Goal: Task Accomplishment & Management: Complete application form

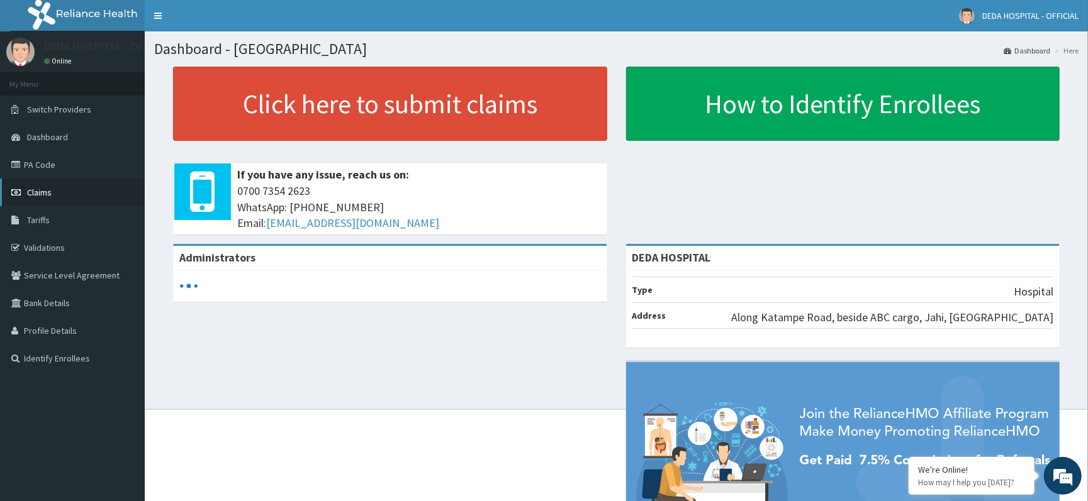
click at [43, 194] on span "Claims" at bounding box center [39, 192] width 25 height 11
click at [55, 197] on link "Claims" at bounding box center [72, 193] width 145 height 28
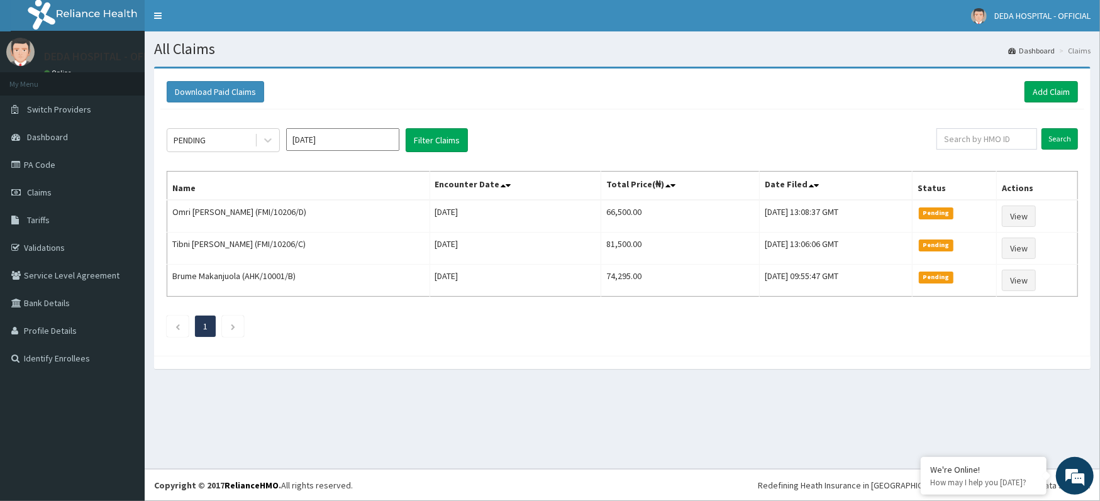
click at [1025, 79] on div "Download Paid Claims Add Claim" at bounding box center [622, 92] width 924 height 35
click at [1055, 89] on link "Add Claim" at bounding box center [1051, 91] width 53 height 21
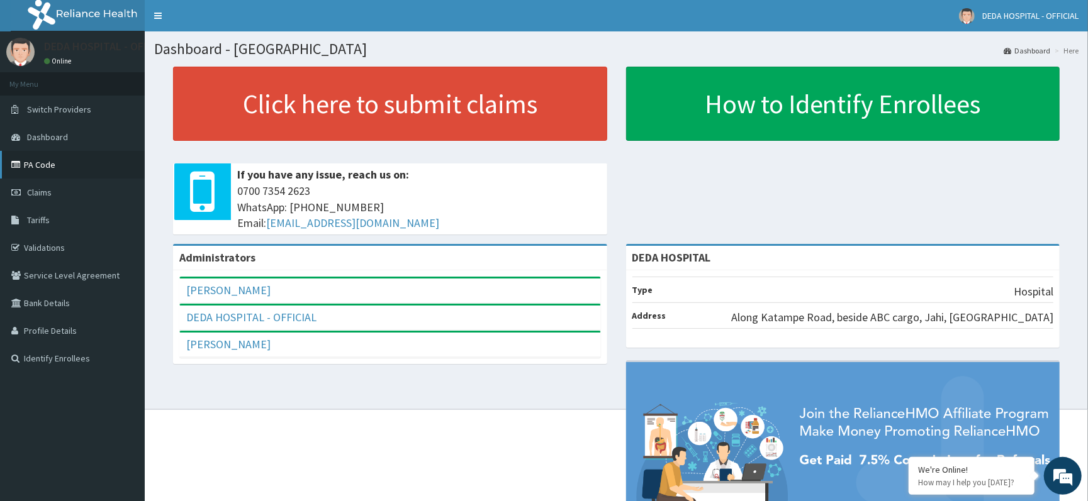
click at [69, 161] on link "PA Code" at bounding box center [72, 165] width 145 height 28
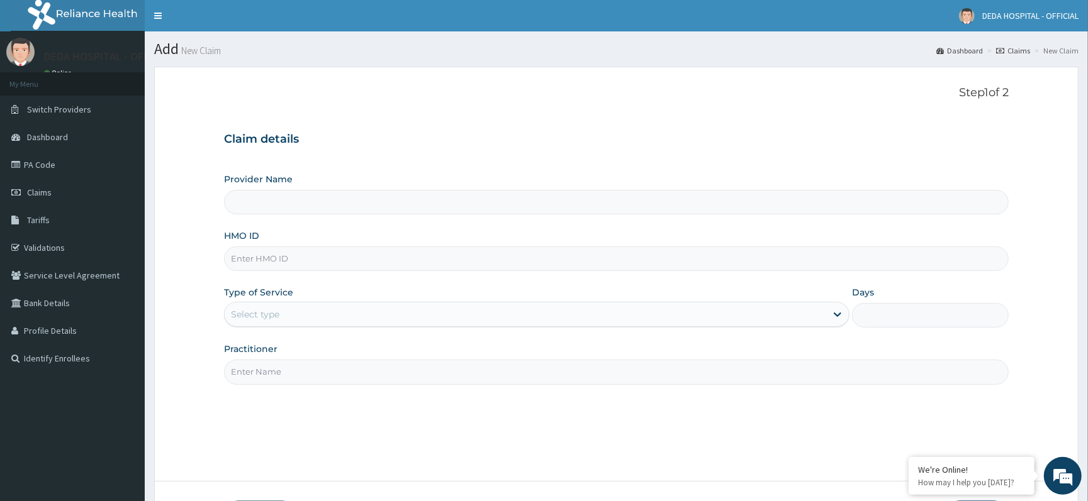
type input "DEDA HOSPITAL"
click at [253, 257] on input "HMO ID" at bounding box center [616, 259] width 784 height 25
paste input "CGF/10008/B"
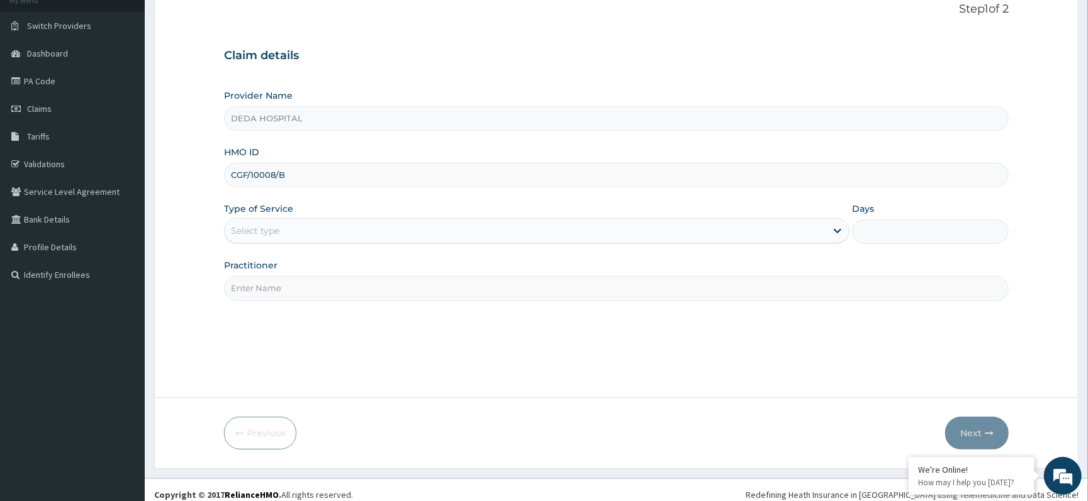
scroll to position [94, 0]
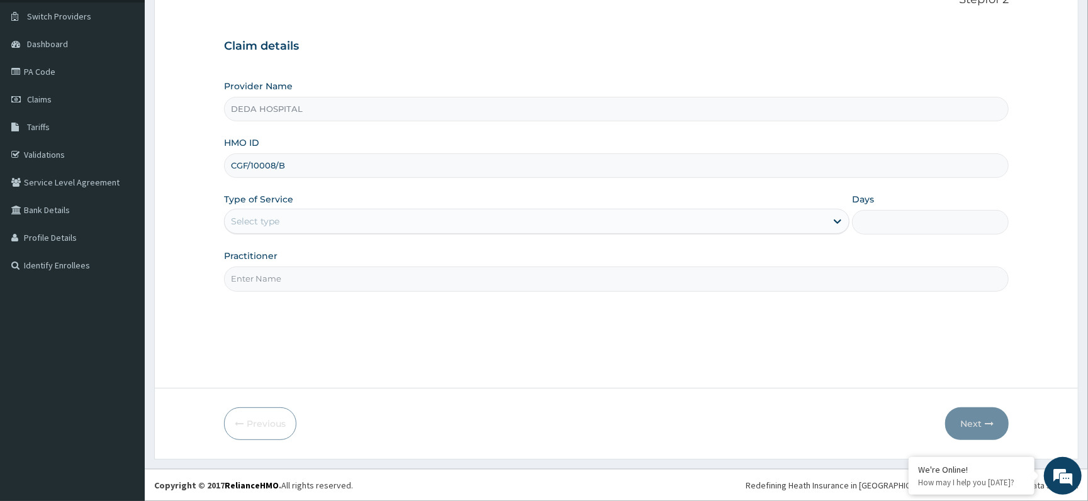
type input "CGF/10008/B"
click at [282, 232] on div "Select type" at bounding box center [536, 221] width 625 height 25
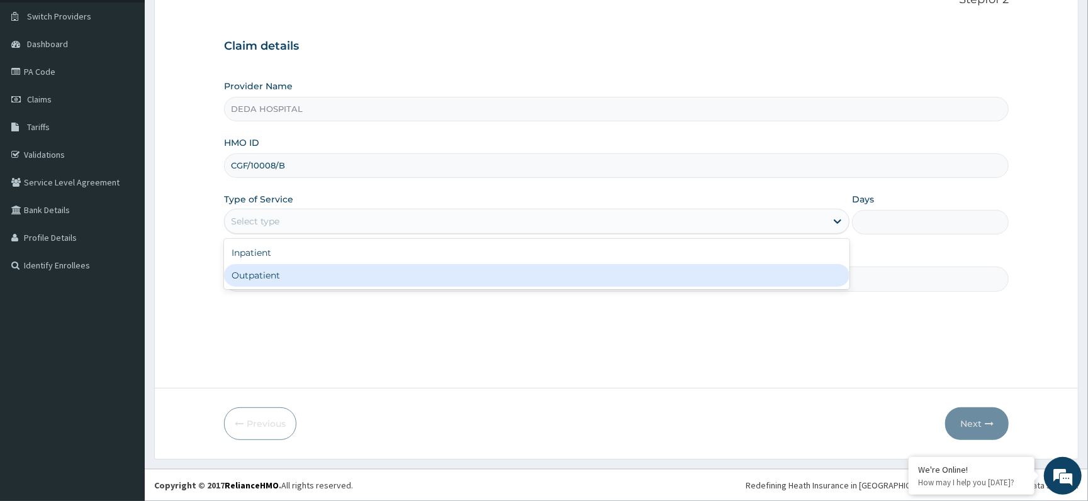
click at [277, 274] on div "Outpatient" at bounding box center [536, 275] width 625 height 23
type input "1"
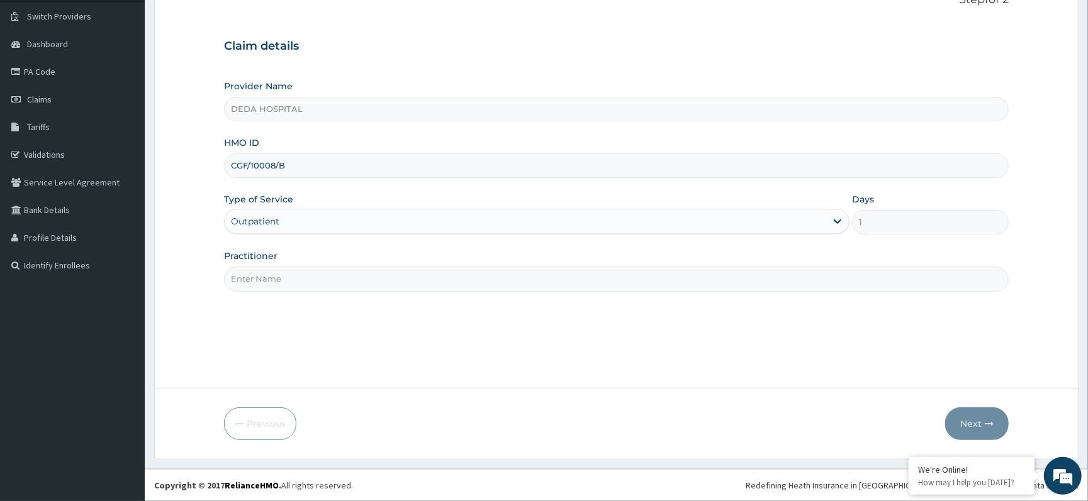
click at [268, 288] on input "Practitioner" at bounding box center [616, 279] width 784 height 25
type input "dr. rahmatu"
click at [979, 420] on button "Next" at bounding box center [977, 424] width 64 height 33
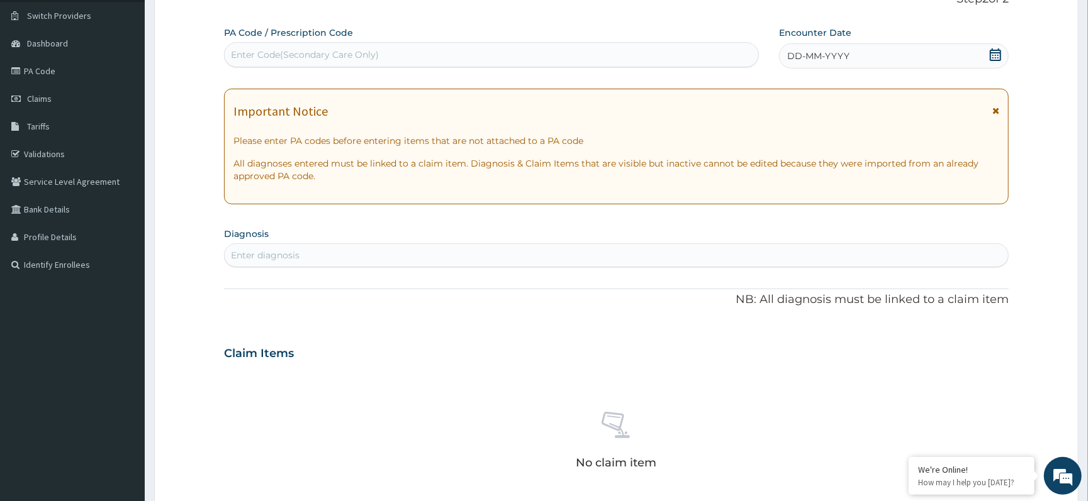
click at [291, 56] on div "Enter Code(Secondary Care Only)" at bounding box center [305, 54] width 148 height 13
paste input "PA/DBE8D7"
type input "PA/DBE8D7"
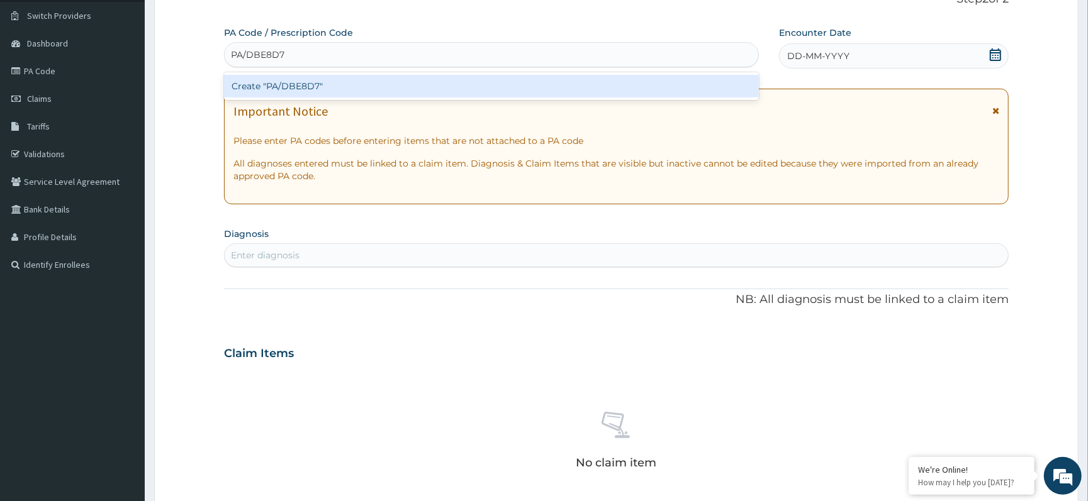
click at [305, 81] on div "Create "PA/DBE8D7"" at bounding box center [491, 86] width 535 height 23
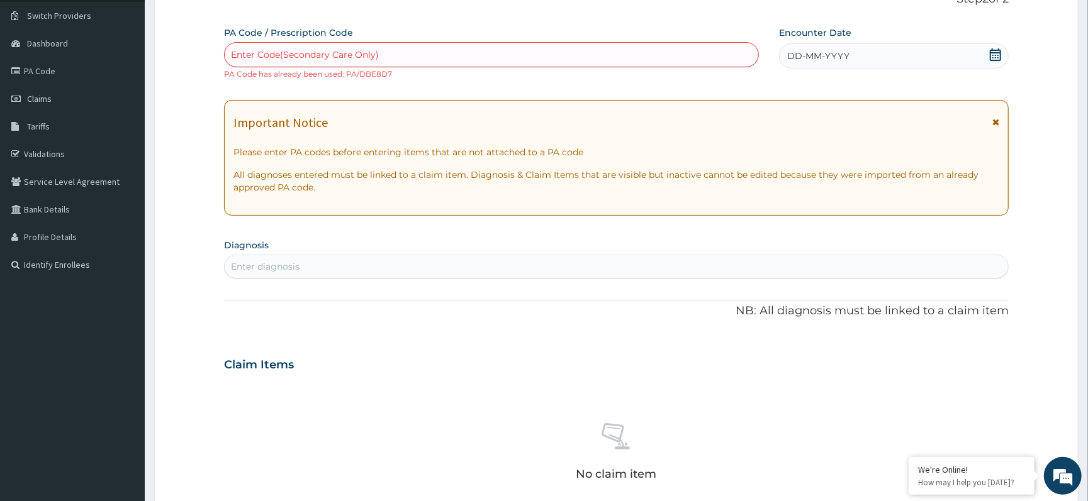
click at [298, 51] on div "Enter Code(Secondary Care Only)" at bounding box center [305, 54] width 148 height 13
paste input "PA/A79334"
type input "PA/A79334"
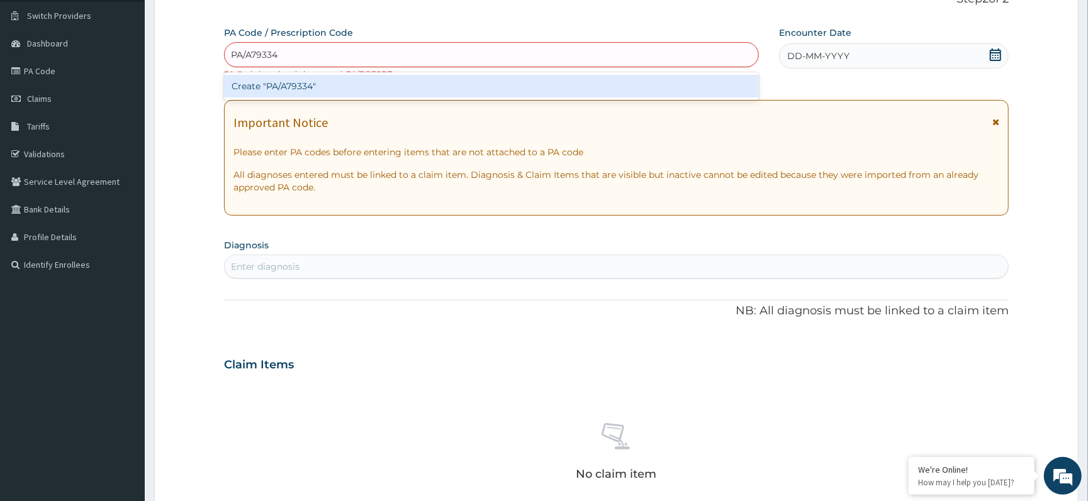
click at [282, 86] on div "Create "PA/A79334"" at bounding box center [491, 86] width 535 height 23
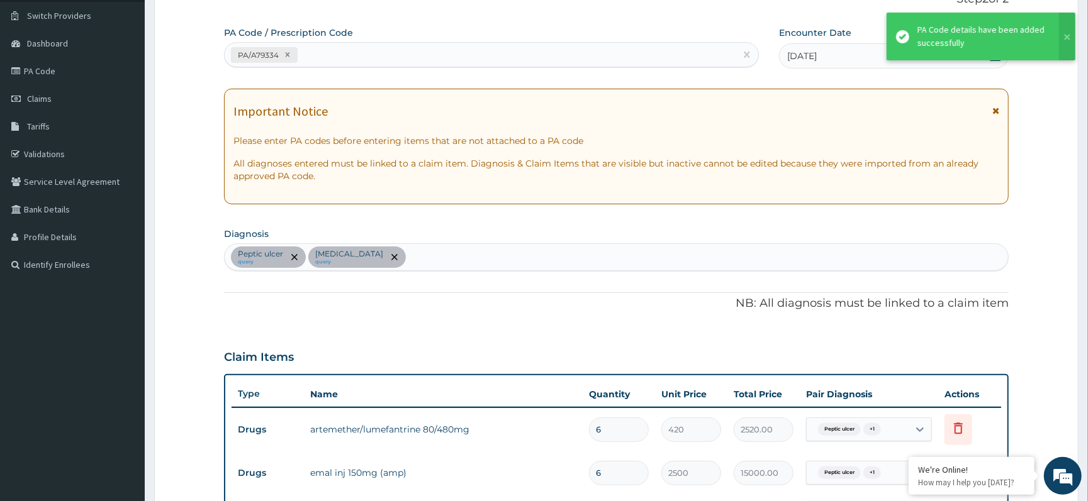
scroll to position [448, 0]
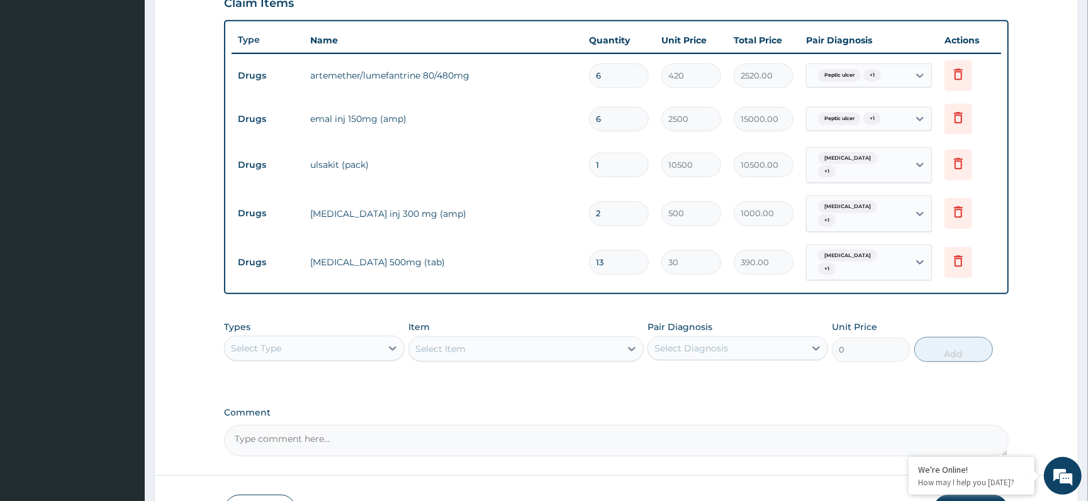
click at [617, 250] on input "13" at bounding box center [619, 262] width 60 height 25
type input "1"
type input "30.00"
type input "0.00"
type input "2"
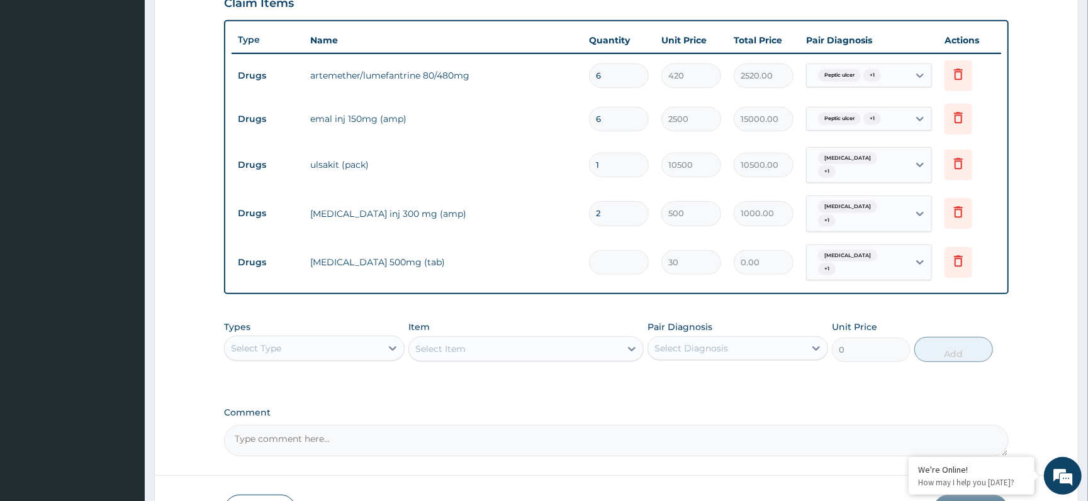
type input "60.00"
type input "24"
type input "720.00"
type input "24"
click at [959, 158] on icon at bounding box center [958, 163] width 9 height 11
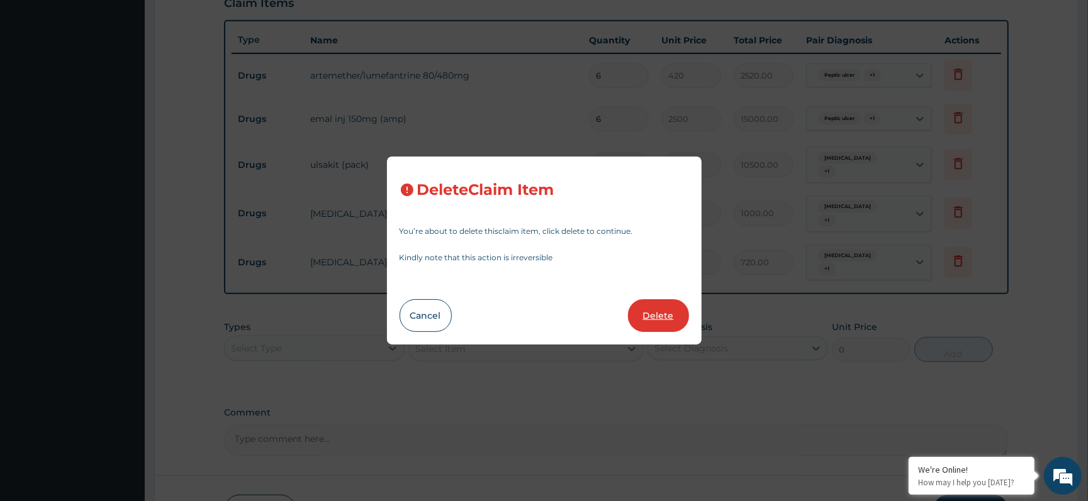
click at [673, 318] on button "Delete" at bounding box center [658, 315] width 61 height 33
type input "2"
type input "500"
type input "1000.00"
type input "24"
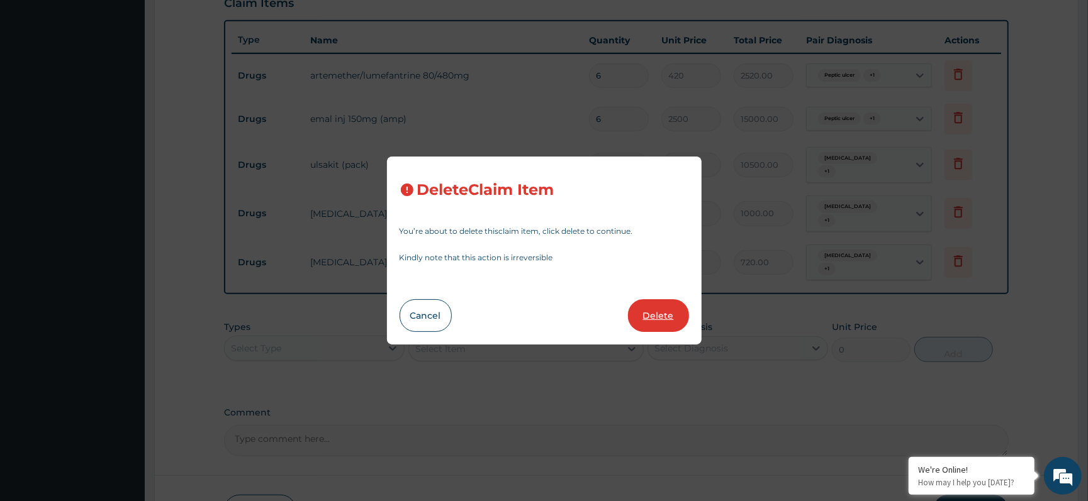
type input "30"
type input "720.00"
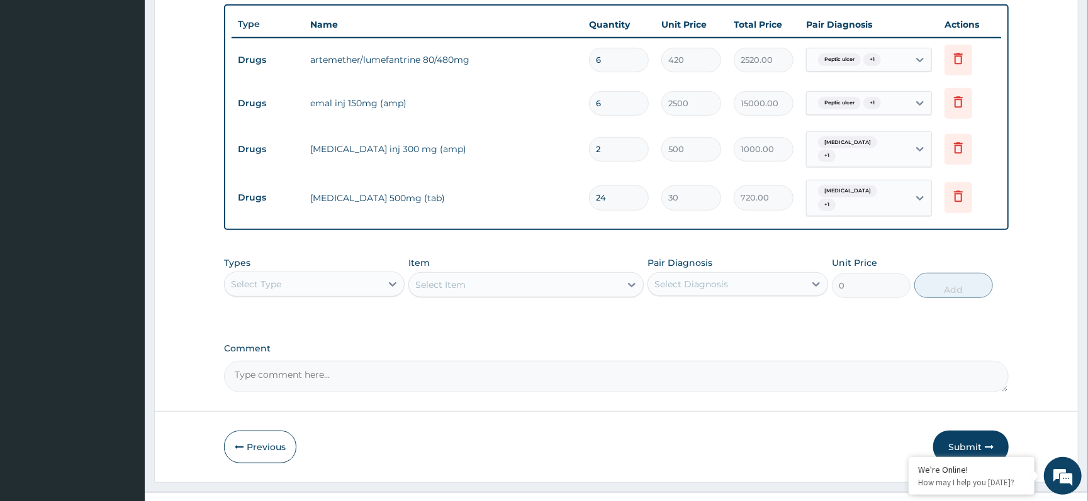
scroll to position [477, 0]
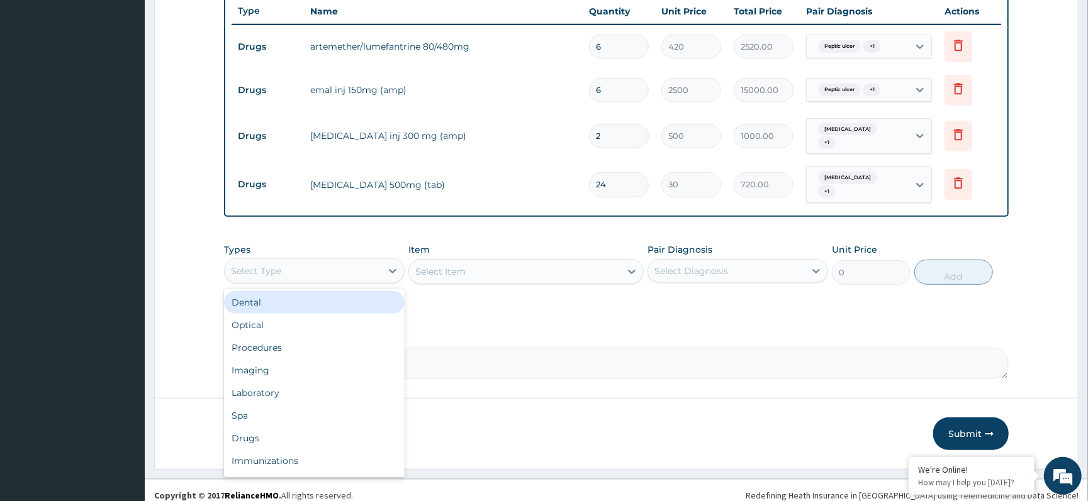
click at [318, 262] on div "Select Type" at bounding box center [303, 271] width 157 height 20
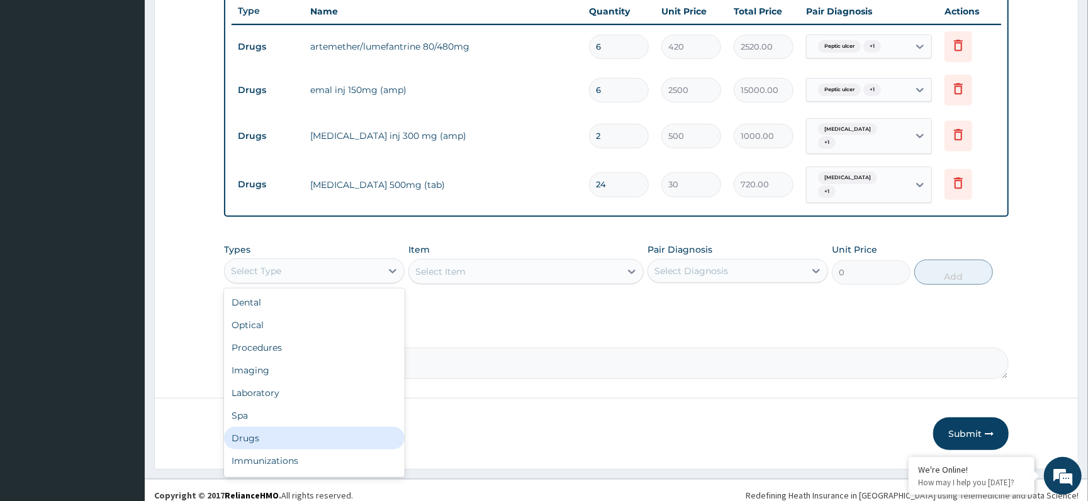
drag, startPoint x: 269, startPoint y: 427, endPoint x: 336, endPoint y: 379, distance: 82.1
click at [280, 427] on div "Drugs" at bounding box center [314, 438] width 181 height 23
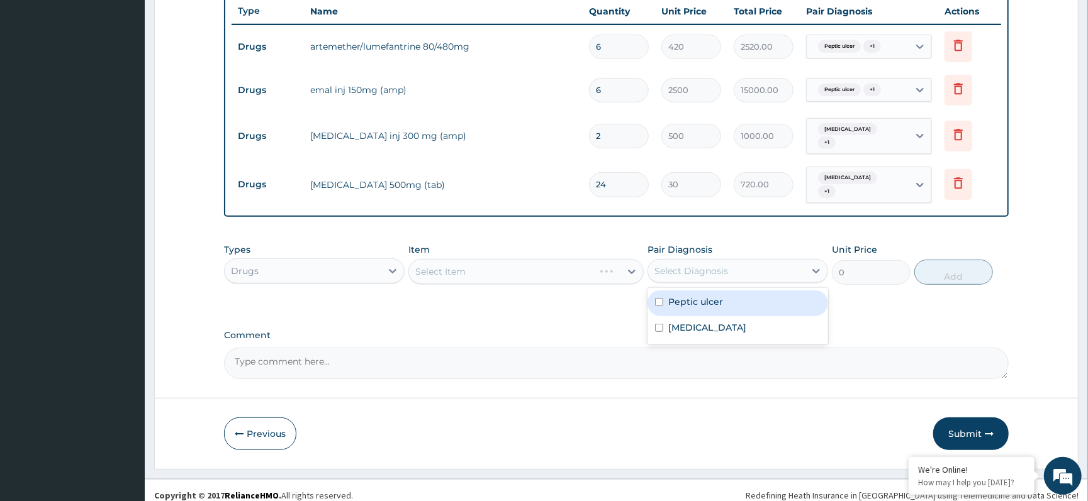
click at [730, 262] on div "Select Diagnosis" at bounding box center [726, 271] width 157 height 20
click at [693, 296] on label "Peptic ulcer" at bounding box center [695, 302] width 55 height 13
checkbox input "true"
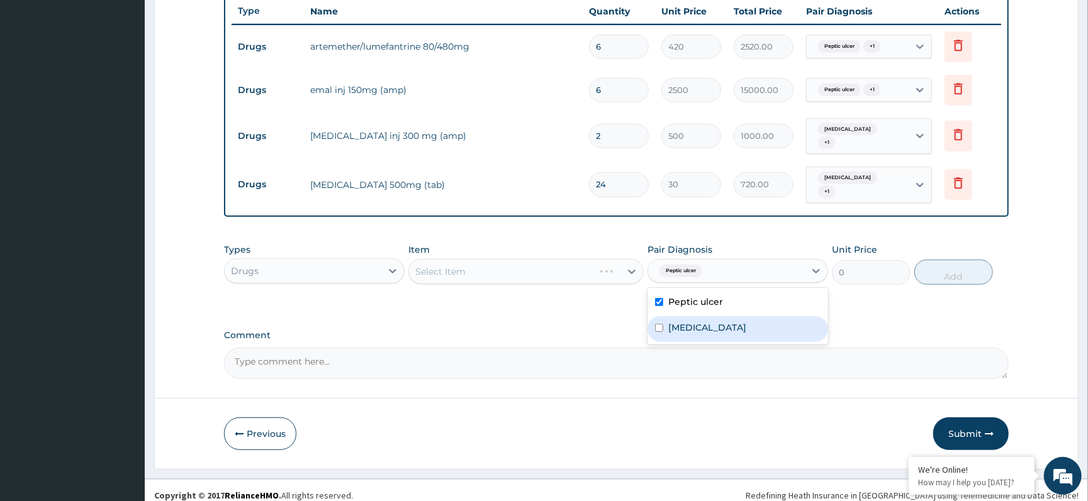
click at [672, 321] on label "Malaria" at bounding box center [707, 327] width 78 height 13
checkbox input "true"
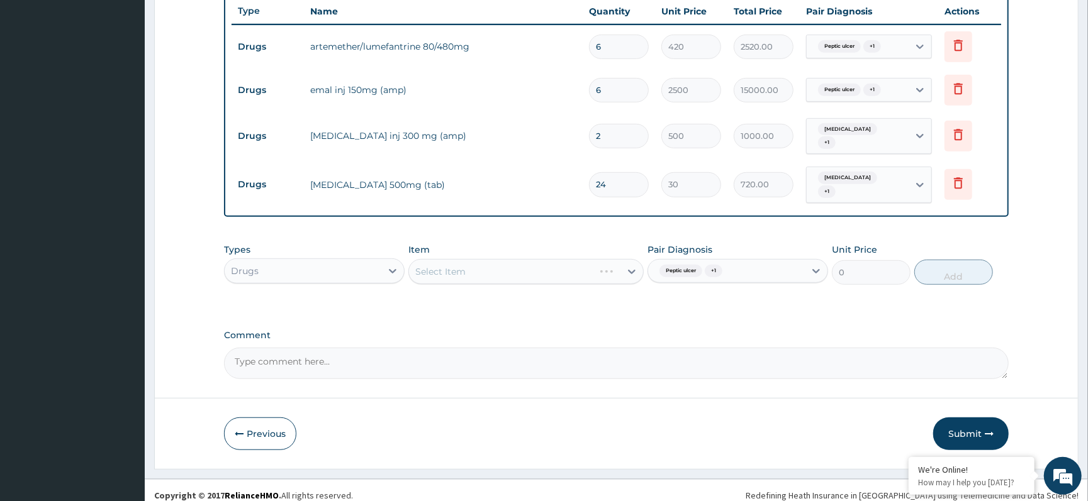
drag, startPoint x: 571, startPoint y: 318, endPoint x: 561, endPoint y: 316, distance: 10.2
click at [561, 316] on div "PA Code / Prescription Code PA/A79334 Encounter Date 03-09-2025 Important Notic…" at bounding box center [616, 11] width 784 height 736
click at [471, 259] on div "Select Item" at bounding box center [525, 271] width 235 height 25
drag, startPoint x: 310, startPoint y: 223, endPoint x: 330, endPoint y: 223, distance: 20.8
click at [308, 223] on div "PA Code / Prescription Code PA/A79334 Encounter Date 03-09-2025 Important Notic…" at bounding box center [616, 11] width 784 height 736
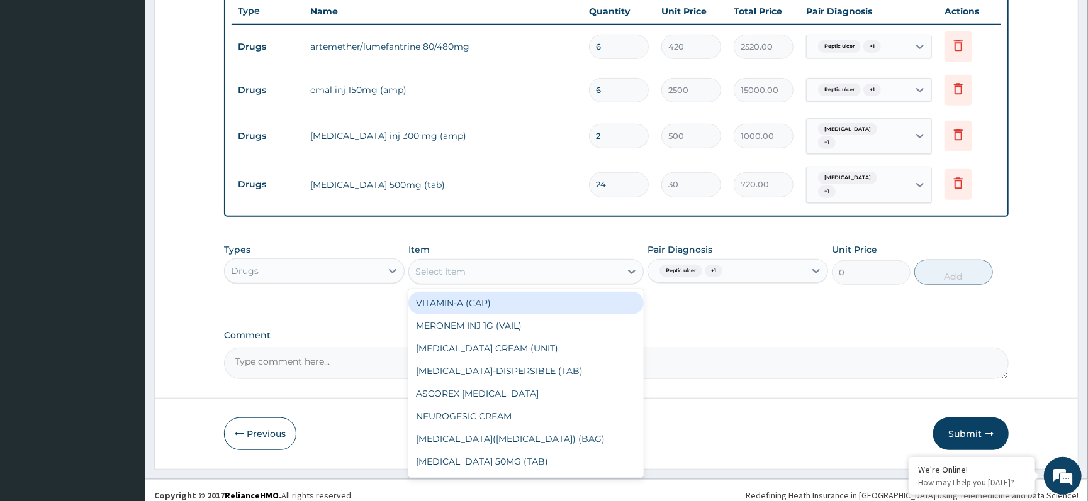
click at [489, 262] on div "Select Item" at bounding box center [514, 272] width 211 height 20
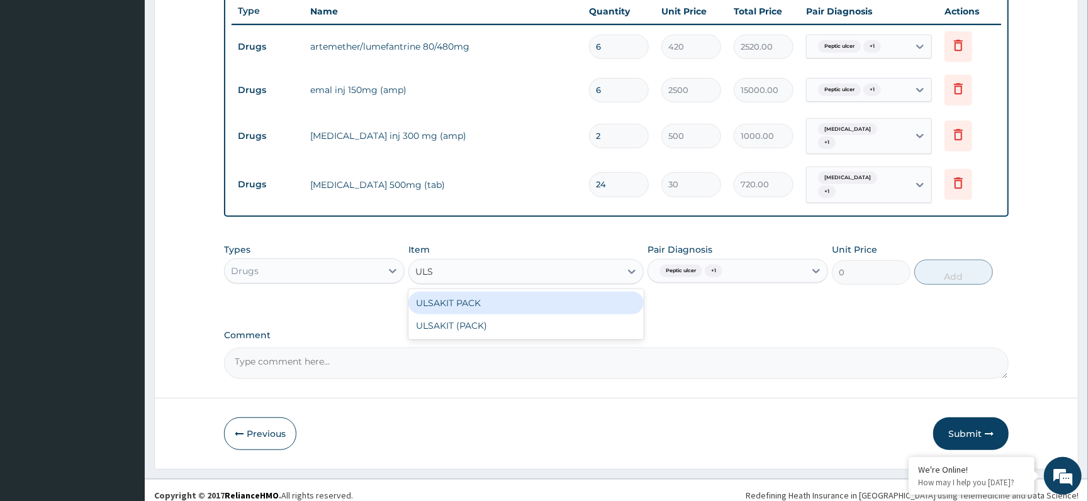
type input "ULSA"
click at [481, 292] on div "ULSAKIT PACK" at bounding box center [525, 303] width 235 height 23
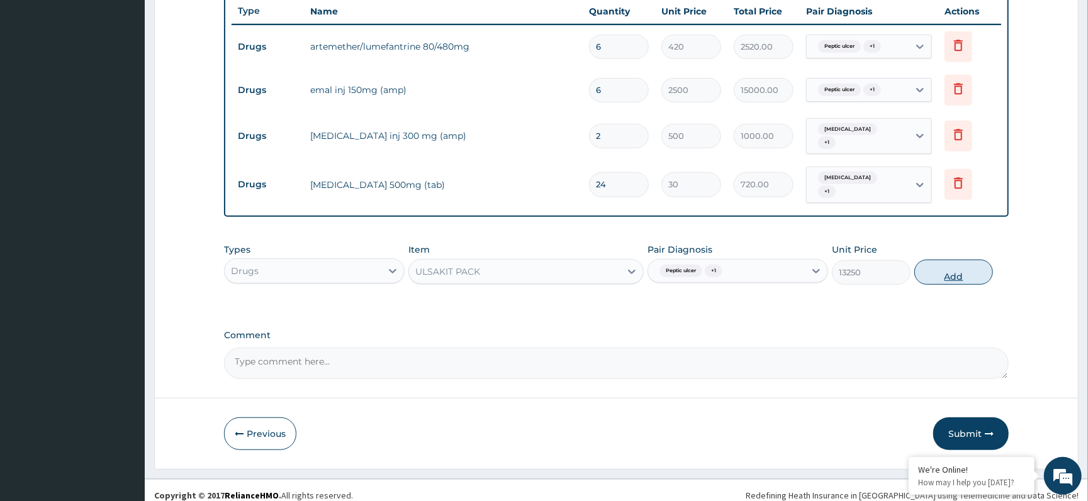
click at [939, 262] on button "Add" at bounding box center [953, 272] width 79 height 25
type input "0"
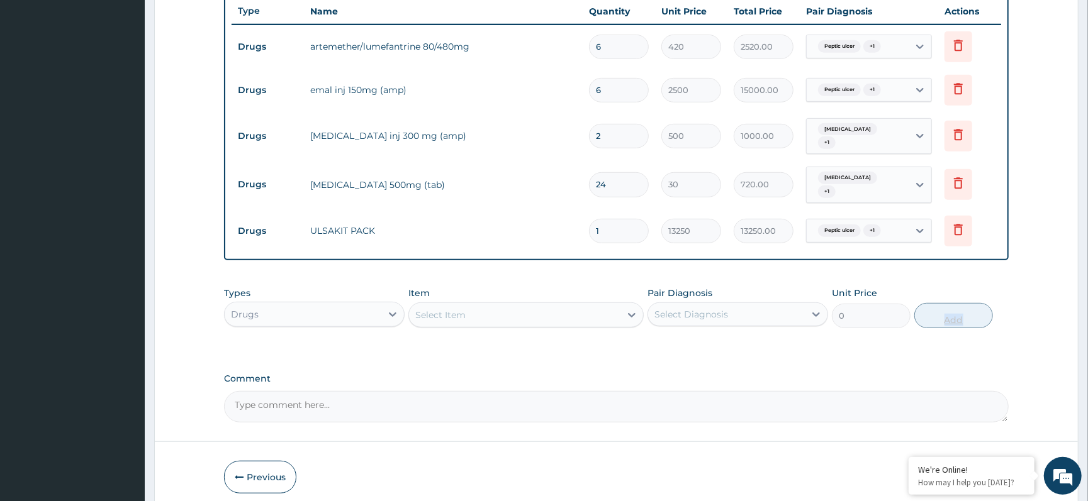
click at [939, 262] on div "PA Code / Prescription Code PA/A79334 Encounter Date 03-09-2025 Important Notic…" at bounding box center [616, 32] width 784 height 779
click at [617, 219] on input "1" at bounding box center [619, 231] width 60 height 25
type input "0.00"
type input "2"
type input "26500.00"
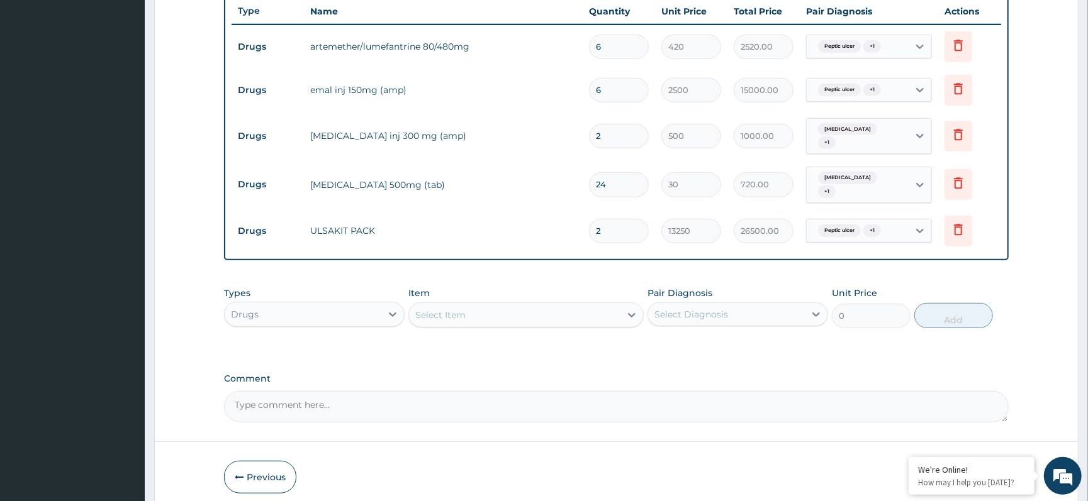
type input "2"
click at [592, 358] on div "PA Code / Prescription Code PA/A79334 Encounter Date 03-09-2025 Important Notic…" at bounding box center [616, 32] width 784 height 779
click at [516, 374] on label "Comment" at bounding box center [616, 379] width 784 height 11
click at [516, 391] on textarea "Comment" at bounding box center [616, 406] width 784 height 31
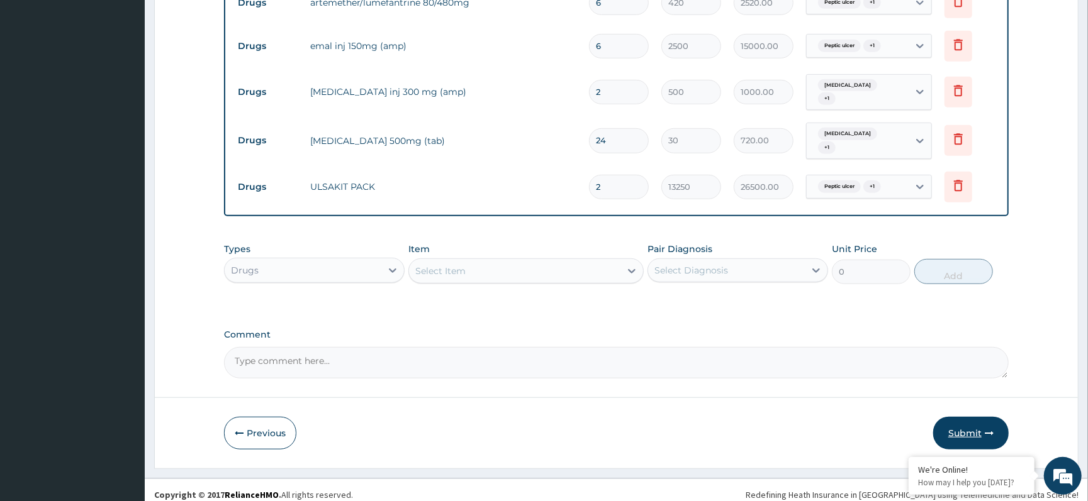
click at [969, 417] on button "Submit" at bounding box center [970, 433] width 75 height 33
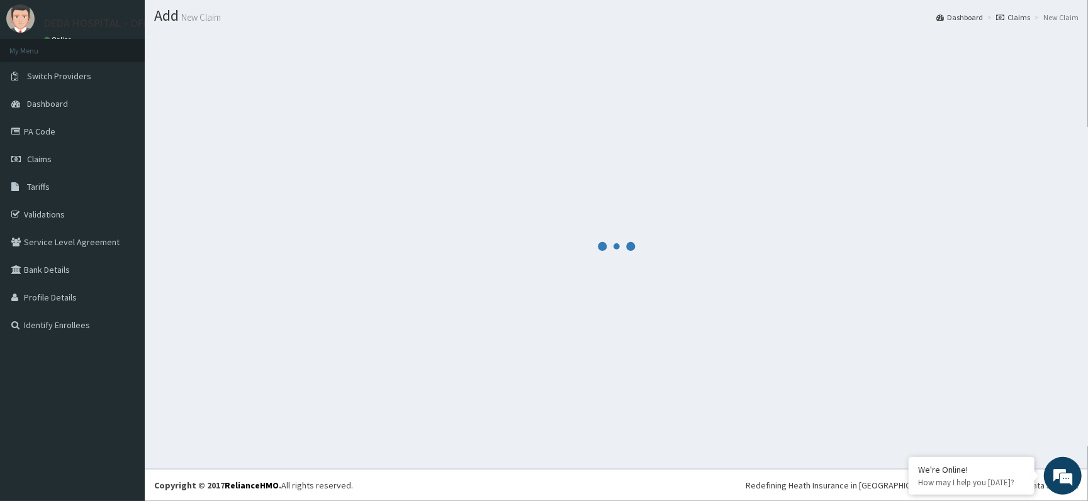
scroll to position [521, 0]
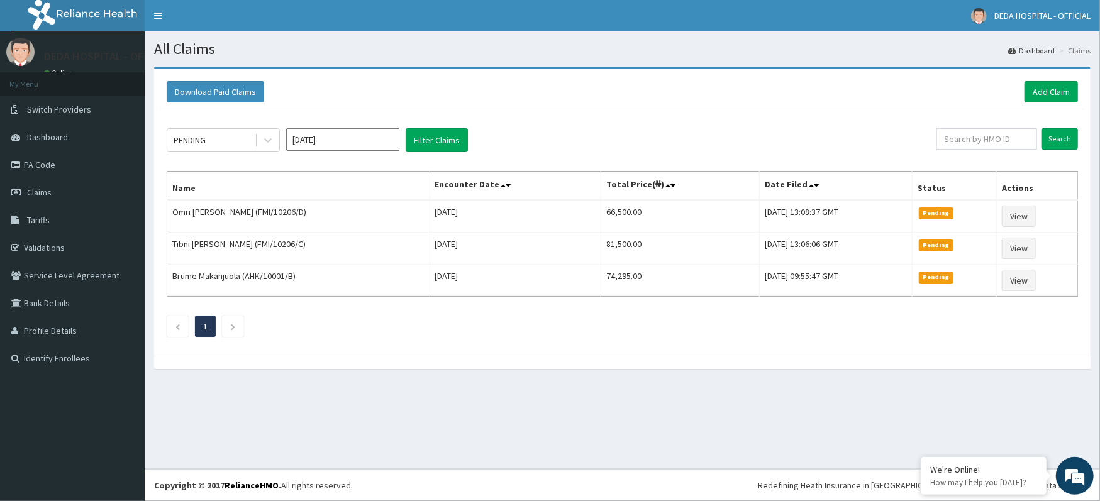
click at [618, 109] on div "Download Paid Claims Add Claim" at bounding box center [622, 92] width 924 height 35
drag, startPoint x: 265, startPoint y: 133, endPoint x: 260, endPoint y: 157, distance: 23.8
click at [265, 133] on div at bounding box center [268, 140] width 23 height 23
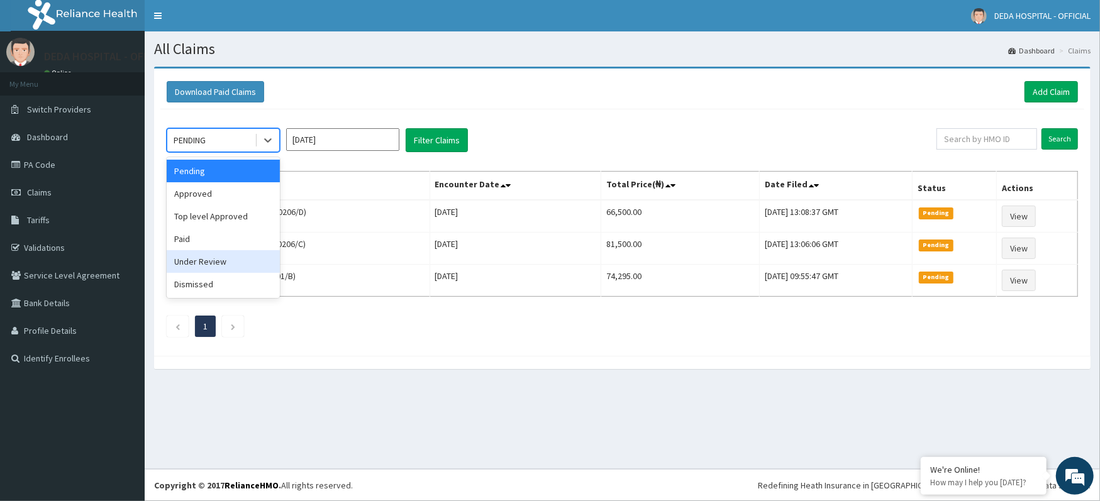
click at [232, 268] on div "Under Review" at bounding box center [223, 261] width 113 height 23
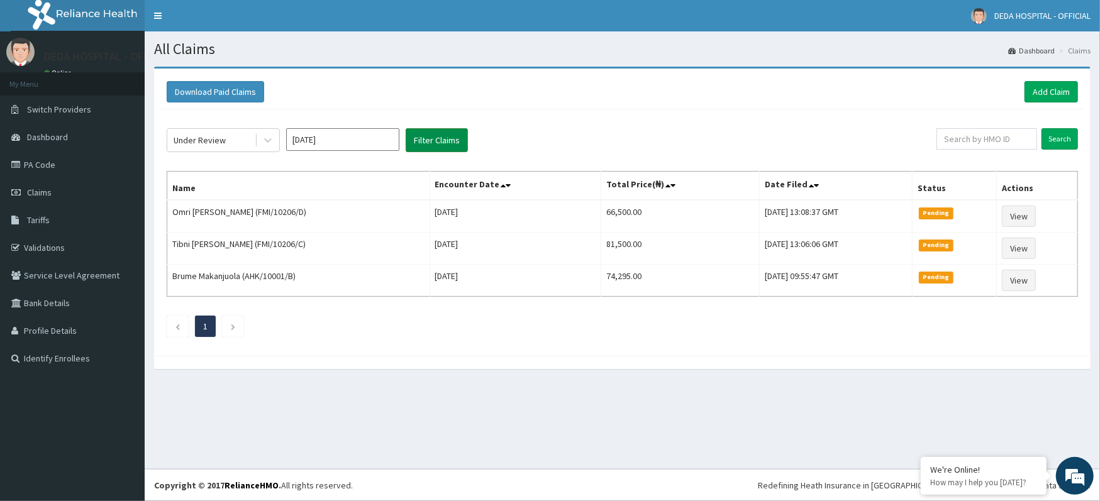
click at [426, 141] on button "Filter Claims" at bounding box center [437, 140] width 62 height 24
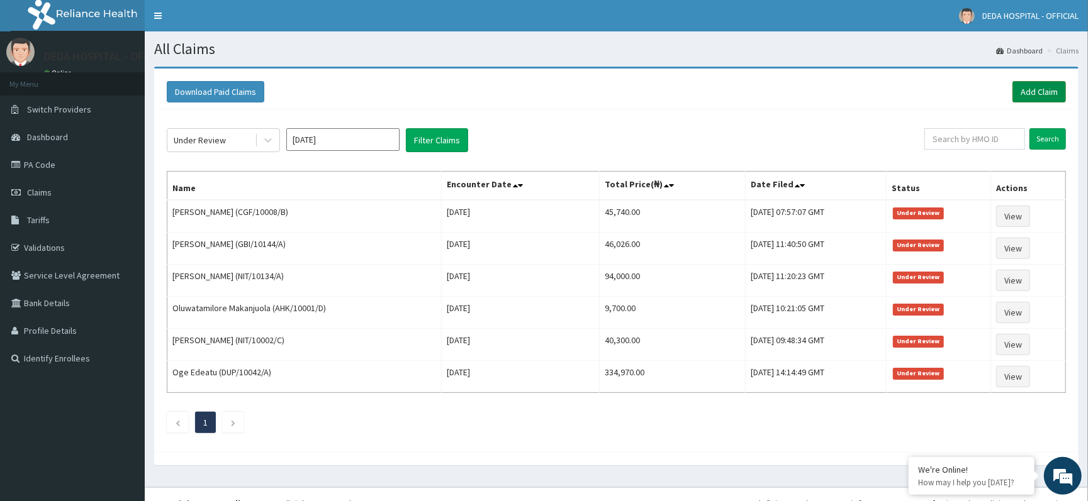
click at [1047, 91] on link "Add Claim" at bounding box center [1038, 91] width 53 height 21
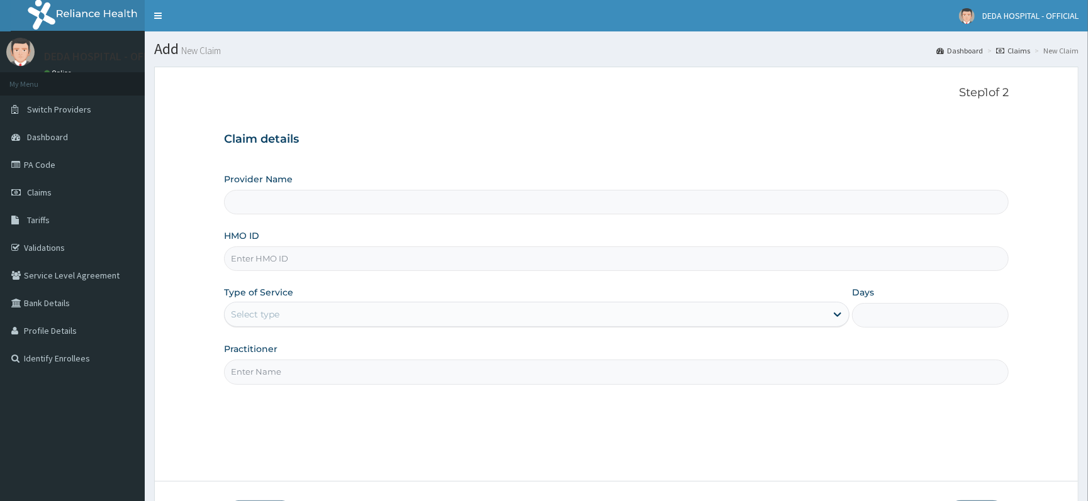
type input "DEDA HOSPITAL"
drag, startPoint x: 278, startPoint y: 269, endPoint x: 280, endPoint y: 260, distance: 9.6
click at [280, 269] on input "HMO ID" at bounding box center [616, 259] width 784 height 25
paste input "AKV/10019/D"
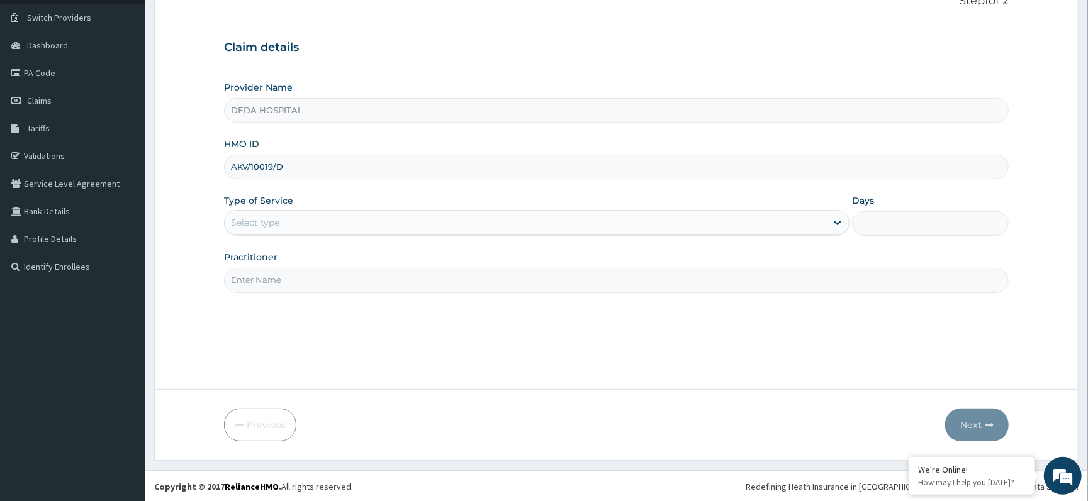
scroll to position [94, 0]
type input "AKV/10019/D"
click at [340, 243] on div "Provider Name DEDA HOSPITAL HMO ID AKV/10019/D Type of Service Select type Days…" at bounding box center [616, 185] width 784 height 211
click at [303, 218] on div "Select type" at bounding box center [525, 221] width 601 height 20
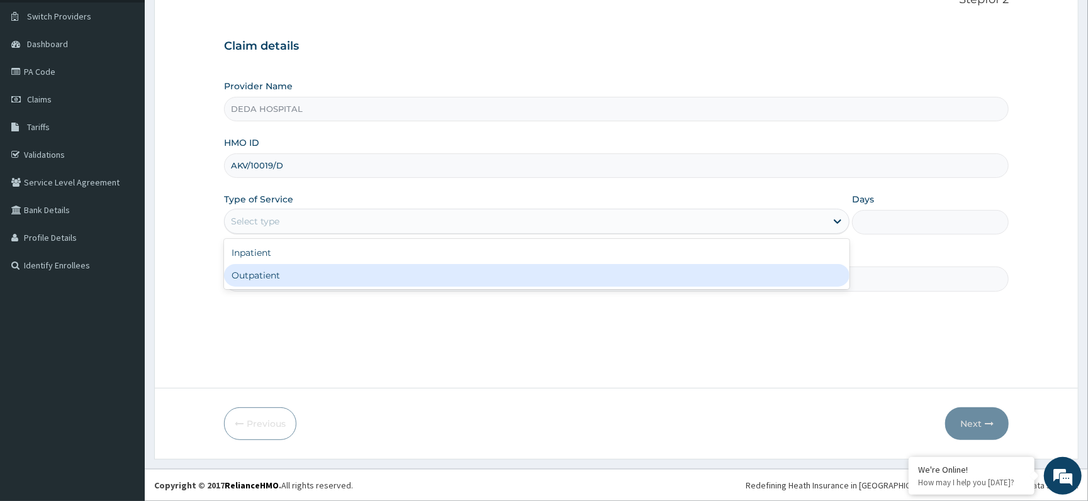
drag, startPoint x: 297, startPoint y: 265, endPoint x: 297, endPoint y: 277, distance: 12.0
click at [297, 267] on div "Outpatient" at bounding box center [536, 275] width 625 height 23
type input "1"
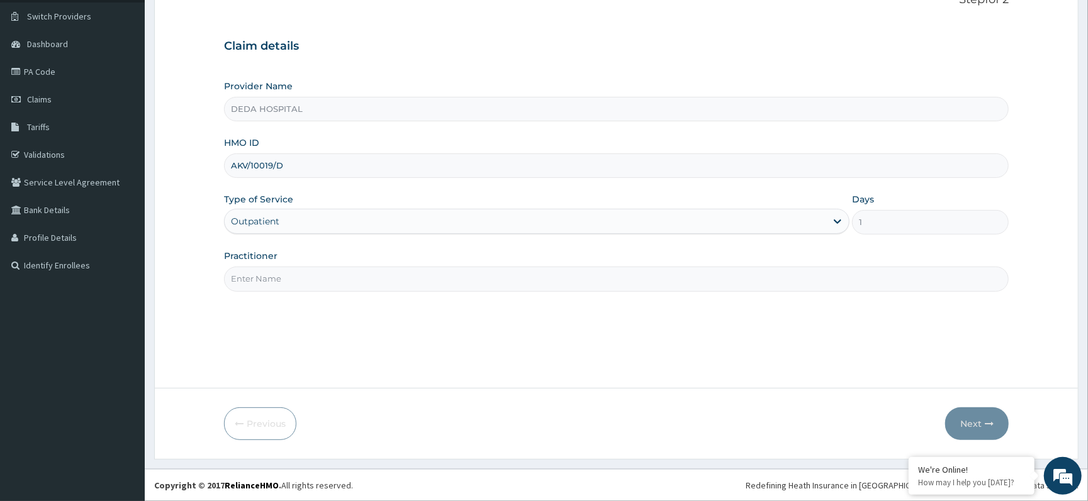
click at [293, 283] on input "Practitioner" at bounding box center [616, 279] width 784 height 25
type input "DR. RACHEL"
click at [969, 425] on button "Next" at bounding box center [977, 424] width 64 height 33
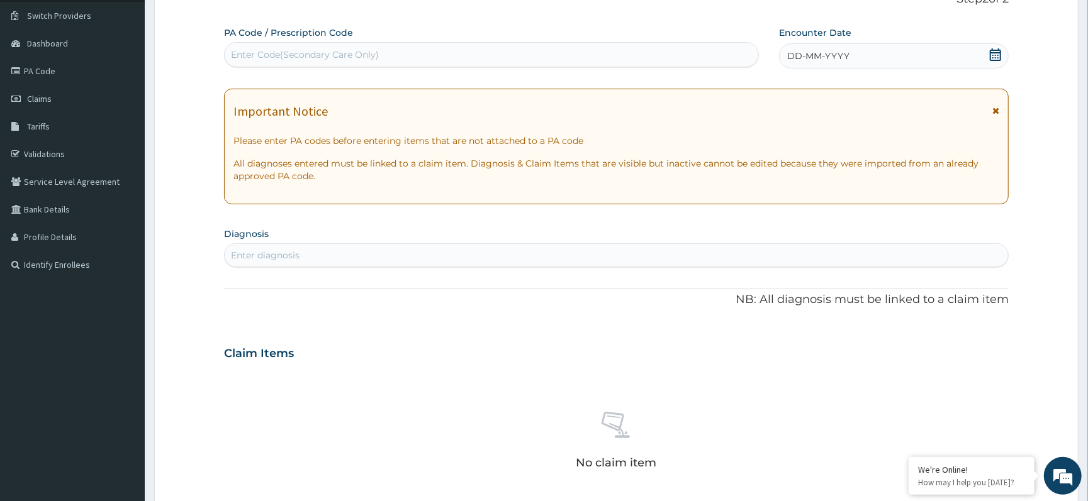
click at [265, 57] on div "Enter Code(Secondary Care Only)" at bounding box center [305, 54] width 148 height 13
paste input "PA/0F99CA"
type input "PA/0F99CA"
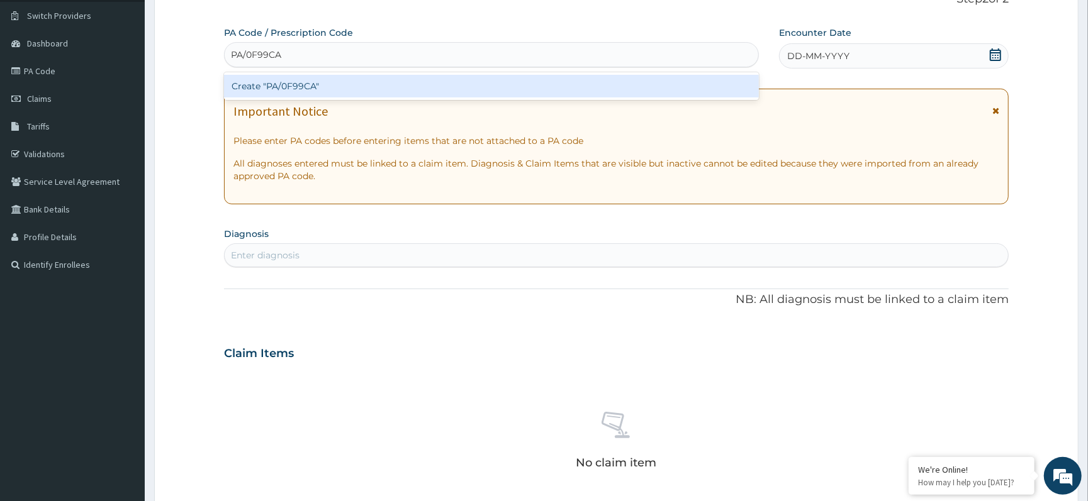
click at [282, 86] on div "Create "PA/0F99CA"" at bounding box center [491, 86] width 535 height 23
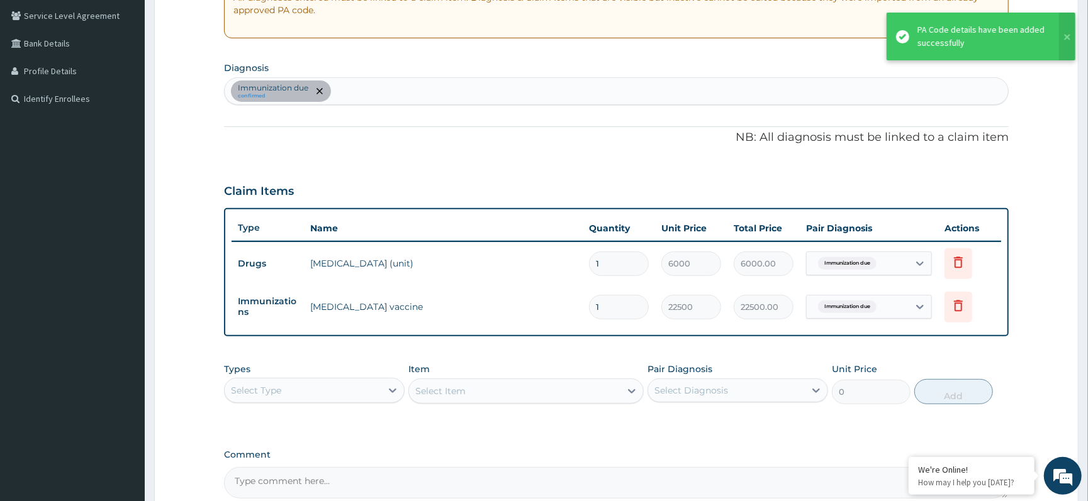
scroll to position [262, 0]
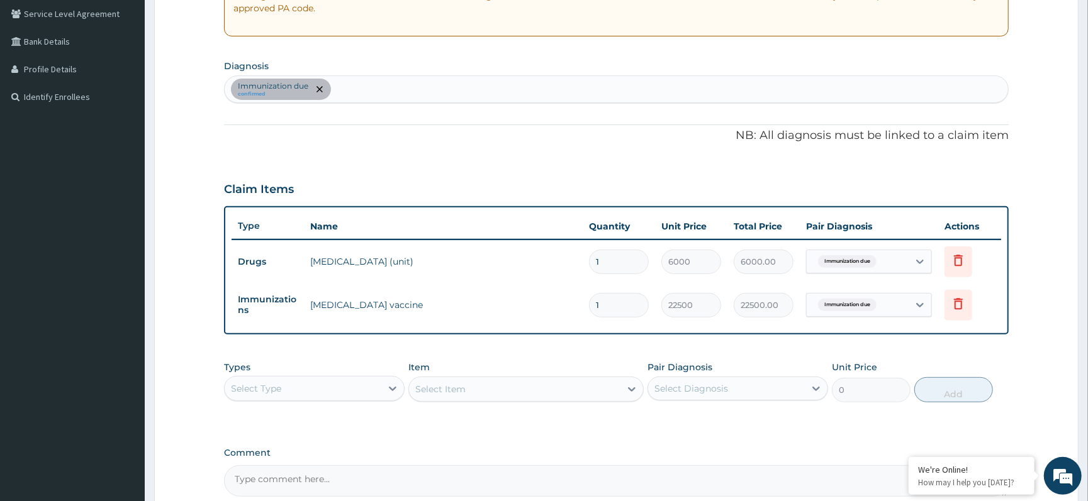
click at [731, 428] on div "Types Select Type Item Select Item Pair Diagnosis Select Diagnosis Unit Price 0…" at bounding box center [616, 391] width 784 height 73
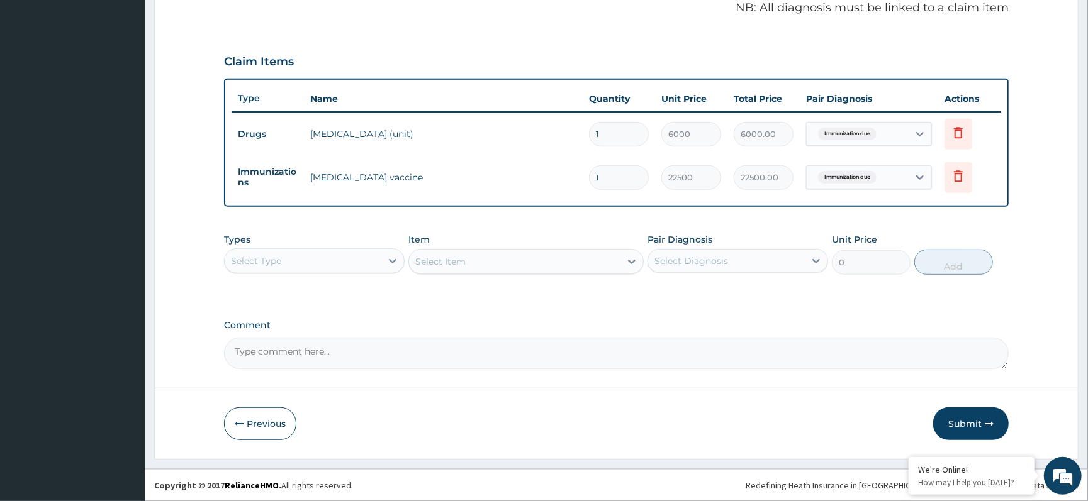
click at [964, 418] on button "Submit" at bounding box center [970, 424] width 75 height 33
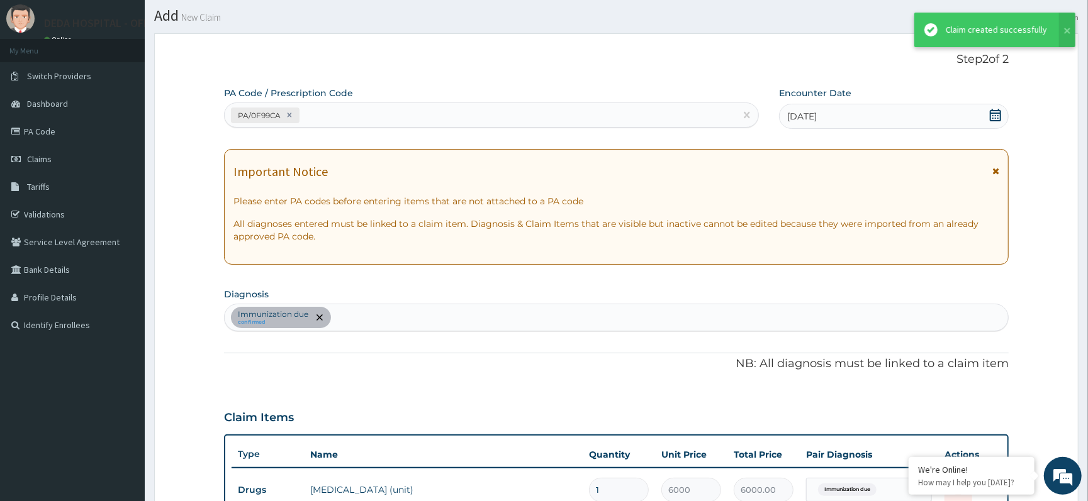
scroll to position [390, 0]
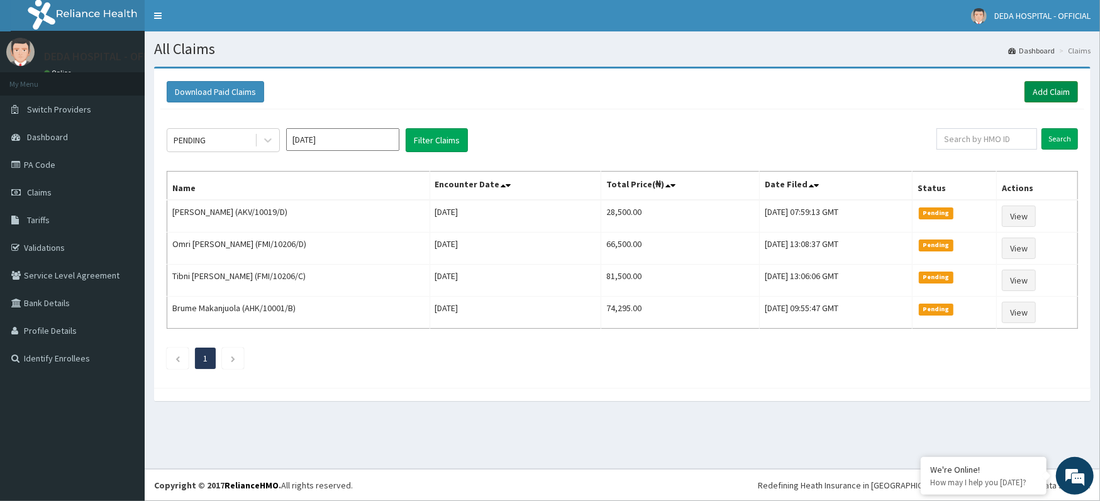
click at [1035, 89] on link "Add Claim" at bounding box center [1051, 91] width 53 height 21
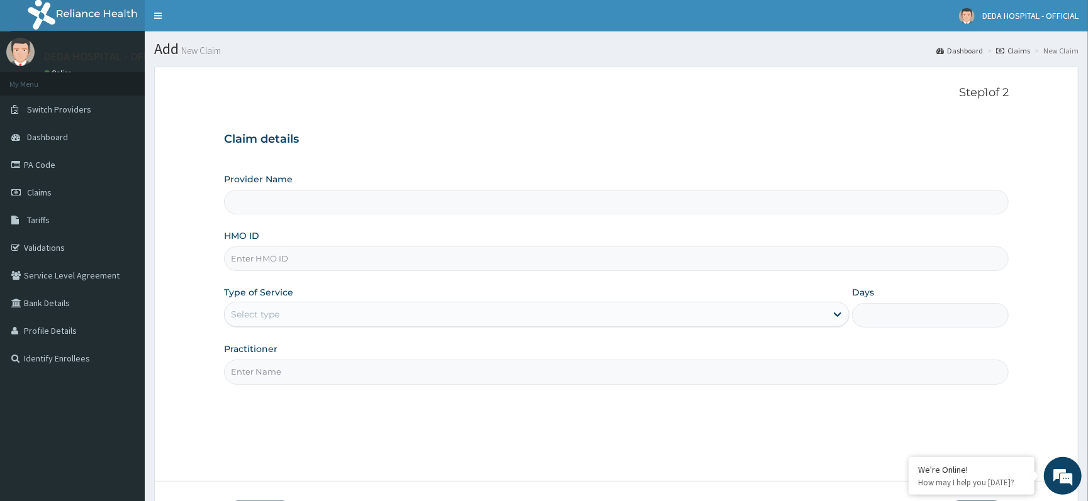
type input "DEDA HOSPITAL"
click at [276, 257] on input "HMO ID" at bounding box center [616, 259] width 784 height 25
paste input "TDN/10043/A"
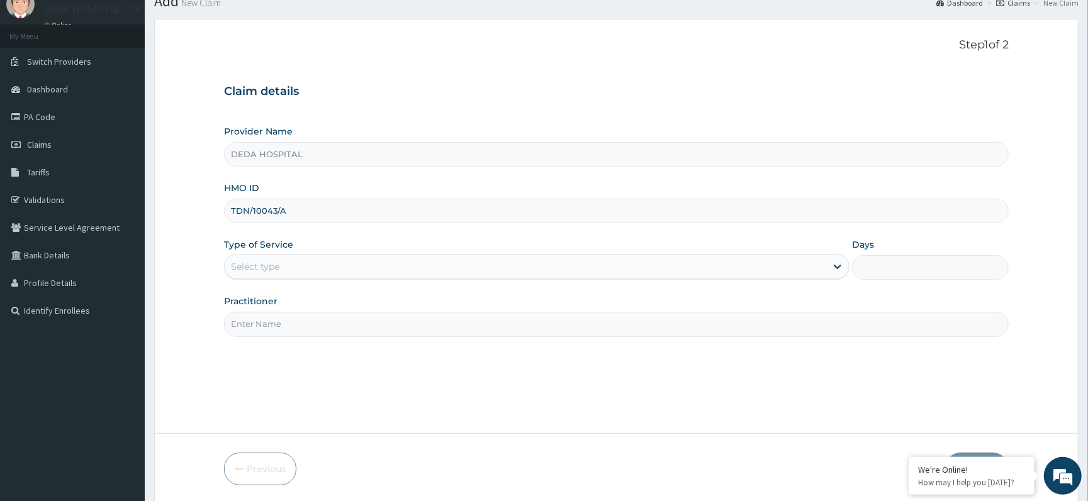
scroll to position [94, 0]
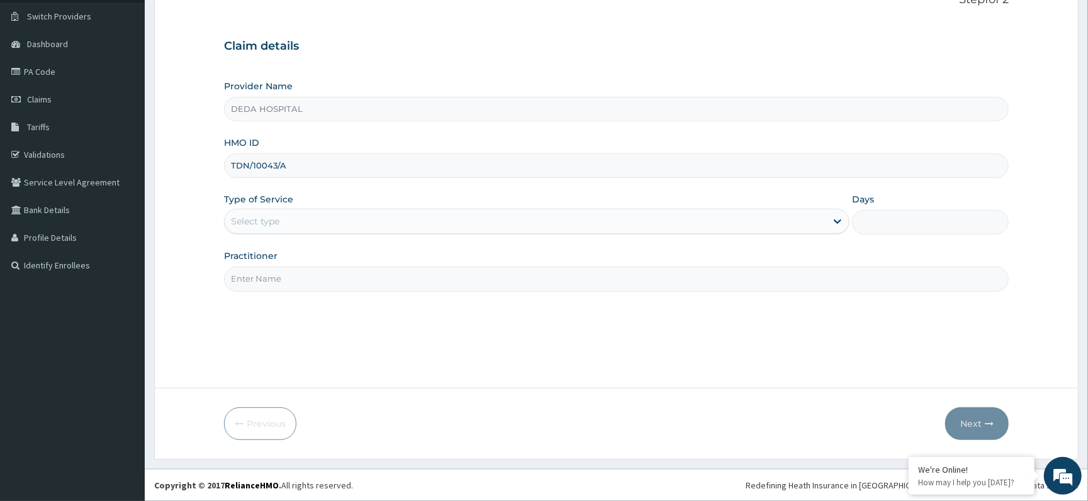
type input "TDN/10043/A"
click at [321, 240] on div "Provider Name DEDA HOSPITAL HMO ID TDN/10043/A Type of Service Select type Days…" at bounding box center [616, 185] width 784 height 211
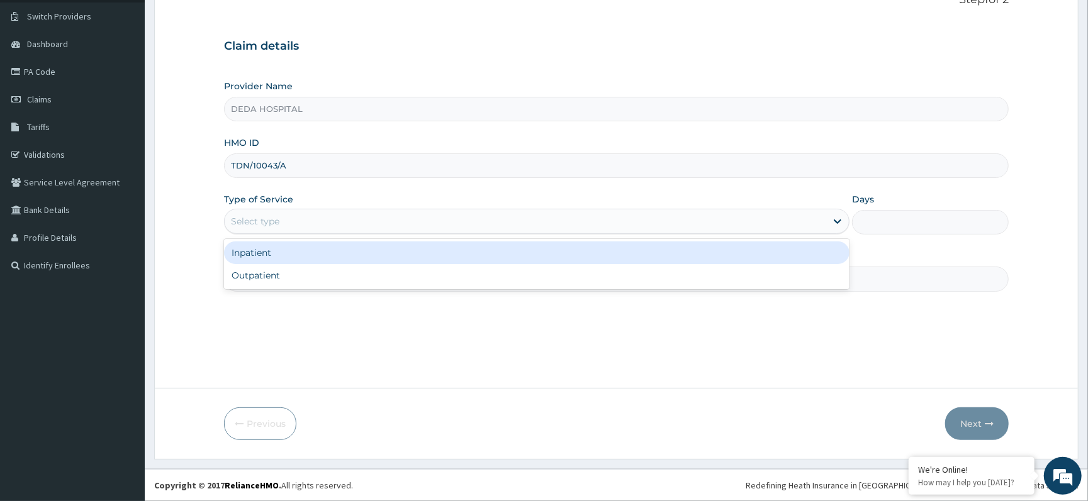
drag, startPoint x: 310, startPoint y: 226, endPoint x: 298, endPoint y: 274, distance: 49.3
click at [303, 234] on div "option Inpatient focused, 1 of 2. 2 results available. Use Up and Down to choos…" at bounding box center [536, 221] width 625 height 25
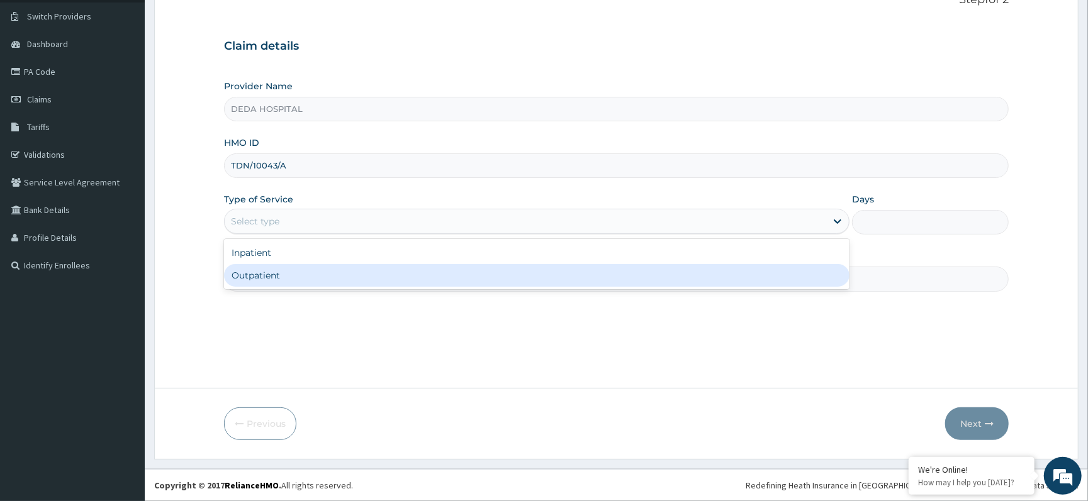
click at [298, 276] on div "Outpatient" at bounding box center [536, 275] width 625 height 23
type input "1"
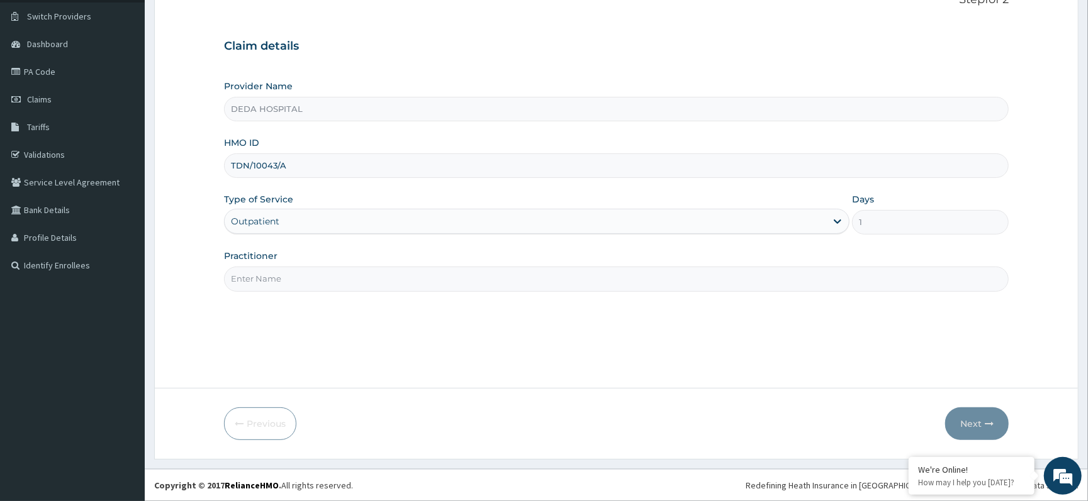
click at [277, 286] on input "Practitioner" at bounding box center [616, 279] width 784 height 25
type input "DR. EZE"
click at [985, 420] on icon "button" at bounding box center [989, 424] width 9 height 9
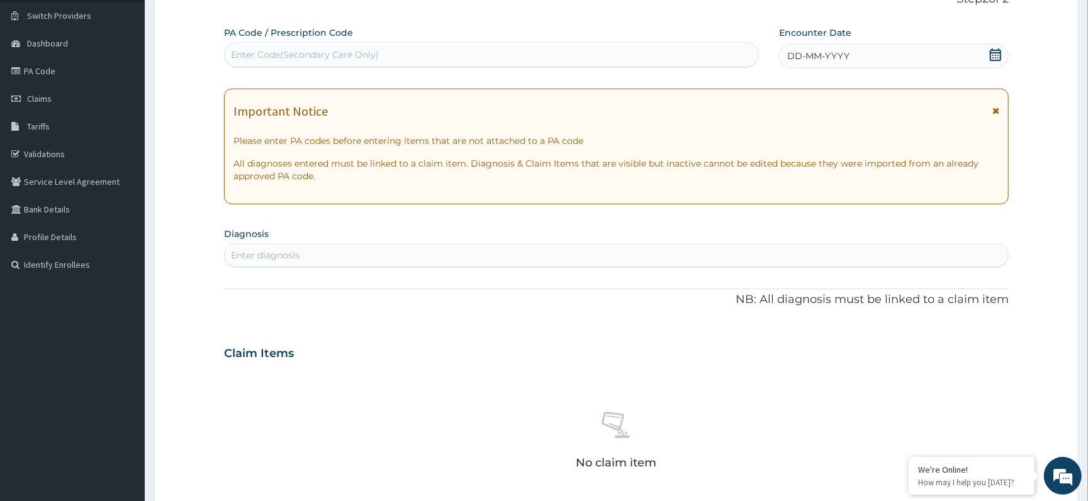
click at [284, 60] on div "Enter Code(Secondary Care Only)" at bounding box center [305, 54] width 148 height 13
paste input "PA/7D93E5"
type input "PA/7D93E5"
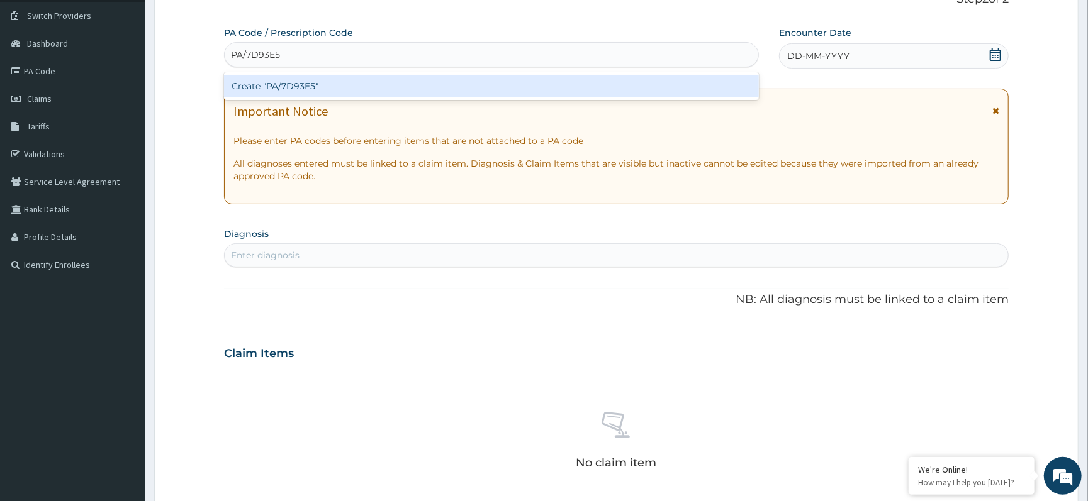
click at [285, 89] on div "Create "PA/7D93E5"" at bounding box center [491, 86] width 535 height 23
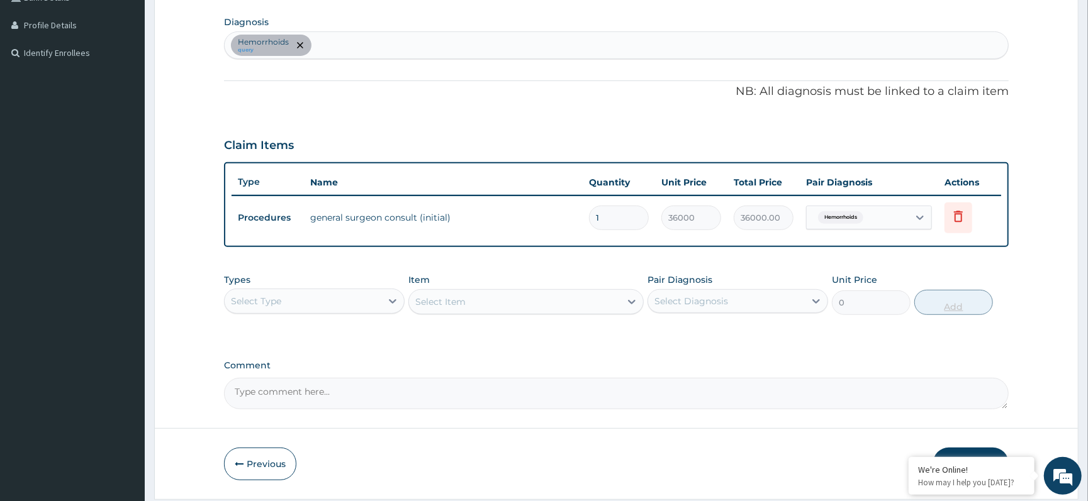
scroll to position [346, 0]
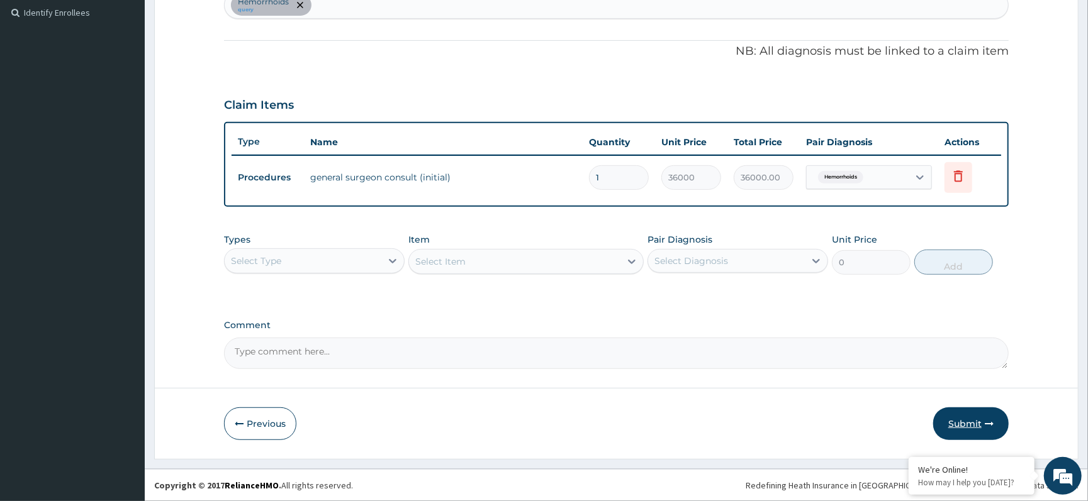
click at [981, 427] on button "Submit" at bounding box center [970, 424] width 75 height 33
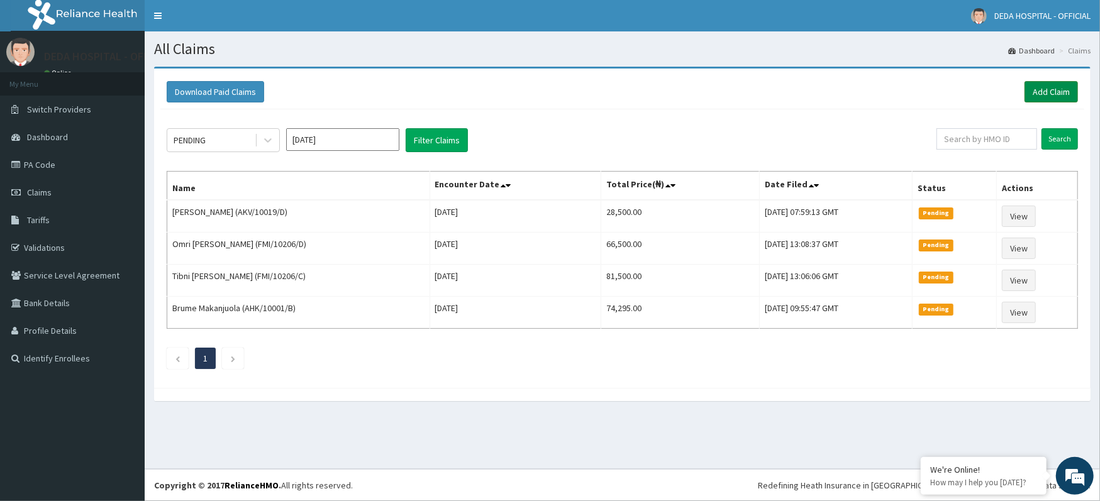
click at [1039, 94] on link "Add Claim" at bounding box center [1051, 91] width 53 height 21
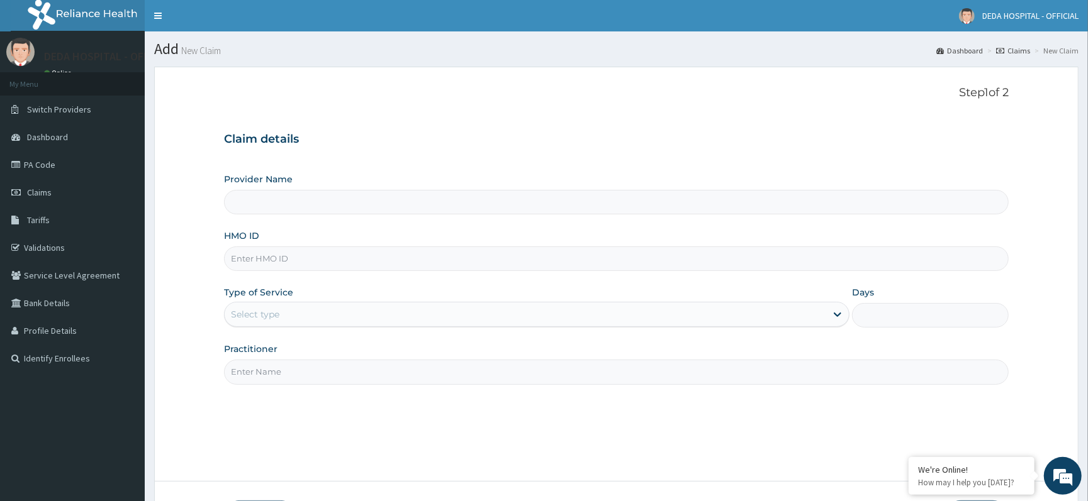
type input "DEDA HOSPITAL"
drag, startPoint x: 268, startPoint y: 270, endPoint x: 278, endPoint y: 238, distance: 33.6
click at [268, 268] on input "HMO ID" at bounding box center [616, 259] width 784 height 25
paste input "GBI/10209/B"
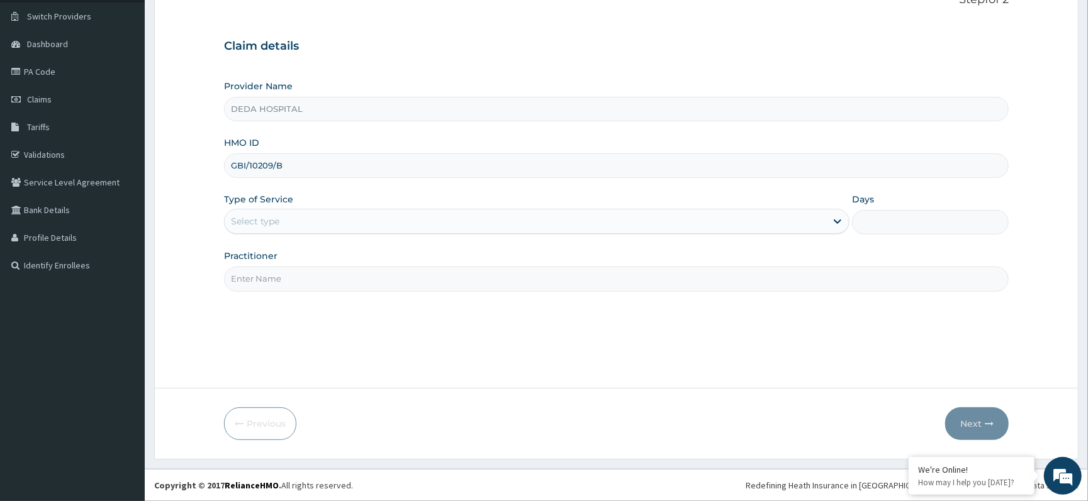
scroll to position [94, 0]
type input "GBI/10209/B"
click at [286, 226] on div "Select type" at bounding box center [525, 221] width 601 height 20
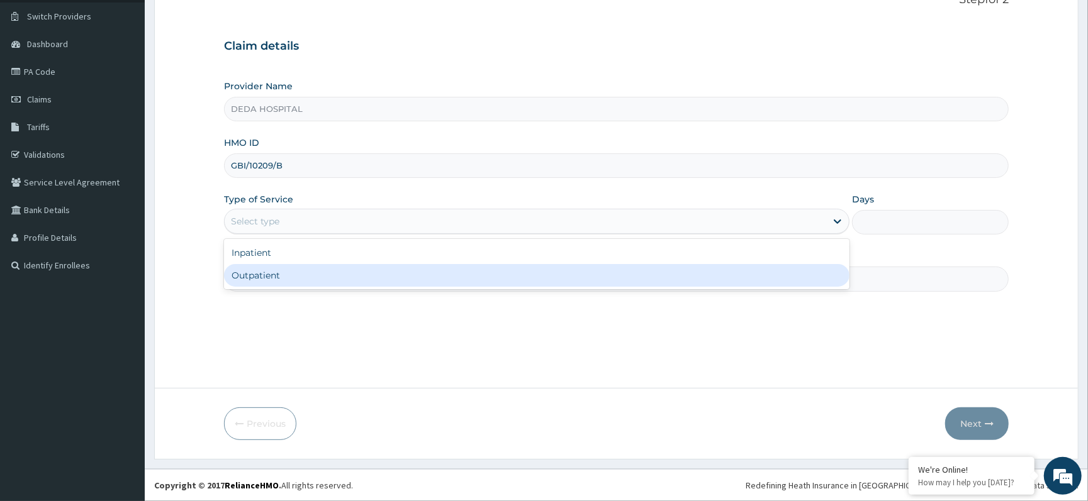
click at [282, 281] on div "Outpatient" at bounding box center [536, 275] width 625 height 23
type input "1"
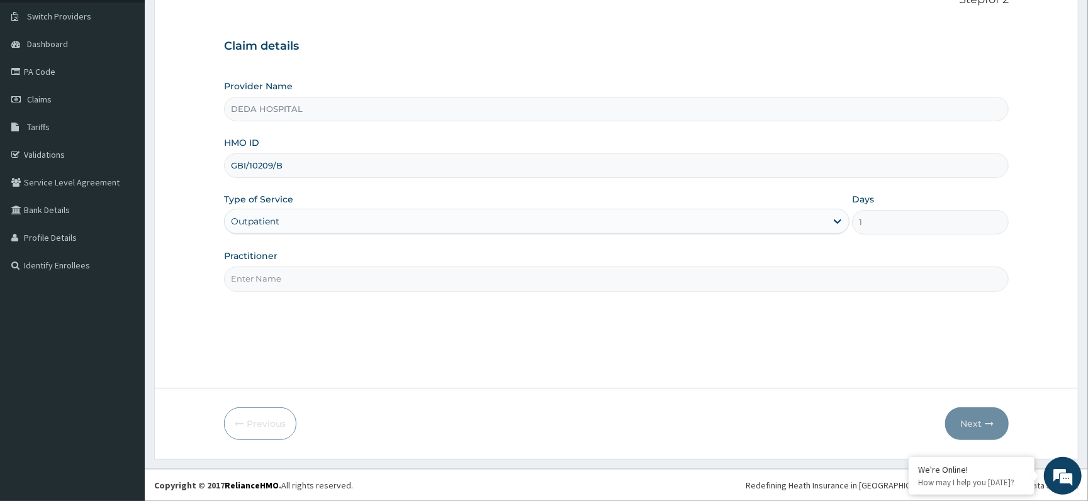
click at [277, 282] on input "Practitioner" at bounding box center [616, 279] width 784 height 25
type input "[PERSON_NAME]"
click at [985, 404] on form "Step 1 of 2 Claim details Provider Name DEDA HOSPITAL HMO ID GBI/10209/B Type o…" at bounding box center [616, 217] width 924 height 486
click at [950, 418] on button "Next" at bounding box center [977, 424] width 64 height 33
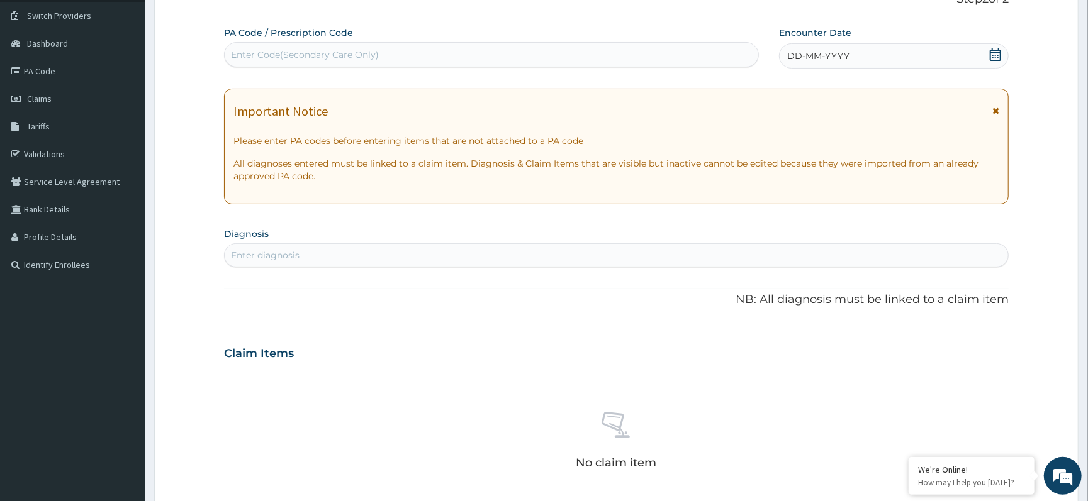
drag, startPoint x: 298, startPoint y: 33, endPoint x: 294, endPoint y: 38, distance: 6.5
click at [294, 38] on label "PA Code / Prescription Code" at bounding box center [288, 32] width 129 height 13
click at [287, 67] on div "Enter Code(Secondary Care Only)" at bounding box center [491, 54] width 535 height 25
click at [297, 49] on div "Enter Code(Secondary Care Only)" at bounding box center [305, 54] width 148 height 13
paste input "PA/F28648"
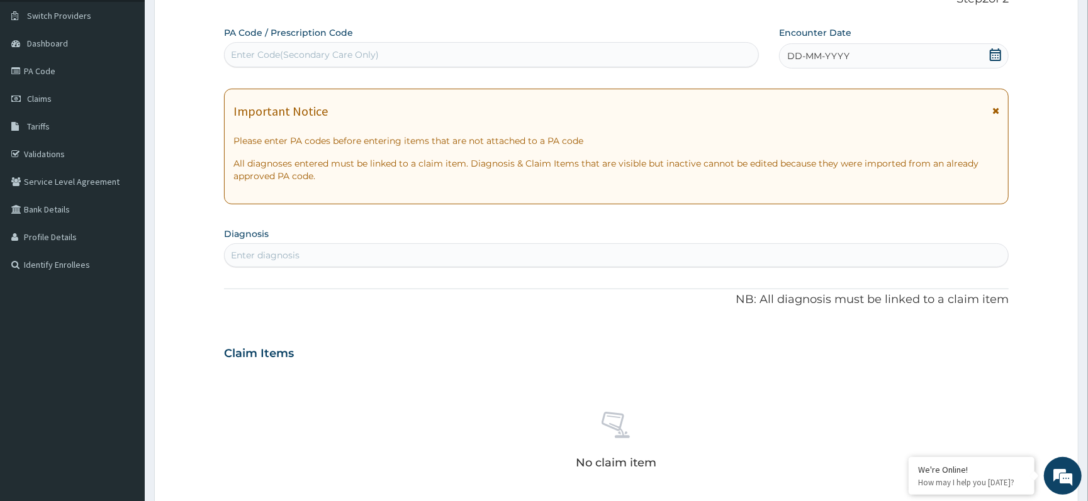
type input "PA/F28648"
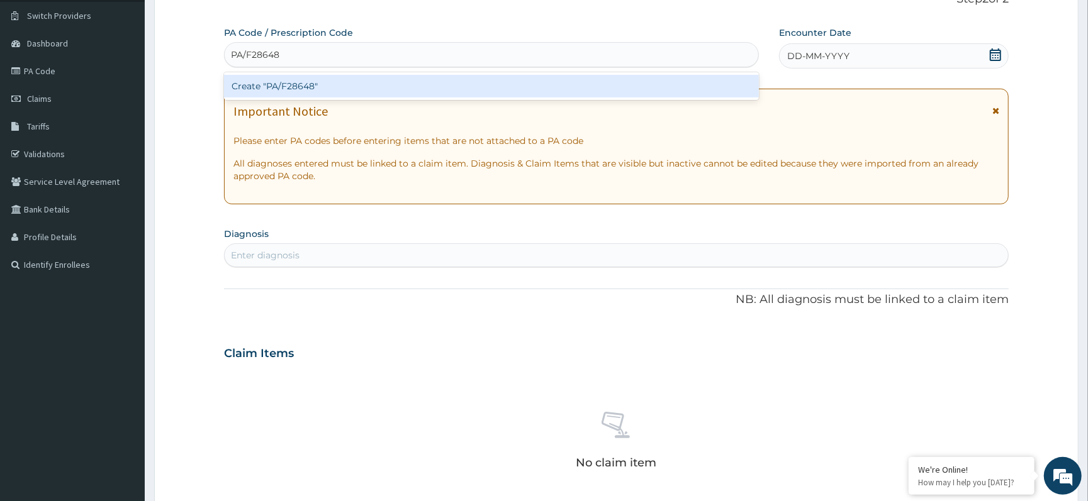
click at [338, 92] on div "Create "PA/F28648"" at bounding box center [491, 86] width 535 height 23
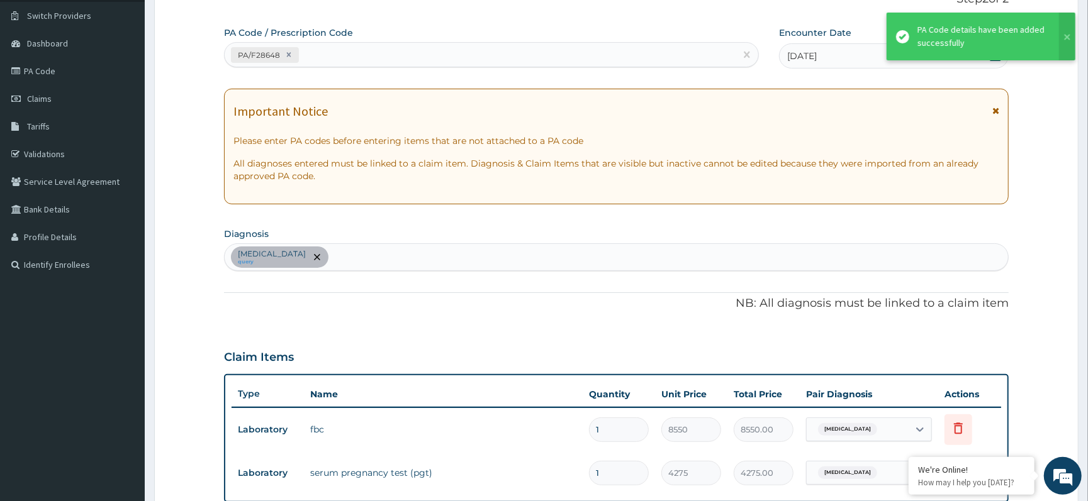
click at [342, 63] on div "PA/F28648" at bounding box center [480, 55] width 511 height 21
paste input "PA/286911"
type input "PA/286911"
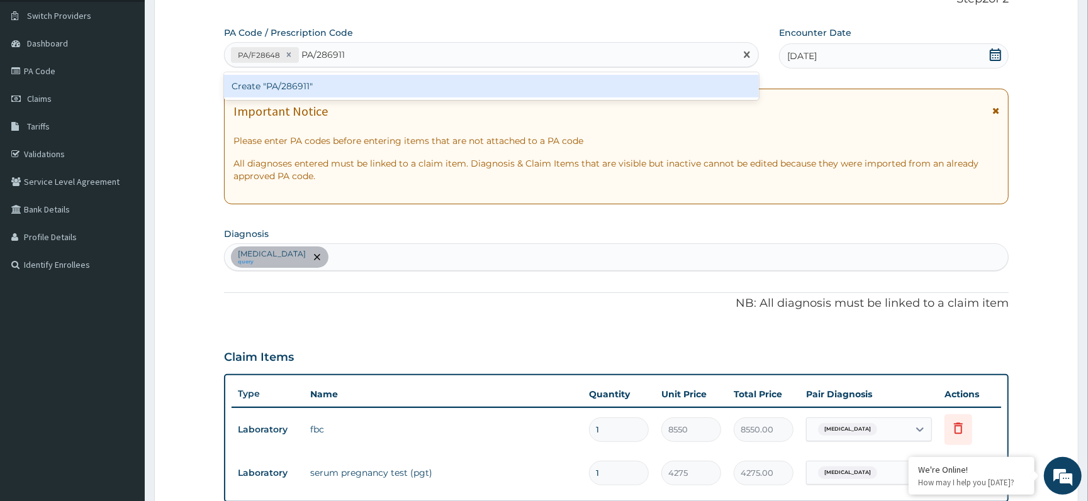
click at [435, 83] on div "Create "PA/286911"" at bounding box center [491, 86] width 535 height 23
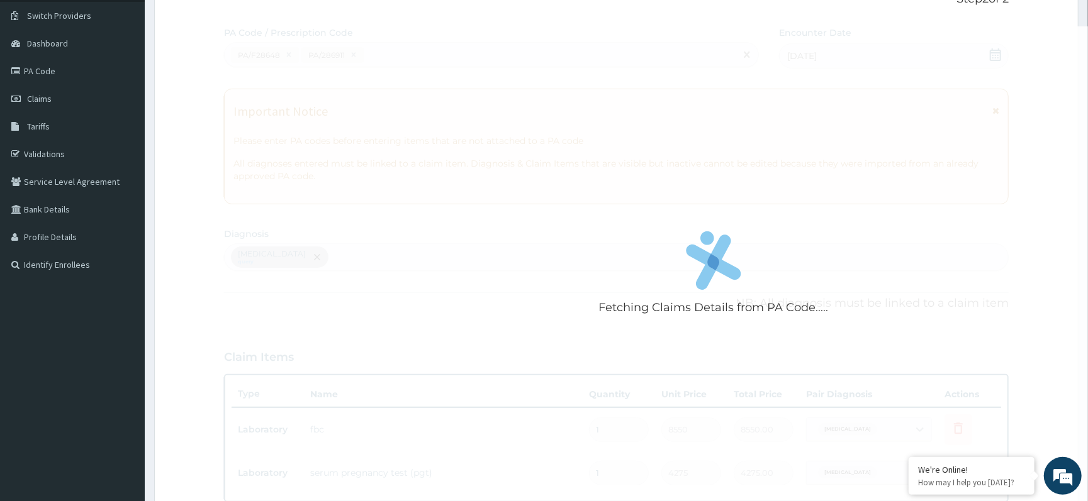
scroll to position [363, 0]
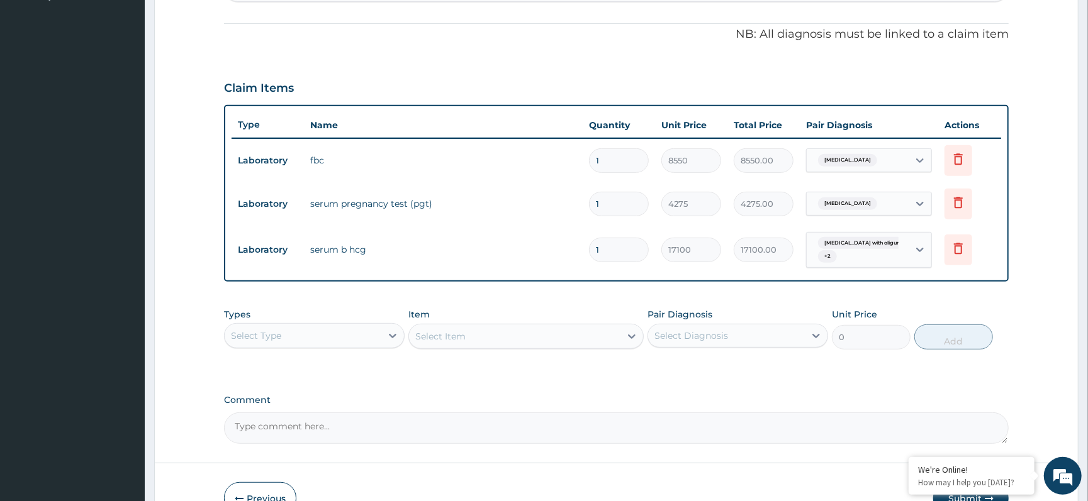
drag, startPoint x: 474, startPoint y: 381, endPoint x: 481, endPoint y: 379, distance: 7.2
click at [477, 381] on div "PA Code / Prescription Code PA/F28648 PA/286911 Encounter Date 03-09-2025 Impor…" at bounding box center [616, 100] width 784 height 687
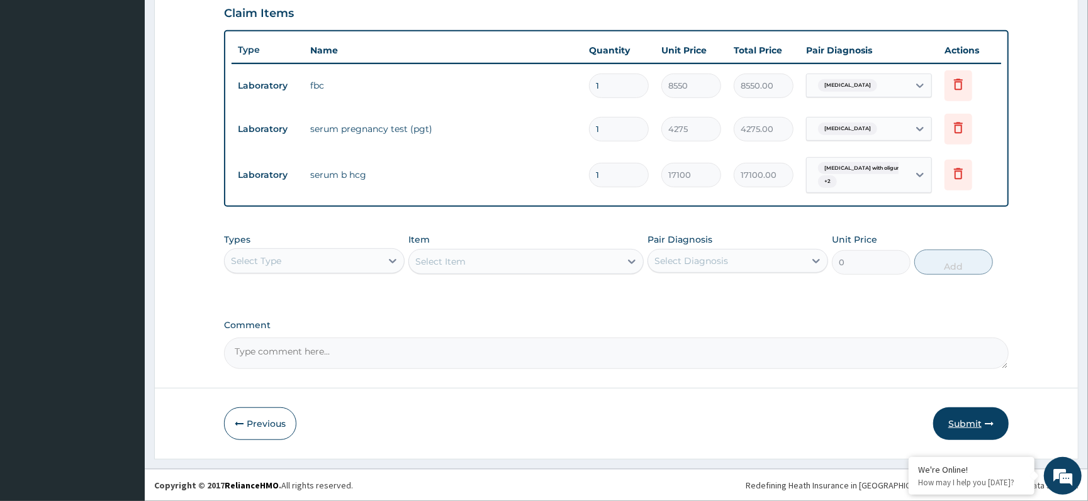
click at [967, 425] on button "Submit" at bounding box center [970, 424] width 75 height 33
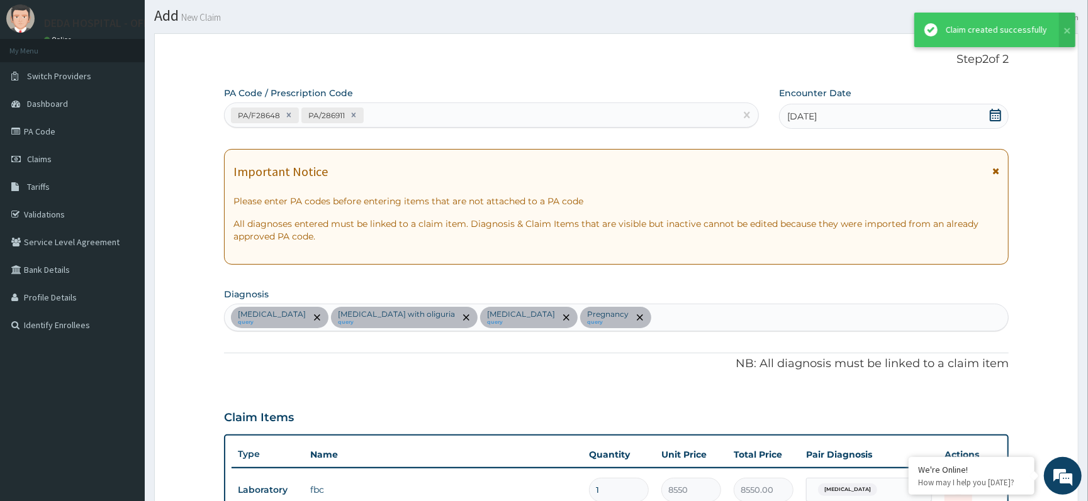
scroll to position [439, 0]
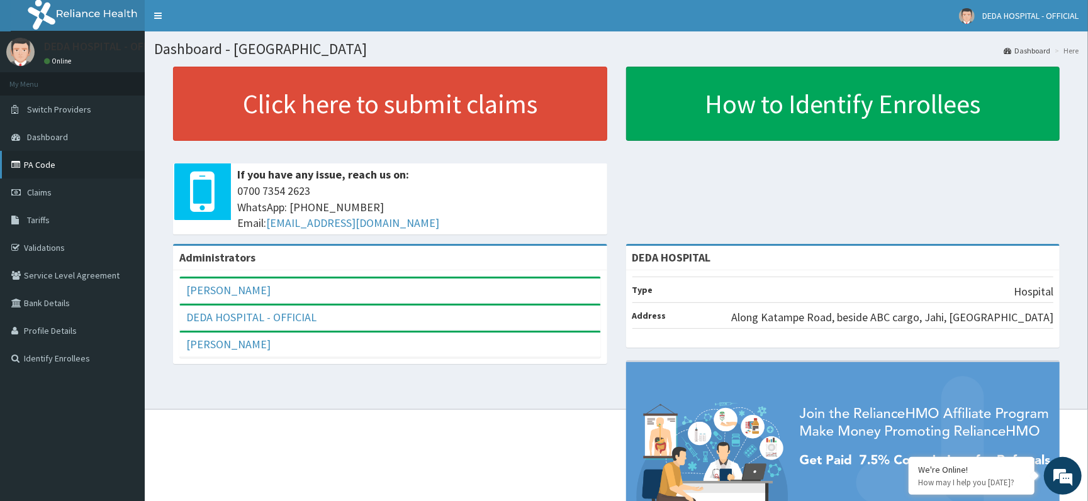
click at [57, 159] on link "PA Code" at bounding box center [72, 165] width 145 height 28
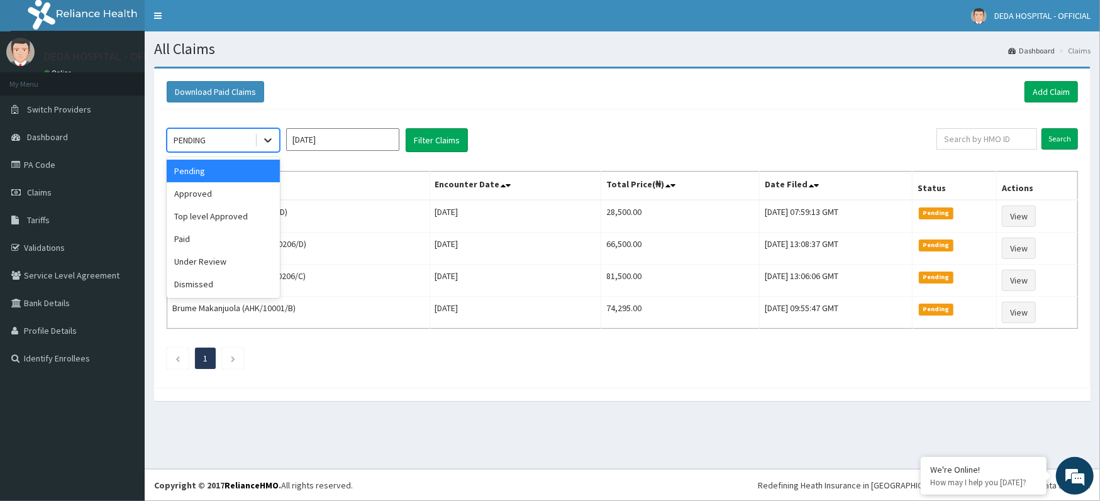
click at [276, 143] on div at bounding box center [268, 140] width 23 height 23
click at [204, 199] on div "Approved" at bounding box center [223, 193] width 113 height 23
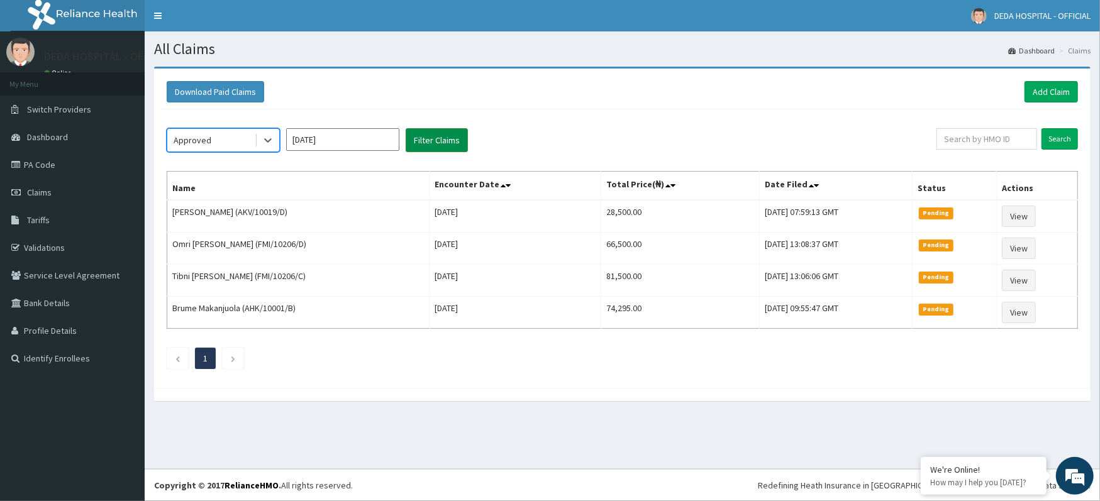
click at [445, 138] on button "Filter Claims" at bounding box center [437, 140] width 62 height 24
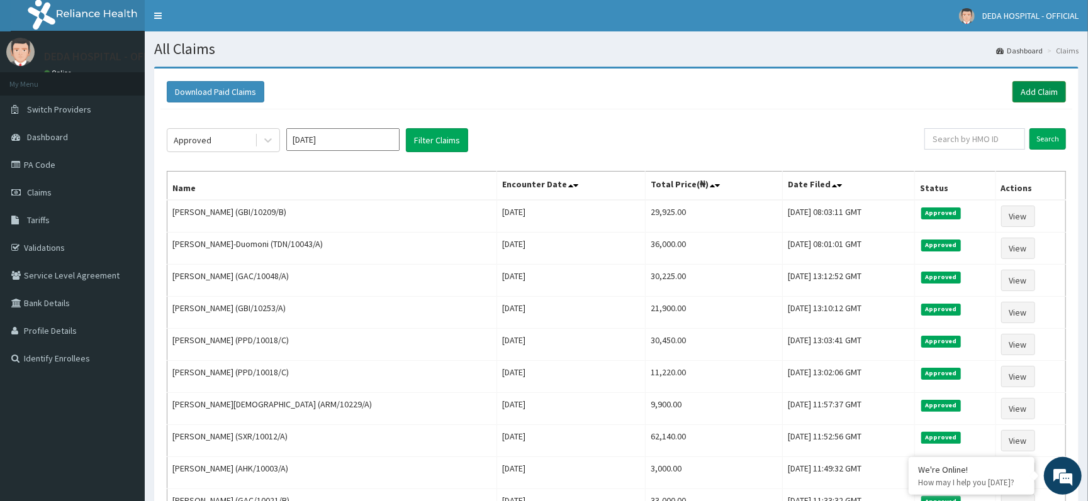
click at [1033, 92] on link "Add Claim" at bounding box center [1038, 91] width 53 height 21
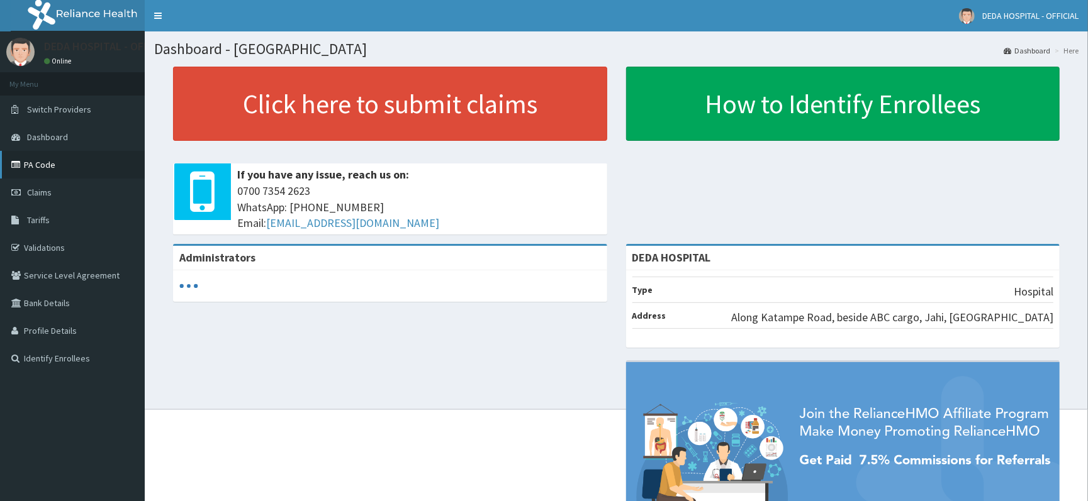
click at [41, 160] on link "PA Code" at bounding box center [72, 165] width 145 height 28
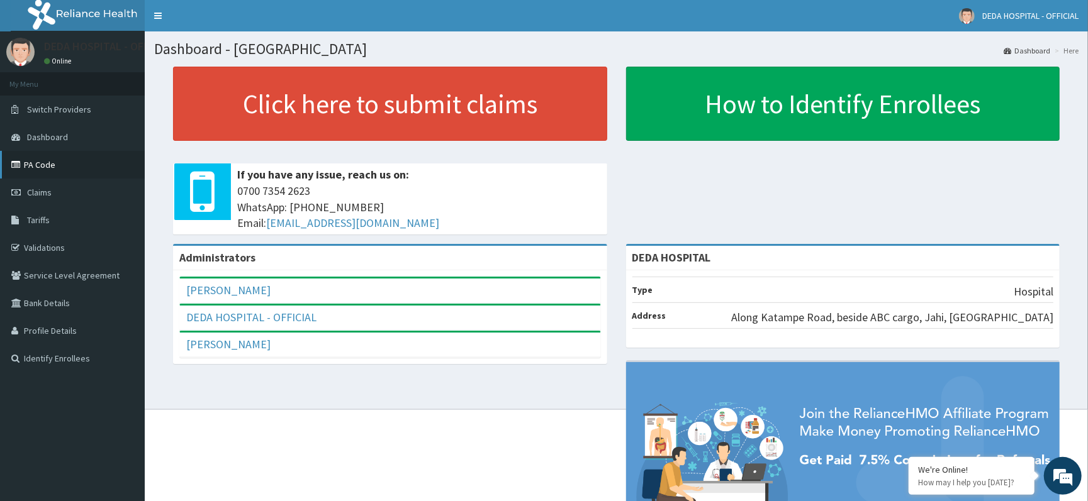
click at [51, 157] on link "PA Code" at bounding box center [72, 165] width 145 height 28
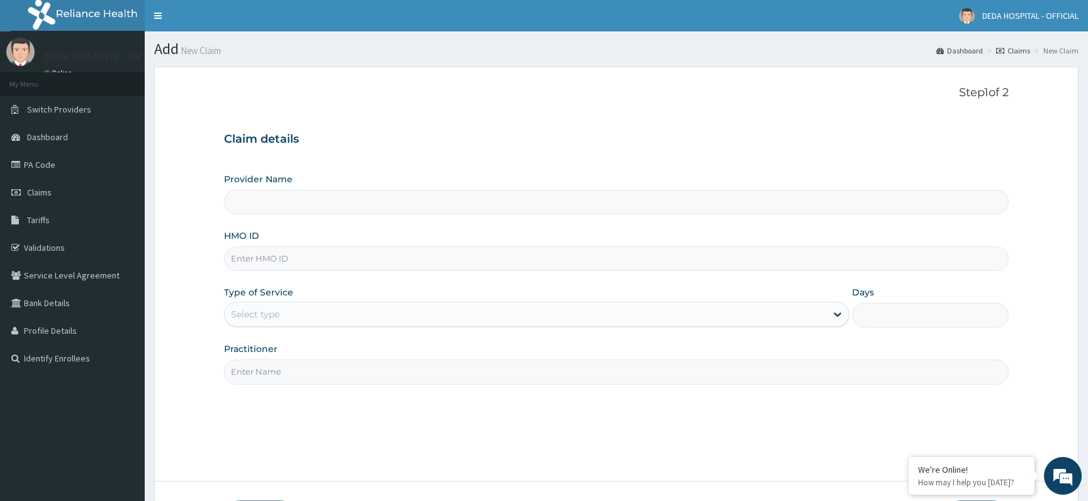
type input "DEDA HOSPITAL"
drag, startPoint x: 240, startPoint y: 259, endPoint x: 252, endPoint y: 252, distance: 13.6
click at [247, 258] on input "HMO ID" at bounding box center [616, 259] width 784 height 25
paste input "GBI/10209/B"
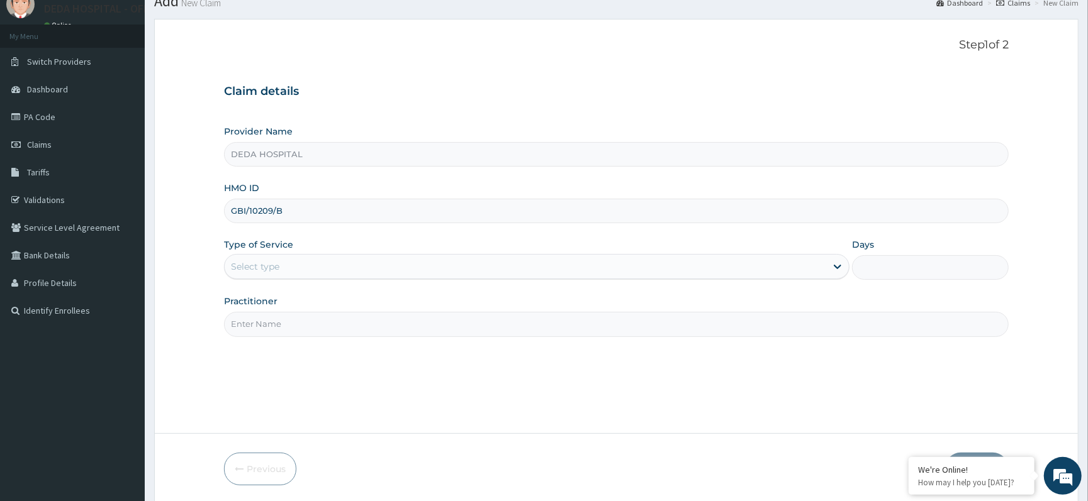
scroll to position [94, 0]
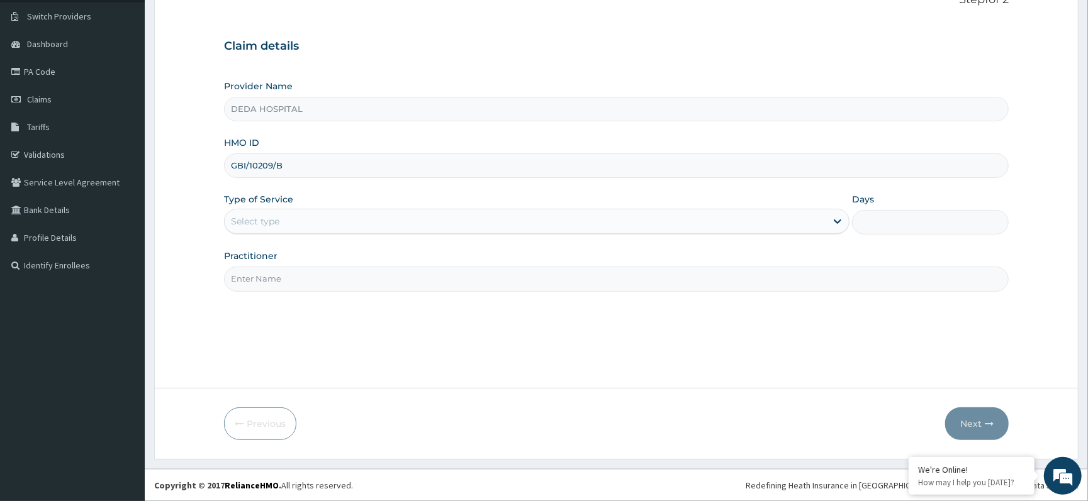
type input "GBI/10209/B"
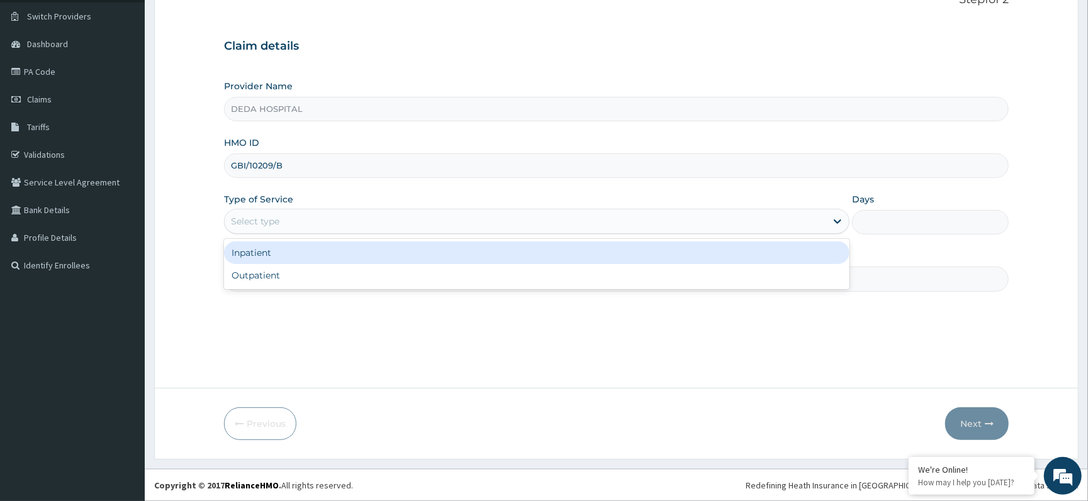
click at [272, 226] on div "Select type" at bounding box center [255, 221] width 48 height 13
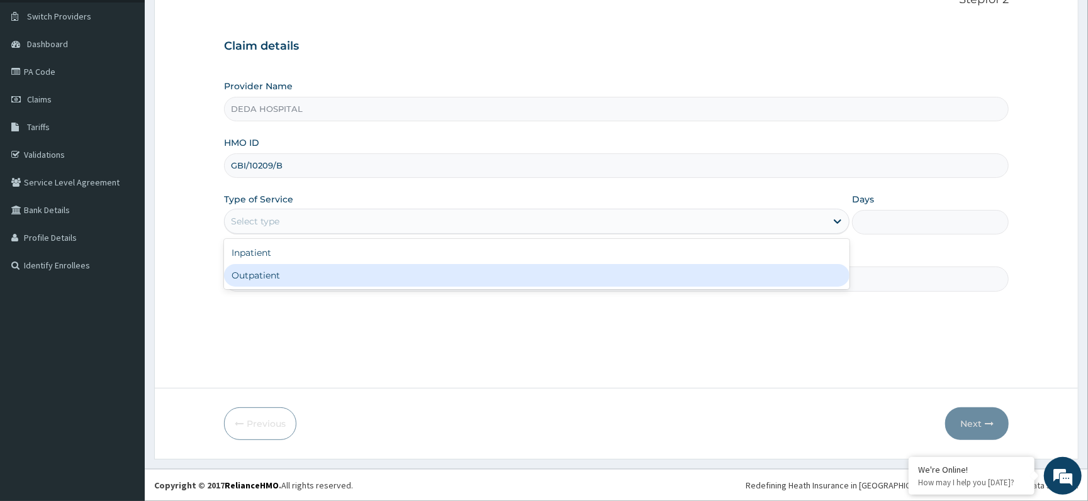
scroll to position [0, 0]
click at [269, 279] on div "Outpatient" at bounding box center [536, 275] width 625 height 23
type input "1"
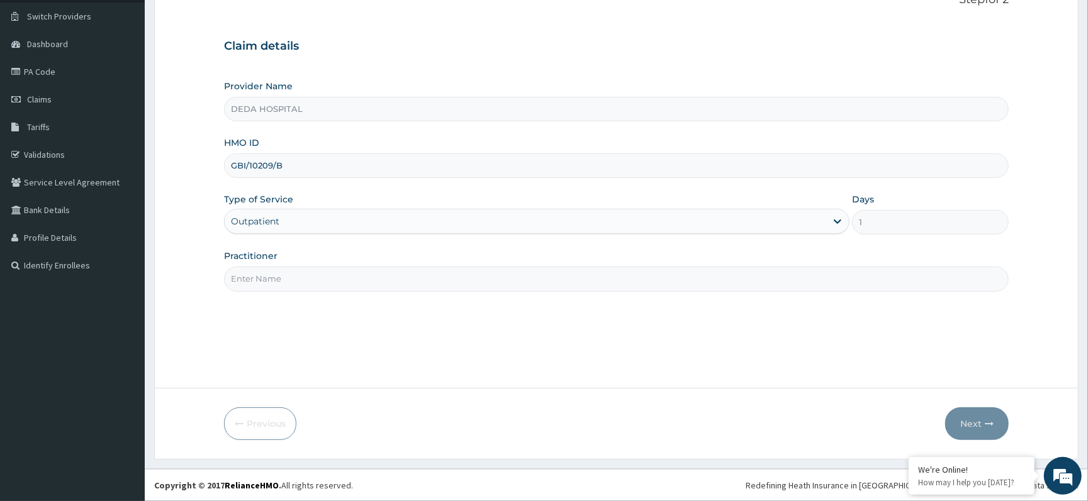
click at [269, 279] on input "Practitioner" at bounding box center [616, 279] width 784 height 25
type input "[PERSON_NAME]"
click at [974, 421] on button "Next" at bounding box center [977, 424] width 64 height 33
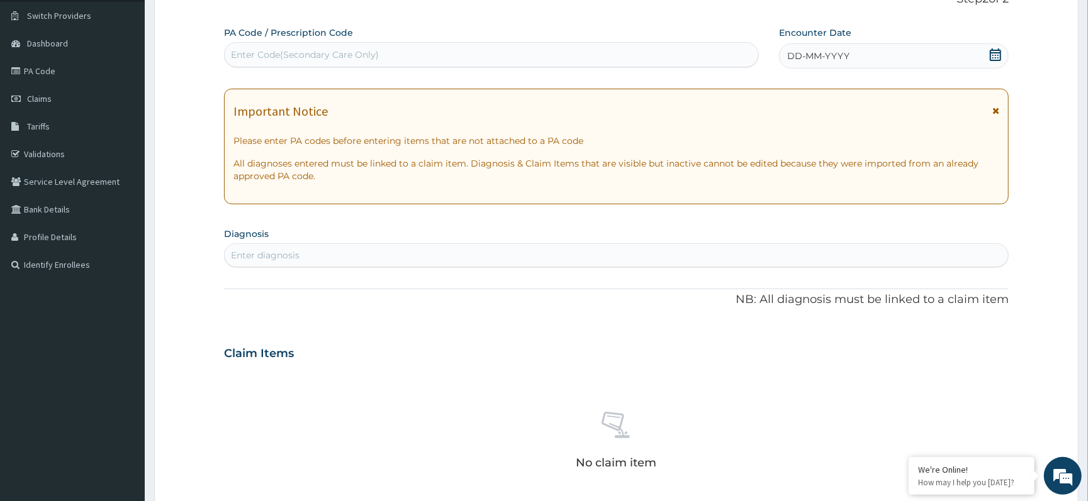
click at [250, 56] on div "Enter Code(Secondary Care Only)" at bounding box center [305, 54] width 148 height 13
paste input "PA/1284A8"
type input "PA/1284A8"
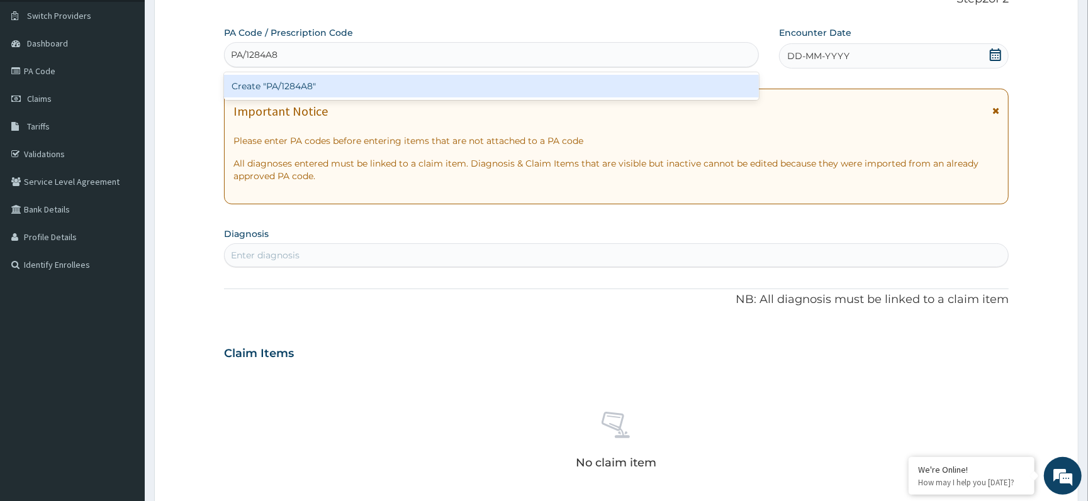
click at [323, 86] on div "Create "PA/1284A8"" at bounding box center [491, 86] width 535 height 23
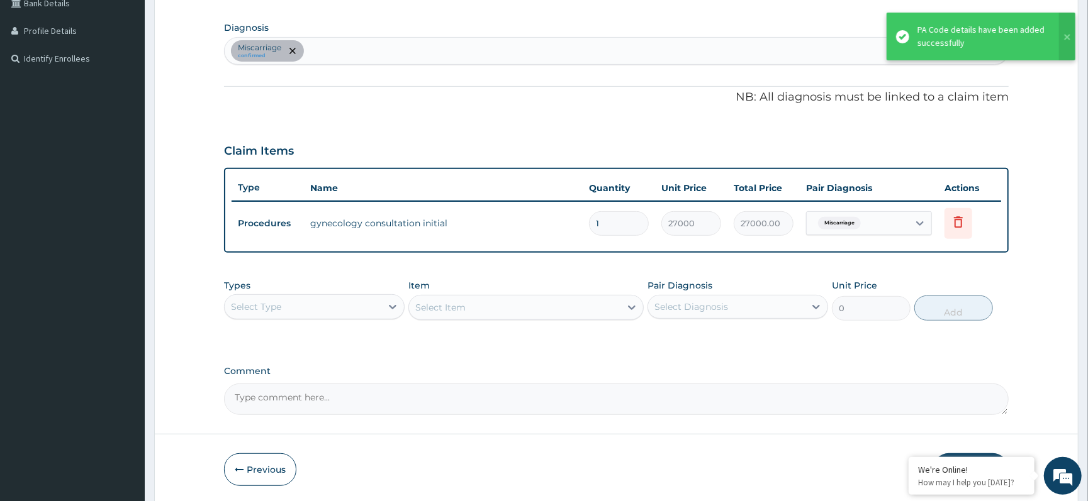
scroll to position [345, 0]
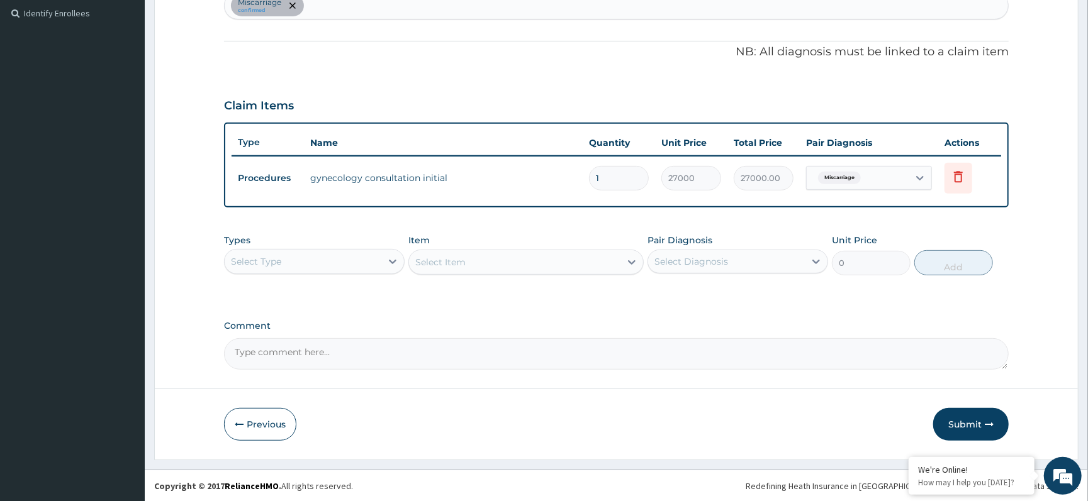
click at [615, 313] on div "PA Code / Prescription Code PA/1284A8 Encounter Date [DATE] Important Notice Pl…" at bounding box center [616, 72] width 784 height 595
click at [968, 421] on button "Submit" at bounding box center [970, 424] width 75 height 33
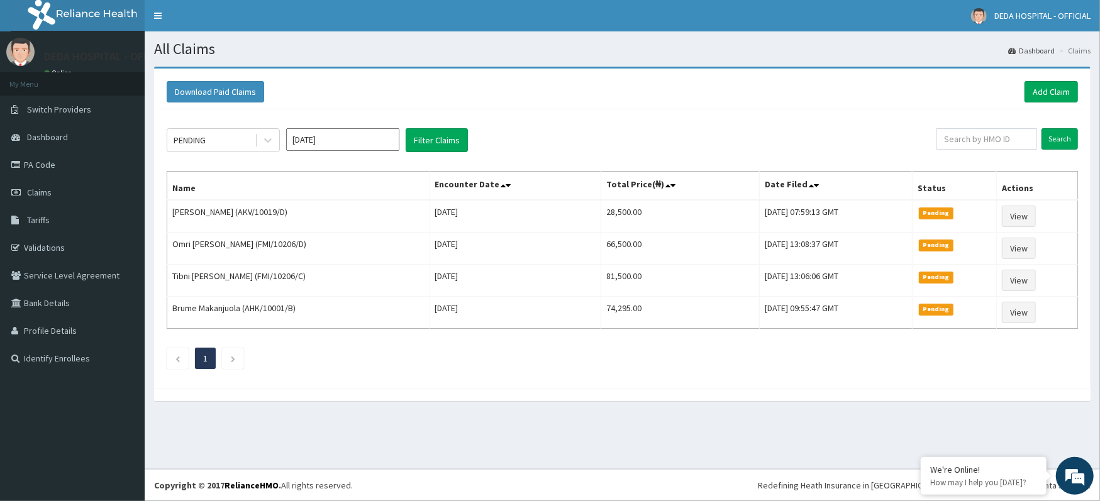
click at [674, 98] on div "Download Paid Claims Add Claim" at bounding box center [623, 91] width 912 height 21
click at [1063, 91] on link "Add Claim" at bounding box center [1051, 91] width 53 height 21
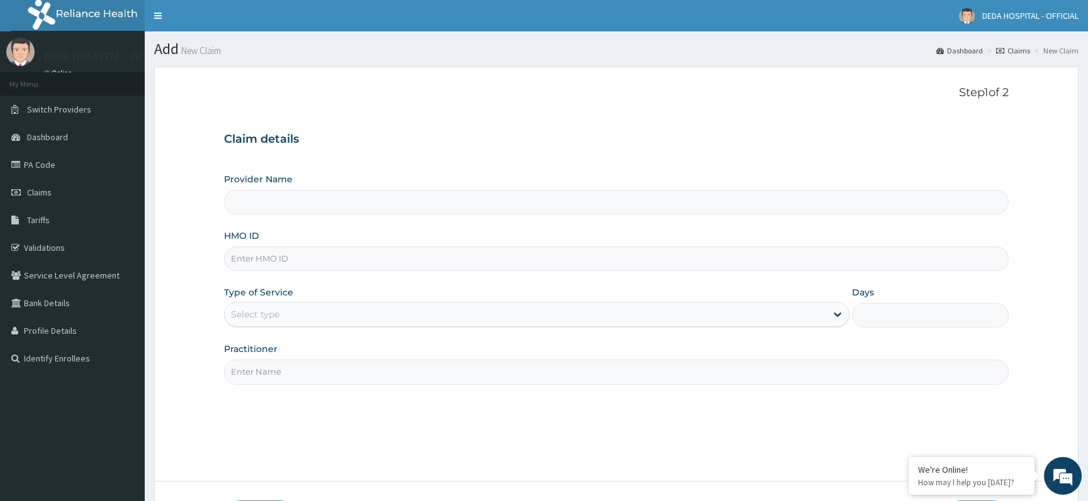
type input "DEDA HOSPITAL"
click at [252, 253] on input "HMO ID" at bounding box center [616, 259] width 784 height 25
paste input "NIT/10020/A"
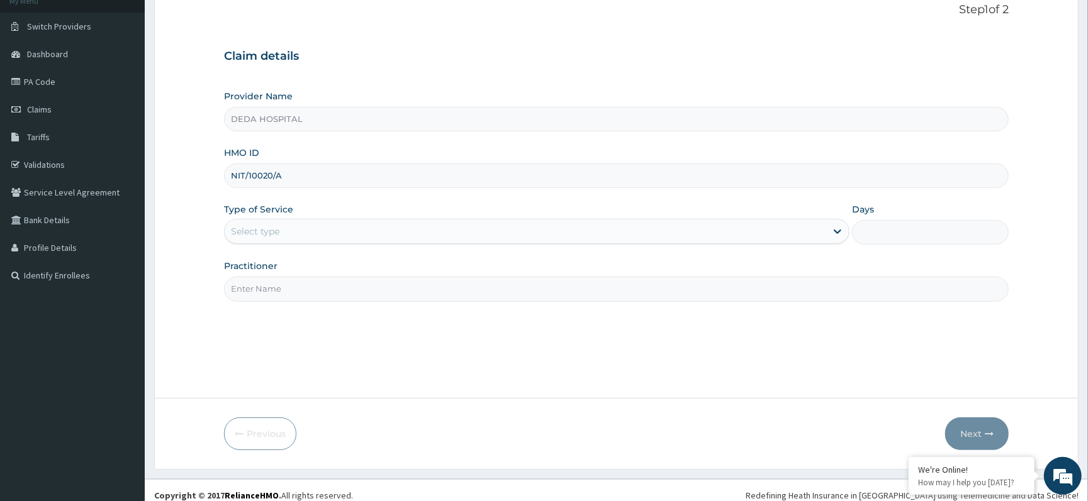
scroll to position [84, 0]
type input "NIT/10020/A"
click at [297, 244] on div "Type of Service Select type" at bounding box center [536, 224] width 625 height 42
drag, startPoint x: 277, startPoint y: 218, endPoint x: 276, endPoint y: 240, distance: 22.1
click at [276, 223] on div "Type of Service Select type" at bounding box center [536, 224] width 625 height 42
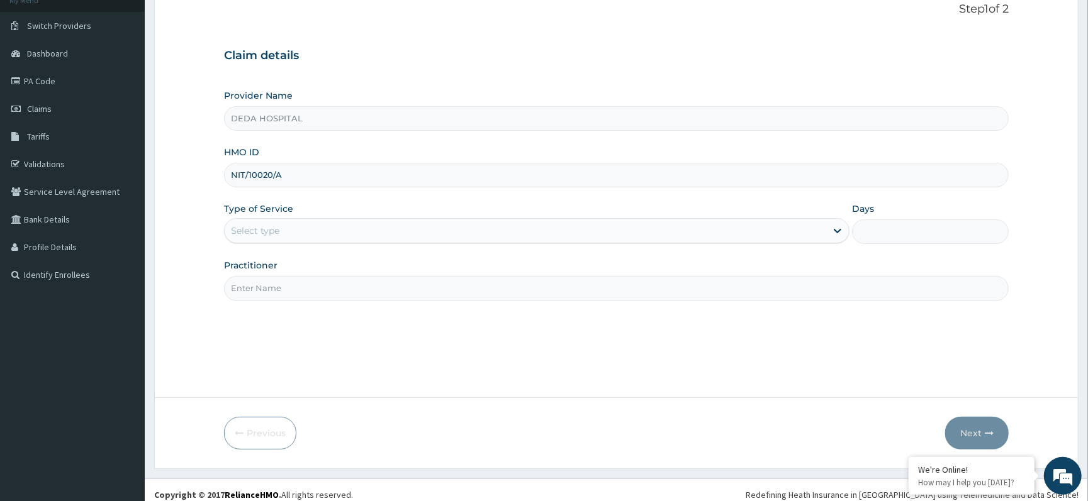
click at [300, 226] on div "Select type" at bounding box center [525, 231] width 601 height 20
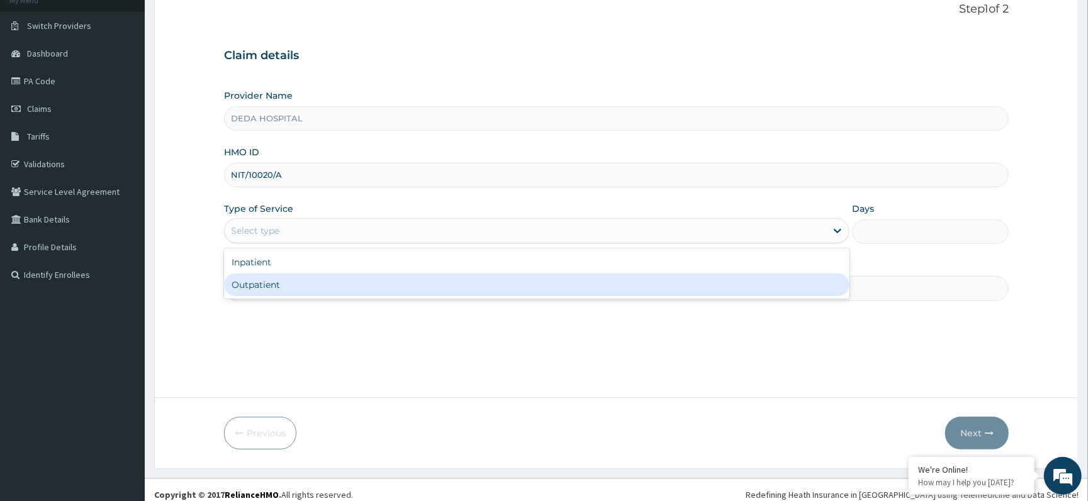
click at [259, 287] on div "Outpatient" at bounding box center [536, 285] width 625 height 23
type input "1"
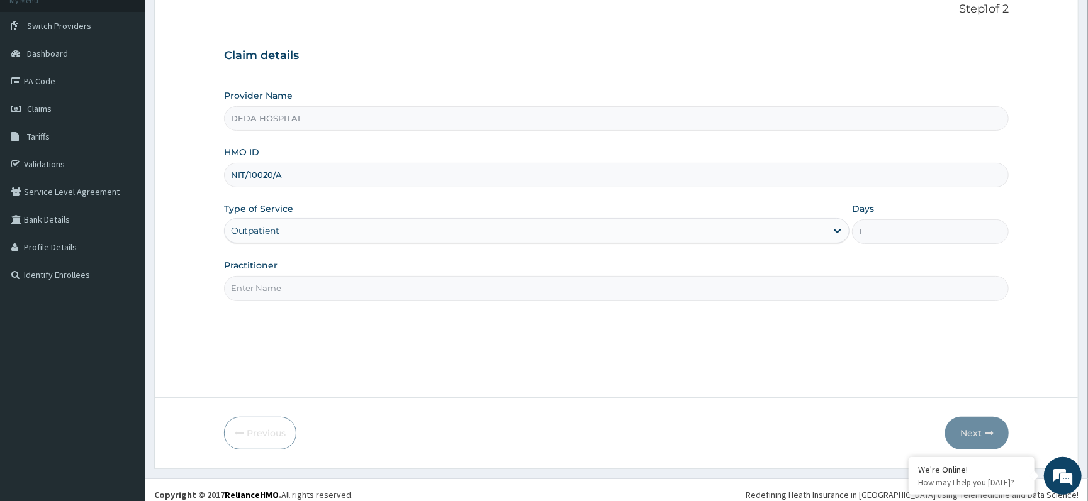
click at [270, 272] on label "Practitioner" at bounding box center [250, 265] width 53 height 13
click at [270, 276] on input "Practitioner" at bounding box center [616, 288] width 784 height 25
click at [264, 283] on input "Practitioner" at bounding box center [616, 288] width 784 height 25
type input "DR. RAHMATU"
click at [969, 428] on button "Next" at bounding box center [977, 433] width 64 height 33
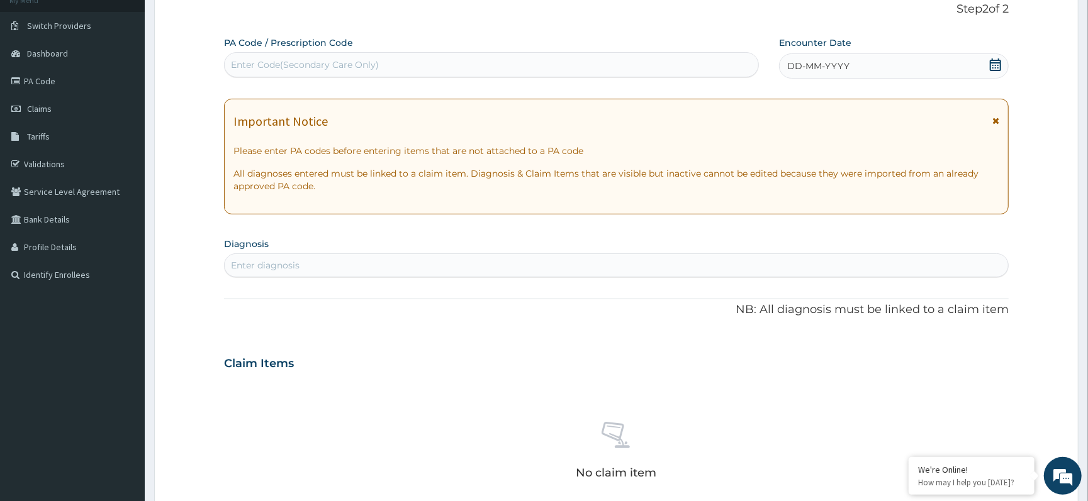
click at [253, 67] on div "Enter Code(Secondary Care Only)" at bounding box center [305, 65] width 148 height 13
paste input "PA/A5E27F"
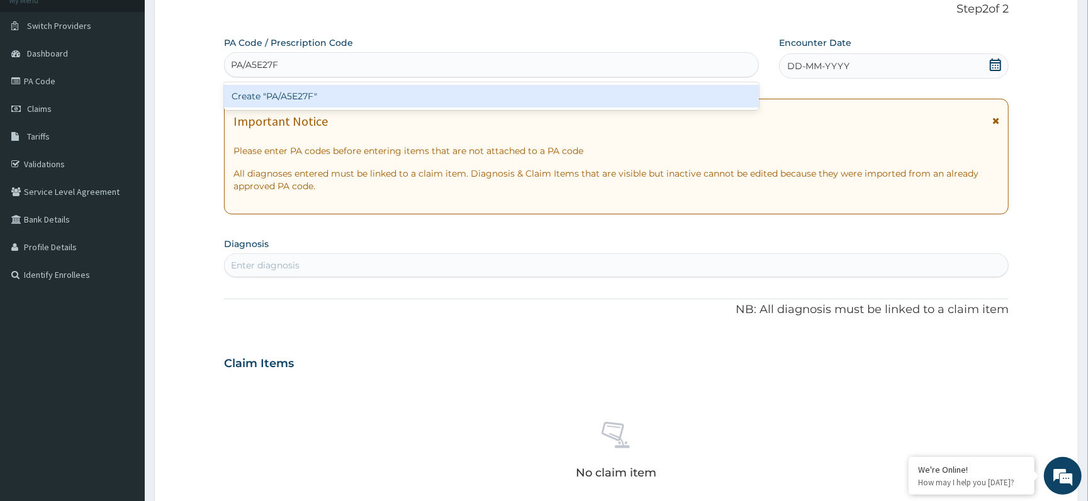
type input "PA/A5E27F"
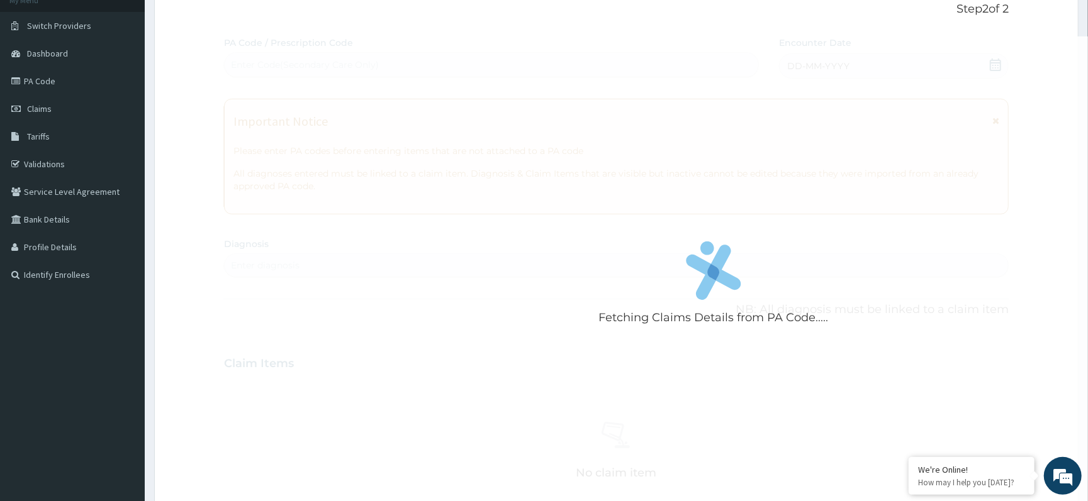
click at [290, 81] on div "Fetching Claims Details from PA Code..... PA Code / Prescription Code Enter Cod…" at bounding box center [616, 361] width 784 height 651
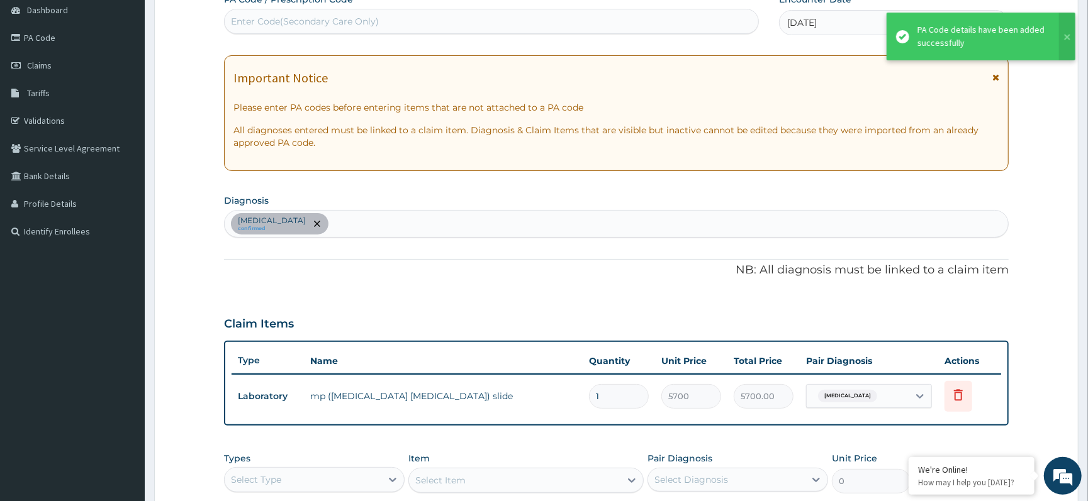
scroll to position [167, 0]
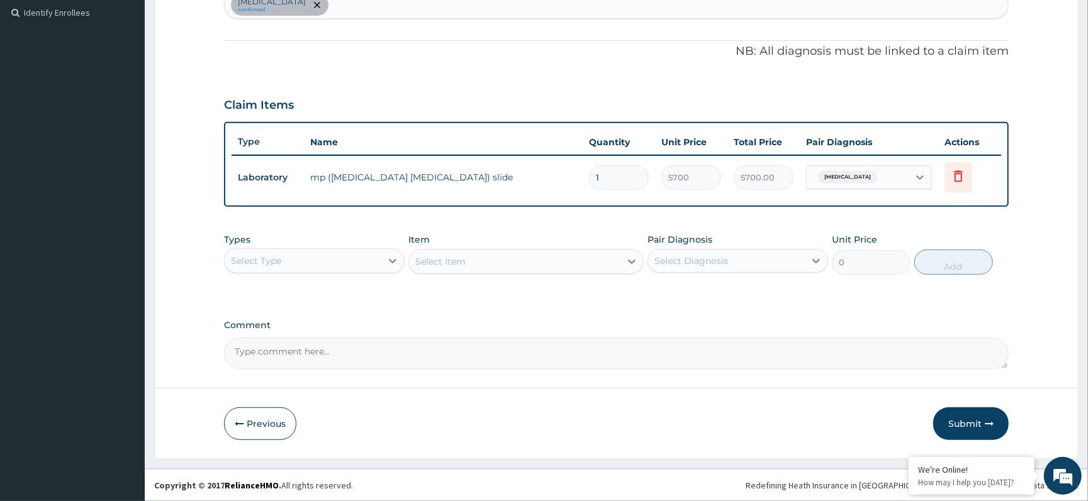
drag, startPoint x: 945, startPoint y: 428, endPoint x: 950, endPoint y: 419, distance: 10.1
click at [950, 423] on button "Submit" at bounding box center [970, 424] width 75 height 33
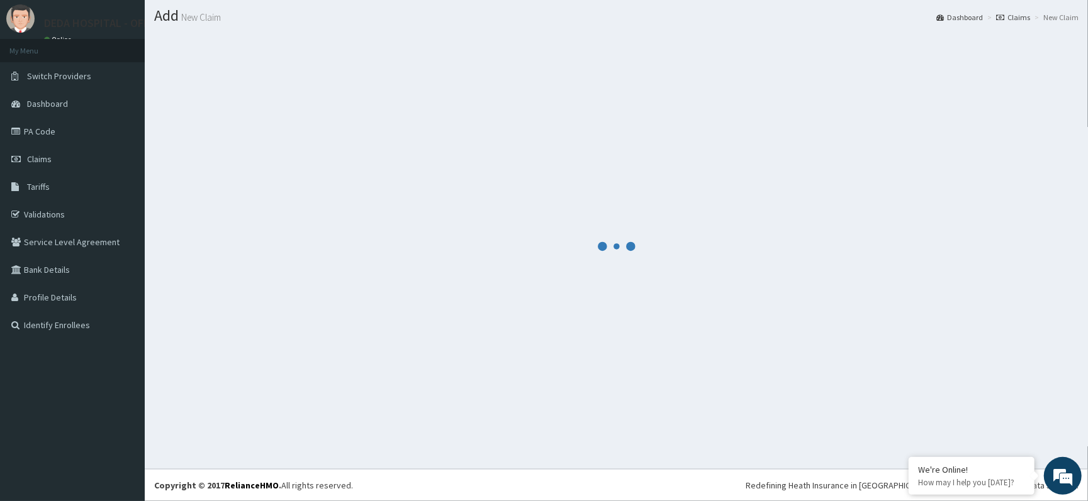
scroll to position [33, 0]
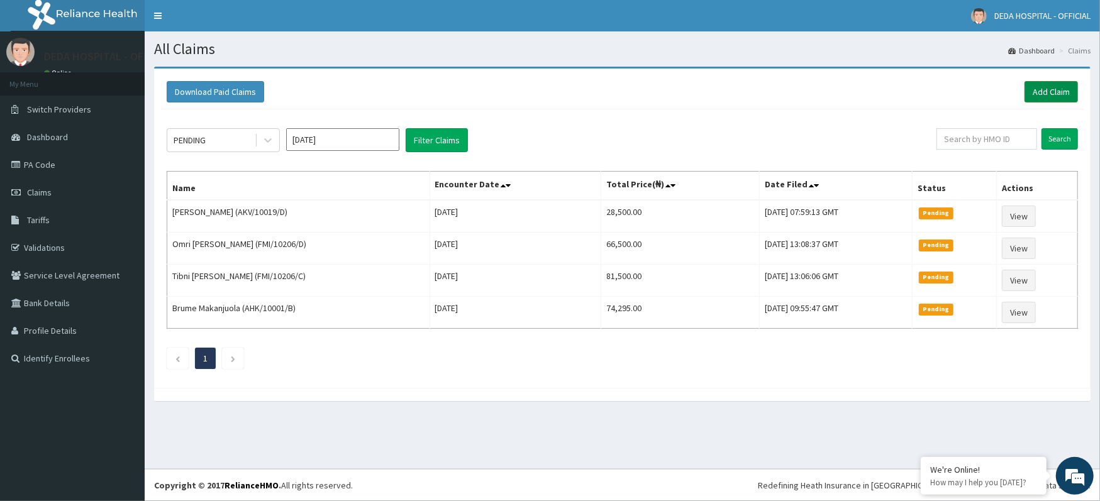
click at [1046, 94] on link "Add Claim" at bounding box center [1051, 91] width 53 height 21
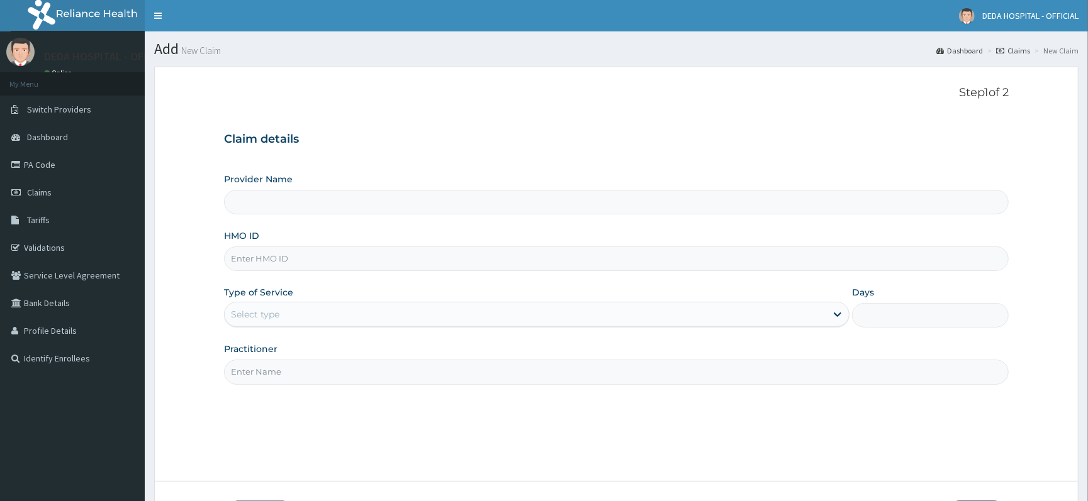
click at [269, 258] on input "HMO ID" at bounding box center [616, 259] width 784 height 25
type input "DEDA HOSPITAL"
paste input "GBI/10375/B"
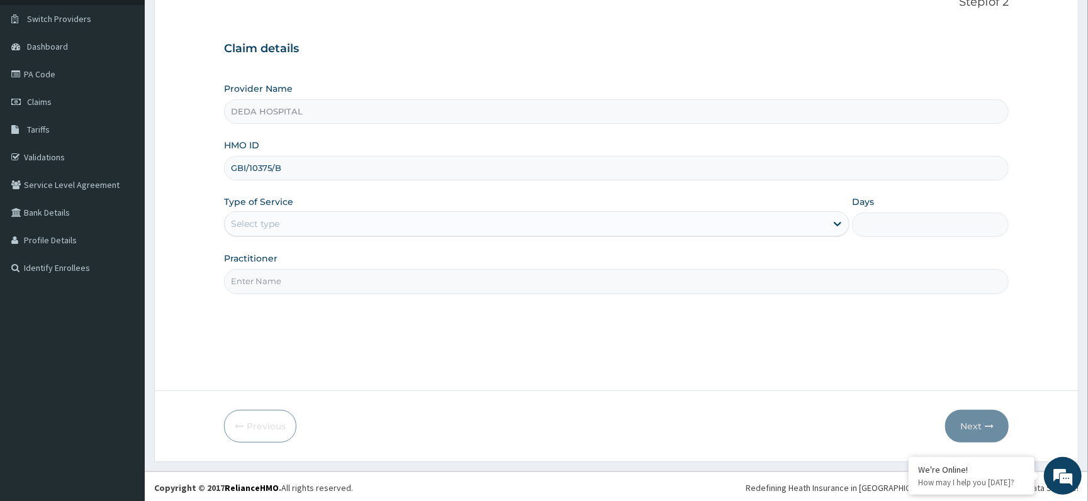
scroll to position [94, 0]
type input "GBI/10375/B"
click at [282, 215] on div "Select type" at bounding box center [525, 221] width 601 height 20
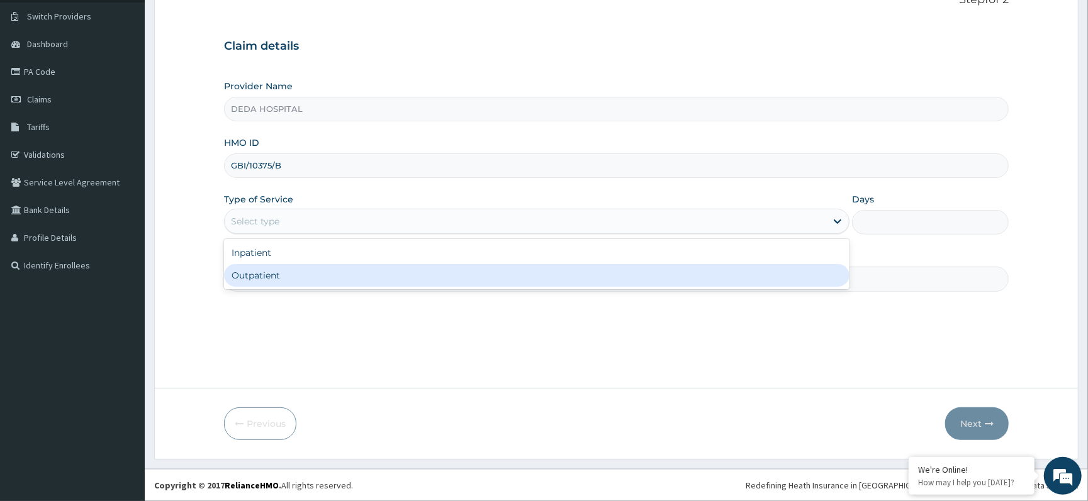
click at [257, 283] on div "Outpatient" at bounding box center [536, 275] width 625 height 23
type input "1"
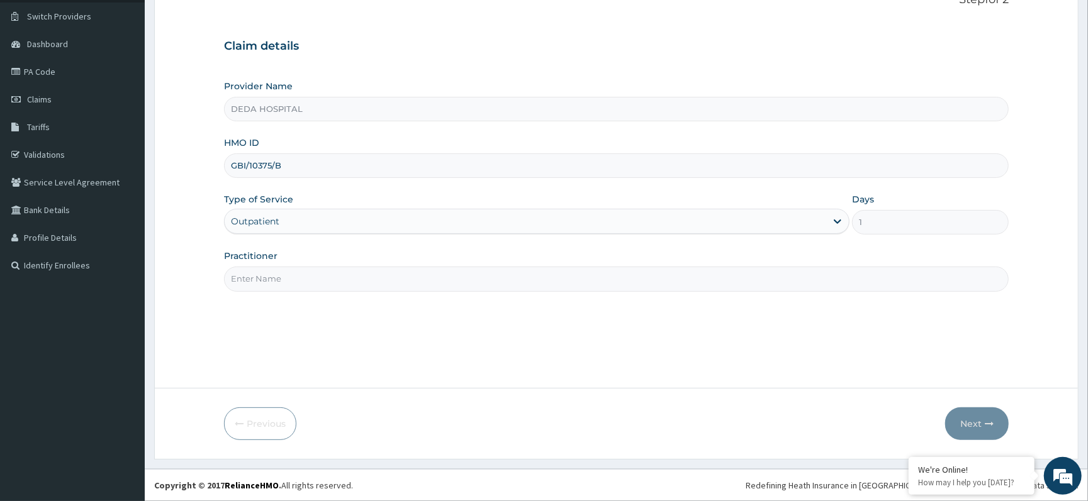
click at [262, 282] on input "Practitioner" at bounding box center [616, 279] width 784 height 25
type input "DR./ RACHEL"
click at [956, 421] on button "Next" at bounding box center [977, 424] width 64 height 33
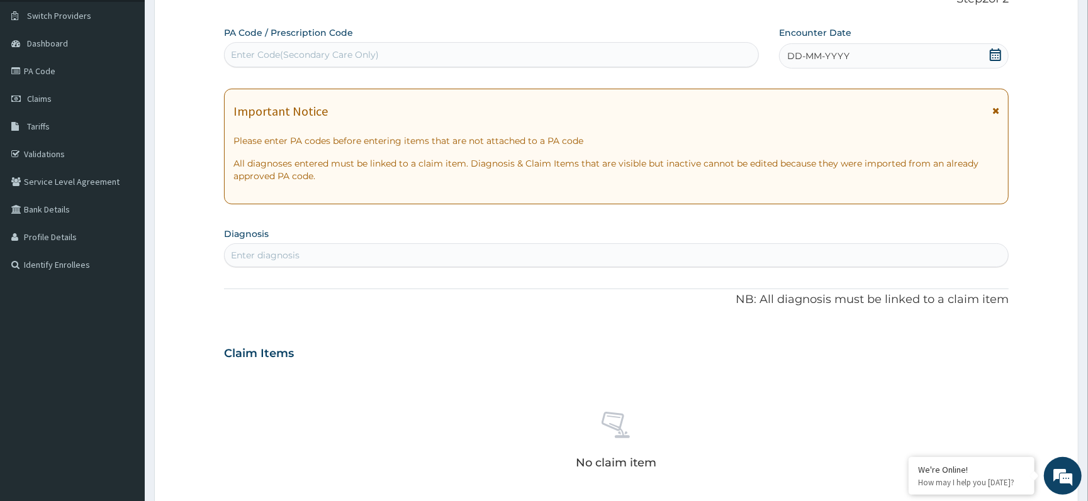
click at [280, 53] on div "Enter Code(Secondary Care Only)" at bounding box center [305, 54] width 148 height 13
paste input "PA/8CCA6F"
type input "PA/8CCA6F"
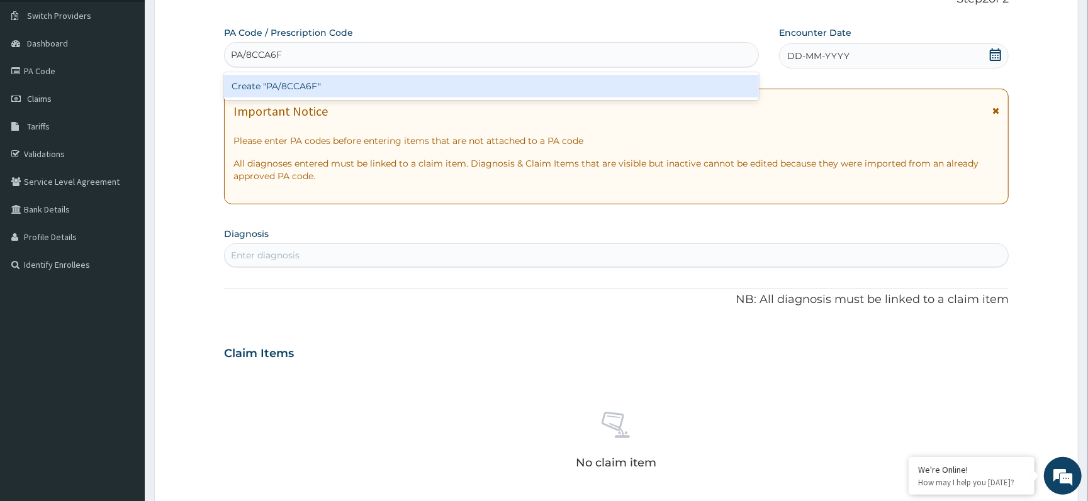
click at [269, 87] on div "Create "PA/8CCA6F"" at bounding box center [491, 86] width 535 height 23
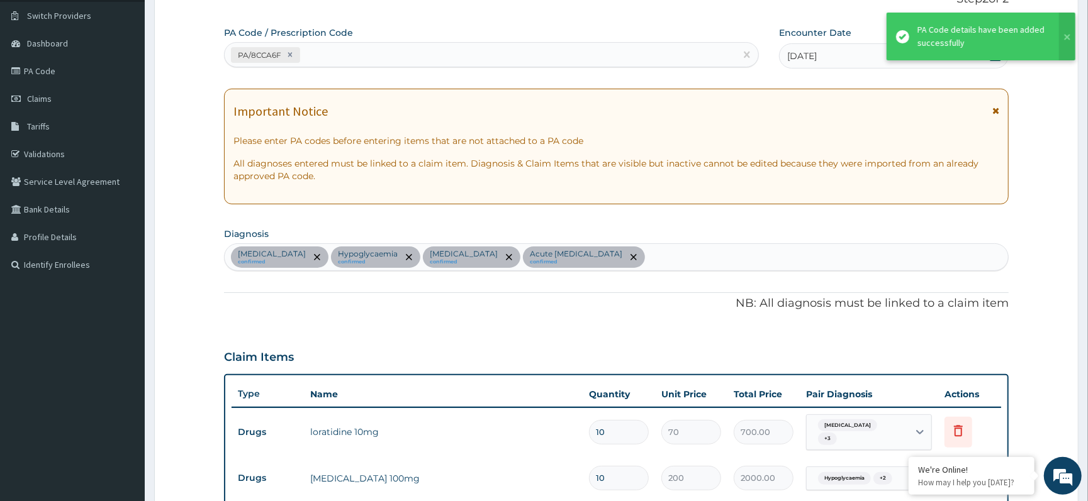
scroll to position [360, 0]
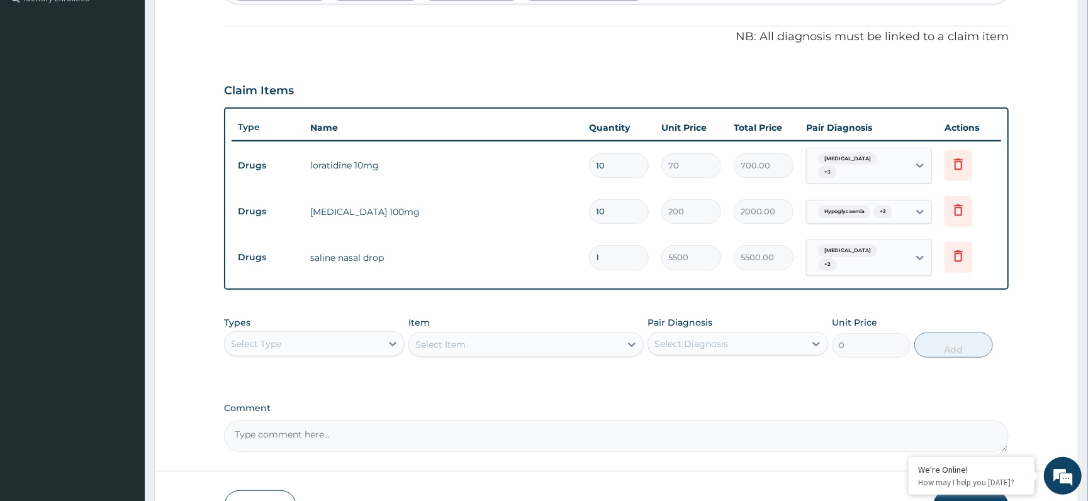
drag, startPoint x: 781, startPoint y: 394, endPoint x: 833, endPoint y: 343, distance: 72.5
click at [783, 391] on div "PA Code / Prescription Code PA/8CCA6F Encounter Date 03-09-2025 Important Notic…" at bounding box center [616, 106] width 784 height 693
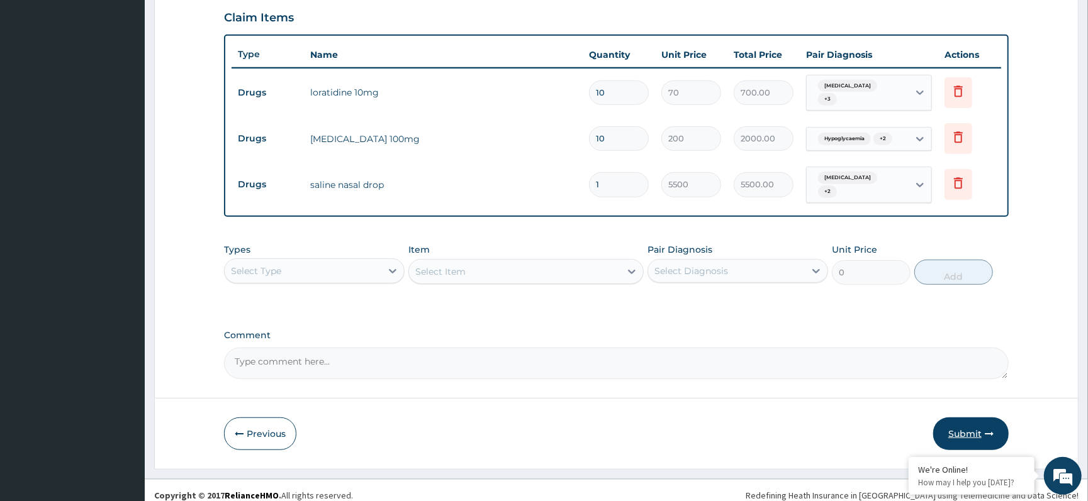
click at [974, 418] on button "Submit" at bounding box center [970, 434] width 75 height 33
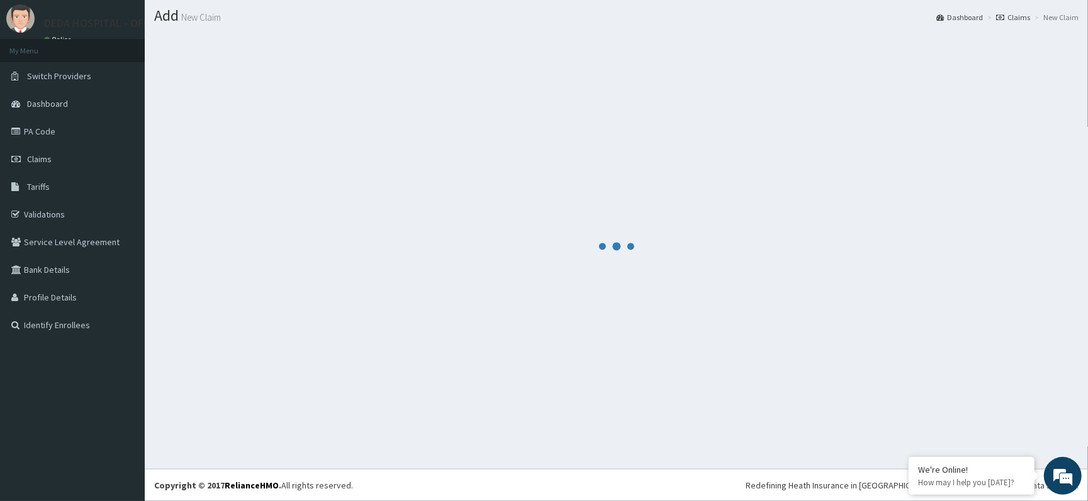
scroll to position [433, 0]
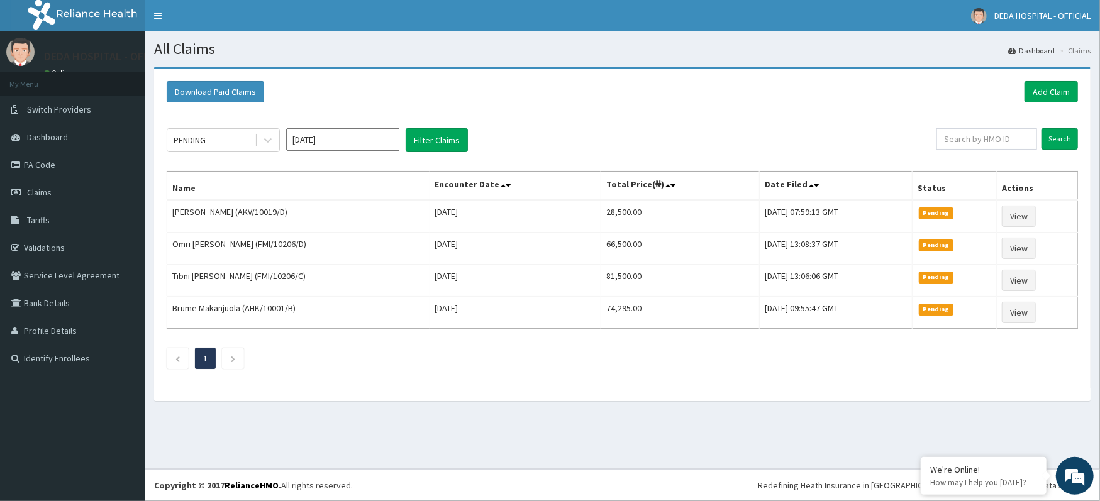
click at [532, 101] on div "Download Paid Claims Add Claim" at bounding box center [623, 91] width 912 height 21
click at [1058, 93] on link "Add Claim" at bounding box center [1051, 91] width 53 height 21
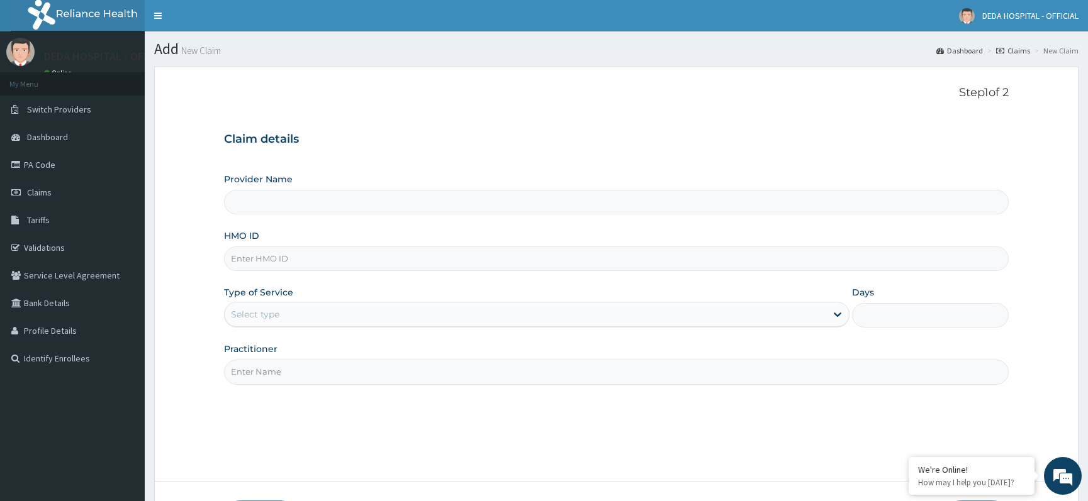
type input "DEDA HOSPITAL"
click at [263, 273] on div "Provider Name DEDA HOSPITAL HMO ID Type of Service Select type Days Practitioner" at bounding box center [616, 278] width 784 height 211
click at [267, 260] on input "HMO ID" at bounding box center [616, 259] width 784 height 25
paste input "GBI/10375/B"
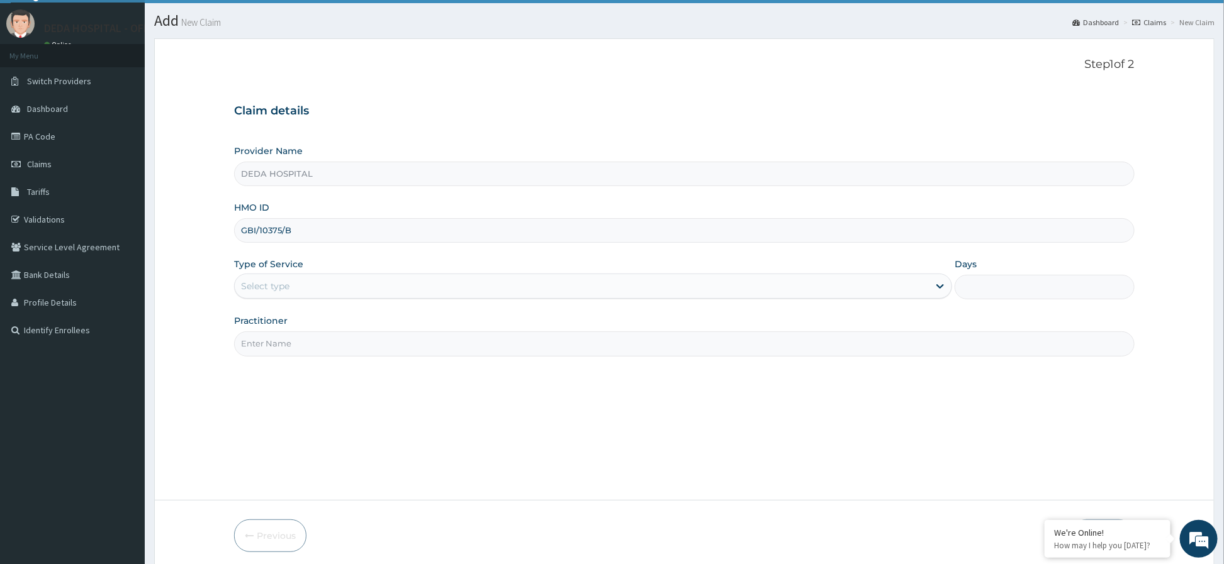
scroll to position [78, 0]
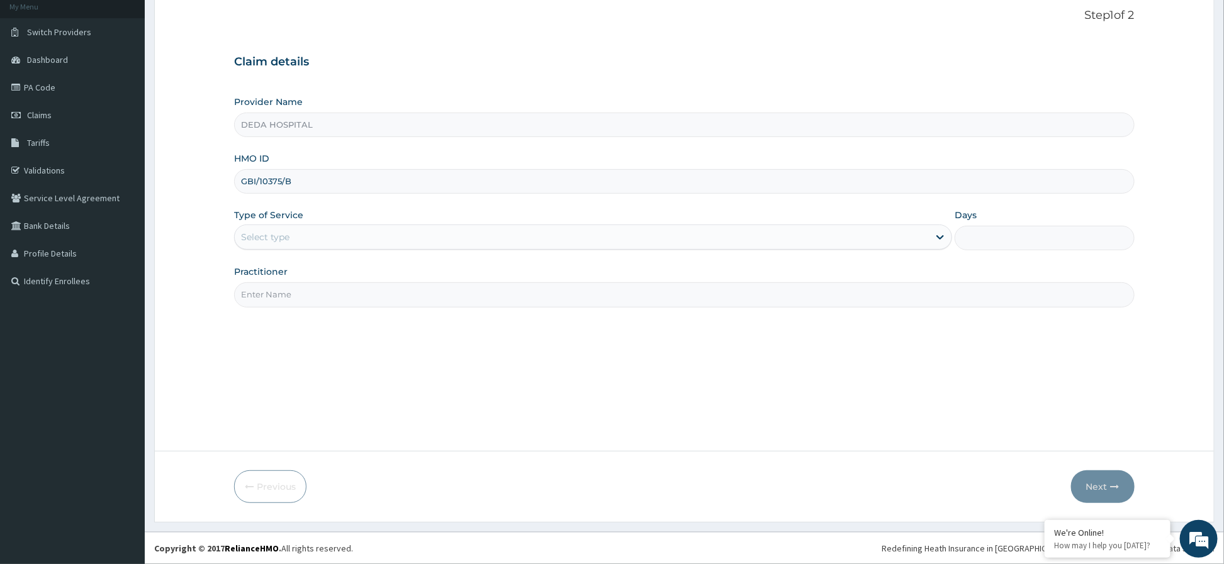
type input "GBI/10375/B"
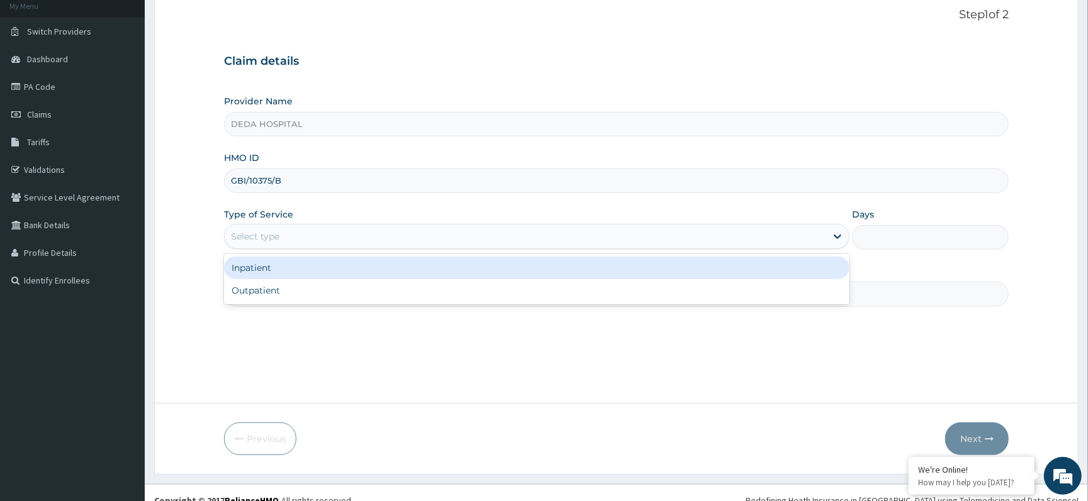
click at [271, 237] on div "Select type" at bounding box center [255, 236] width 48 height 13
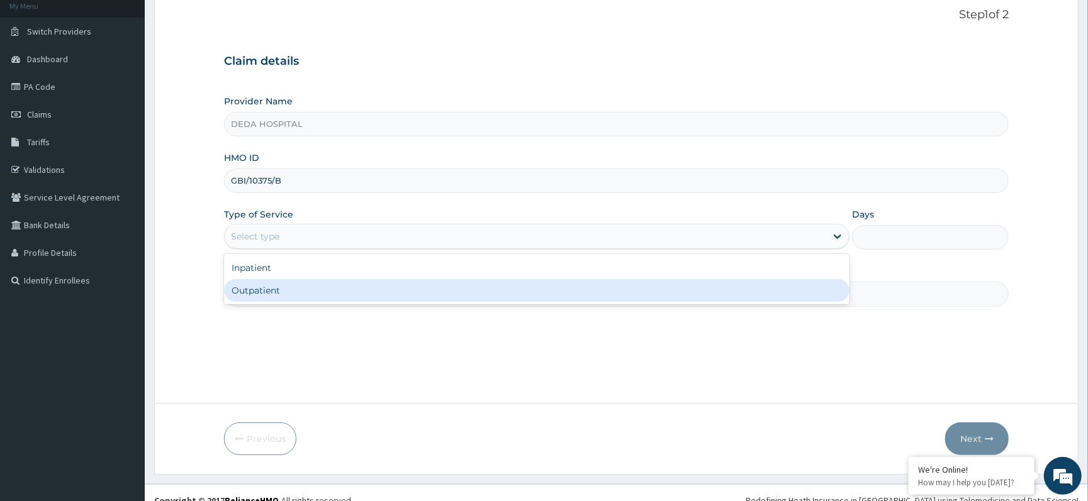
click at [258, 301] on div "Outpatient" at bounding box center [536, 290] width 625 height 23
type input "1"
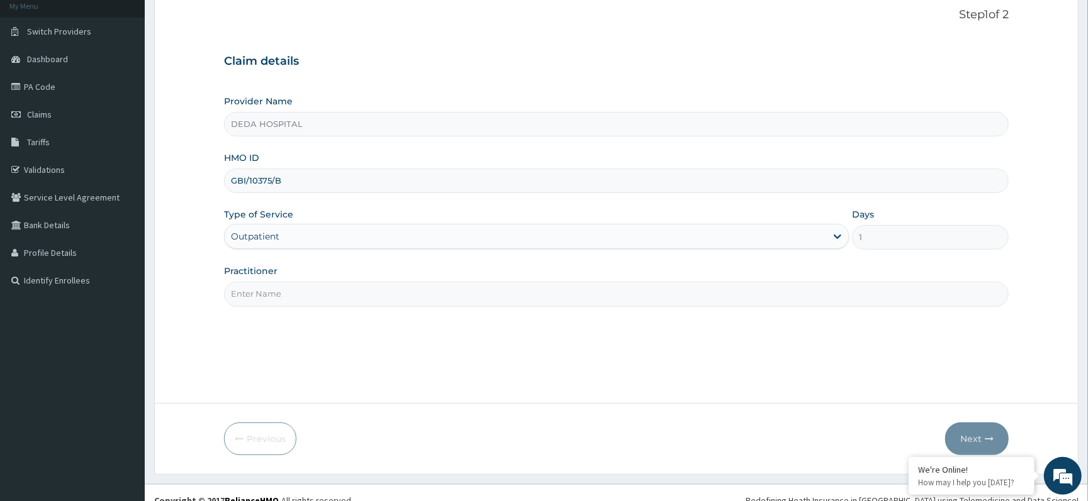
click at [267, 295] on input "Practitioner" at bounding box center [616, 294] width 784 height 25
type input "E"
type input "DR. RACHEL"
click at [980, 438] on button "Next" at bounding box center [977, 439] width 64 height 33
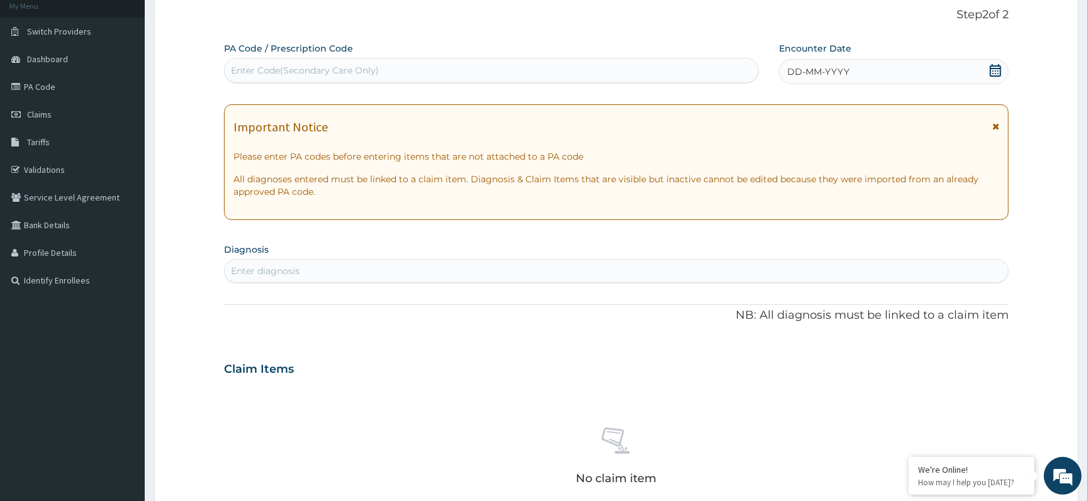
click at [275, 69] on div "Enter Code(Secondary Care Only)" at bounding box center [305, 70] width 148 height 13
paste input "PA/C1FBED"
type input "PA/C1FBED"
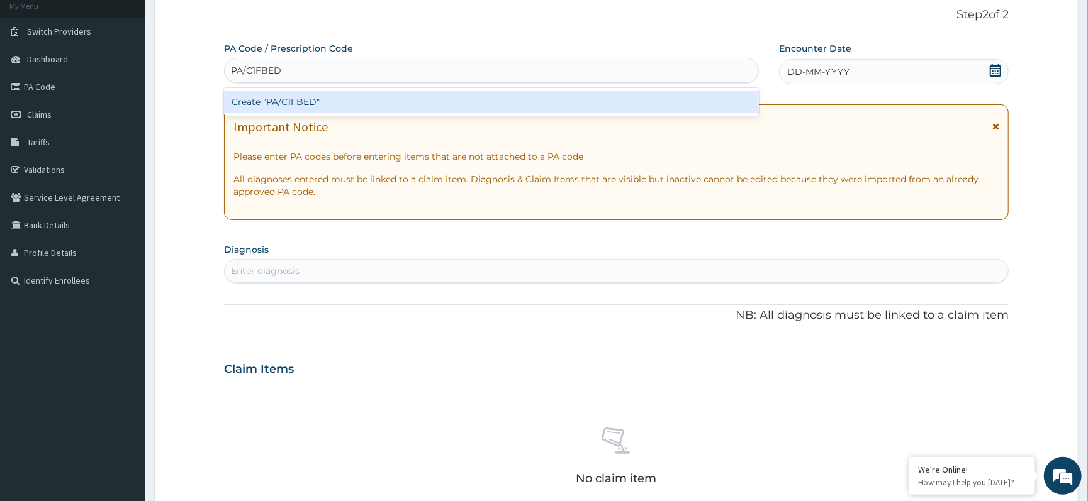
click at [317, 92] on div "Create "PA/C1FBED"" at bounding box center [491, 102] width 535 height 23
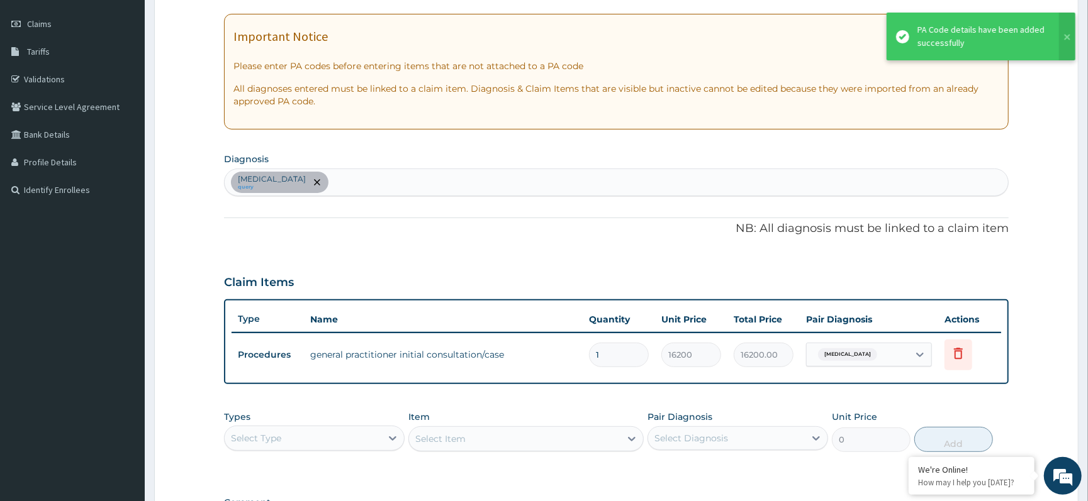
scroll to position [330, 0]
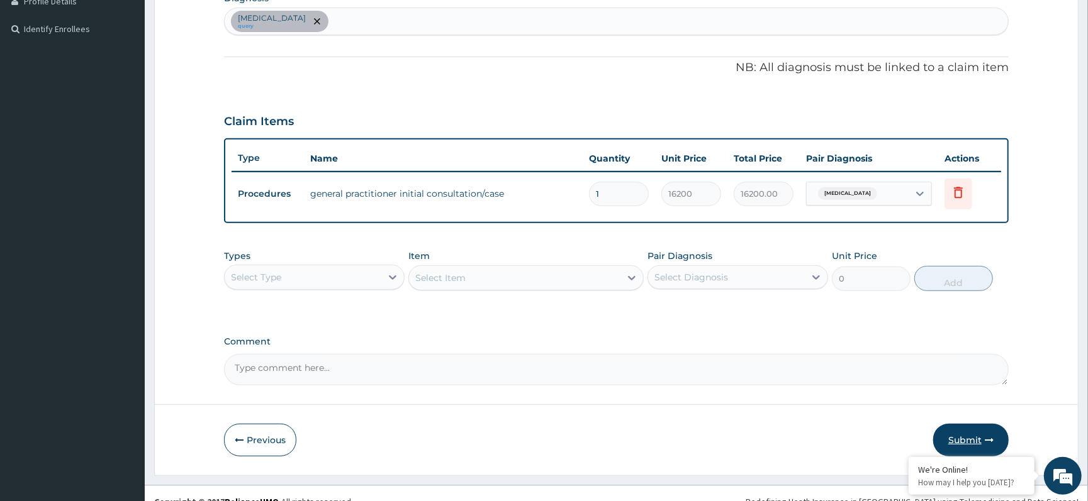
click at [959, 437] on button "Submit" at bounding box center [970, 440] width 75 height 33
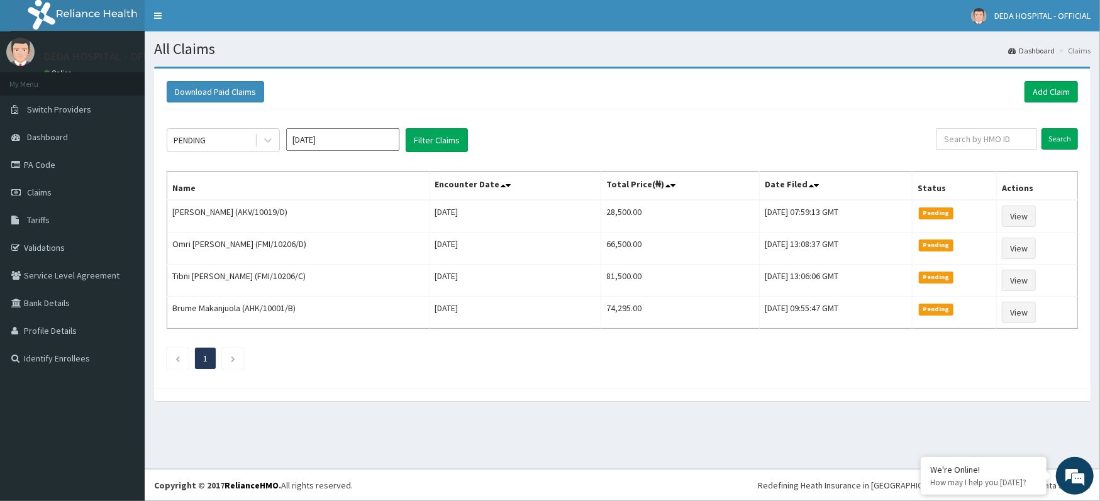
drag, startPoint x: 547, startPoint y: 109, endPoint x: 400, endPoint y: 41, distance: 162.1
click at [537, 103] on div "Download Paid Claims Add Claim" at bounding box center [622, 92] width 924 height 35
click at [1039, 91] on link "Add Claim" at bounding box center [1051, 91] width 53 height 21
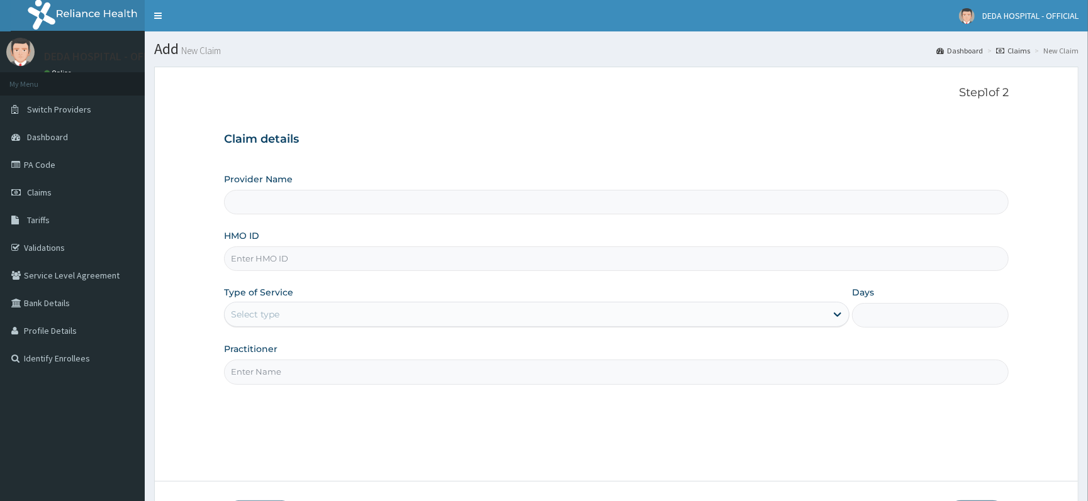
click at [239, 262] on input "HMO ID" at bounding box center [616, 259] width 784 height 25
paste input "NIT/10126/B"
type input "NIT/10126/B"
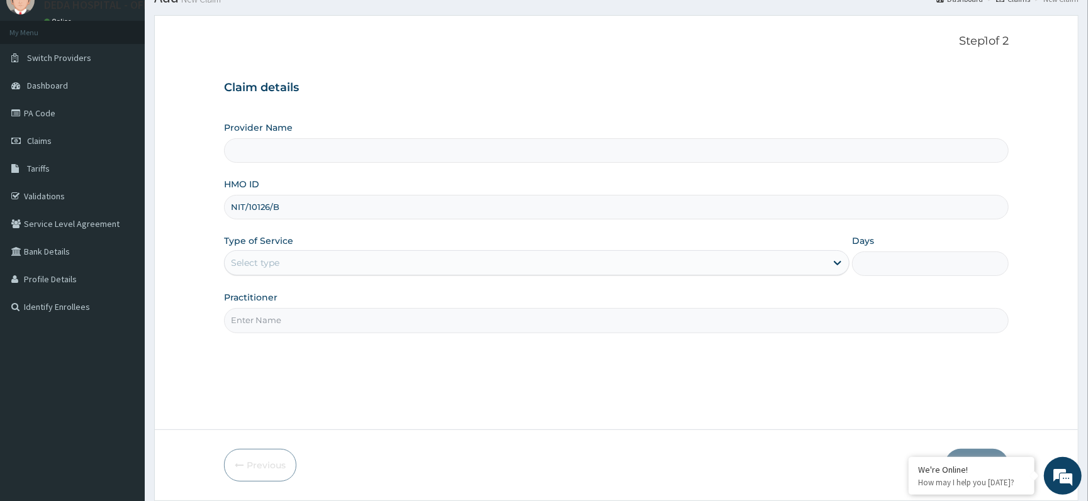
scroll to position [94, 0]
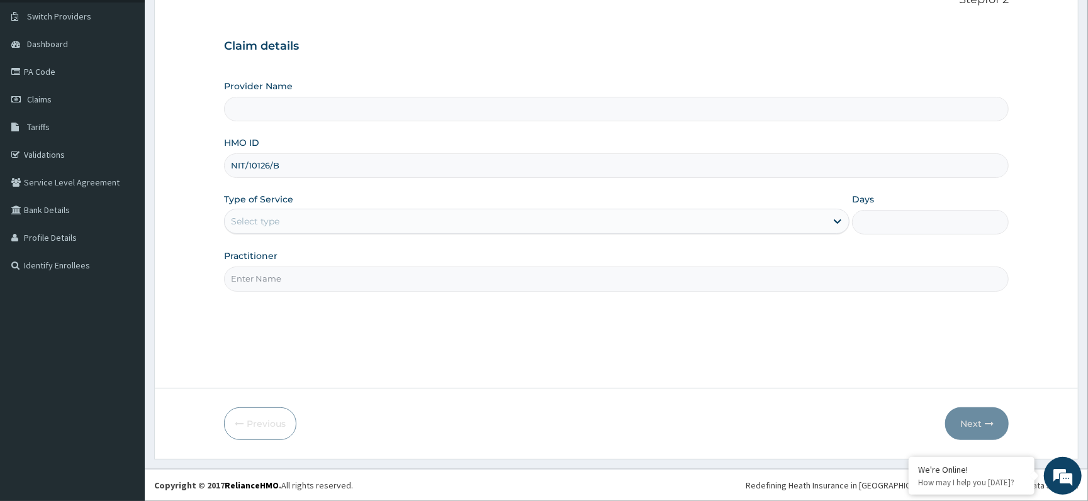
type input "DEDA HOSPITAL"
type input "NIT/10126/B"
click at [252, 207] on div "Type of Service Select type" at bounding box center [536, 214] width 625 height 42
click at [252, 222] on div "Select type" at bounding box center [255, 221] width 48 height 13
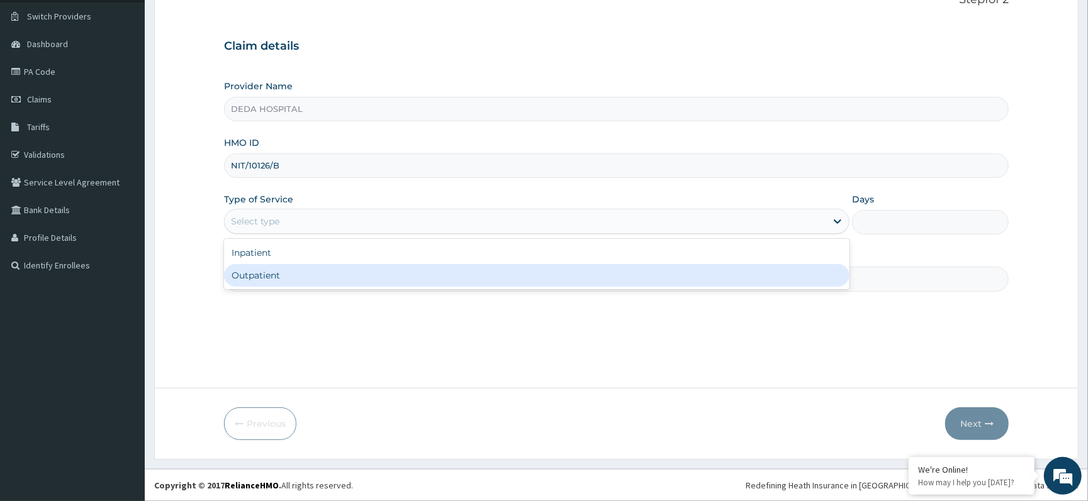
click at [253, 281] on div "Outpatient" at bounding box center [536, 275] width 625 height 23
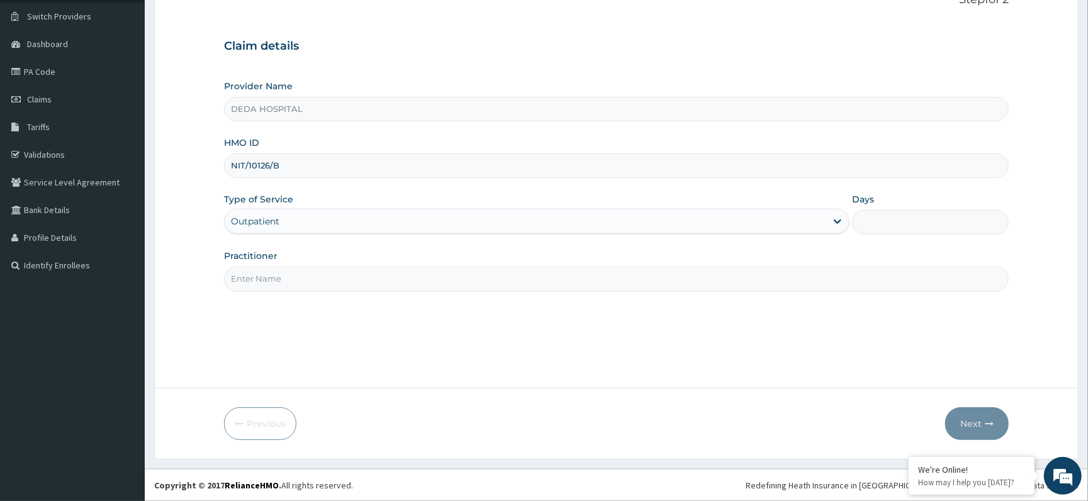
type input "1"
click at [282, 277] on input "Practitioner" at bounding box center [616, 279] width 784 height 25
type input "DR. [PERSON_NAME]"
click at [976, 427] on button "Next" at bounding box center [977, 424] width 64 height 33
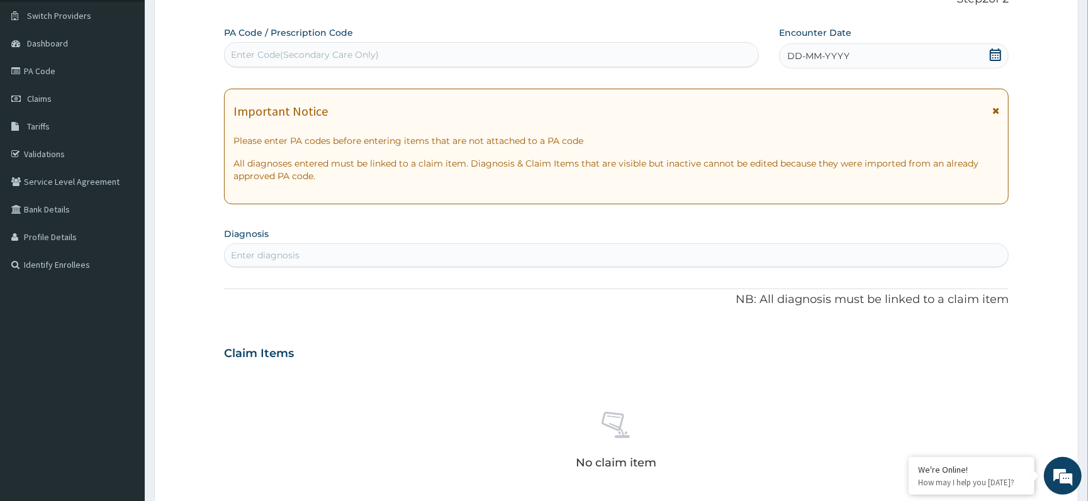
click at [250, 53] on div "Enter Code(Secondary Care Only)" at bounding box center [305, 54] width 148 height 13
paste input "PA/86894F"
type input "PA/86894F"
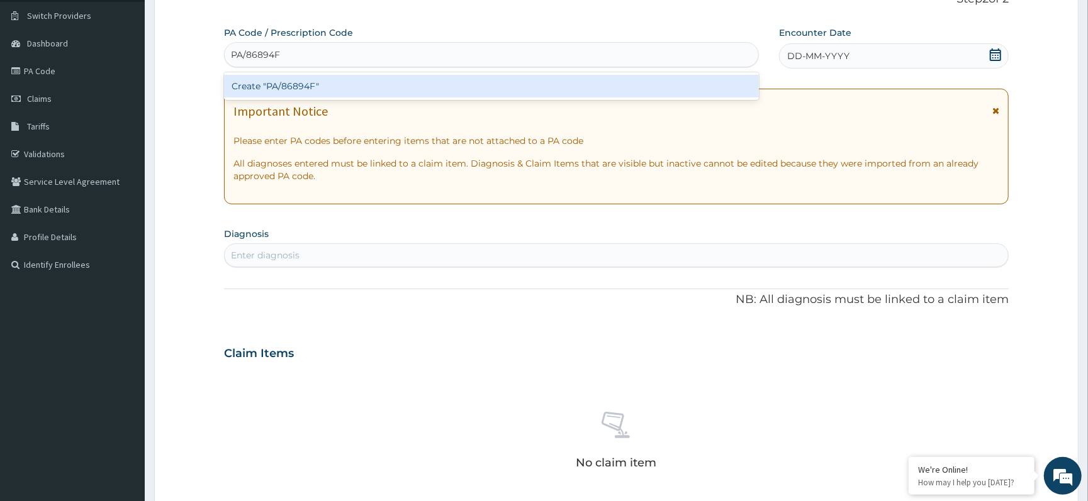
click at [255, 97] on div "Create "PA/86894F"" at bounding box center [491, 86] width 535 height 23
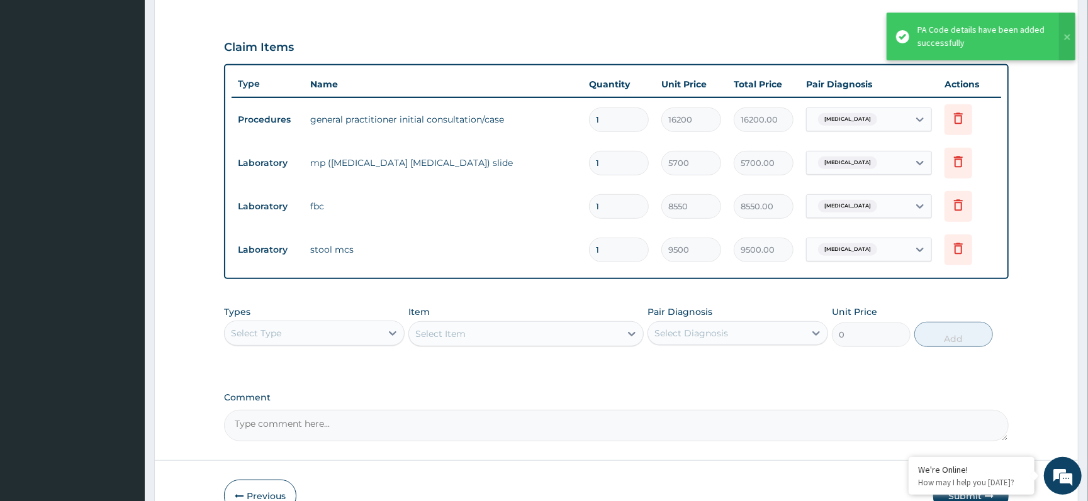
scroll to position [69, 0]
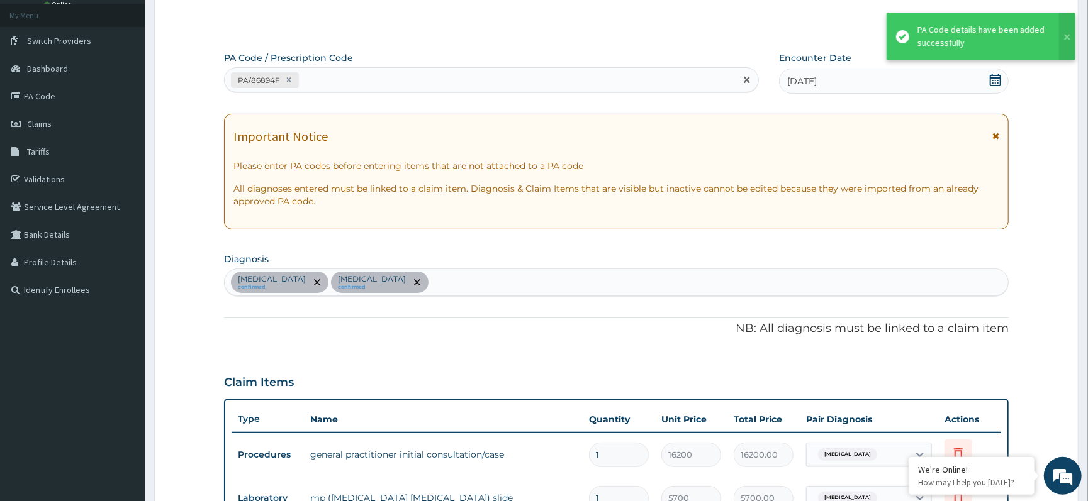
click at [348, 89] on div "PA/86894F" at bounding box center [480, 80] width 511 height 21
paste input "PA/5548F4"
type input "PA/5548F4"
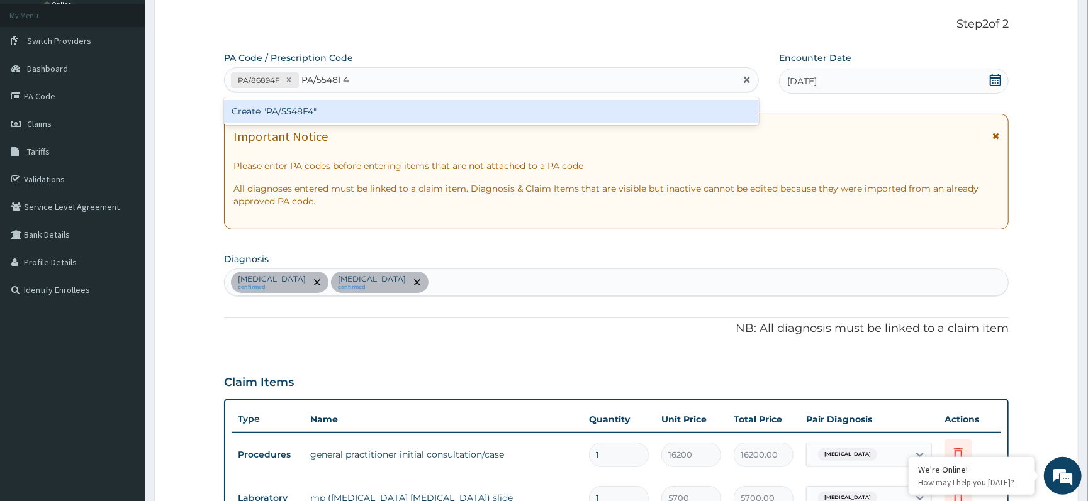
click at [330, 109] on div "Create "PA/5548F4"" at bounding box center [491, 111] width 535 height 23
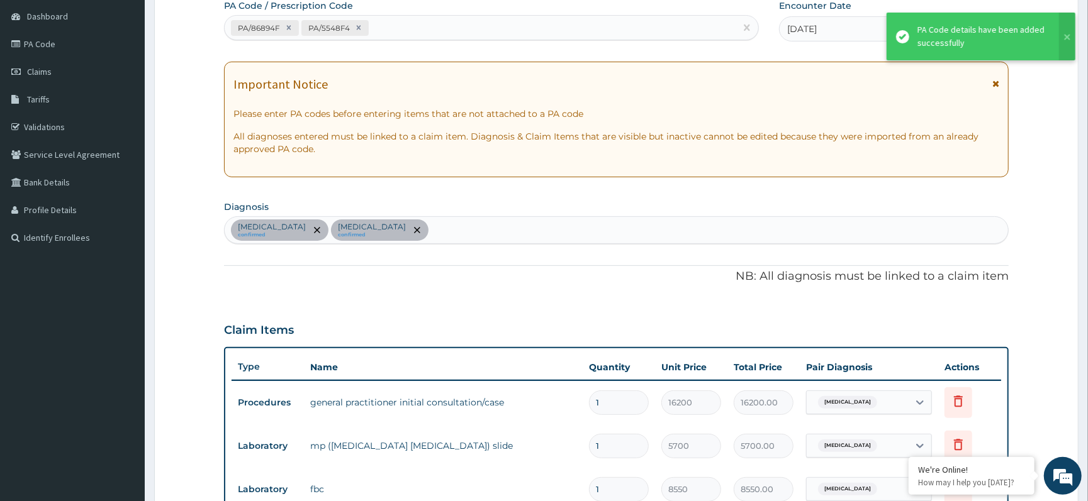
scroll to position [28, 0]
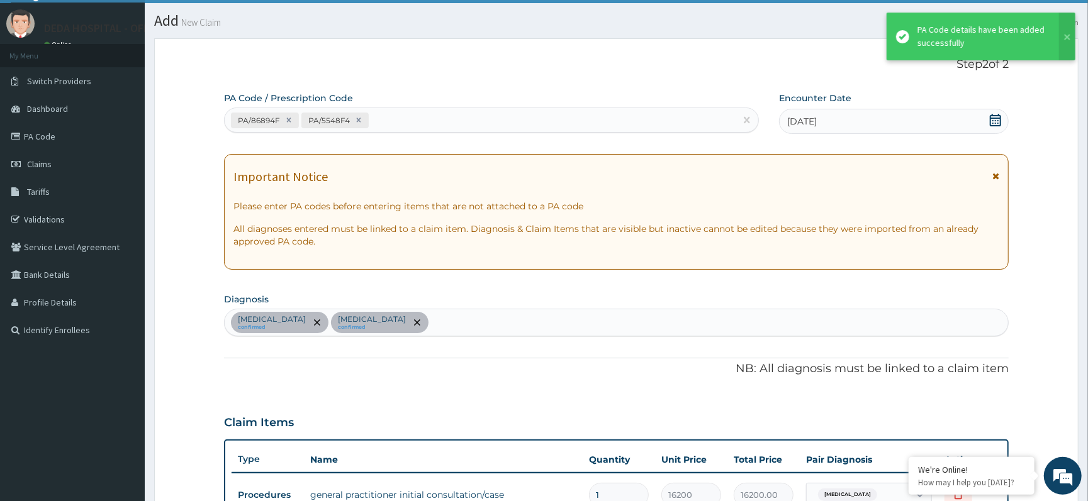
click at [389, 125] on div "PA/86894F PA/5548F4" at bounding box center [480, 120] width 511 height 21
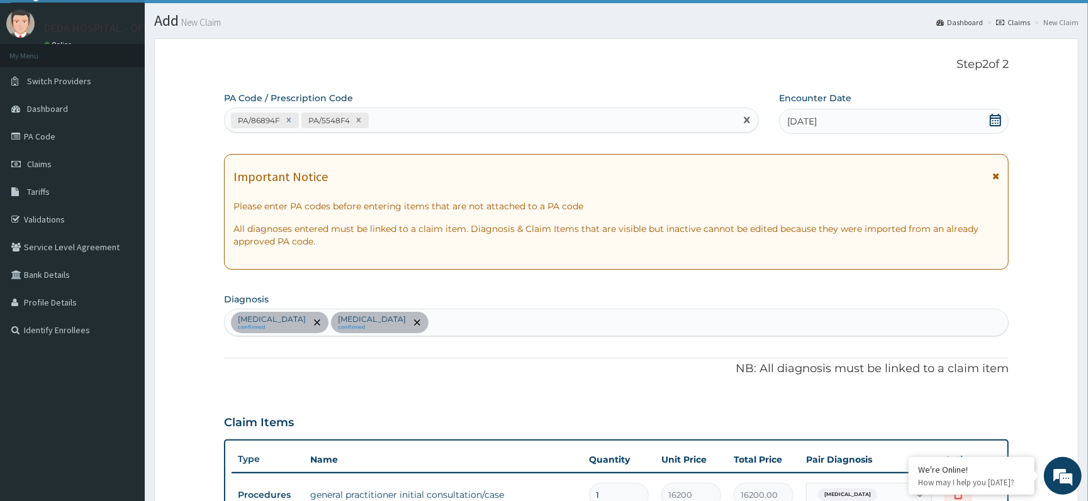
paste input "PA/D92C9A"
type input "PA/D92C9A"
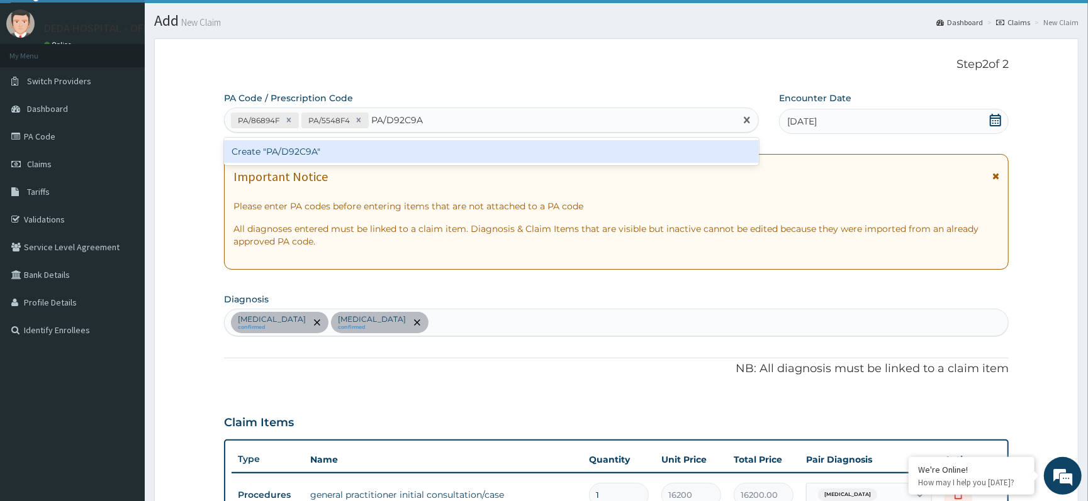
click at [401, 149] on div "Create "PA/D92C9A"" at bounding box center [491, 151] width 535 height 23
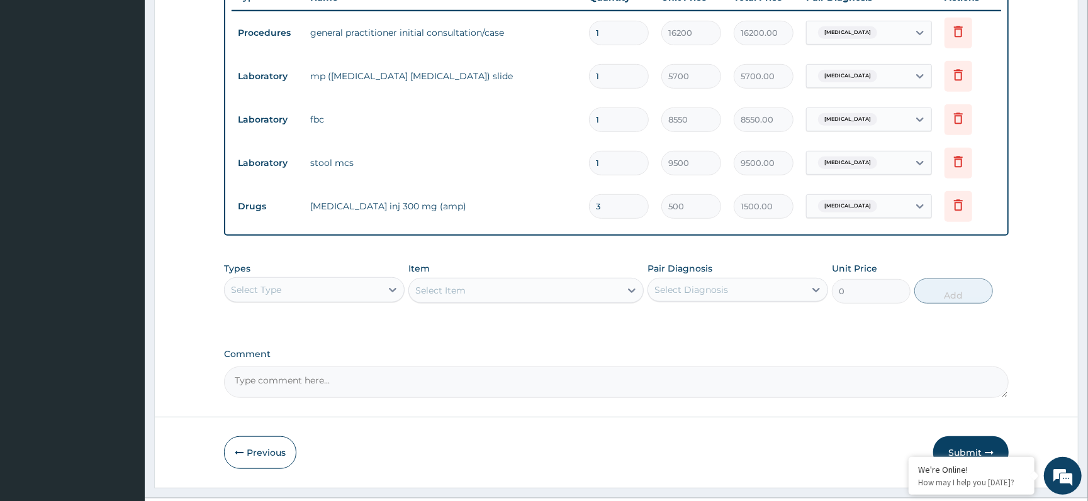
scroll to position [503, 0]
click at [972, 440] on button "Submit" at bounding box center [970, 451] width 75 height 33
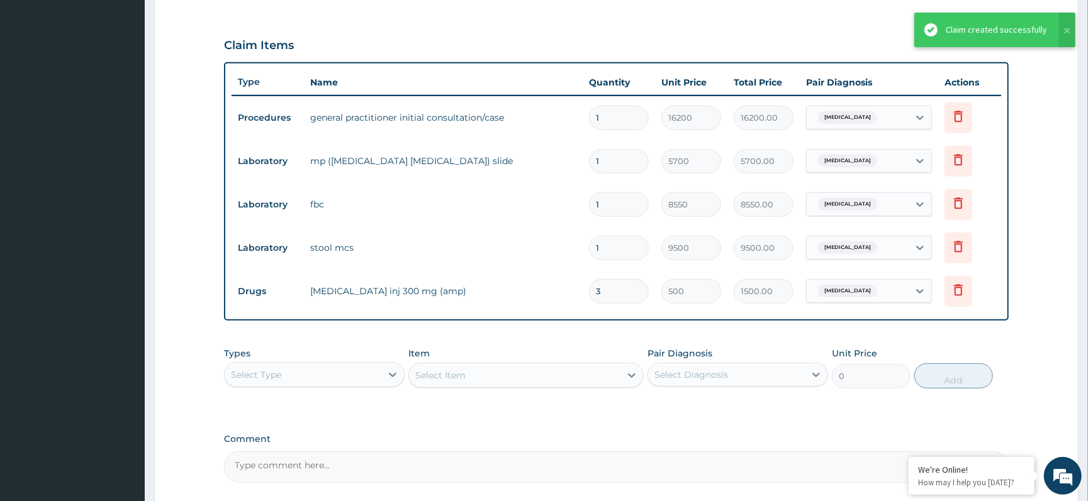
scroll to position [224, 0]
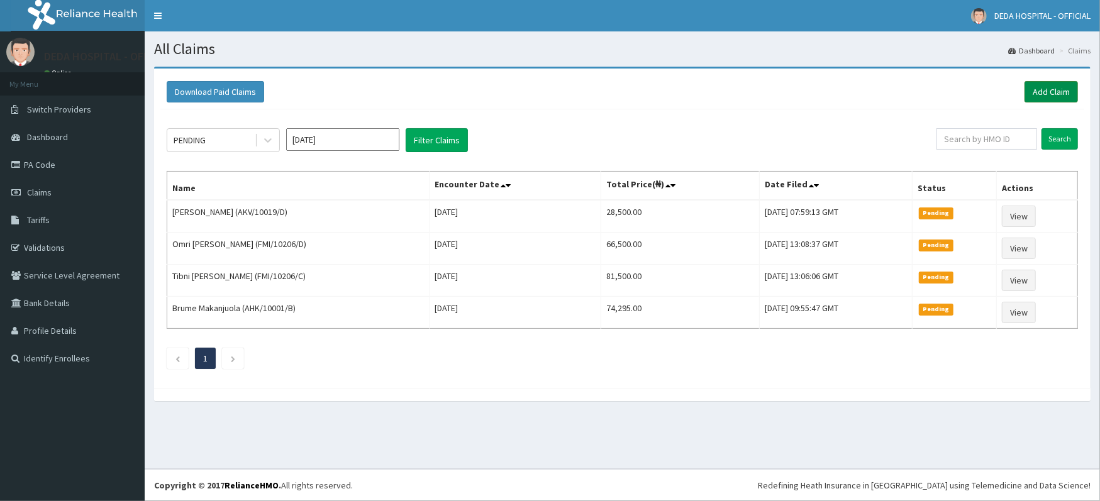
click at [1053, 98] on link "Add Claim" at bounding box center [1051, 91] width 53 height 21
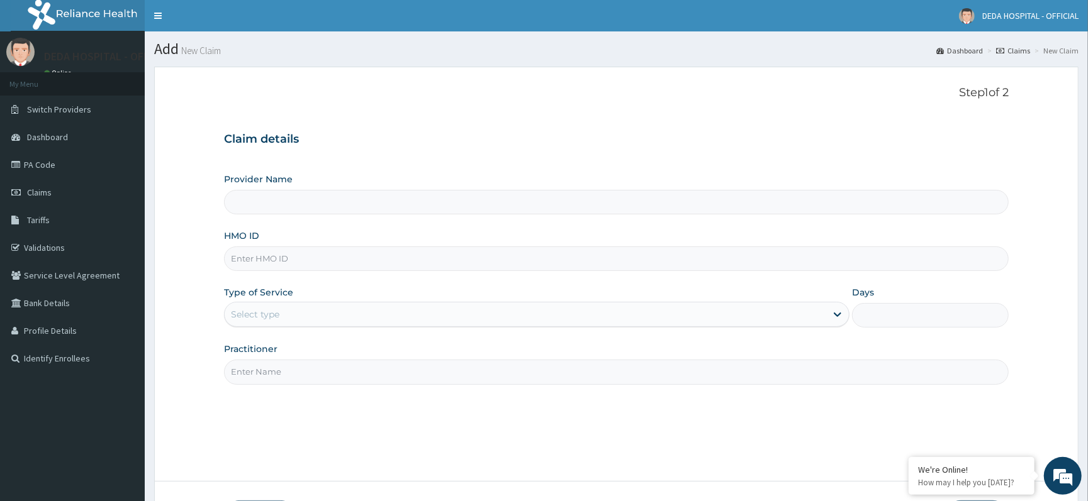
click at [242, 250] on input "HMO ID" at bounding box center [616, 259] width 784 height 25
type input "DEDA HOSPITAL"
paste input "NIT/10126/B"
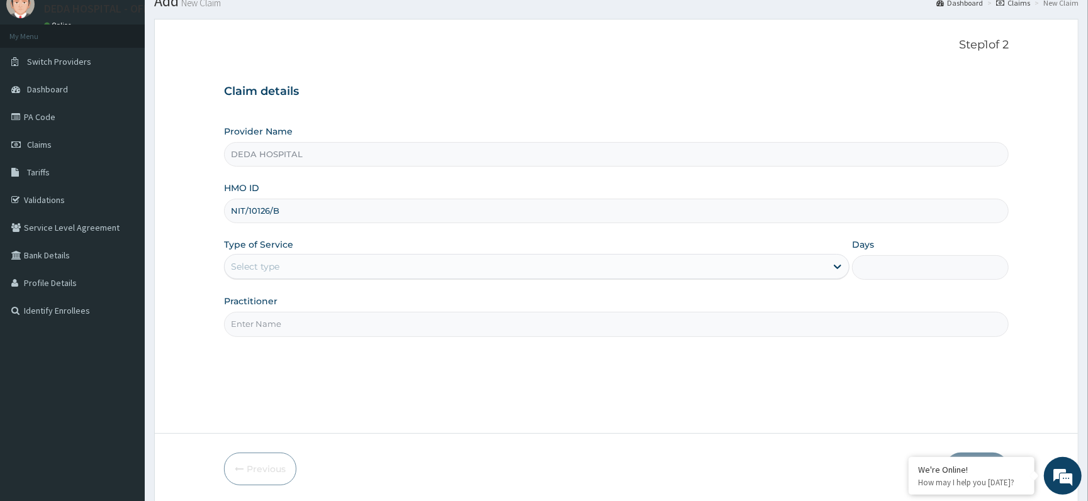
scroll to position [94, 0]
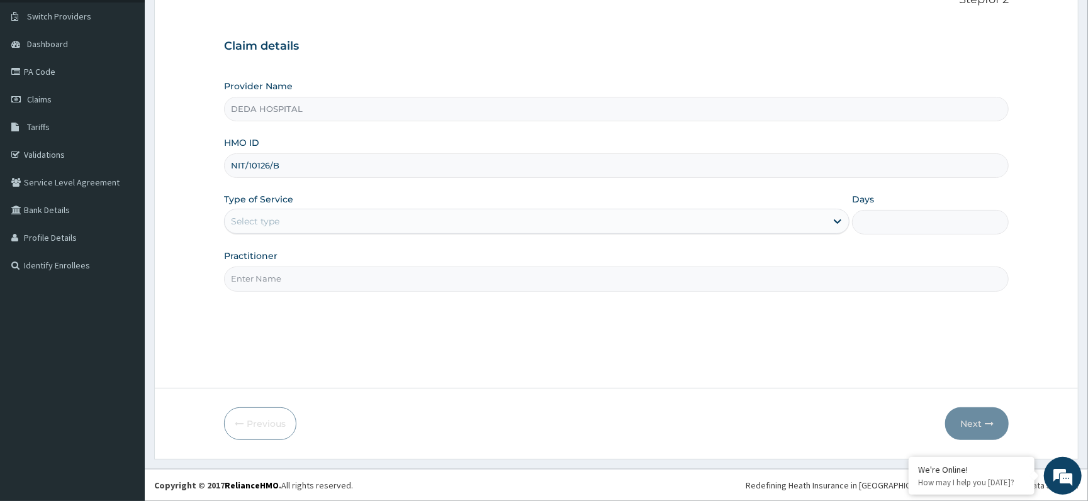
type input "NIT/10126/B"
click at [260, 217] on div "Select type" at bounding box center [255, 221] width 48 height 13
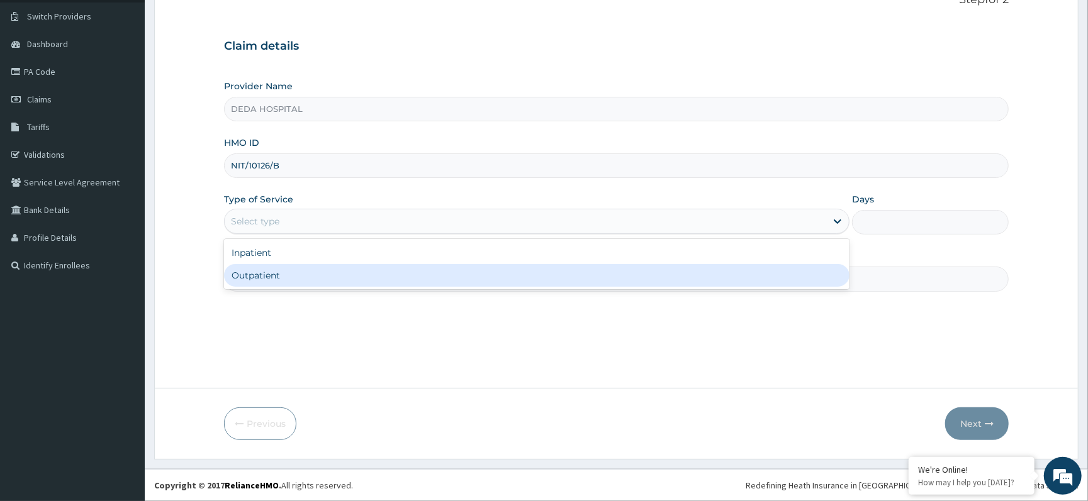
click at [255, 287] on div "Outpatient" at bounding box center [536, 275] width 625 height 23
type input "1"
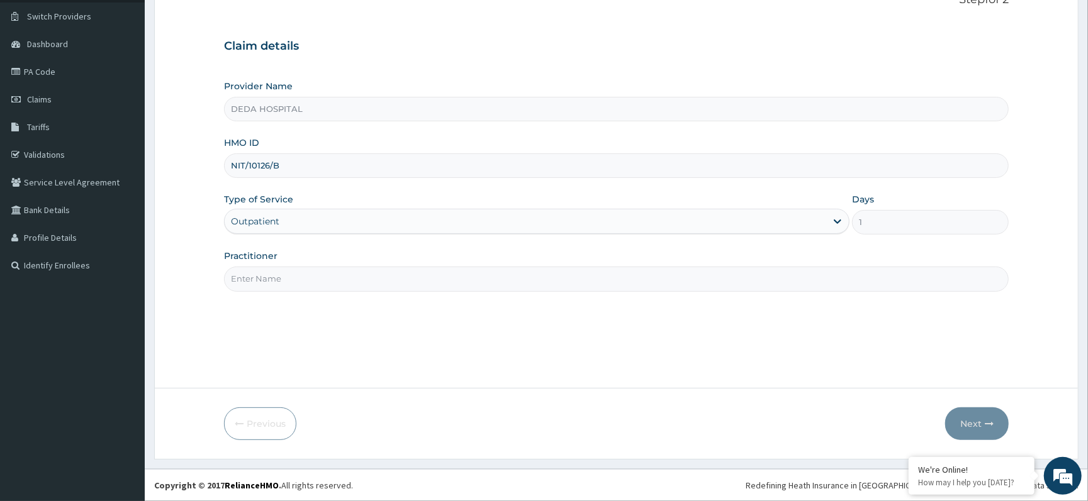
click at [262, 282] on input "Practitioner" at bounding box center [616, 279] width 784 height 25
type input "DR. [PERSON_NAME]"
click at [990, 420] on icon "button" at bounding box center [989, 424] width 9 height 9
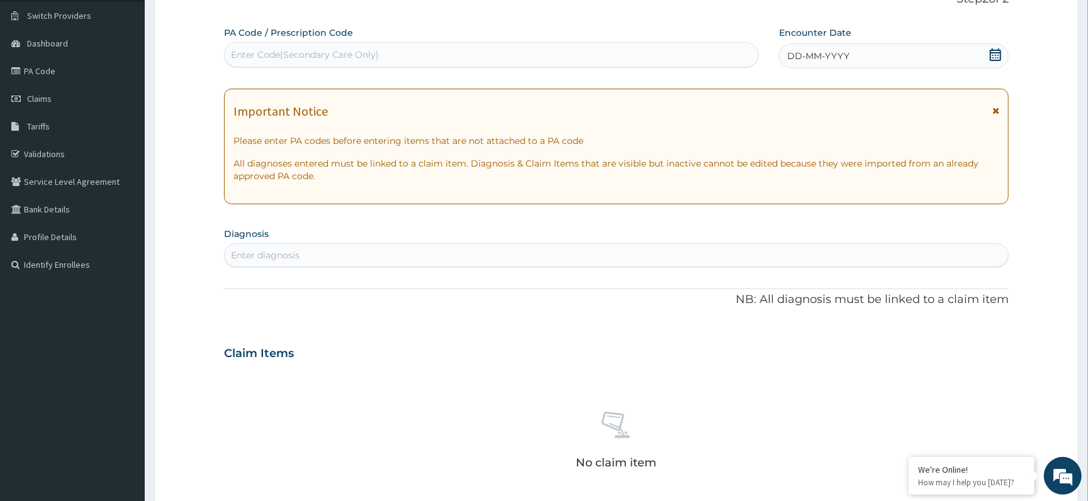
click at [267, 54] on div "Enter Code(Secondary Care Only)" at bounding box center [305, 54] width 148 height 13
paste input "PA/D92C9A"
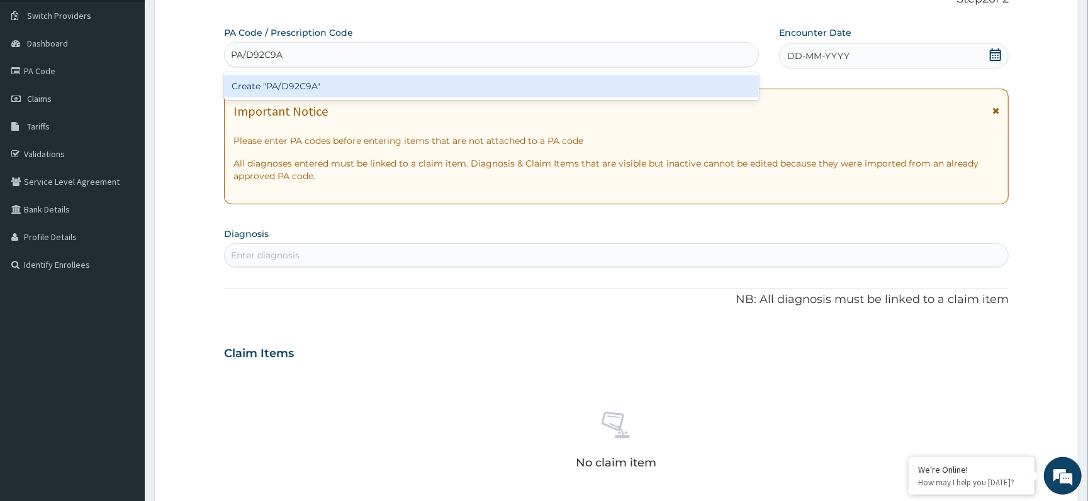
type input "PA/D92C9A"
click at [257, 79] on div "Create "PA/D92C9A"" at bounding box center [491, 86] width 535 height 23
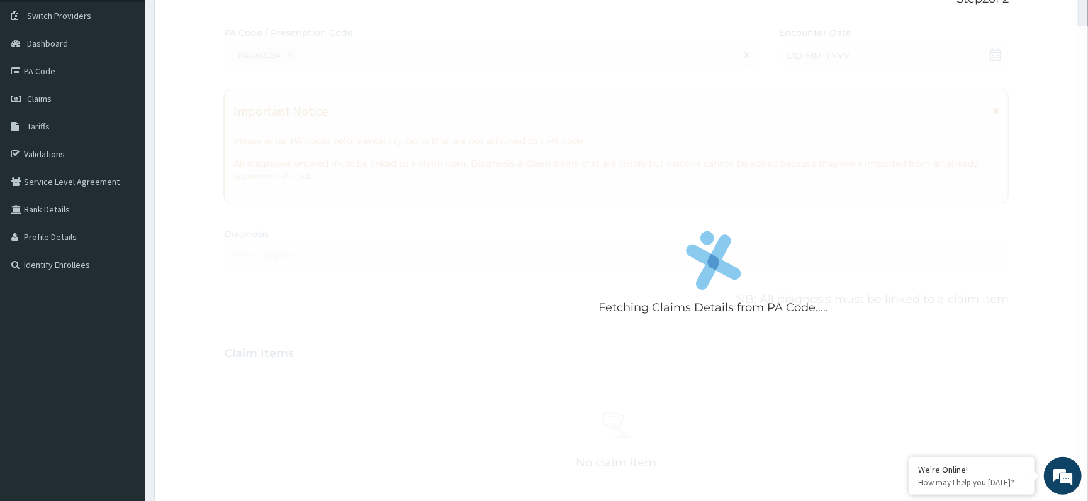
scroll to position [360, 0]
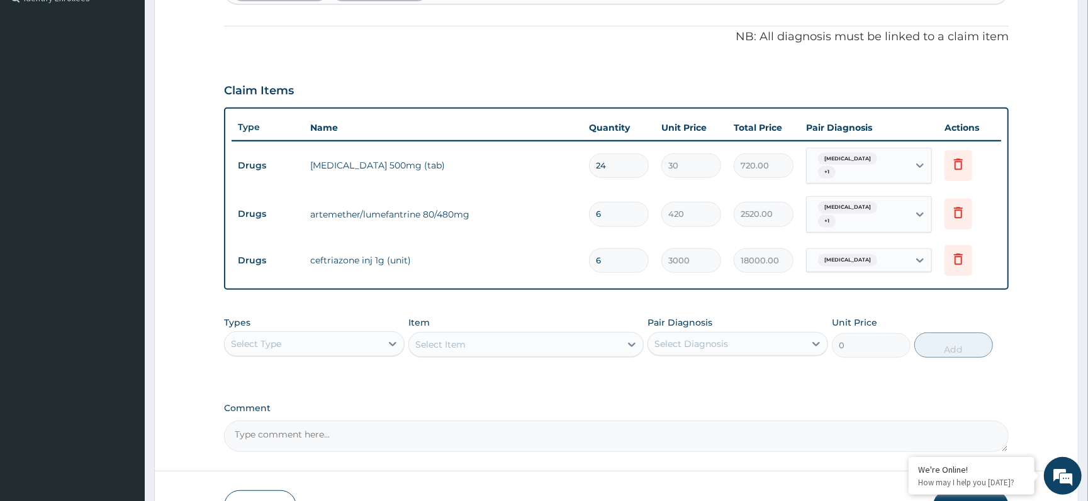
click at [671, 354] on div "Types Select Type Item Select Item Pair Diagnosis Select Diagnosis Unit Price 0…" at bounding box center [616, 337] width 784 height 54
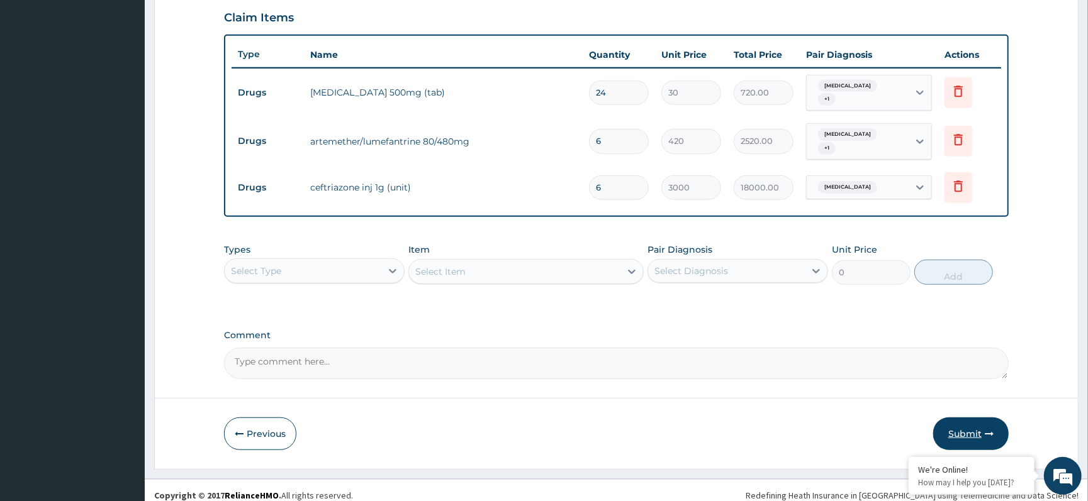
click at [966, 418] on button "Submit" at bounding box center [970, 434] width 75 height 33
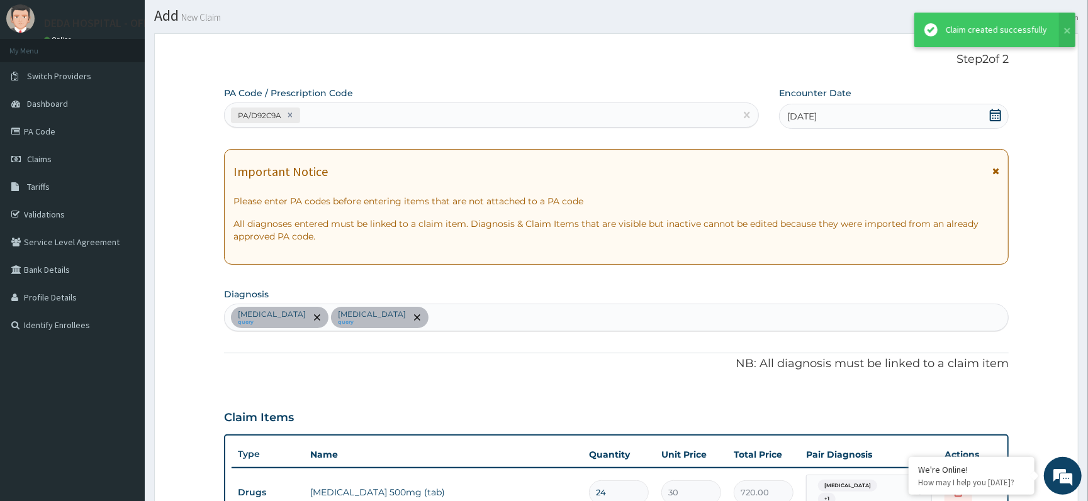
scroll to position [433, 0]
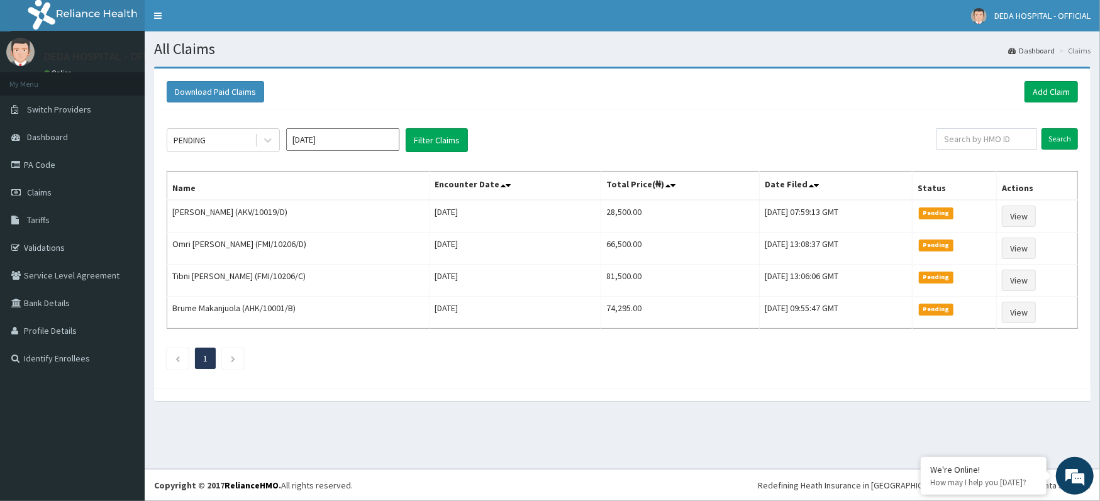
click at [534, 99] on div "Download Paid Claims Add Claim" at bounding box center [623, 91] width 912 height 21
click at [1055, 89] on link "Add Claim" at bounding box center [1051, 91] width 53 height 21
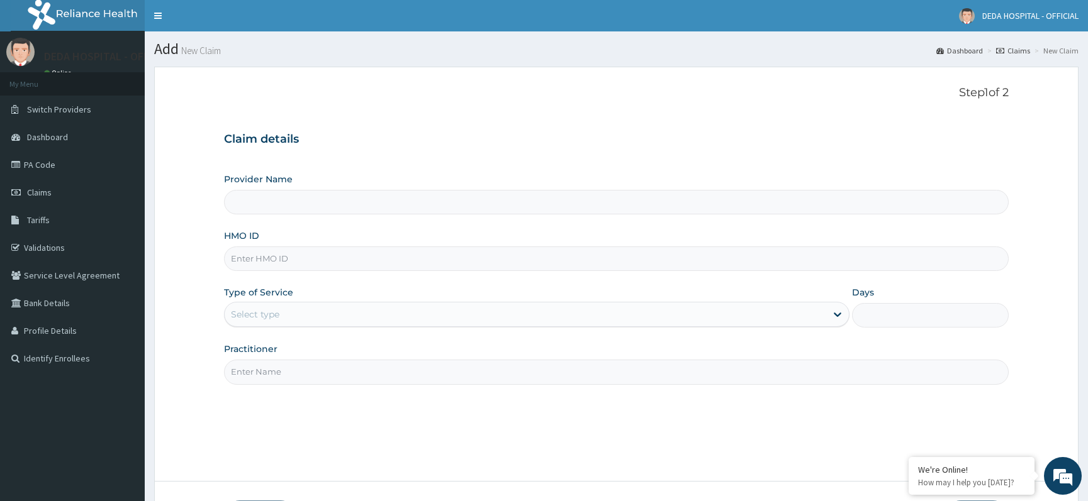
type input "DEDA HOSPITAL"
click at [250, 258] on input "HMO ID" at bounding box center [616, 259] width 784 height 25
paste input "AHK/10001/D"
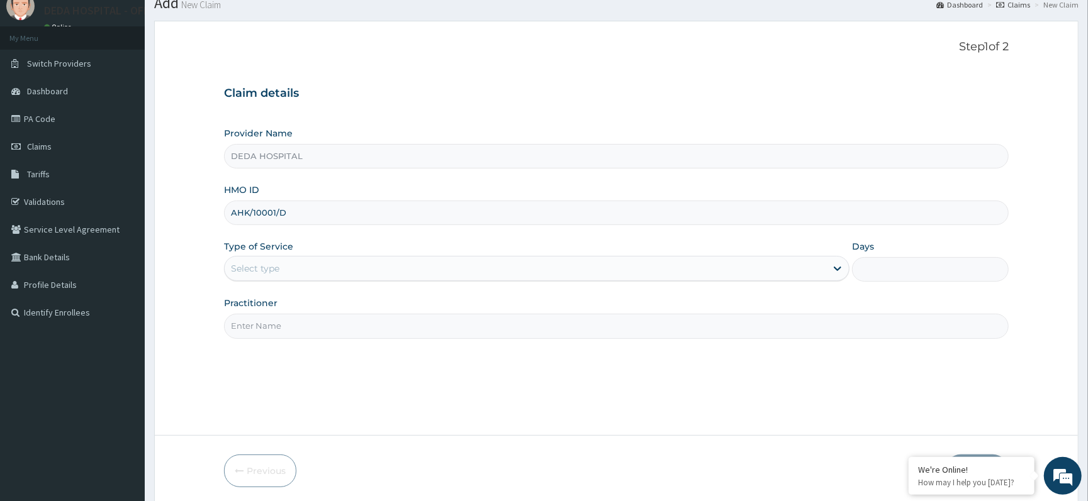
scroll to position [94, 0]
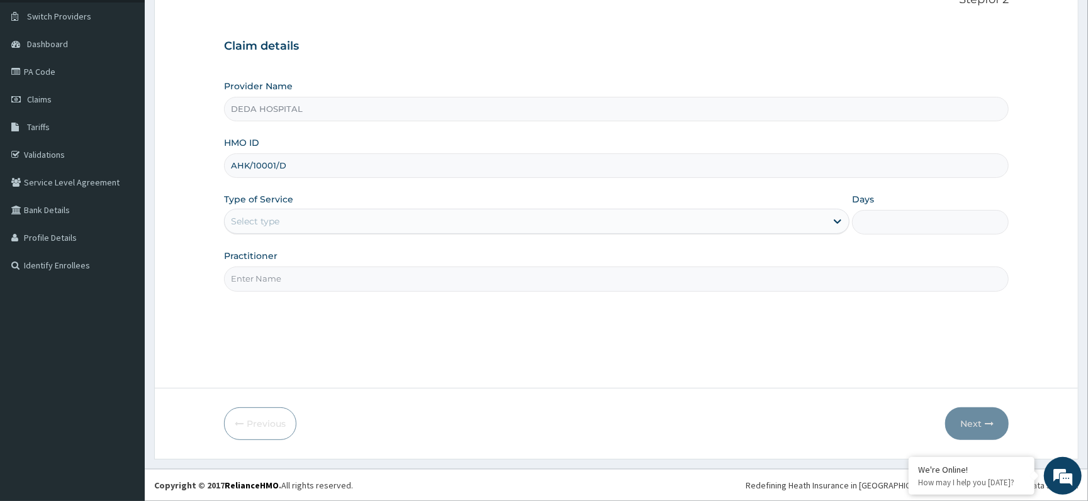
type input "AHK/10001/D"
click at [259, 225] on div "Select type" at bounding box center [255, 221] width 48 height 13
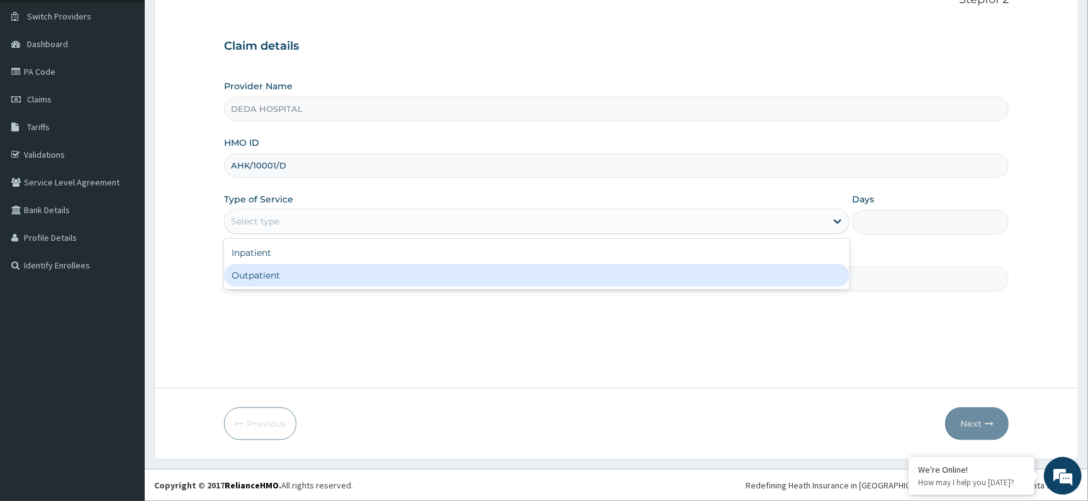
click at [257, 275] on div "Outpatient" at bounding box center [536, 275] width 625 height 23
type input "1"
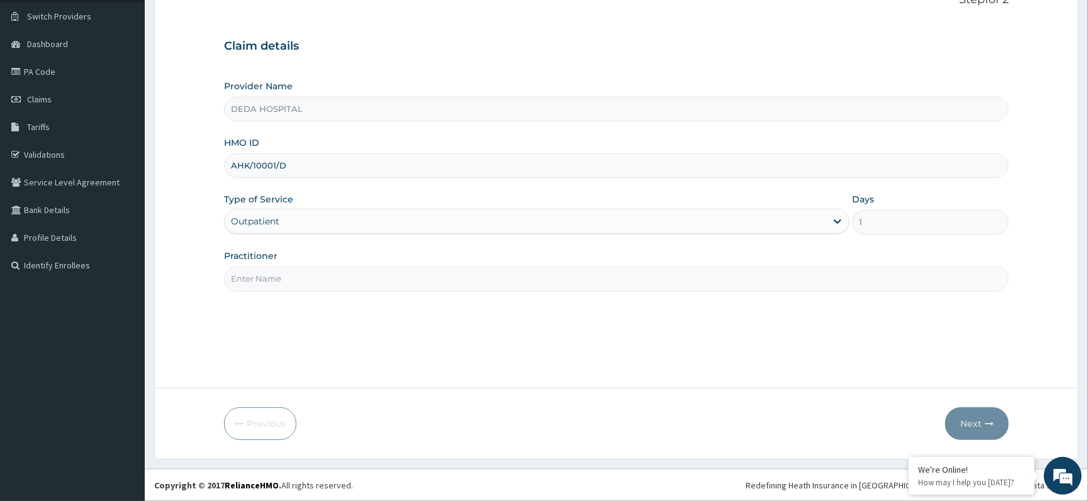
click at [257, 281] on input "Practitioner" at bounding box center [616, 279] width 784 height 25
type input "DR. GEORGE"
click at [973, 423] on button "Next" at bounding box center [977, 424] width 64 height 33
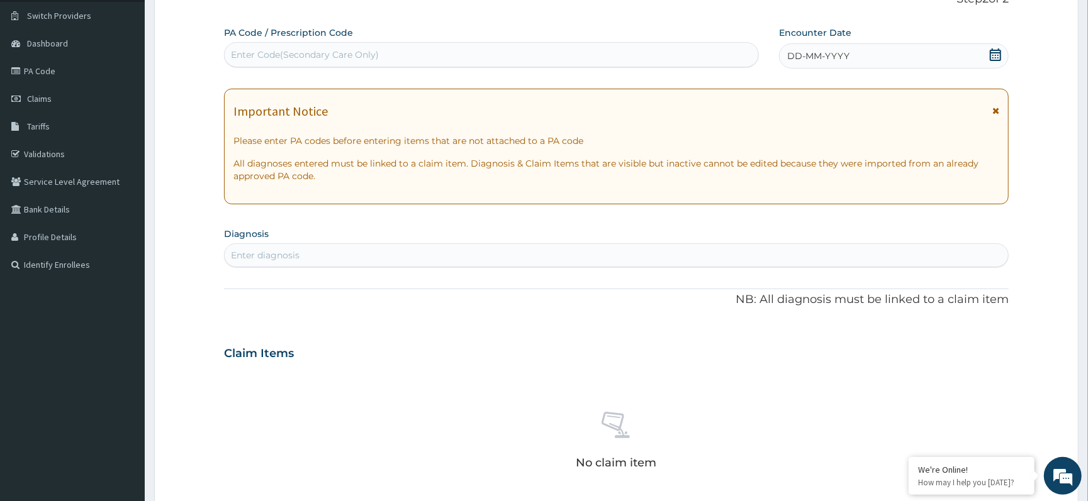
click at [252, 51] on div "Enter Code(Secondary Care Only)" at bounding box center [305, 54] width 148 height 13
paste input "PA/AD9F4E"
type input "PA/AD9F4E"
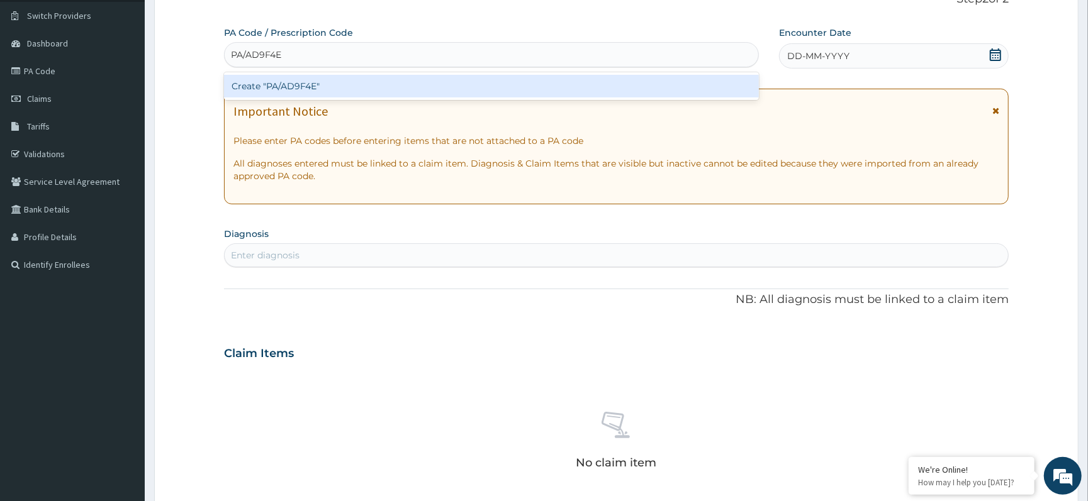
click at [260, 91] on div "Create "PA/AD9F4E"" at bounding box center [491, 86] width 535 height 23
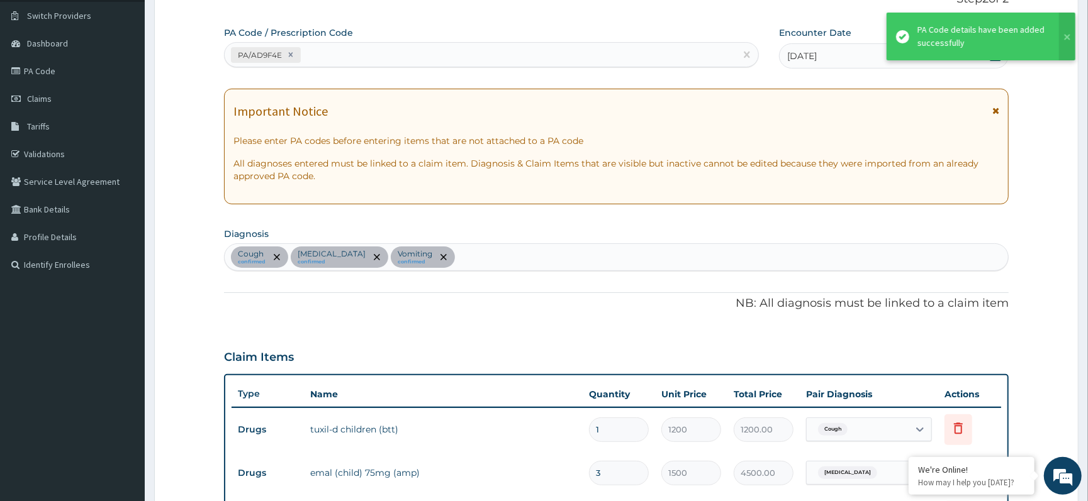
scroll to position [360, 0]
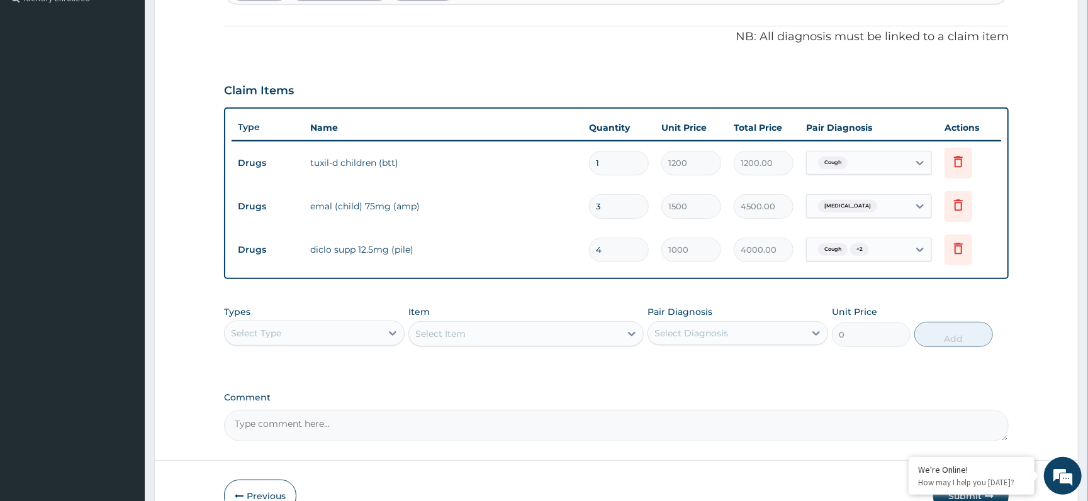
click at [634, 385] on div "PA Code / Prescription Code PA/AD9F4E Encounter Date 03-09-2025 Important Notic…" at bounding box center [616, 101] width 784 height 682
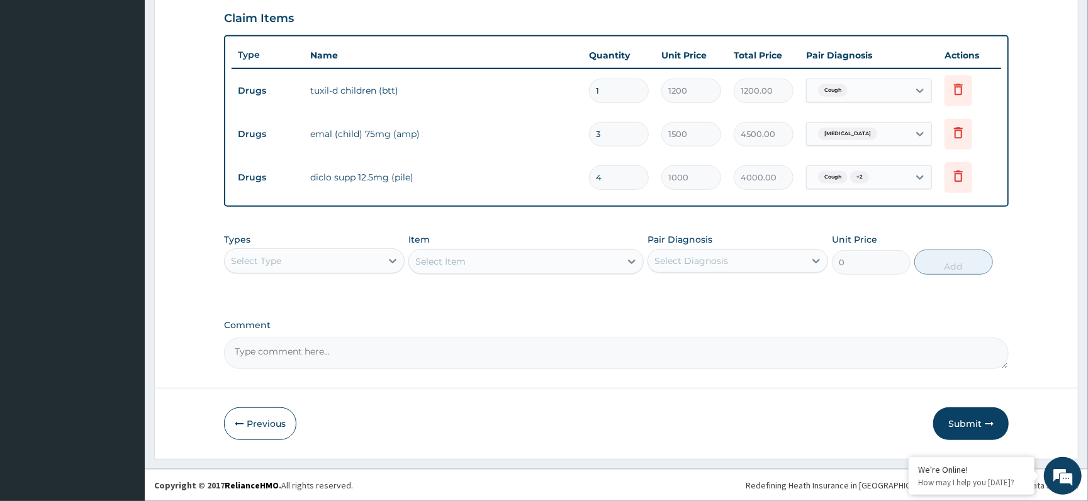
drag, startPoint x: 985, startPoint y: 408, endPoint x: 977, endPoint y: 413, distance: 9.1
click at [984, 408] on button "Submit" at bounding box center [970, 424] width 75 height 33
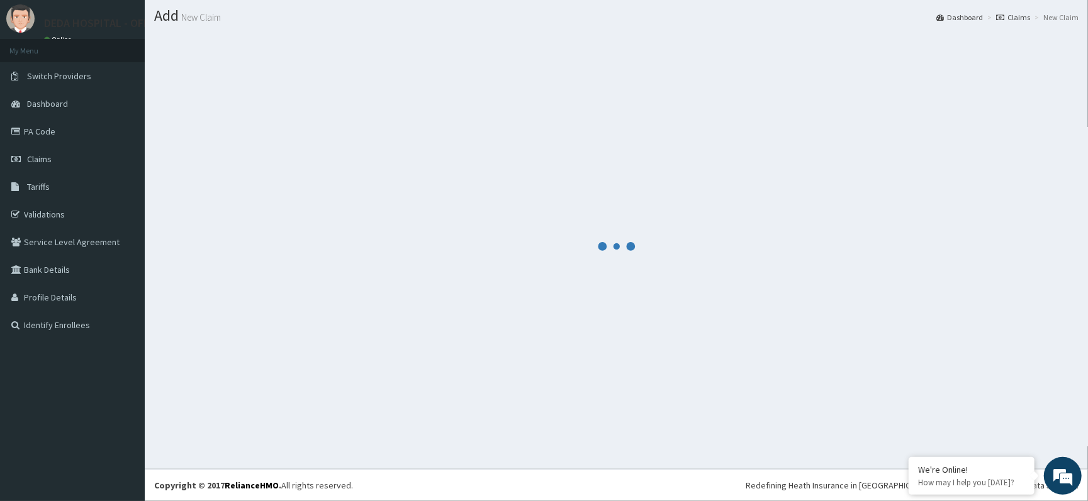
scroll to position [33, 0]
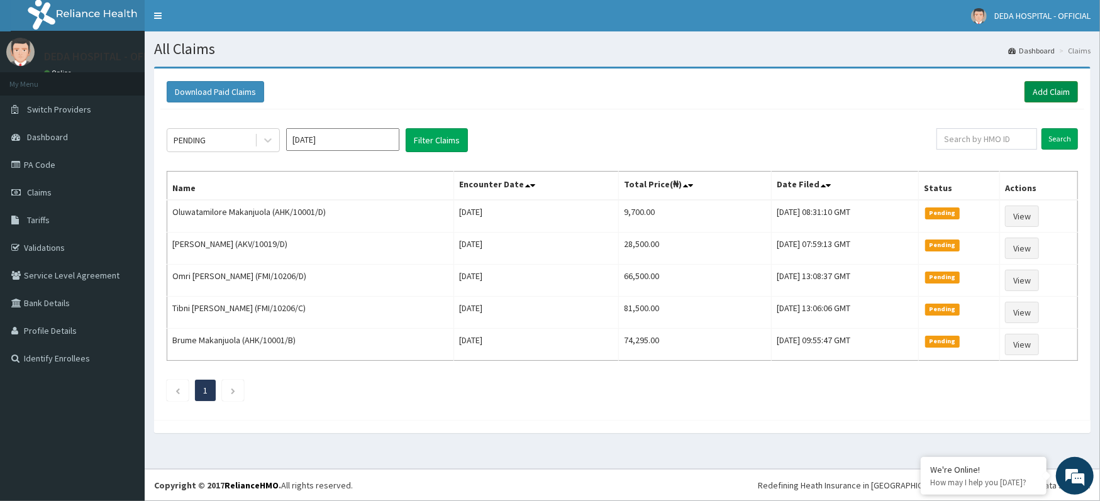
click at [1043, 94] on link "Add Claim" at bounding box center [1051, 91] width 53 height 21
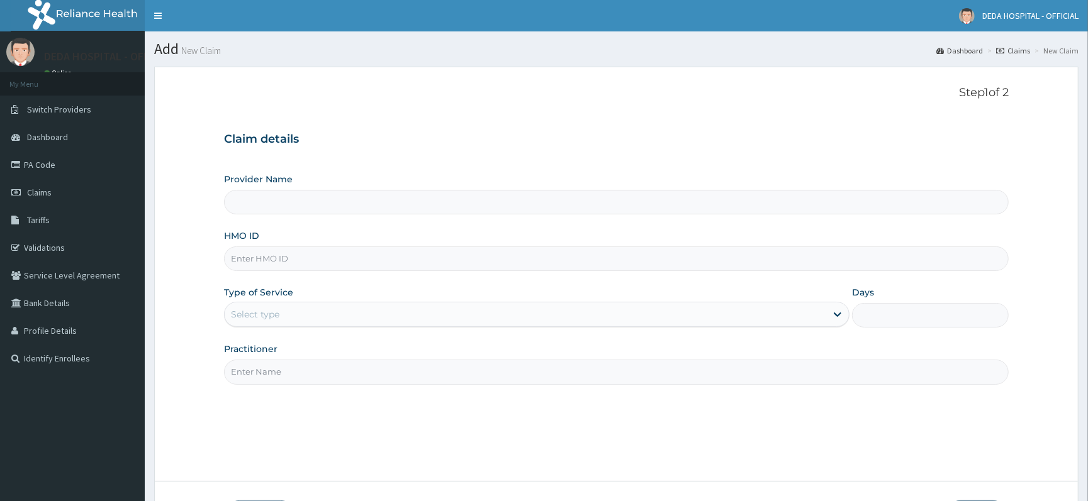
click at [250, 270] on input "HMO ID" at bounding box center [616, 259] width 784 height 25
type input "DEDA HOSPITAL"
paste input "TDN/10043/A"
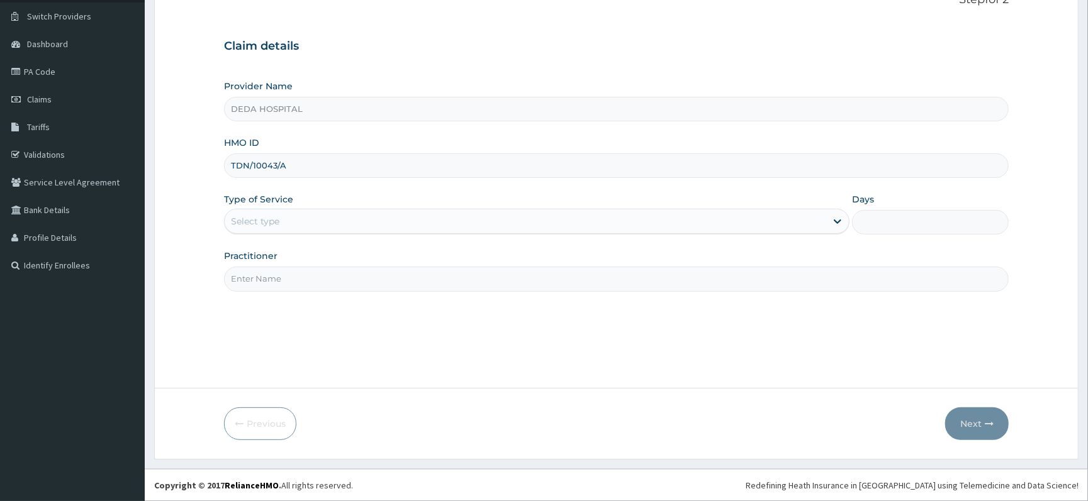
type input "TDN/10043/A"
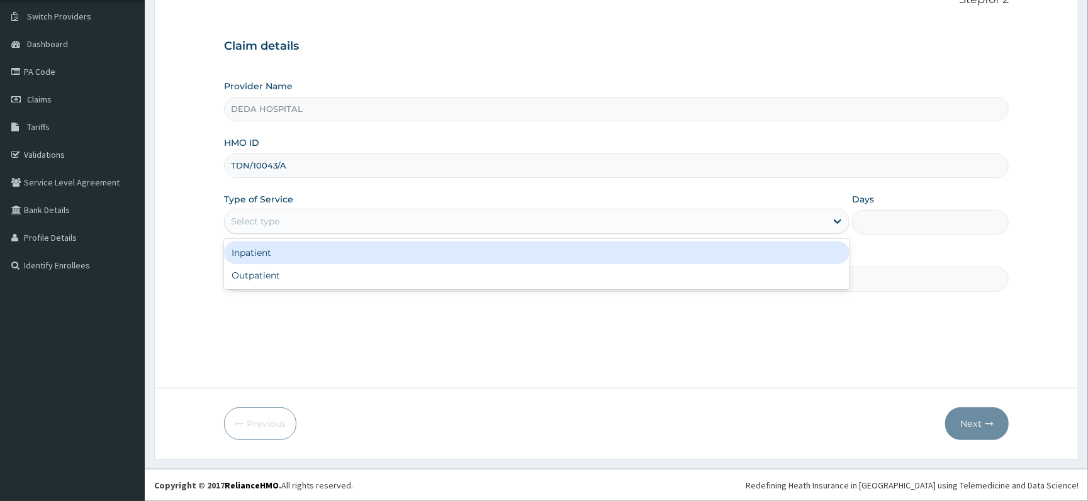
click at [252, 211] on div "Select type" at bounding box center [525, 221] width 601 height 20
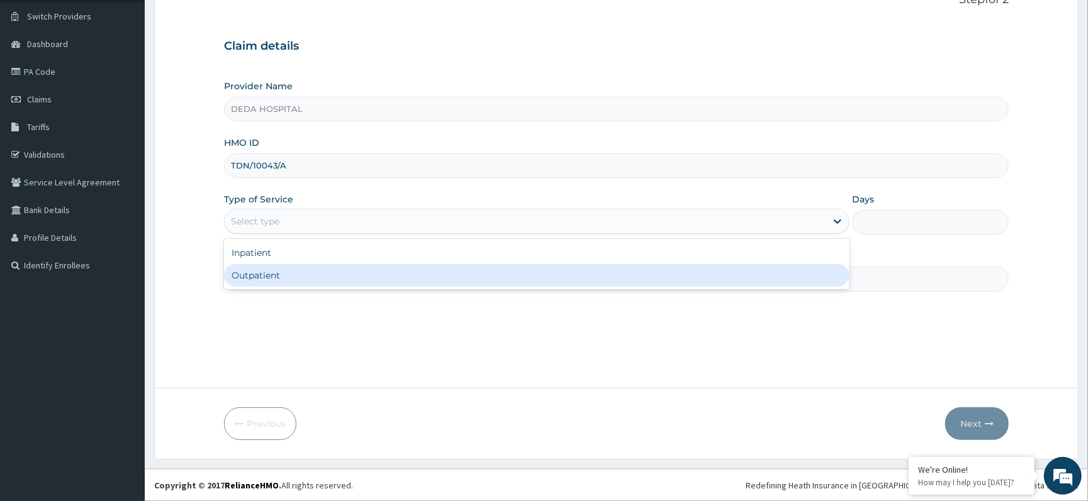
click at [242, 277] on div "Outpatient" at bounding box center [536, 275] width 625 height 23
type input "1"
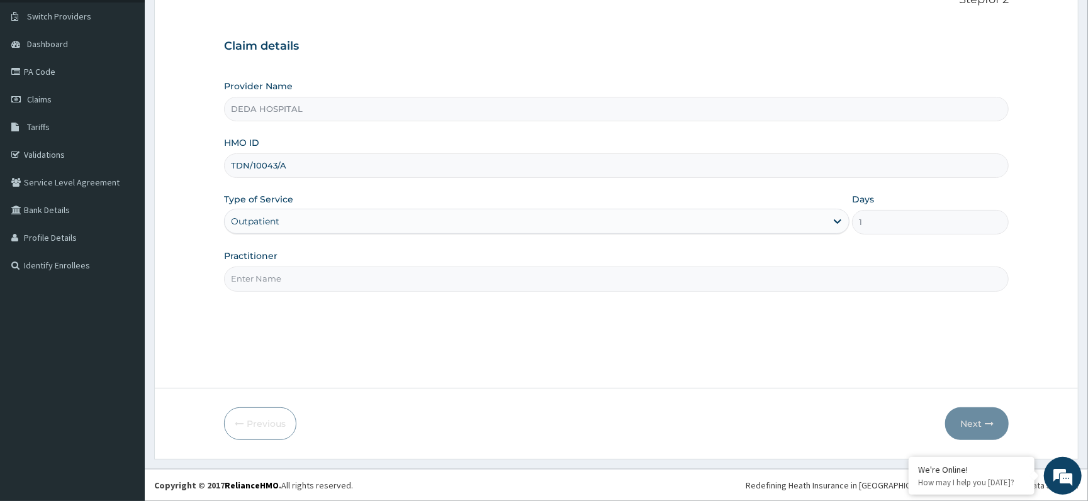
click at [274, 270] on input "Practitioner" at bounding box center [616, 279] width 784 height 25
click at [272, 275] on input "Practitioner" at bounding box center [616, 279] width 784 height 25
type input "DR. GEORGE"
click at [963, 419] on button "Next" at bounding box center [977, 424] width 64 height 33
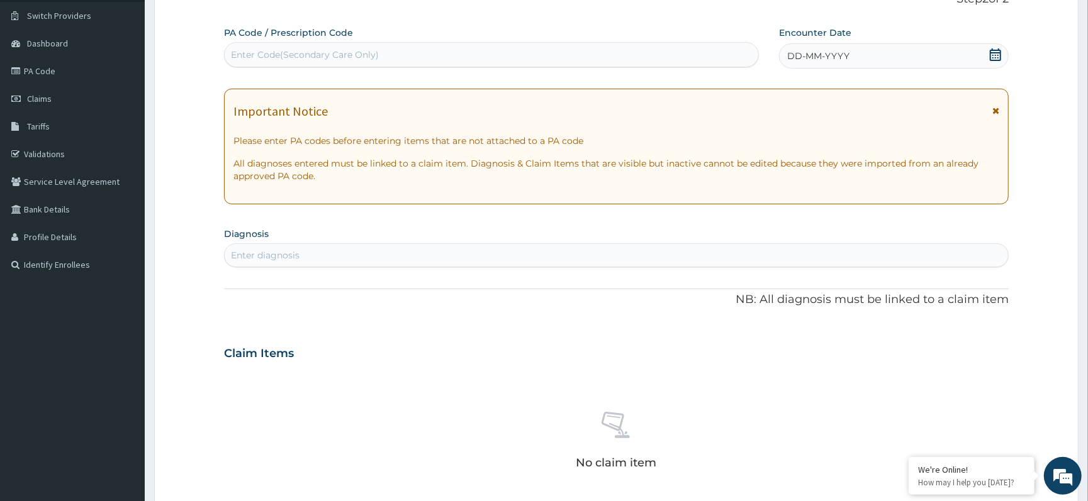
scroll to position [0, 0]
drag, startPoint x: 245, startPoint y: 44, endPoint x: 242, endPoint y: 64, distance: 19.8
click at [243, 50] on div "Enter Code(Secondary Care Only)" at bounding box center [491, 55] width 533 height 20
paste input "PA/274048"
type input "PA/274048"
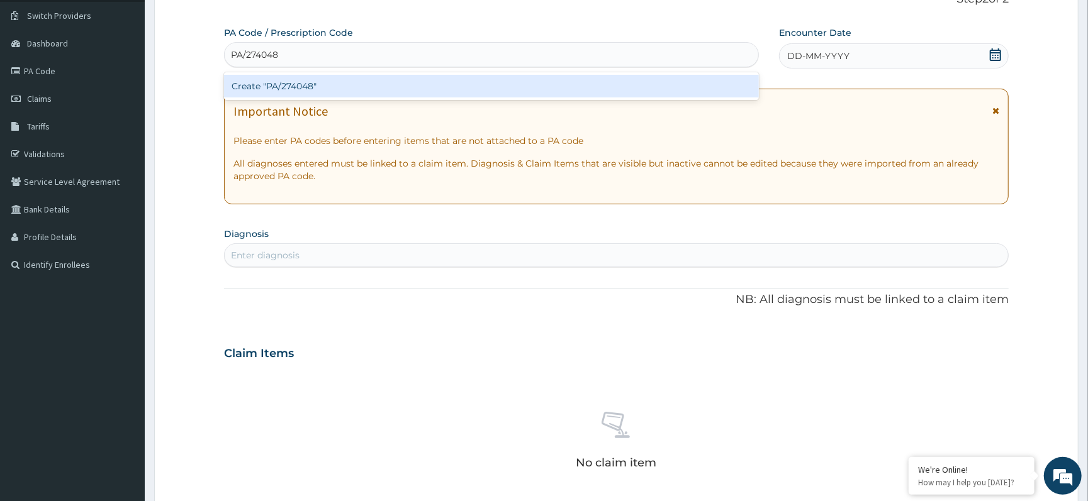
click at [272, 93] on div "Create "PA/274048"" at bounding box center [491, 86] width 535 height 23
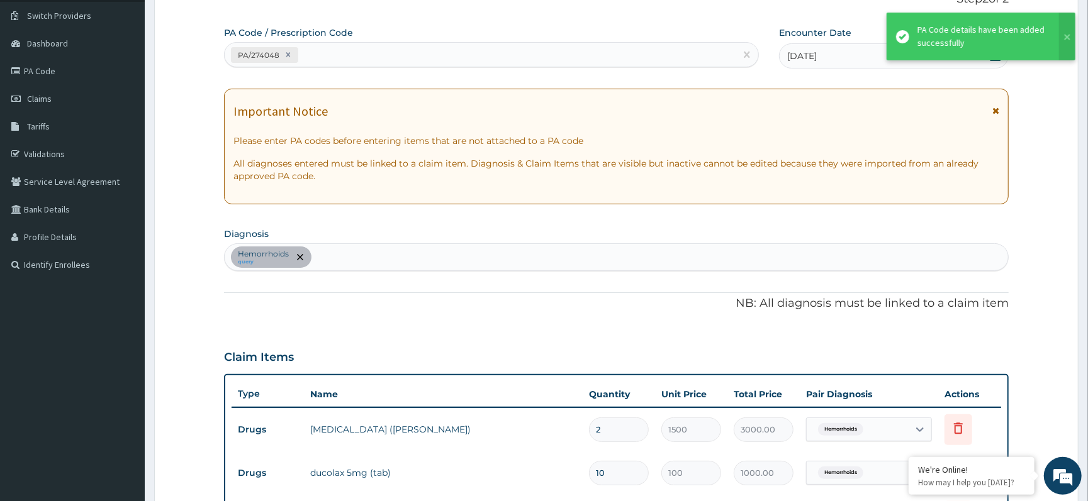
scroll to position [404, 0]
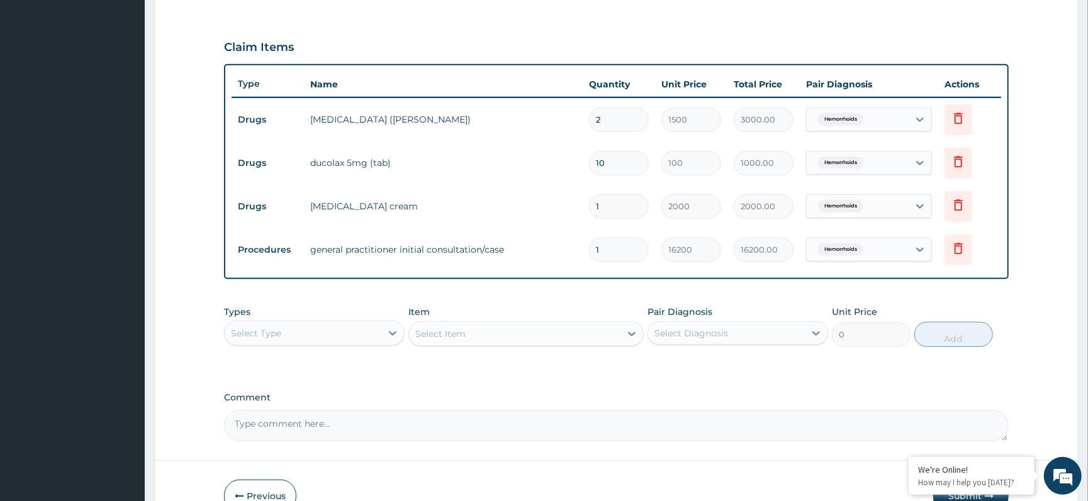
click at [648, 300] on div "Types Select Type Item Select Item Pair Diagnosis Select Diagnosis Unit Price 0…" at bounding box center [616, 326] width 784 height 54
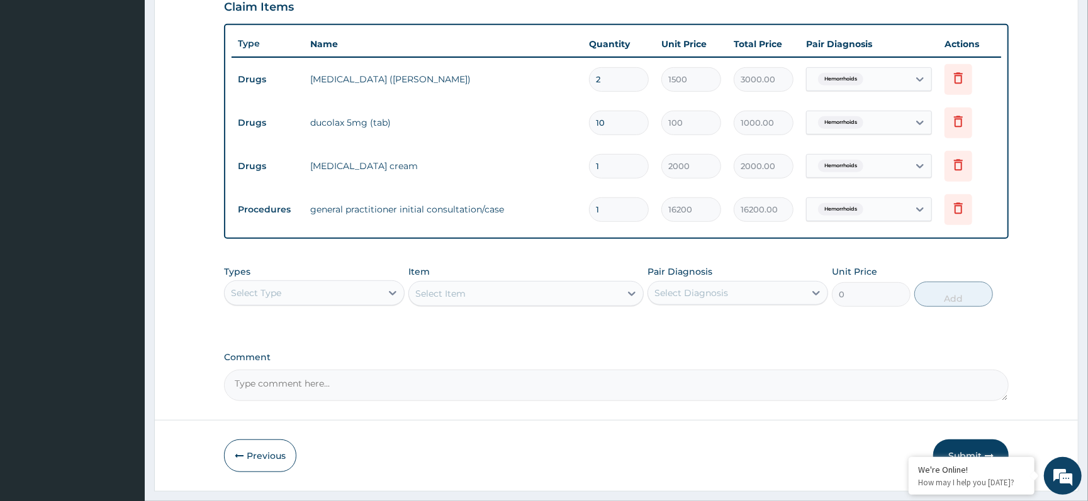
scroll to position [477, 0]
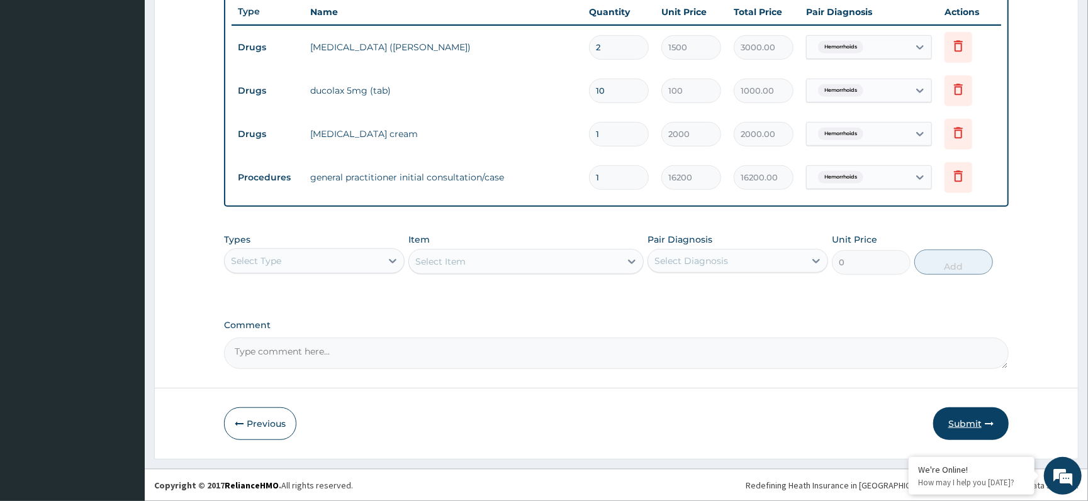
click at [977, 428] on button "Submit" at bounding box center [970, 424] width 75 height 33
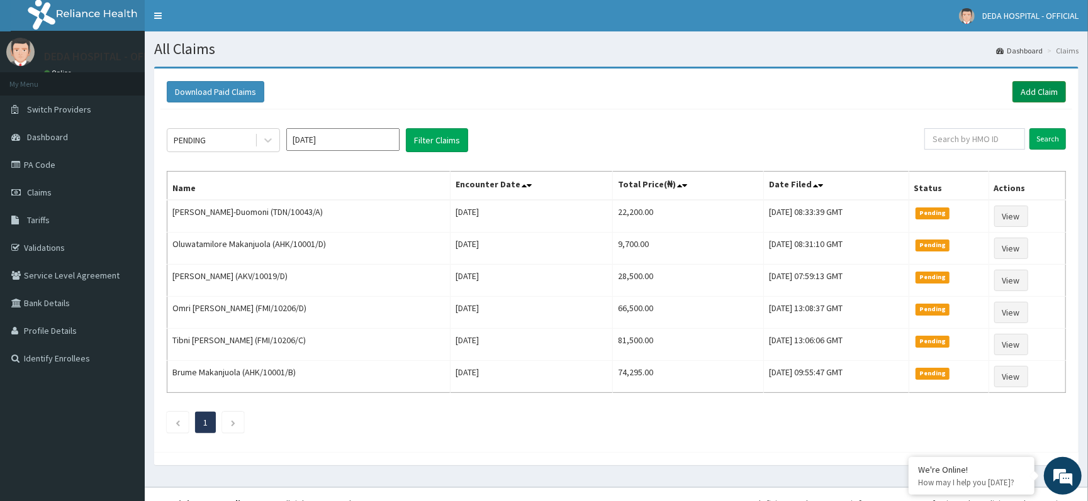
click at [1015, 84] on link "Add Claim" at bounding box center [1038, 91] width 53 height 21
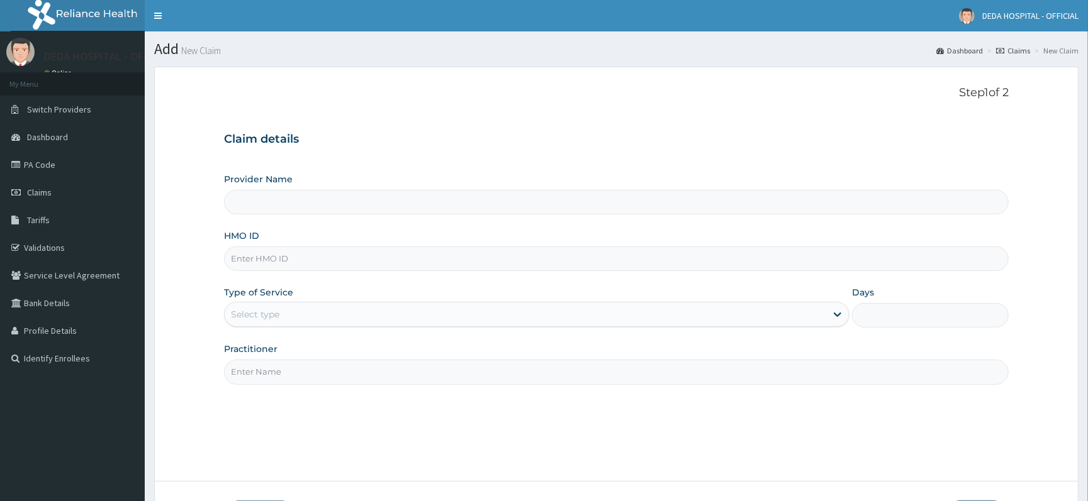
click at [252, 260] on input "HMO ID" at bounding box center [616, 259] width 784 height 25
paste input "AFO/10021/B"
type input "AFO/10021/B"
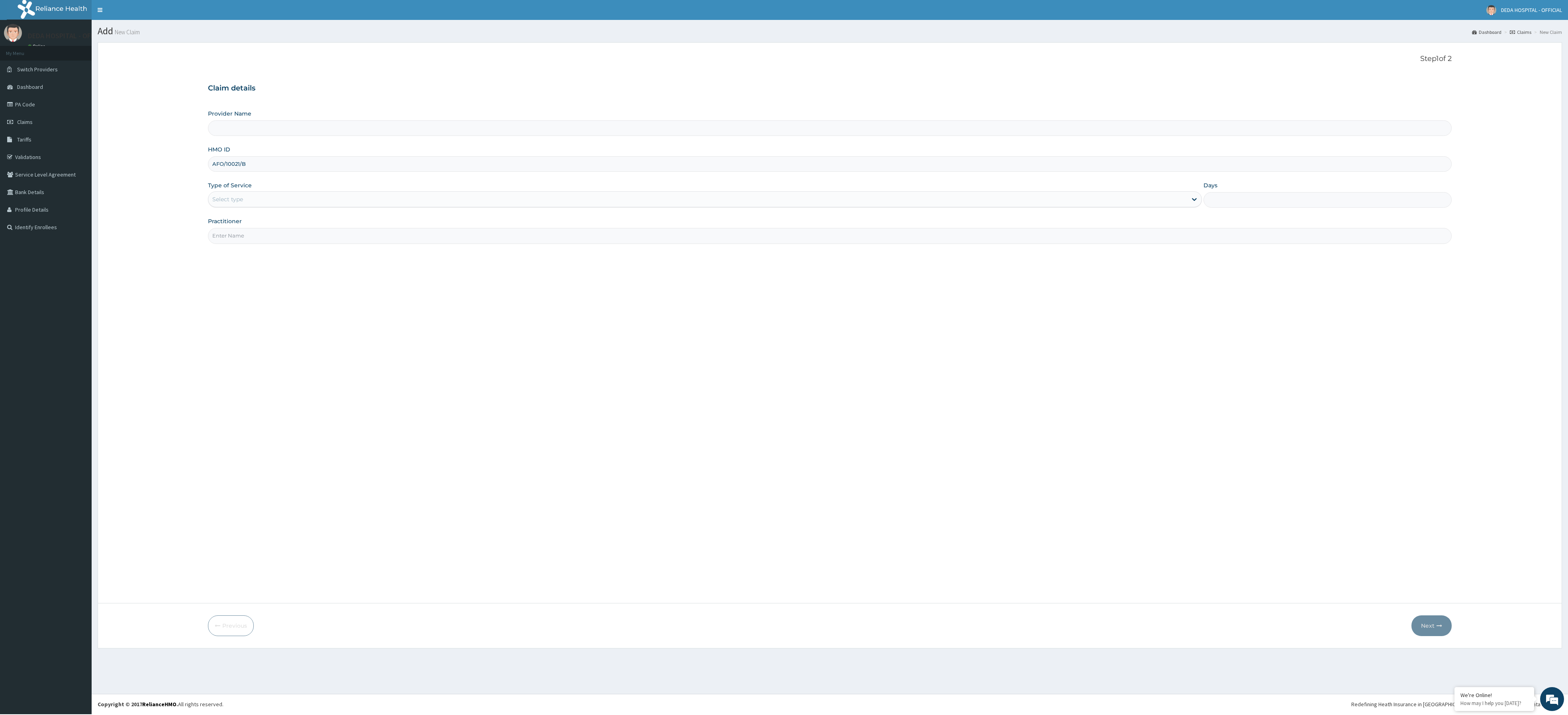
type input "DEDA HOSPITAL"
type input "AFO/10021/B"
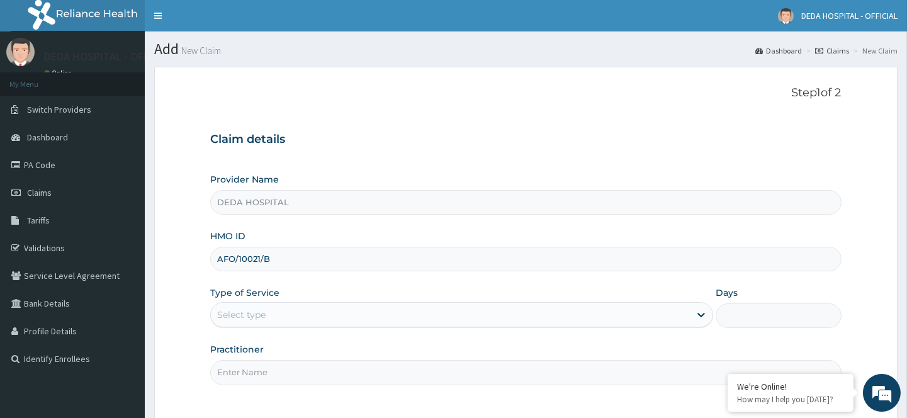
drag, startPoint x: 280, startPoint y: 316, endPoint x: 284, endPoint y: 310, distance: 7.9
click at [280, 316] on div "Select type" at bounding box center [450, 314] width 479 height 20
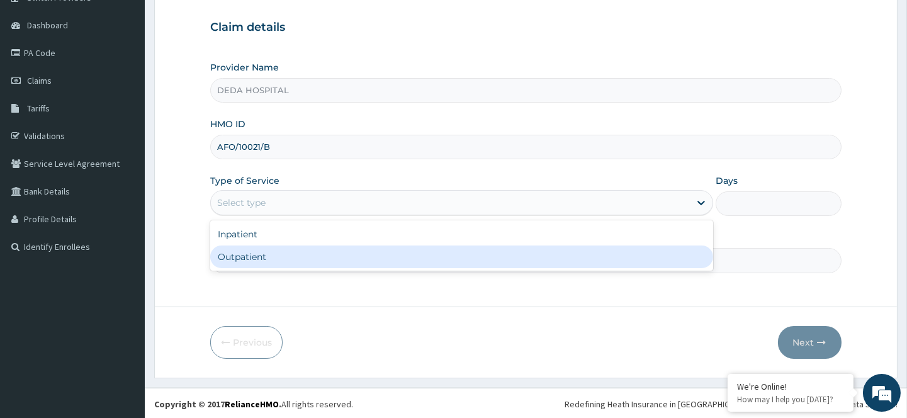
scroll to position [114, 0]
click at [278, 244] on div "Outpatient" at bounding box center [461, 254] width 503 height 23
type input "1"
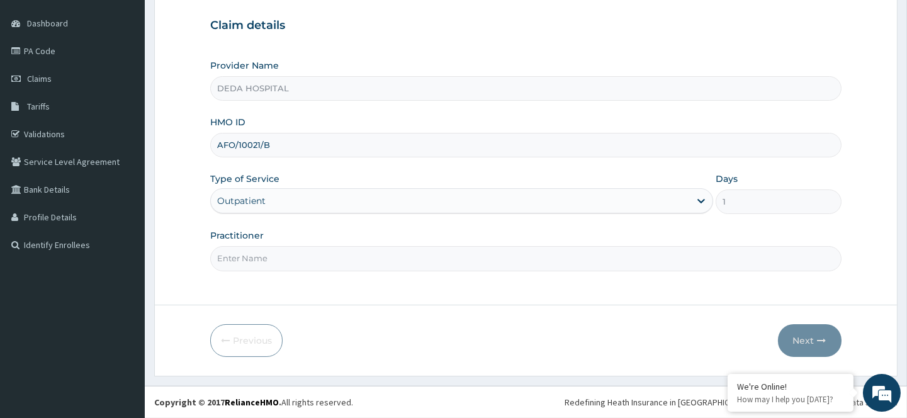
click at [263, 263] on input "Practitioner" at bounding box center [525, 258] width 630 height 25
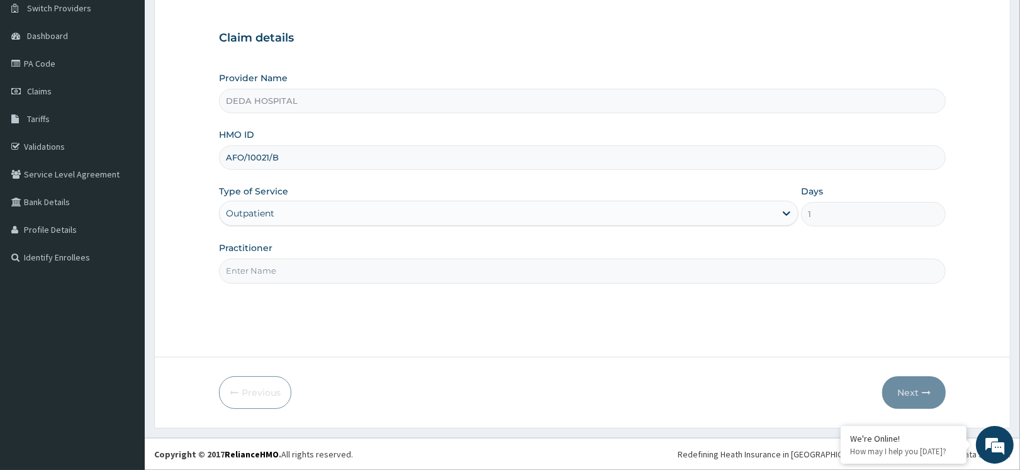
scroll to position [0, 0]
click at [282, 272] on input "Practitioner" at bounding box center [582, 271] width 727 height 25
type input "DR. AFOLABI"
click at [929, 394] on icon "button" at bounding box center [926, 392] width 9 height 9
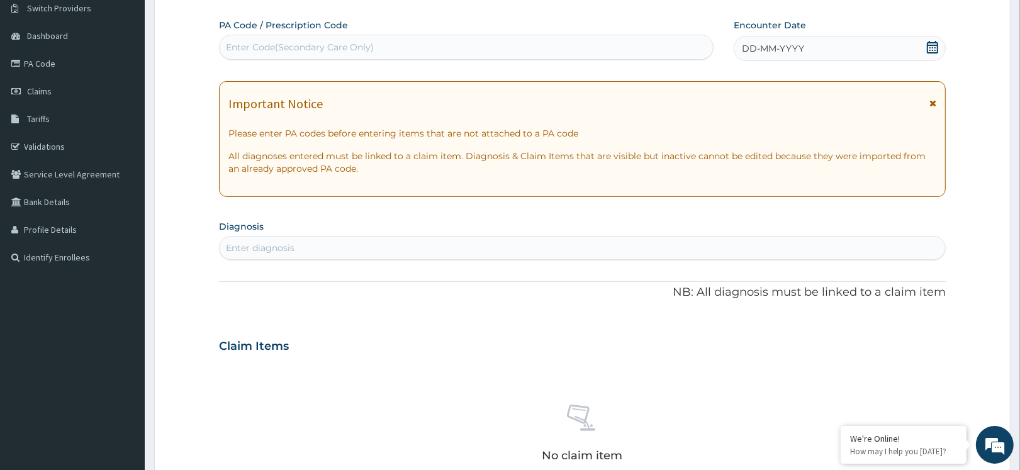
click at [243, 48] on div "Enter Code(Secondary Care Only)" at bounding box center [300, 47] width 148 height 13
paste input "PA/CC5DA3"
type input "PA/CC5DA3"
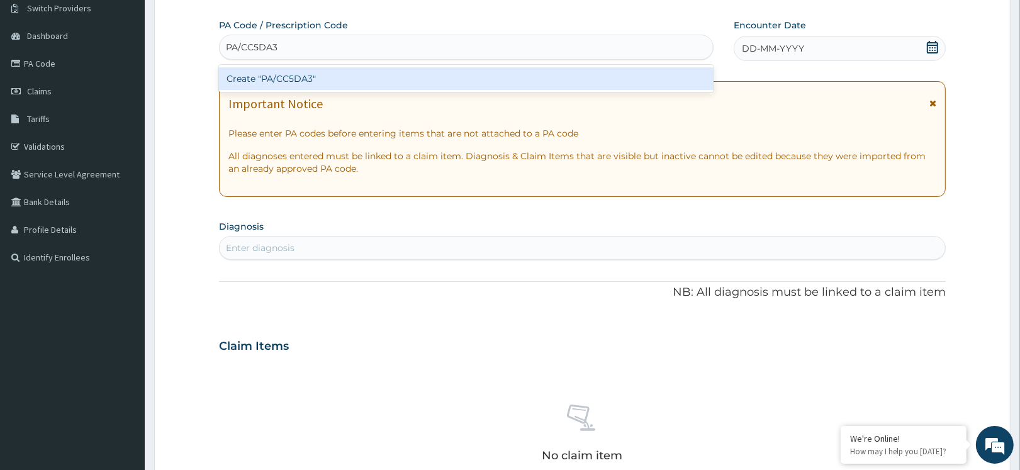
click at [258, 69] on div "Create "PA/CC5DA3"" at bounding box center [466, 78] width 494 height 23
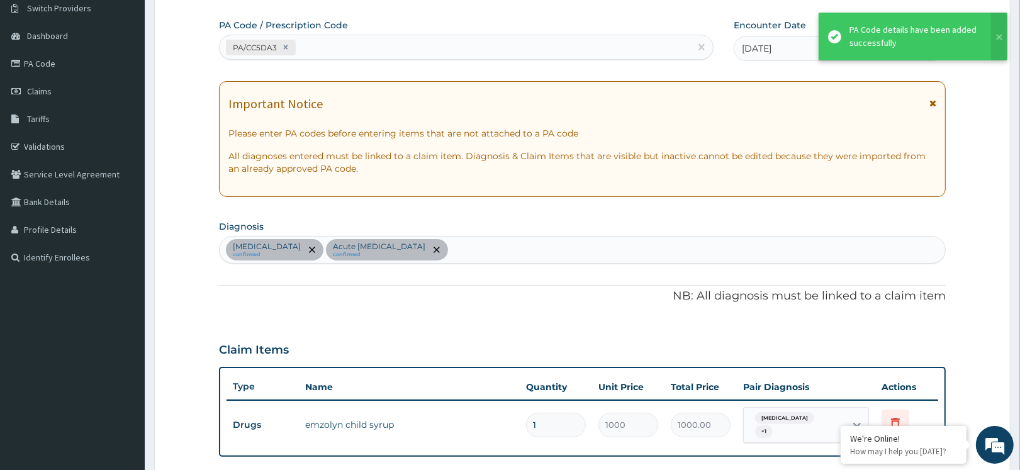
click at [319, 50] on div "PA/CC5DA3" at bounding box center [455, 47] width 471 height 21
paste input "PA/F949A4"
type input "PA/F949A4"
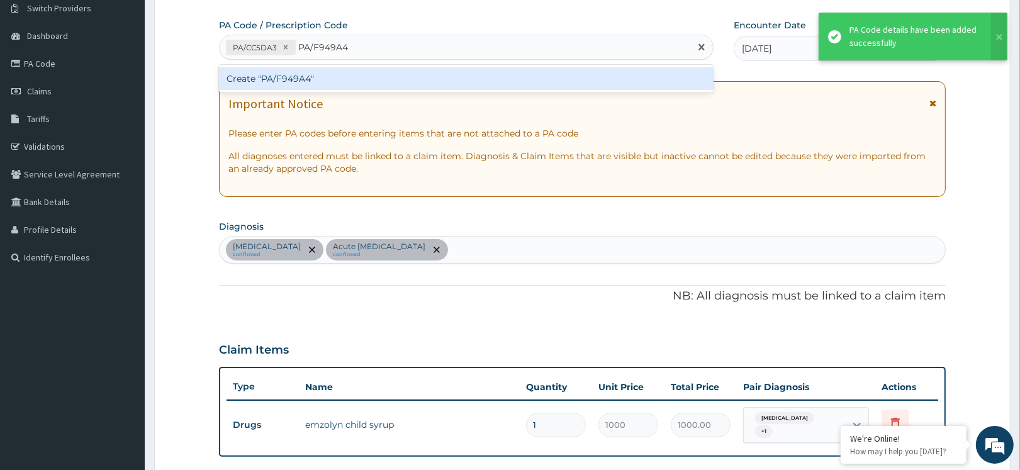
click at [355, 65] on div "Create "PA/F949A4"" at bounding box center [466, 79] width 494 height 28
click at [344, 71] on div "Create "PA/F949A4"" at bounding box center [466, 78] width 494 height 23
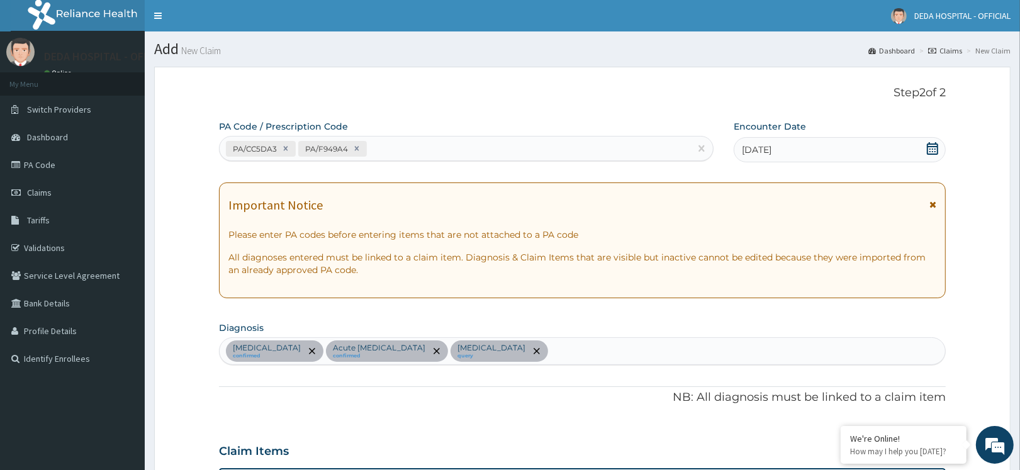
click at [192, 198] on form "Step 2 of 2 PA Code / Prescription Code PA/CC5DA3 PA/F949A4 Encounter Date 02-0…" at bounding box center [582, 461] width 856 height 788
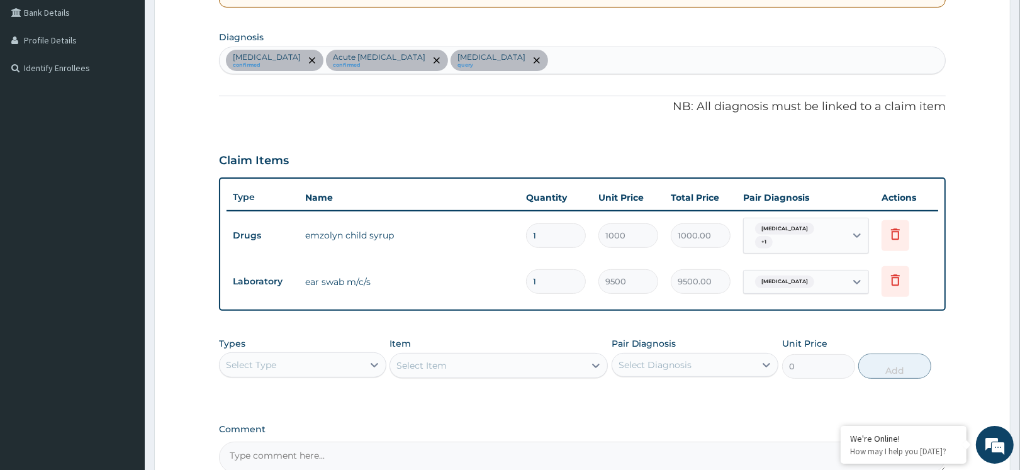
scroll to position [341, 0]
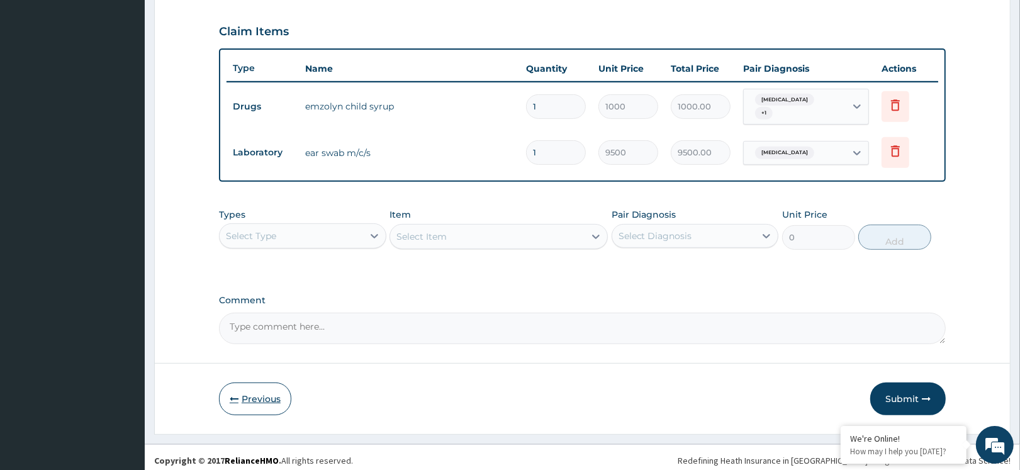
click at [250, 390] on button "Previous" at bounding box center [255, 398] width 72 height 33
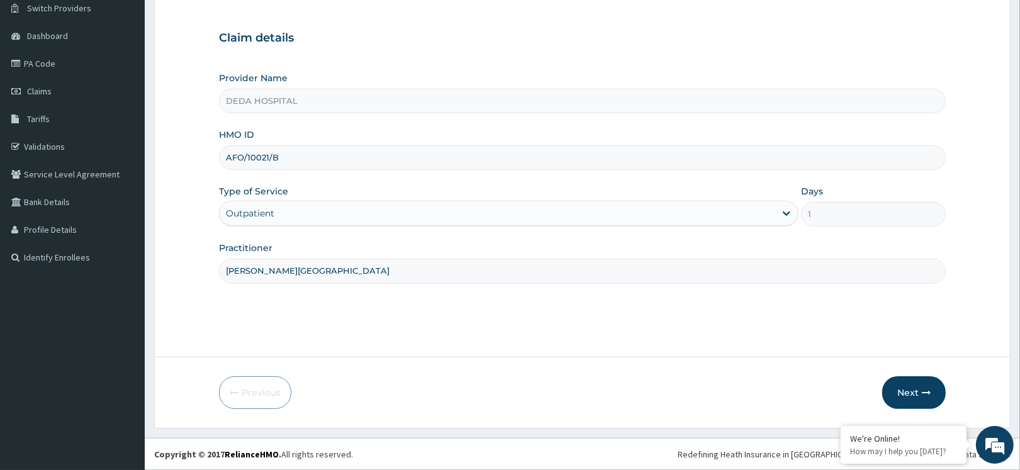
click at [311, 218] on div "Outpatient" at bounding box center [497, 213] width 555 height 20
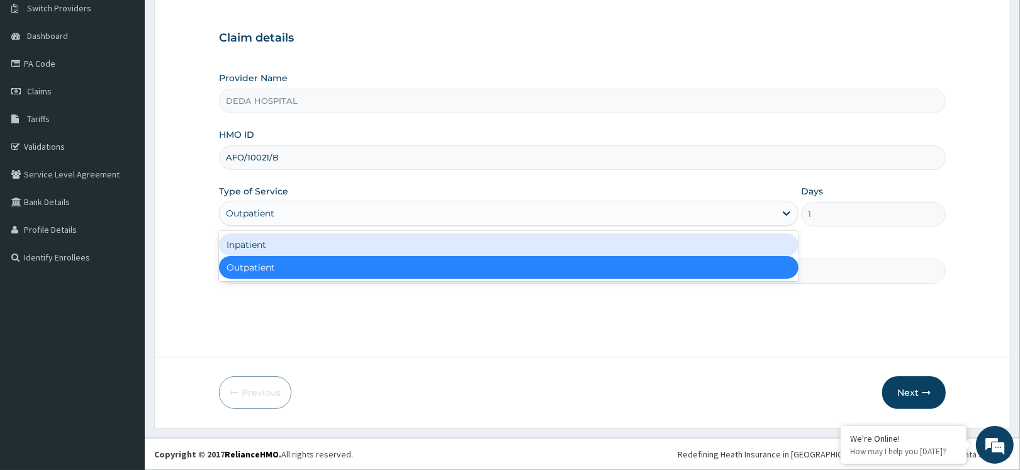
click at [279, 243] on div "Inpatient" at bounding box center [508, 244] width 579 height 23
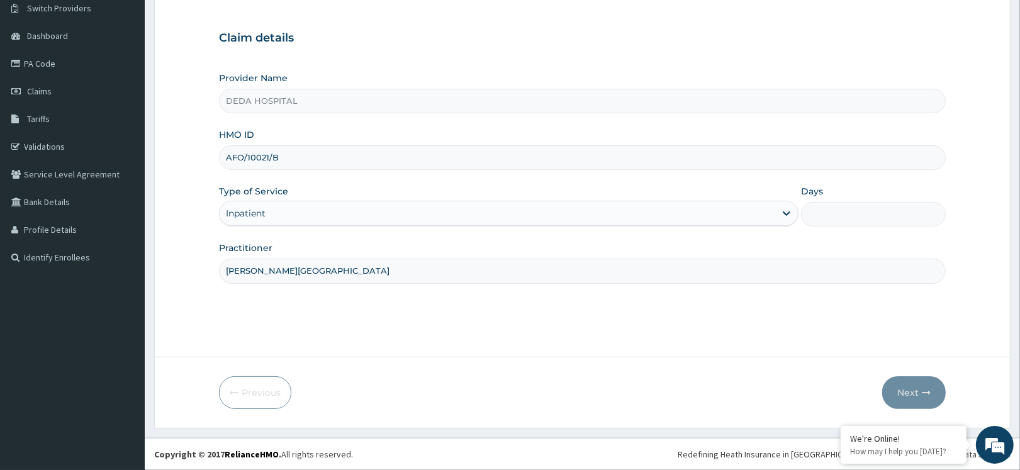
drag, startPoint x: 838, startPoint y: 205, endPoint x: 835, endPoint y: 213, distance: 8.2
click at [838, 205] on input "Days" at bounding box center [873, 214] width 145 height 25
type input "1"
click at [912, 391] on button "Next" at bounding box center [914, 392] width 64 height 33
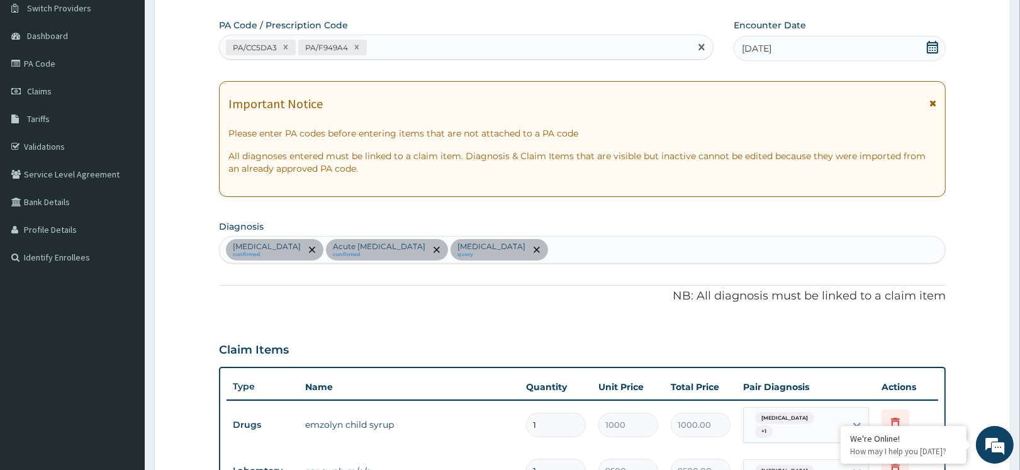
click at [382, 45] on div "PA/CC5DA3 PA/F949A4" at bounding box center [455, 47] width 471 height 21
paste input "PA/C47841"
type input "PA/C47841"
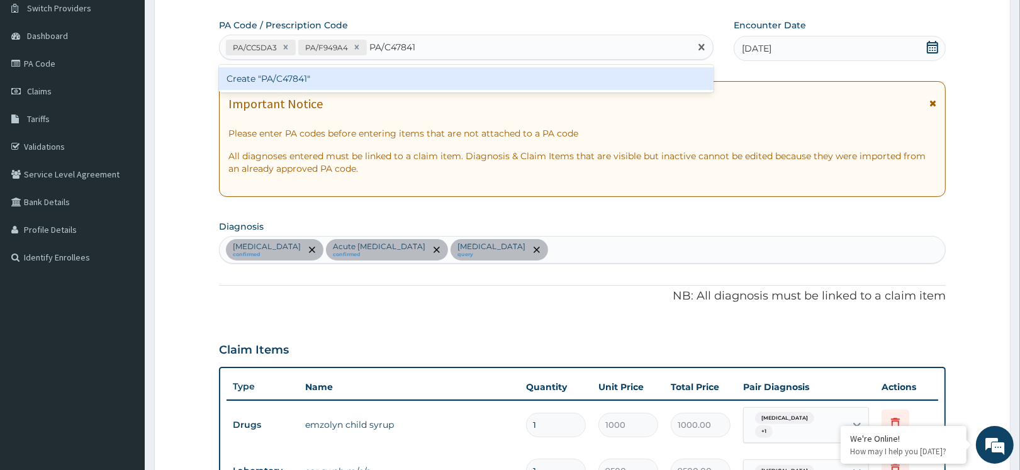
click at [355, 86] on div "Create "PA/C47841"" at bounding box center [466, 78] width 494 height 23
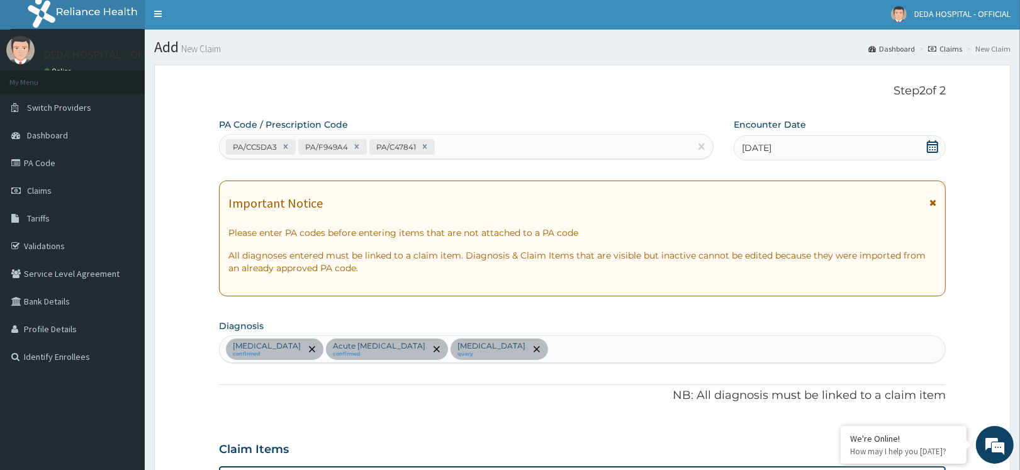
scroll to position [0, 0]
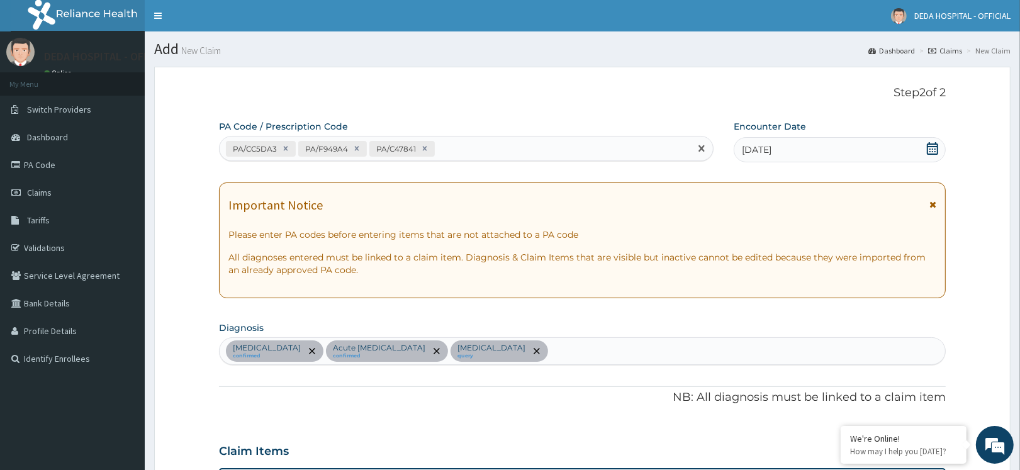
click at [450, 143] on div "PA/CC5DA3 PA/F949A4 PA/C47841" at bounding box center [455, 148] width 471 height 21
paste input "PA/CF2C31"
type input "PA/CF2C31"
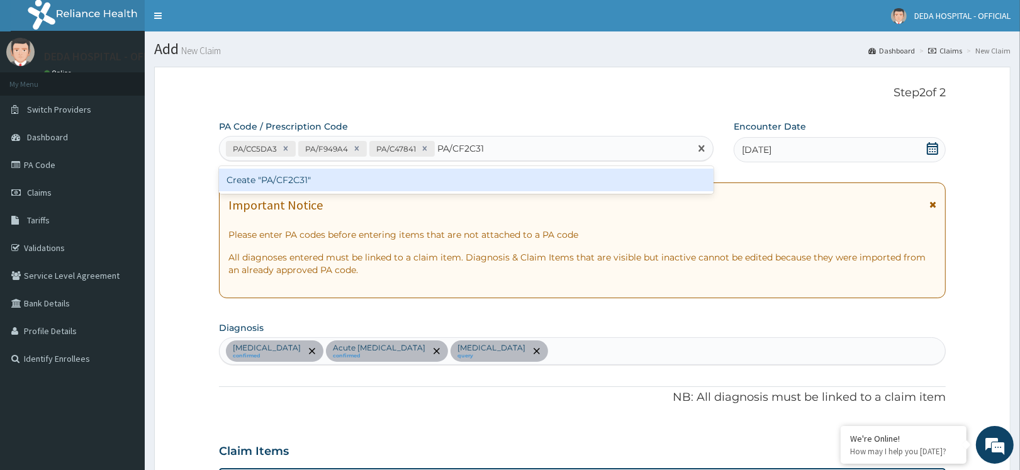
click at [432, 175] on div "Create "PA/CF2C31"" at bounding box center [466, 180] width 494 height 23
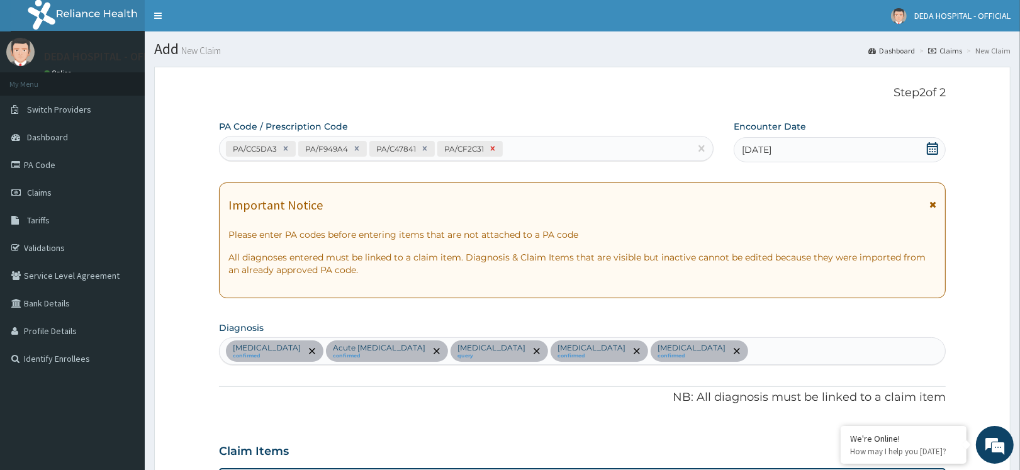
click at [493, 154] on div at bounding box center [493, 149] width 14 height 14
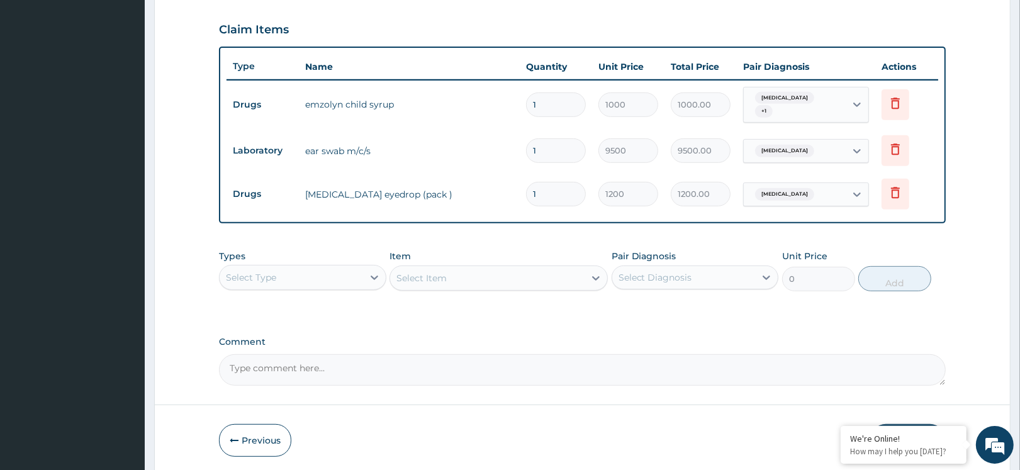
scroll to position [464, 0]
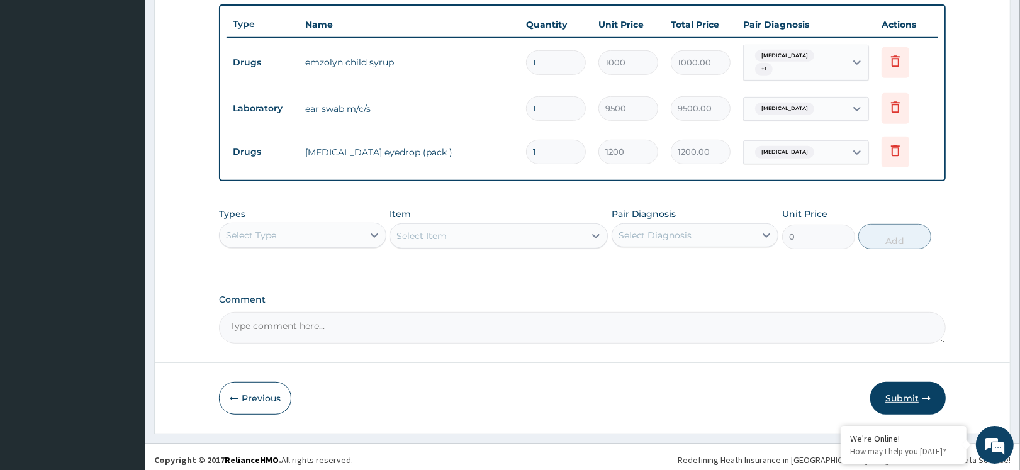
click at [894, 393] on button "Submit" at bounding box center [907, 398] width 75 height 33
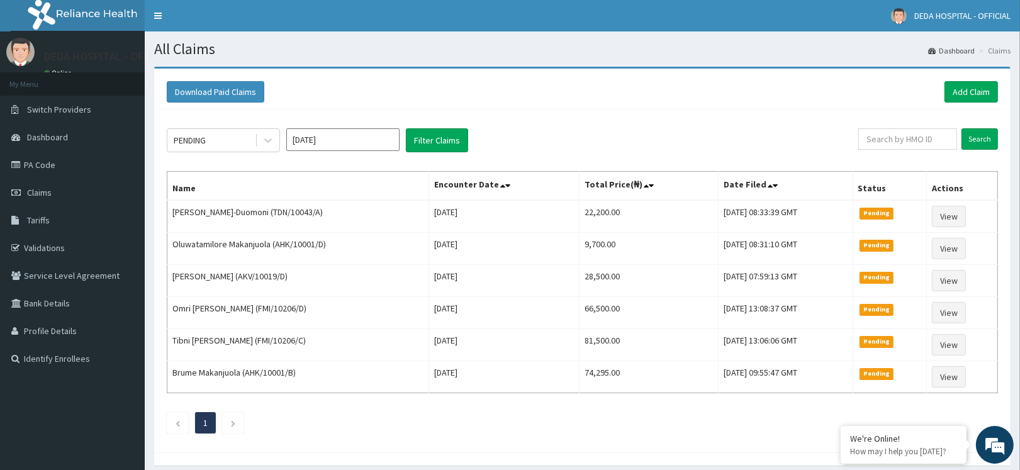
click at [595, 150] on div "PENDING [DATE] Filter Claims" at bounding box center [512, 140] width 691 height 24
click at [969, 88] on link "Add Claim" at bounding box center [970, 91] width 53 height 21
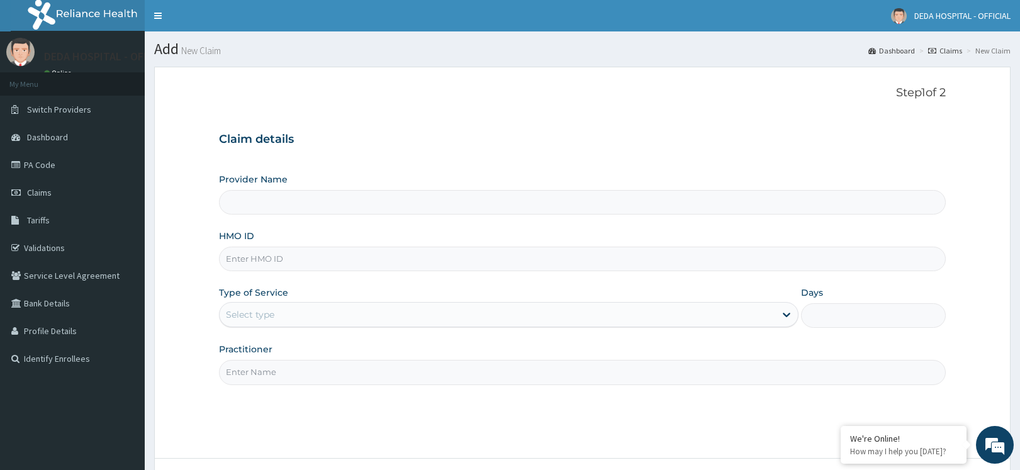
type input "DEDA HOSPITAL"
click at [235, 265] on div "HMO ID" at bounding box center [582, 251] width 727 height 42
click at [235, 265] on input "HMO ID" at bounding box center [582, 259] width 727 height 25
paste input "AHK/10006/C"
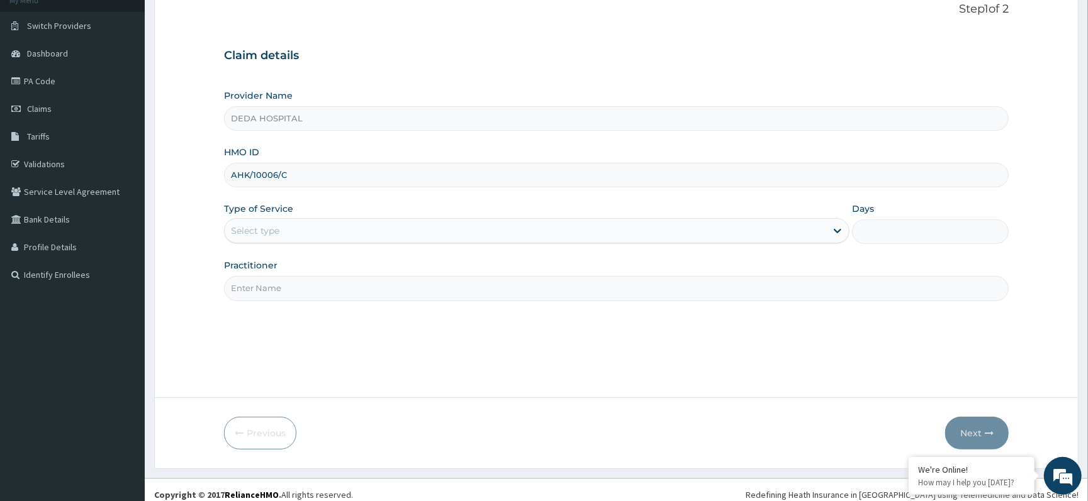
scroll to position [94, 0]
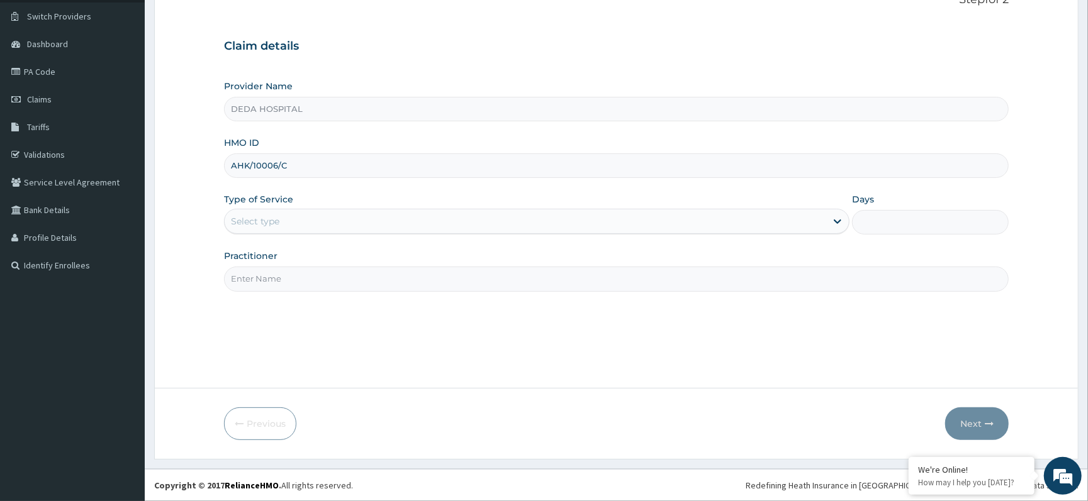
type input "AHK/10006/C"
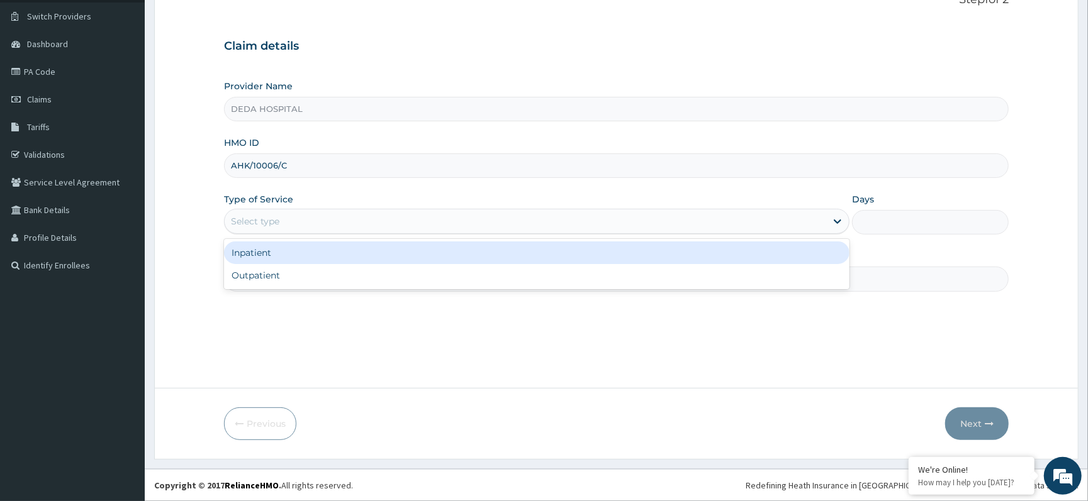
click at [277, 221] on div "Select type" at bounding box center [255, 221] width 48 height 13
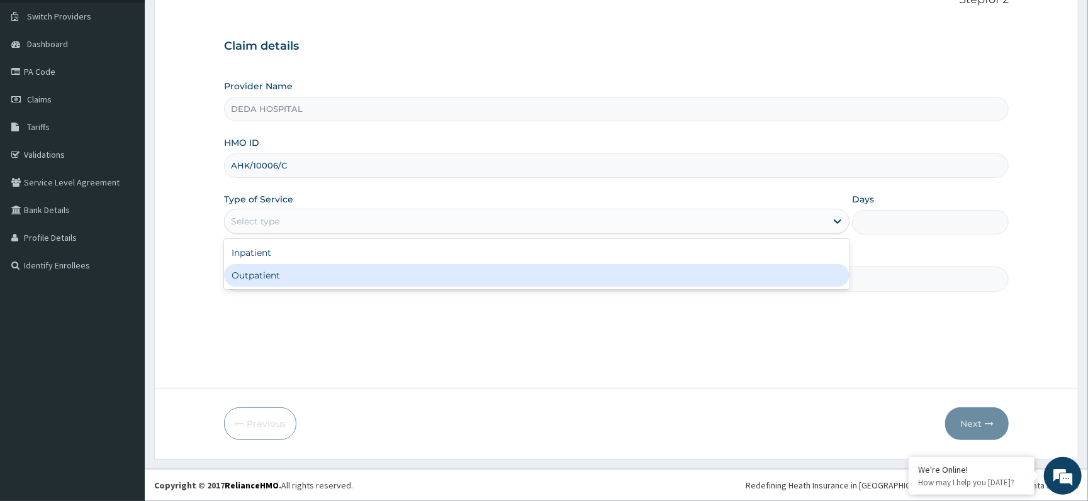
click at [262, 283] on div "Outpatient" at bounding box center [536, 275] width 625 height 23
type input "1"
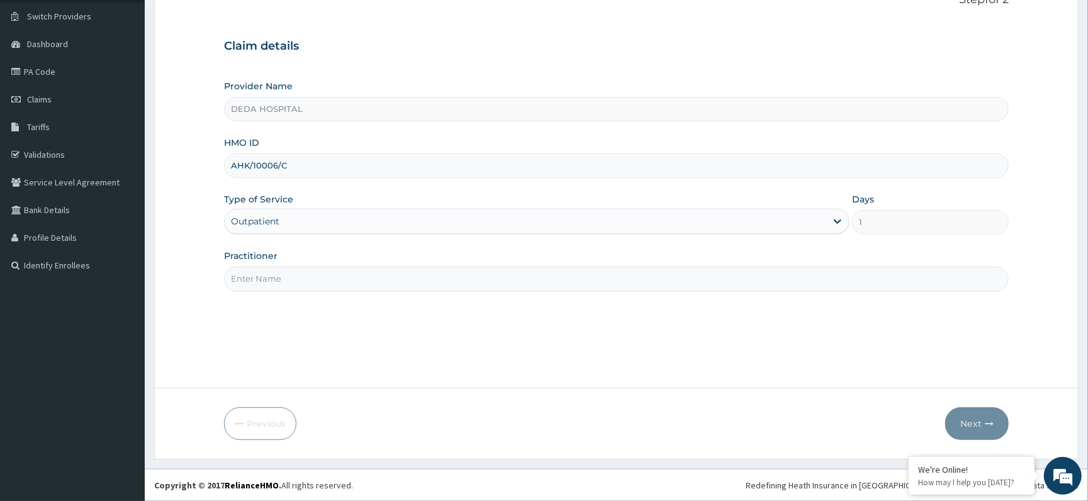
click at [277, 275] on input "Practitioner" at bounding box center [616, 279] width 784 height 25
type input "DR. UDOGIE"
click at [427, 310] on div "Step 1 of 2 Claim details Provider Name DEDA HOSPITAL HMO ID AHK/10006/C Type o…" at bounding box center [616, 181] width 784 height 376
click at [971, 429] on button "Next" at bounding box center [977, 424] width 64 height 33
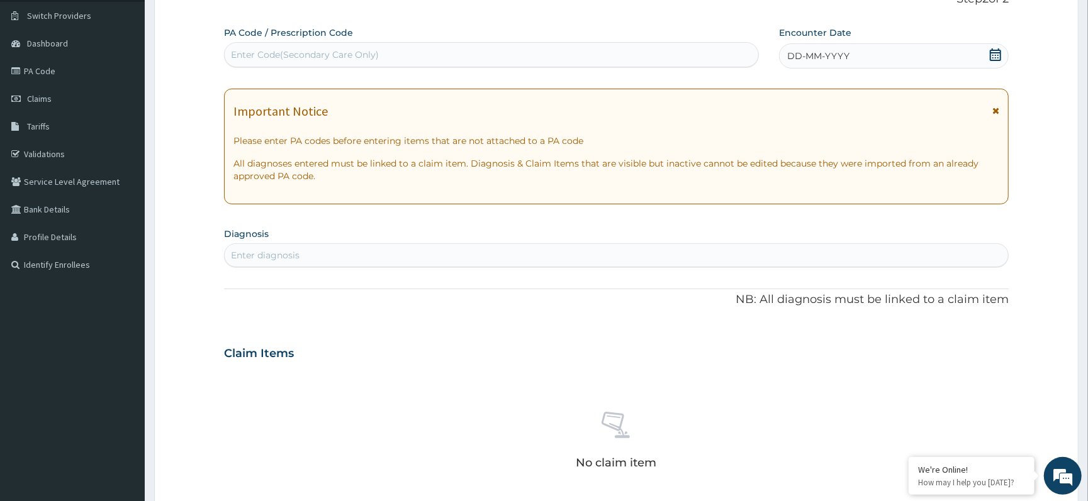
click at [313, 53] on div "Enter Code(Secondary Care Only)" at bounding box center [305, 54] width 148 height 13
paste input "PA/D14C52"
type input "PA/D14C52"
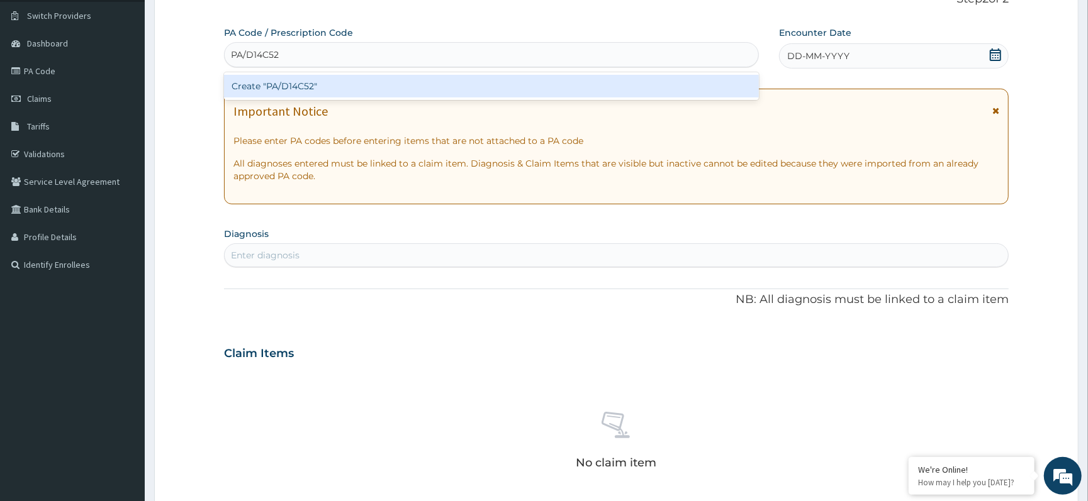
click at [303, 86] on div "Create "PA/D14C52"" at bounding box center [491, 86] width 535 height 23
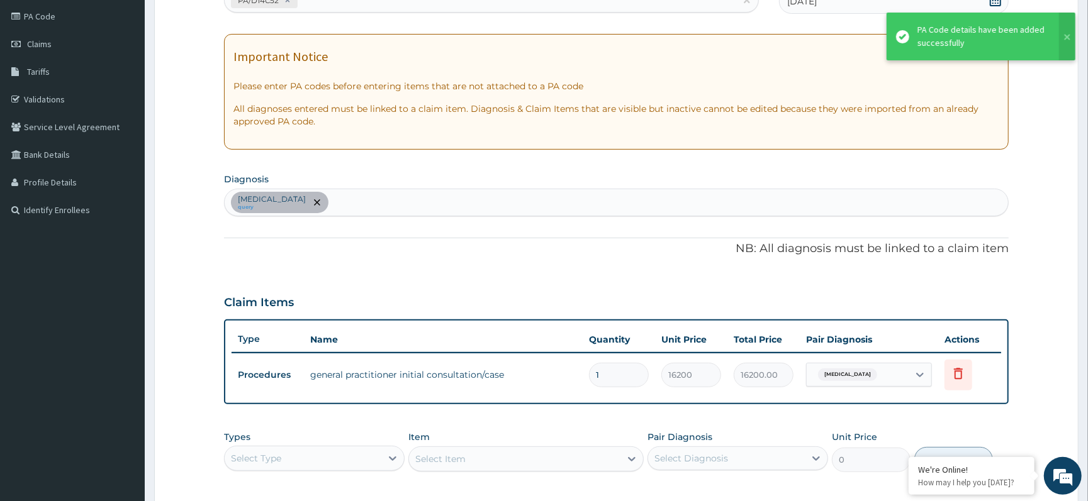
scroll to position [177, 0]
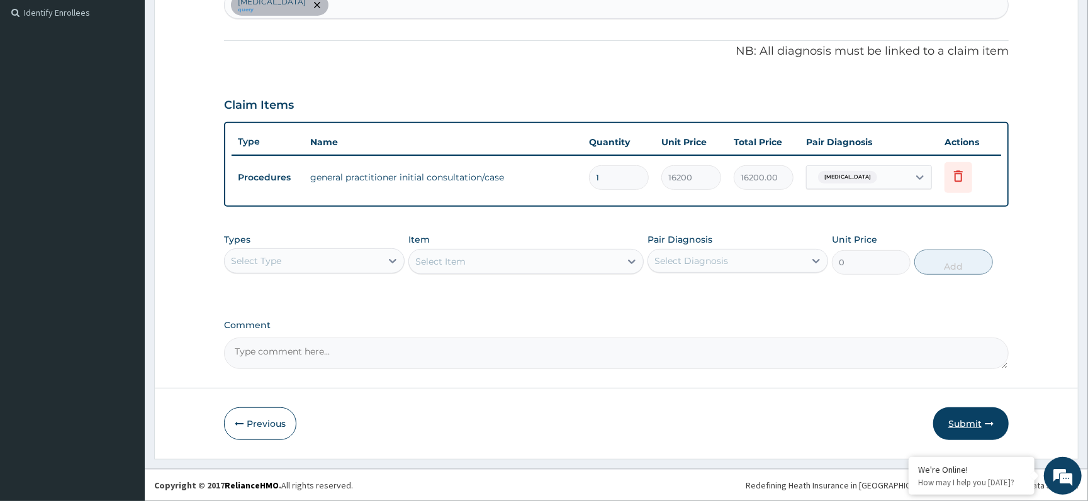
click at [957, 436] on button "Submit" at bounding box center [970, 424] width 75 height 33
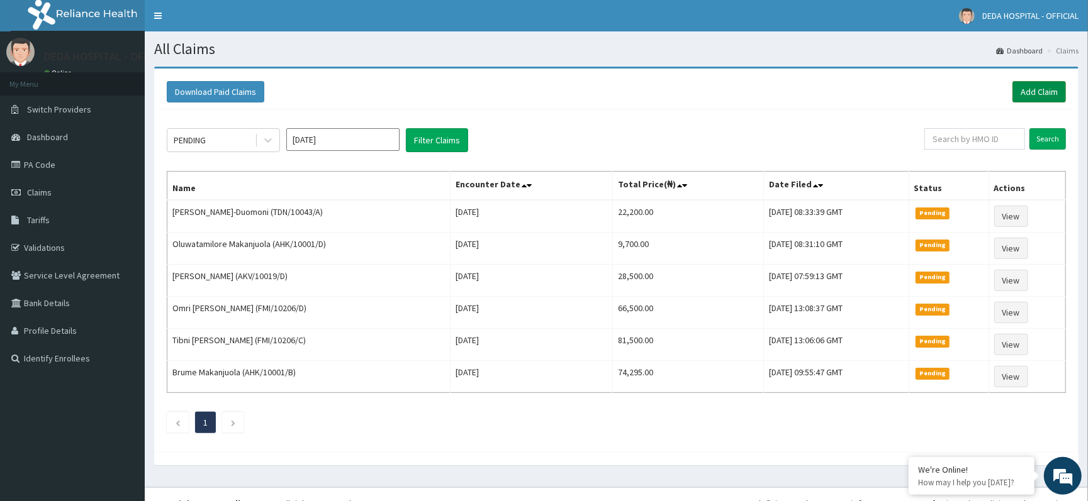
click at [1053, 94] on link "Add Claim" at bounding box center [1038, 91] width 53 height 21
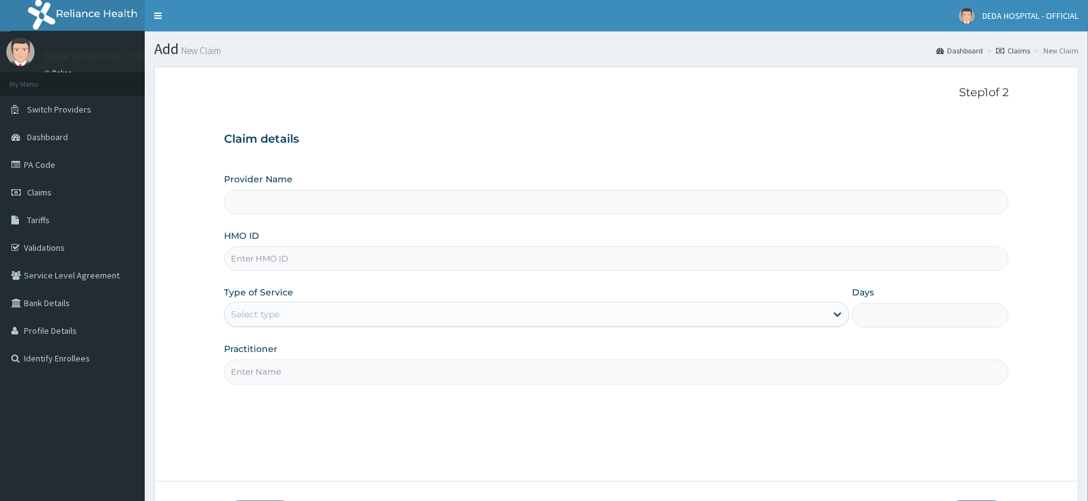
drag, startPoint x: 259, startPoint y: 276, endPoint x: 248, endPoint y: 272, distance: 11.9
click at [258, 276] on div "Provider Name HMO ID Type of Service Select type Days Practitioner" at bounding box center [616, 278] width 784 height 211
click at [245, 267] on input "HMO ID" at bounding box center [616, 259] width 784 height 25
paste input "AHK/10006/C"
type input "AHK/10006/C"
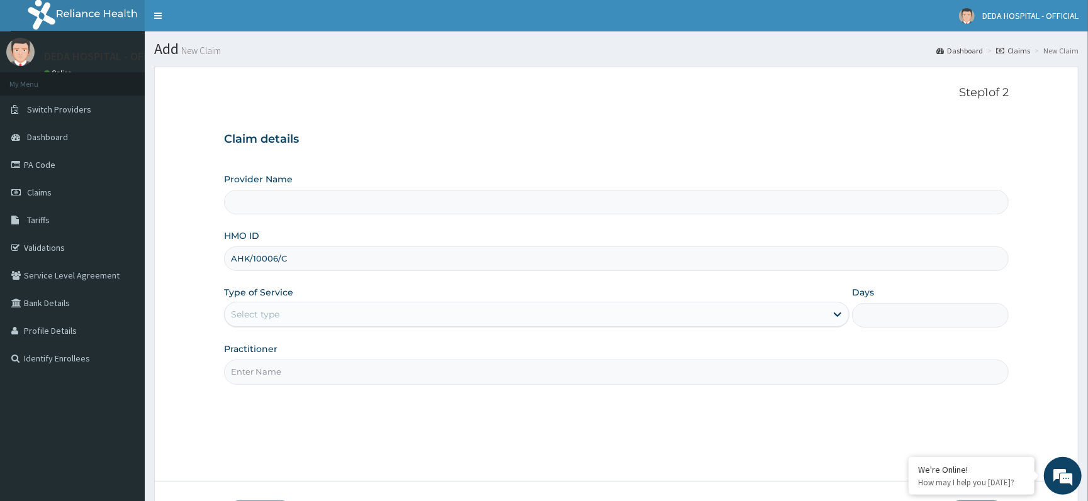
type input "DEDA HOSPITAL"
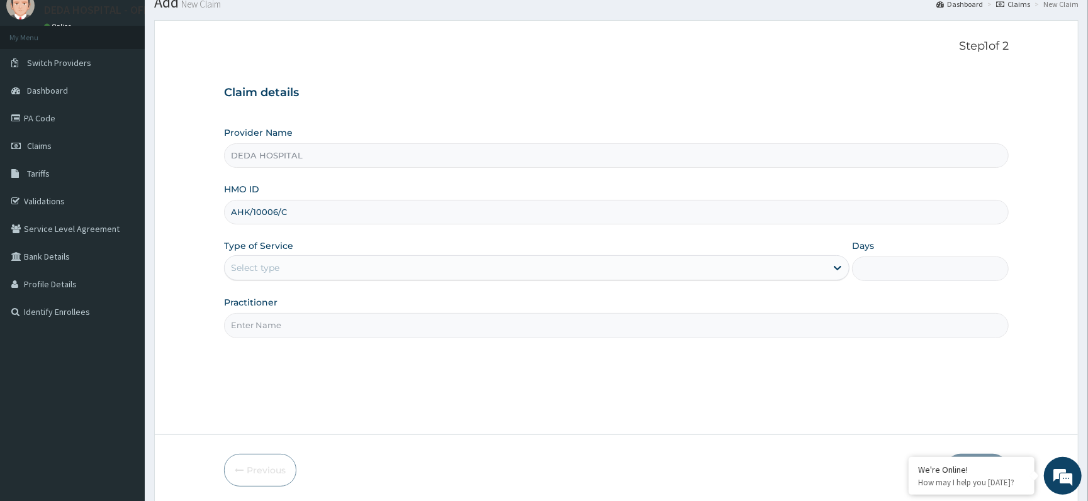
scroll to position [94, 0]
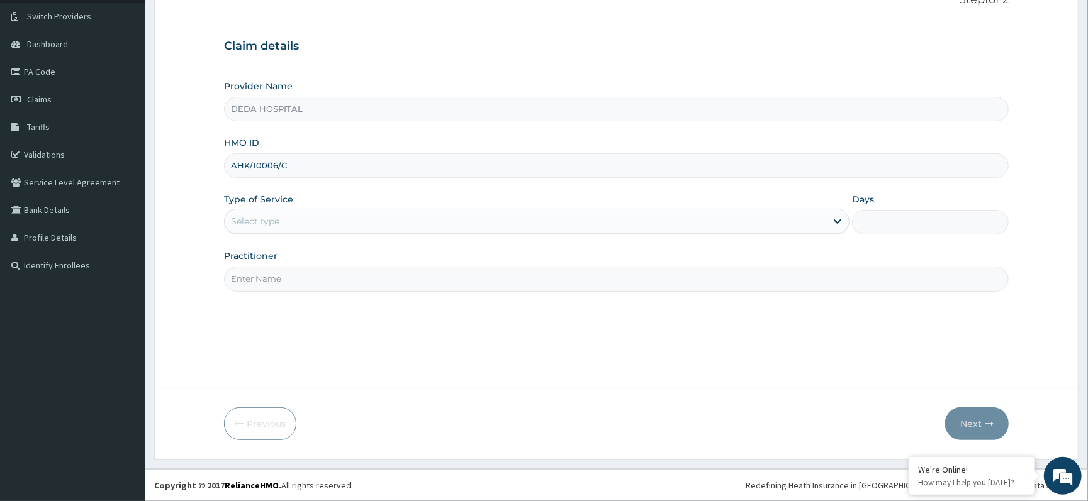
type input "AHK/10006/C"
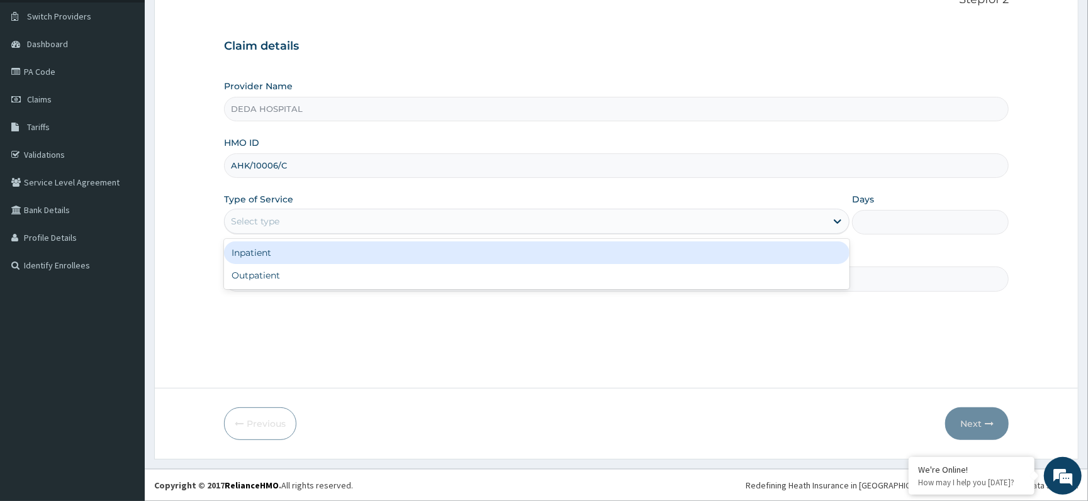
click at [284, 220] on div "Select type" at bounding box center [525, 221] width 601 height 20
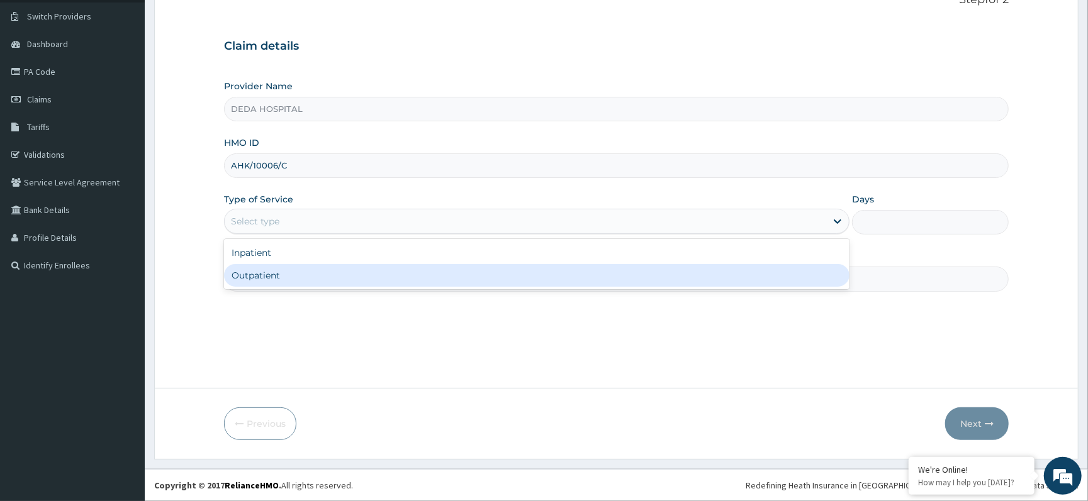
click at [254, 287] on div "Outpatient" at bounding box center [536, 275] width 625 height 23
type input "1"
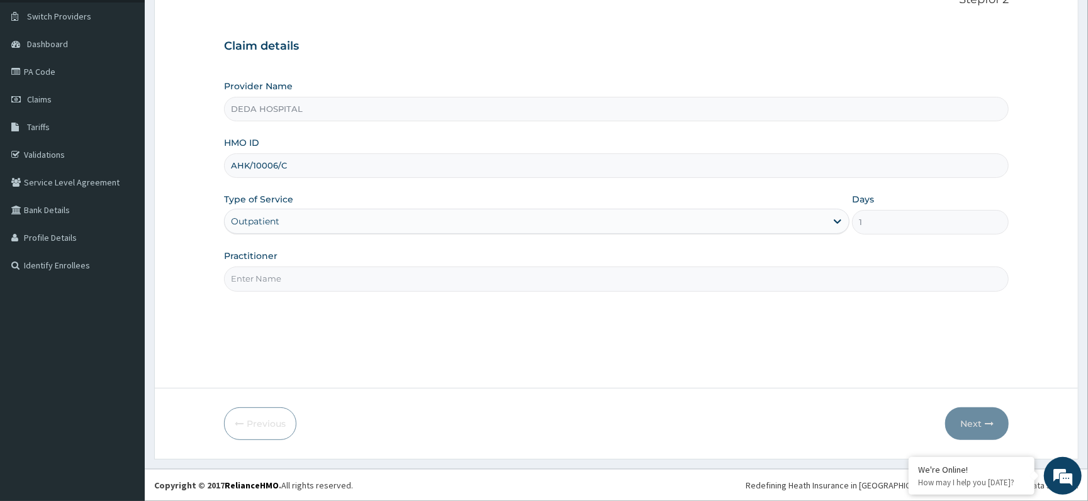
click at [252, 279] on input "Practitioner" at bounding box center [616, 279] width 784 height 25
type input "DR. UDOGIE"
click at [983, 421] on button "Next" at bounding box center [977, 424] width 64 height 33
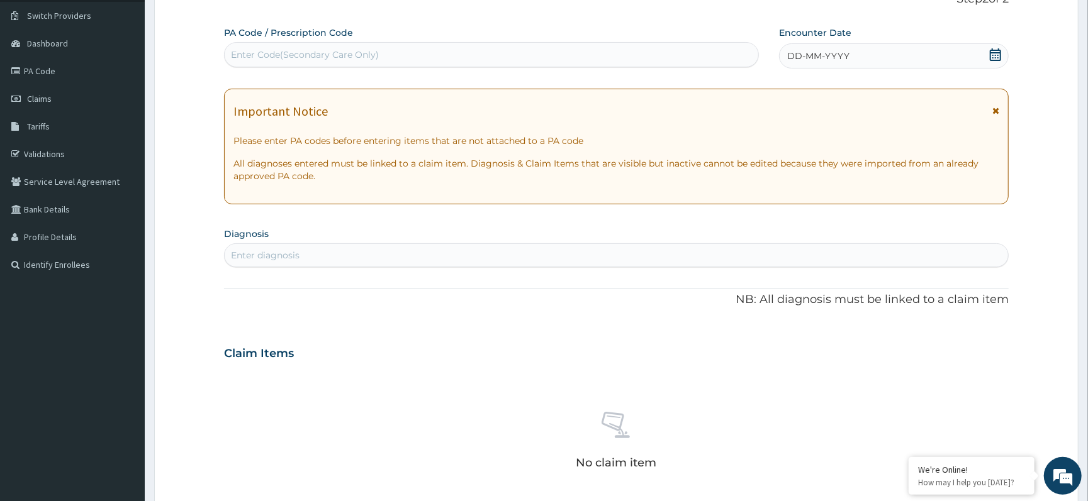
click at [262, 56] on div "Enter Code(Secondary Care Only)" at bounding box center [305, 54] width 148 height 13
paste input "PA/2BDCB9"
type input "PA/2BDCB9"
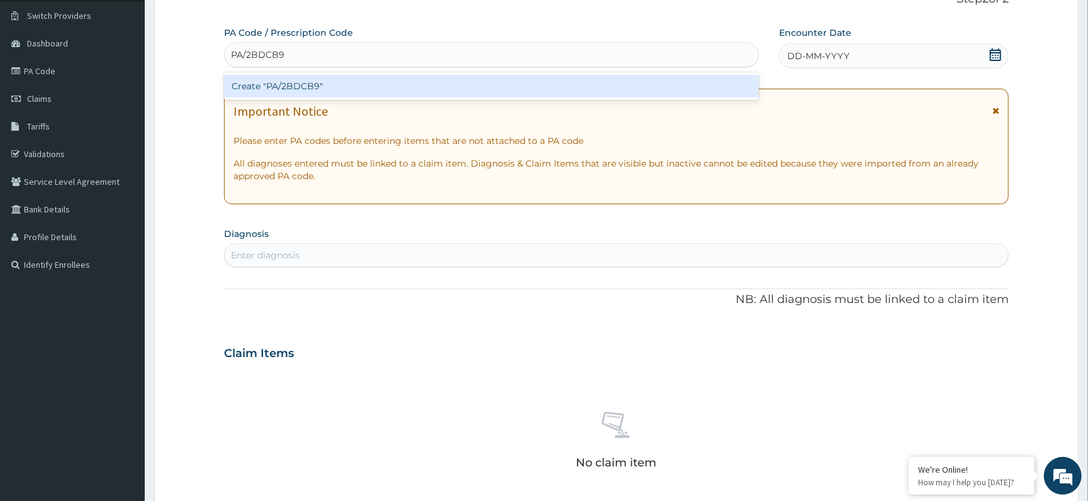
click at [257, 86] on div "Create "PA/2BDCB9"" at bounding box center [491, 86] width 535 height 23
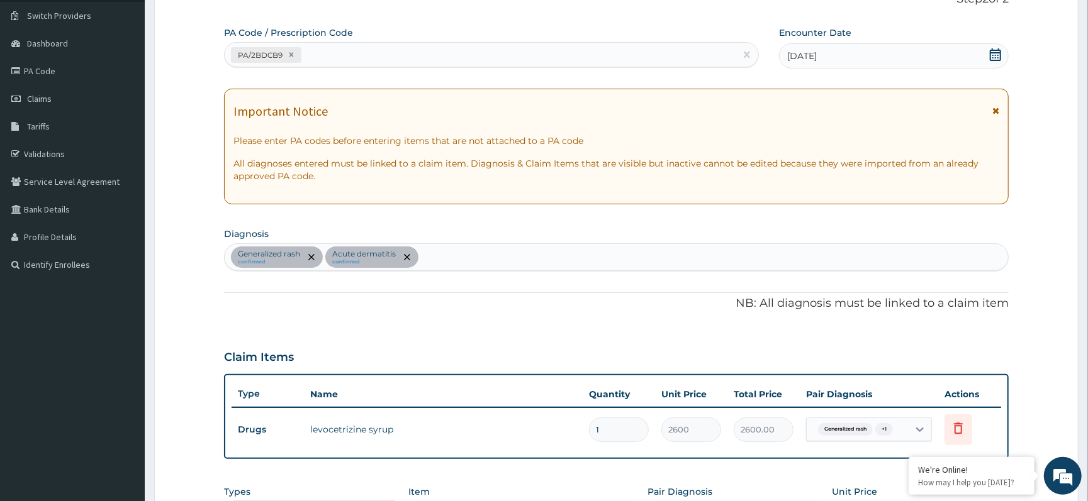
scroll to position [346, 0]
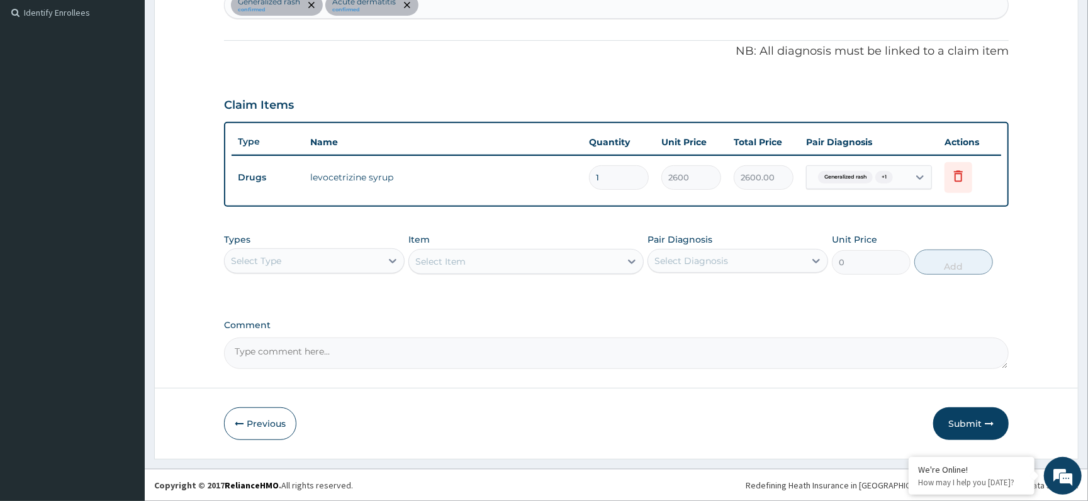
click at [978, 418] on button "Submit" at bounding box center [970, 424] width 75 height 33
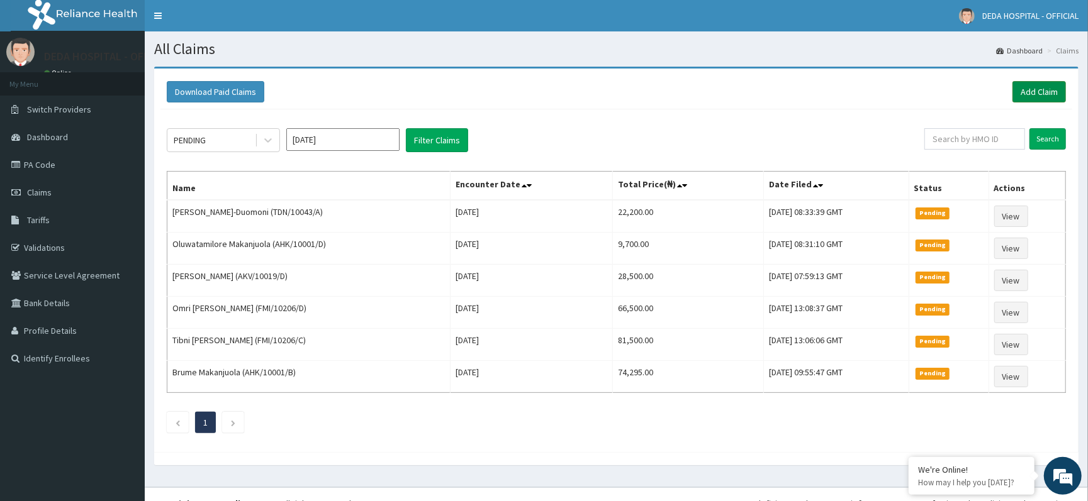
click at [1042, 84] on link "Add Claim" at bounding box center [1038, 91] width 53 height 21
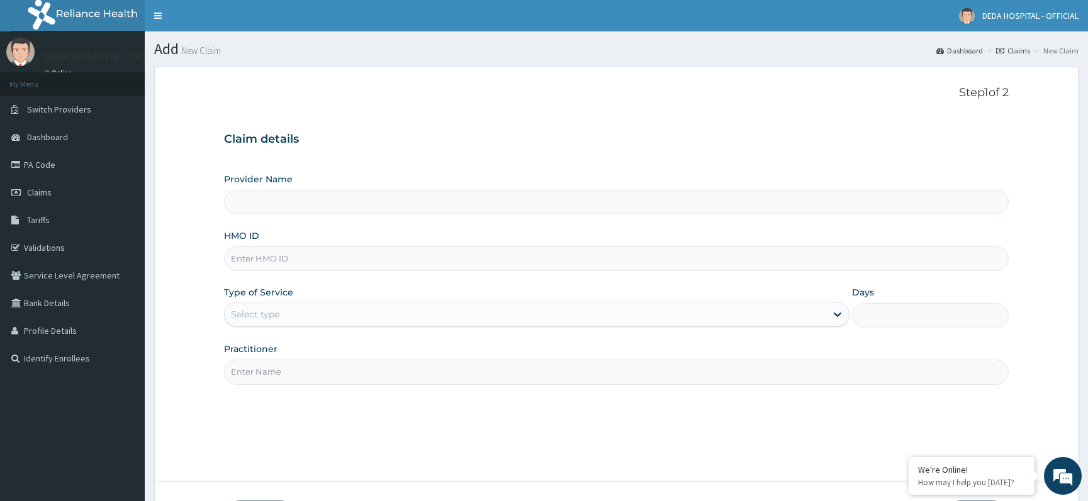
type input "DEDA HOSPITAL"
click at [264, 257] on input "HMO ID" at bounding box center [616, 259] width 784 height 25
paste input "NTD/10027/B"
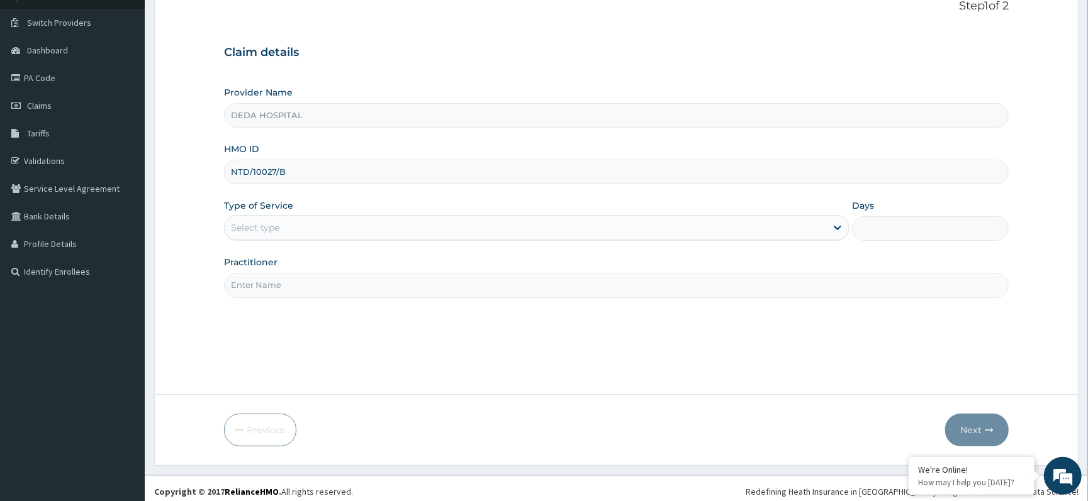
scroll to position [94, 0]
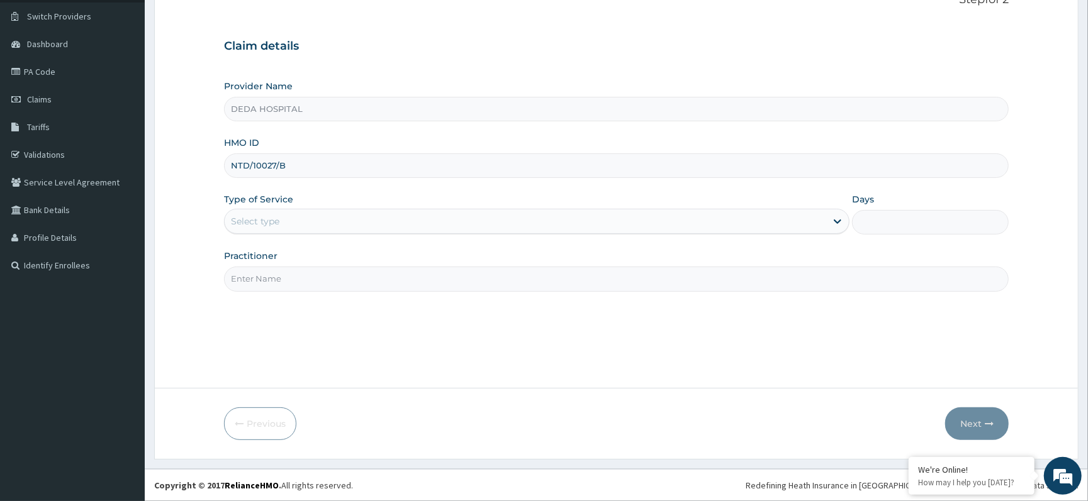
type input "NTD/10027/B"
click at [285, 212] on div "Select type" at bounding box center [525, 221] width 601 height 20
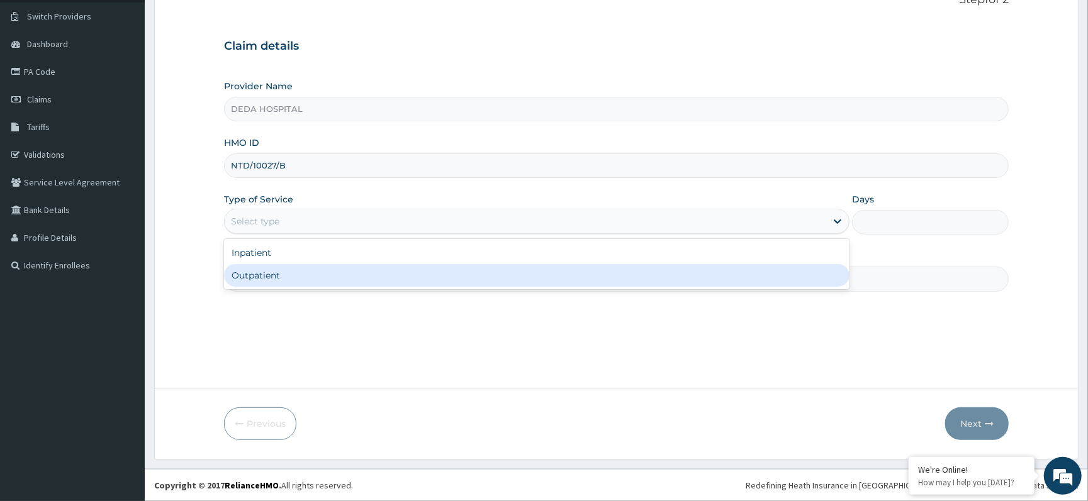
click at [247, 276] on div "Outpatient" at bounding box center [536, 275] width 625 height 23
type input "1"
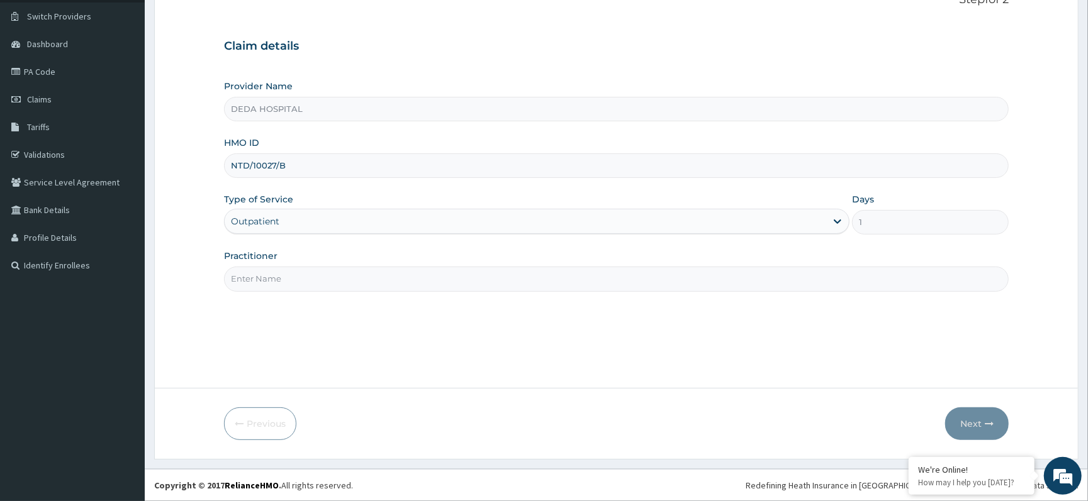
click at [247, 278] on input "Practitioner" at bounding box center [616, 279] width 784 height 25
type input "DR. NSOFOR"
click at [979, 418] on button "Next" at bounding box center [977, 424] width 64 height 33
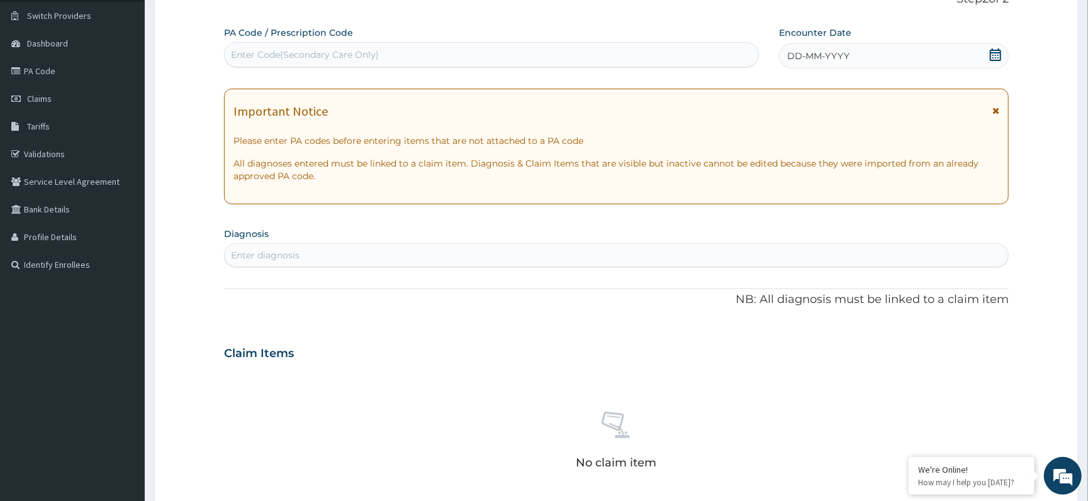
click at [286, 59] on div "Enter Code(Secondary Care Only)" at bounding box center [305, 54] width 148 height 13
paste input "PA/55BCD0"
type input "PA/55BCD0"
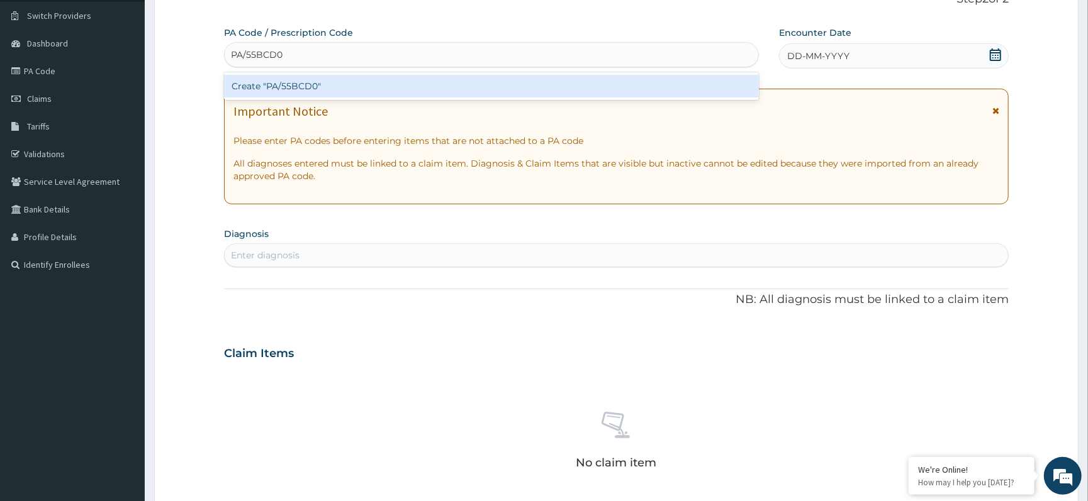
click at [300, 91] on div "Create "PA/55BCD0"" at bounding box center [491, 86] width 535 height 23
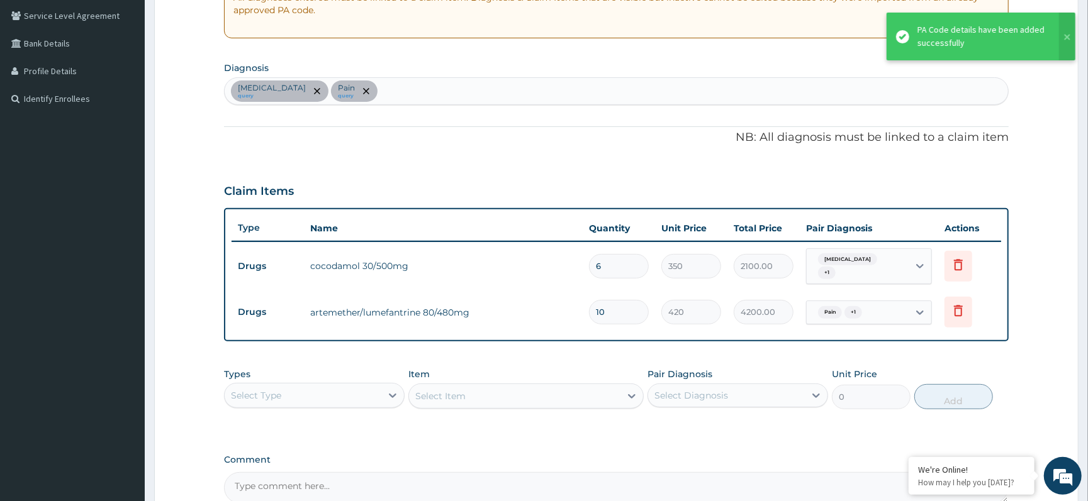
scroll to position [262, 0]
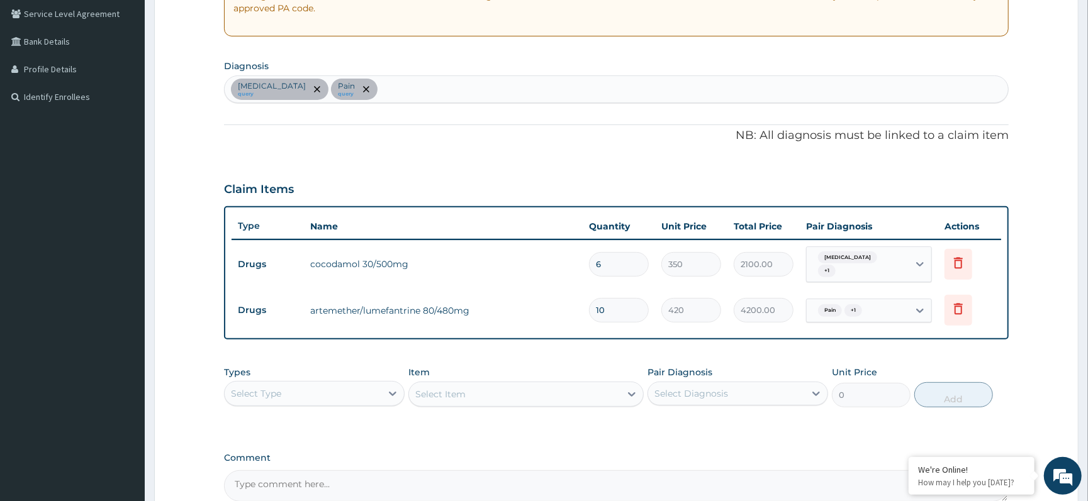
click at [614, 265] on input "6" at bounding box center [619, 264] width 60 height 25
type input "0.00"
type input "1"
type input "350.00"
type input "10"
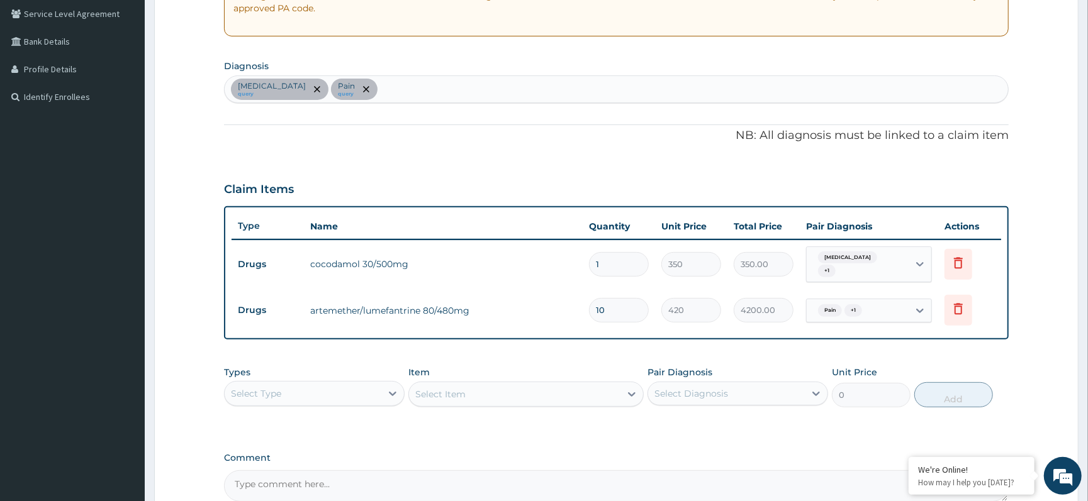
type input "3500.00"
type input "10"
click at [630, 302] on input "10" at bounding box center [619, 310] width 60 height 25
type input "1"
type input "420.00"
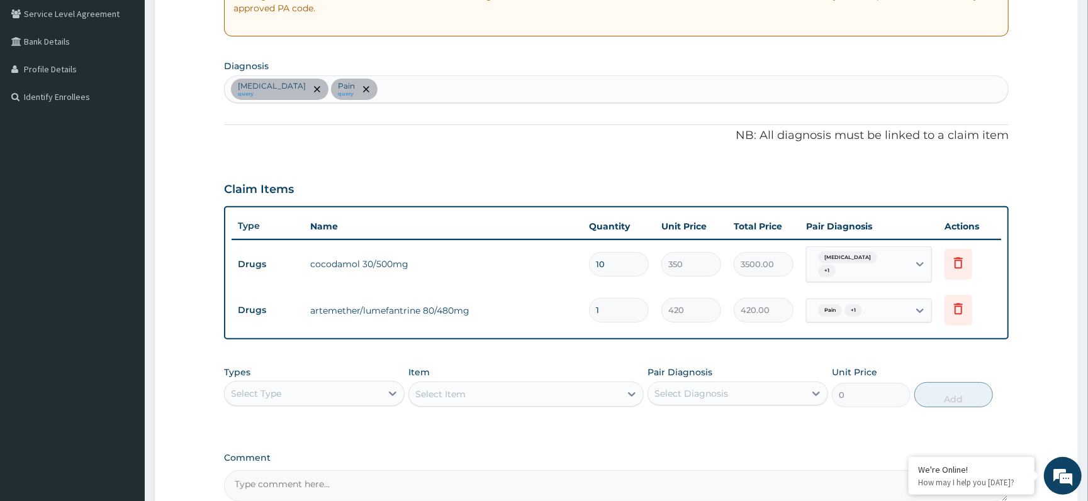
type input "0.00"
type input "6"
type input "2520.00"
type input "6"
click at [773, 366] on div "Pair Diagnosis Select Diagnosis" at bounding box center [737, 387] width 181 height 42
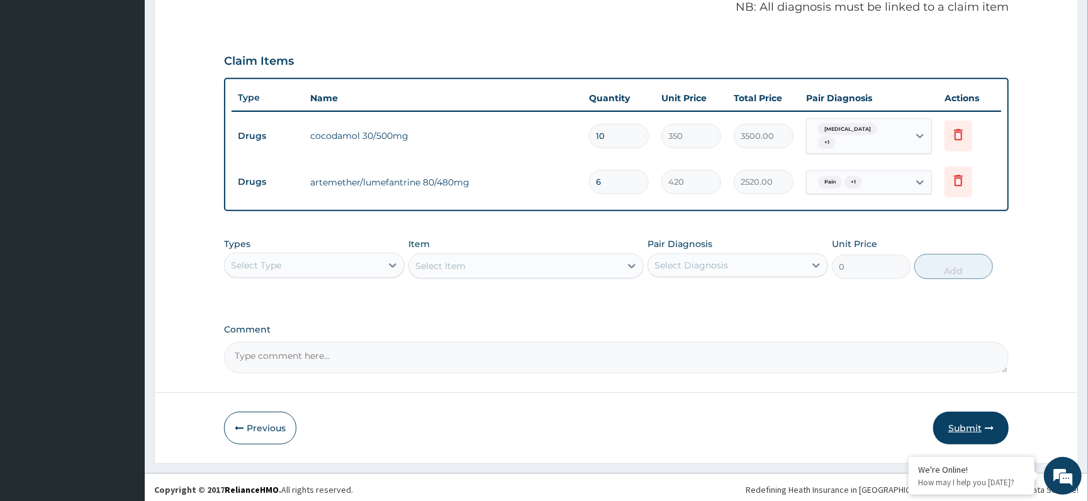
click at [976, 416] on button "Submit" at bounding box center [970, 428] width 75 height 33
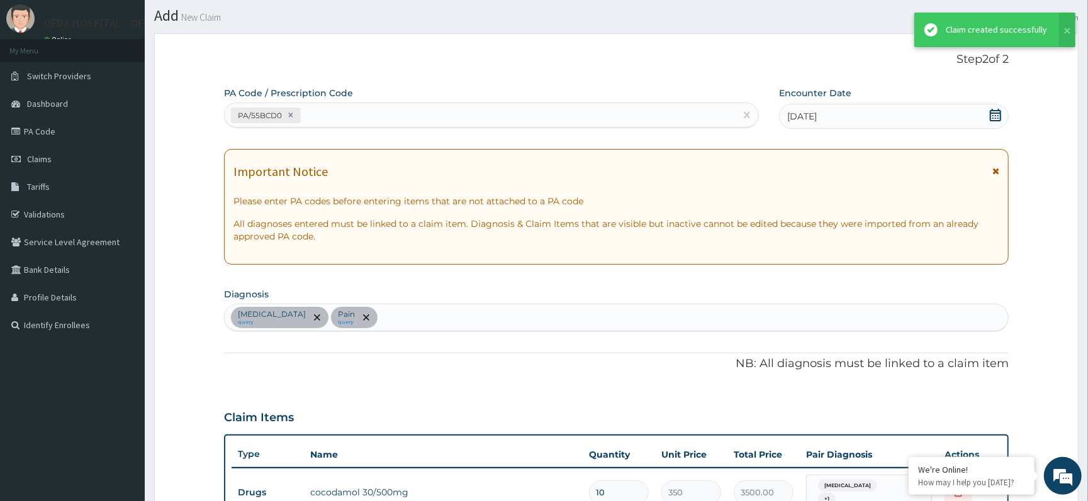
scroll to position [390, 0]
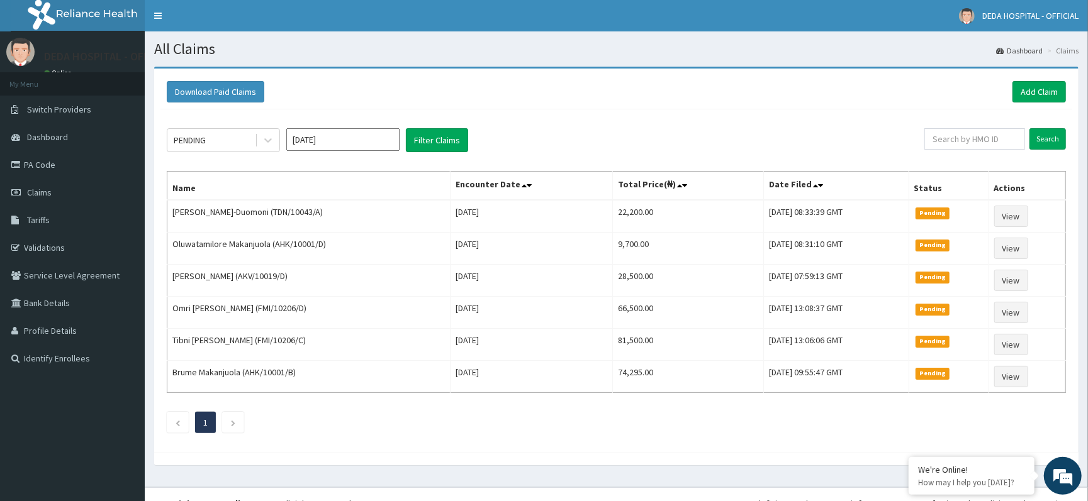
click at [267, 155] on div "PENDING [DATE] Filter Claims Search Name Encounter Date Total Price(₦) Date Fil…" at bounding box center [616, 277] width 912 height 337
click at [267, 149] on div at bounding box center [268, 140] width 23 height 23
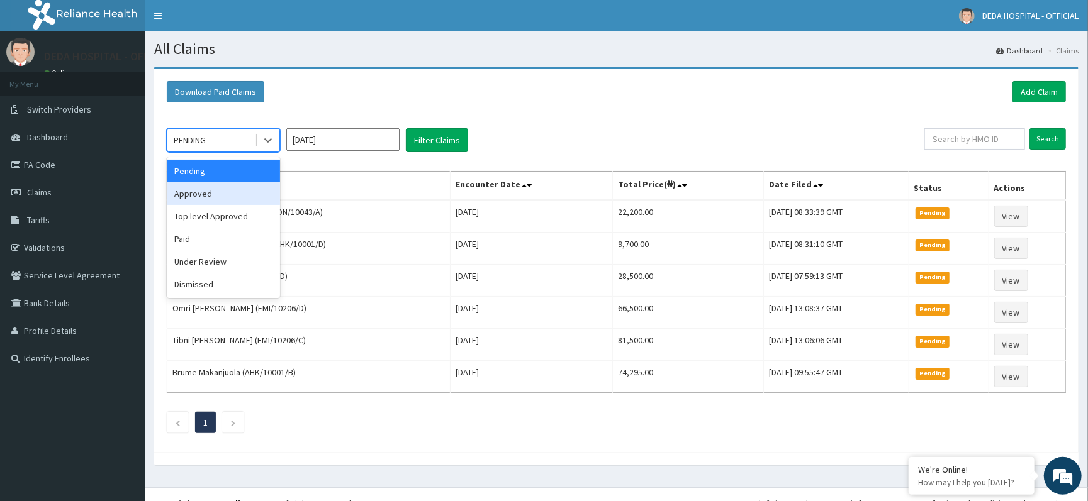
drag, startPoint x: 218, startPoint y: 199, endPoint x: 354, endPoint y: 156, distance: 142.7
click at [219, 197] on div "Approved" at bounding box center [223, 193] width 113 height 23
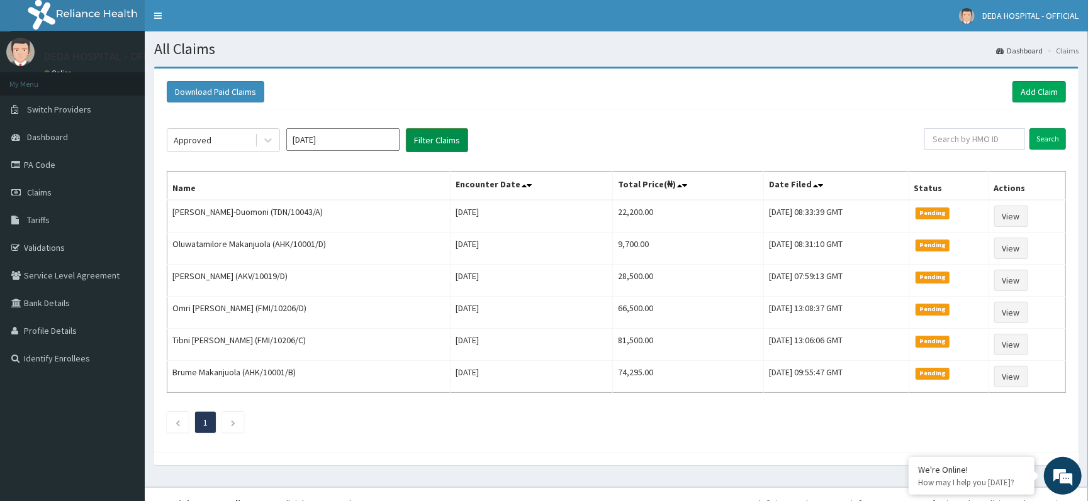
click at [433, 134] on button "Filter Claims" at bounding box center [437, 140] width 62 height 24
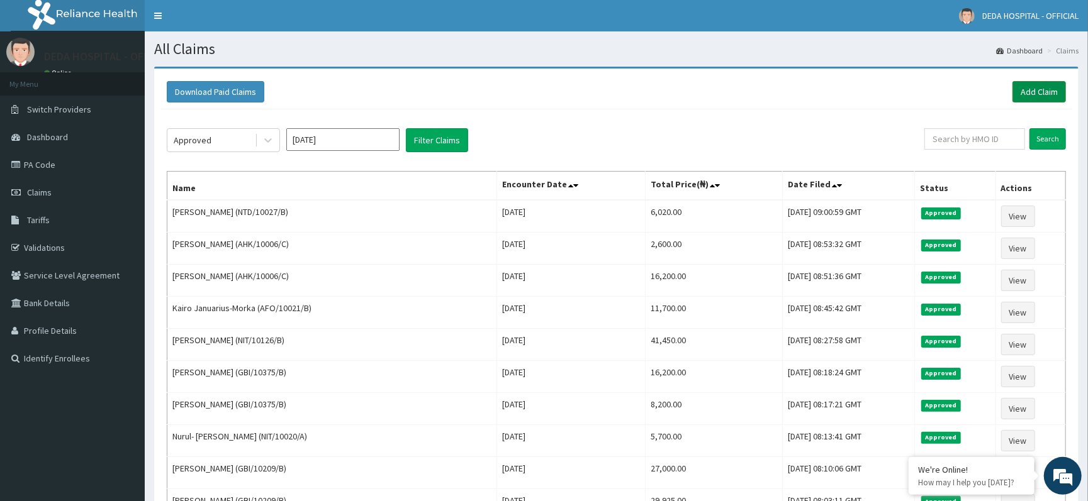
click at [1048, 86] on link "Add Claim" at bounding box center [1038, 91] width 53 height 21
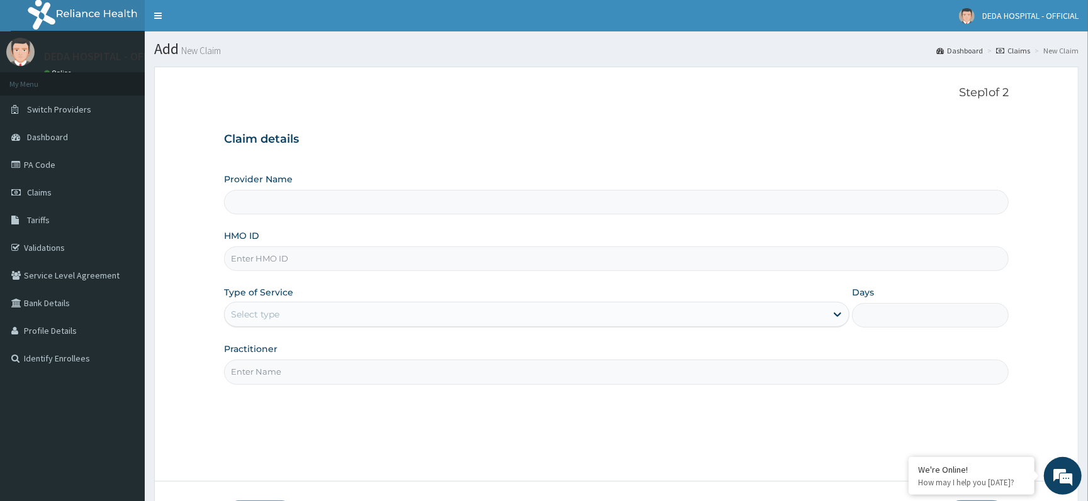
type input "DEDA HOSPITAL"
click at [258, 269] on input "HMO ID" at bounding box center [616, 259] width 784 height 25
paste input "NHY/10022/F"
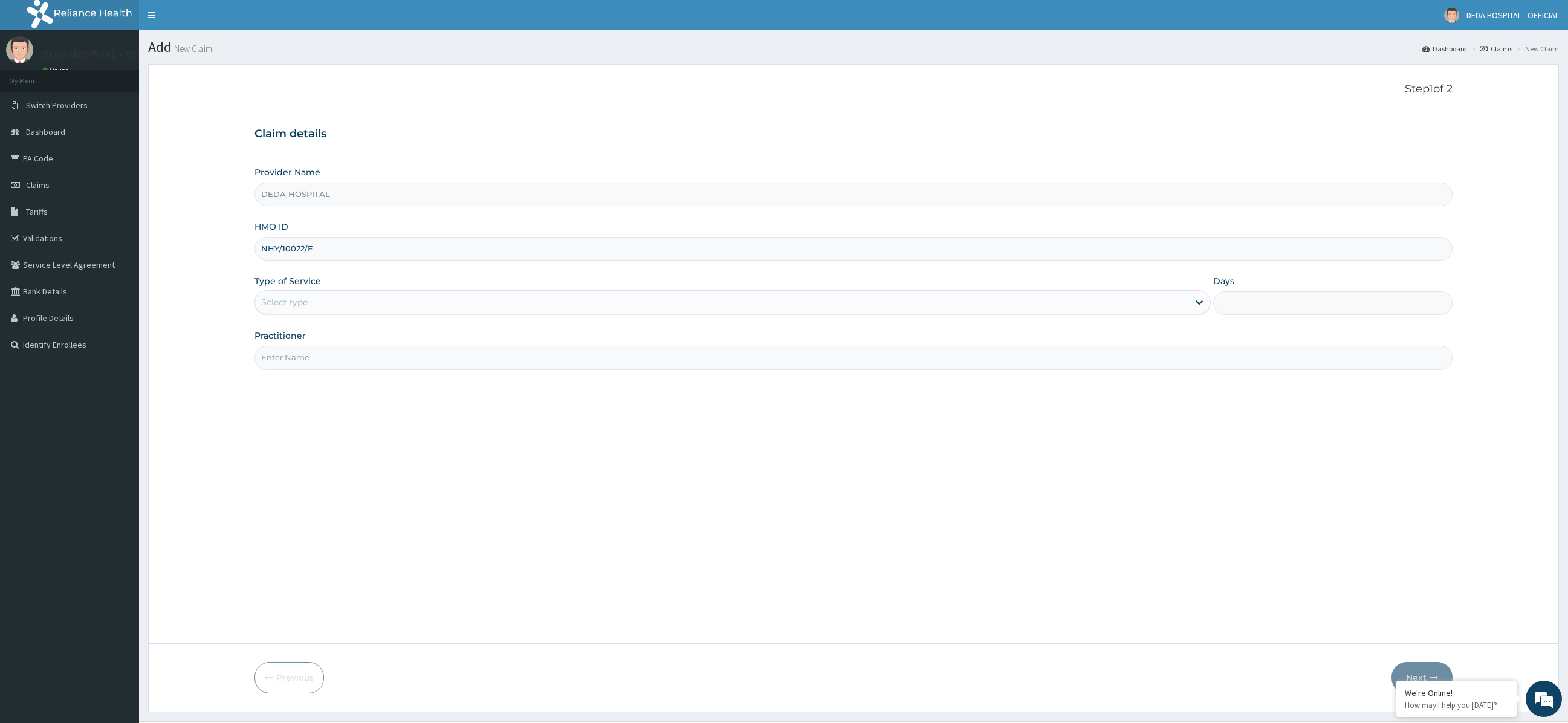
type input "NHY/10022/F"
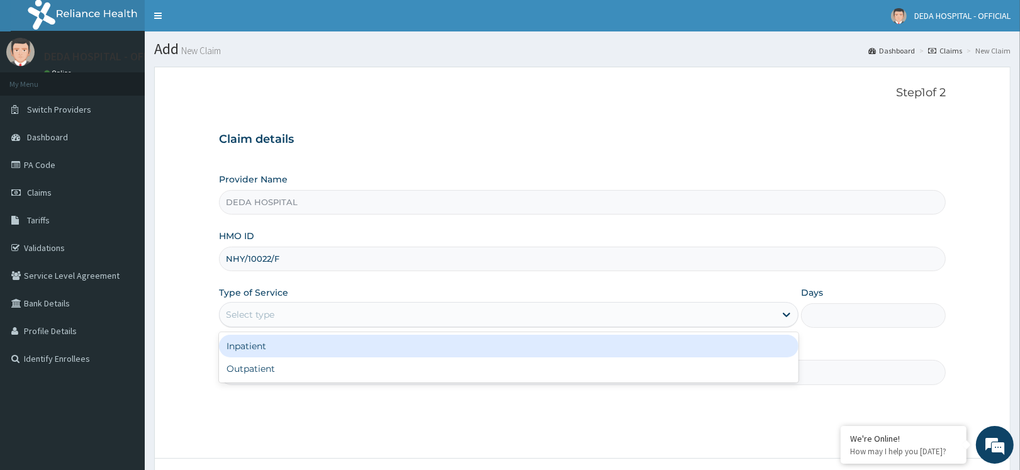
drag, startPoint x: 298, startPoint y: 313, endPoint x: 245, endPoint y: 359, distance: 69.1
click at [297, 313] on div "Select type" at bounding box center [497, 314] width 555 height 20
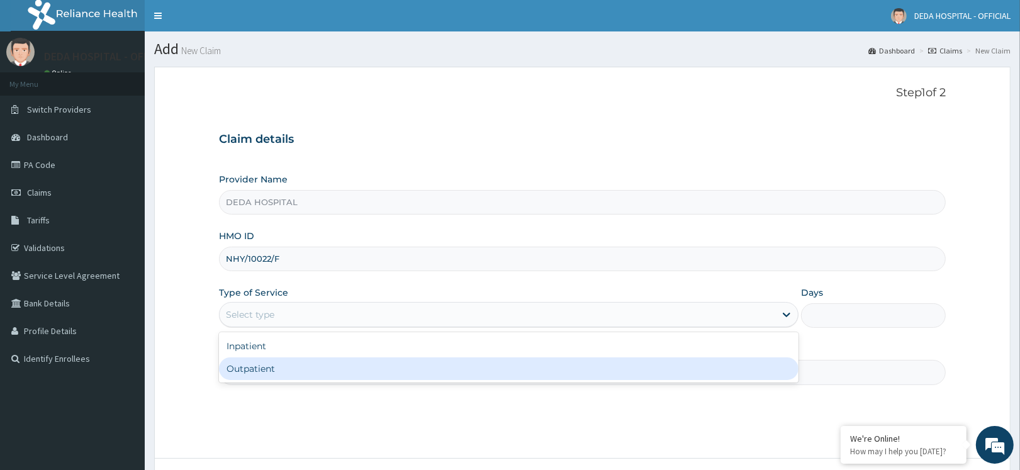
drag, startPoint x: 244, startPoint y: 372, endPoint x: 252, endPoint y: 372, distance: 7.5
click at [247, 372] on div "Outpatient" at bounding box center [508, 368] width 579 height 23
type input "1"
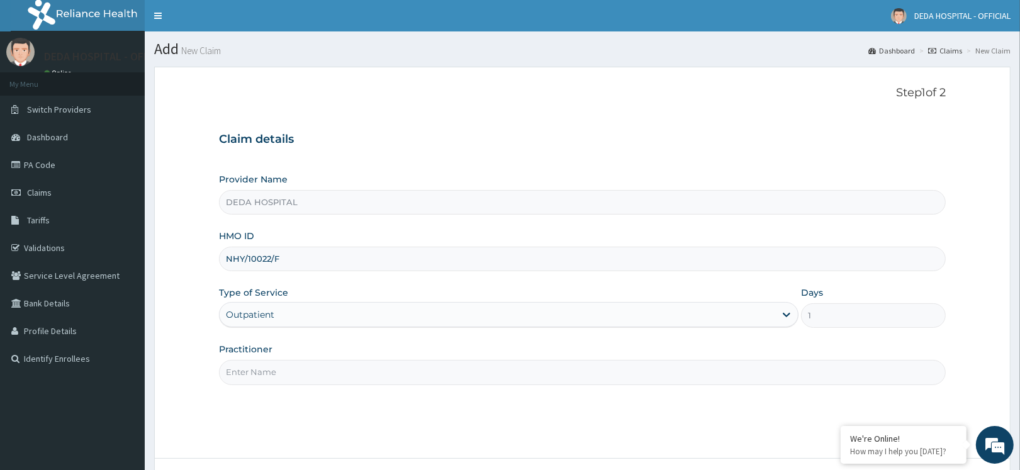
click at [252, 372] on input "Practitioner" at bounding box center [582, 372] width 727 height 25
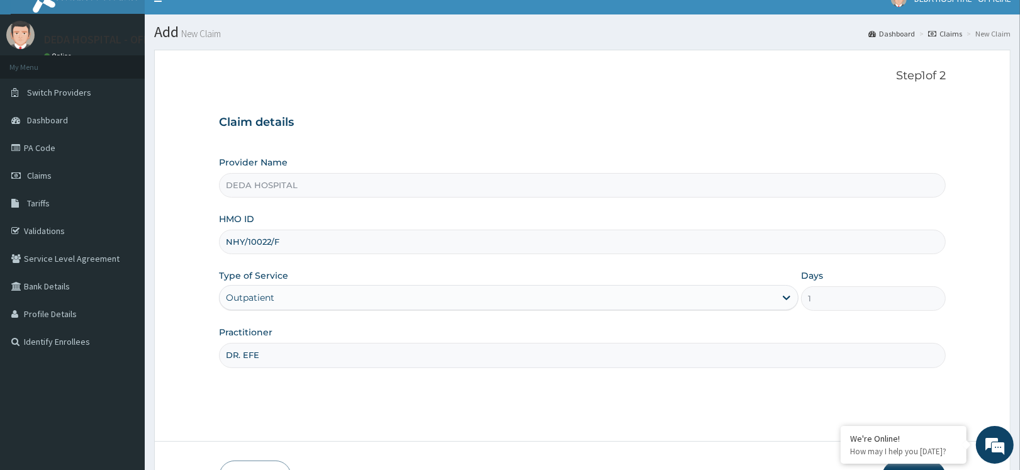
scroll to position [101, 0]
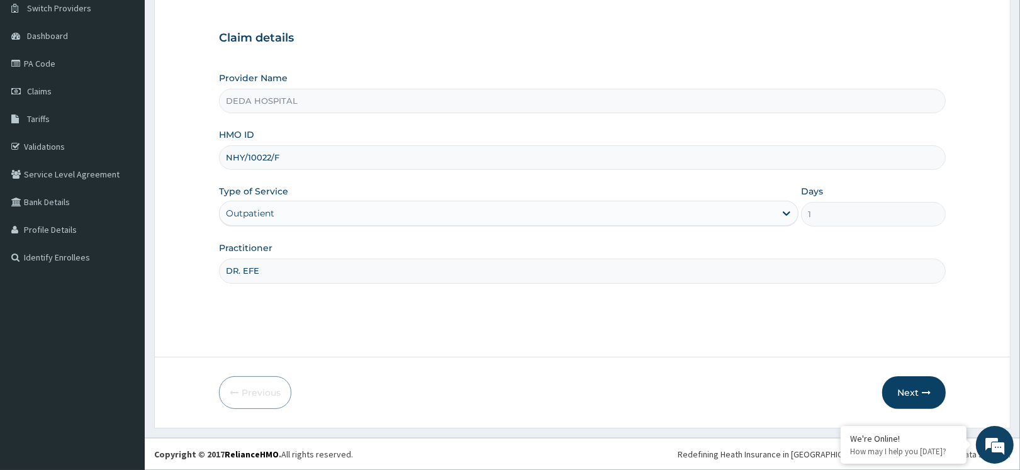
type input "DR. EFE"
drag, startPoint x: 471, startPoint y: 334, endPoint x: 813, endPoint y: 370, distance: 344.1
click at [472, 334] on div "Step 1 of 2 Claim details Provider Name DEDA HOSPITAL HMO ID NHY/10022/F Type o…" at bounding box center [582, 161] width 727 height 352
click at [915, 389] on button "Next" at bounding box center [914, 392] width 64 height 33
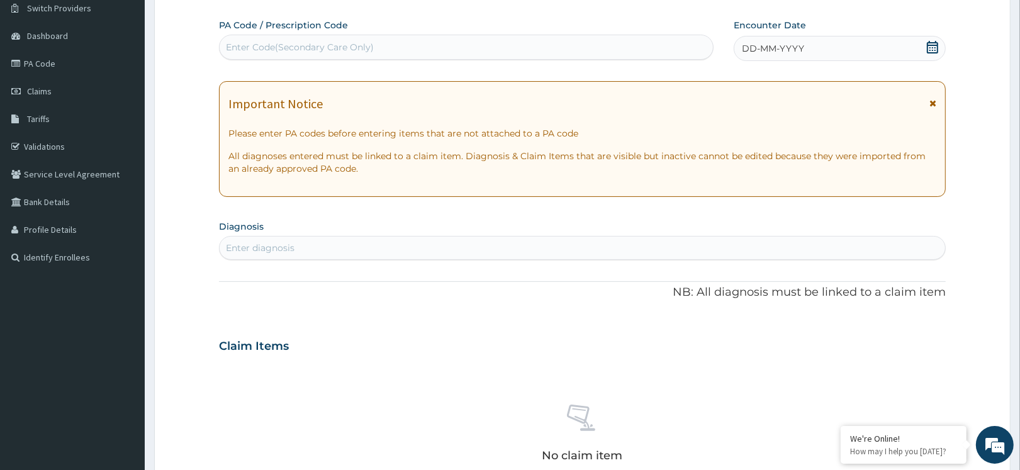
drag, startPoint x: 266, startPoint y: 48, endPoint x: 315, endPoint y: 1, distance: 68.1
click at [265, 48] on div "Enter Code(Secondary Care Only)" at bounding box center [300, 47] width 148 height 13
click at [265, 46] on div "Enter Code(Secondary Care Only)" at bounding box center [300, 47] width 148 height 13
paste input "PA/0DD18F"
type input "PA/0DD18F"
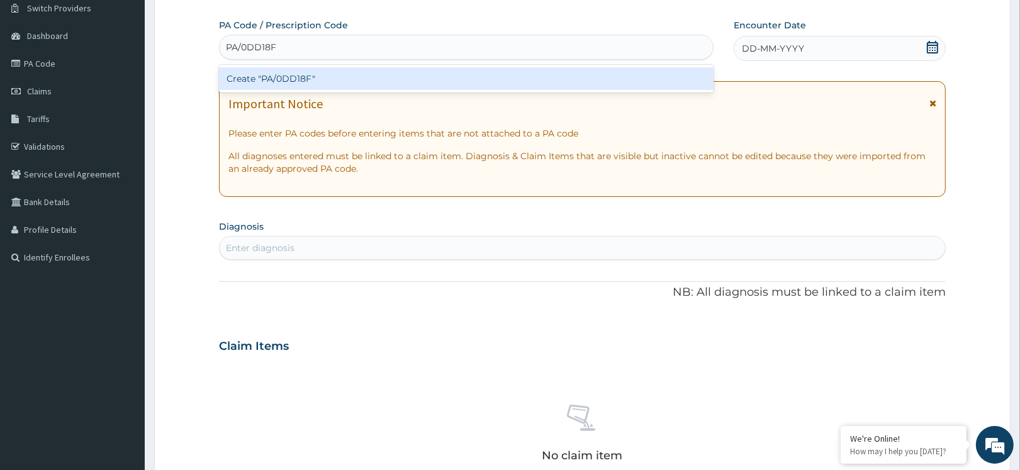
click at [258, 82] on div "Create "PA/0DD18F"" at bounding box center [466, 78] width 494 height 23
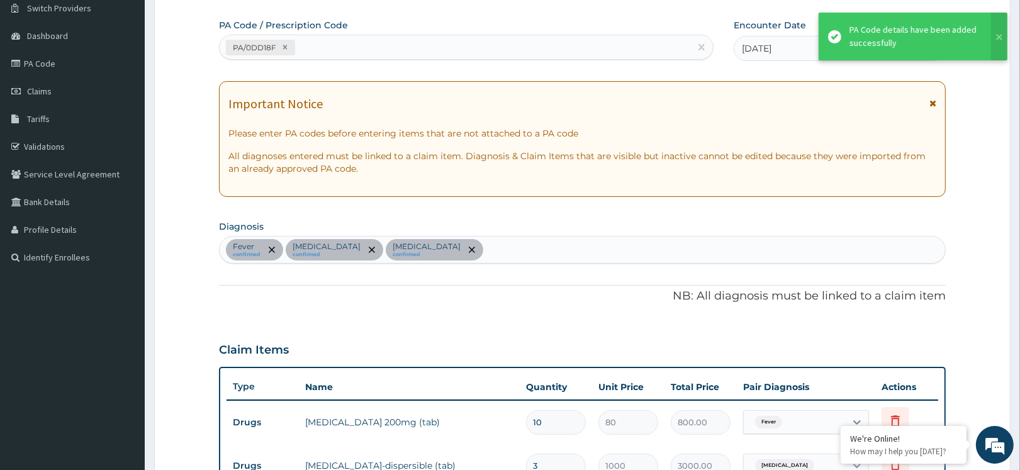
scroll to position [375, 0]
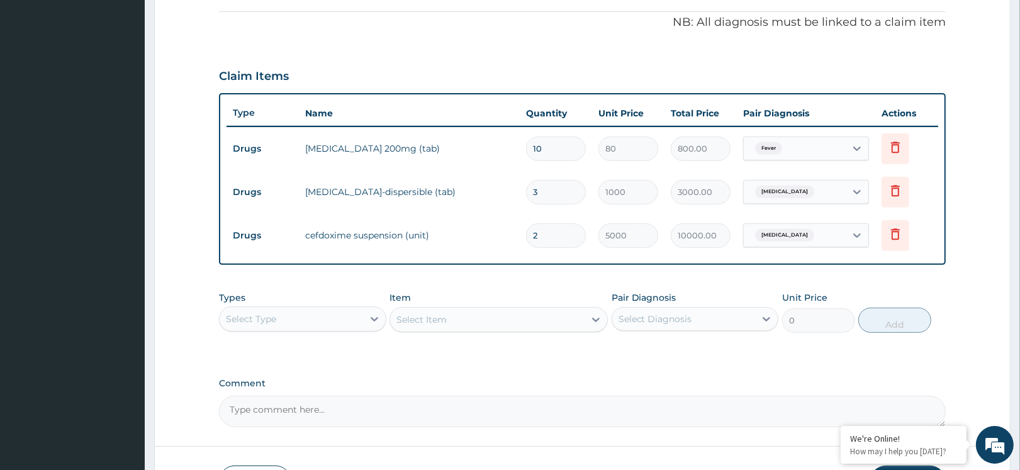
click at [661, 379] on label "Comment" at bounding box center [582, 383] width 727 height 11
click at [661, 396] on textarea "Comment" at bounding box center [582, 411] width 727 height 31
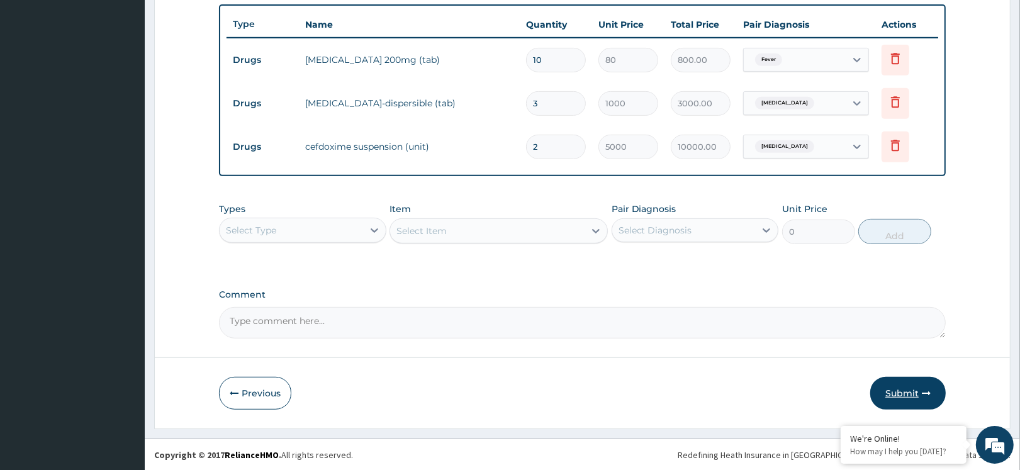
click at [896, 391] on button "Submit" at bounding box center [907, 393] width 75 height 33
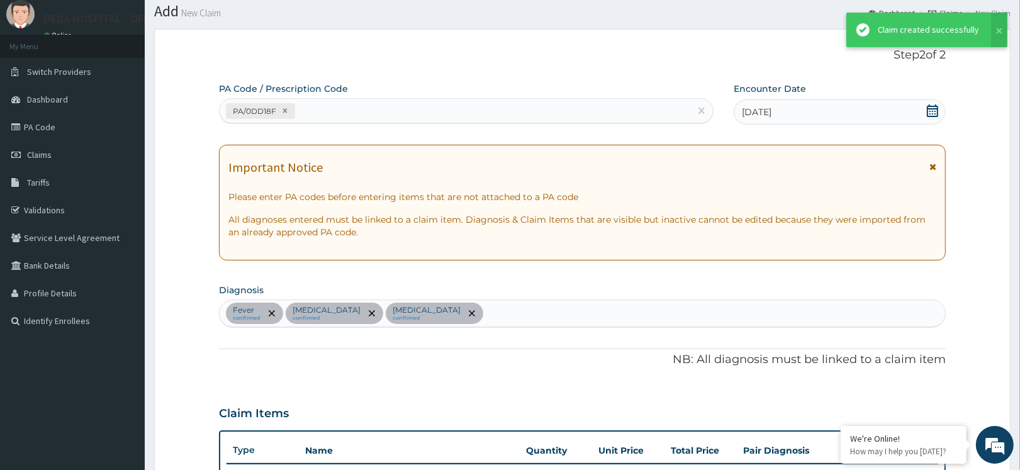
scroll to position [464, 0]
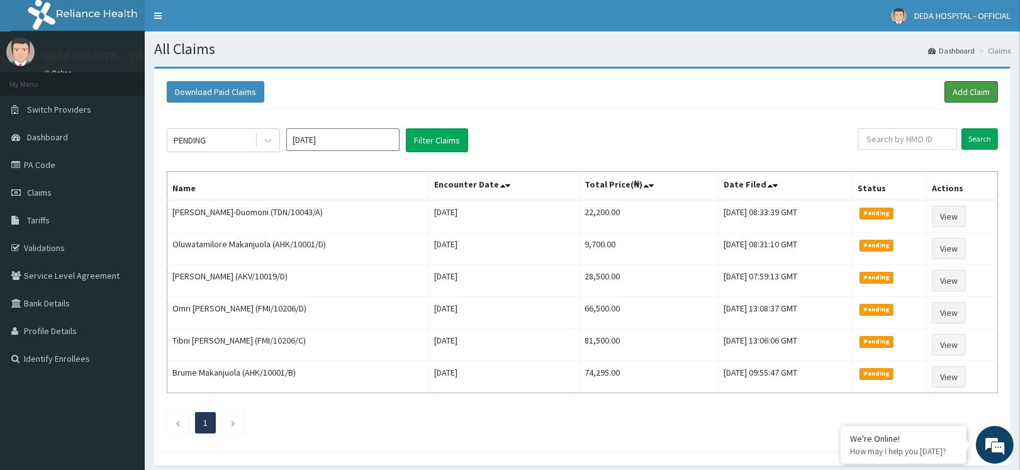
drag, startPoint x: 957, startPoint y: 92, endPoint x: 941, endPoint y: 89, distance: 16.2
click at [957, 92] on link "Add Claim" at bounding box center [970, 91] width 53 height 21
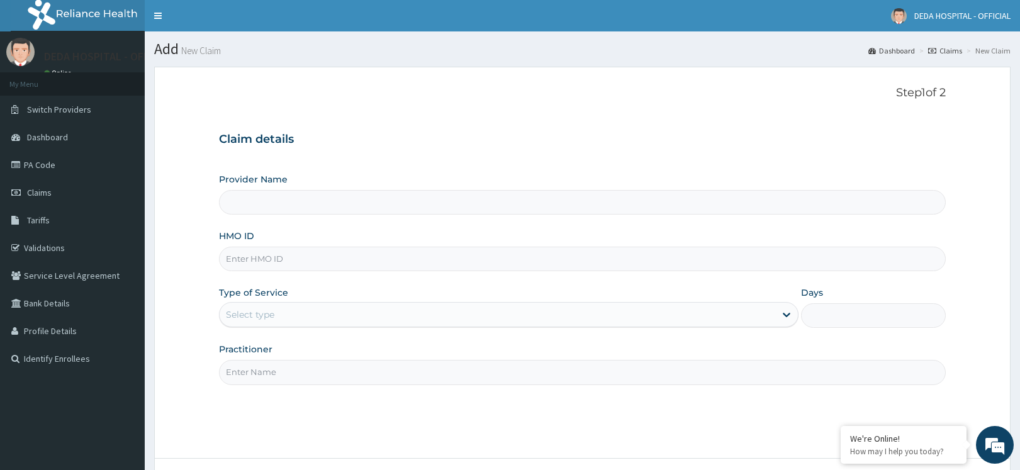
type input "DEDA HOSPITAL"
click at [248, 269] on input "HMO ID" at bounding box center [582, 259] width 727 height 25
paste input "GBI/10290/B"
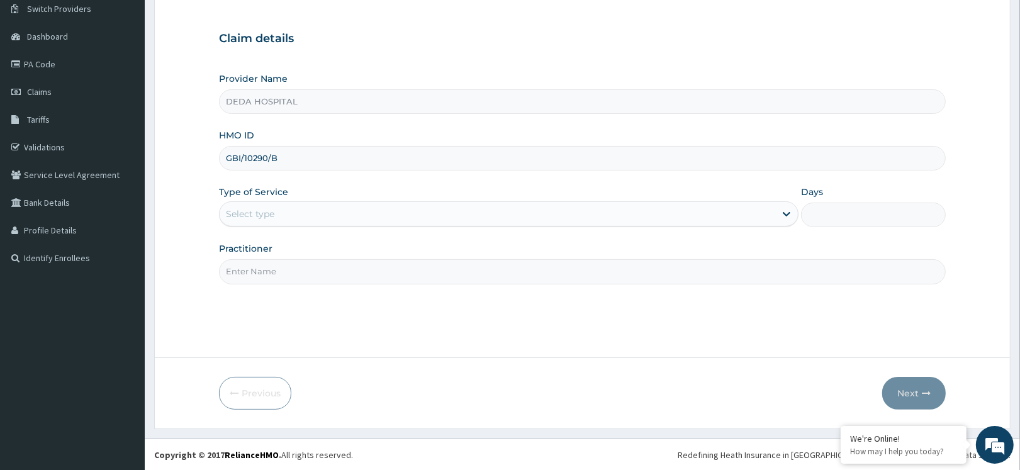
scroll to position [101, 0]
type input "GBI/10290/B"
click at [276, 211] on div "Select type" at bounding box center [497, 213] width 555 height 20
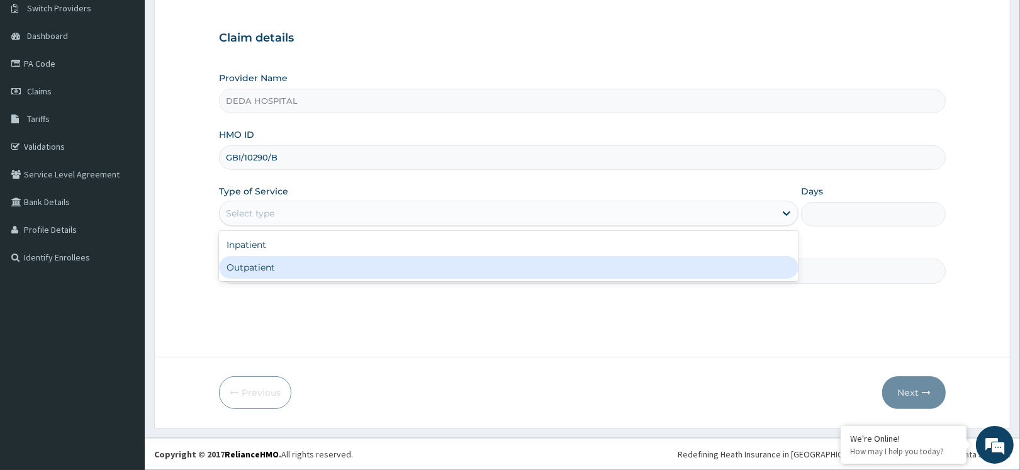
click at [252, 275] on div "Outpatient" at bounding box center [508, 267] width 579 height 23
type input "1"
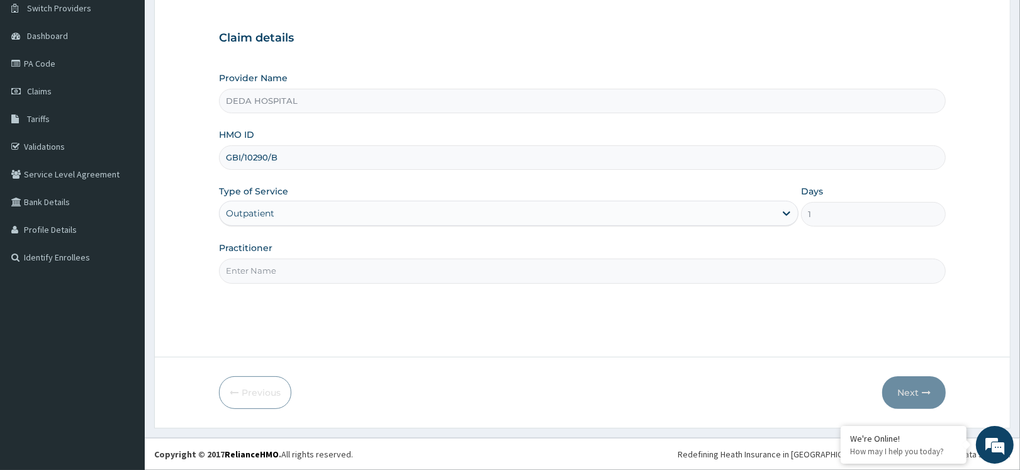
click at [253, 277] on input "Practitioner" at bounding box center [582, 271] width 727 height 25
type input "DR. SUBERU"
click at [924, 392] on icon "button" at bounding box center [926, 392] width 9 height 9
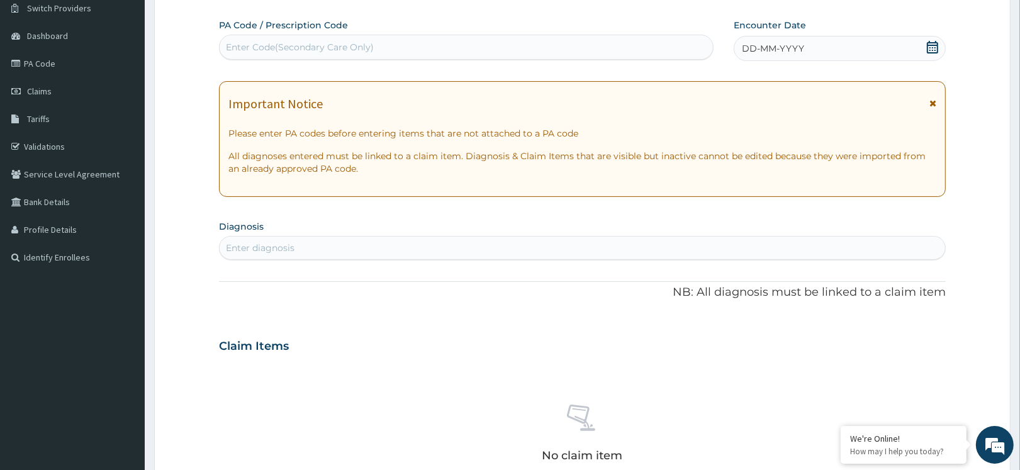
click at [287, 57] on div "Enter Code(Secondary Care Only)" at bounding box center [466, 47] width 493 height 20
paste input "PA/7A9F1F"
type input "PA/7A9F1F"
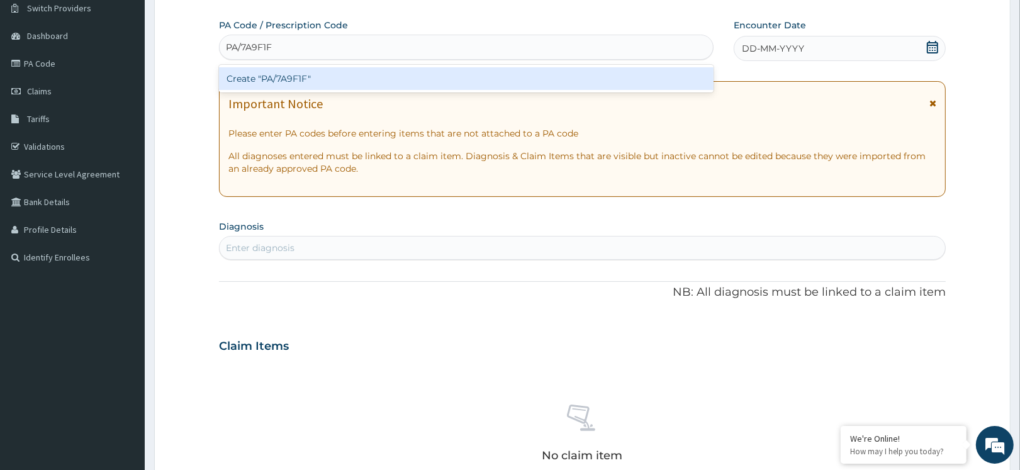
click at [310, 84] on div "Create "PA/7A9F1F"" at bounding box center [466, 78] width 494 height 23
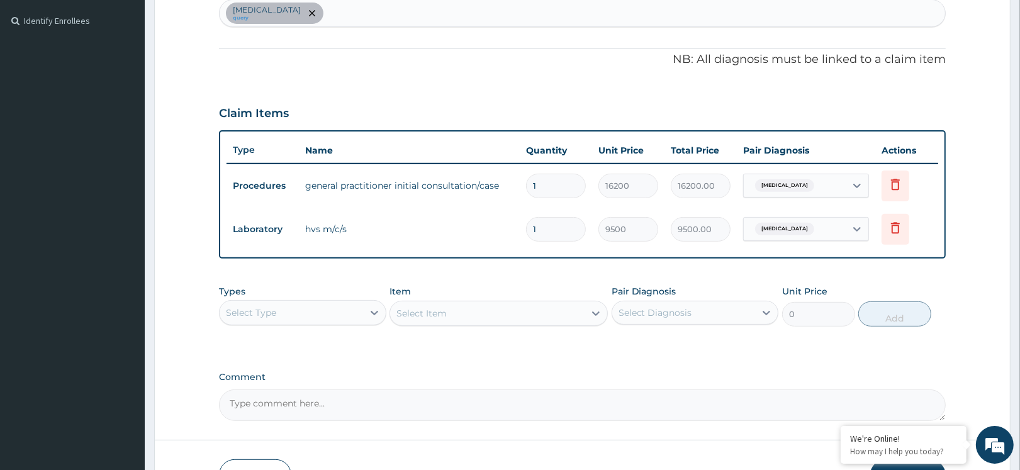
scroll to position [344, 0]
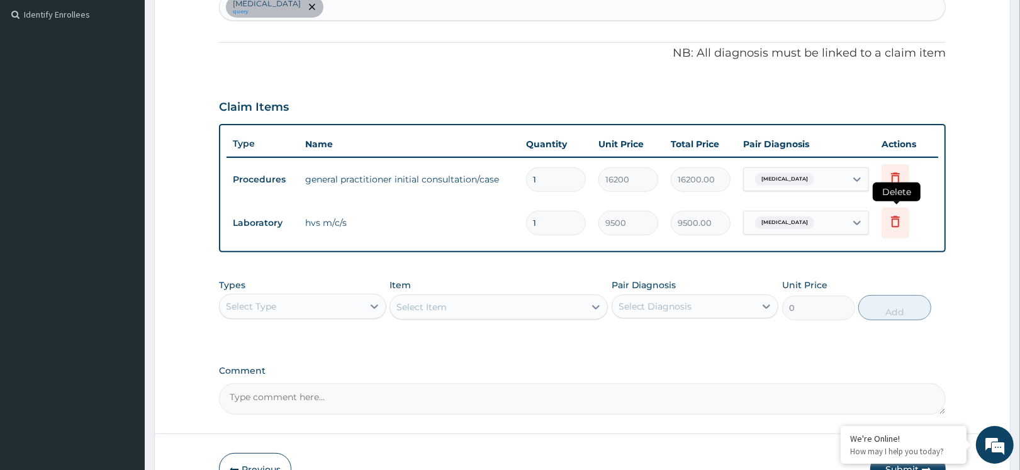
click at [900, 225] on icon at bounding box center [895, 221] width 15 height 15
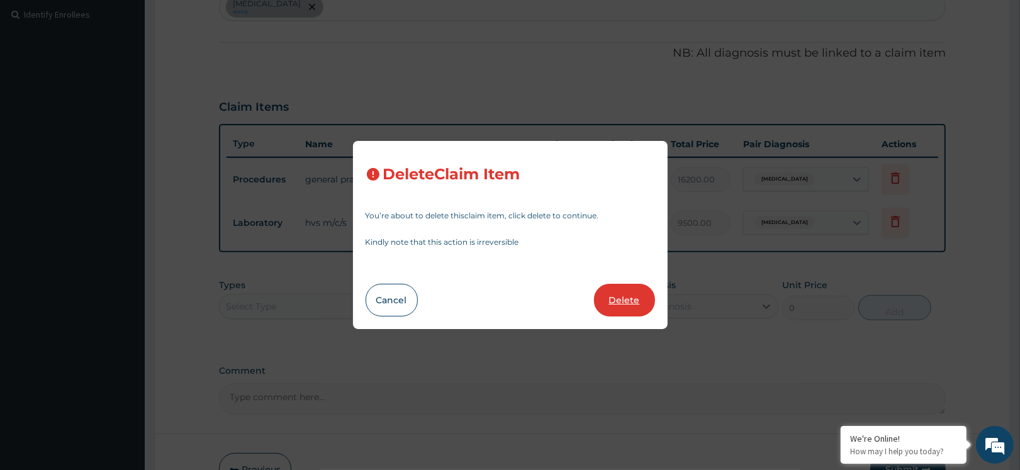
click at [614, 293] on button "Delete" at bounding box center [624, 300] width 61 height 33
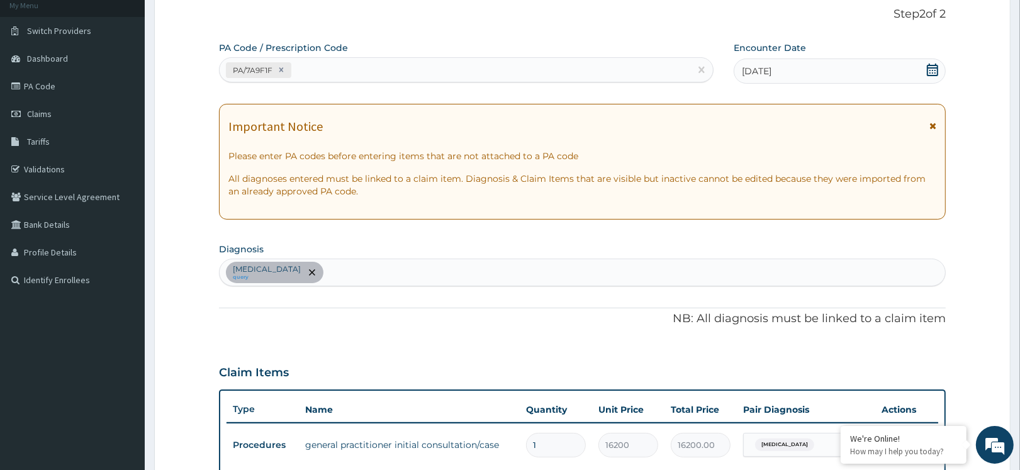
scroll to position [0, 0]
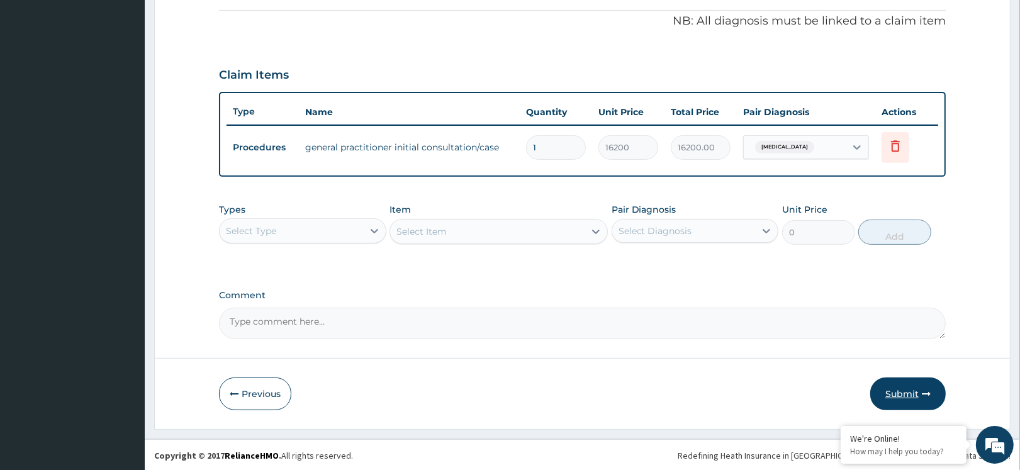
click at [901, 389] on button "Submit" at bounding box center [907, 393] width 75 height 33
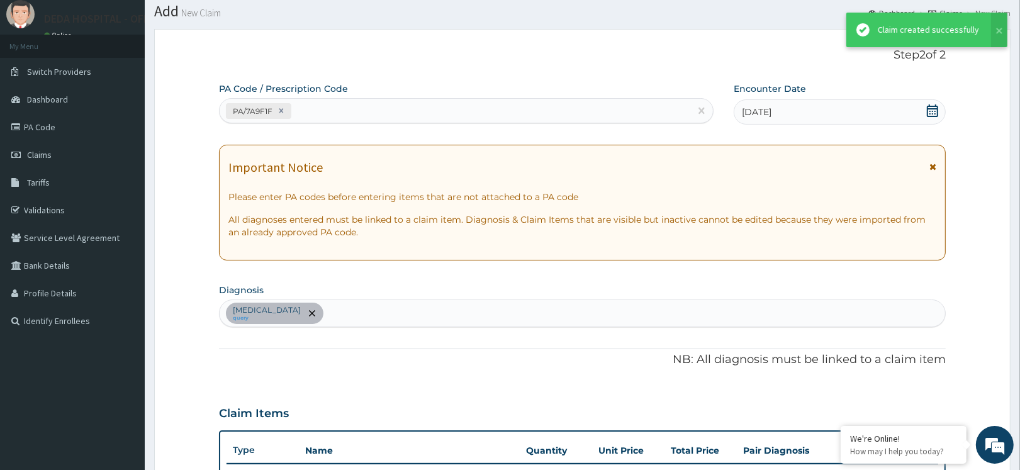
scroll to position [376, 0]
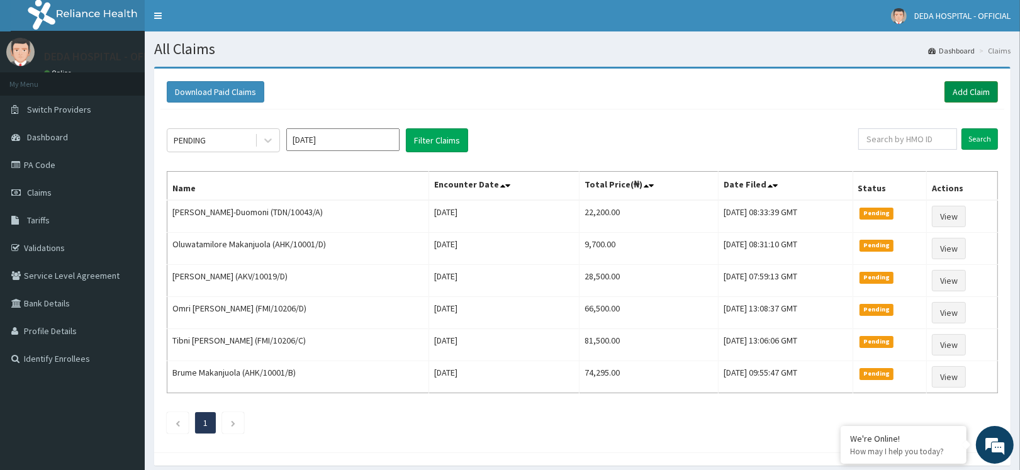
click at [974, 89] on link "Add Claim" at bounding box center [970, 91] width 53 height 21
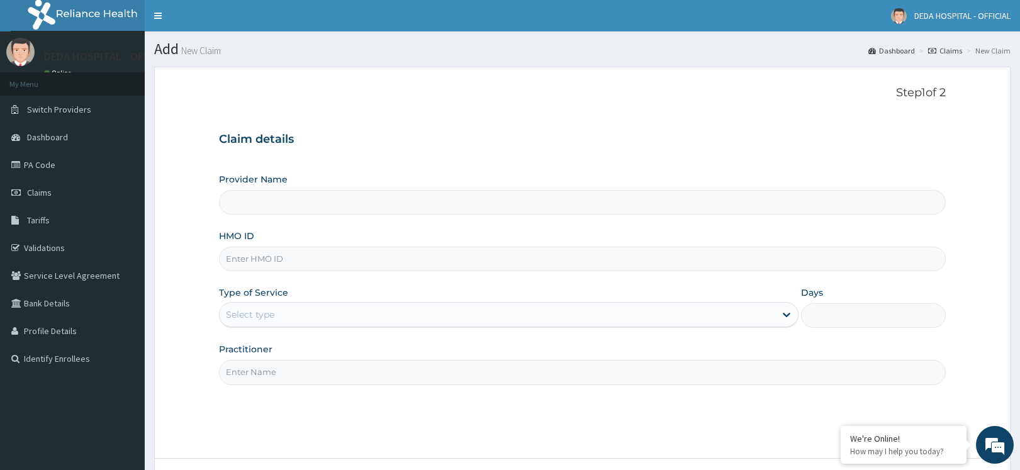
type input "DEDA HOSPITAL"
click at [241, 266] on input "HMO ID" at bounding box center [582, 259] width 727 height 25
paste input "GBI/10158/C"
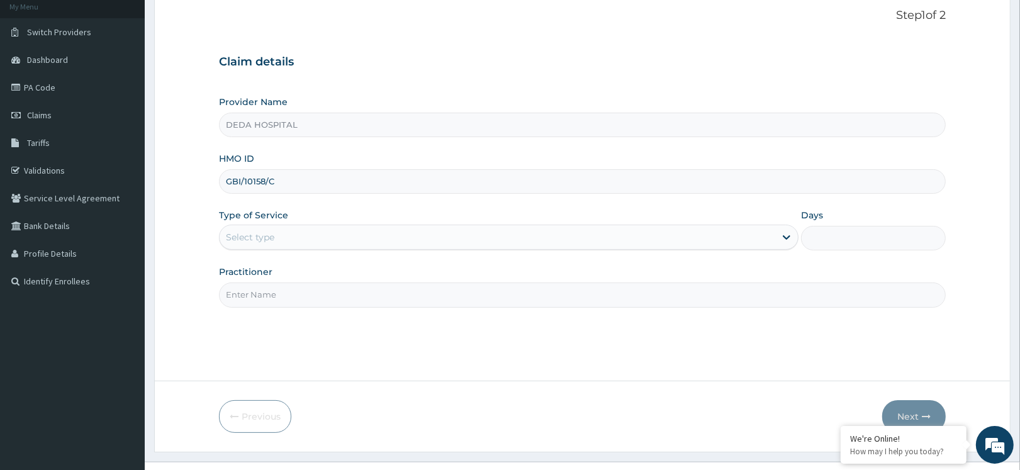
scroll to position [79, 0]
type input "GBI/10158/C"
click at [288, 231] on div "Select type" at bounding box center [497, 236] width 555 height 20
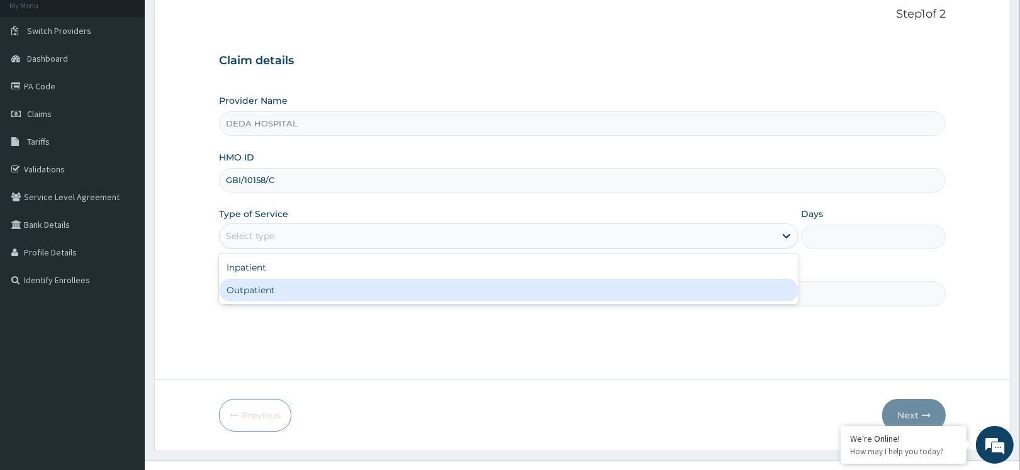
drag, startPoint x: 255, startPoint y: 293, endPoint x: 527, endPoint y: 281, distance: 272.7
click at [255, 293] on div "Outpatient" at bounding box center [508, 290] width 579 height 23
type input "1"
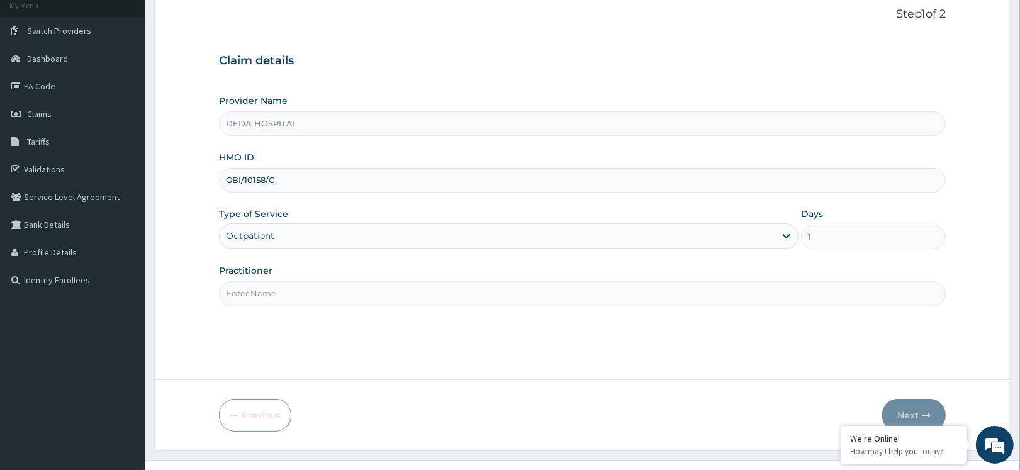
click at [293, 288] on input "Practitioner" at bounding box center [582, 293] width 727 height 25
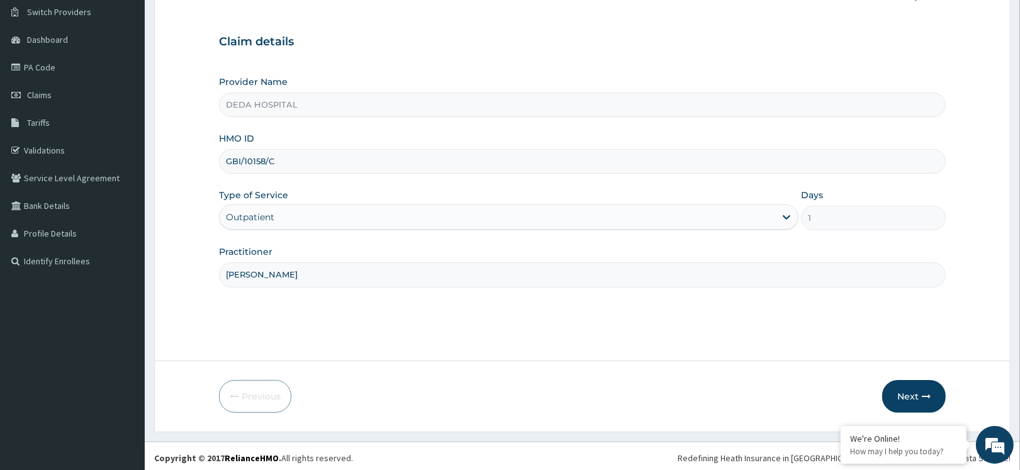
scroll to position [101, 0]
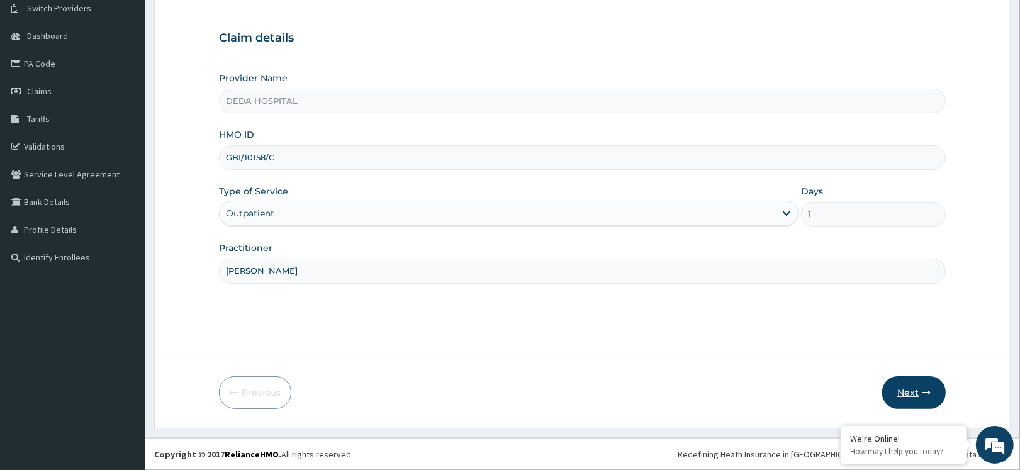
type input "DR. BENJAMIN"
click at [925, 397] on button "Next" at bounding box center [914, 392] width 64 height 33
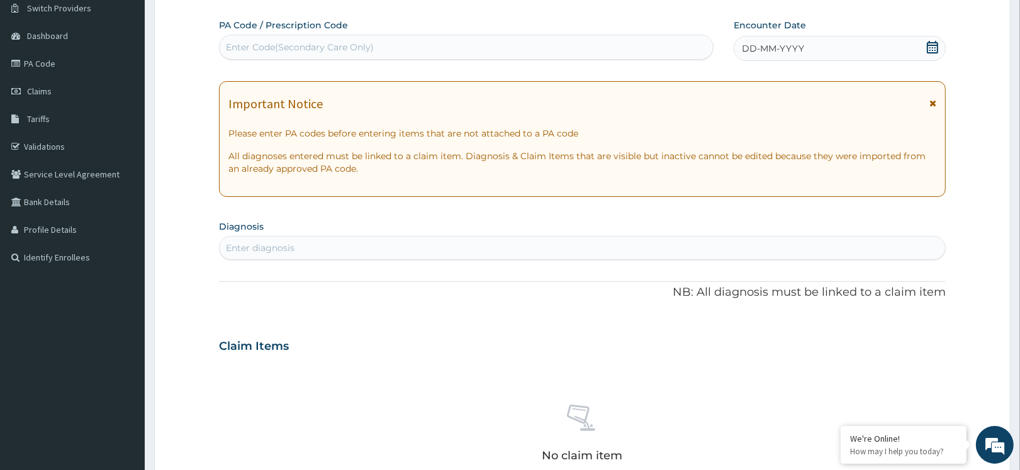
click at [274, 38] on div "Enter Code(Secondary Care Only)" at bounding box center [466, 47] width 493 height 20
paste input "PA/89F827"
type input "PA/89F827"
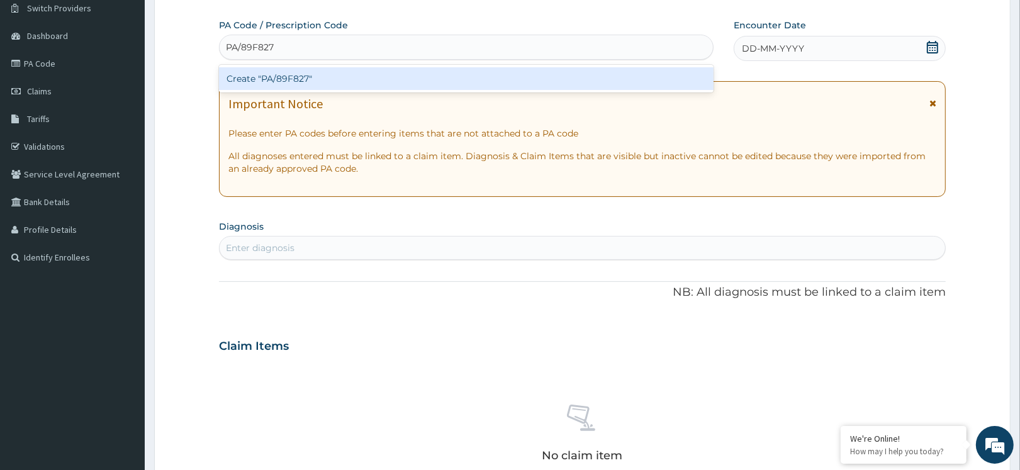
click at [335, 74] on div "Create "PA/89F827"" at bounding box center [466, 78] width 494 height 23
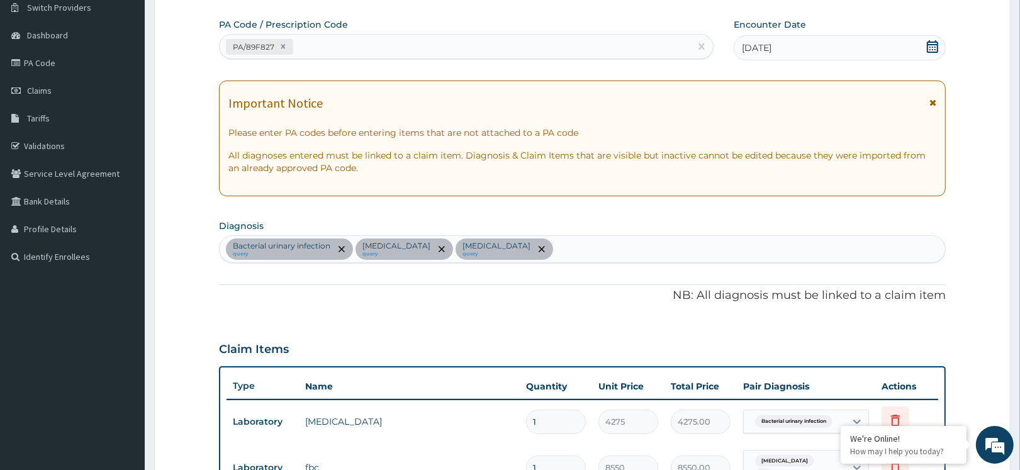
scroll to position [0, 0]
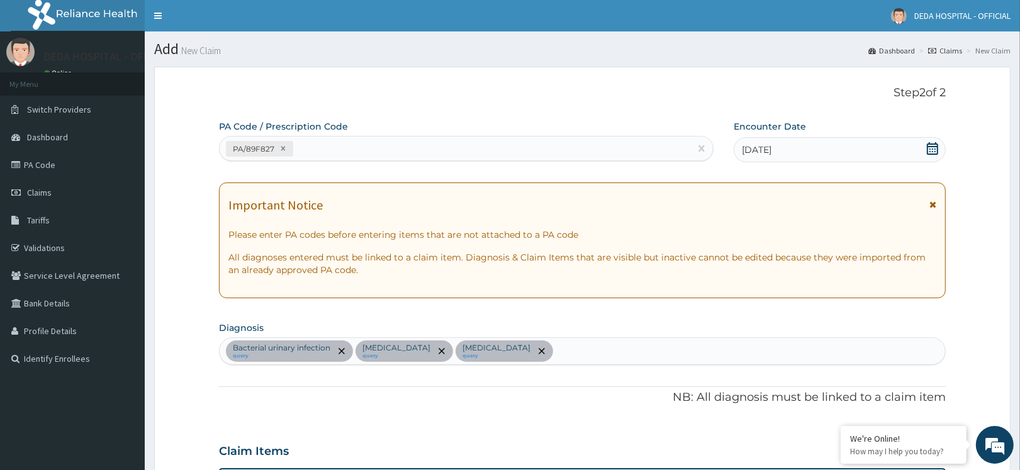
click at [343, 150] on div "PA/89F827" at bounding box center [455, 148] width 471 height 21
paste input "PA/0D7FEC"
type input "PA/0D7FEC"
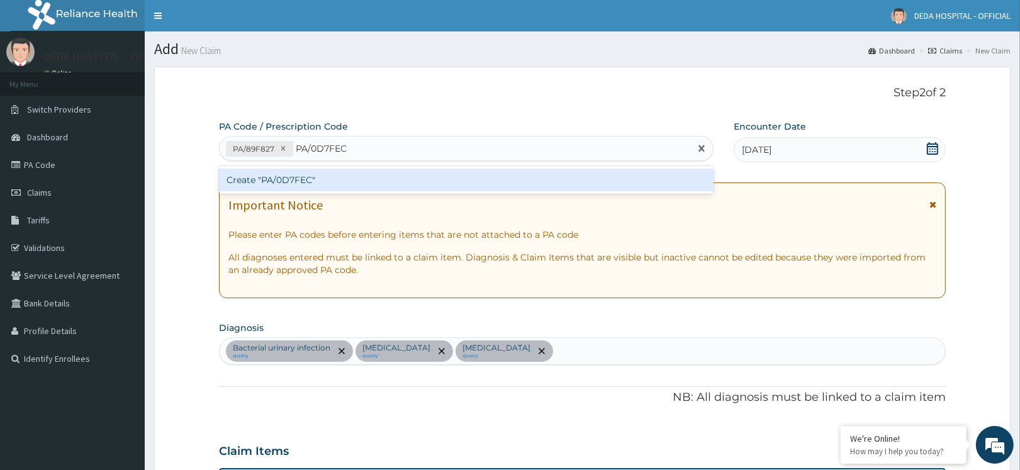
click at [332, 184] on div "Create "PA/0D7FEC"" at bounding box center [466, 180] width 494 height 23
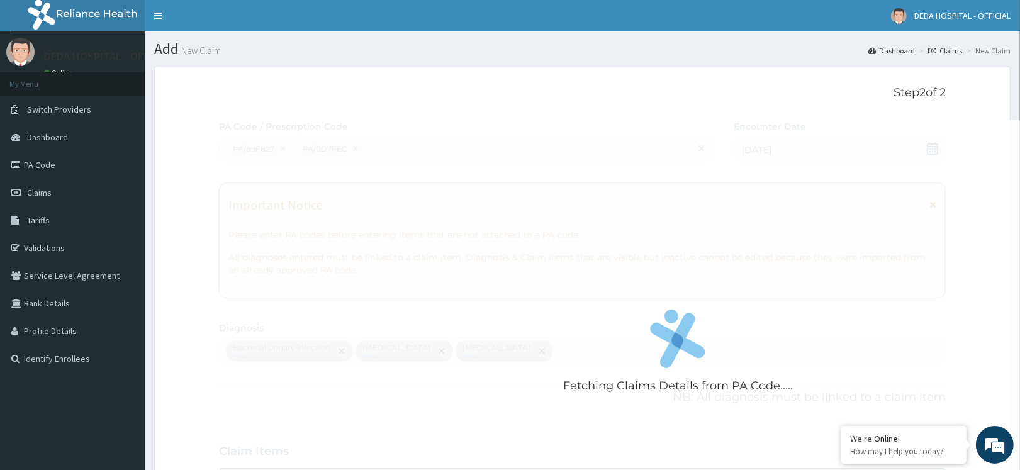
scroll to position [461, 0]
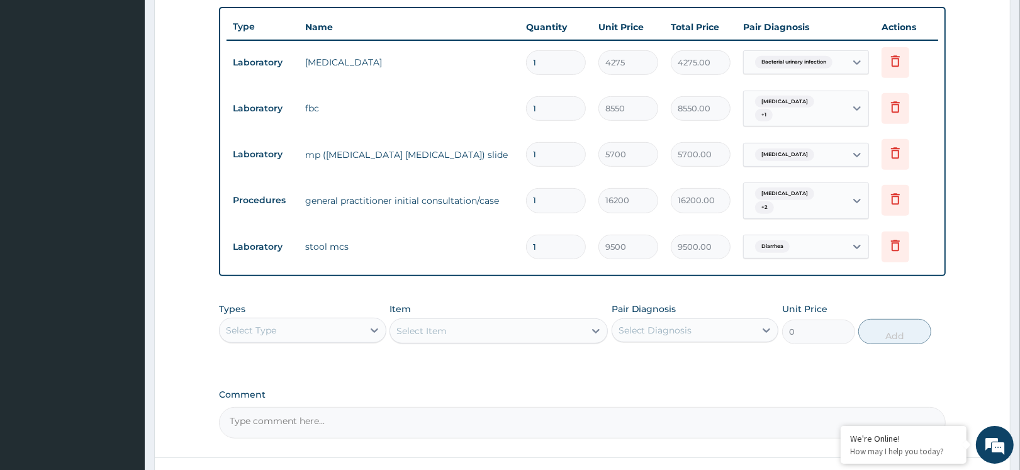
click at [176, 209] on form "Step 2 of 2 PA Code / Prescription Code PA/89F827 PA/0D7FEC Encounter Date 02-0…" at bounding box center [582, 67] width 856 height 923
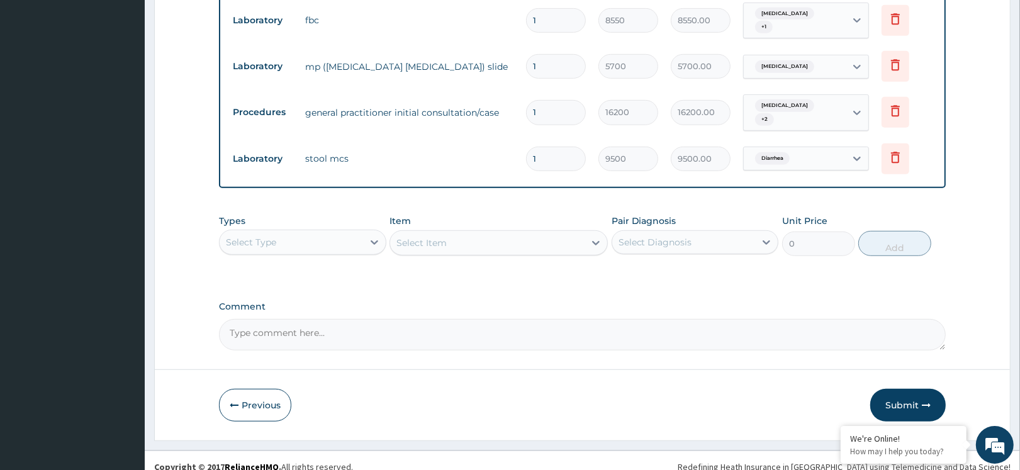
scroll to position [550, 0]
click at [915, 394] on button "Submit" at bounding box center [907, 404] width 75 height 33
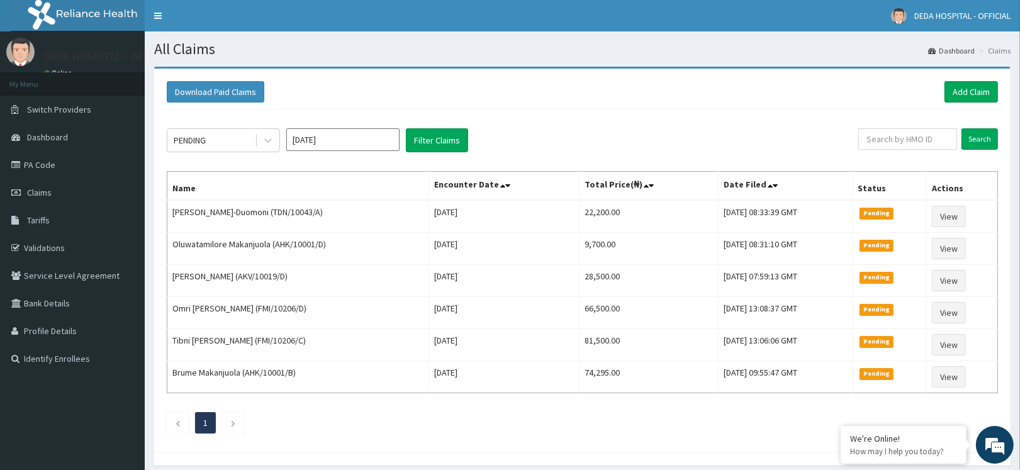
drag, startPoint x: 608, startPoint y: 140, endPoint x: 813, endPoint y: 139, distance: 205.1
click at [608, 139] on div "PENDING [DATE] Filter Claims" at bounding box center [512, 140] width 691 height 24
click at [980, 94] on link "Add Claim" at bounding box center [970, 91] width 53 height 21
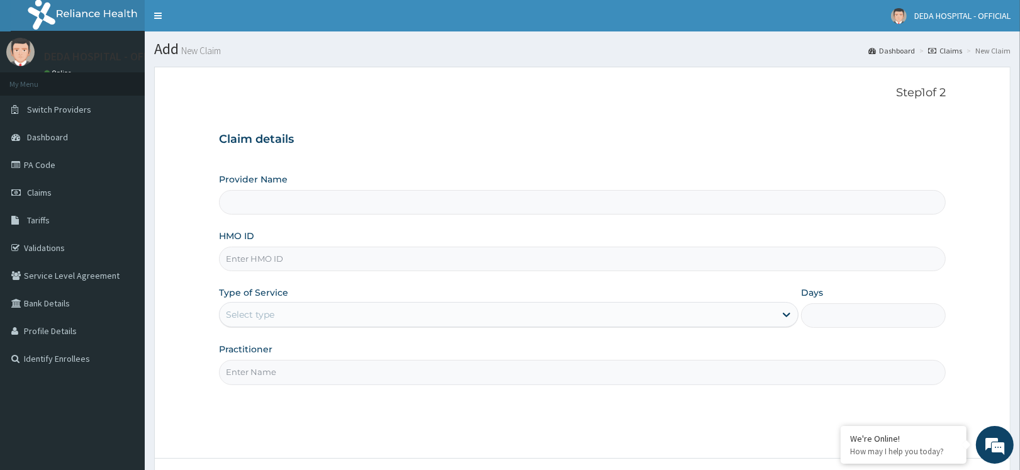
type input "DEDA HOSPITAL"
click at [258, 259] on input "HMO ID" at bounding box center [582, 259] width 727 height 25
paste input "TKM/10006/B"
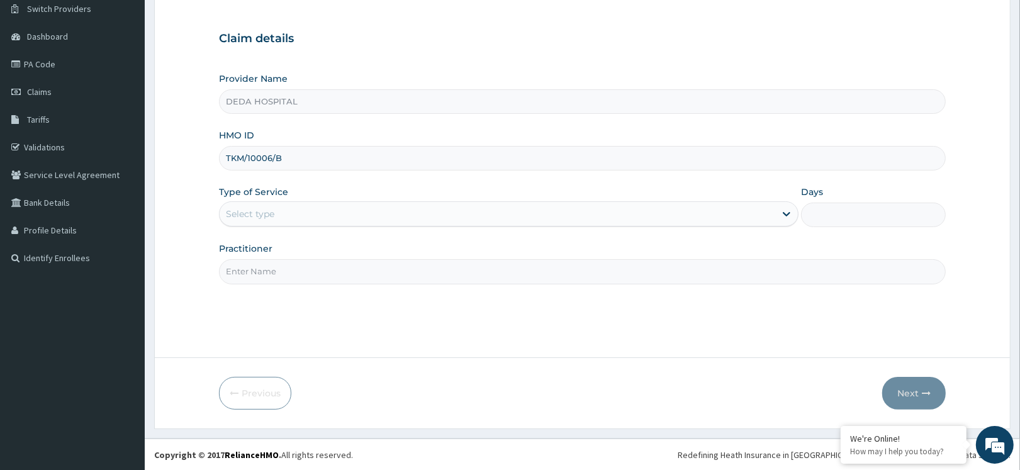
scroll to position [101, 0]
type input "TKM/10006/B"
click at [284, 205] on div "Select type" at bounding box center [497, 213] width 555 height 20
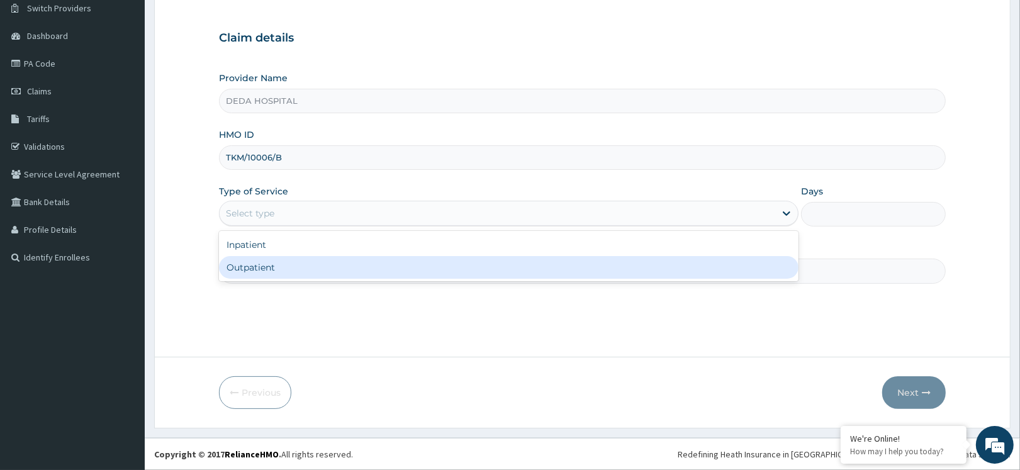
click at [257, 269] on div "Outpatient" at bounding box center [508, 267] width 579 height 23
type input "1"
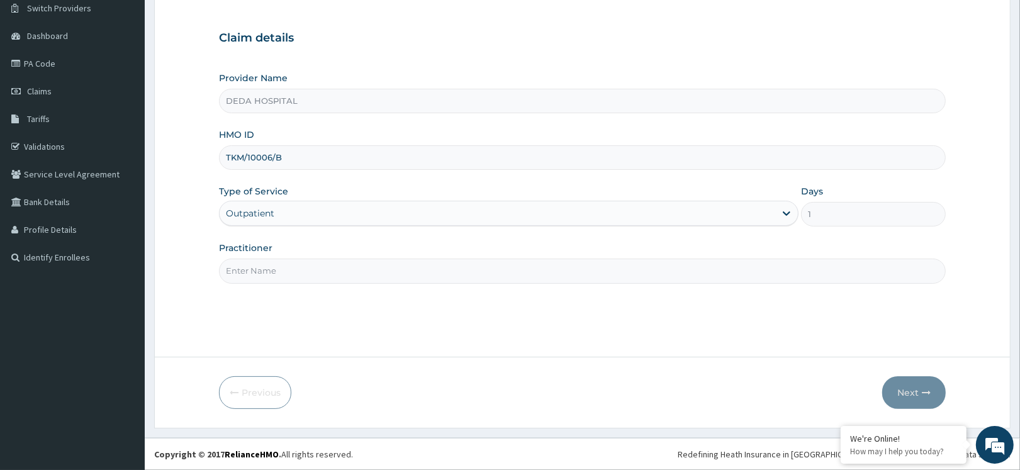
click at [257, 269] on input "Practitioner" at bounding box center [582, 271] width 727 height 25
type input "DR. UDOGIE"
click at [925, 389] on icon "button" at bounding box center [926, 392] width 9 height 9
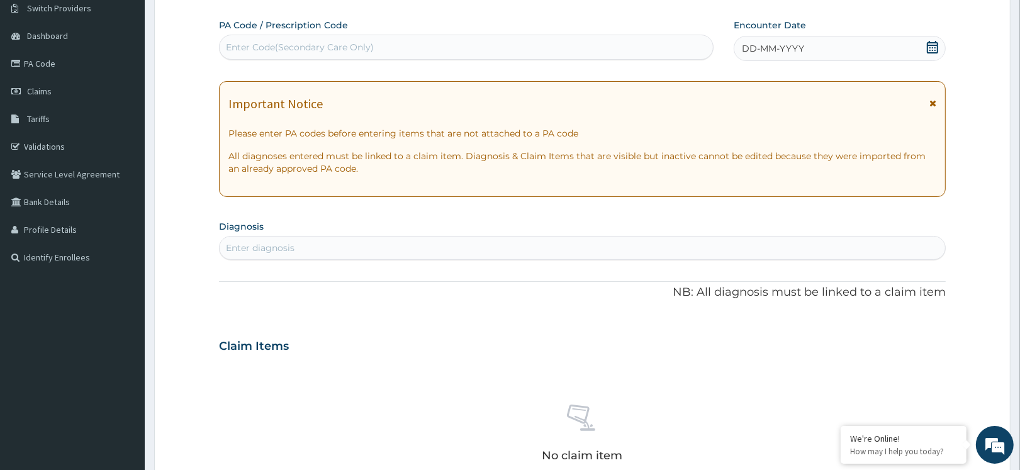
click at [340, 40] on div "Enter Code(Secondary Care Only)" at bounding box center [466, 47] width 493 height 20
paste input "TKM/10006/B"
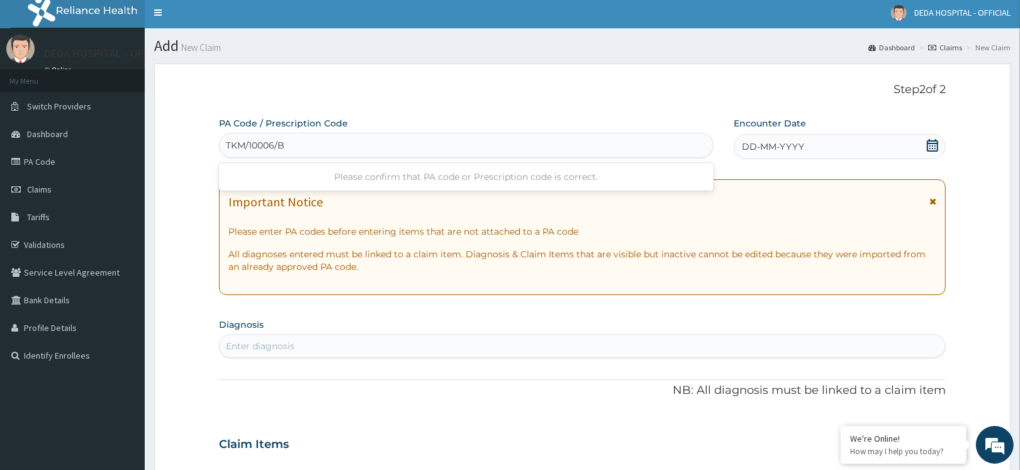
scroll to position [0, 0]
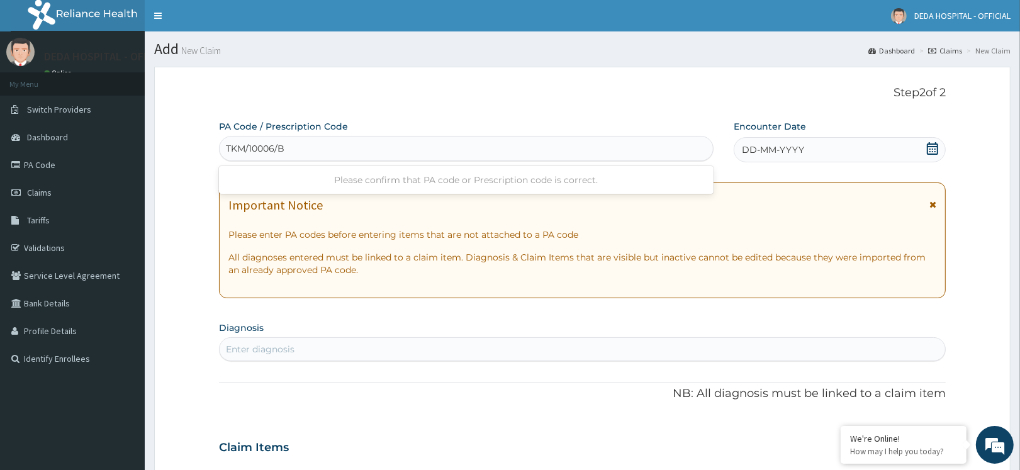
type input "TKM/10006/B"
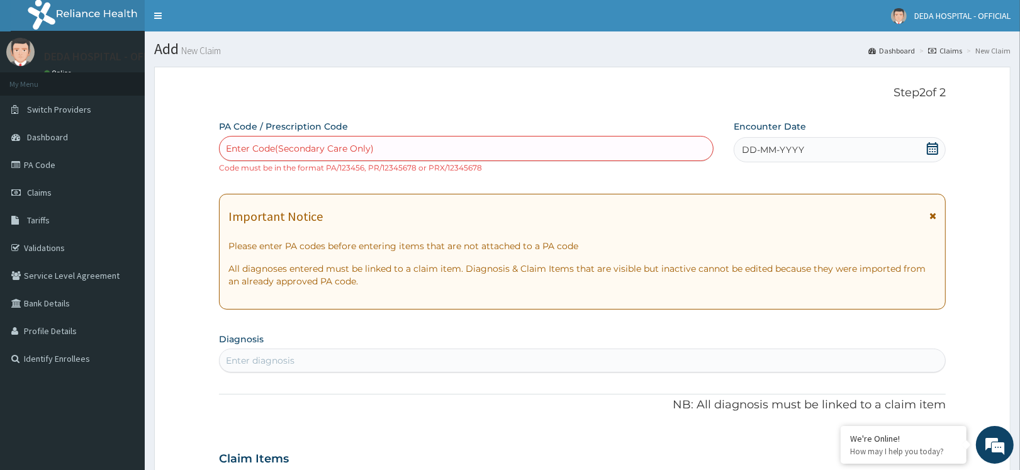
paste input "PA/962683"
type input "PA/962683"
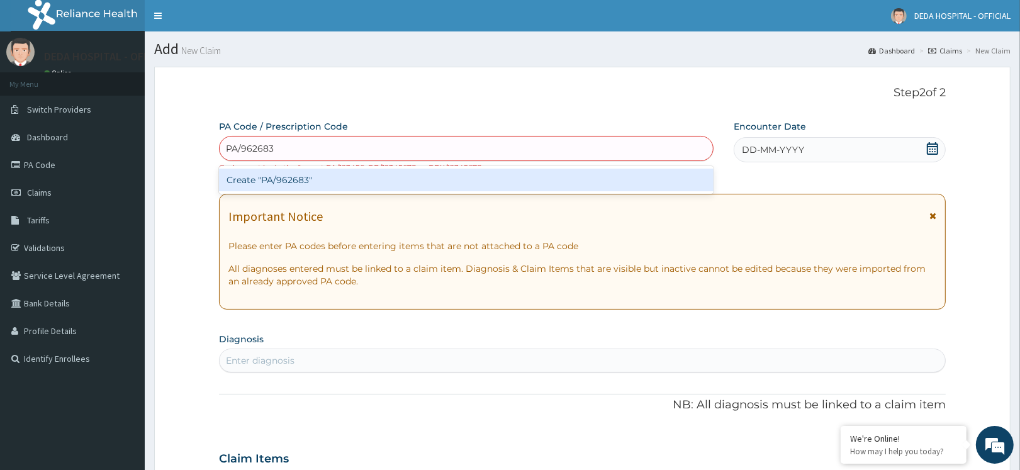
click at [260, 180] on div "Create "PA/962683"" at bounding box center [466, 180] width 494 height 23
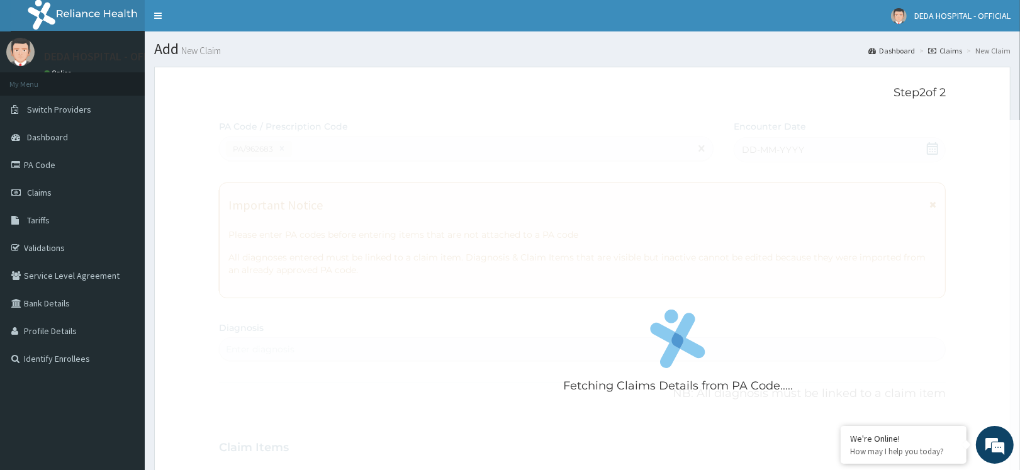
scroll to position [418, 0]
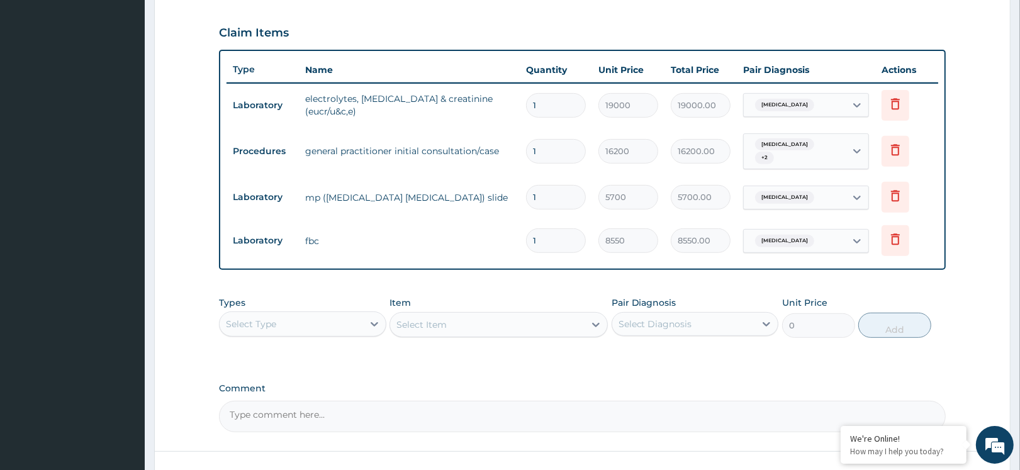
click at [483, 277] on div "PA Code / Prescription Code PA/962683 Encounter Date [DATE] Important Notice Pl…" at bounding box center [582, 67] width 727 height 730
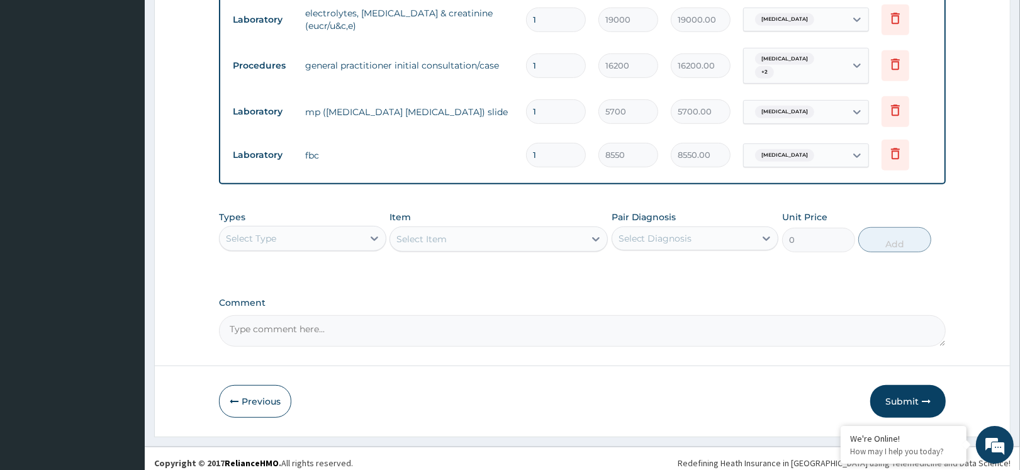
scroll to position [507, 0]
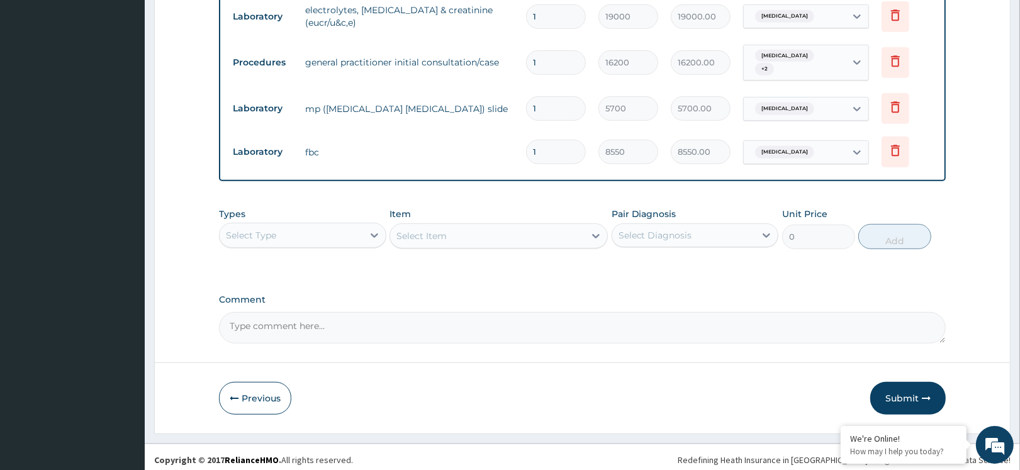
click at [903, 401] on button "Submit" at bounding box center [907, 398] width 75 height 33
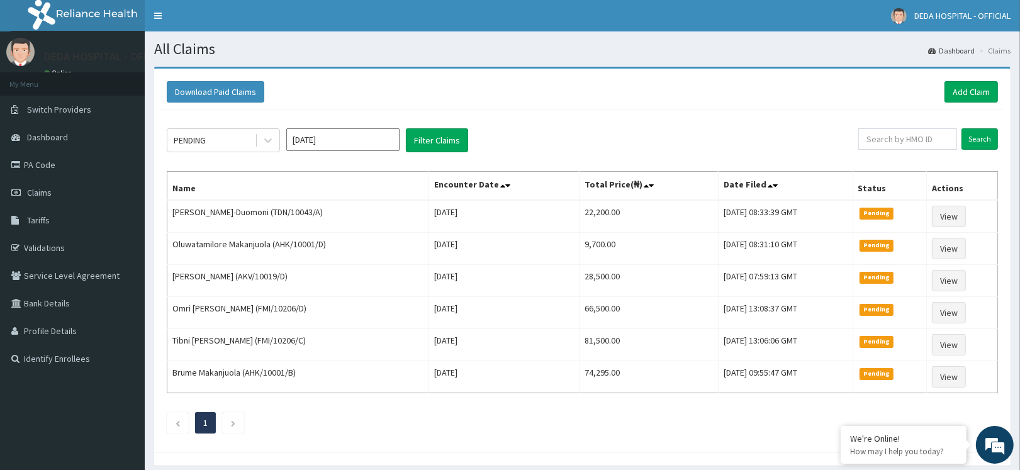
click at [518, 94] on div "Download Paid Claims Add Claim" at bounding box center [582, 91] width 831 height 21
click at [966, 85] on link "Add Claim" at bounding box center [970, 91] width 53 height 21
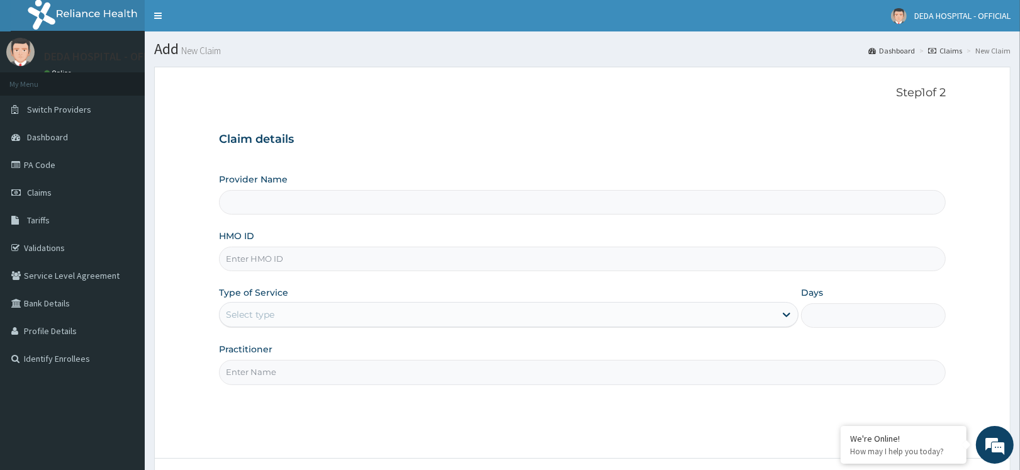
type input "DEDA HOSPITAL"
click at [243, 255] on input "HMO ID" at bounding box center [582, 259] width 727 height 25
paste input "CGF/10008/A"
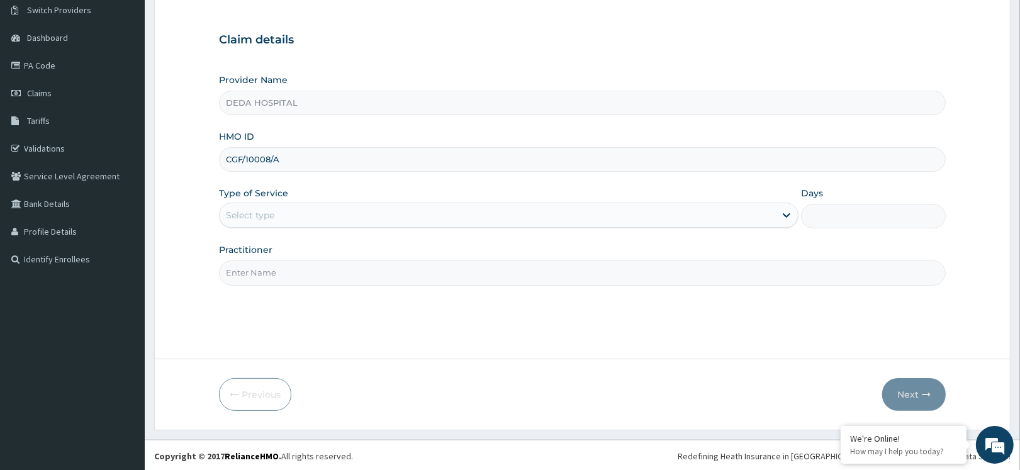
scroll to position [101, 0]
type input "CGF/10008/A"
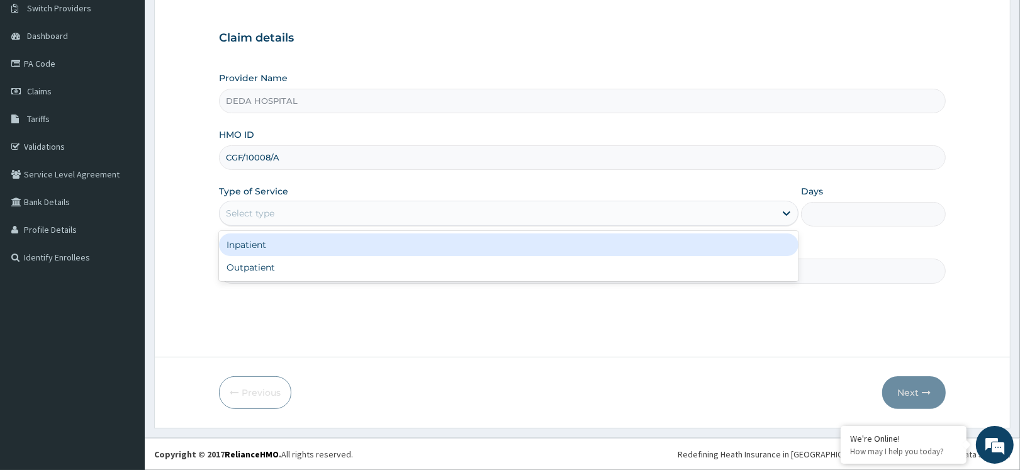
click at [287, 220] on div "Select type" at bounding box center [497, 213] width 555 height 20
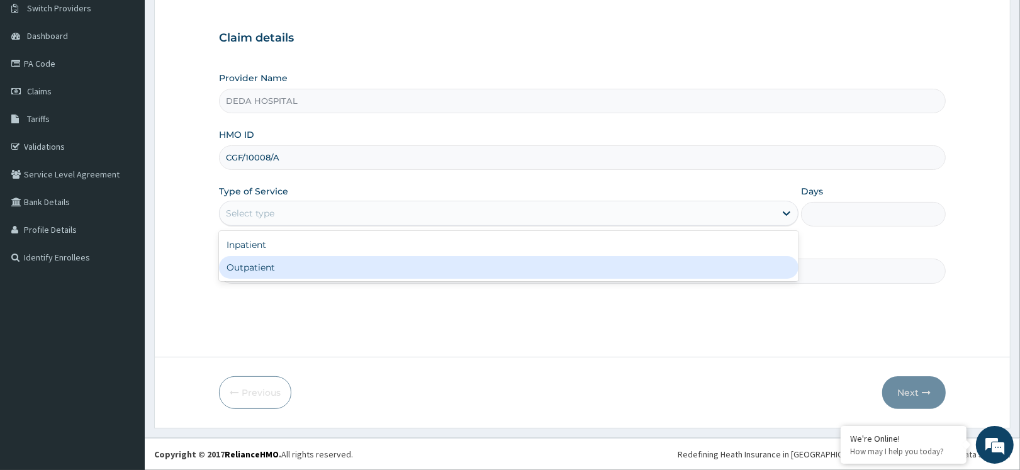
click at [262, 265] on div "Outpatient" at bounding box center [508, 267] width 579 height 23
type input "1"
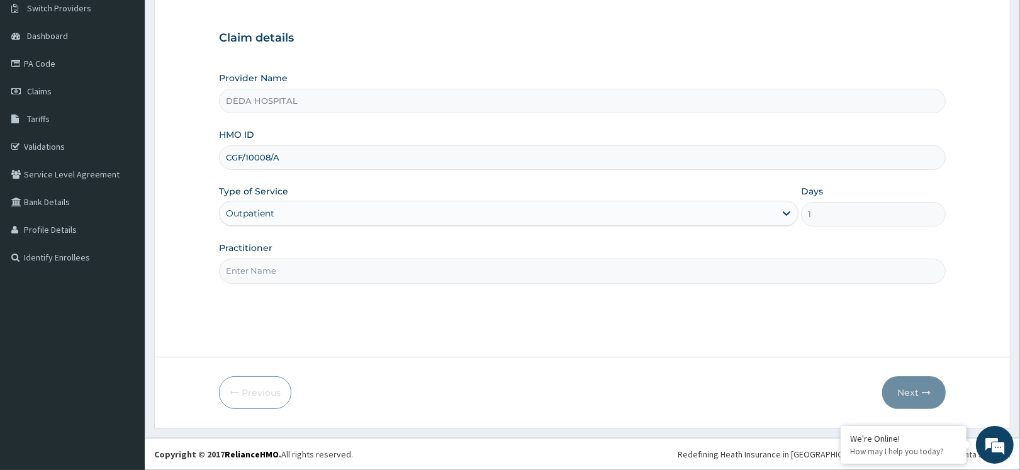
click at [259, 275] on input "Practitioner" at bounding box center [582, 271] width 727 height 25
type input "[PERSON_NAME]"
click at [904, 391] on button "Next" at bounding box center [914, 392] width 64 height 33
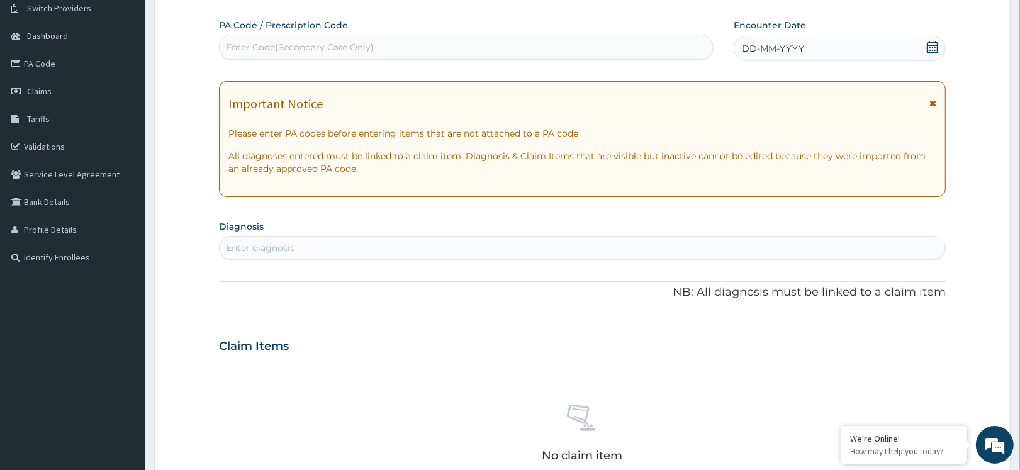
click at [258, 37] on div "Enter Code(Secondary Care Only)" at bounding box center [466, 47] width 493 height 20
paste input "PA/874077"
type input "PA/874077"
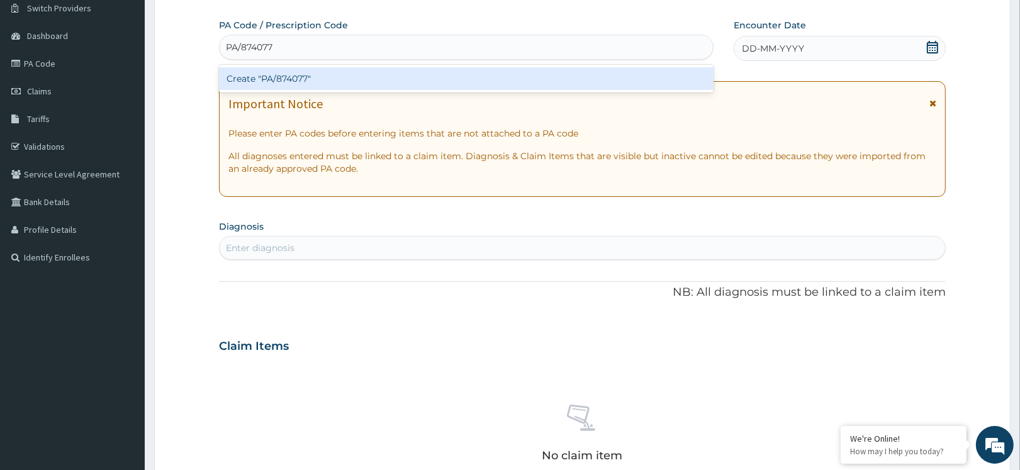
click at [294, 80] on div "Create "PA/874077"" at bounding box center [466, 78] width 494 height 23
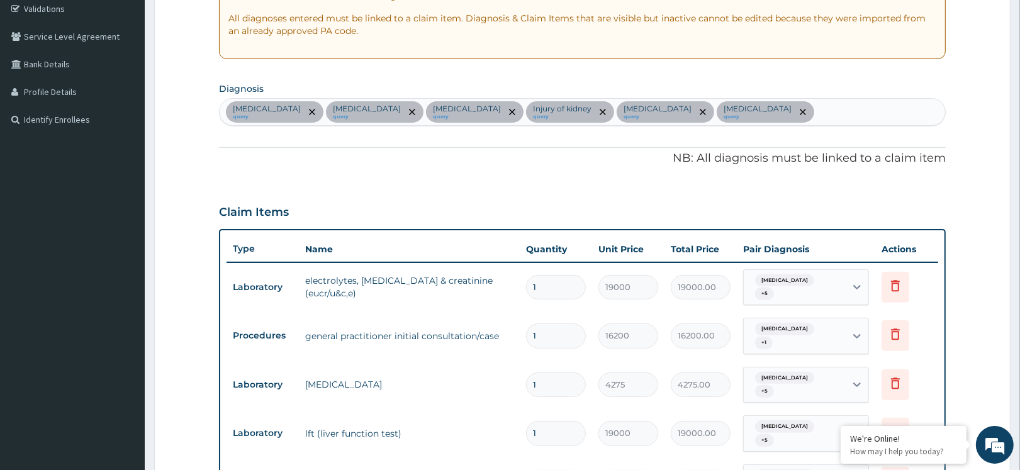
scroll to position [96, 0]
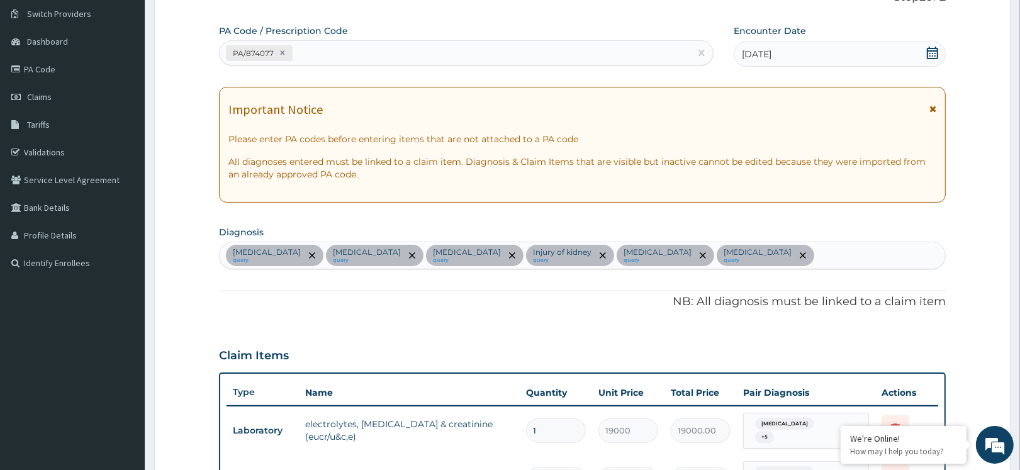
click at [337, 50] on div "PA/874077" at bounding box center [455, 53] width 471 height 21
paste input "PA/53ACF4"
type input "PA/53ACF4"
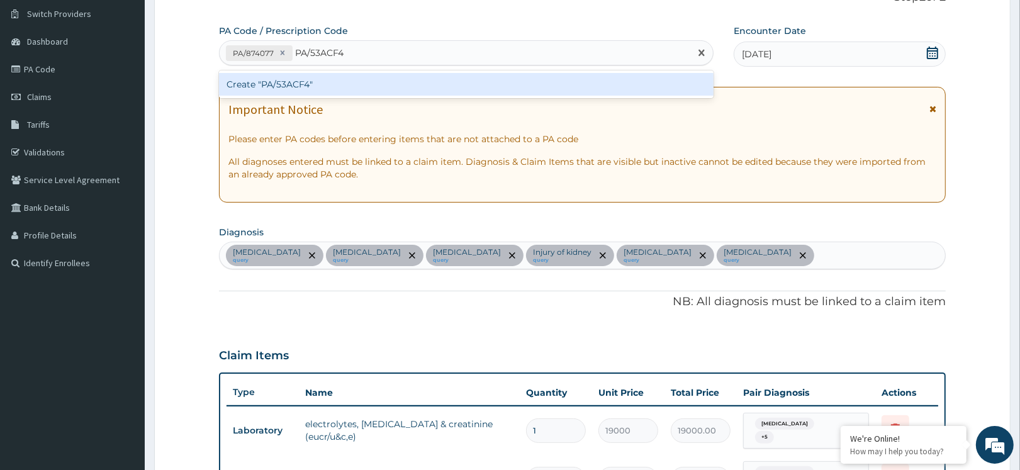
click at [356, 93] on div "Create "PA/53ACF4"" at bounding box center [466, 84] width 494 height 23
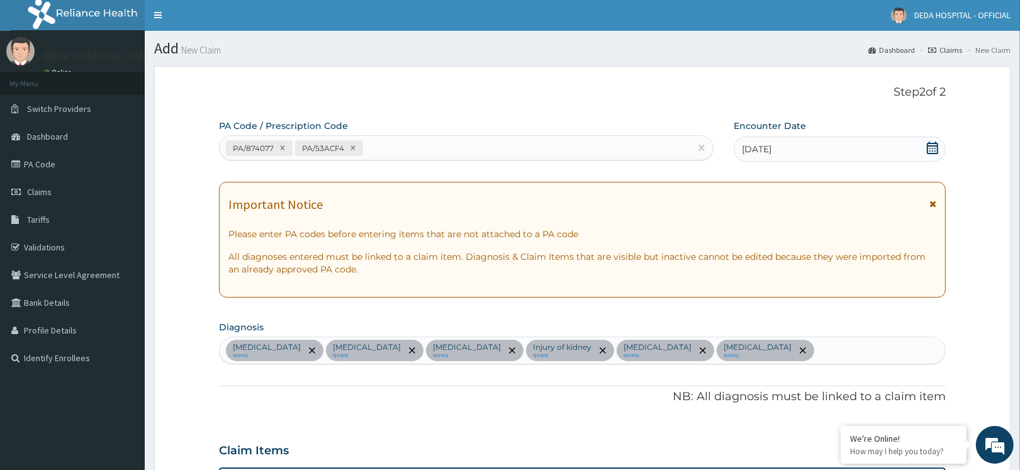
scroll to position [0, 0]
click at [349, 150] on icon at bounding box center [353, 148] width 9 height 9
type input "1"
type input "19000.00"
type input "1"
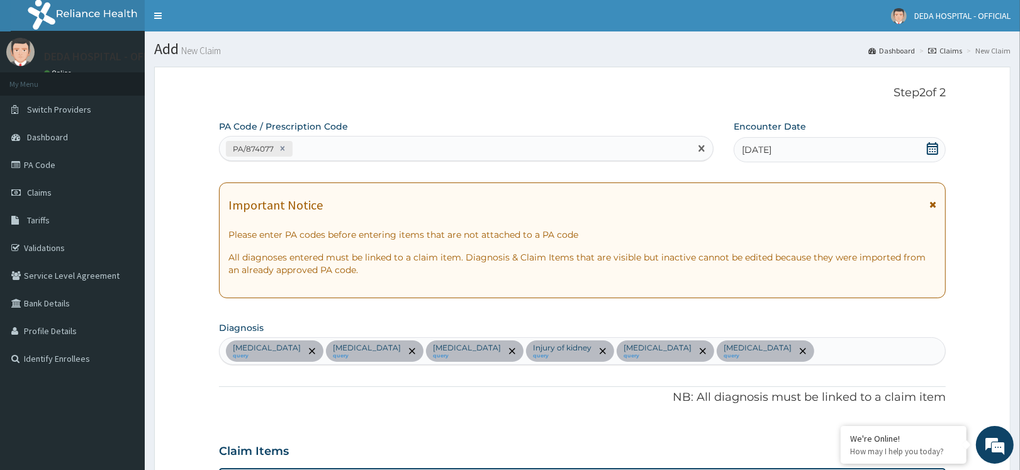
type input "16200.00"
type input "1"
type input "4275.00"
type input "1"
type input "19000.00"
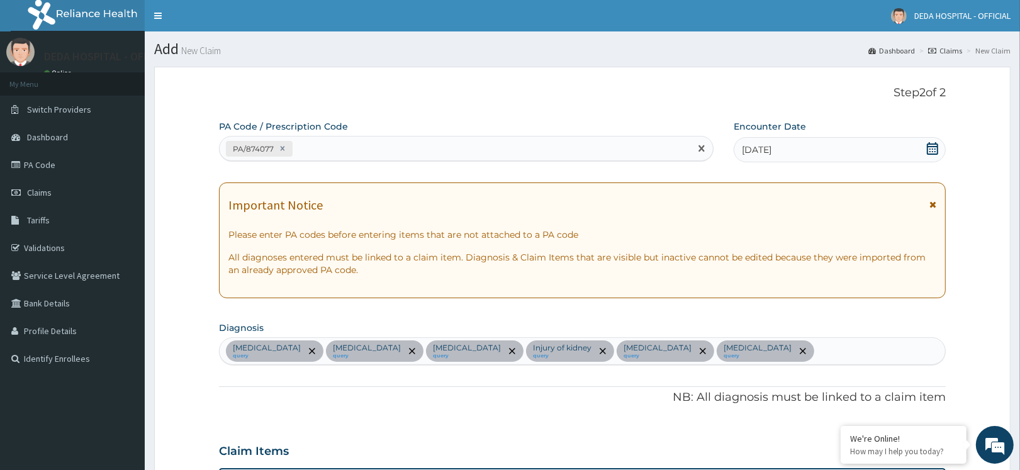
type input "1"
type input "5700.00"
type input "1"
type input "4750.00"
type input "1"
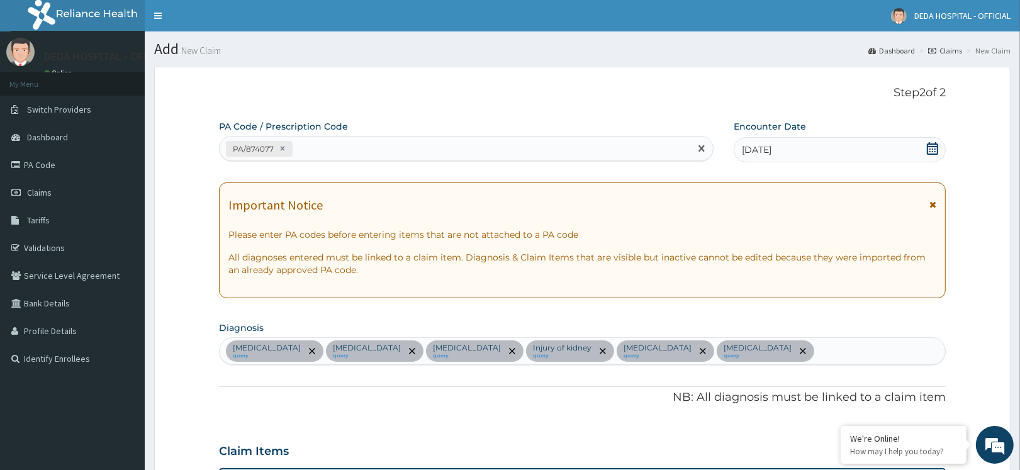
type input "8550.00"
type input "1"
type input "19000.00"
type input "1"
type input "5000.00"
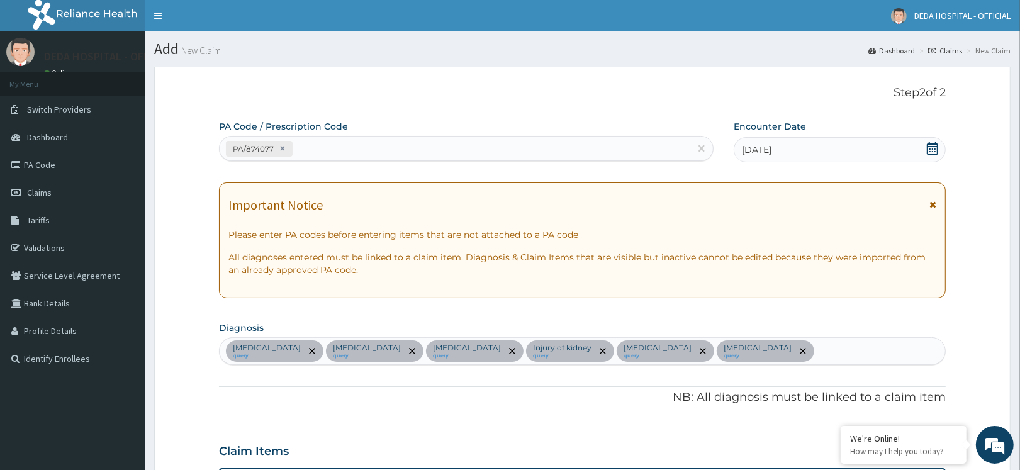
click at [338, 148] on div "PA/874077" at bounding box center [455, 148] width 471 height 21
paste input "PA/53ACF4"
type input "PA/53ACF4"
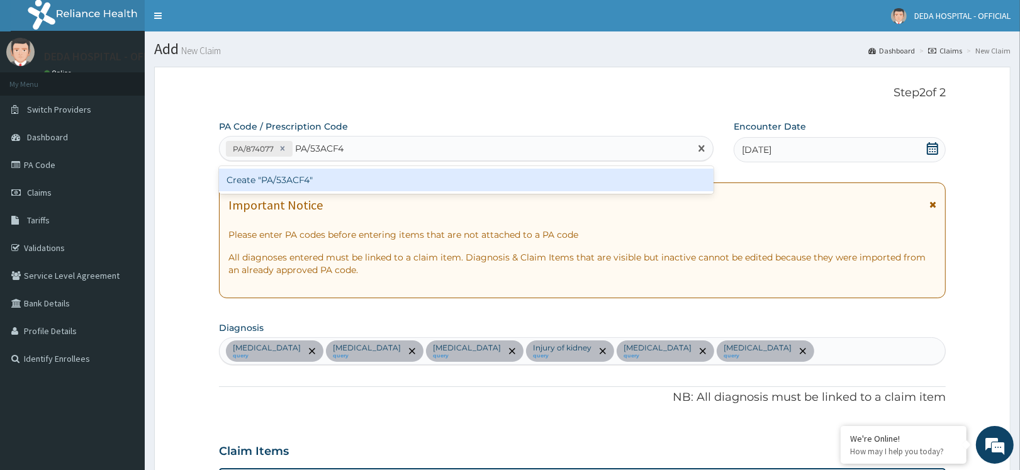
click at [315, 184] on div "Create "PA/53ACF4"" at bounding box center [466, 180] width 494 height 23
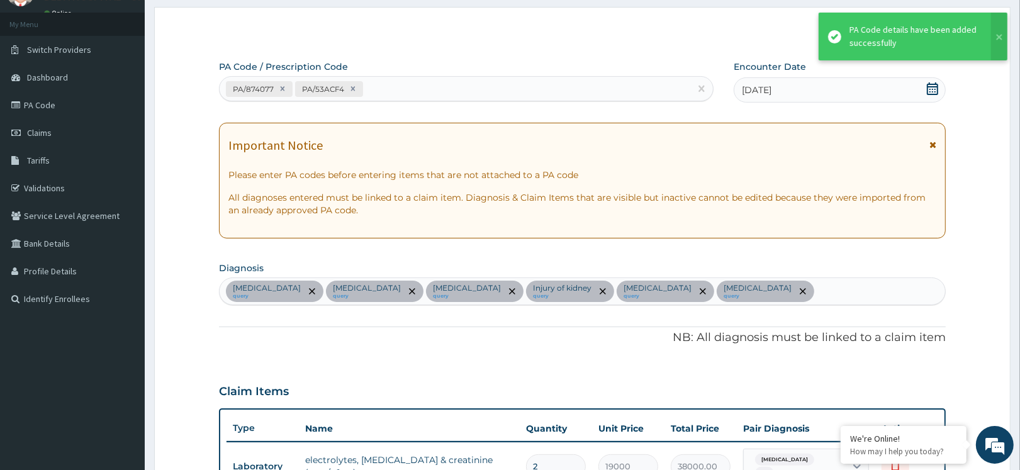
scroll to position [6, 0]
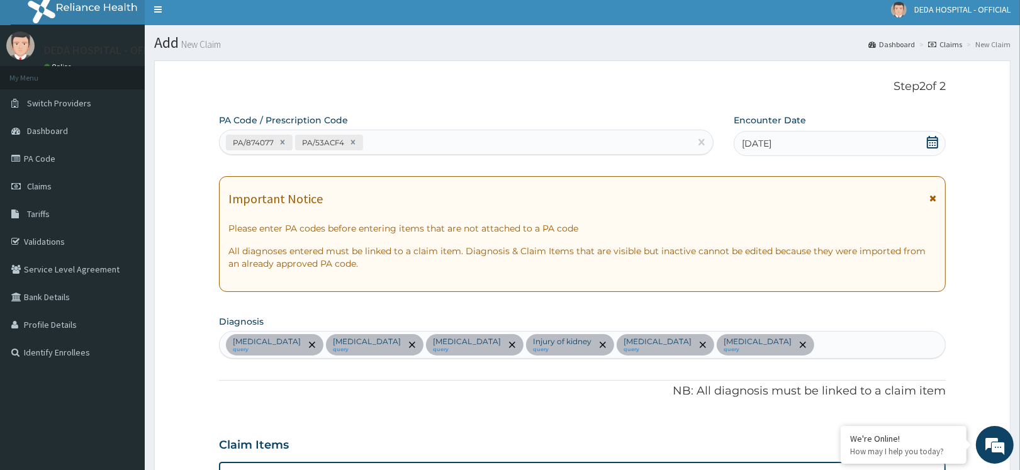
click at [350, 140] on icon at bounding box center [353, 142] width 9 height 9
type input "1"
type input "19000.00"
type input "1"
type input "16200.00"
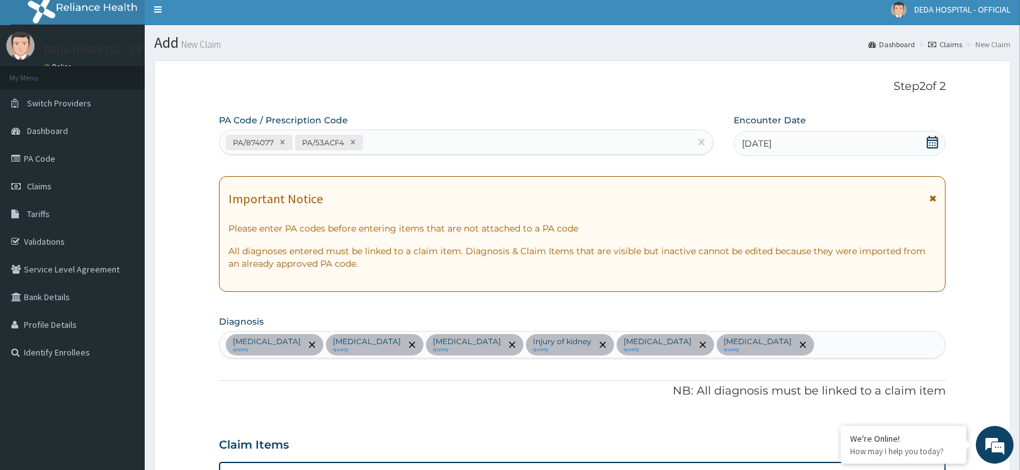
type input "1"
type input "4275.00"
type input "1"
type input "19000.00"
type input "1"
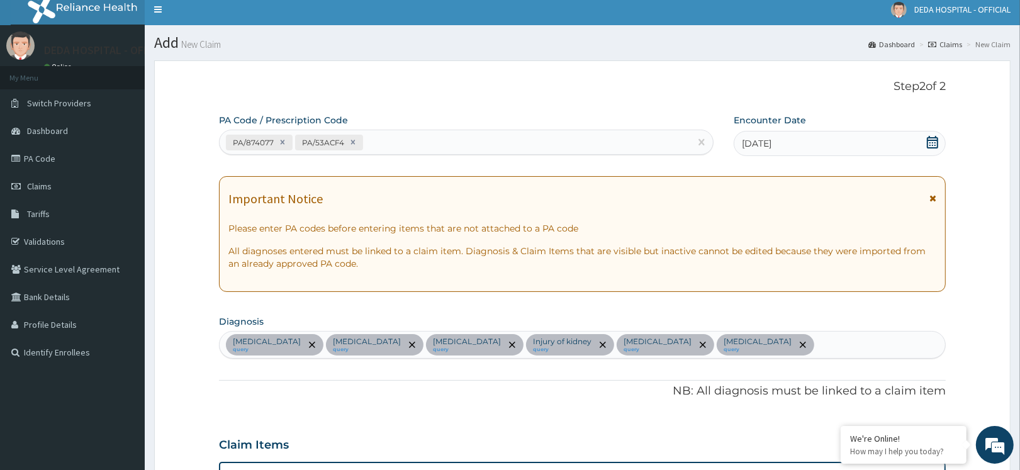
type input "5700.00"
type input "1"
type input "4750.00"
type input "1"
type input "8550.00"
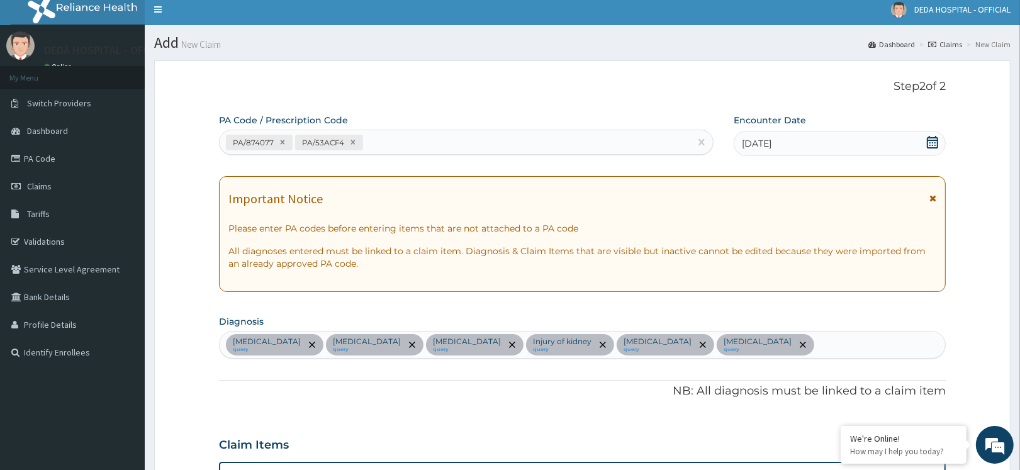
type input "1"
type input "19000.00"
type input "1"
type input "5000.00"
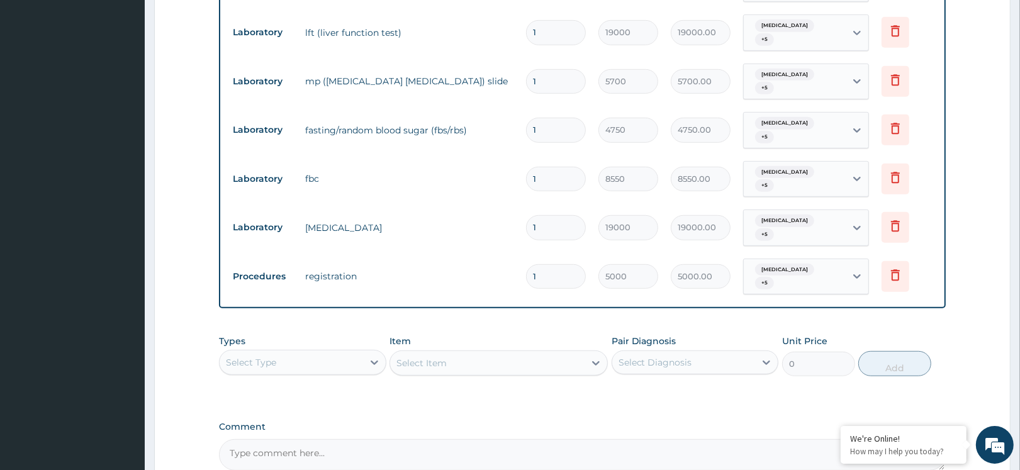
scroll to position [714, 0]
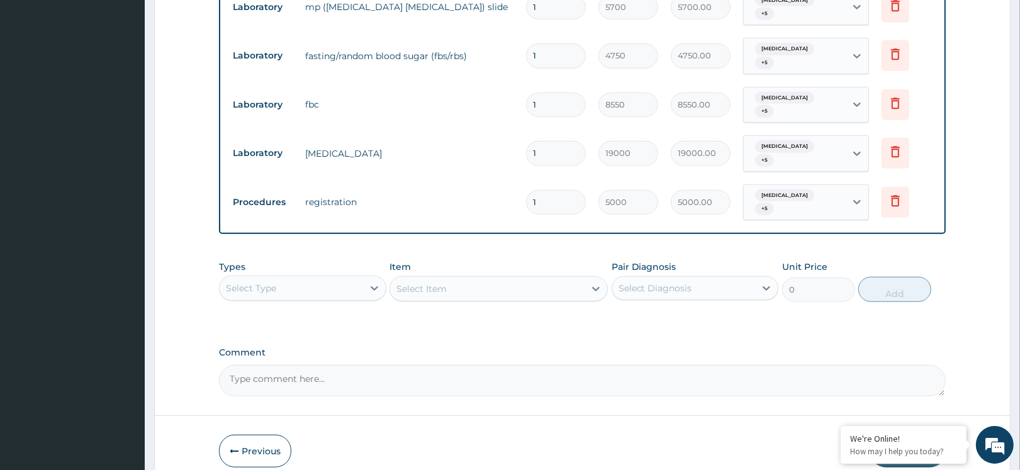
click at [904, 435] on button "Submit" at bounding box center [907, 451] width 75 height 33
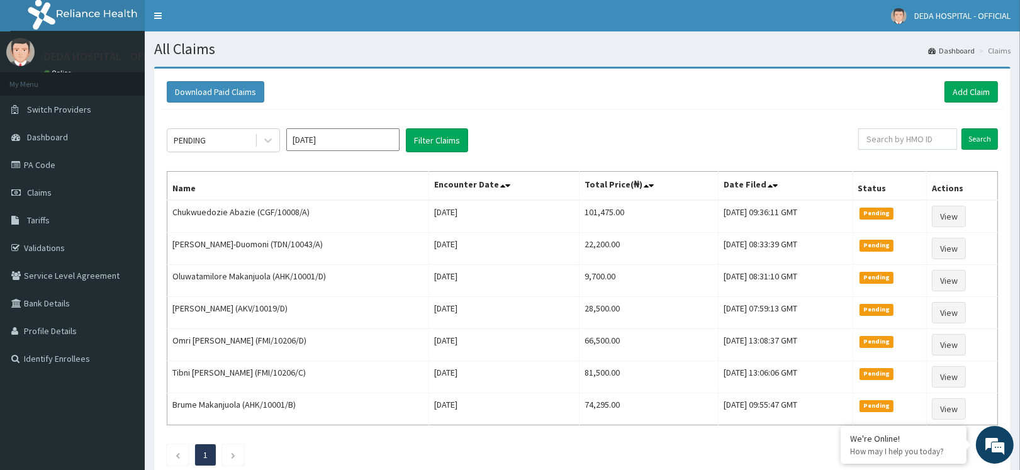
click at [539, 108] on div "Download Paid Claims Add Claim" at bounding box center [582, 92] width 844 height 35
click at [979, 91] on link "Add Claim" at bounding box center [970, 91] width 53 height 21
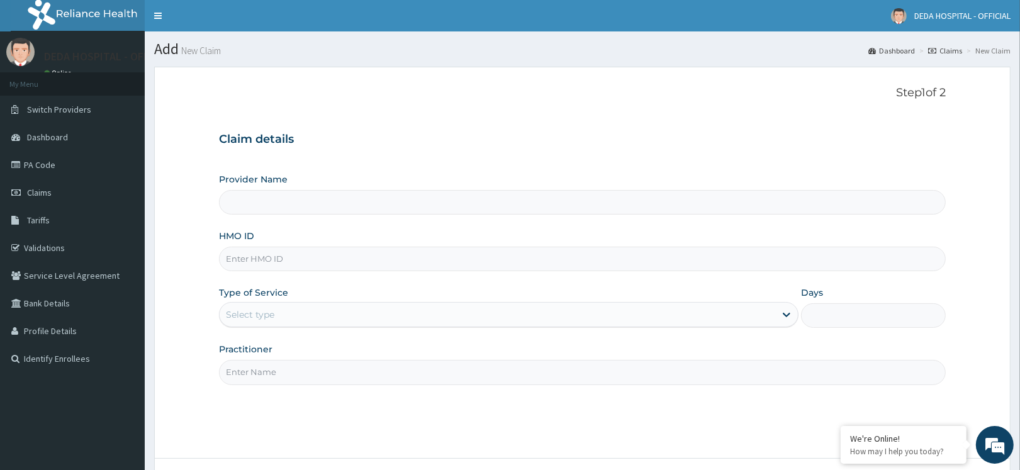
type input "DEDA HOSPITAL"
click at [243, 263] on input "HMO ID" at bounding box center [582, 259] width 727 height 25
paste input "GBI/10032/A"
type input "GBI/10032/A"
click at [259, 315] on div "Select type" at bounding box center [250, 314] width 48 height 13
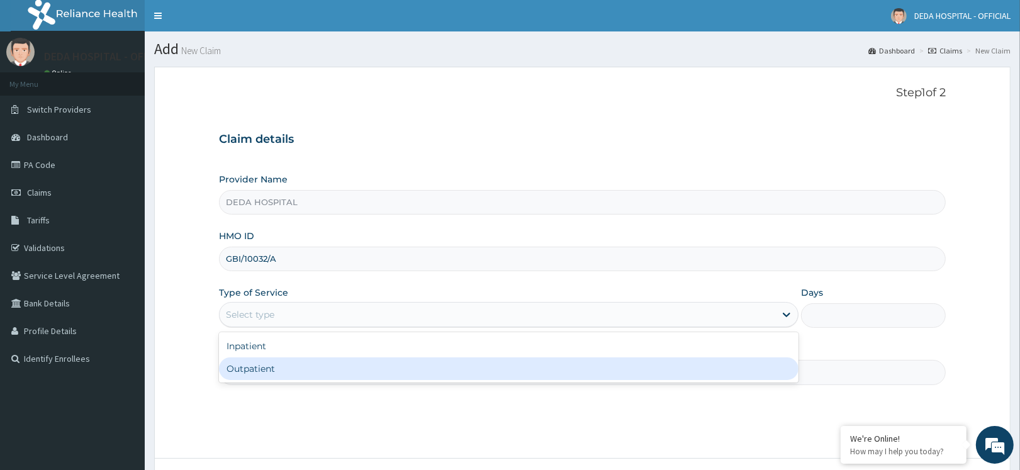
click at [254, 375] on div "Outpatient" at bounding box center [508, 368] width 579 height 23
type input "1"
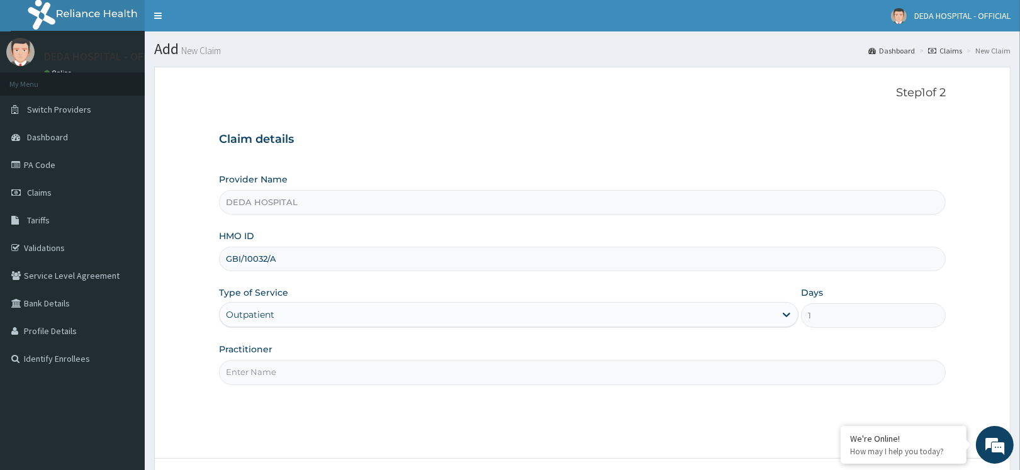
click at [265, 374] on input "Practitioner" at bounding box center [582, 372] width 727 height 25
type input "DR. OKUSANYA"
drag, startPoint x: 683, startPoint y: 409, endPoint x: 766, endPoint y: 396, distance: 84.6
click at [689, 408] on div "Step 1 of 2 Claim details Provider Name DEDA HOSPITAL HMO ID GBI/10032/A Type o…" at bounding box center [582, 262] width 727 height 352
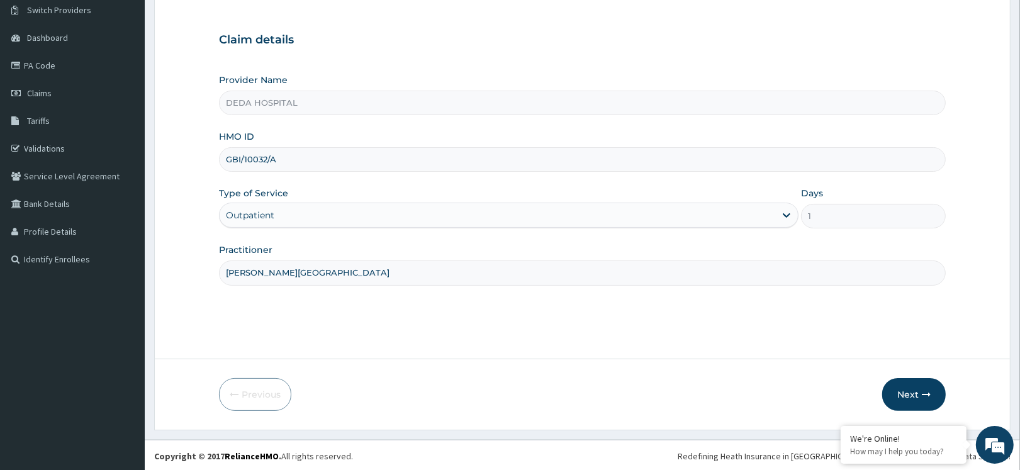
scroll to position [101, 0]
click at [909, 385] on button "Next" at bounding box center [914, 392] width 64 height 33
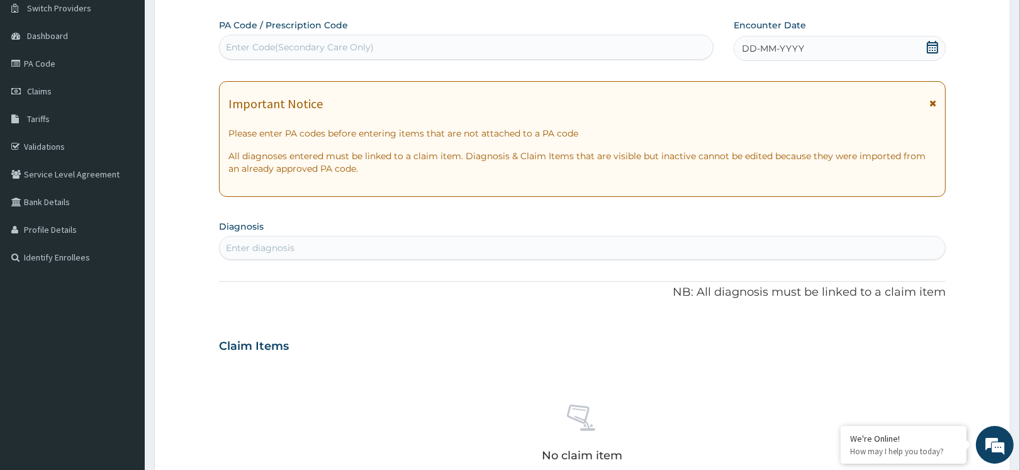
click at [261, 48] on div "Enter Code(Secondary Care Only)" at bounding box center [300, 47] width 148 height 13
click at [243, 43] on div "Enter Code(Secondary Care Only)" at bounding box center [300, 47] width 148 height 13
paste input "PA/874077"
type input "PA/874077"
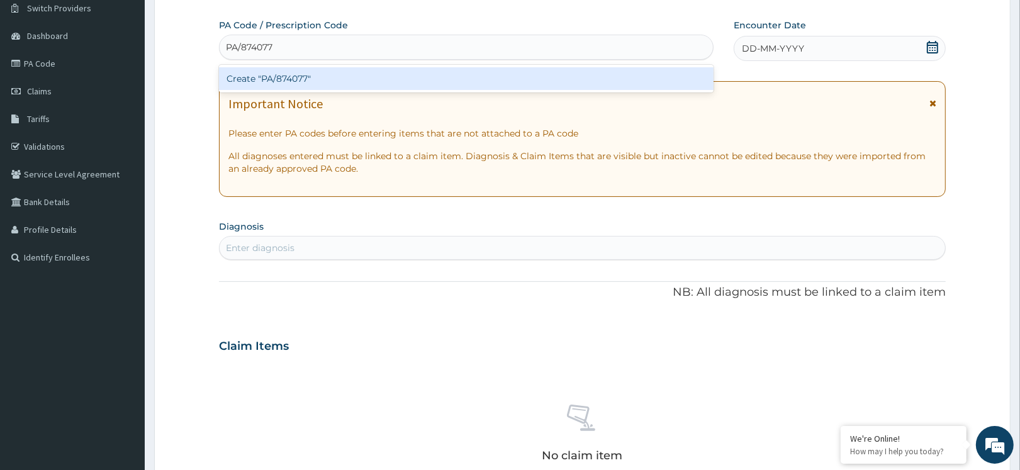
click at [253, 79] on div "Create "PA/874077"" at bounding box center [466, 78] width 494 height 23
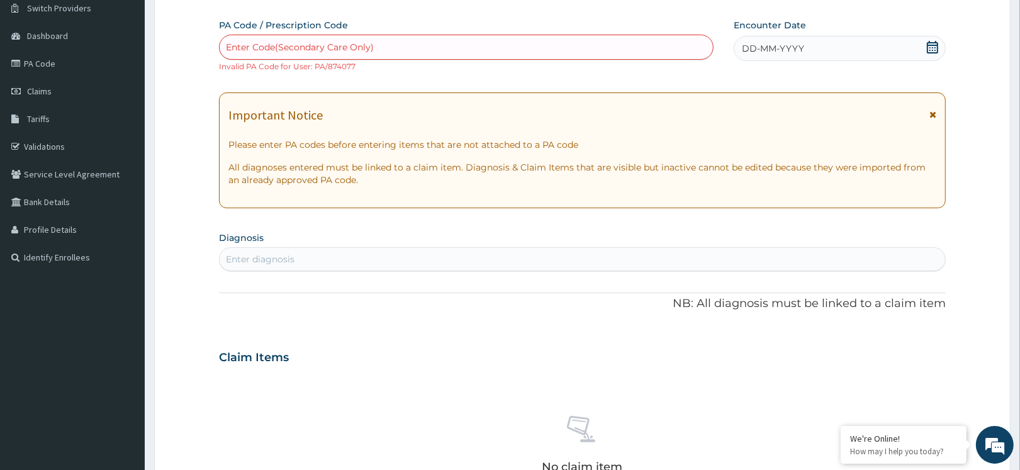
click at [267, 43] on div "Enter Code(Secondary Care Only)" at bounding box center [300, 47] width 148 height 13
paste input "PA/53ACF4"
type input "PA/53ACF4"
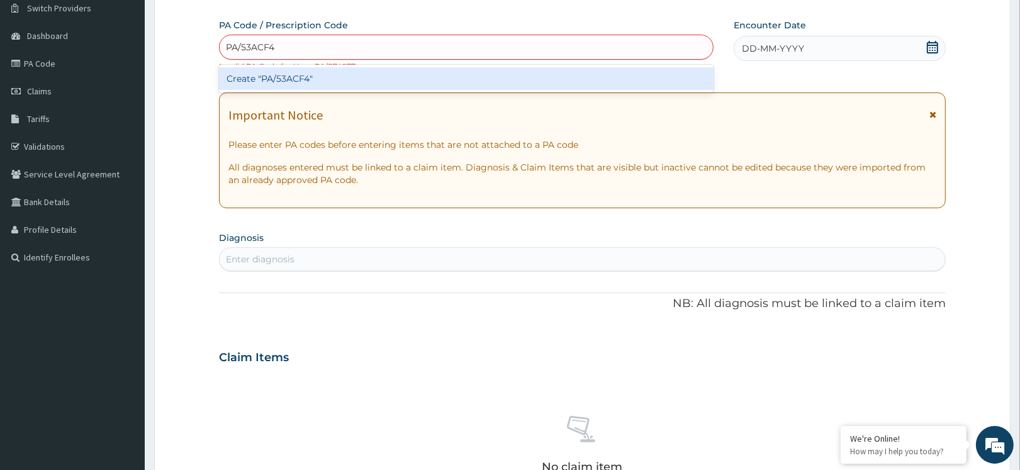
click at [265, 74] on div "Create "PA/53ACF4"" at bounding box center [466, 78] width 494 height 23
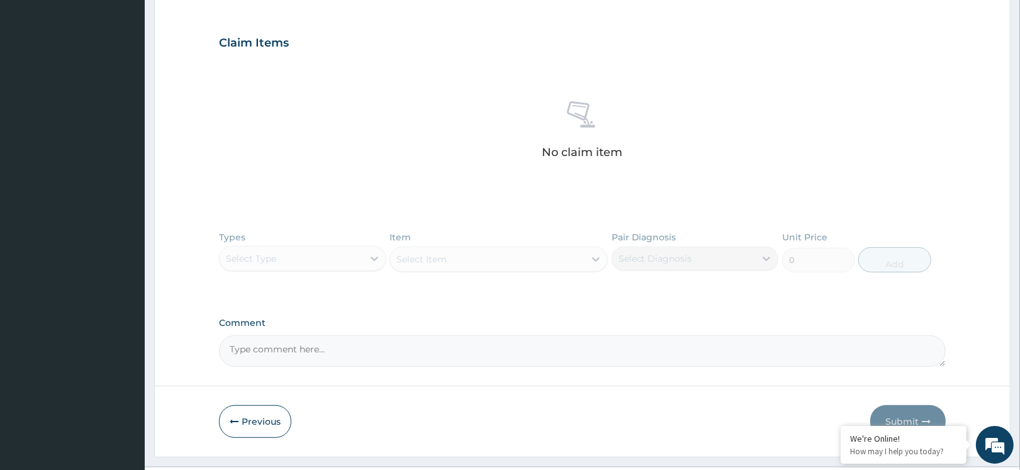
drag, startPoint x: 243, startPoint y: 420, endPoint x: 240, endPoint y: 411, distance: 9.8
click at [241, 415] on button "Previous" at bounding box center [255, 421] width 72 height 33
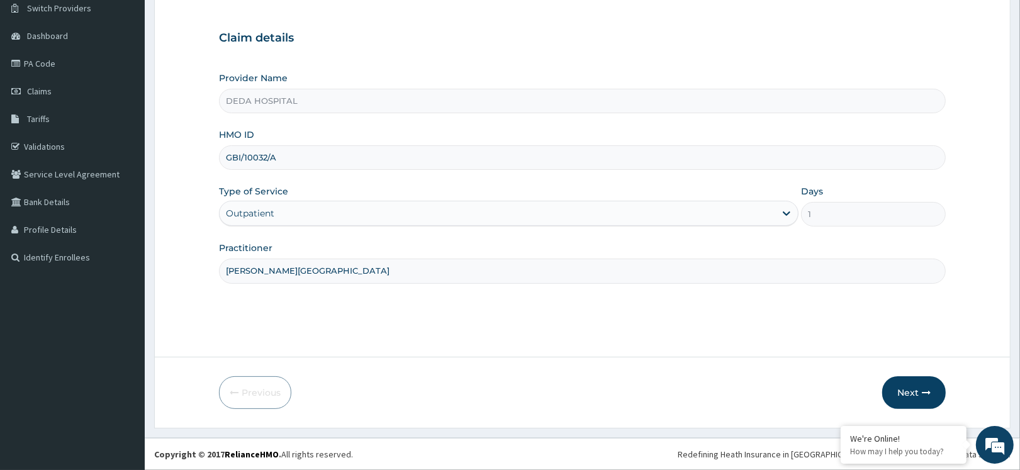
drag, startPoint x: 228, startPoint y: 159, endPoint x: 300, endPoint y: 157, distance: 71.7
click at [300, 157] on input "GBI/10032/A" at bounding box center [582, 157] width 727 height 25
click at [908, 389] on button "Next" at bounding box center [914, 392] width 64 height 33
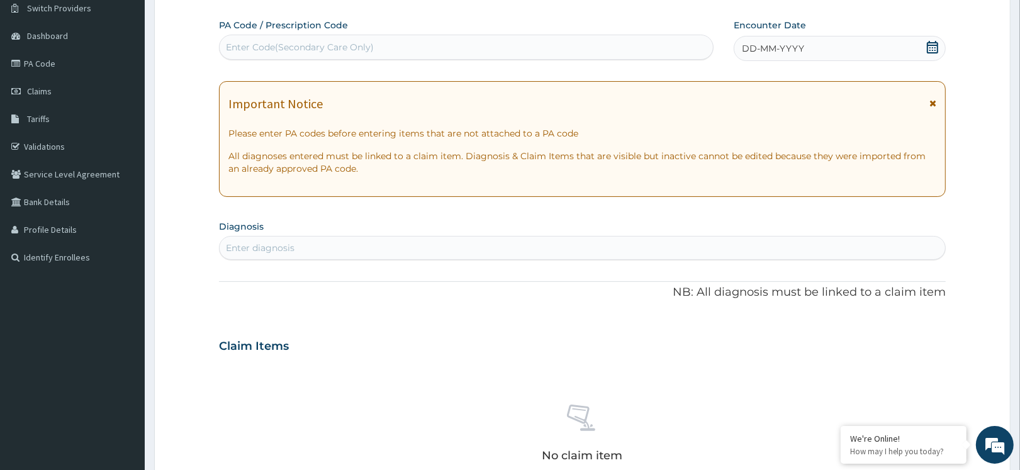
click at [269, 45] on div "Enter Code(Secondary Care Only)" at bounding box center [300, 47] width 148 height 13
paste input "PA/45ECE5"
type input "PA/45ECE5"
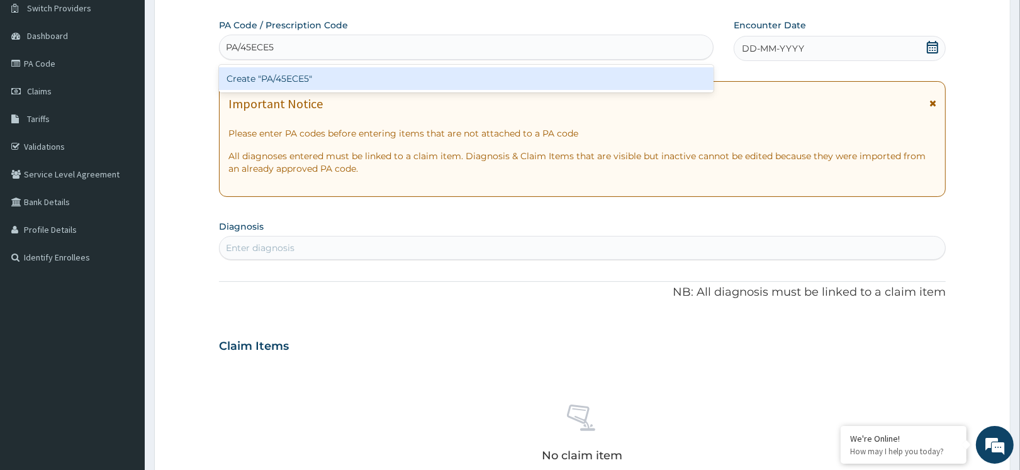
click at [294, 73] on div "Create "PA/45ECE5"" at bounding box center [466, 78] width 494 height 23
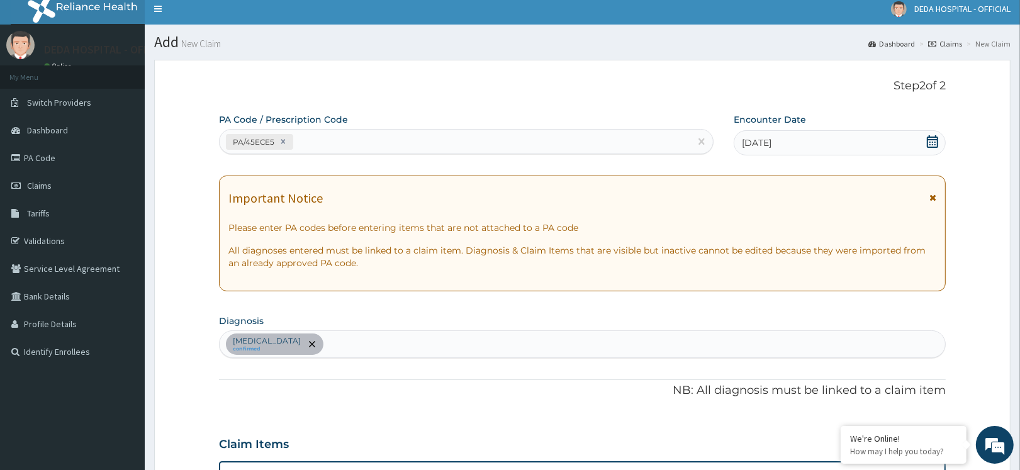
scroll to position [0, 0]
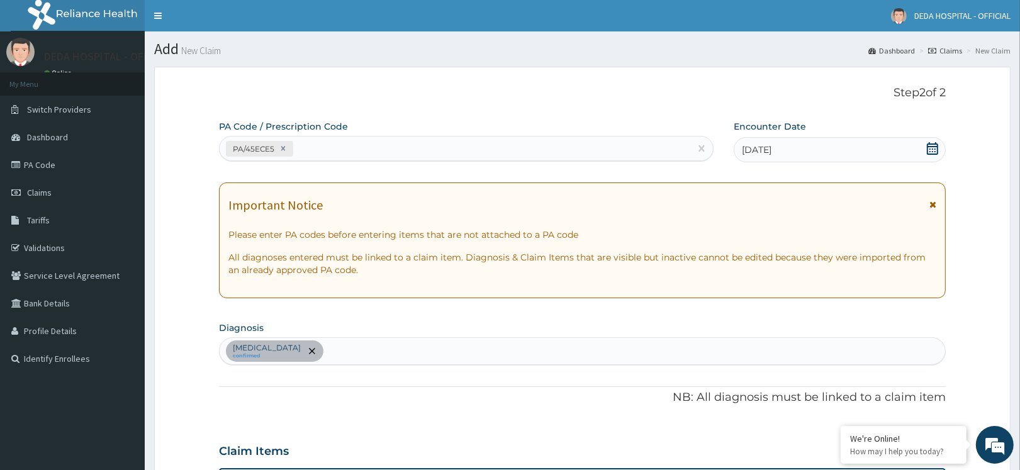
click at [327, 147] on div "PA/45ECE5" at bounding box center [455, 148] width 471 height 21
paste input "PA/4F81D9"
type input "PA/4F81D9"
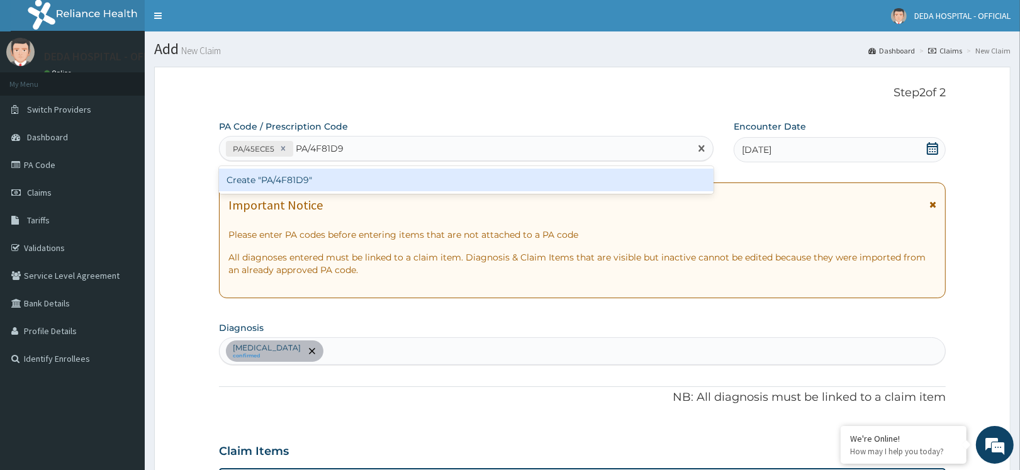
click at [335, 183] on div "Create "PA/4F81D9"" at bounding box center [466, 180] width 494 height 23
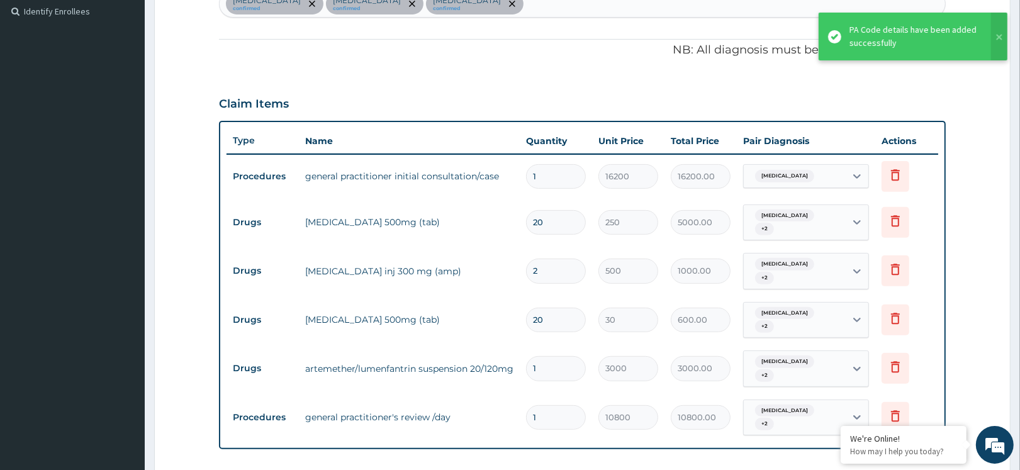
scroll to position [426, 0]
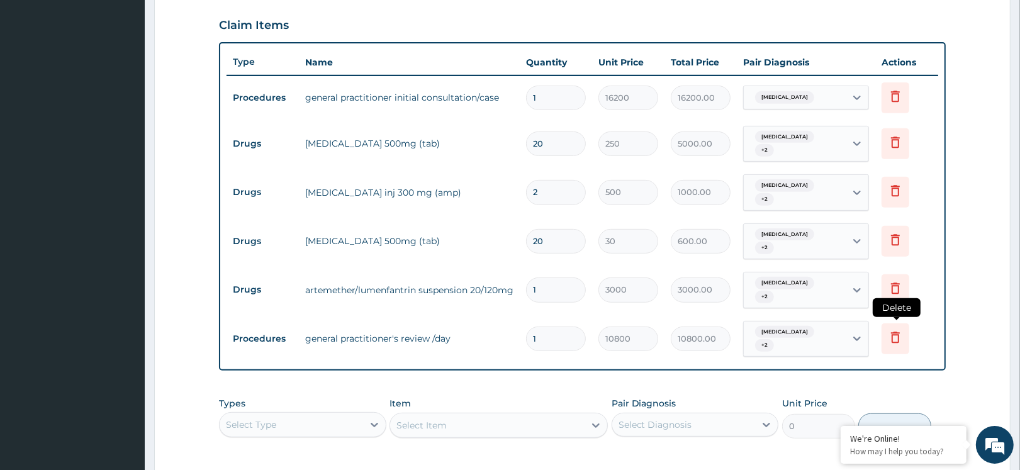
click at [898, 330] on icon at bounding box center [895, 337] width 15 height 15
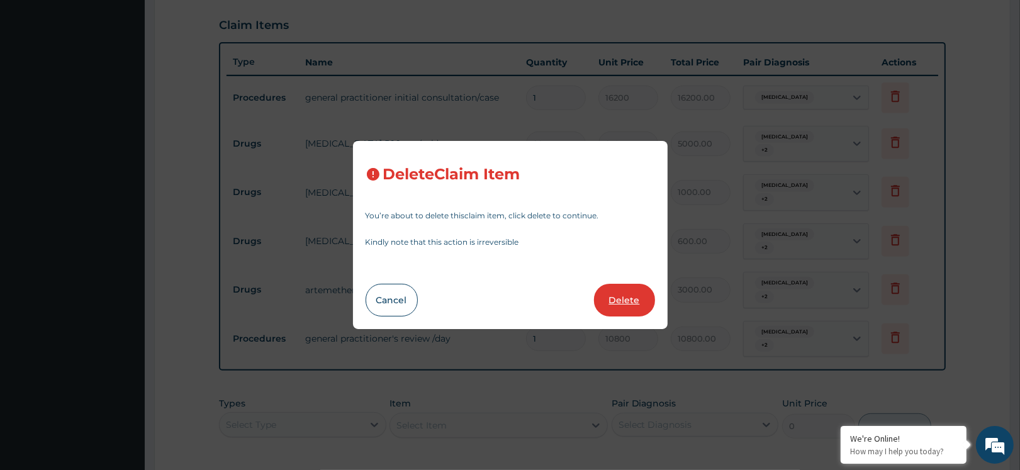
click at [617, 294] on button "Delete" at bounding box center [624, 300] width 61 height 33
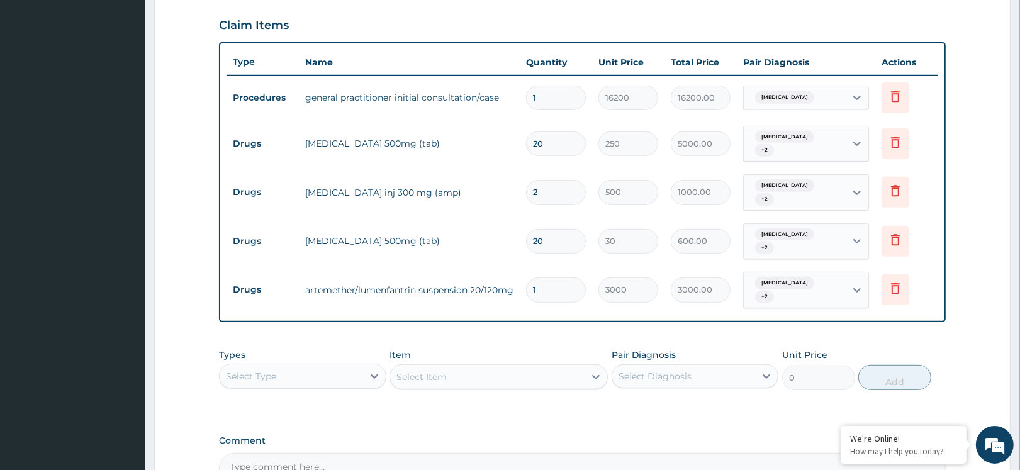
click at [568, 229] on input "20" at bounding box center [556, 241] width 60 height 25
type input "2"
type input "60.00"
type input "24"
type input "720.00"
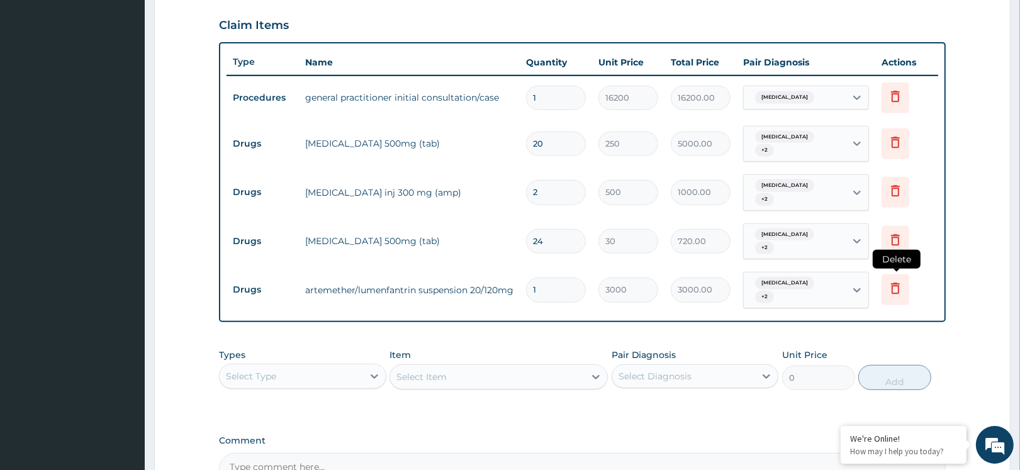
type input "24"
click at [888, 281] on icon at bounding box center [895, 288] width 15 height 15
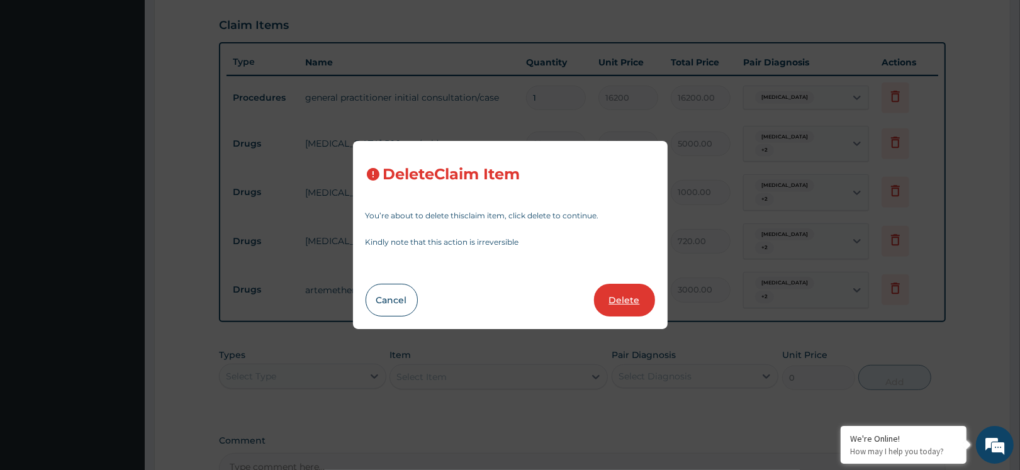
click at [635, 294] on button "Delete" at bounding box center [624, 300] width 61 height 33
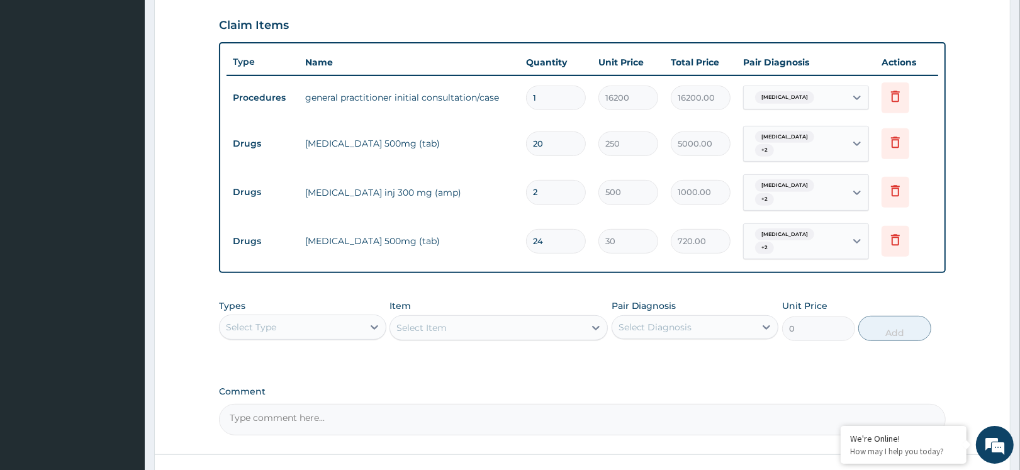
click at [476, 315] on div "Select Item" at bounding box center [498, 327] width 218 height 25
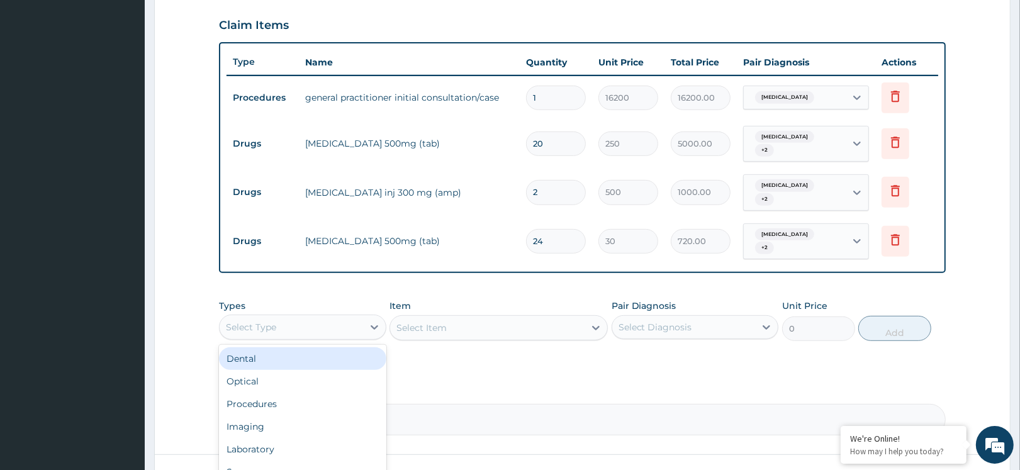
click at [326, 317] on div "Select Type" at bounding box center [291, 327] width 143 height 20
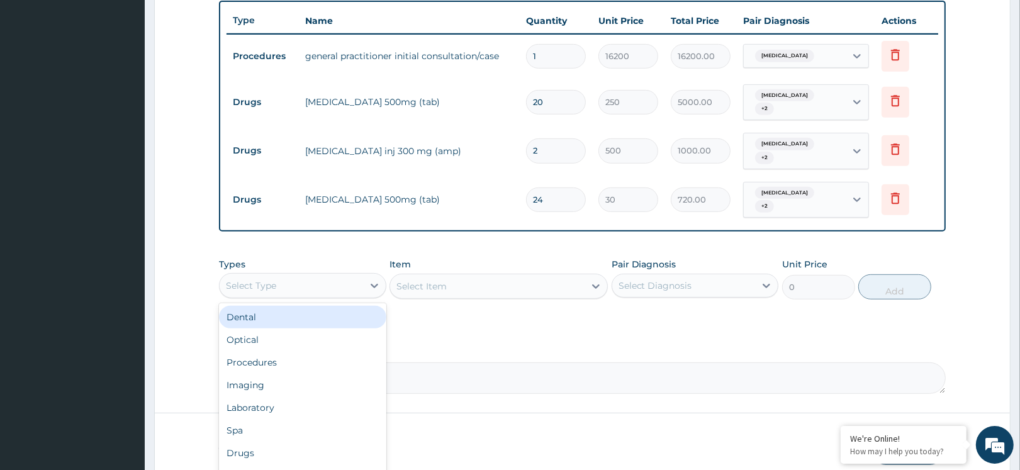
scroll to position [505, 0]
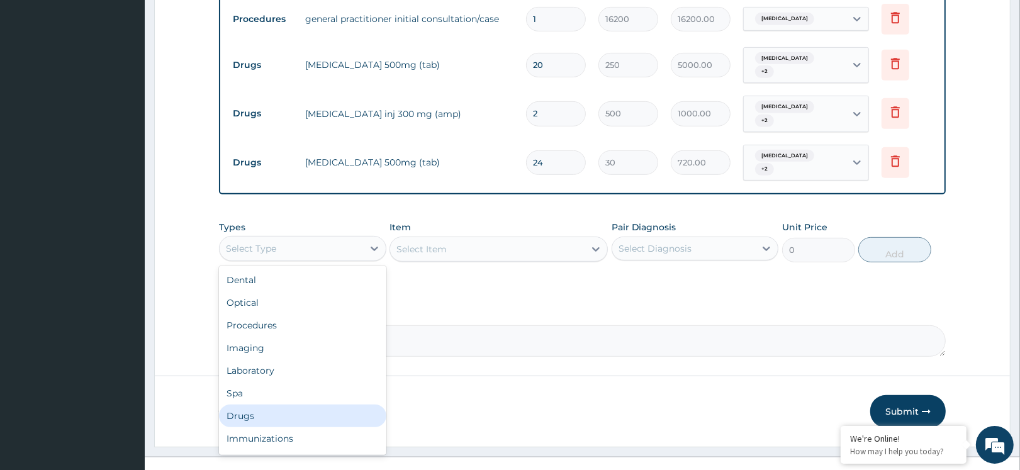
click at [247, 405] on div "Drugs" at bounding box center [302, 416] width 167 height 23
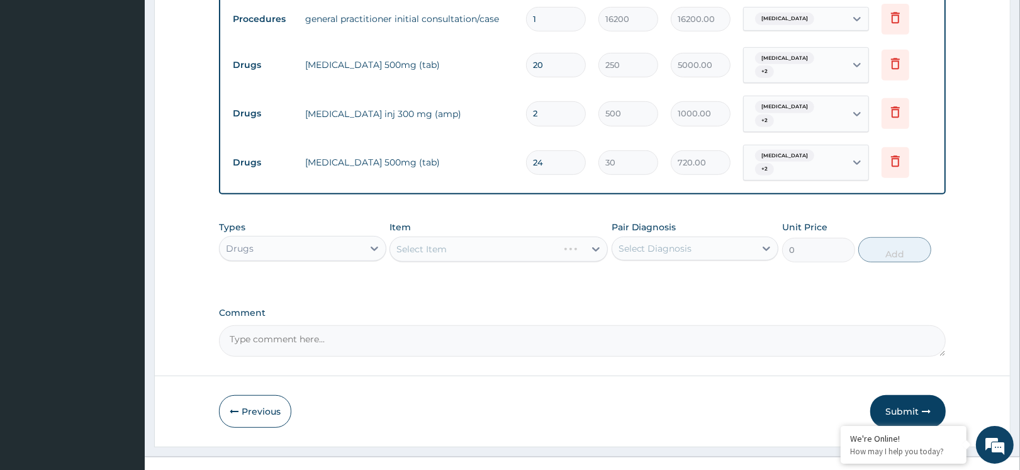
click at [489, 237] on div "Select Item" at bounding box center [498, 249] width 218 height 25
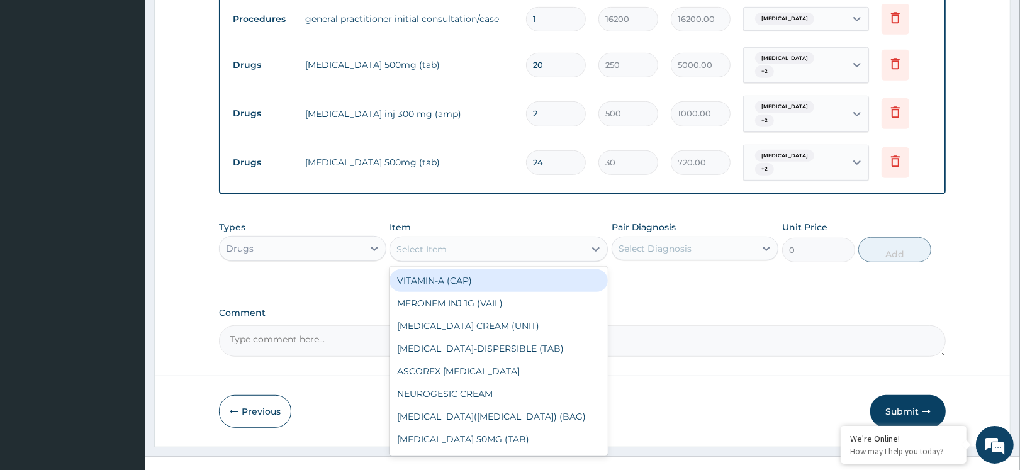
click at [496, 239] on div "Select Item" at bounding box center [487, 249] width 194 height 20
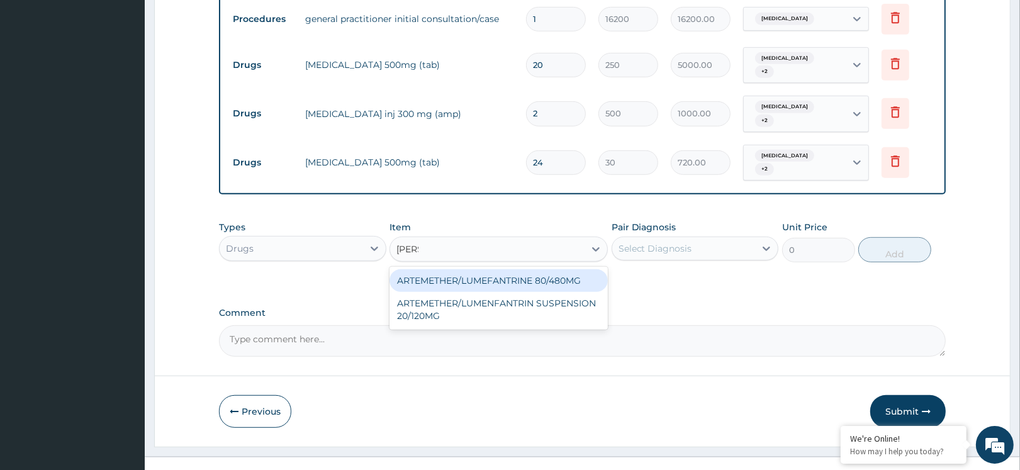
type input "LUME"
click at [528, 269] on div "ARTEMETHER/LUMEFANTRINE 80/480MG" at bounding box center [498, 280] width 218 height 23
type input "420"
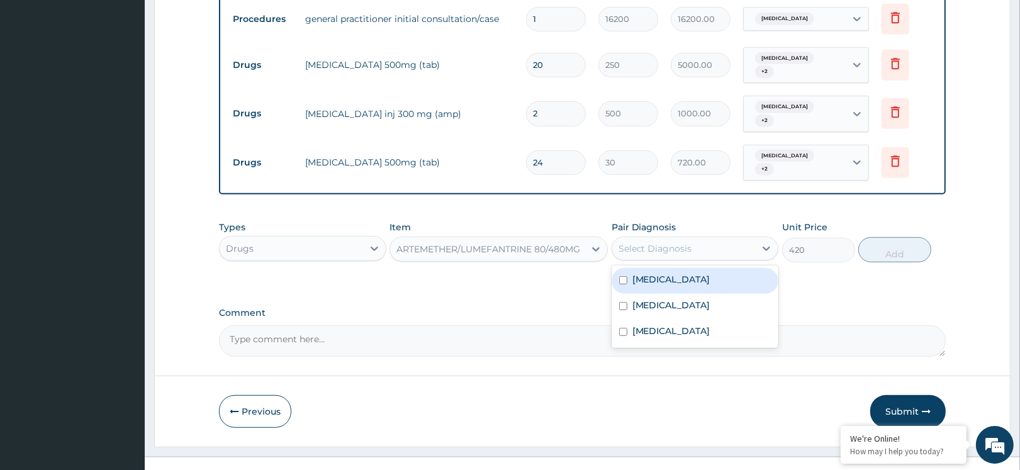
click at [649, 242] on div "Select Diagnosis" at bounding box center [655, 248] width 74 height 13
click at [637, 272] on div "Malaria" at bounding box center [694, 281] width 167 height 26
checkbox input "true"
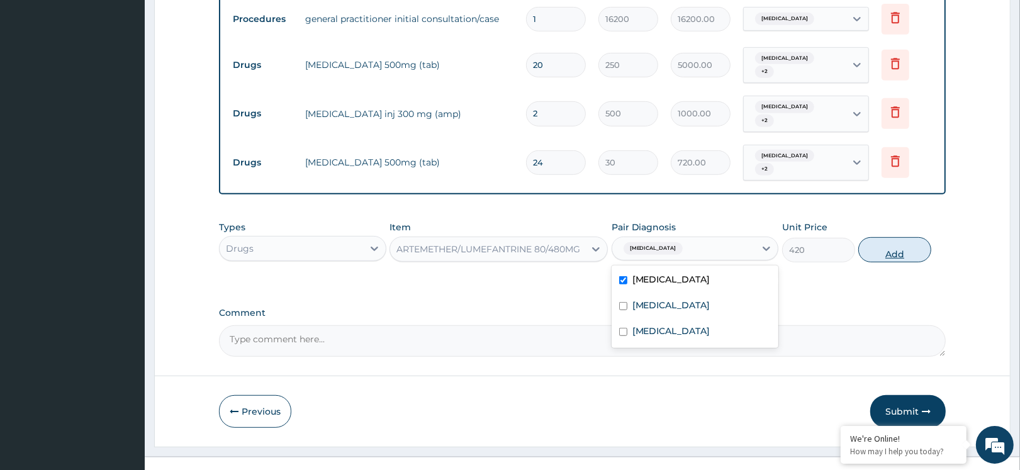
click at [913, 237] on button "Add" at bounding box center [894, 249] width 73 height 25
type input "0"
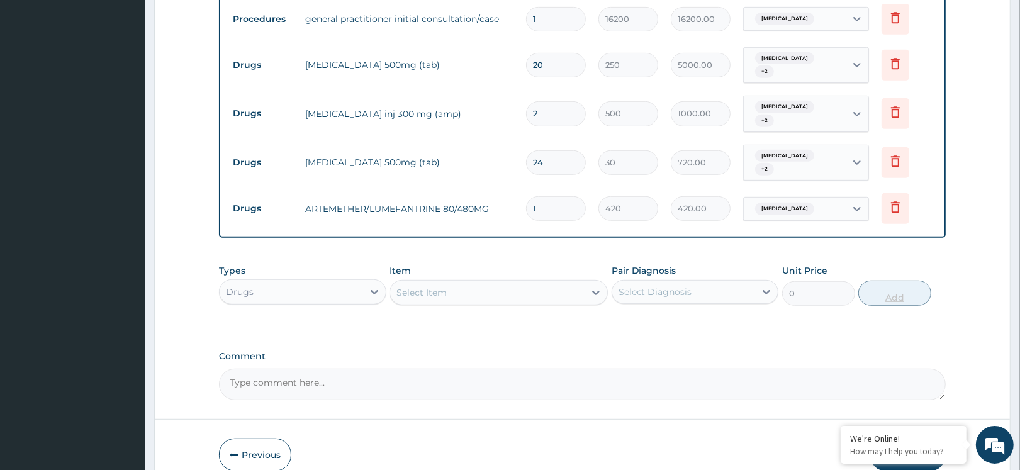
type input "0.00"
type input "6"
type input "2520.00"
type input "6"
click at [654, 310] on div "Types Drugs Item Select Item Pair Diagnosis Select Diagnosis Unit Price 0 Add" at bounding box center [582, 294] width 727 height 73
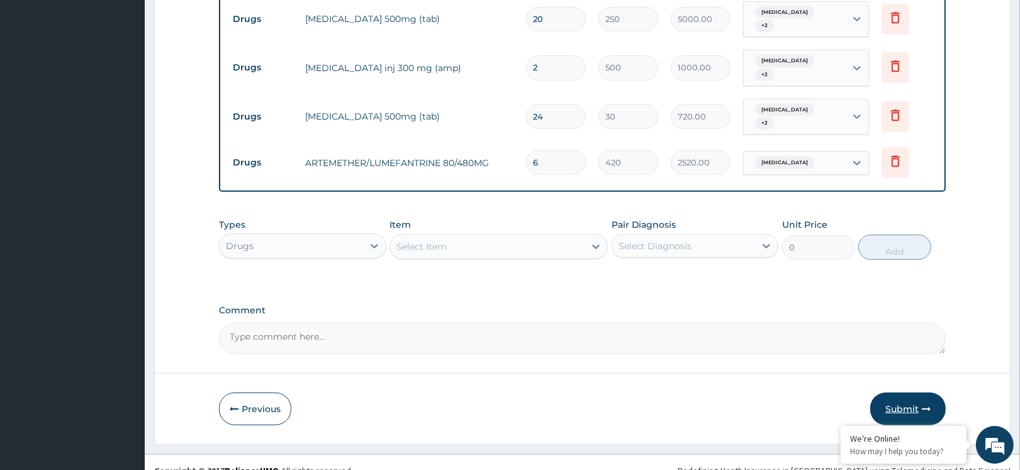
click at [918, 396] on button "Submit" at bounding box center [907, 409] width 75 height 33
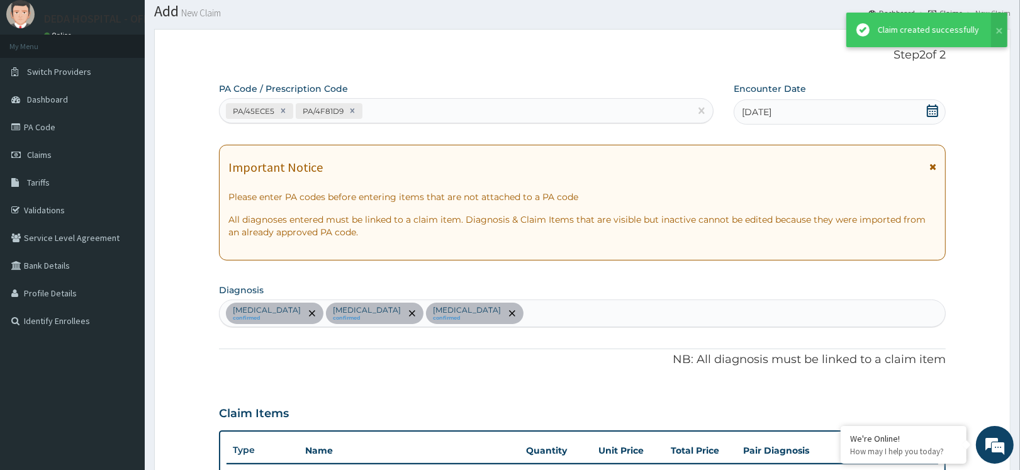
scroll to position [550, 0]
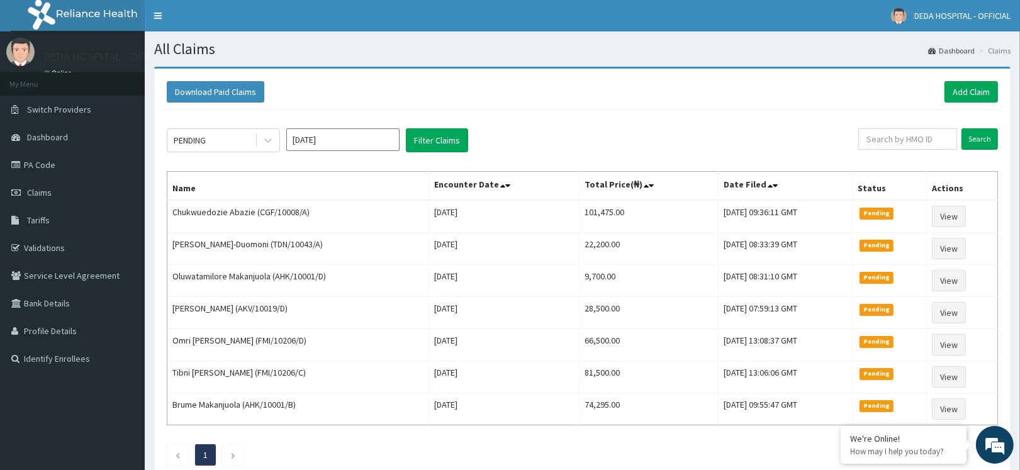
click at [537, 121] on div "PENDING [DATE] Filter Claims Search Name Encounter Date Total Price(₦) Date Fil…" at bounding box center [582, 293] width 844 height 369
click at [966, 87] on link "Add Claim" at bounding box center [970, 91] width 53 height 21
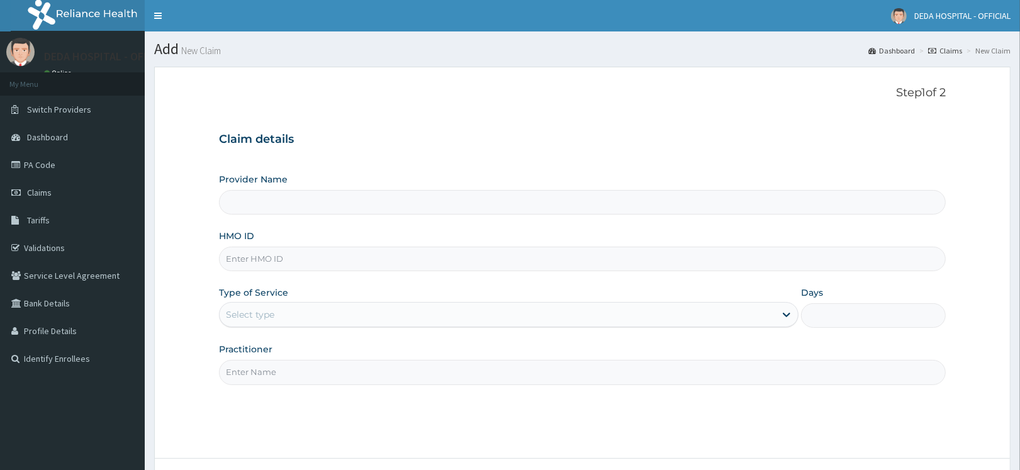
click at [242, 266] on input "HMO ID" at bounding box center [582, 259] width 727 height 25
paste input "NHY/10032/B"
type input "NHY/10032/B"
type input "DEDA HOSPITAL"
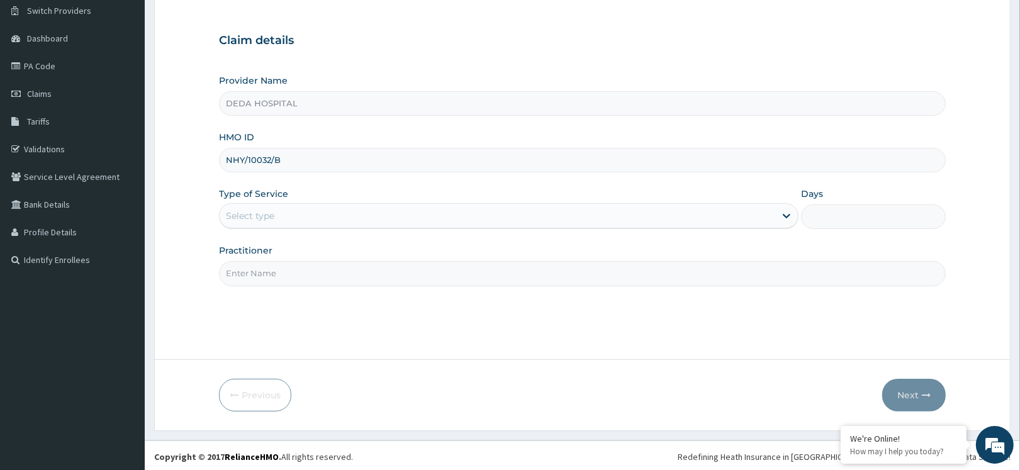
scroll to position [101, 0]
type input "NHY/10032/B"
click at [291, 213] on div "Select type" at bounding box center [497, 213] width 555 height 20
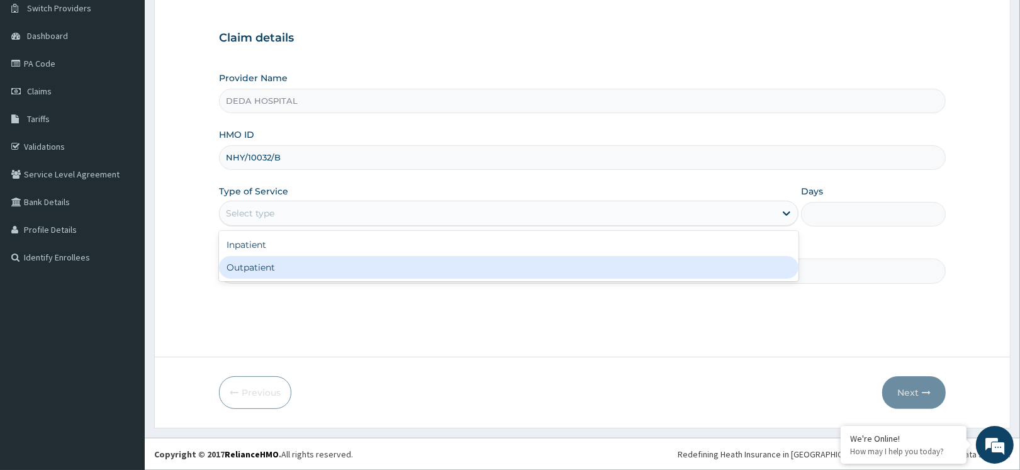
click at [266, 265] on div "Outpatient" at bounding box center [508, 267] width 579 height 23
type input "1"
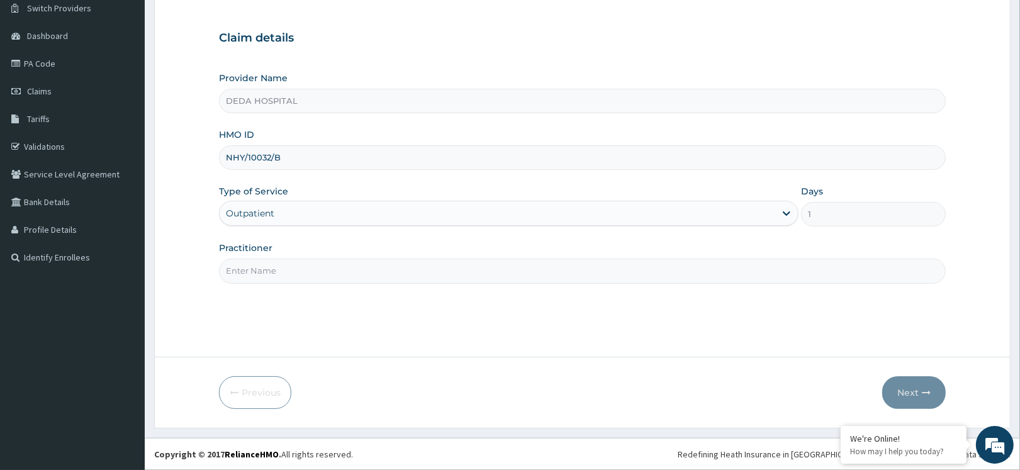
click at [265, 276] on input "Practitioner" at bounding box center [582, 271] width 727 height 25
type input "PROF. IBEKWE"
click at [913, 394] on button "Next" at bounding box center [914, 392] width 64 height 33
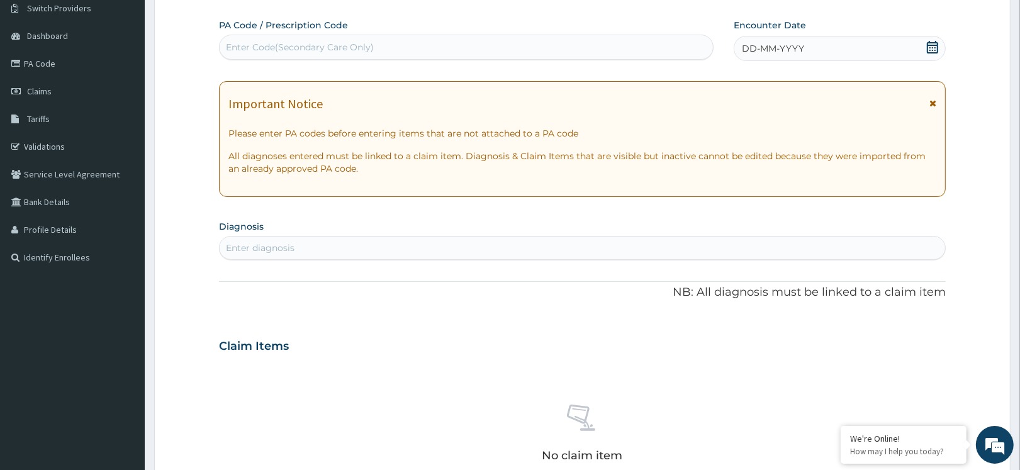
click at [267, 51] on div "Enter Code(Secondary Care Only)" at bounding box center [300, 47] width 148 height 13
paste input "PA/66F590"
type input "PA/66F590"
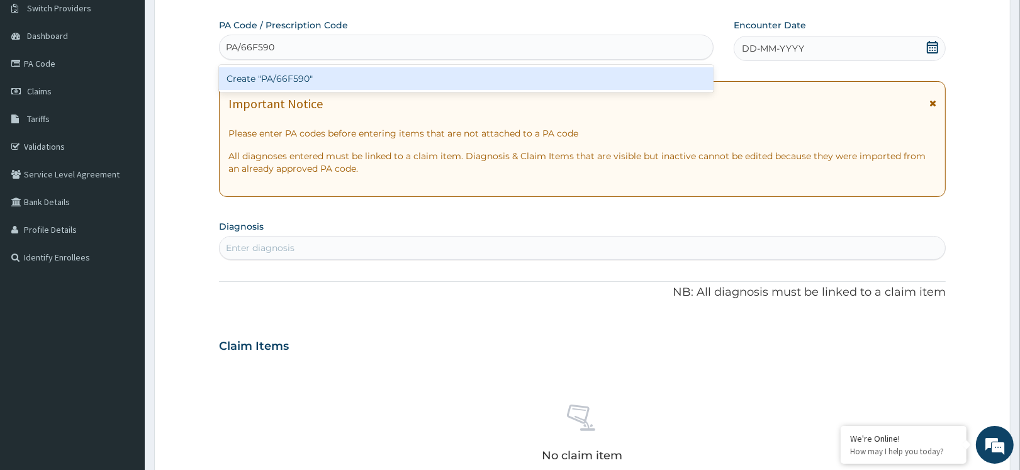
click at [301, 84] on div "Create "PA/66F590"" at bounding box center [466, 78] width 494 height 23
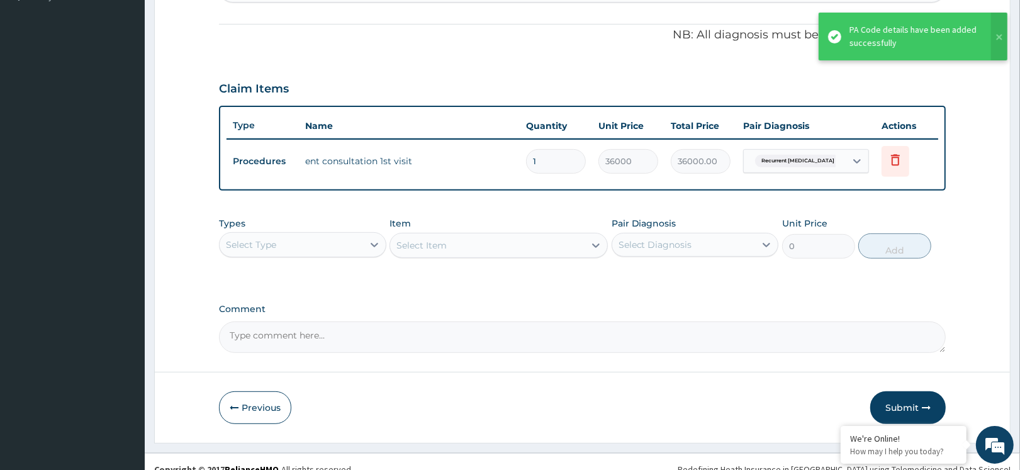
scroll to position [376, 0]
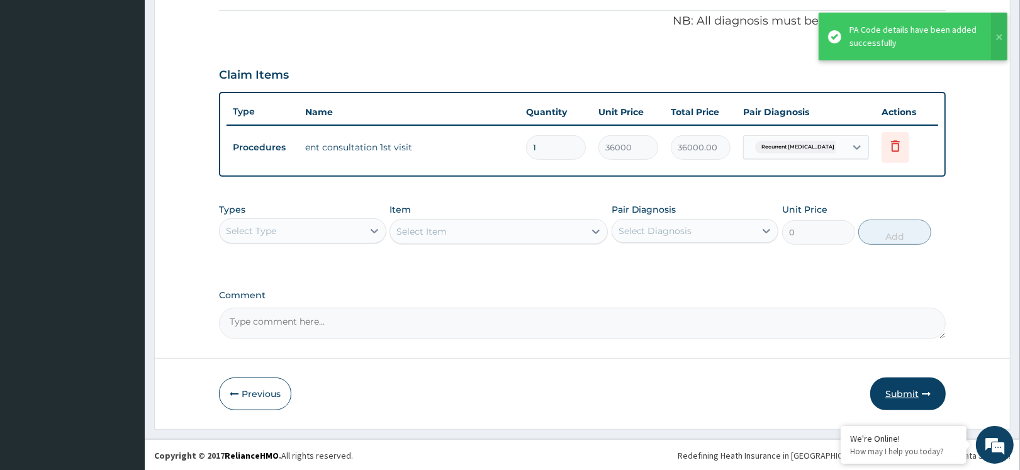
click at [905, 392] on button "Submit" at bounding box center [907, 393] width 75 height 33
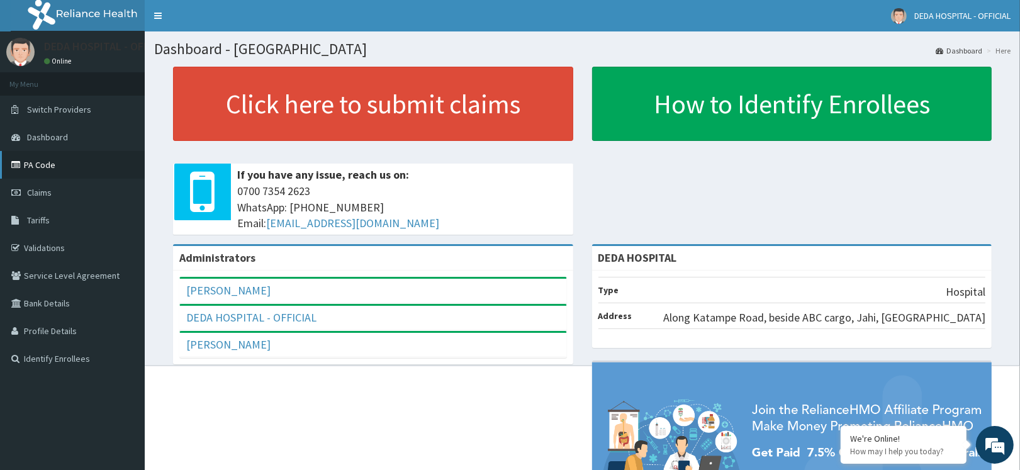
click at [52, 156] on link "PA Code" at bounding box center [72, 165] width 145 height 28
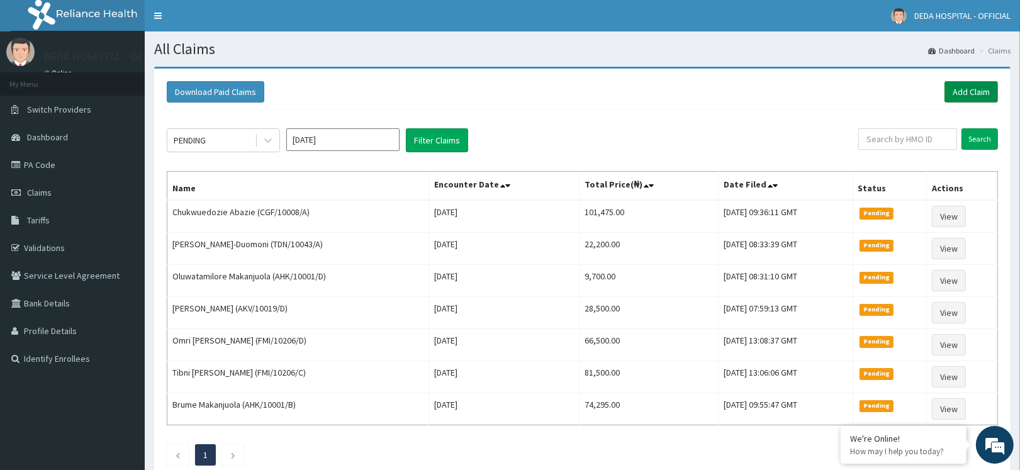
click at [971, 92] on link "Add Claim" at bounding box center [970, 91] width 53 height 21
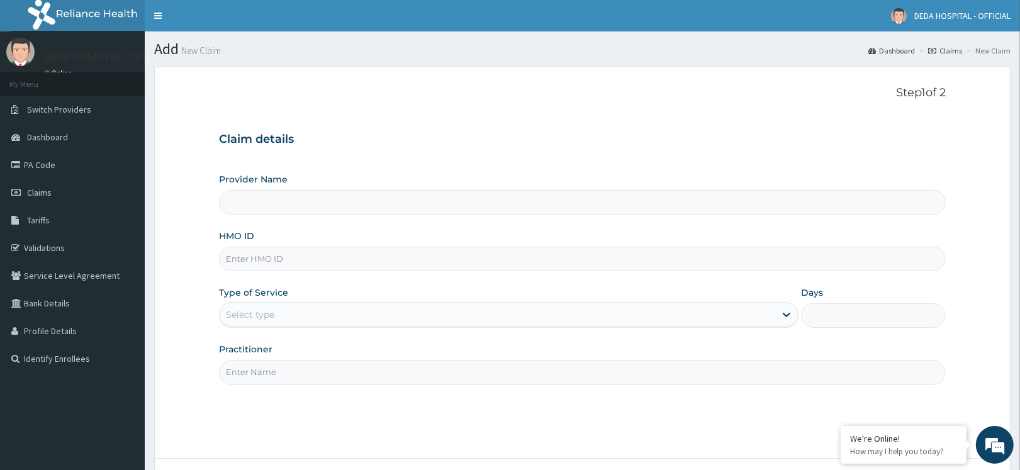
type input "DEDA HOSPITAL"
click at [263, 254] on input "HMO ID" at bounding box center [582, 259] width 727 height 25
type input "V"
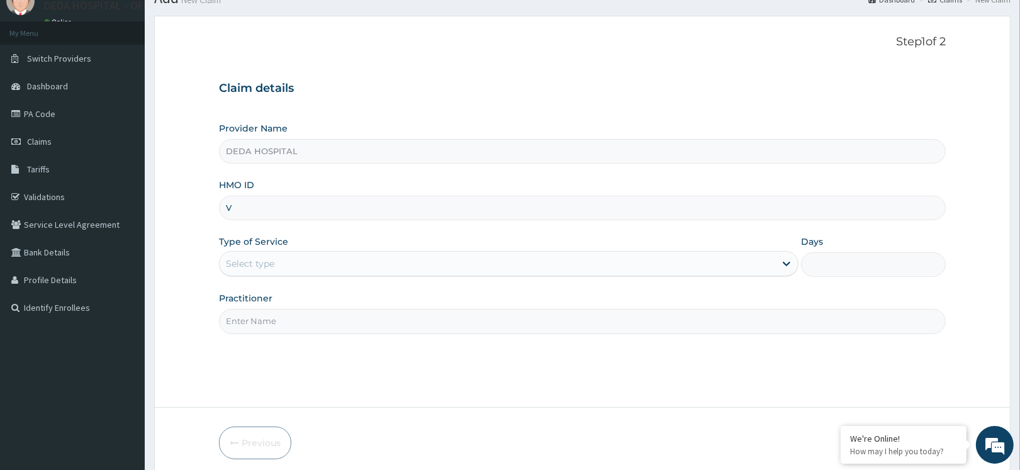
scroll to position [79, 0]
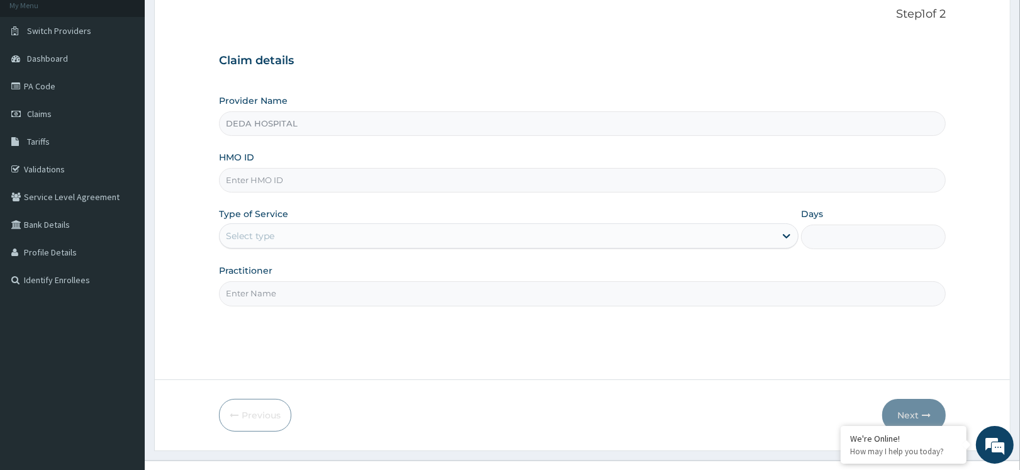
paste input "AWA/10003/A"
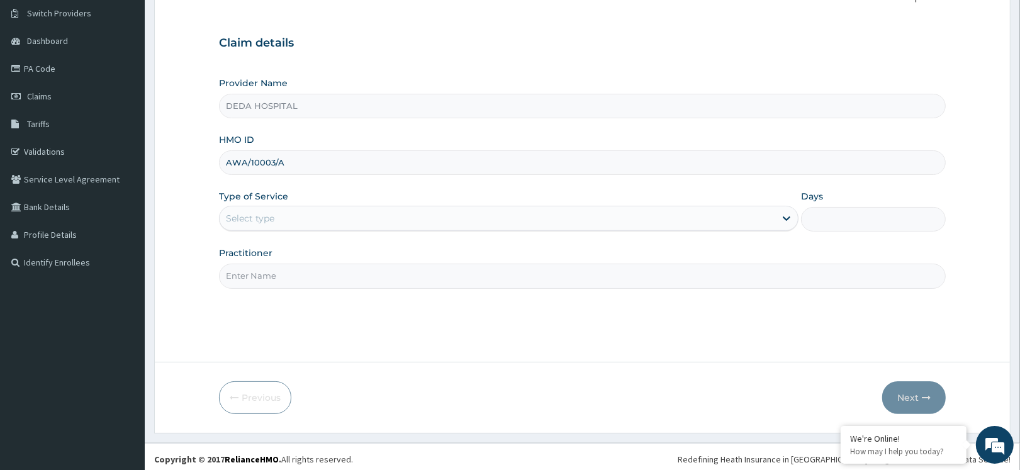
scroll to position [101, 0]
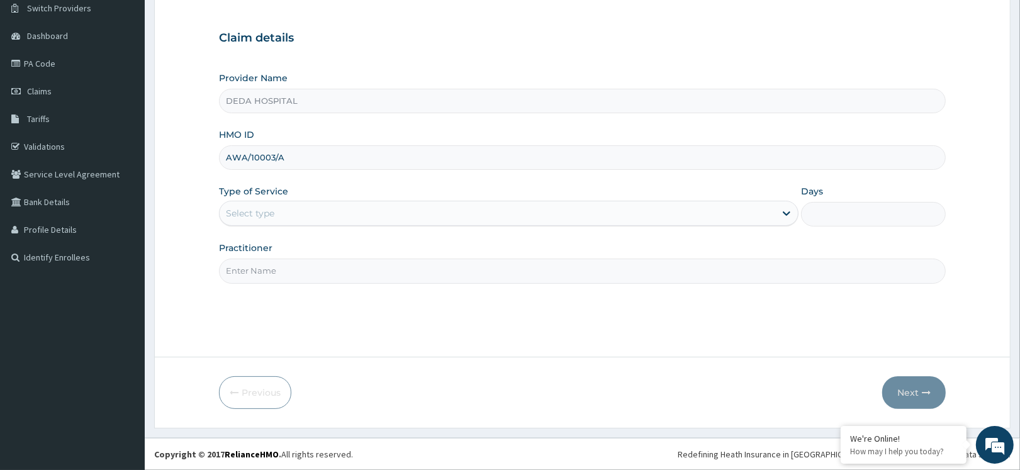
type input "AWA/10003/A"
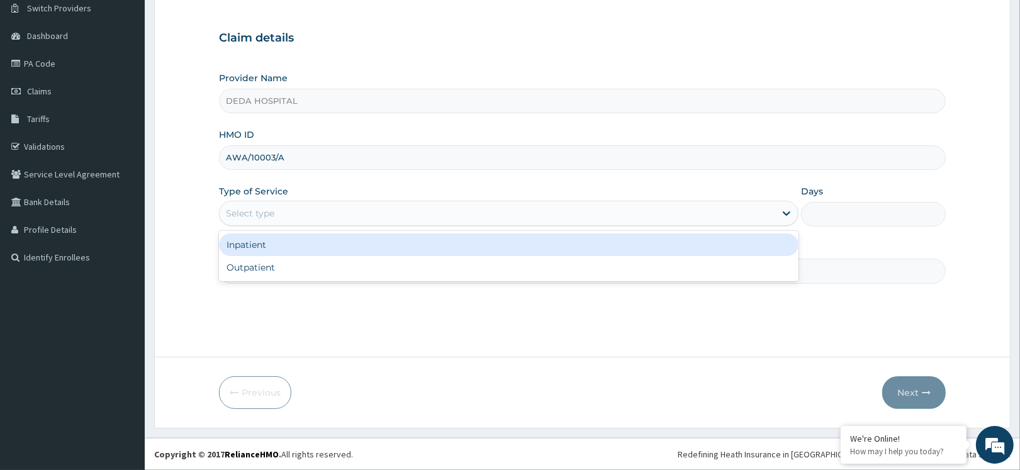
click at [274, 211] on div "Select type" at bounding box center [250, 213] width 48 height 13
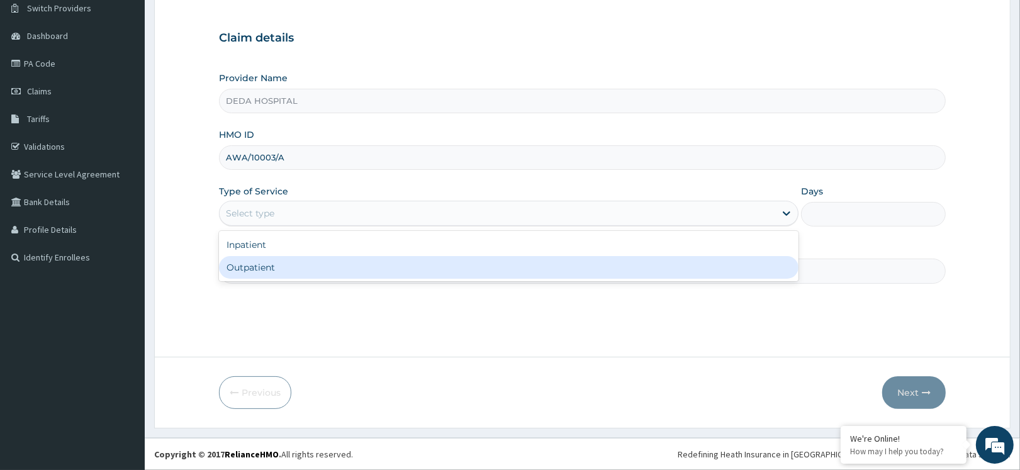
click at [264, 267] on div "Outpatient" at bounding box center [508, 267] width 579 height 23
type input "1"
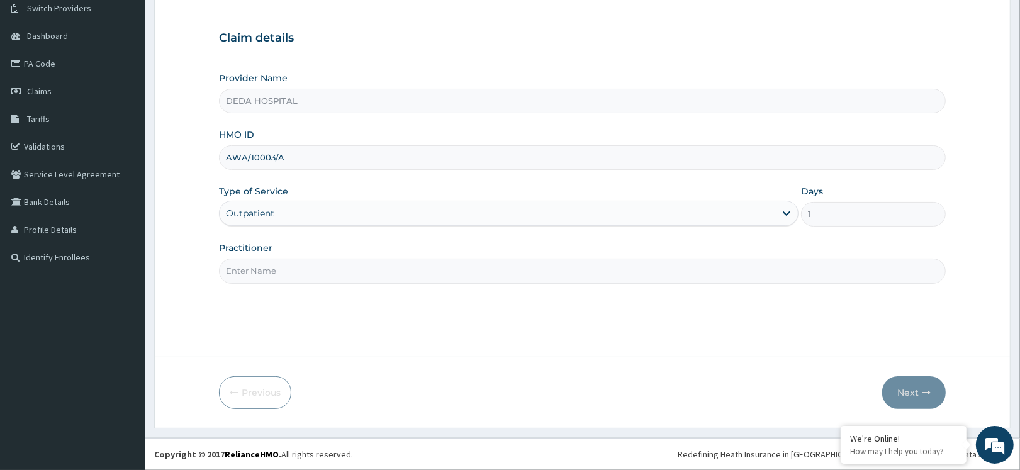
click at [264, 268] on input "Practitioner" at bounding box center [582, 271] width 727 height 25
type input "DR. [PERSON_NAME]"
click at [915, 386] on button "Next" at bounding box center [914, 392] width 64 height 33
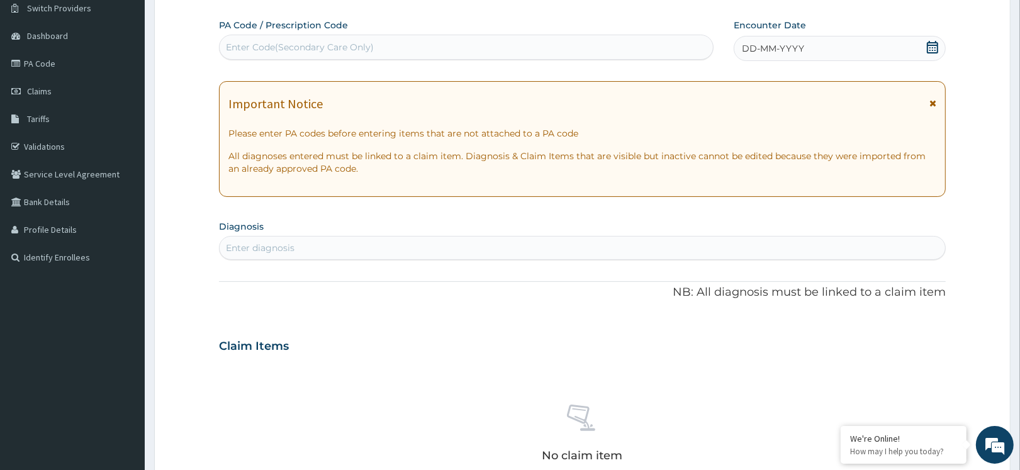
click at [272, 48] on div "Enter Code(Secondary Care Only)" at bounding box center [300, 47] width 148 height 13
paste input "AWA/10003/A"
type input "AWA/10003/A"
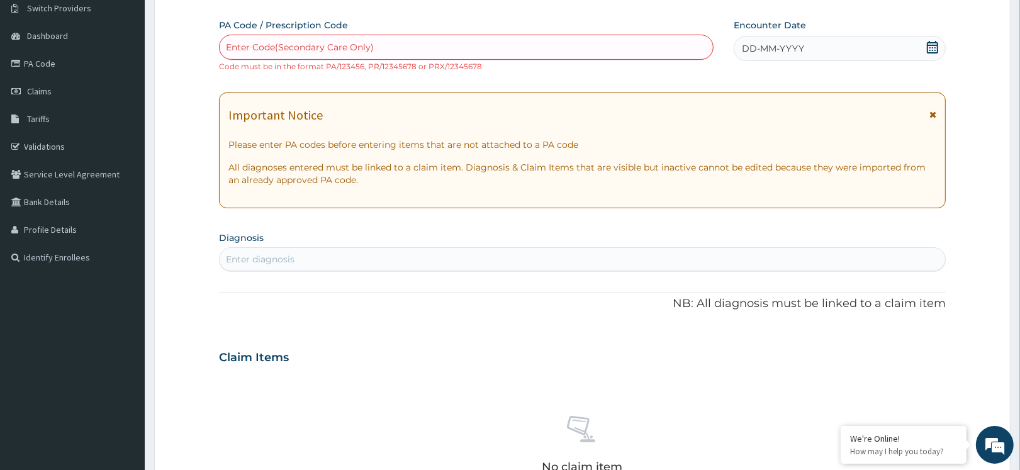
click at [271, 52] on div "Enter Code(Secondary Care Only)" at bounding box center [300, 47] width 148 height 13
paste input "PA/FC1EE8"
type input "PA/FC1EE8"
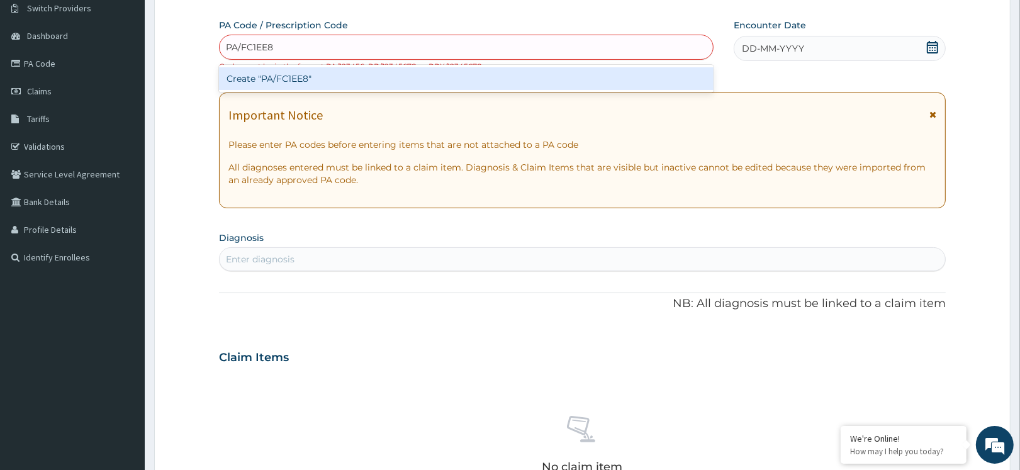
click at [246, 86] on div "Create "PA/FC1EE8"" at bounding box center [466, 78] width 494 height 23
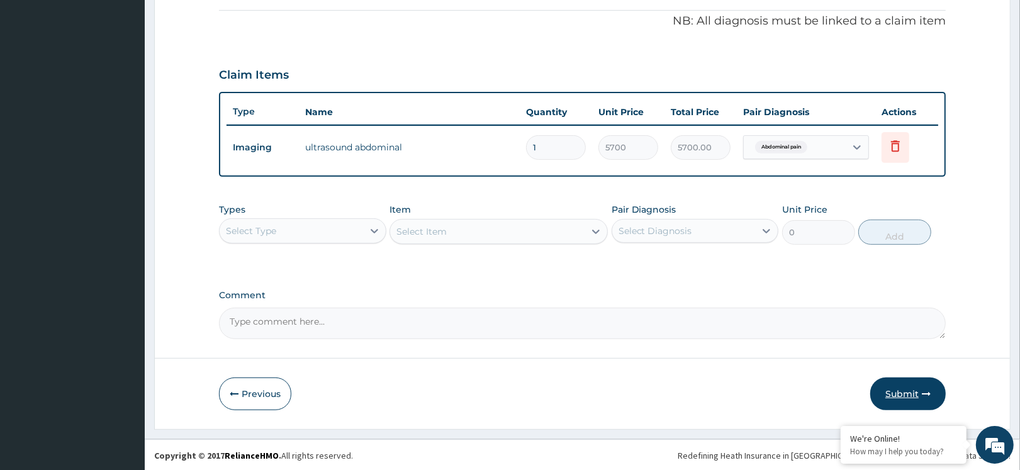
click at [922, 384] on button "Submit" at bounding box center [907, 393] width 75 height 33
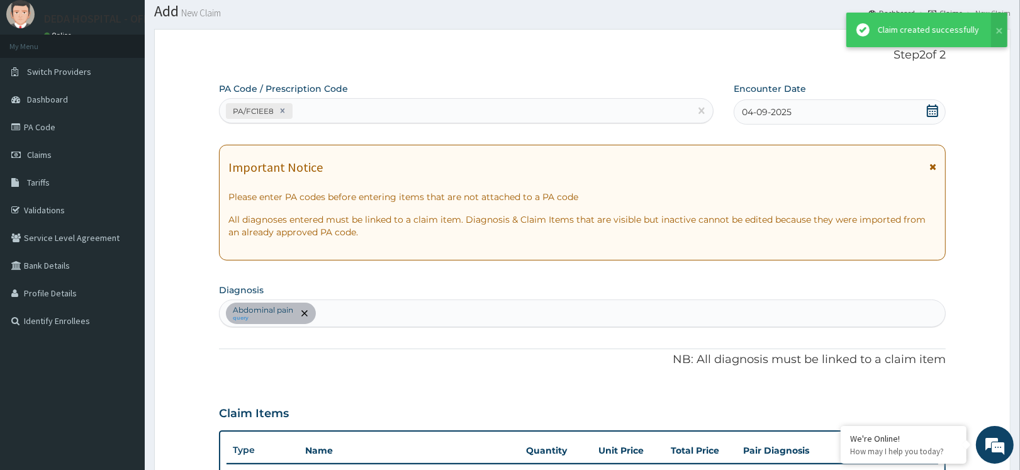
scroll to position [376, 0]
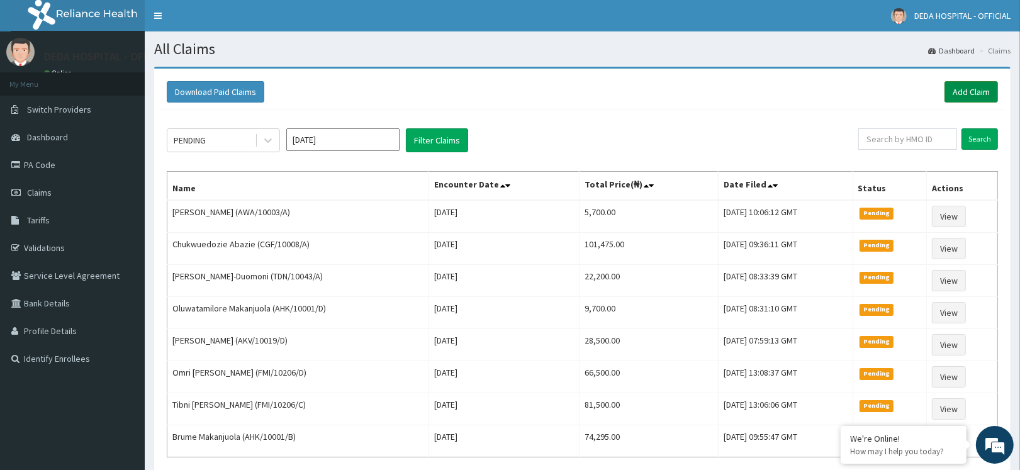
click at [963, 91] on link "Add Claim" at bounding box center [970, 91] width 53 height 21
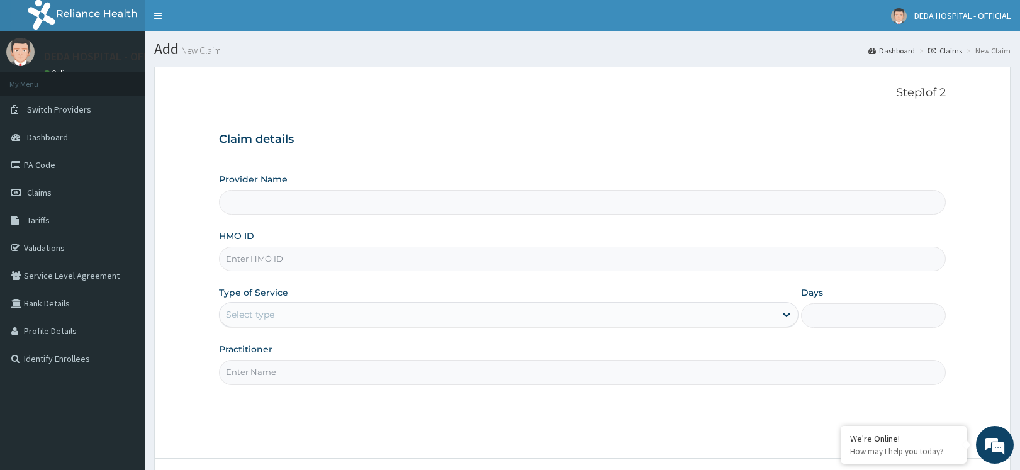
type input "DEDA HOSPITAL"
click at [264, 269] on input "HMO ID" at bounding box center [582, 259] width 727 height 25
paste input "NHY/10022/F"
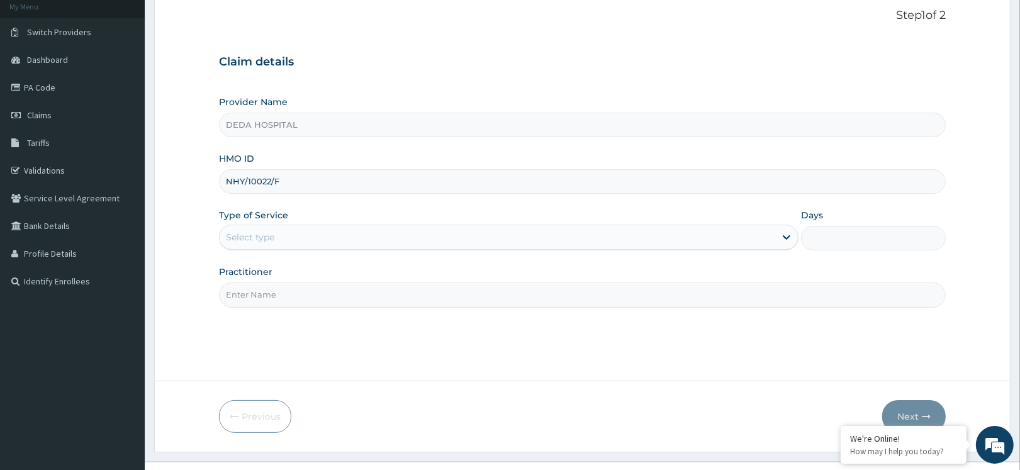
scroll to position [79, 0]
type input "NHY/10022/F"
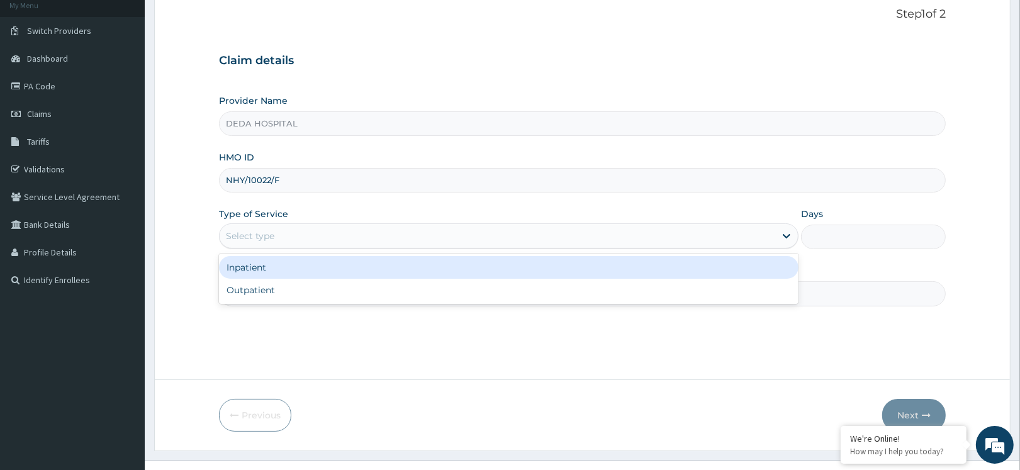
click at [331, 243] on div "Select type" at bounding box center [497, 236] width 555 height 20
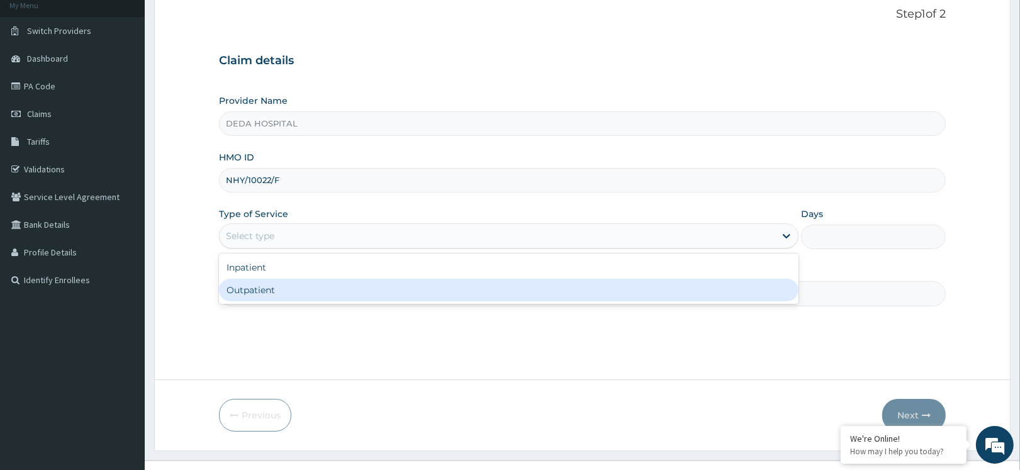
click at [275, 286] on div "Outpatient" at bounding box center [508, 290] width 579 height 23
type input "1"
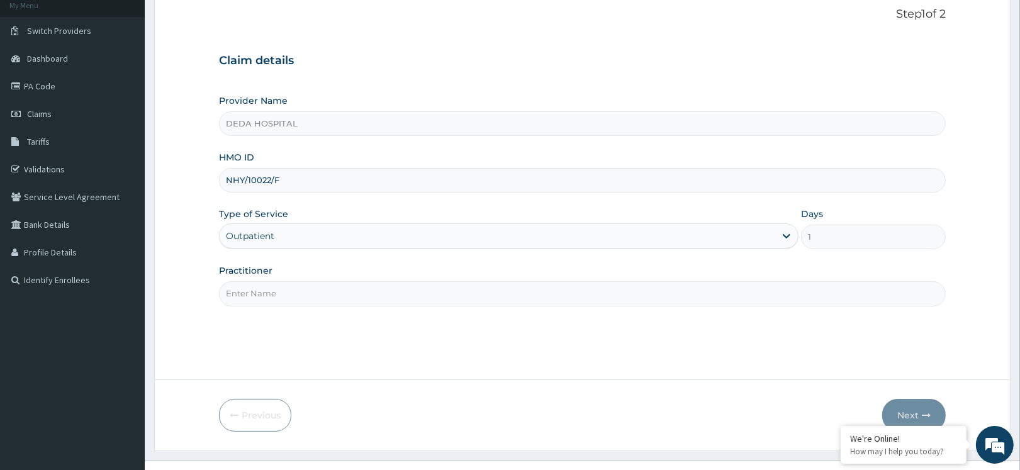
click at [272, 291] on input "Practitioner" at bounding box center [582, 293] width 727 height 25
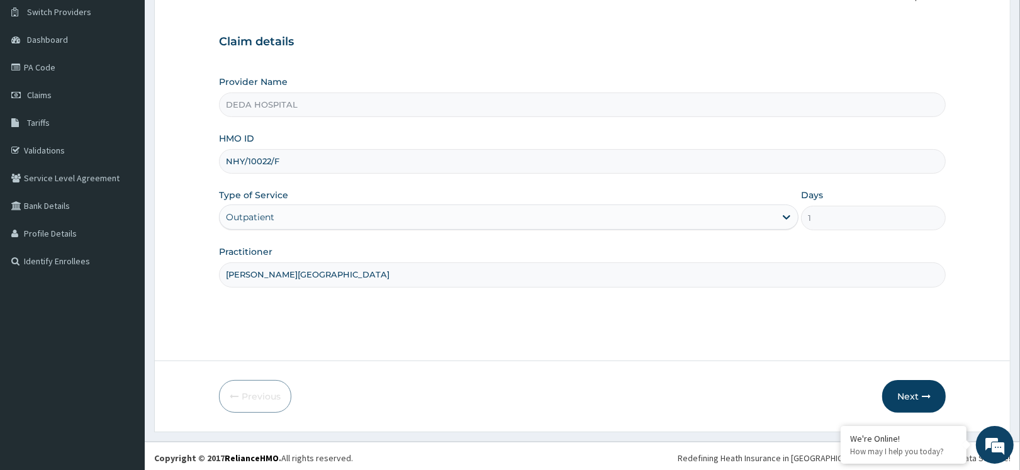
scroll to position [101, 0]
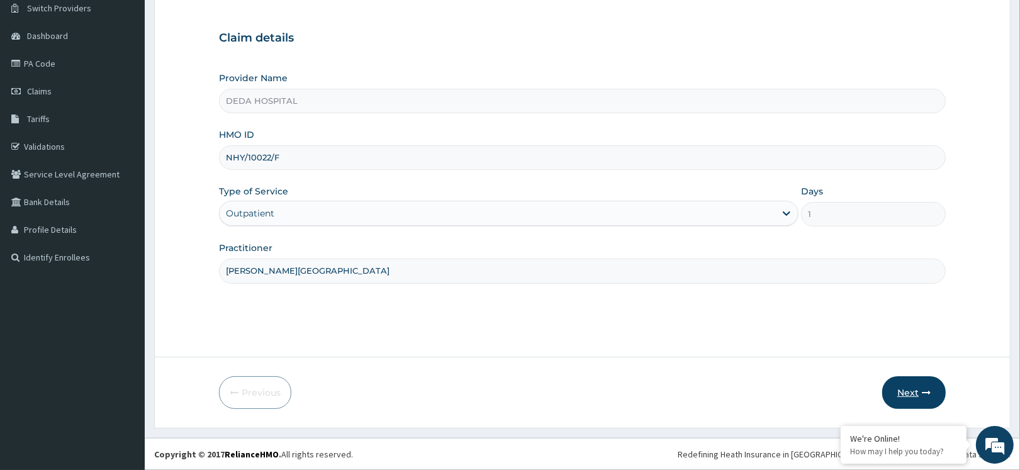
type input "DR. IBEKWE"
click at [917, 386] on button "Next" at bounding box center [914, 392] width 64 height 33
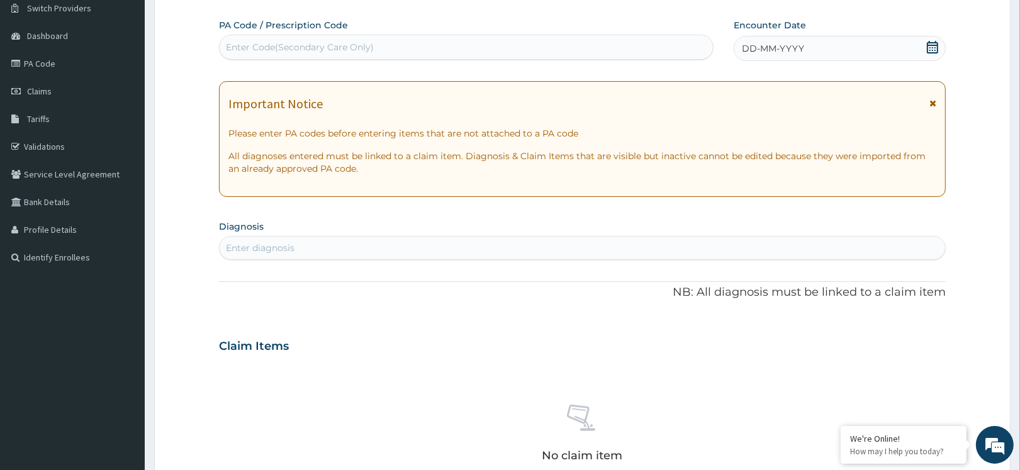
click at [243, 46] on div "Enter Code(Secondary Care Only)" at bounding box center [300, 47] width 148 height 13
paste input "PA/F7EABE"
type input "PA/F7EABE"
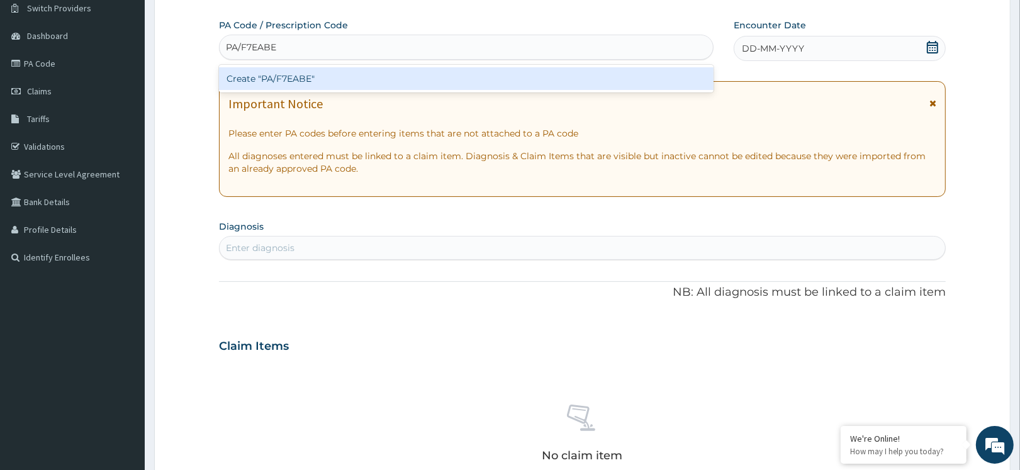
click at [285, 80] on div "Create "PA/F7EABE"" at bounding box center [466, 78] width 494 height 23
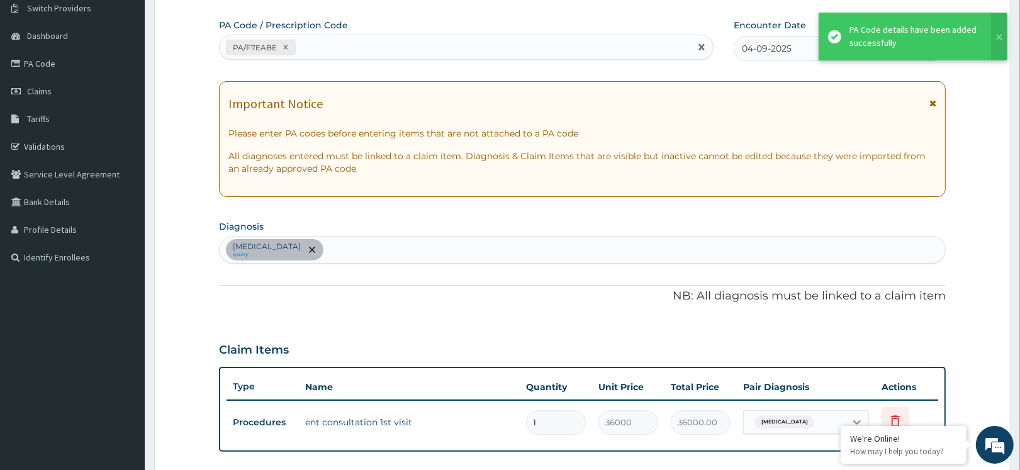
click at [343, 51] on div "PA/F7EABE" at bounding box center [455, 47] width 471 height 21
paste input "PA/6DF67C"
type input "PA/6DF67C"
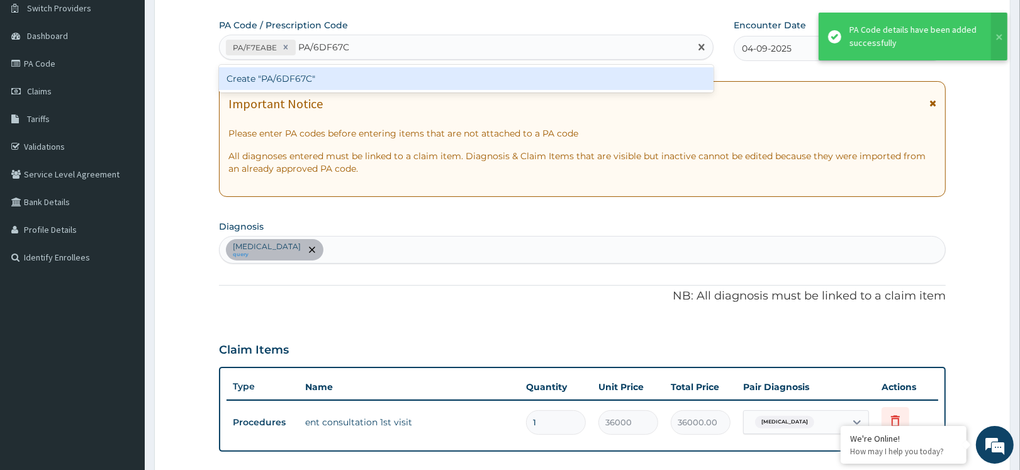
click at [333, 83] on div "Create "PA/6DF67C"" at bounding box center [466, 78] width 494 height 23
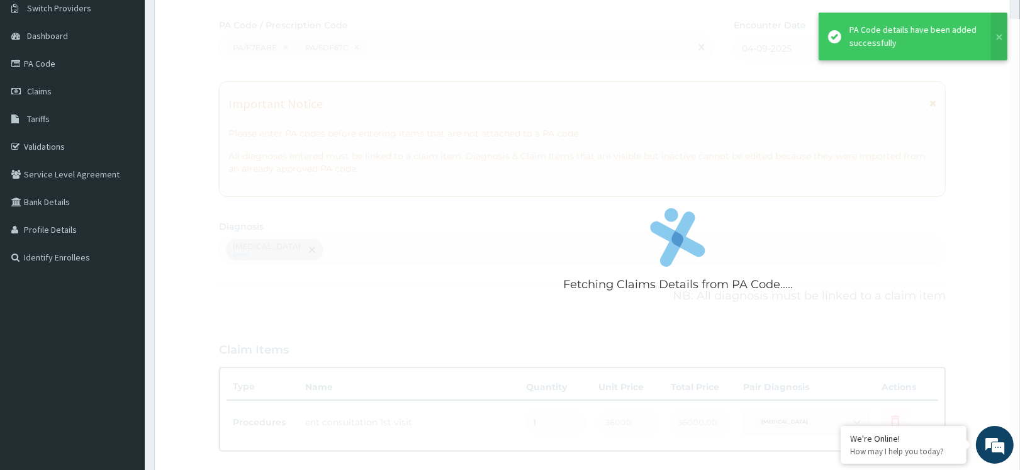
scroll to position [108, 0]
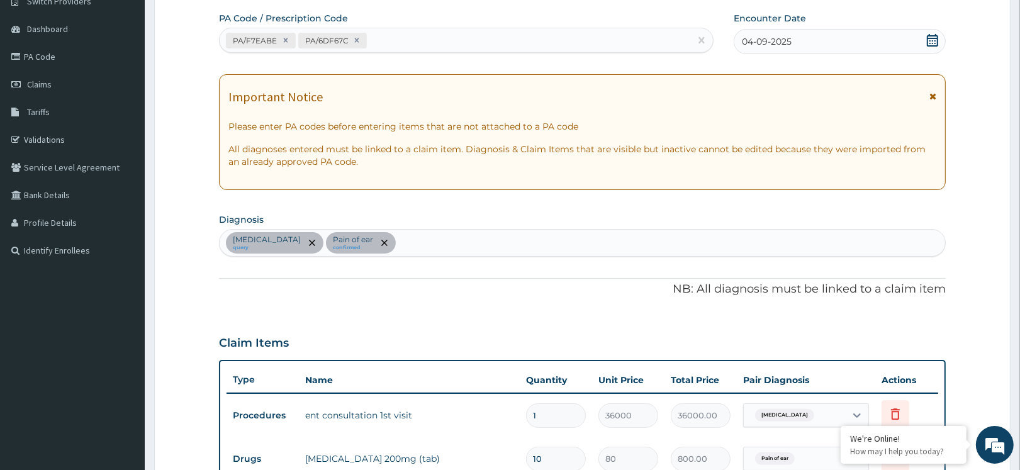
drag, startPoint x: 187, startPoint y: 359, endPoint x: 208, endPoint y: 340, distance: 28.1
click at [192, 357] on form "Step 2 of 2 PA Code / Prescription Code PA/F7EABE PA/6DF67C Encounter Date 04-0…" at bounding box center [582, 349] width 856 height 782
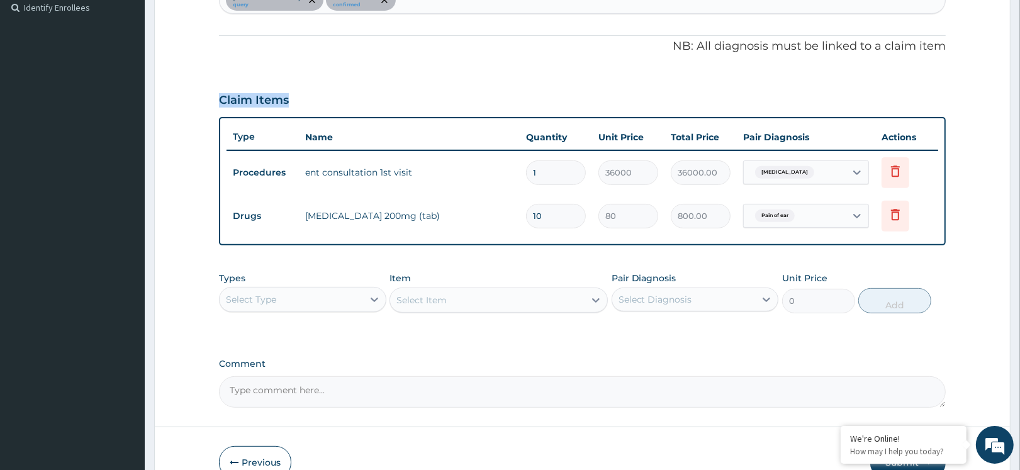
scroll to position [420, 0]
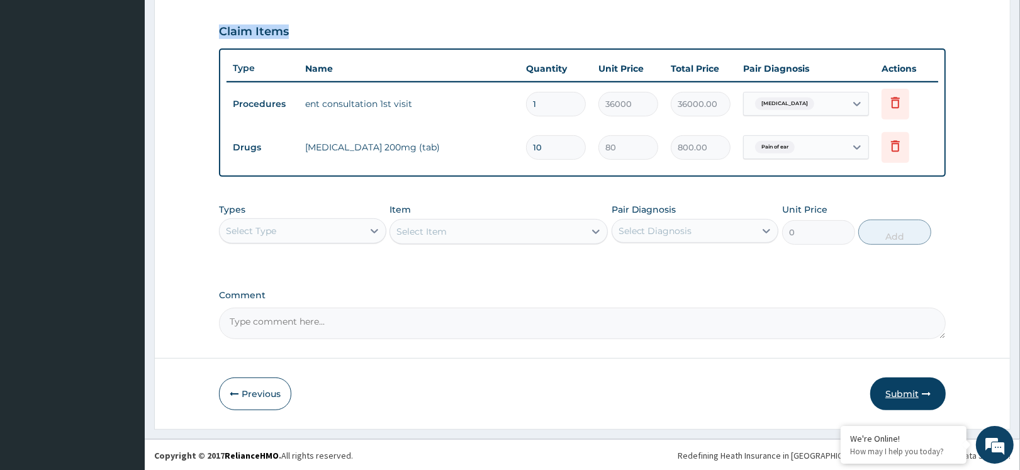
click at [917, 396] on button "Submit" at bounding box center [907, 393] width 75 height 33
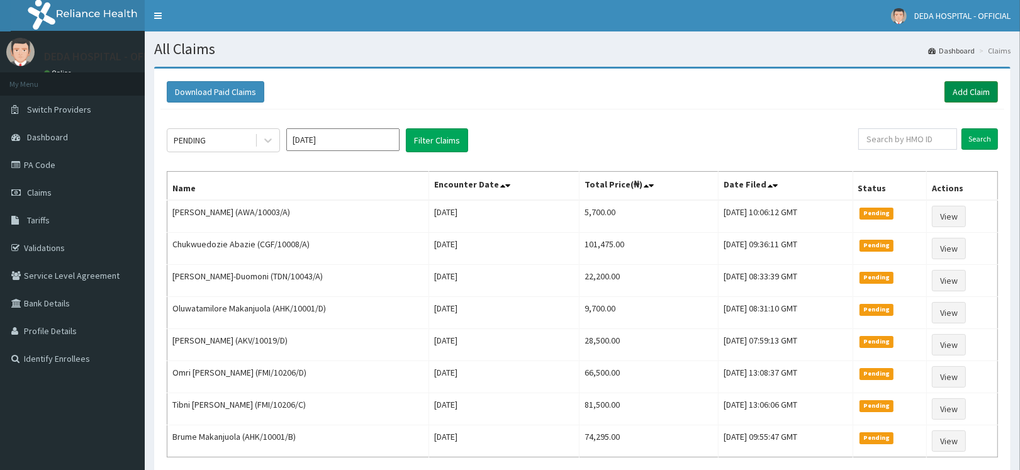
click at [966, 91] on link "Add Claim" at bounding box center [970, 91] width 53 height 21
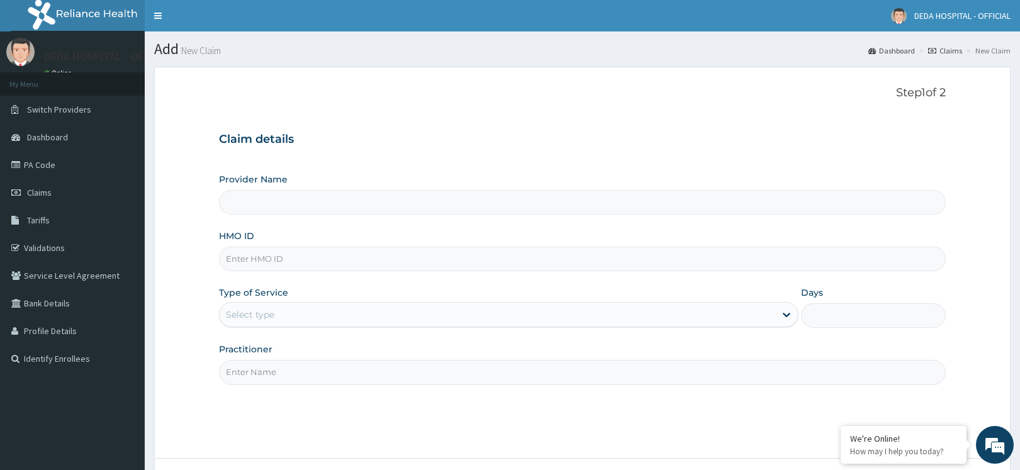
type input "DEDA HOSPITAL"
click at [235, 256] on input "HMO ID" at bounding box center [582, 259] width 727 height 25
paste input "GBI/10172/C"
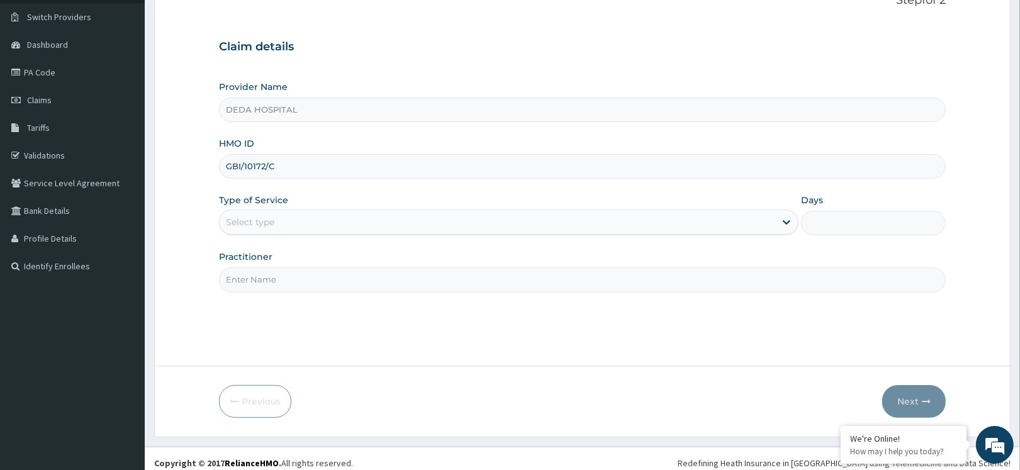
scroll to position [101, 0]
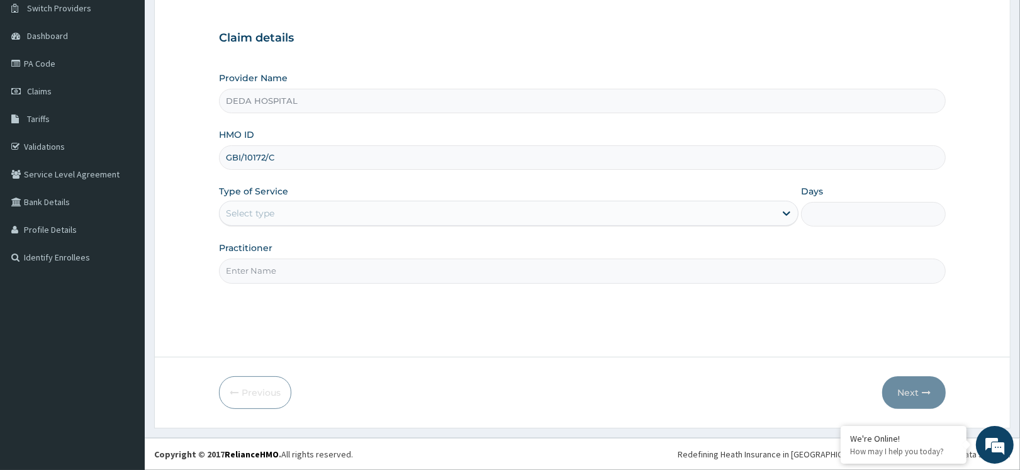
type input "GBI/10172/C"
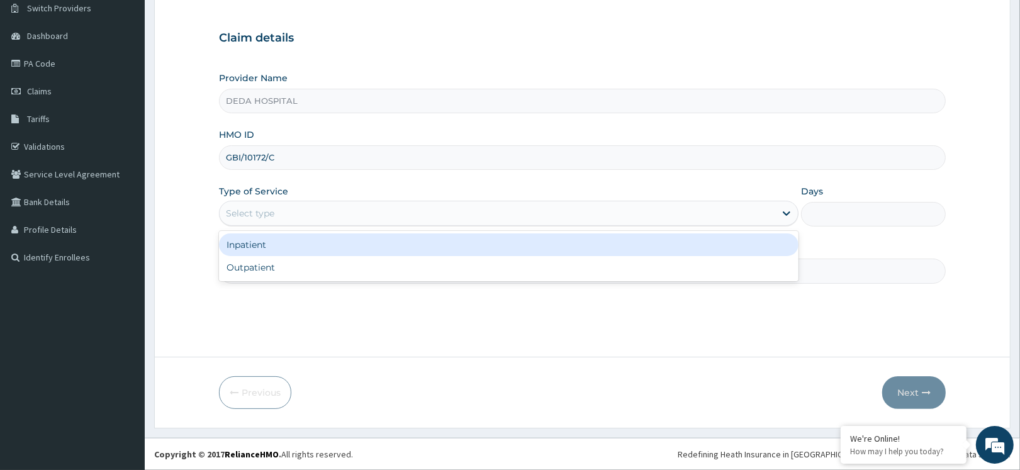
click at [277, 212] on div "Select type" at bounding box center [497, 213] width 555 height 20
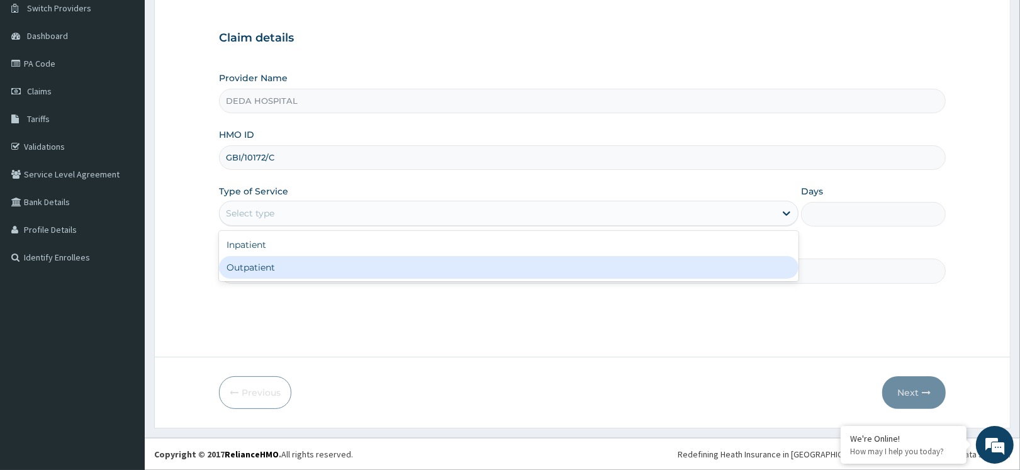
click at [258, 267] on div "Outpatient" at bounding box center [508, 267] width 579 height 23
type input "1"
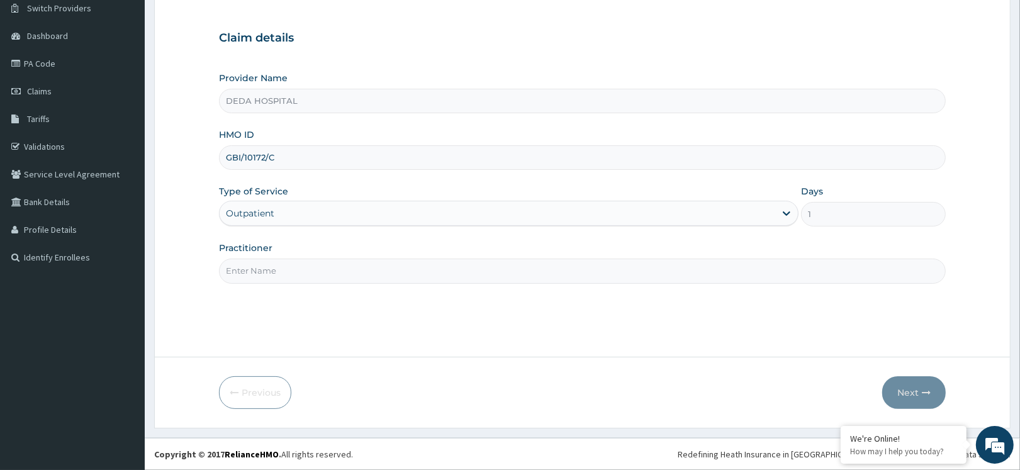
click at [283, 265] on input "Practitioner" at bounding box center [582, 271] width 727 height 25
type input "DR. RACHEL"
drag, startPoint x: 401, startPoint y: 321, endPoint x: 497, endPoint y: 321, distance: 95.6
click at [407, 321] on div "Step 1 of 2 Claim details Provider Name DEDA HOSPITAL HMO ID GBI/10172/C Type o…" at bounding box center [582, 161] width 727 height 352
click at [898, 388] on button "Next" at bounding box center [914, 392] width 64 height 33
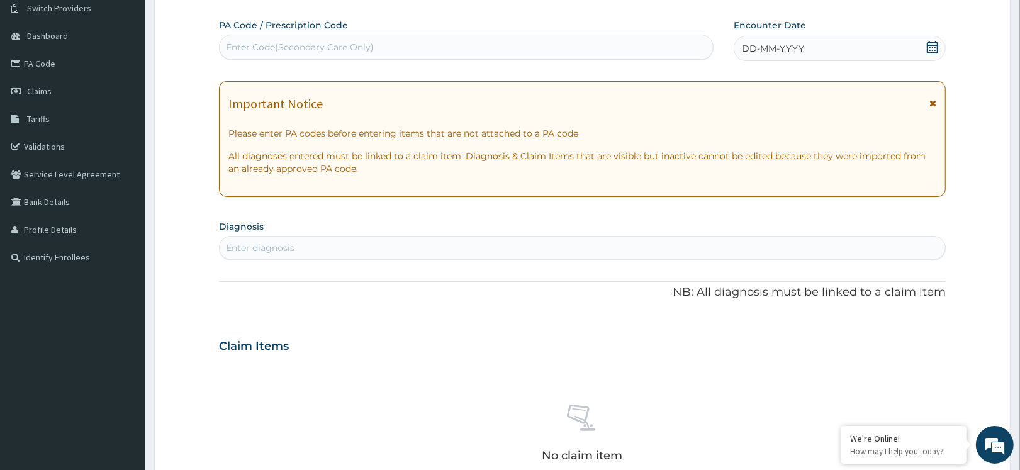
click at [265, 55] on div "Enter Code(Secondary Care Only)" at bounding box center [466, 47] width 493 height 20
paste input "PA/137C69"
type input "PA/137C69"
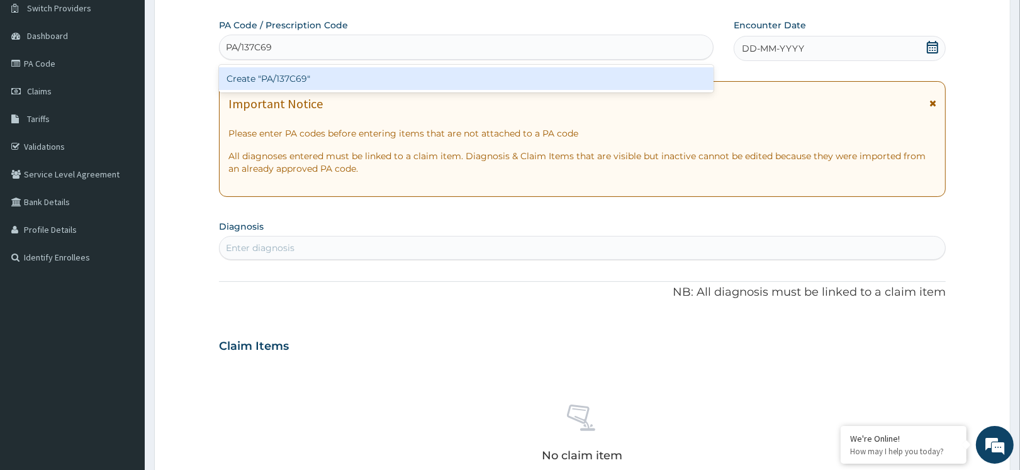
click at [316, 75] on div "Create "PA/137C69"" at bounding box center [466, 78] width 494 height 23
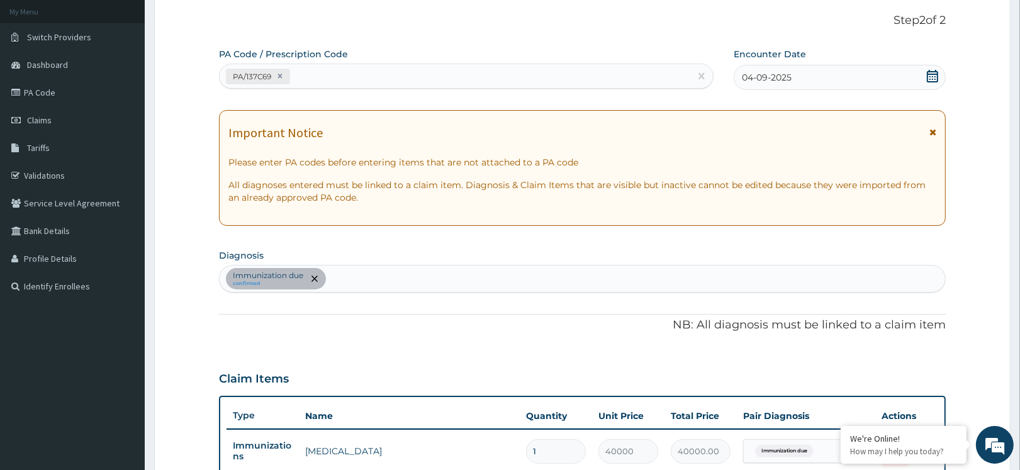
scroll to position [30, 0]
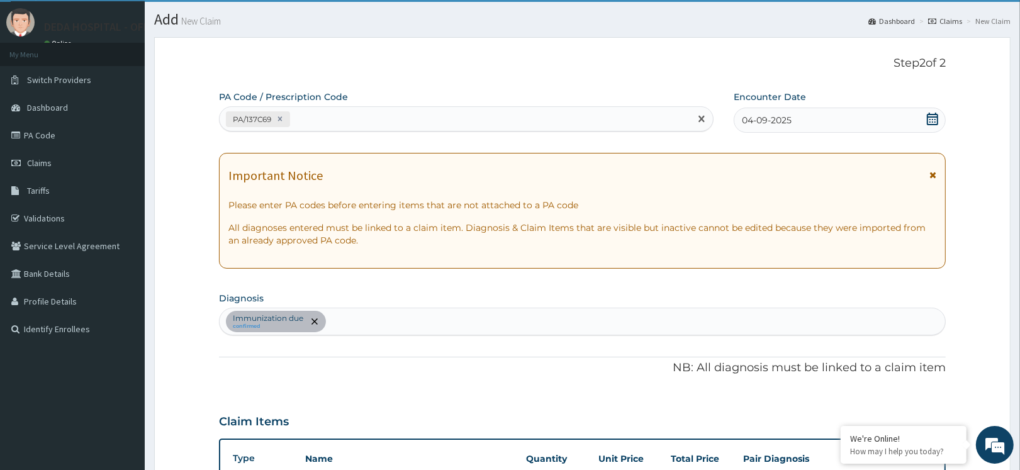
click at [340, 114] on div "PA/137C69" at bounding box center [455, 119] width 471 height 21
paste input "PA/D3C91A"
type input "PA/D3C91A"
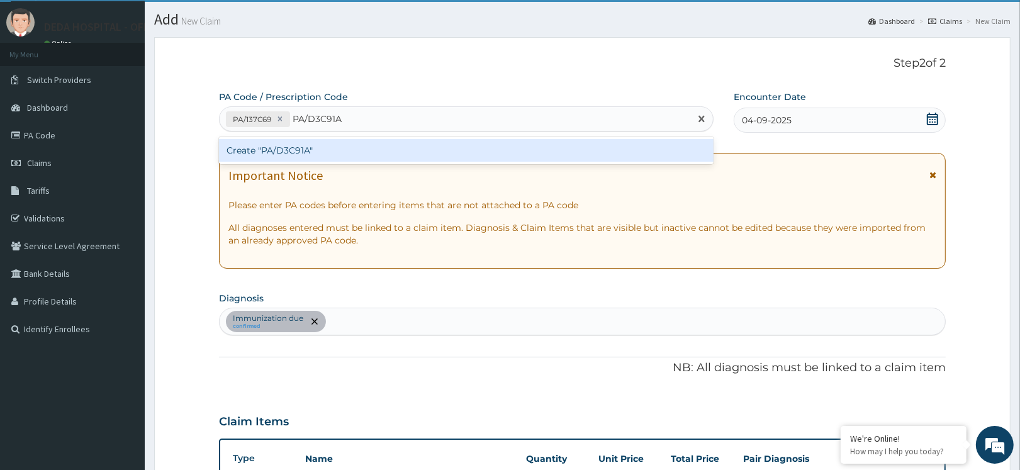
click at [340, 140] on div "Create "PA/D3C91A"" at bounding box center [466, 150] width 494 height 23
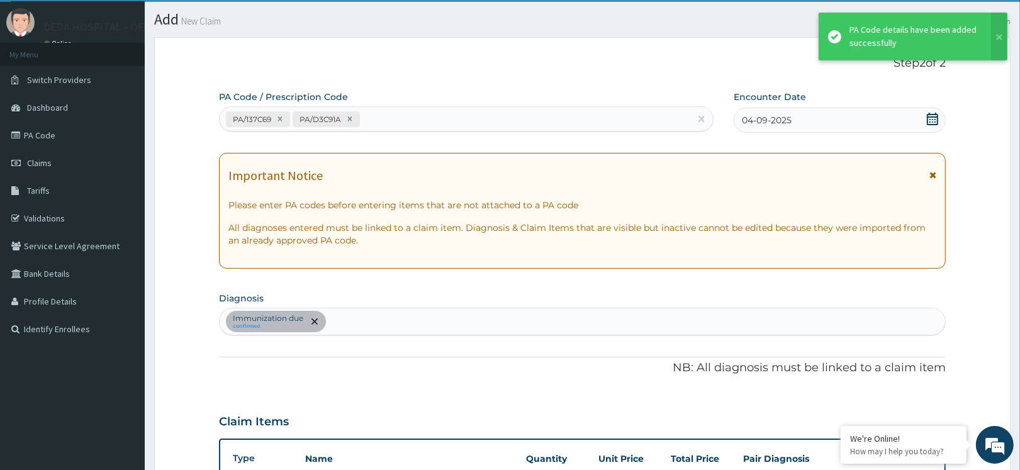
scroll to position [375, 0]
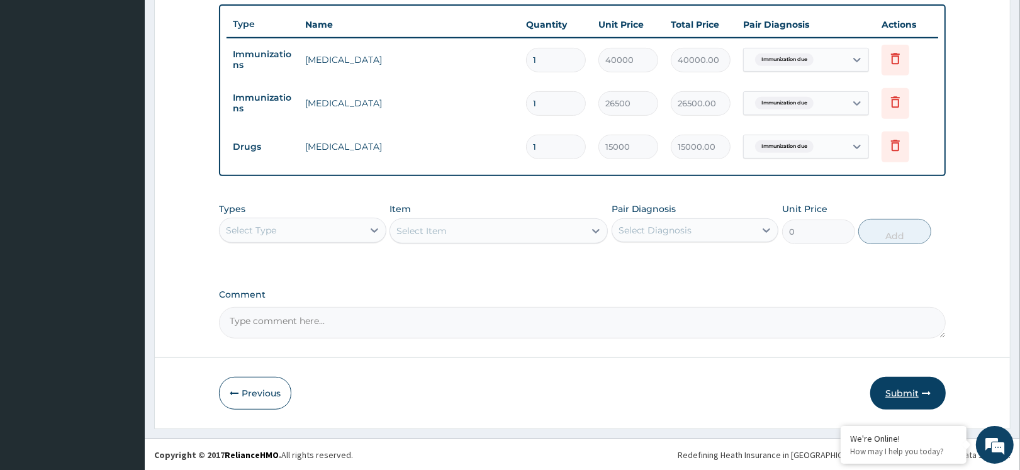
click at [913, 388] on button "Submit" at bounding box center [907, 393] width 75 height 33
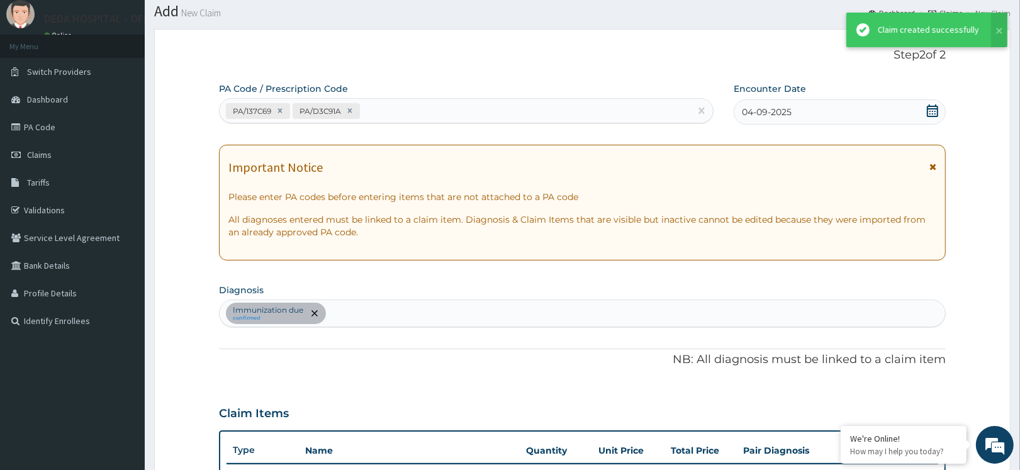
scroll to position [464, 0]
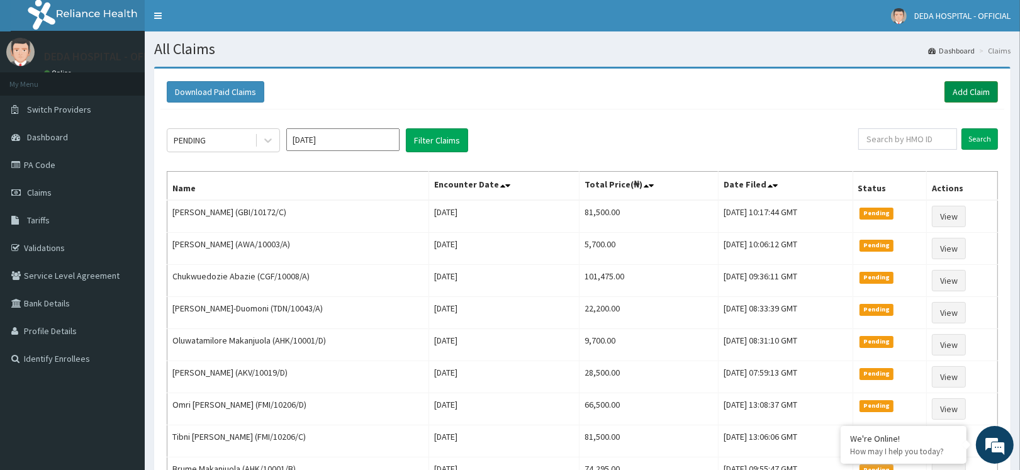
click at [975, 91] on link "Add Claim" at bounding box center [970, 91] width 53 height 21
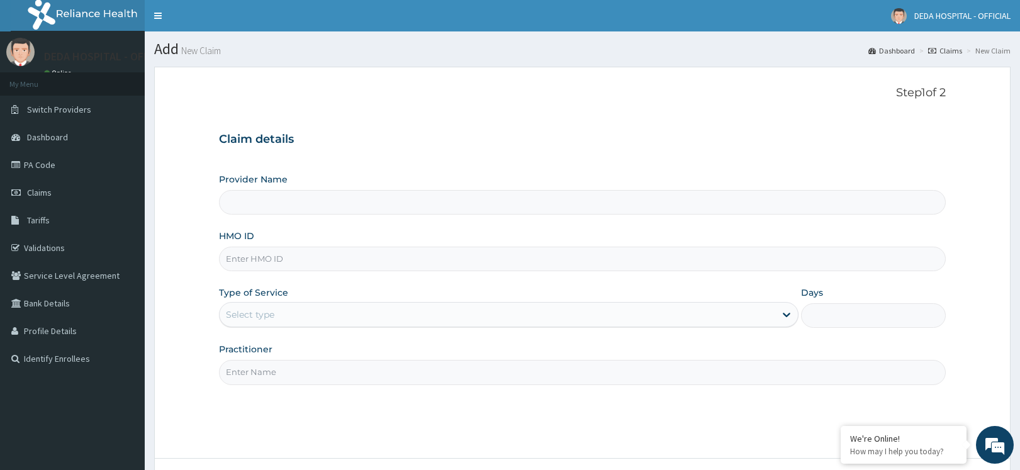
type input "DEDA HOSPITAL"
click at [237, 257] on input "HMO ID" at bounding box center [582, 259] width 727 height 25
paste input "GBI/10279/C"
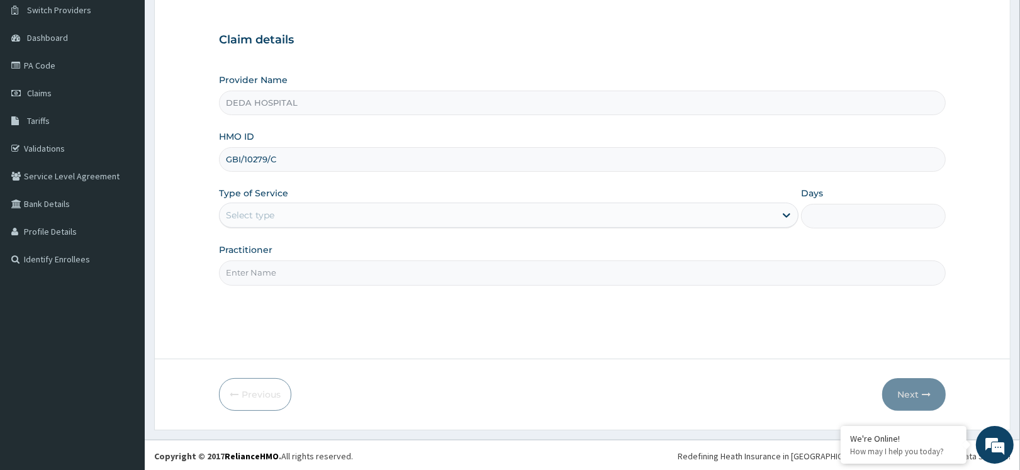
scroll to position [101, 0]
type input "GBI/10279/C"
click at [287, 209] on div "Select type" at bounding box center [497, 213] width 555 height 20
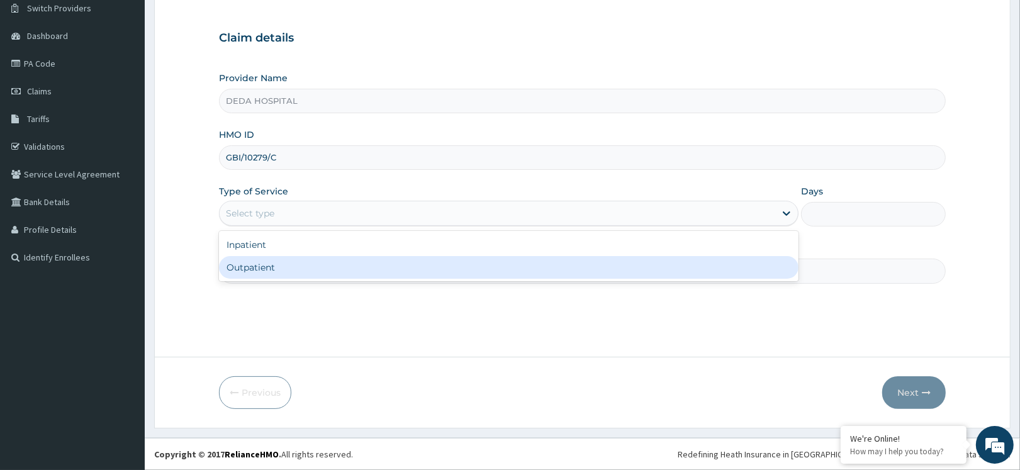
click at [264, 265] on div "Outpatient" at bounding box center [508, 267] width 579 height 23
type input "1"
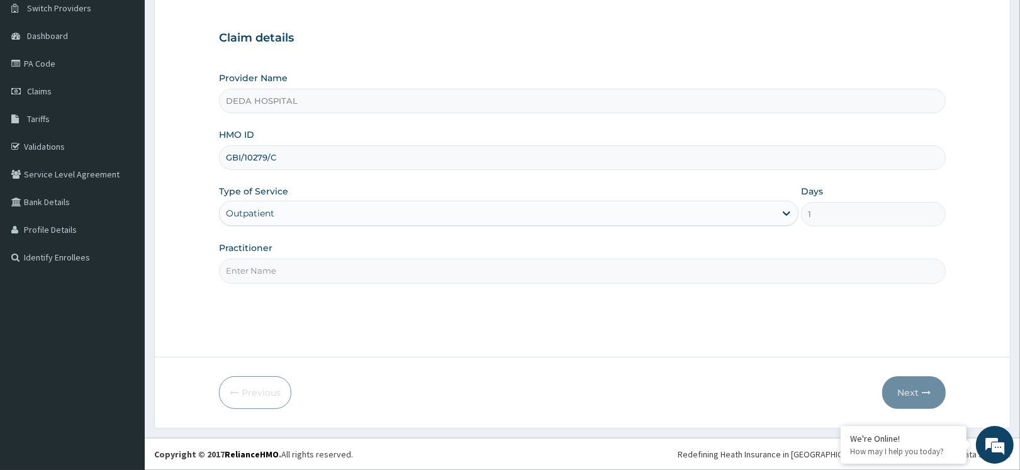
click at [262, 271] on input "Practitioner" at bounding box center [582, 271] width 727 height 25
type input "DR. SAMUEL"
click at [897, 387] on button "Next" at bounding box center [914, 392] width 64 height 33
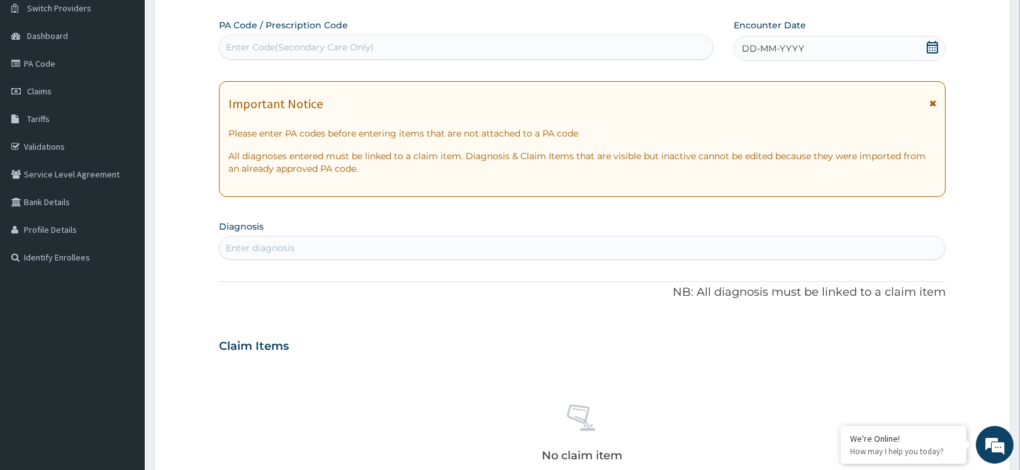
click at [264, 49] on div "Enter Code(Secondary Care Only)" at bounding box center [300, 47] width 148 height 13
paste input "PA/5787E4"
type input "PA/5787E4"
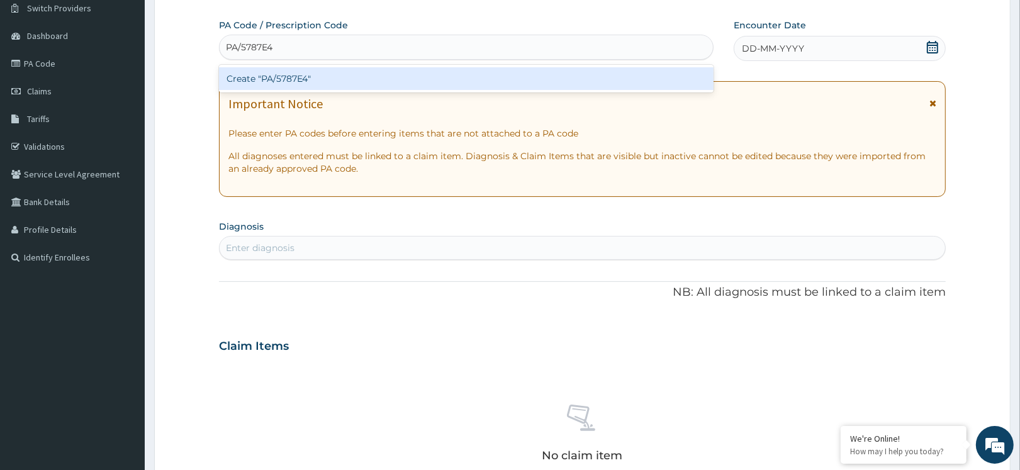
click at [269, 82] on div "Create "PA/5787E4"" at bounding box center [466, 78] width 494 height 23
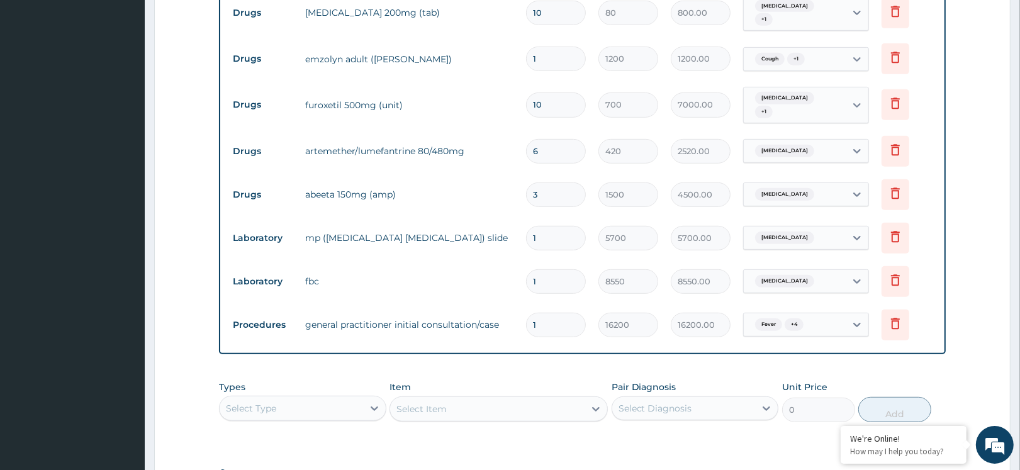
scroll to position [478, 0]
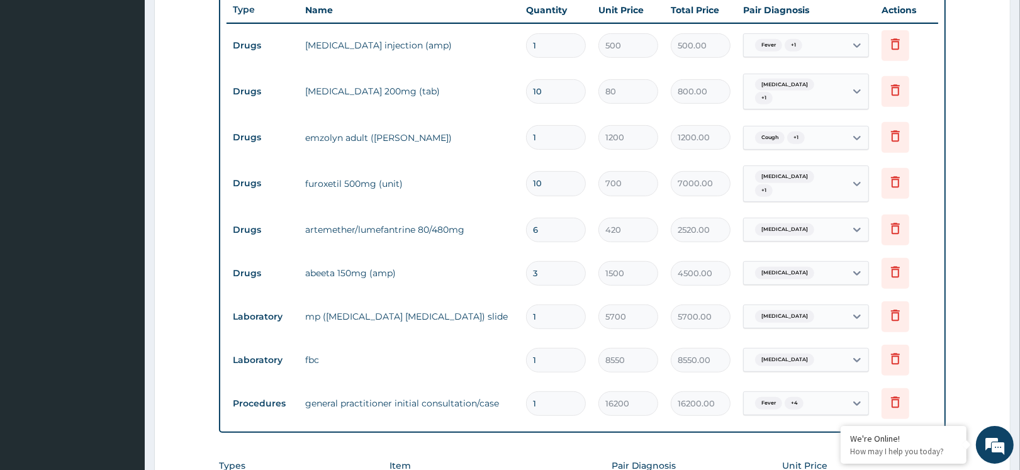
click at [170, 340] on form "Step 2 of 2 PA Code / Prescription Code PA/5787E4 Encounter Date 04-09-2025 Imp…" at bounding box center [582, 137] width 856 height 1097
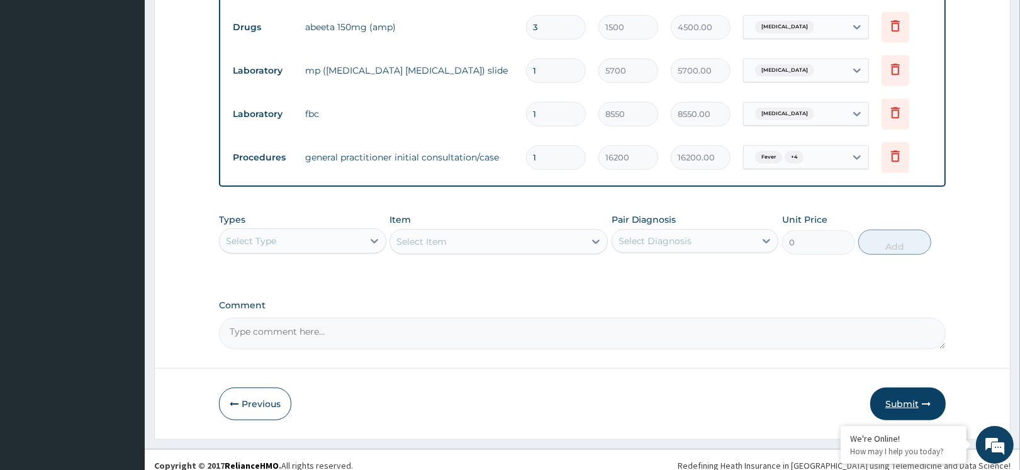
click at [888, 388] on button "Submit" at bounding box center [907, 404] width 75 height 33
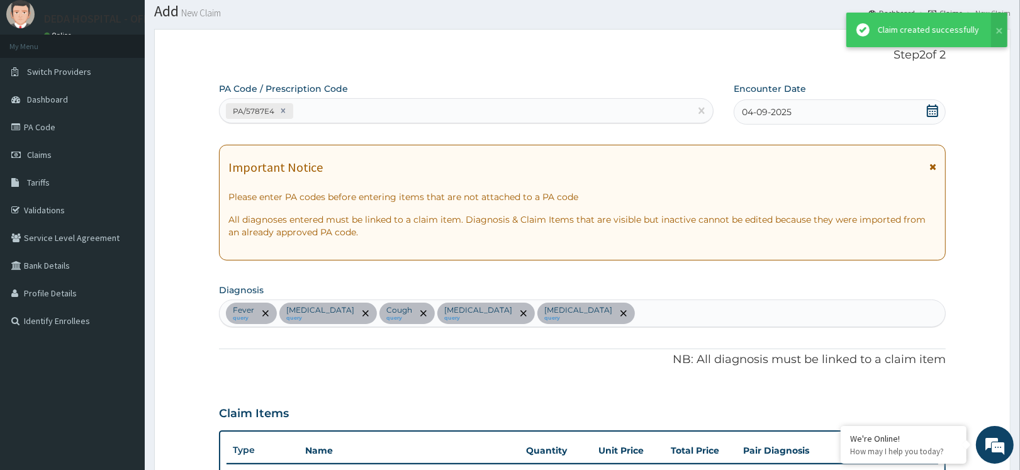
scroll to position [724, 0]
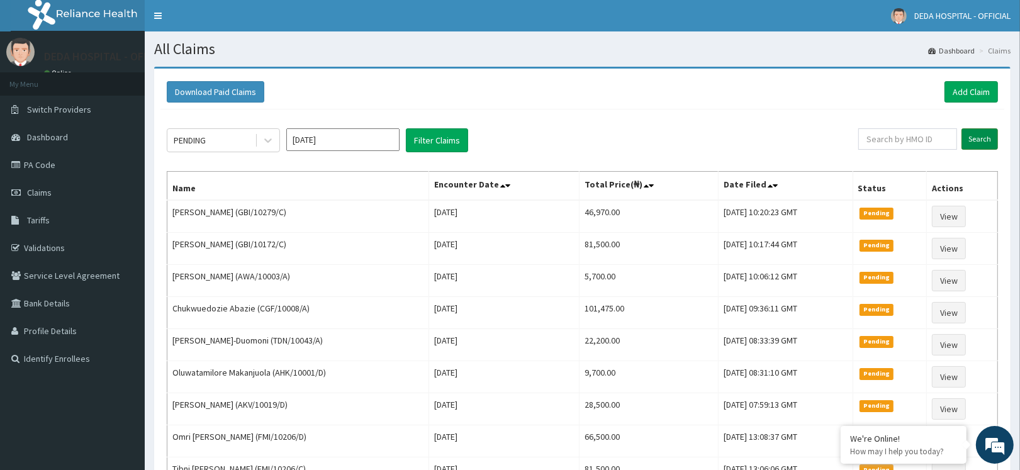
drag, startPoint x: 679, startPoint y: 147, endPoint x: 991, endPoint y: 146, distance: 311.4
click at [679, 147] on div "PENDING Sep 2025 Filter Claims" at bounding box center [512, 140] width 691 height 24
click at [973, 91] on link "Add Claim" at bounding box center [970, 91] width 53 height 21
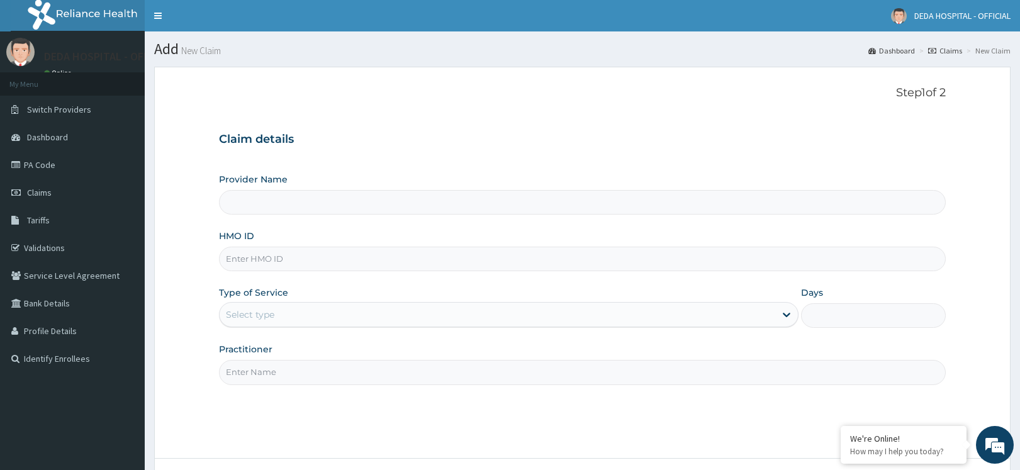
type input "DEDA HOSPITAL"
click at [256, 271] on input "HMO ID" at bounding box center [582, 259] width 727 height 25
paste input "PGL/10115/A"
type input "PGL/10115/A"
click at [239, 310] on div "Select type" at bounding box center [250, 314] width 48 height 13
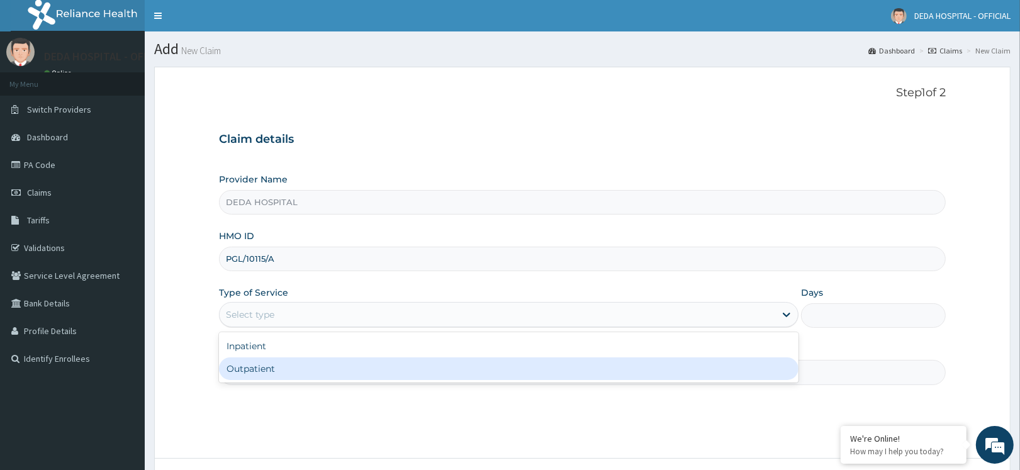
click at [240, 367] on div "Outpatient" at bounding box center [508, 368] width 579 height 23
type input "1"
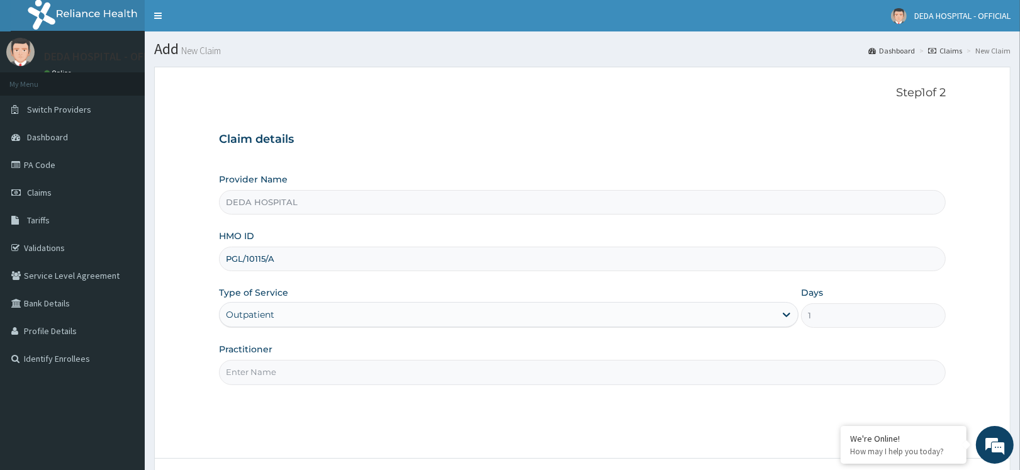
click at [247, 362] on input "Practitioner" at bounding box center [582, 372] width 727 height 25
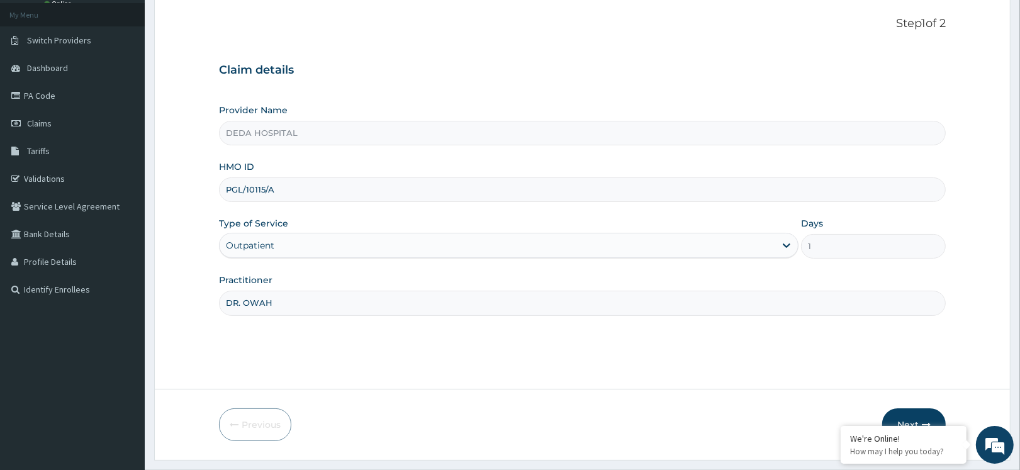
scroll to position [101, 0]
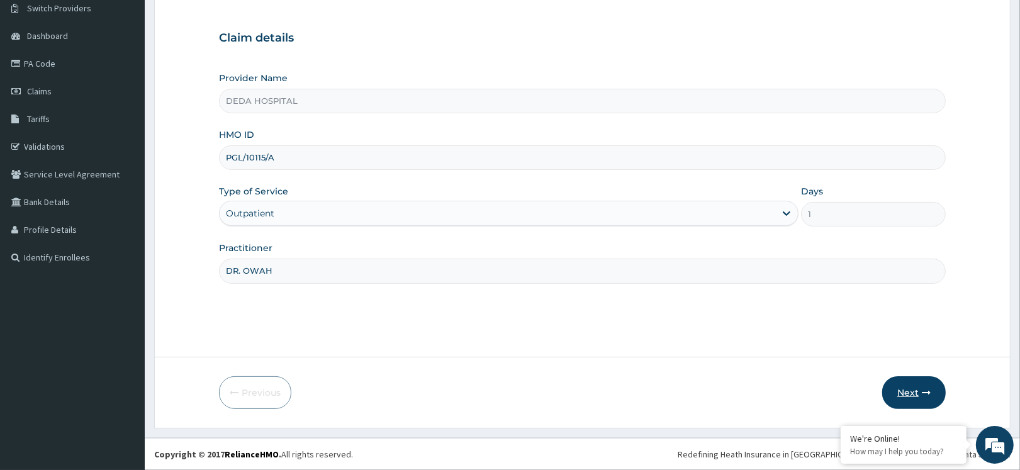
type input "DR. OWAH"
click at [894, 385] on button "Next" at bounding box center [914, 392] width 64 height 33
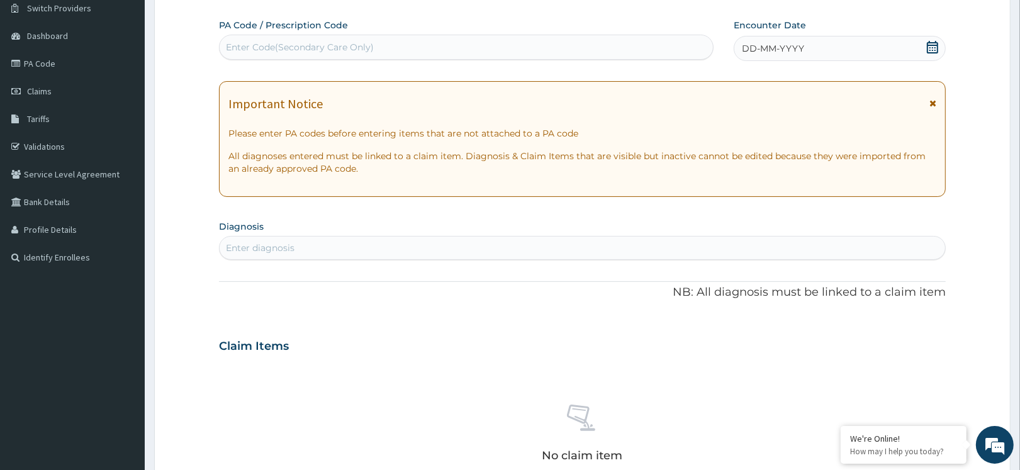
click at [268, 52] on div "Enter Code(Secondary Care Only)" at bounding box center [300, 47] width 148 height 13
paste input "PA/C8E39F"
type input "PA/C8E39F"
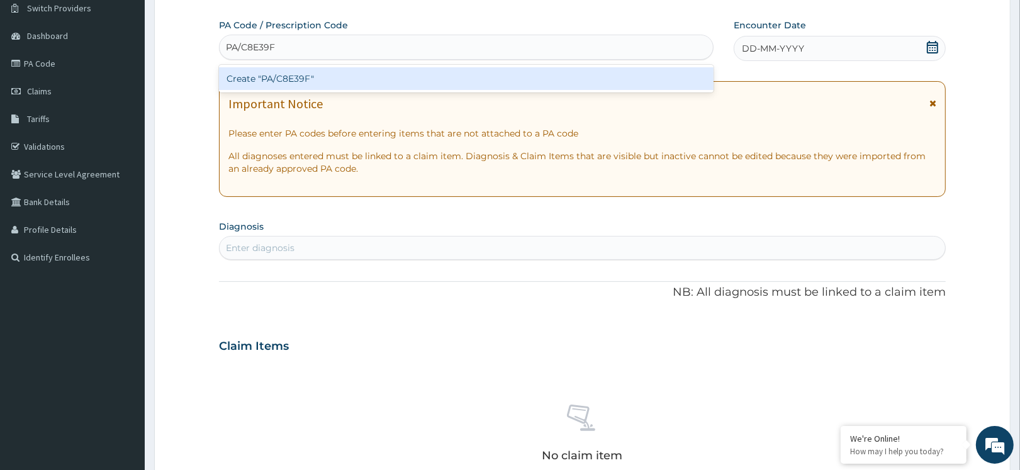
click at [265, 77] on div "Create "PA/C8E39F"" at bounding box center [466, 78] width 494 height 23
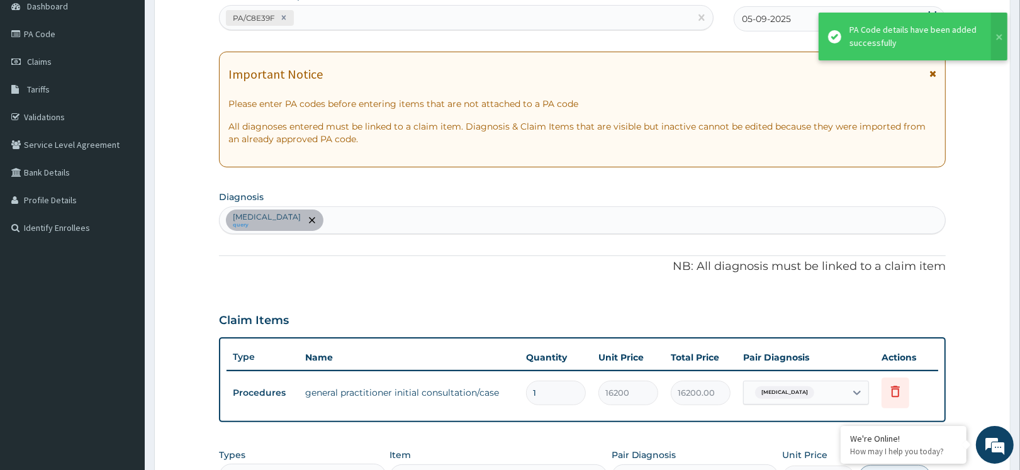
scroll to position [180, 0]
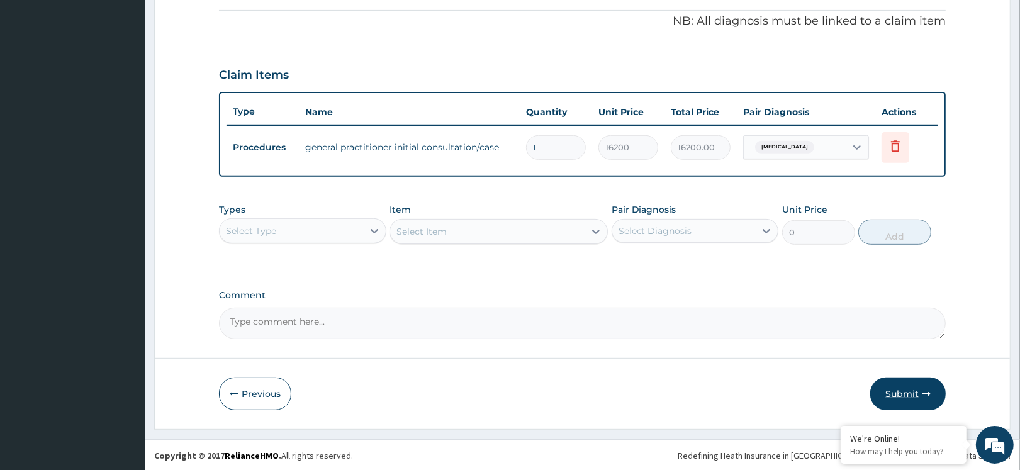
click at [907, 401] on button "Submit" at bounding box center [907, 393] width 75 height 33
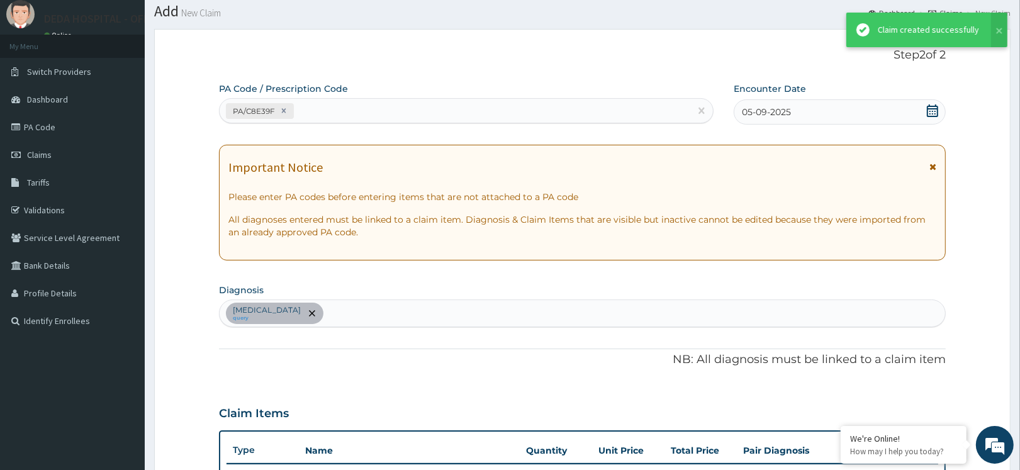
scroll to position [376, 0]
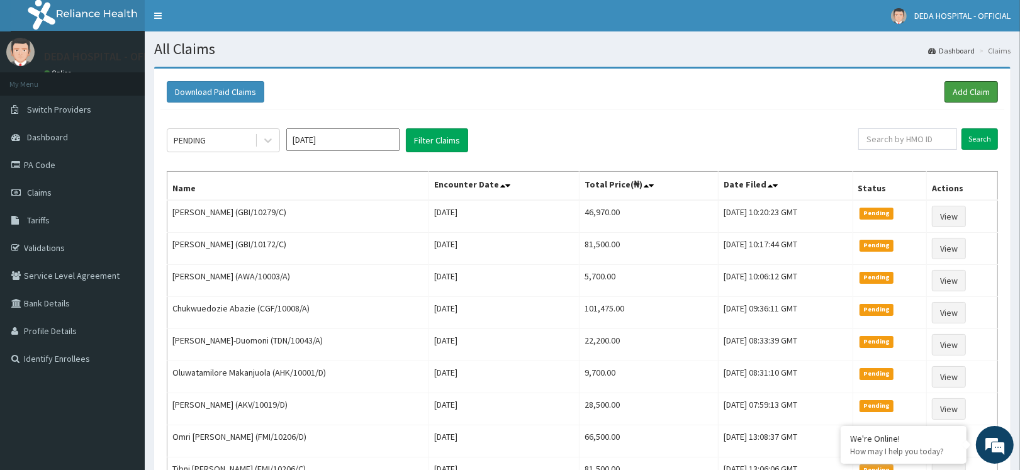
drag, startPoint x: 958, startPoint y: 84, endPoint x: 932, endPoint y: 96, distance: 29.3
click at [959, 84] on link "Add Claim" at bounding box center [970, 91] width 53 height 21
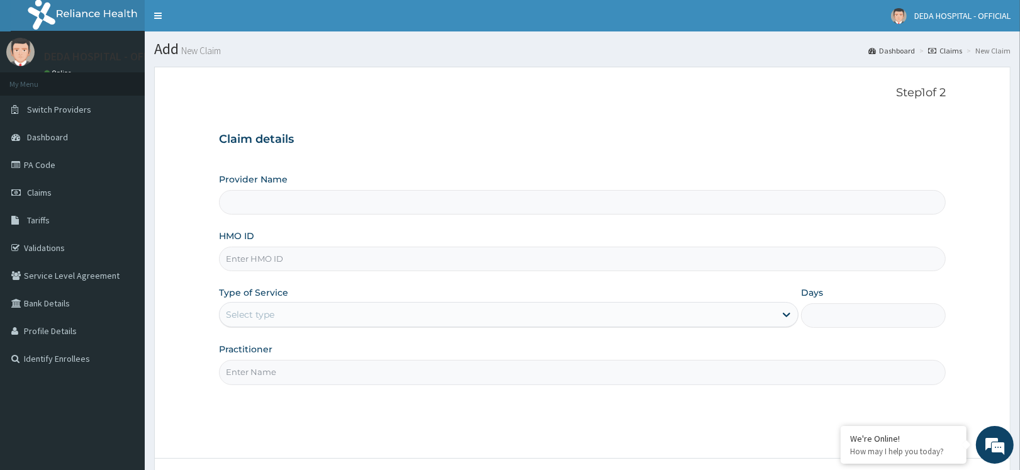
click at [238, 264] on input "HMO ID" at bounding box center [582, 259] width 727 height 25
paste input "NTD/10029/A"
type input "NTD/10029/A"
type input "DEDA HOSPITAL"
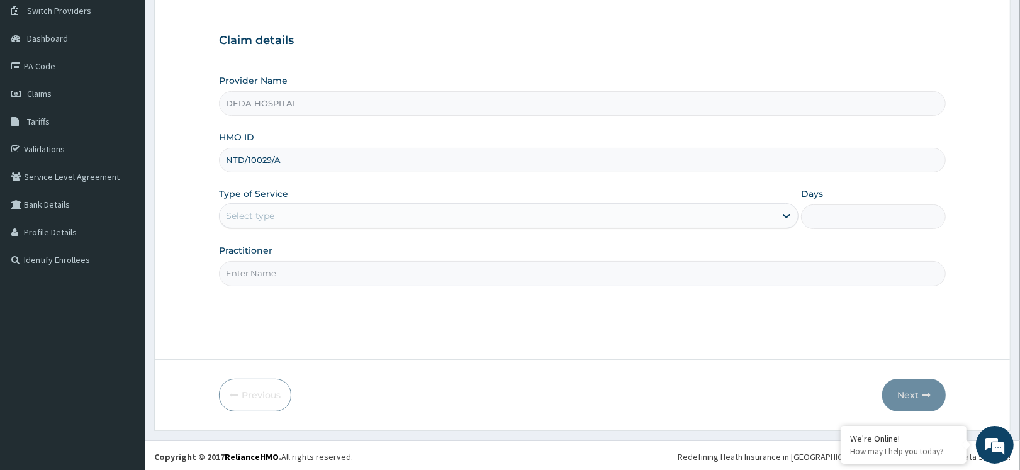
scroll to position [101, 0]
type input "NTD/10029/A"
click at [304, 192] on div "Type of Service Select type" at bounding box center [508, 206] width 579 height 42
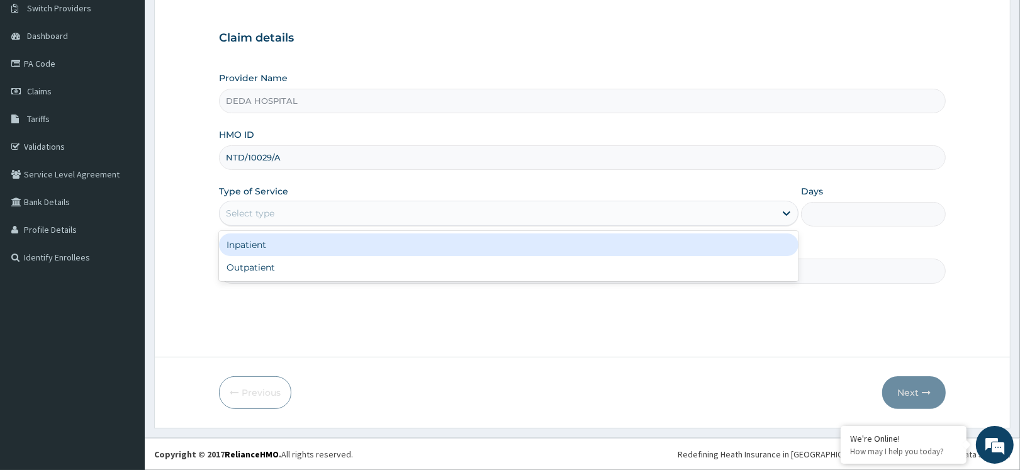
drag, startPoint x: 304, startPoint y: 206, endPoint x: 296, endPoint y: 233, distance: 28.7
click at [304, 206] on div "Select type" at bounding box center [497, 213] width 555 height 20
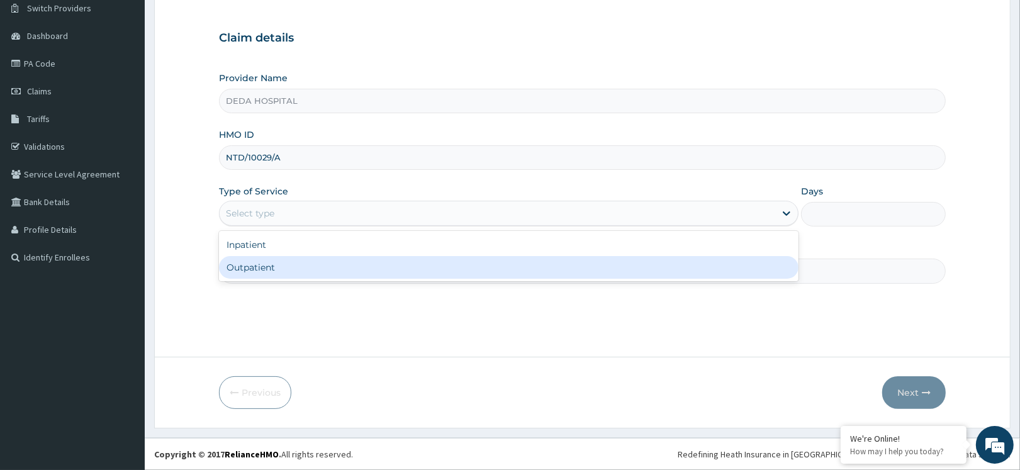
click at [277, 269] on div "Outpatient" at bounding box center [508, 267] width 579 height 23
type input "1"
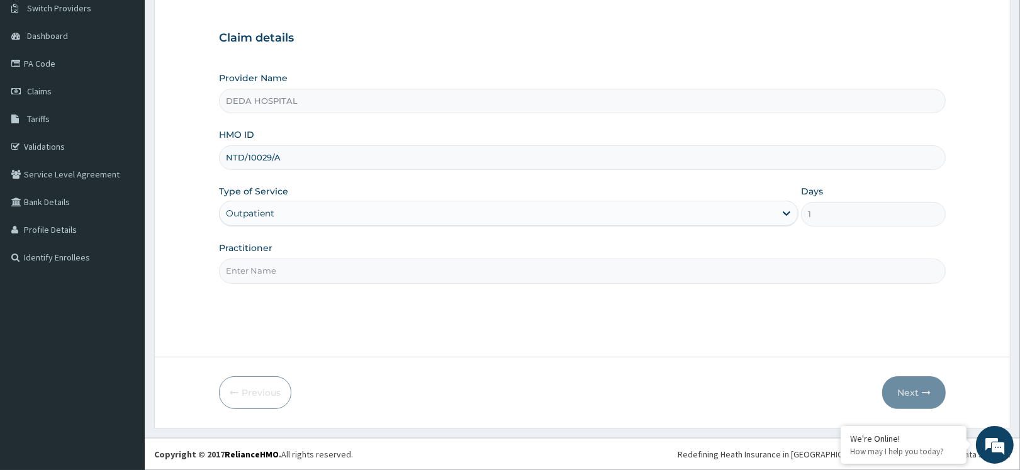
click at [277, 269] on input "Practitioner" at bounding box center [582, 271] width 727 height 25
type input "DR. SAID"
click at [914, 395] on button "Next" at bounding box center [914, 392] width 64 height 33
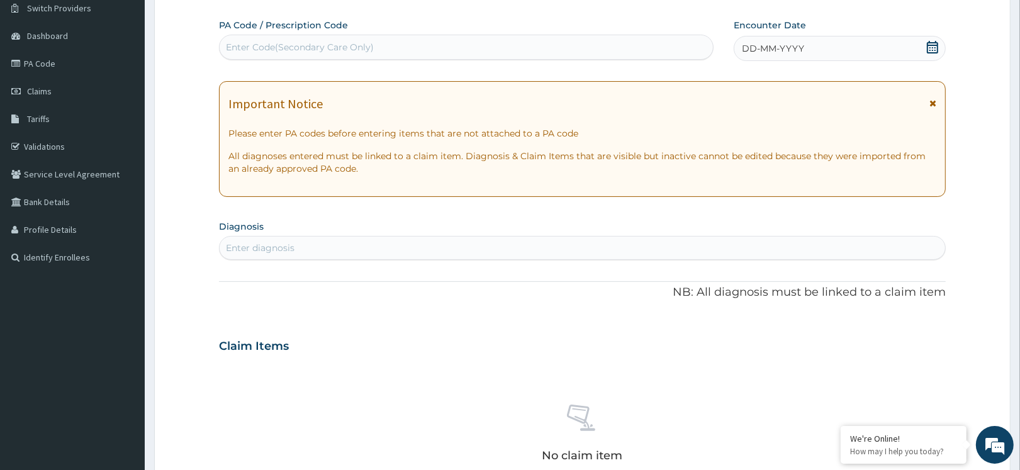
click at [242, 45] on div "Enter Code(Secondary Care Only)" at bounding box center [300, 47] width 148 height 13
paste input "PA/C9C293"
type input "PA/C9C293"
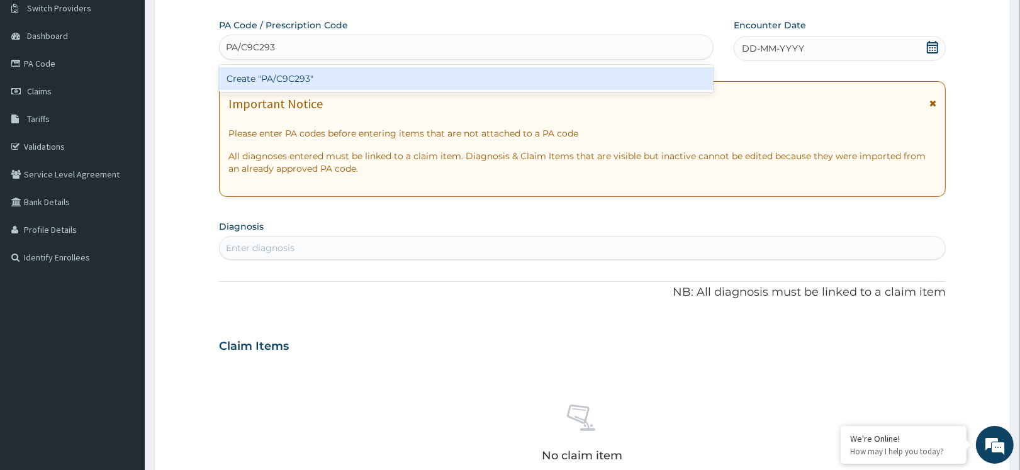
click at [242, 77] on div "Create "PA/C9C293"" at bounding box center [466, 78] width 494 height 23
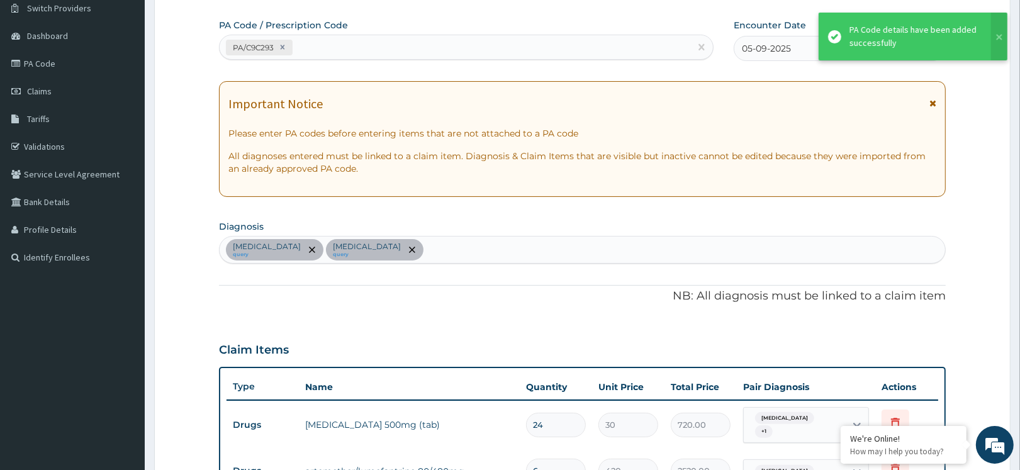
scroll to position [461, 0]
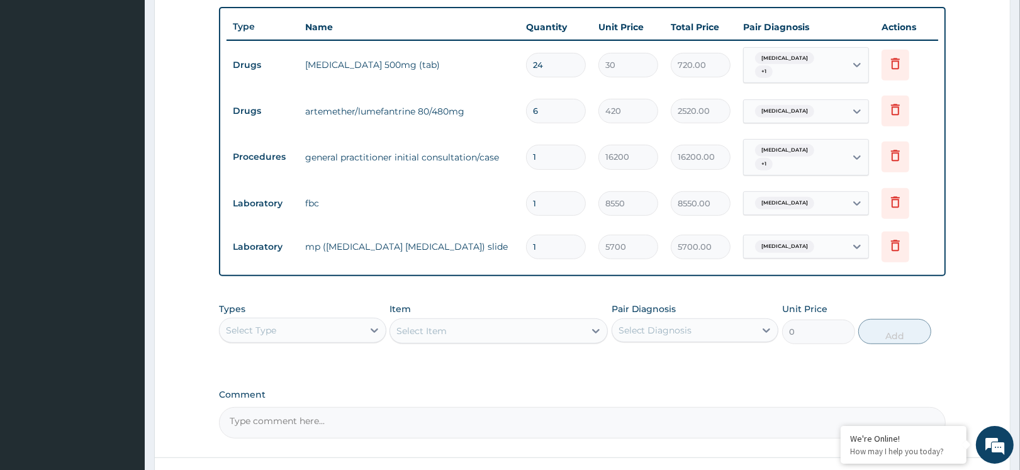
click at [696, 357] on div "PA Code / Prescription Code PA/C9C293 Encounter Date 05-09-2025 Important Notic…" at bounding box center [582, 48] width 727 height 779
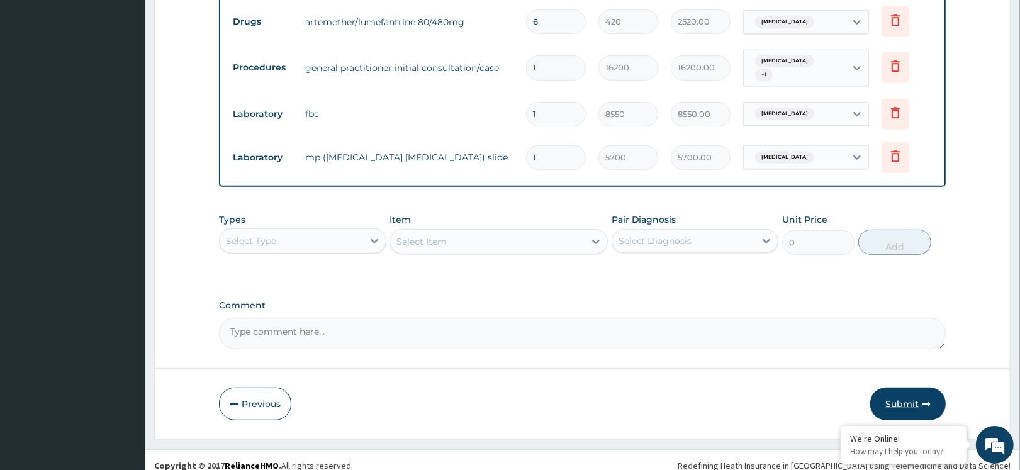
click at [904, 401] on button "Submit" at bounding box center [907, 404] width 75 height 33
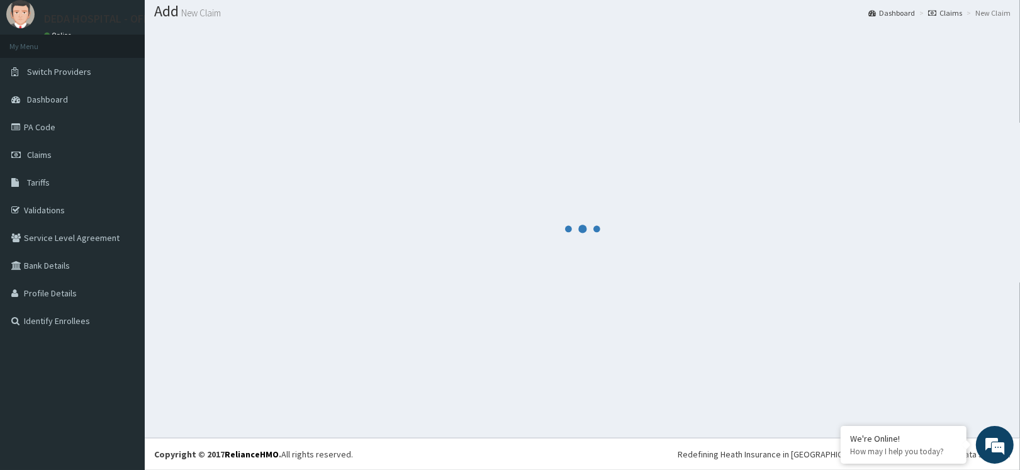
scroll to position [550, 0]
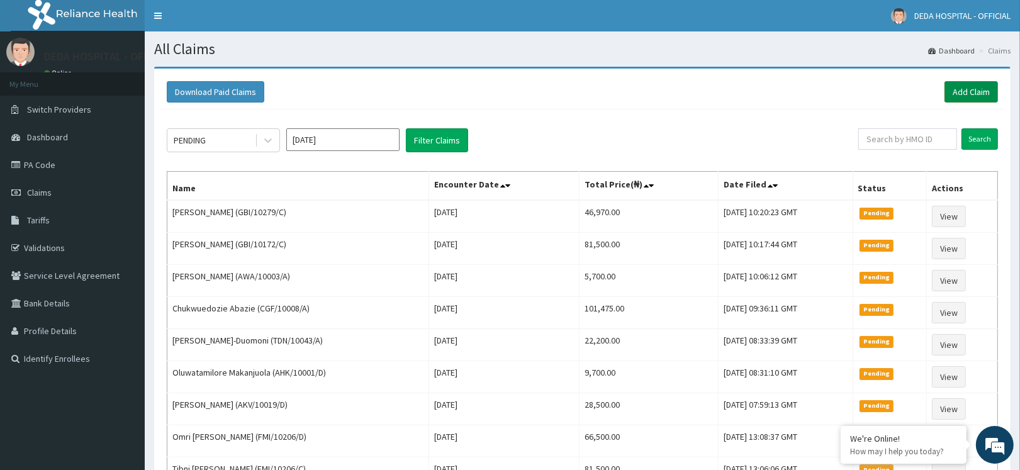
click at [980, 89] on link "Add Claim" at bounding box center [970, 91] width 53 height 21
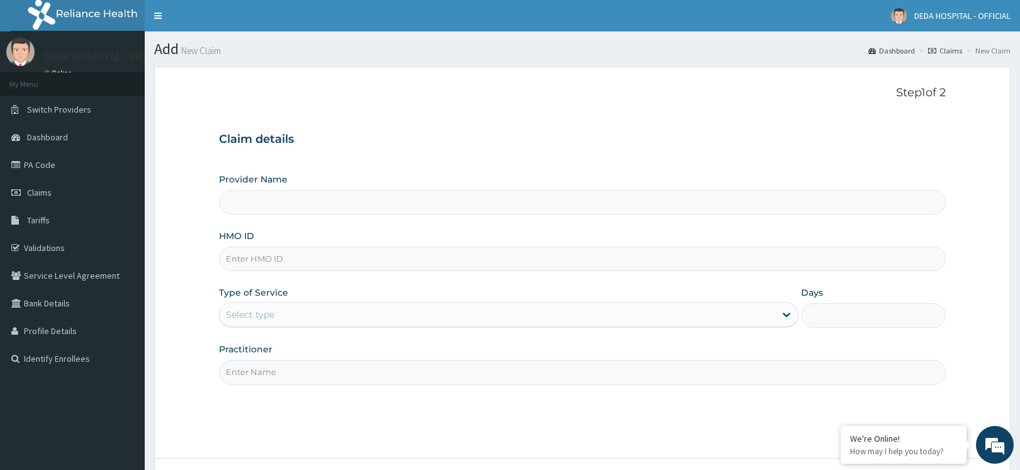
type input "DEDA HOSPITAL"
drag, startPoint x: 252, startPoint y: 250, endPoint x: 250, endPoint y: 260, distance: 10.2
click at [252, 259] on input "HMO ID" at bounding box center [582, 259] width 727 height 25
paste input "PPL/10010/D"
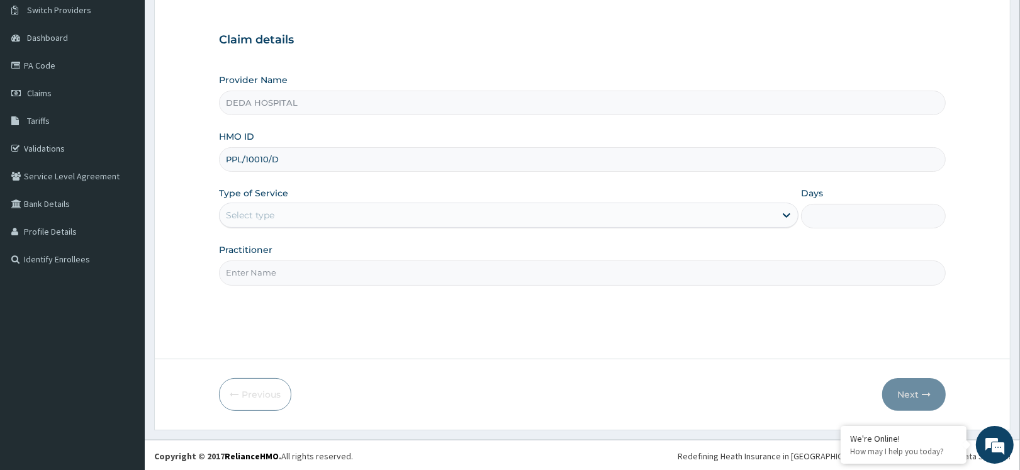
scroll to position [101, 0]
type input "PPL/10010/D"
click at [307, 222] on div "Select type" at bounding box center [497, 213] width 555 height 20
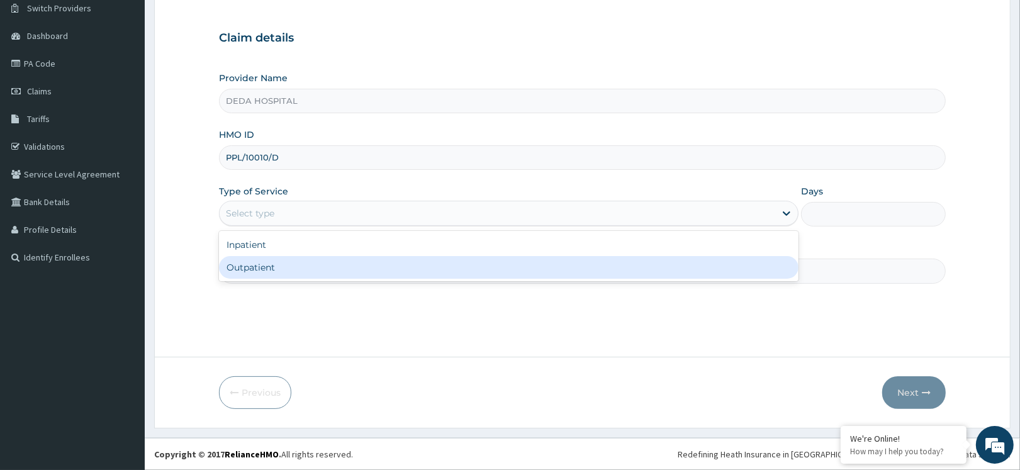
click at [289, 265] on div "Outpatient" at bounding box center [508, 267] width 579 height 23
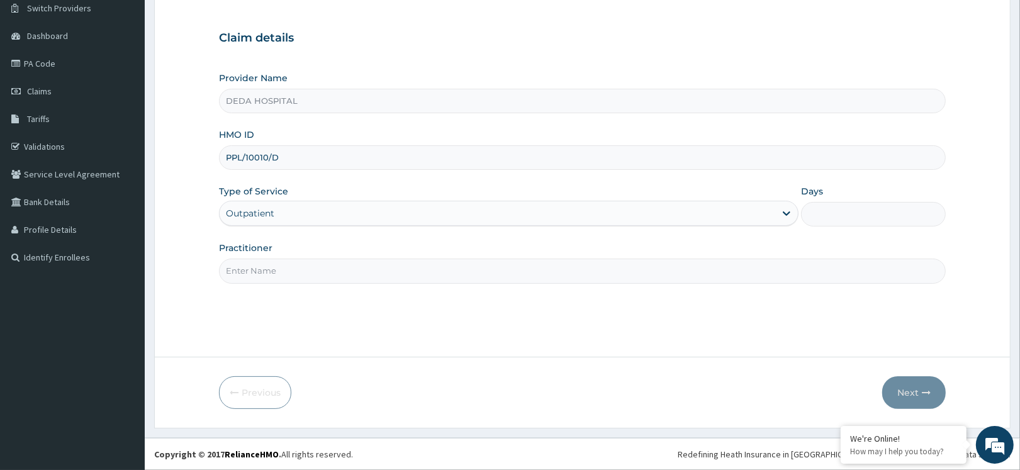
type input "1"
click at [286, 266] on input "Practitioner" at bounding box center [582, 271] width 727 height 25
type input "[PERSON_NAME]"
click at [923, 388] on button "Next" at bounding box center [914, 392] width 64 height 33
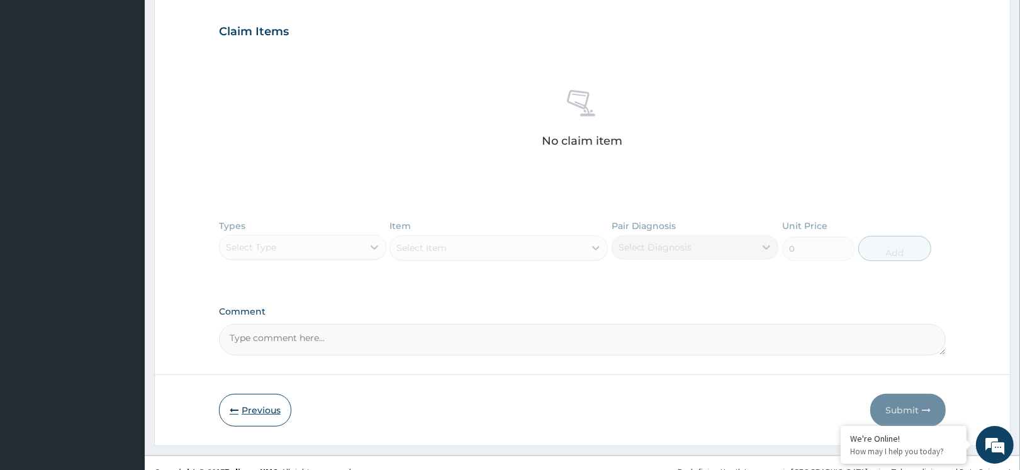
click at [262, 397] on button "Previous" at bounding box center [255, 410] width 72 height 33
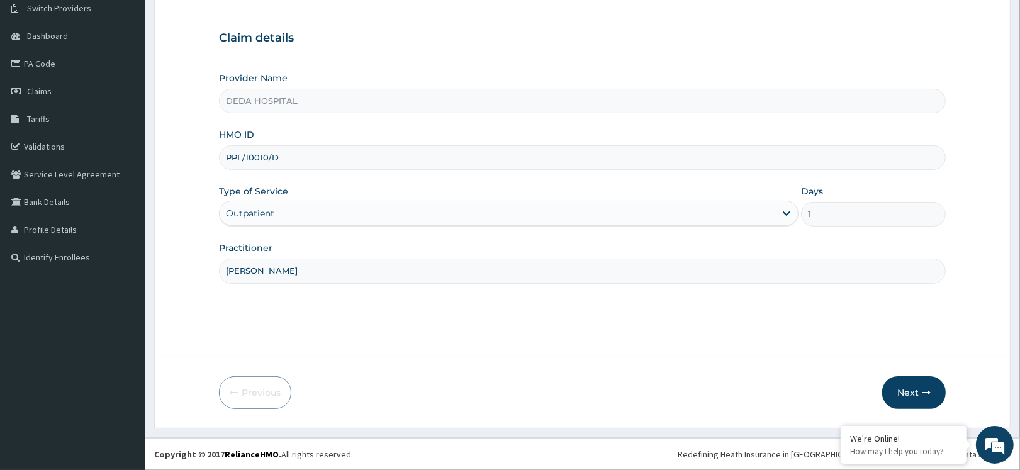
click at [315, 167] on input "PPL/10010/D" at bounding box center [582, 157] width 727 height 25
drag, startPoint x: 237, startPoint y: 158, endPoint x: 343, endPoint y: 169, distance: 106.9
click at [343, 169] on input "PPL/10010/C" at bounding box center [582, 157] width 727 height 25
type input "PPL/10010/C"
click at [910, 387] on button "Next" at bounding box center [914, 392] width 64 height 33
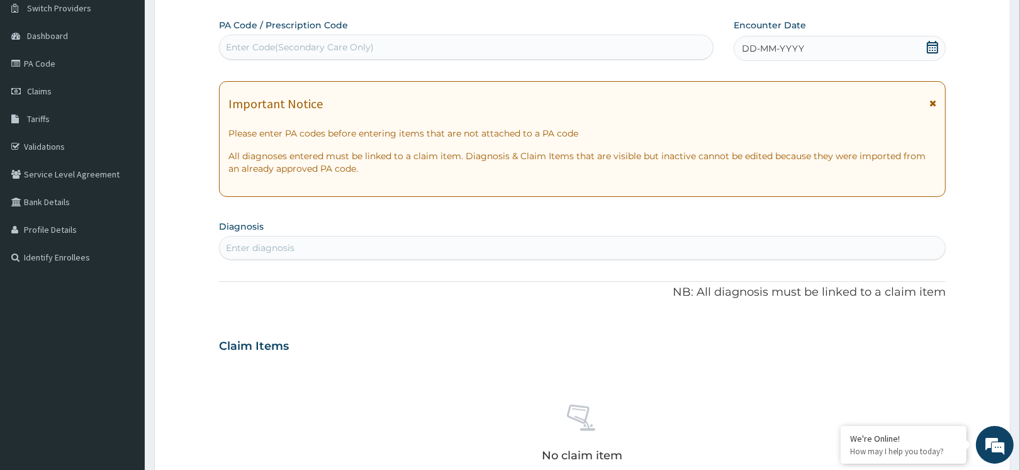
click at [244, 46] on div "Enter Code(Secondary Care Only)" at bounding box center [300, 47] width 148 height 13
paste input "PA/958E74"
type input "PA/958E74"
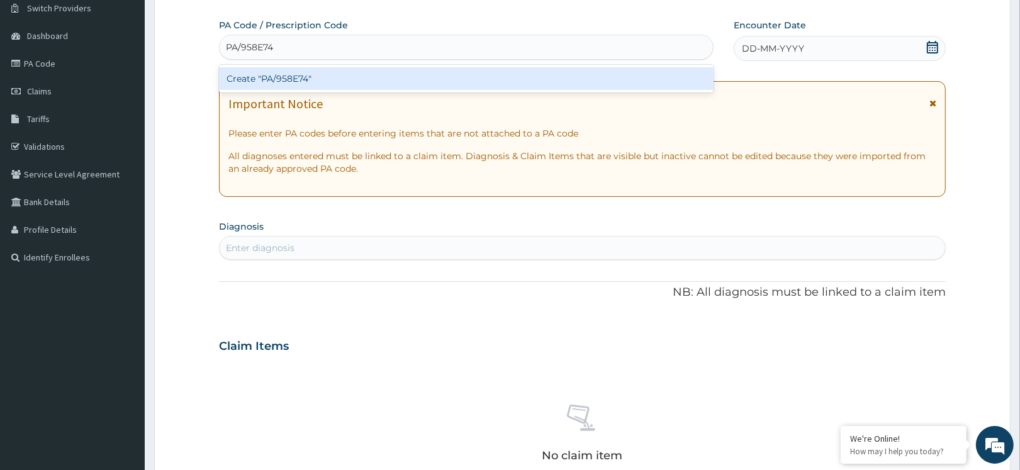
click at [265, 89] on div "Create "PA/958E74"" at bounding box center [466, 78] width 494 height 23
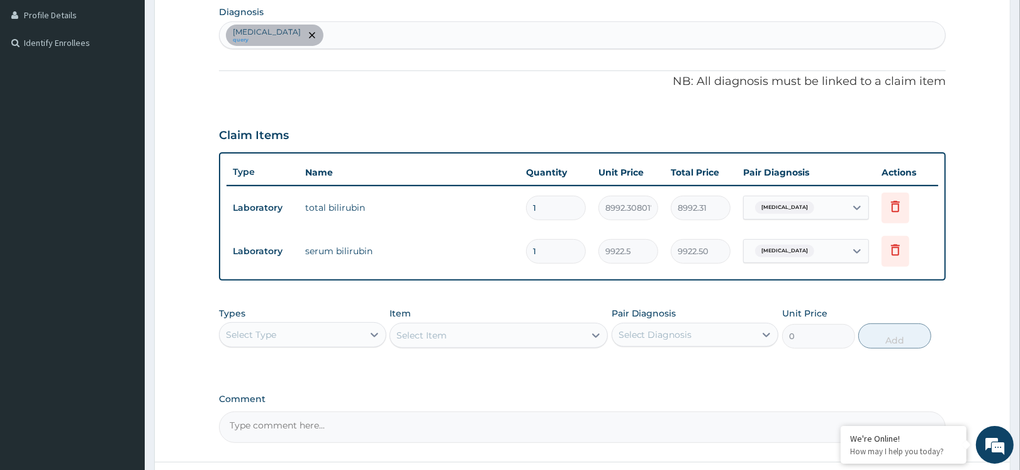
scroll to position [344, 0]
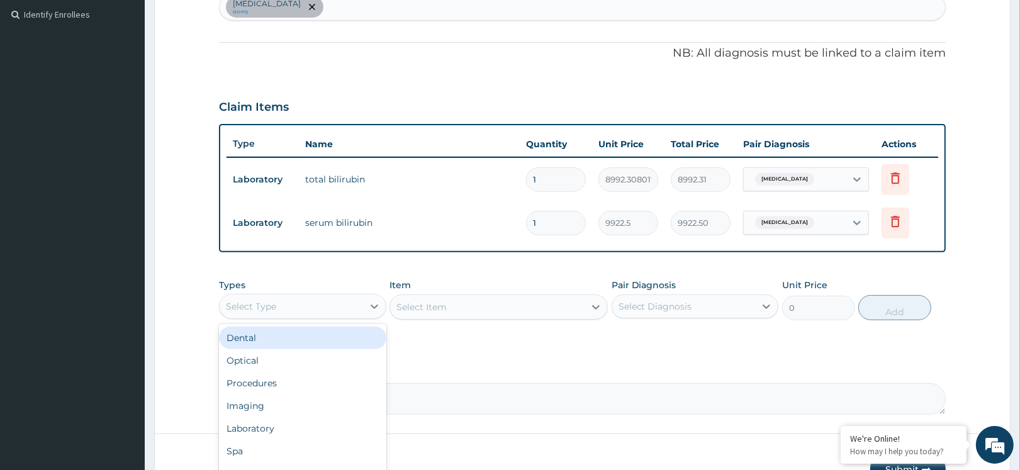
click at [360, 299] on div "Select Type" at bounding box center [291, 306] width 143 height 20
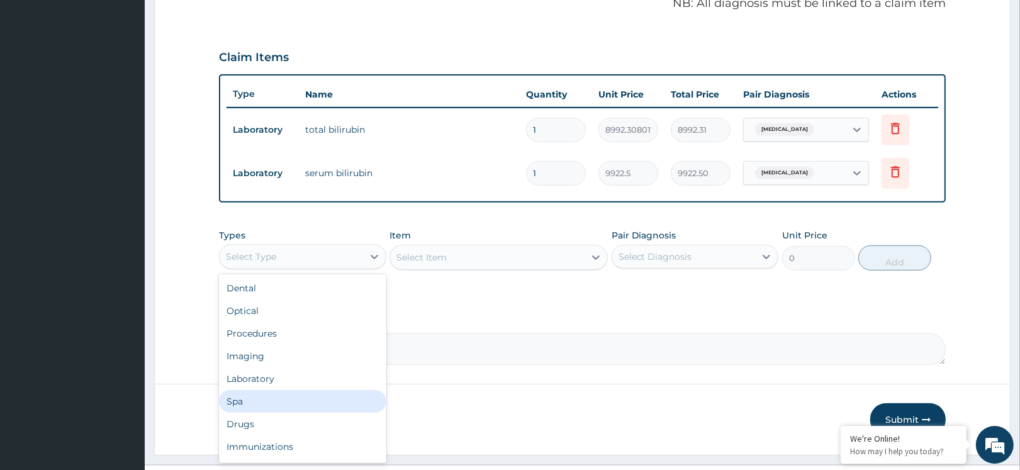
scroll to position [420, 0]
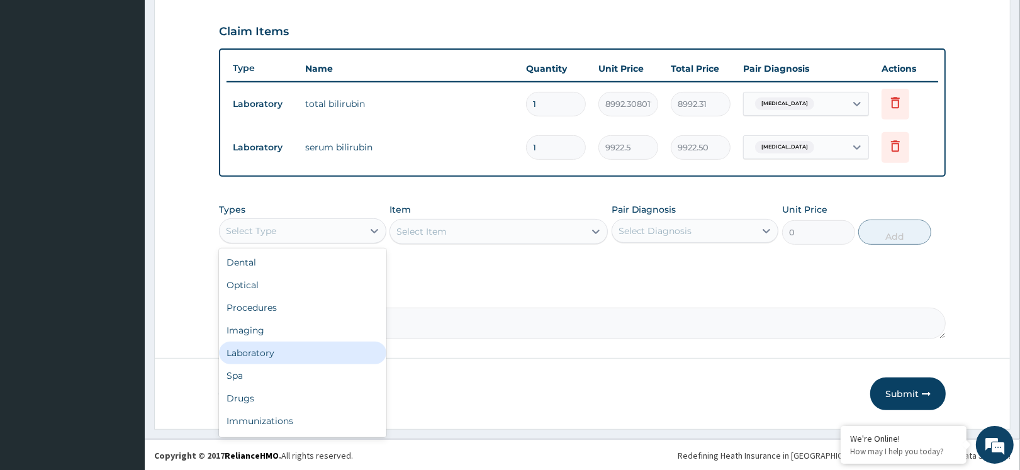
click at [320, 353] on div "Laboratory" at bounding box center [302, 353] width 167 height 23
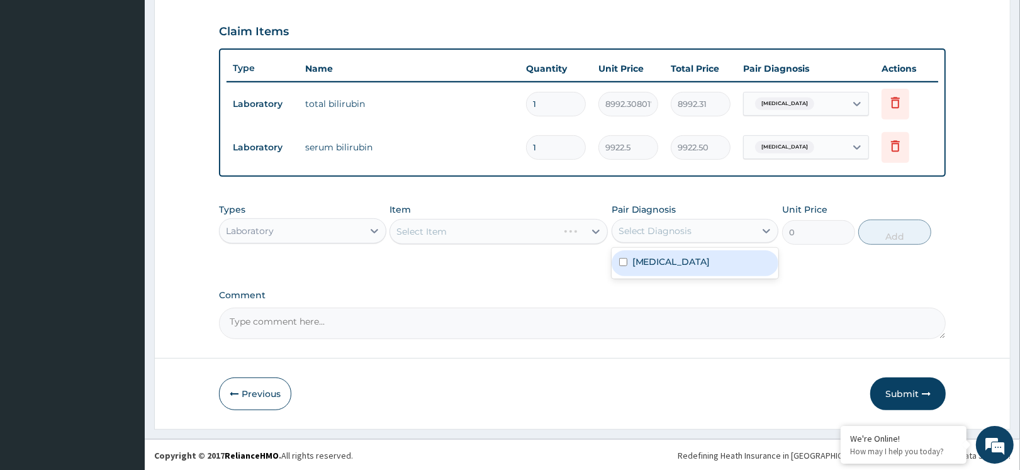
drag, startPoint x: 662, startPoint y: 227, endPoint x: 657, endPoint y: 256, distance: 29.3
click at [662, 228] on div "Select Diagnosis" at bounding box center [655, 231] width 74 height 13
drag, startPoint x: 655, startPoint y: 257, endPoint x: 571, endPoint y: 274, distance: 85.5
click at [650, 260] on label "Jaundice" at bounding box center [671, 261] width 78 height 13
checkbox input "true"
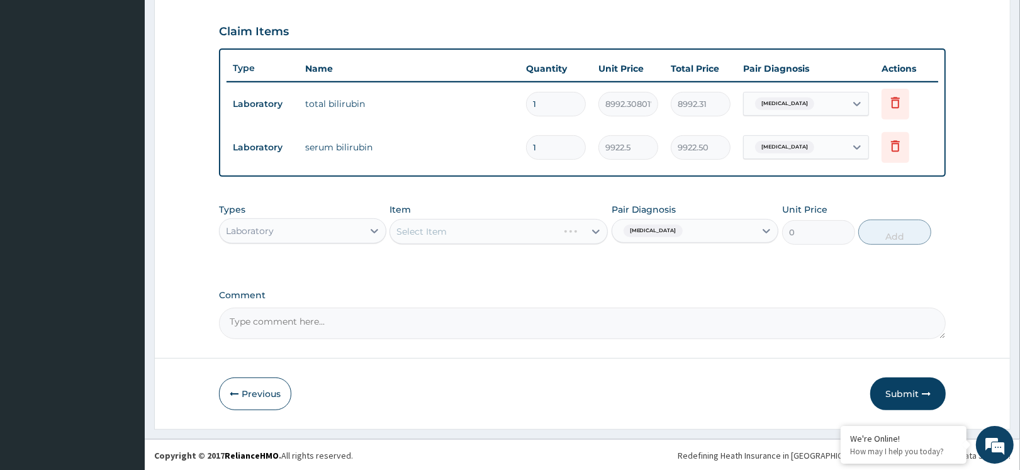
click at [488, 276] on div "PA Code / Prescription Code PA/958E74 Encounter Date 04-09-2025 Important Notic…" at bounding box center [582, 20] width 727 height 639
click at [496, 236] on div "Select Item" at bounding box center [498, 231] width 218 height 25
click at [498, 233] on div "Select Item" at bounding box center [487, 231] width 194 height 20
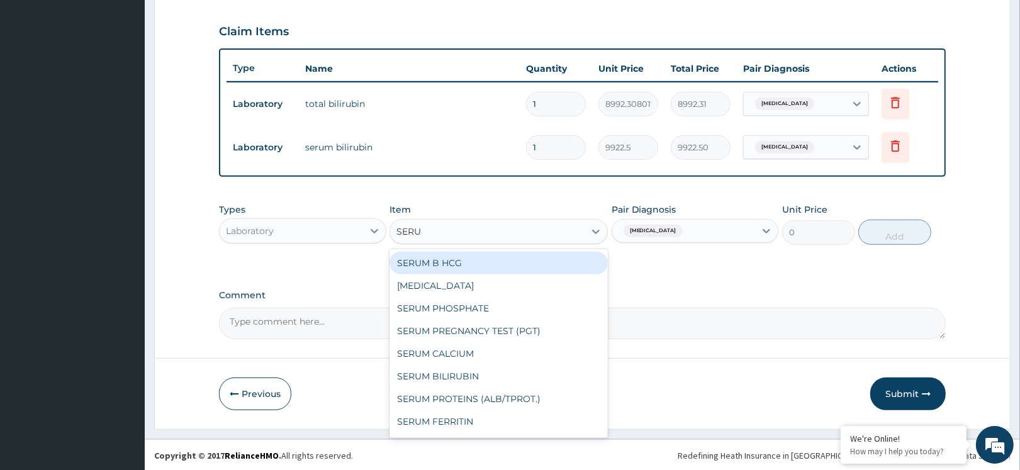
type input "SERUM"
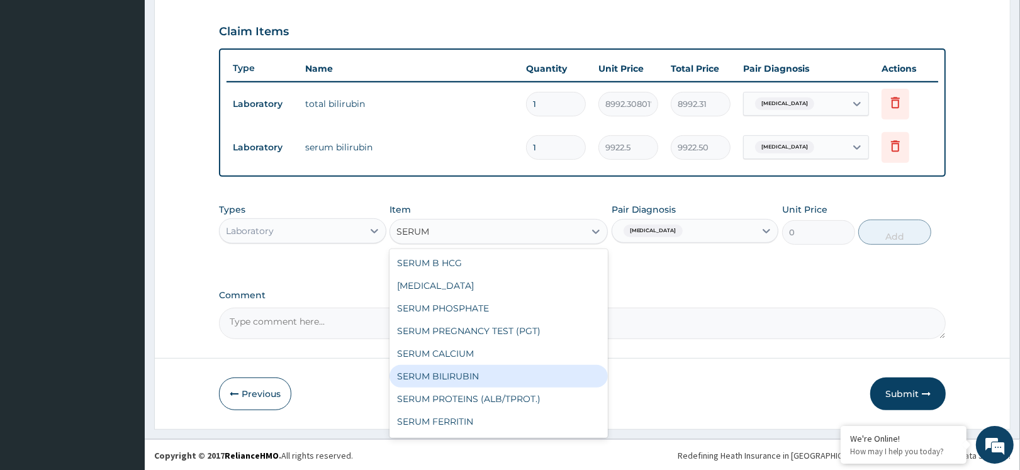
click at [467, 376] on div "SERUM BILIRUBIN" at bounding box center [498, 376] width 218 height 23
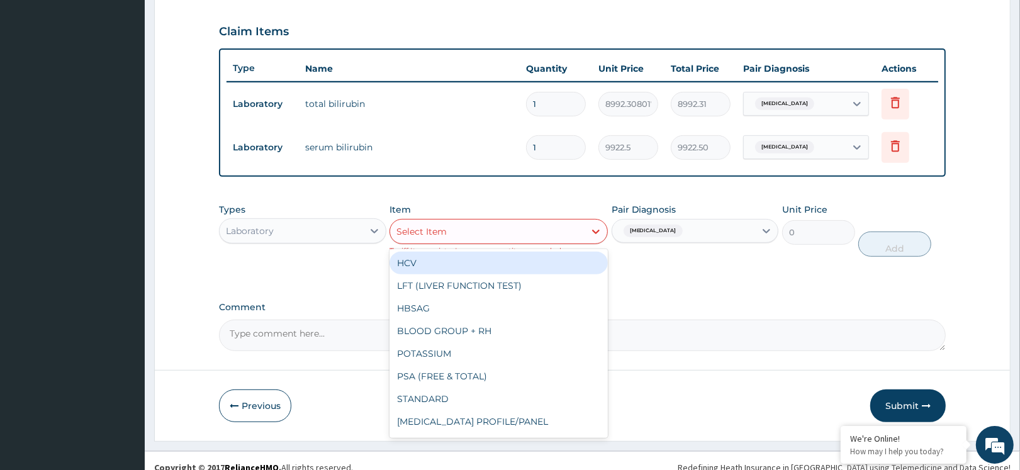
click at [450, 223] on div "Select Item" at bounding box center [487, 231] width 194 height 20
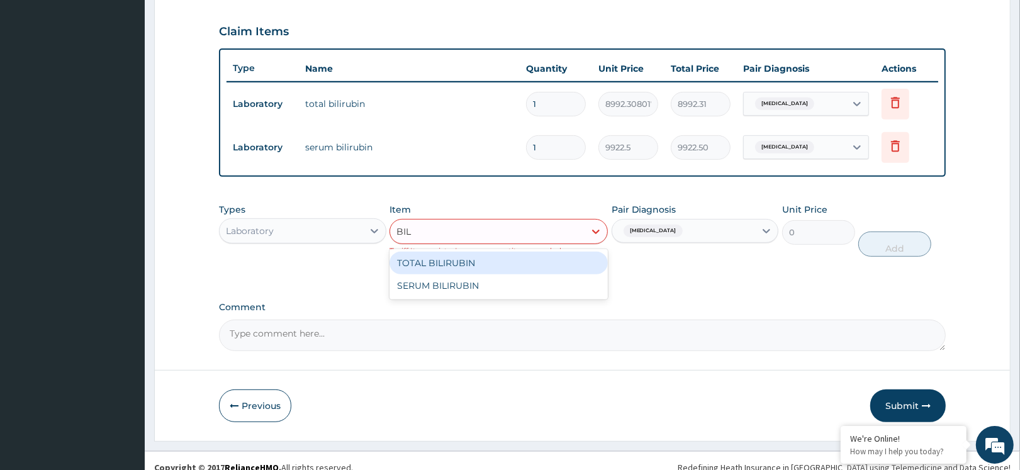
type input "BILI"
click at [470, 253] on div "TOTAL BILIRUBIN" at bounding box center [498, 263] width 218 height 23
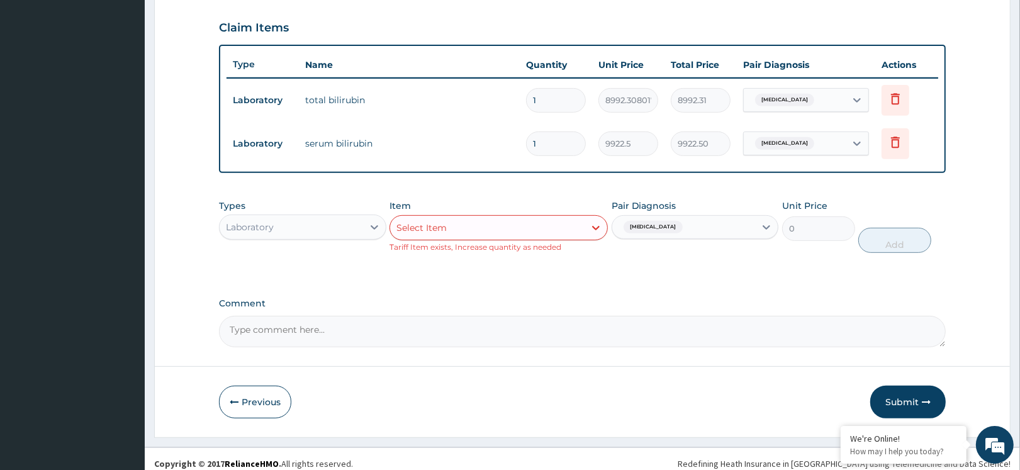
scroll to position [432, 0]
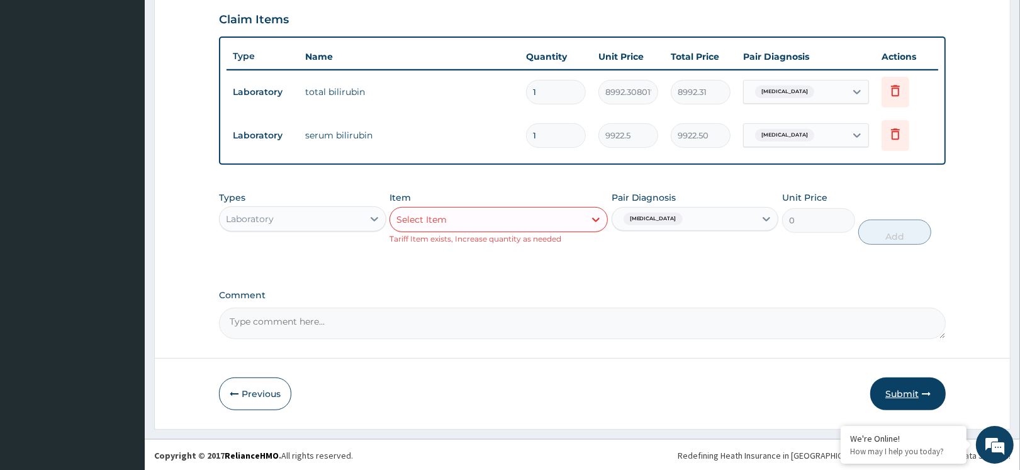
click at [894, 391] on button "Submit" at bounding box center [907, 393] width 75 height 33
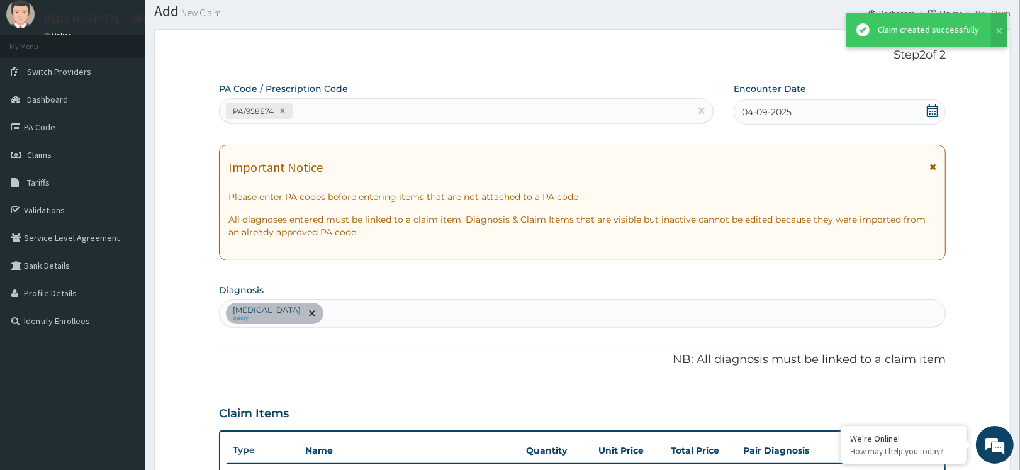
scroll to position [420, 0]
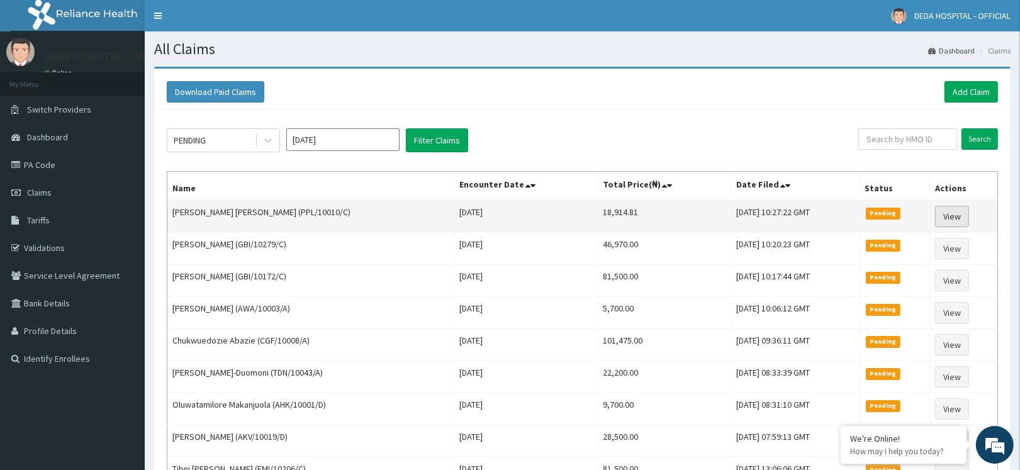
click at [954, 217] on link "View" at bounding box center [952, 216] width 34 height 21
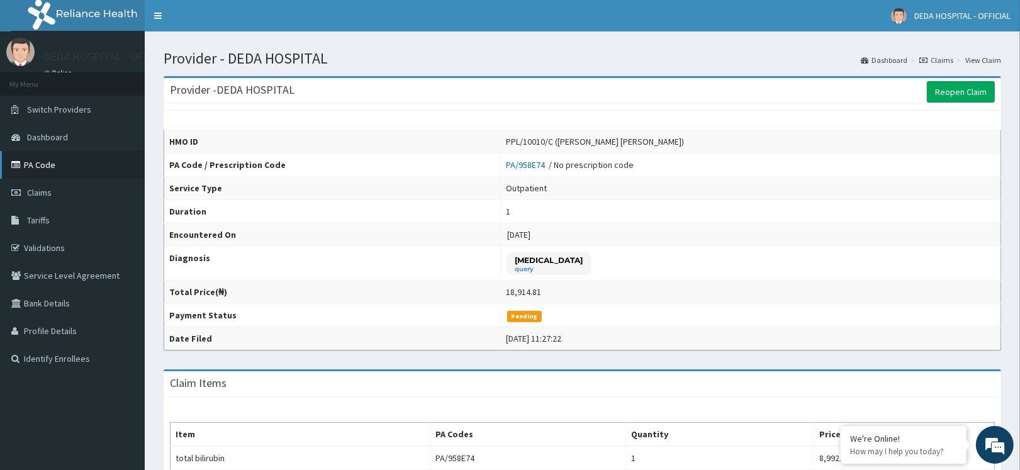
drag, startPoint x: 43, startPoint y: 187, endPoint x: 57, endPoint y: 152, distance: 38.1
click at [43, 187] on span "Claims" at bounding box center [39, 192] width 25 height 11
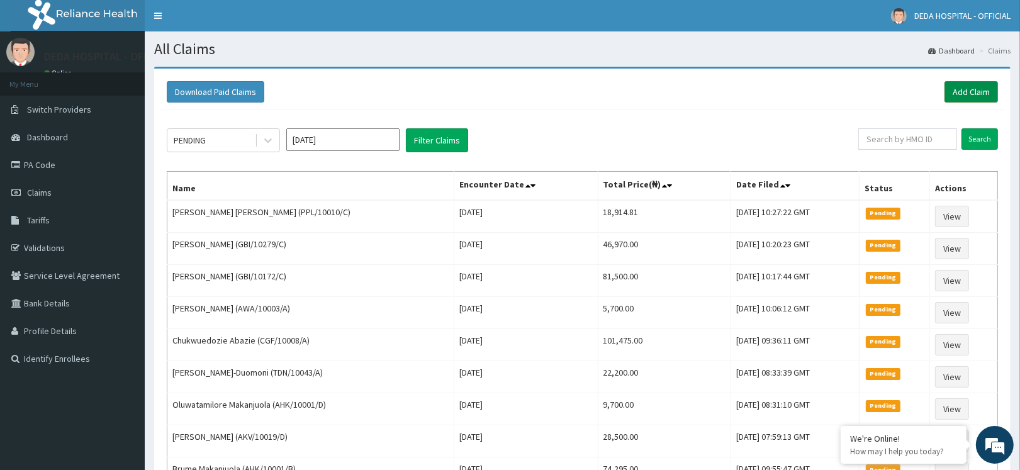
click at [959, 85] on link "Add Claim" at bounding box center [970, 91] width 53 height 21
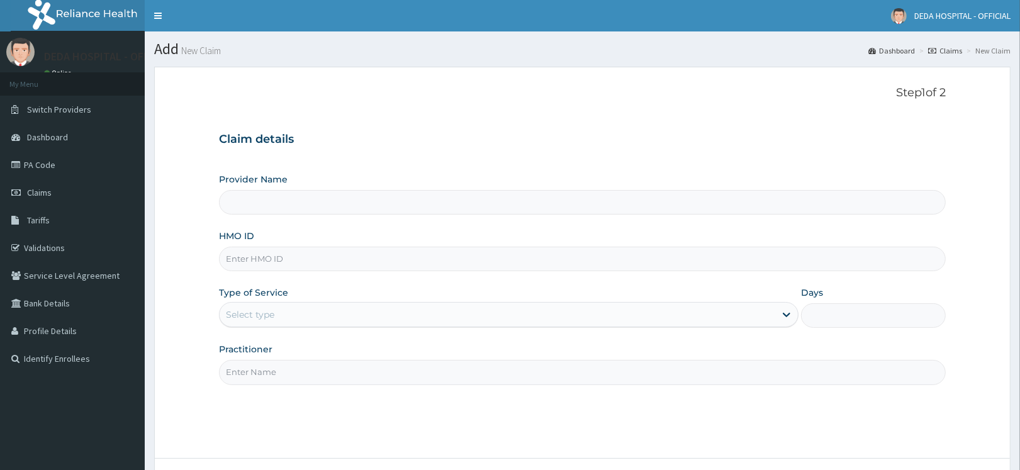
click at [259, 258] on input "HMO ID" at bounding box center [582, 259] width 727 height 25
paste input "AHK/10006/C"
type input "AHK/10006/C"
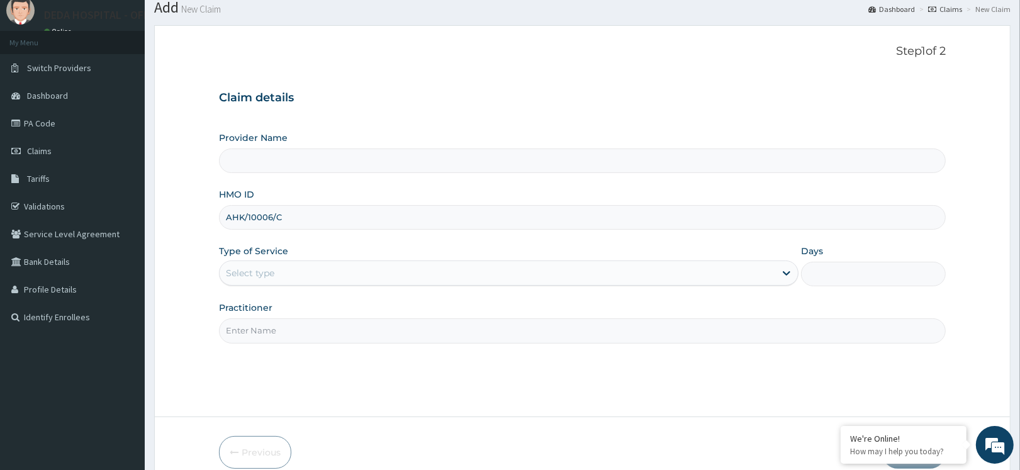
type input "DEDA HOSPITAL"
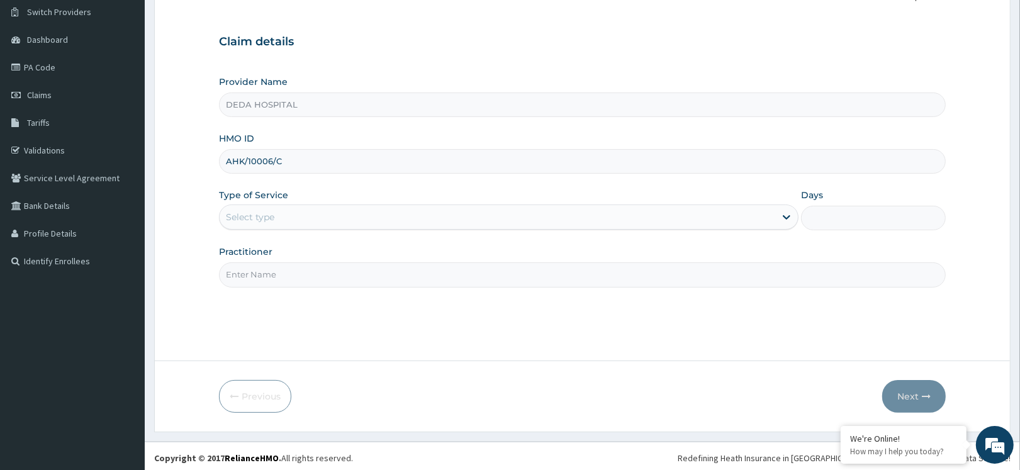
scroll to position [101, 0]
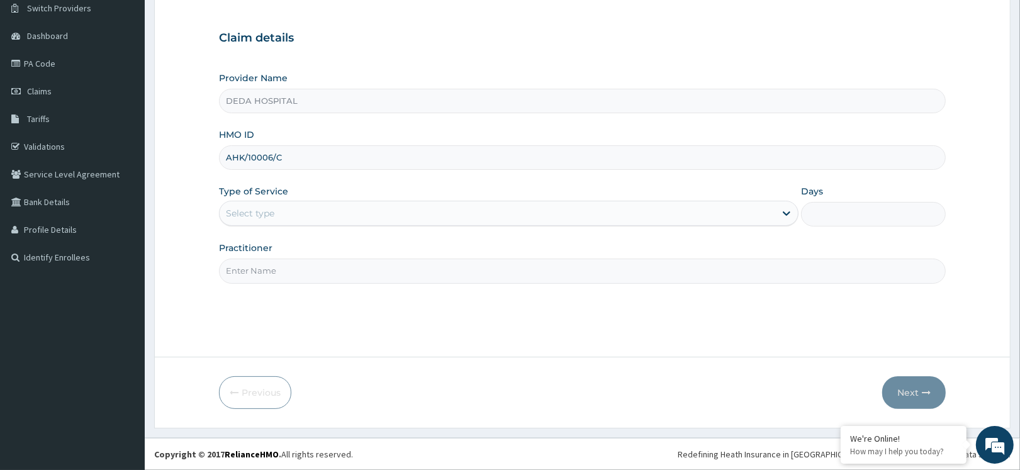
type input "AHK/10006/C"
click at [266, 215] on div "Select type" at bounding box center [250, 213] width 48 height 13
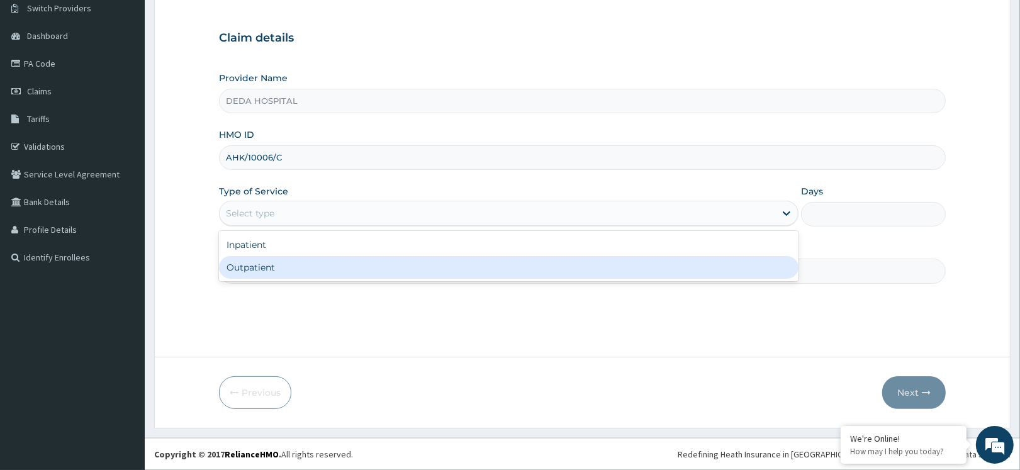
click at [264, 261] on div "Outpatient" at bounding box center [508, 267] width 579 height 23
type input "1"
click at [264, 261] on input "Practitioner" at bounding box center [582, 271] width 727 height 25
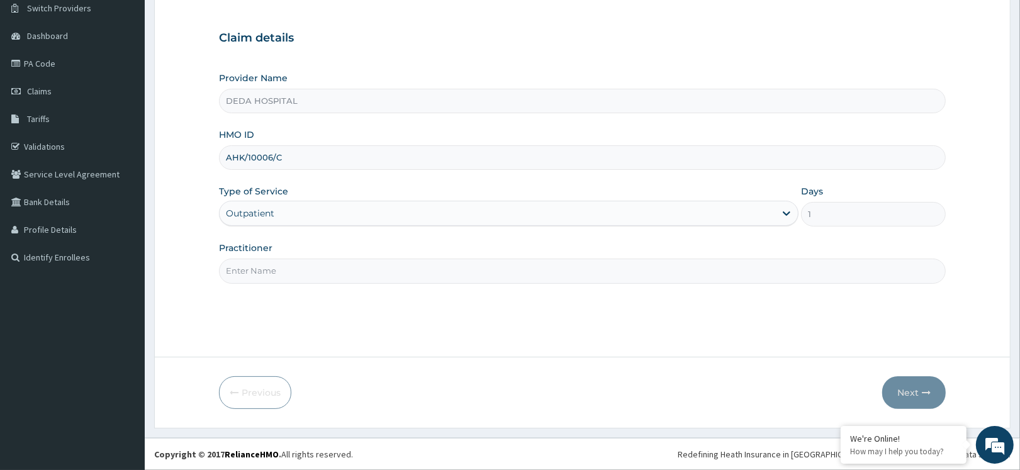
click at [260, 268] on input "Practitioner" at bounding box center [582, 271] width 727 height 25
type input "DR. OLUCHI"
click at [901, 391] on button "Next" at bounding box center [914, 392] width 64 height 33
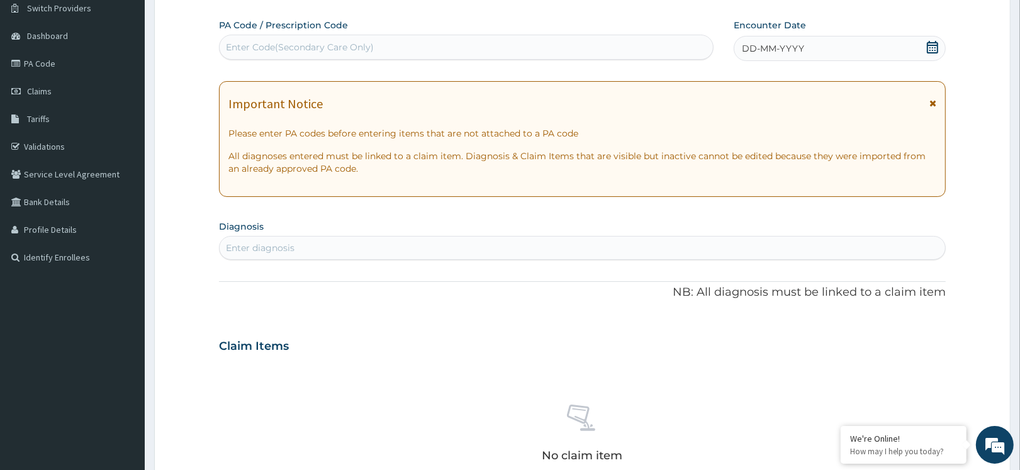
click at [283, 51] on div "Enter Code(Secondary Care Only)" at bounding box center [300, 47] width 148 height 13
paste input "PA/53107F"
type input "PA/53107F"
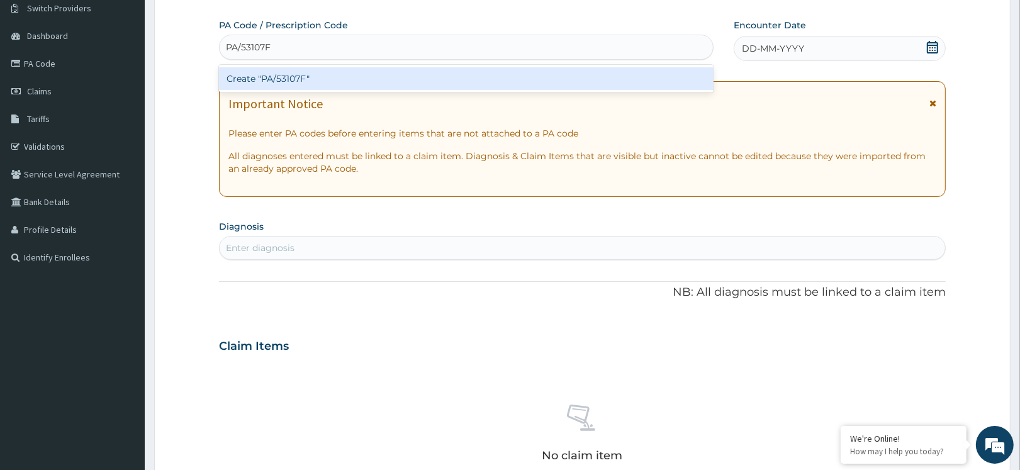
click at [287, 75] on div "Create "PA/53107F"" at bounding box center [466, 78] width 494 height 23
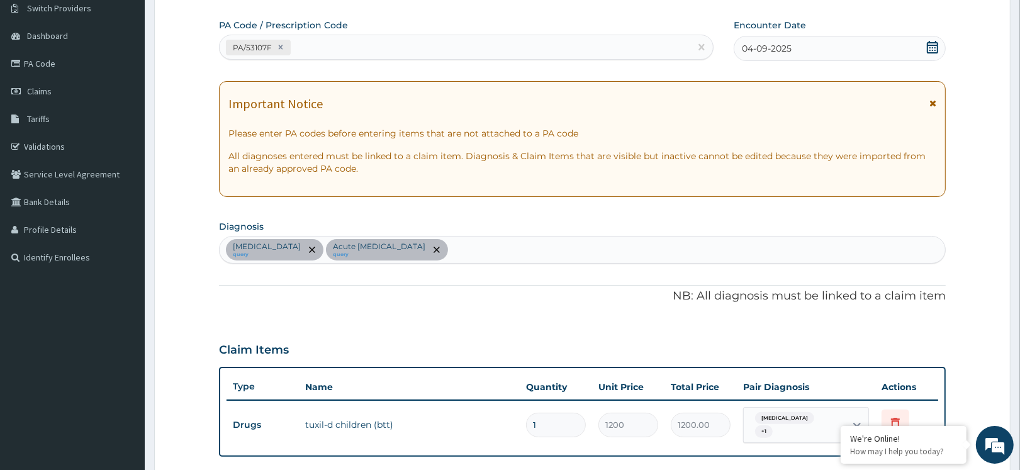
click at [588, 218] on section "Diagnosis Sepsis query Acute upper respiratory infection query" at bounding box center [582, 240] width 727 height 47
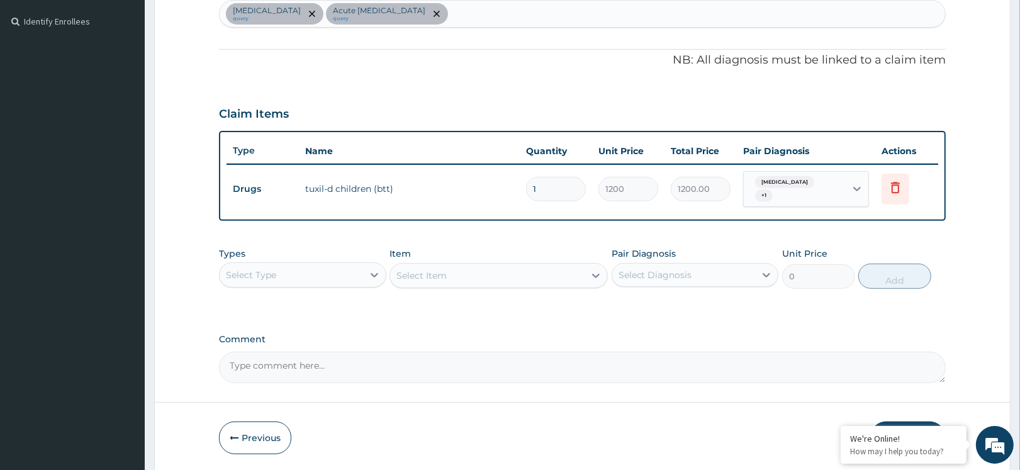
scroll to position [376, 0]
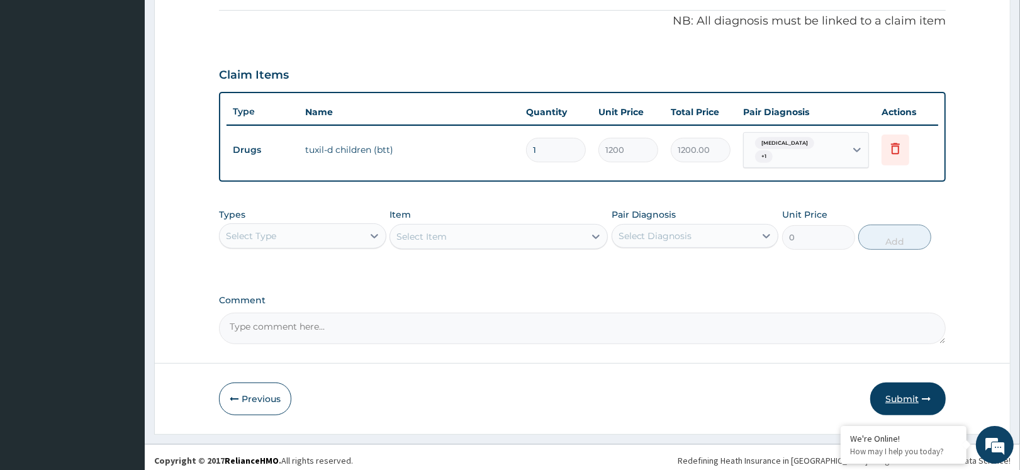
click at [885, 384] on button "Submit" at bounding box center [907, 398] width 75 height 33
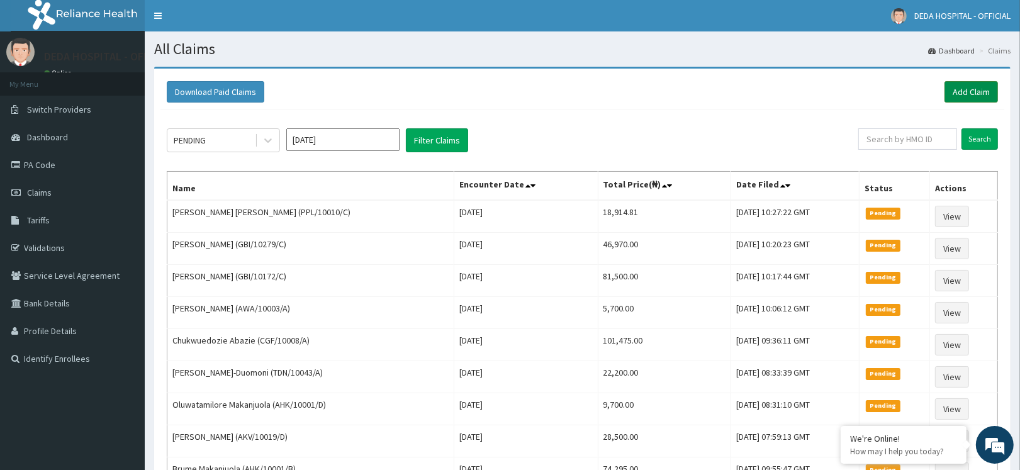
click at [963, 96] on link "Add Claim" at bounding box center [970, 91] width 53 height 21
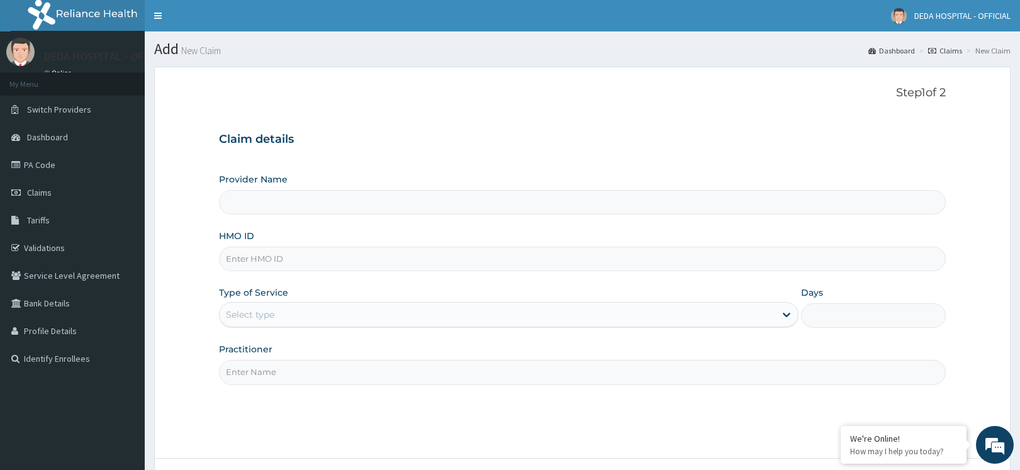
type input "DEDA HOSPITAL"
click at [233, 257] on input "HMO ID" at bounding box center [582, 259] width 727 height 25
paste input "AHK/10006/C"
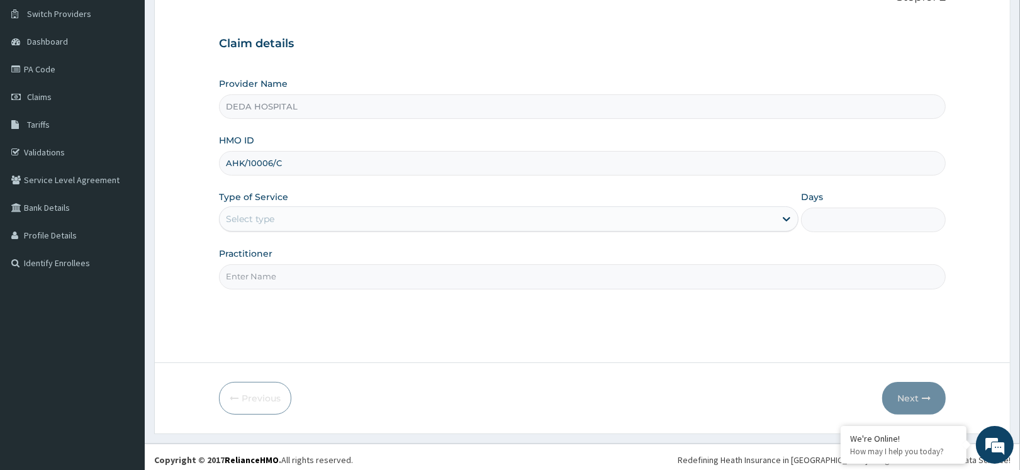
scroll to position [101, 0]
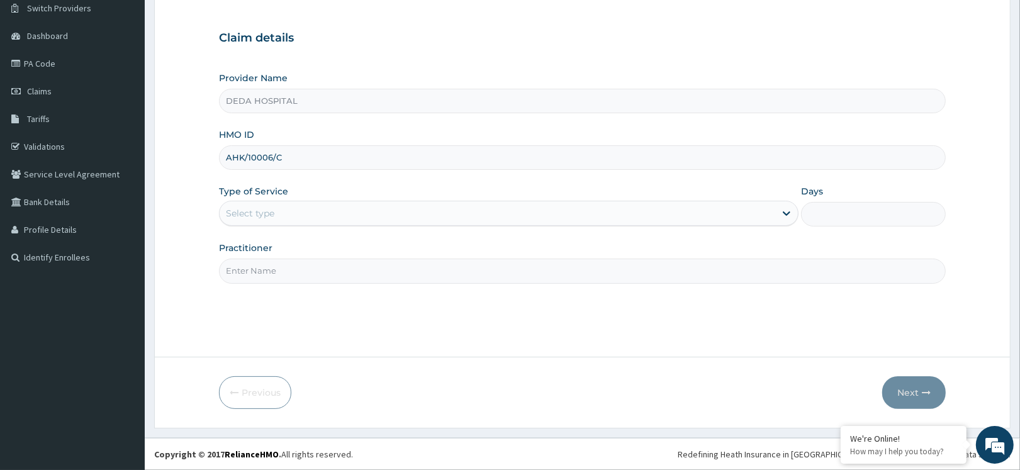
type input "AHK/10006/C"
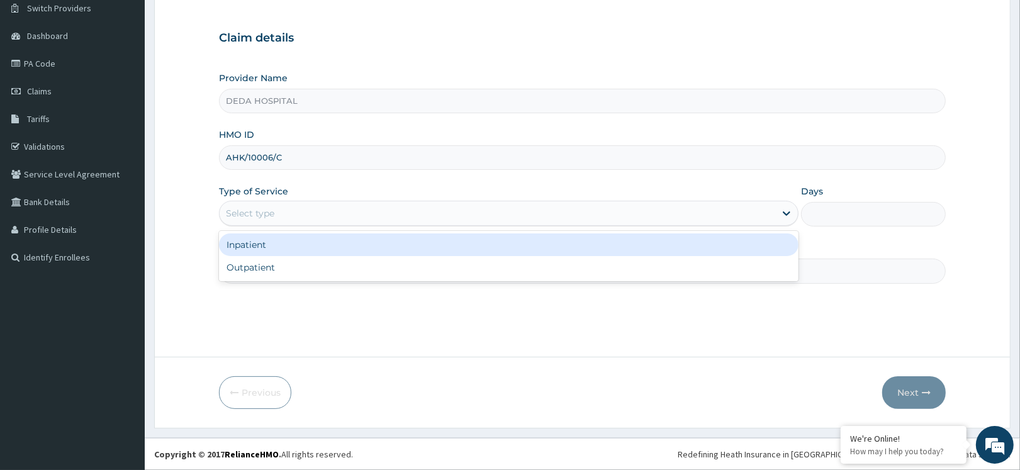
click at [257, 221] on div "Select type" at bounding box center [497, 213] width 555 height 20
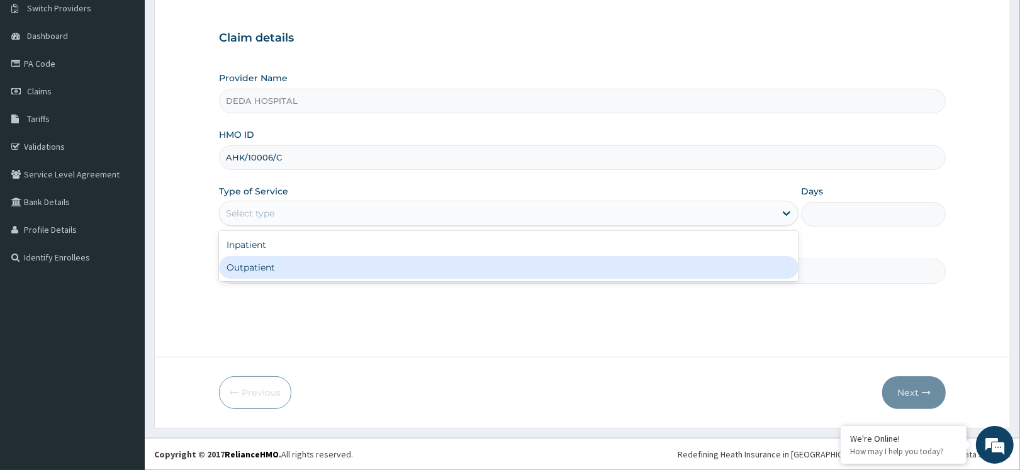
click at [242, 265] on div "Outpatient" at bounding box center [508, 267] width 579 height 23
type input "1"
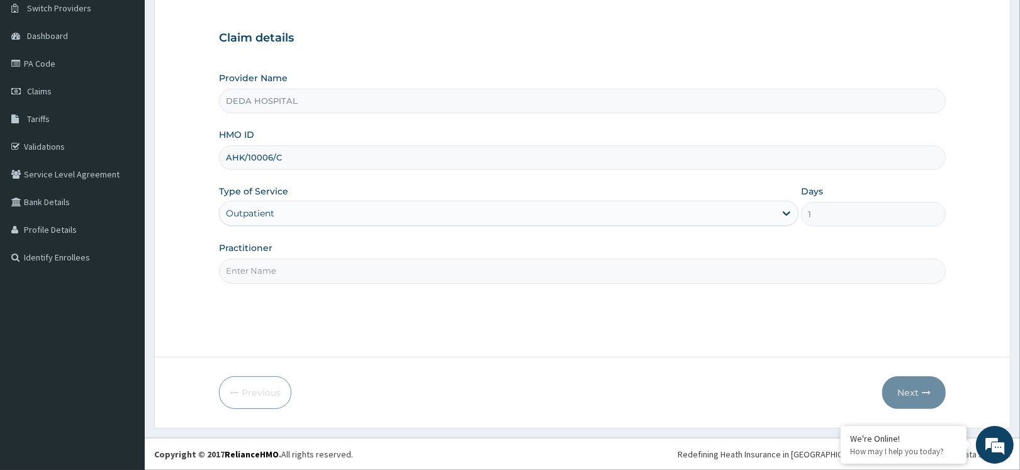
click at [240, 272] on input "Practitioner" at bounding box center [582, 271] width 727 height 25
type input "DR. OLUCHI"
click at [904, 382] on button "Next" at bounding box center [914, 392] width 64 height 33
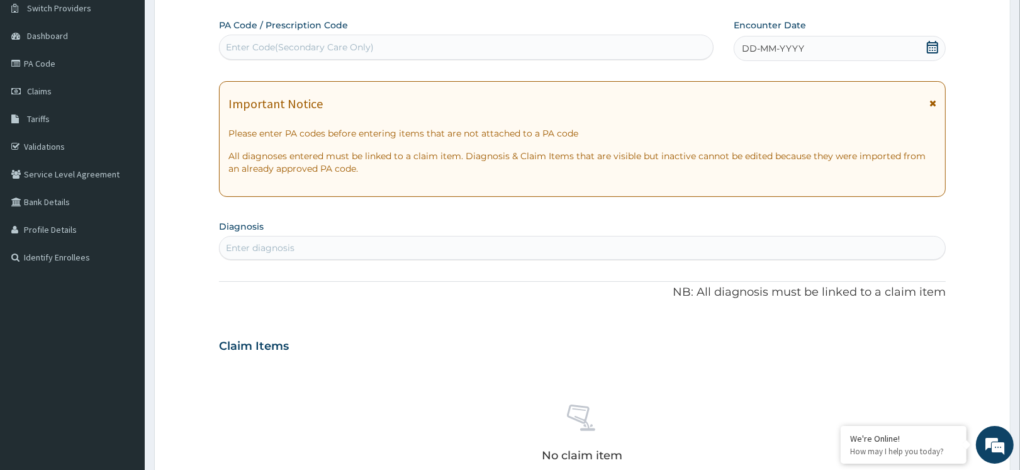
click at [243, 55] on div "Enter Code(Secondary Care Only)" at bounding box center [466, 47] width 493 height 20
paste input "PA/60909D"
type input "PA/60909D"
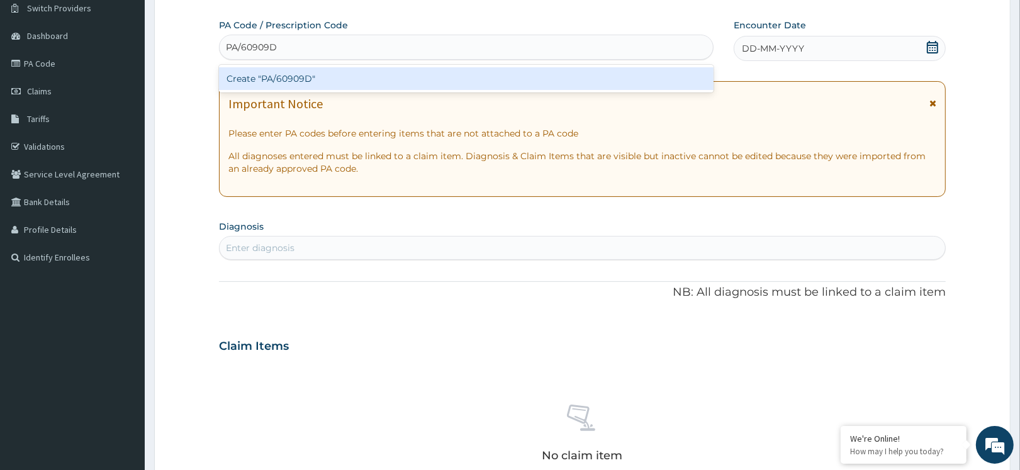
click at [261, 72] on div "Create "PA/60909D"" at bounding box center [466, 78] width 494 height 23
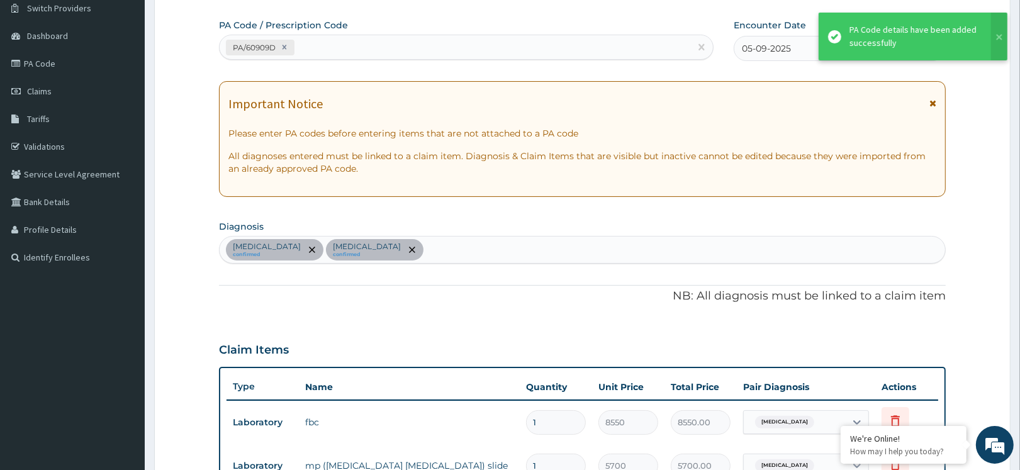
scroll to position [108, 0]
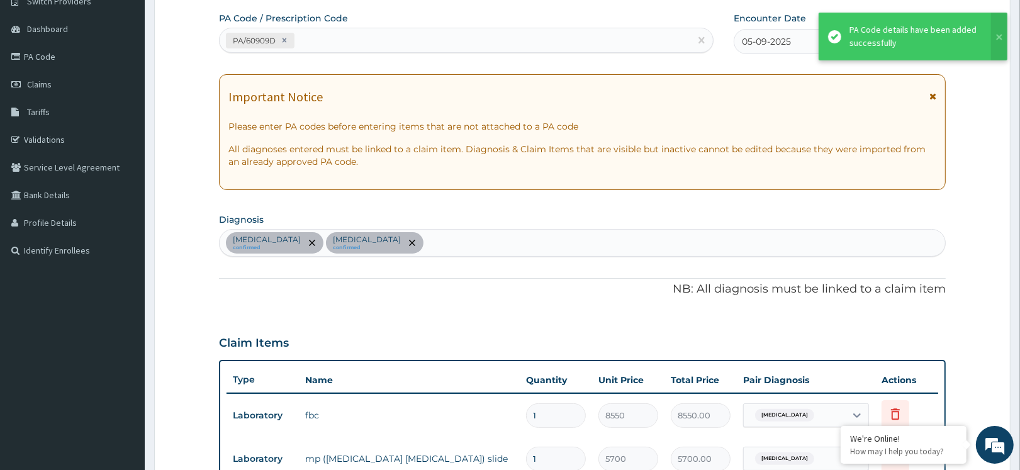
click at [328, 31] on div "PA/60909D" at bounding box center [455, 40] width 471 height 21
paste input "PA/5C9260"
type input "PA/5C9260"
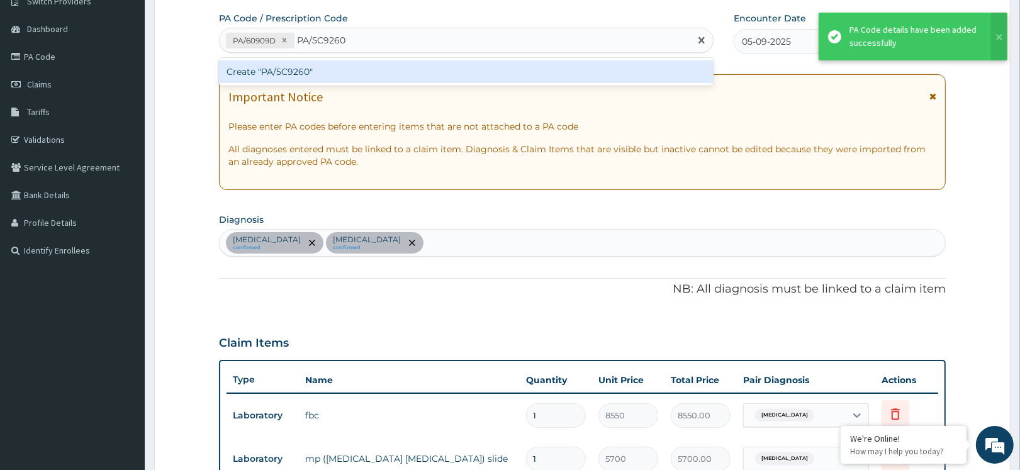
click at [315, 77] on div "Create "PA/5C9260"" at bounding box center [466, 71] width 494 height 23
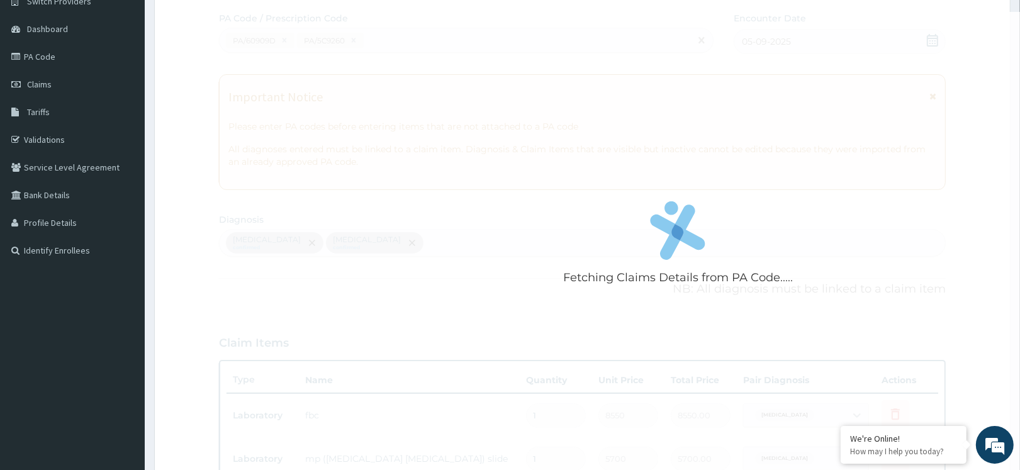
scroll to position [377, 0]
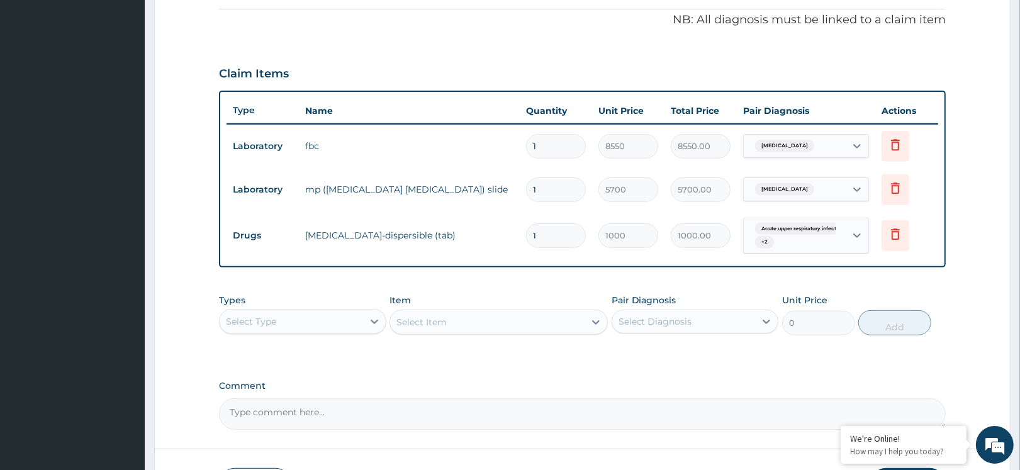
type input "0.00"
type input "3"
type input "3000.00"
type input "3"
drag, startPoint x: 745, startPoint y: 381, endPoint x: 779, endPoint y: 364, distance: 37.4
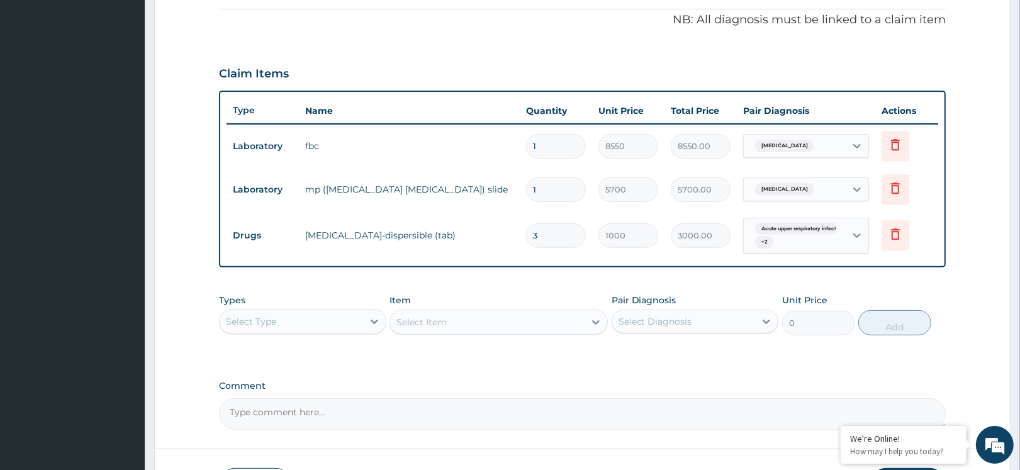
click at [749, 379] on div "PA Code / Prescription Code PA/60909D PA/5C9260 Encounter Date 05-09-2025 Impor…" at bounding box center [582, 86] width 727 height 687
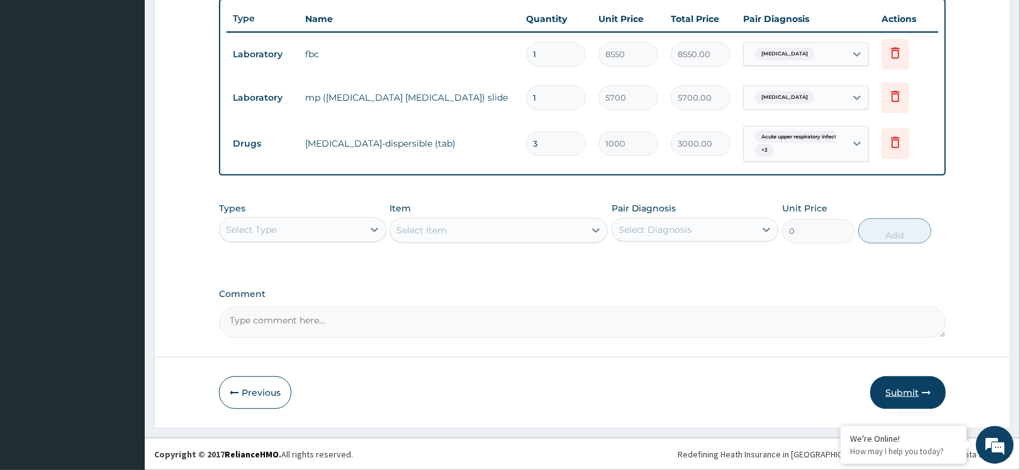
click at [900, 382] on button "Submit" at bounding box center [907, 392] width 75 height 33
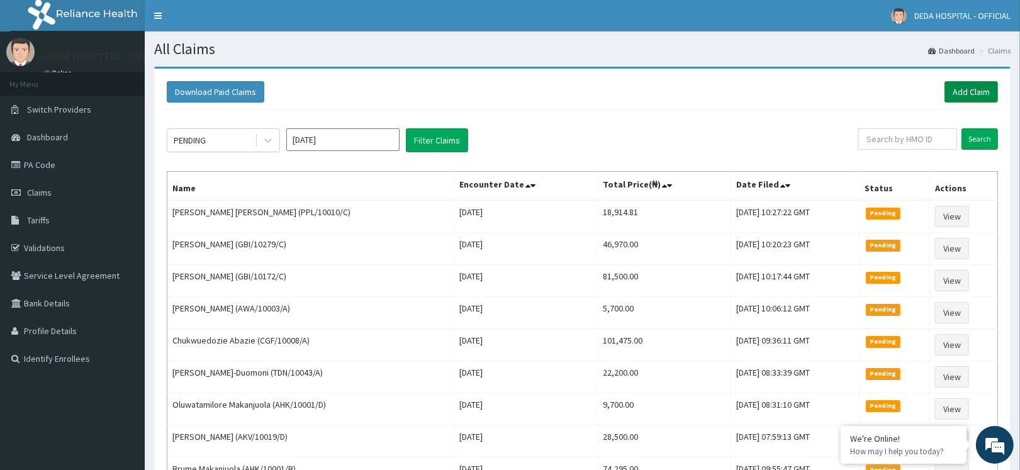
click at [966, 93] on link "Add Claim" at bounding box center [970, 91] width 53 height 21
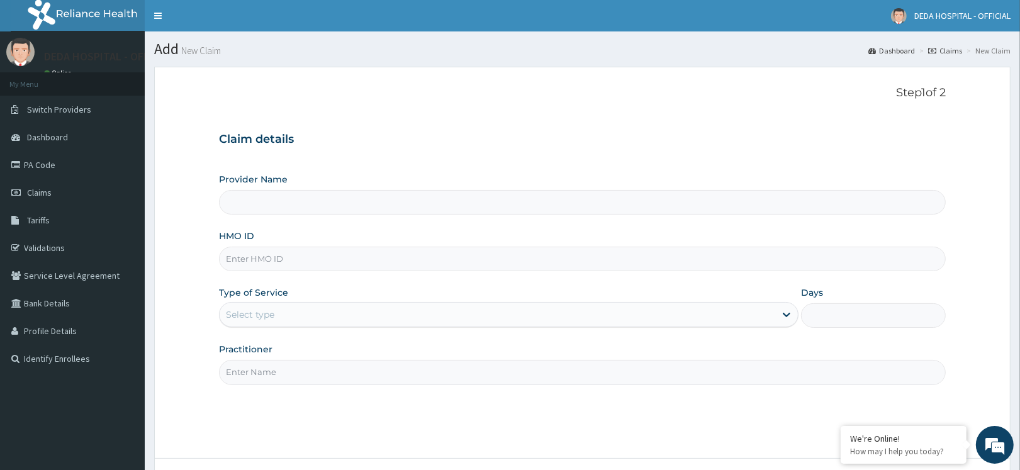
type input "DEDA HOSPITAL"
click at [239, 247] on input "HMO ID" at bounding box center [582, 259] width 727 height 25
paste input "FMP/10146/B"
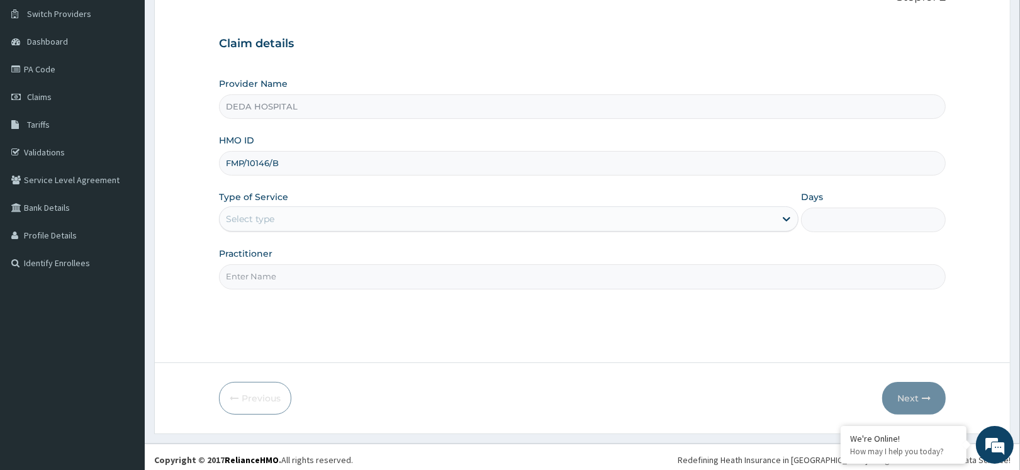
scroll to position [101, 0]
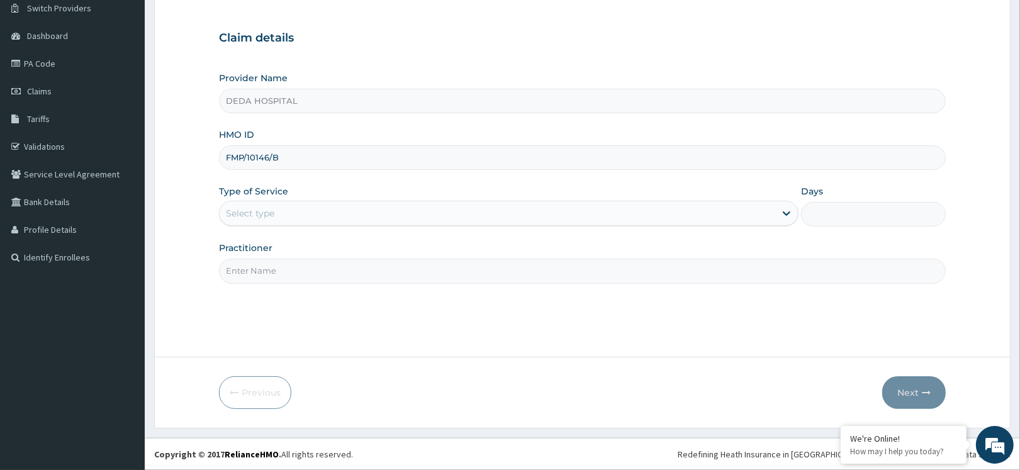
type input "FMP/10146/B"
click at [294, 205] on div "Type of Service Select type" at bounding box center [508, 206] width 579 height 42
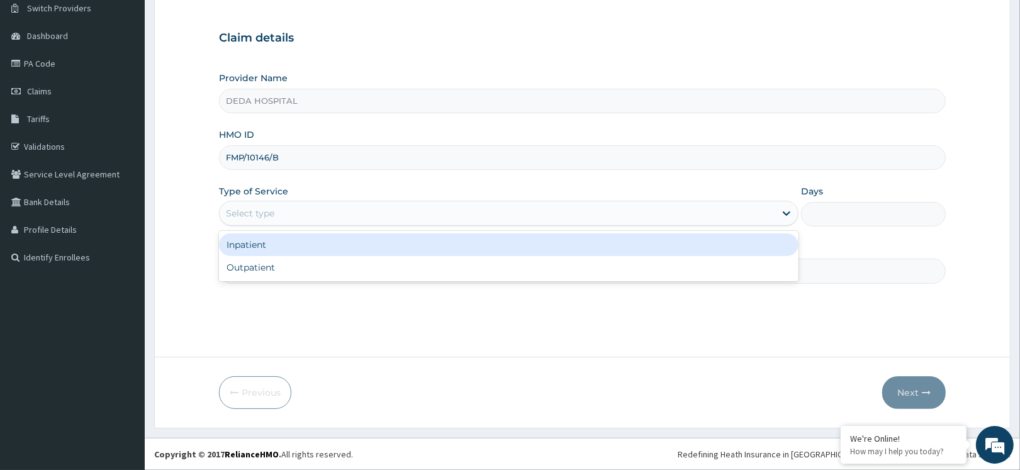
click at [285, 212] on div "Select type" at bounding box center [497, 213] width 555 height 20
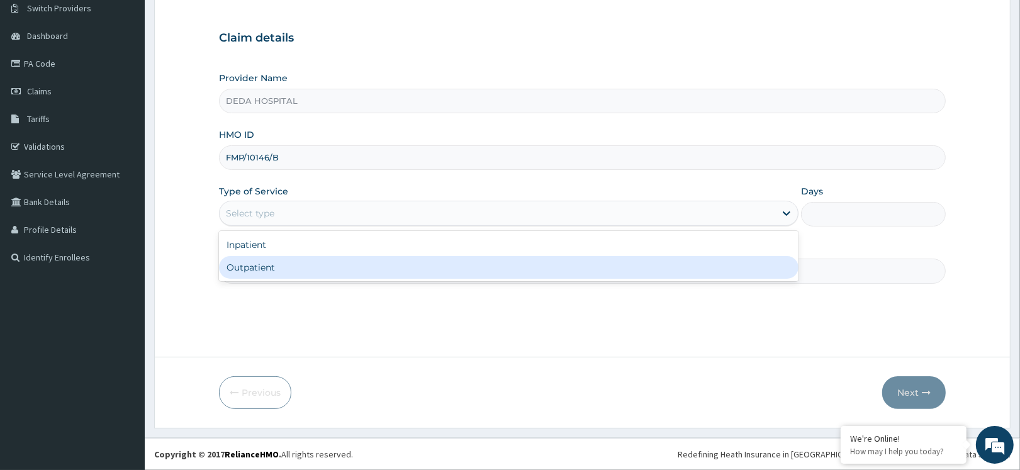
click at [267, 266] on div "Outpatient" at bounding box center [508, 267] width 579 height 23
type input "1"
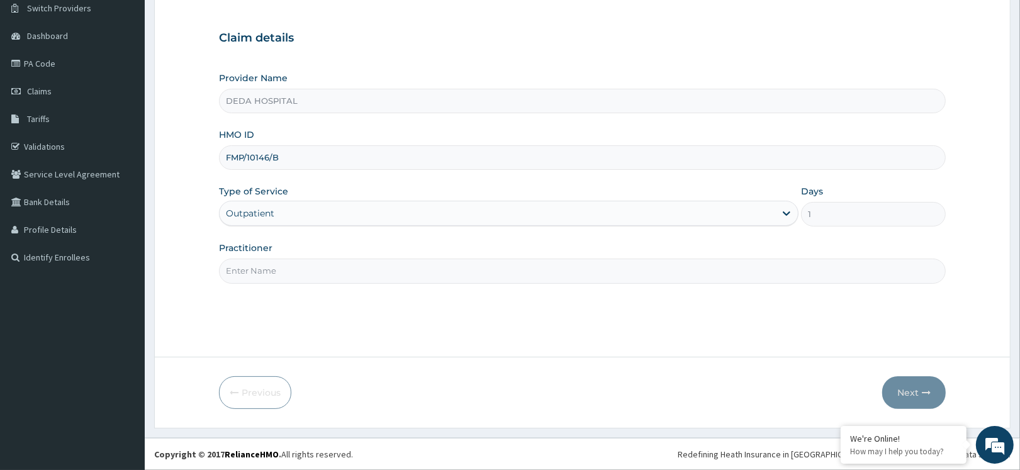
click at [258, 269] on input "Practitioner" at bounding box center [582, 271] width 727 height 25
type input "[PERSON_NAME][GEOGRAPHIC_DATA]"
click at [929, 393] on icon "button" at bounding box center [926, 392] width 9 height 9
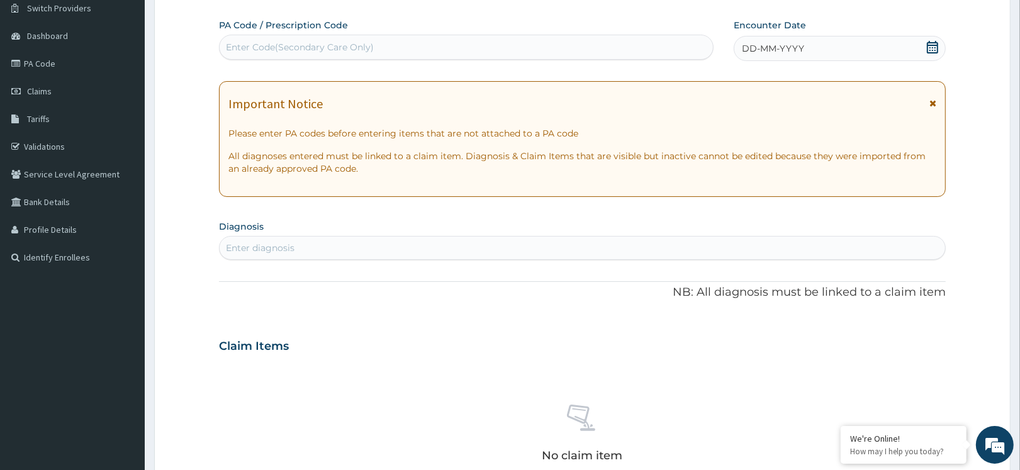
click at [236, 52] on div "Enter Code(Secondary Care Only)" at bounding box center [300, 47] width 148 height 13
paste input "PA/8CF57B"
type input "PA/8CF57B"
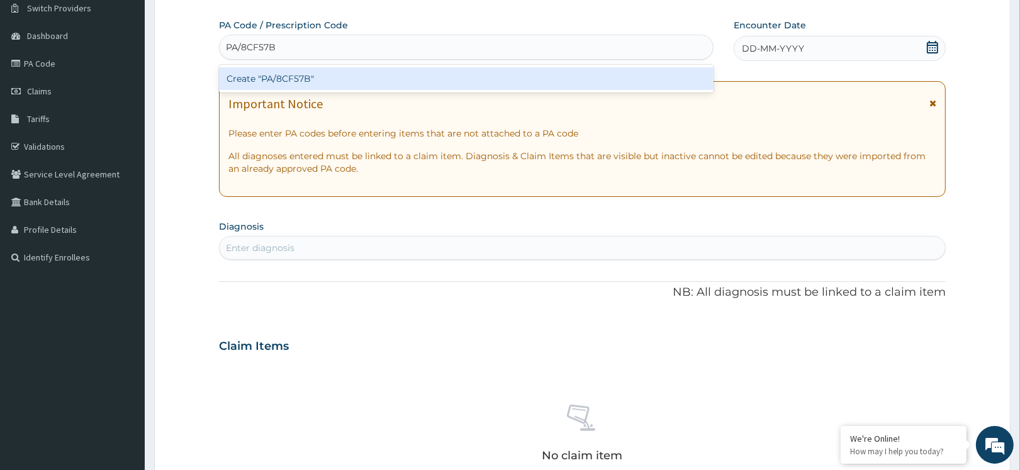
click at [253, 84] on div "Create "PA/8CF57B"" at bounding box center [466, 78] width 494 height 23
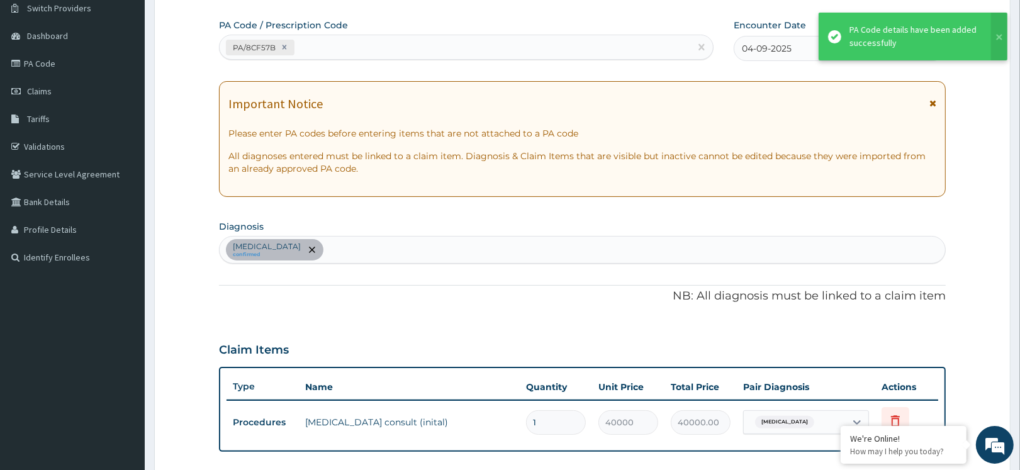
click at [325, 52] on div "PA/8CF57B" at bounding box center [455, 47] width 471 height 21
paste input "PA/34A976"
type input "PA/34A976"
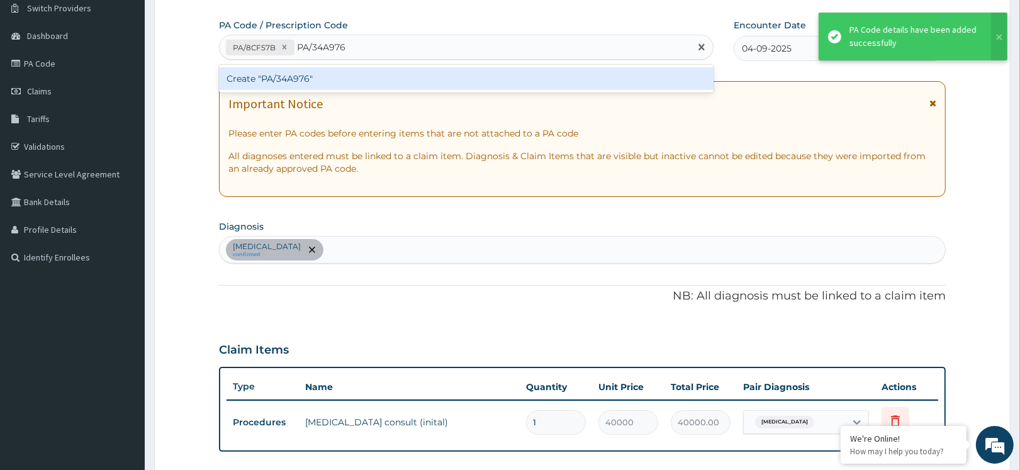
click at [308, 74] on div "Create "PA/34A976"" at bounding box center [466, 78] width 494 height 23
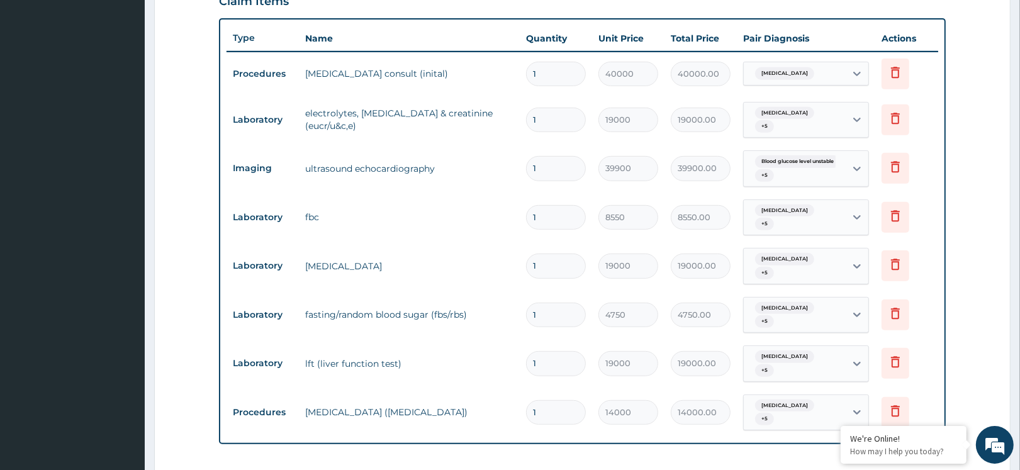
scroll to position [449, 0]
click at [158, 162] on form "Step 2 of 2 PA Code / Prescription Code PA/8CF57B PA/34A976 Encounter Date 04-0…" at bounding box center [582, 158] width 856 height 1080
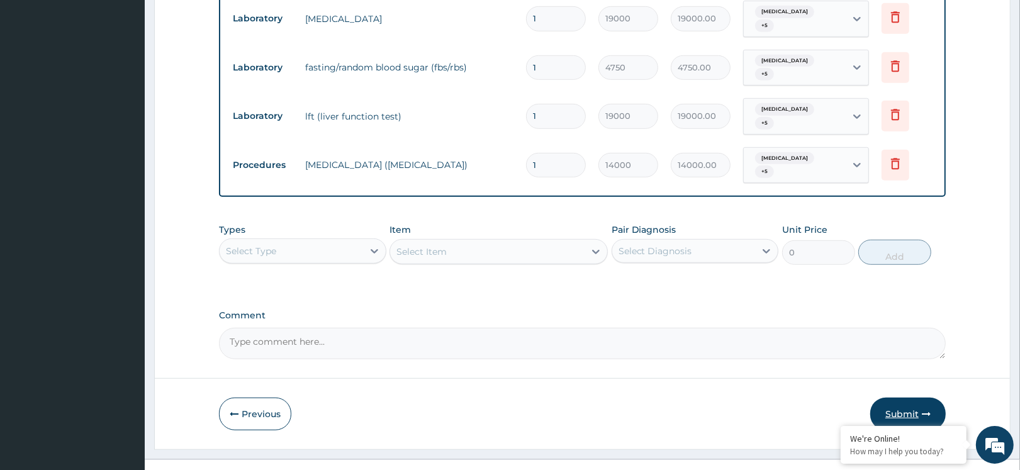
click at [920, 398] on button "Submit" at bounding box center [907, 414] width 75 height 33
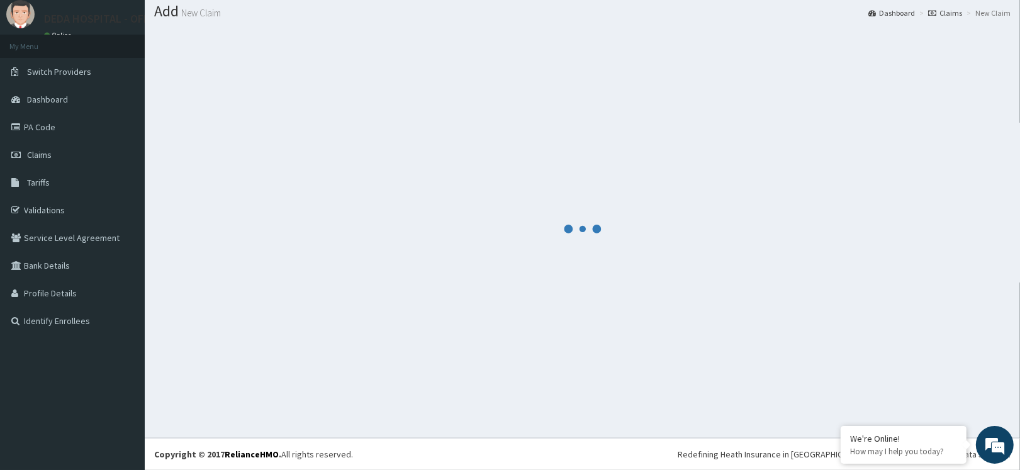
scroll to position [38, 0]
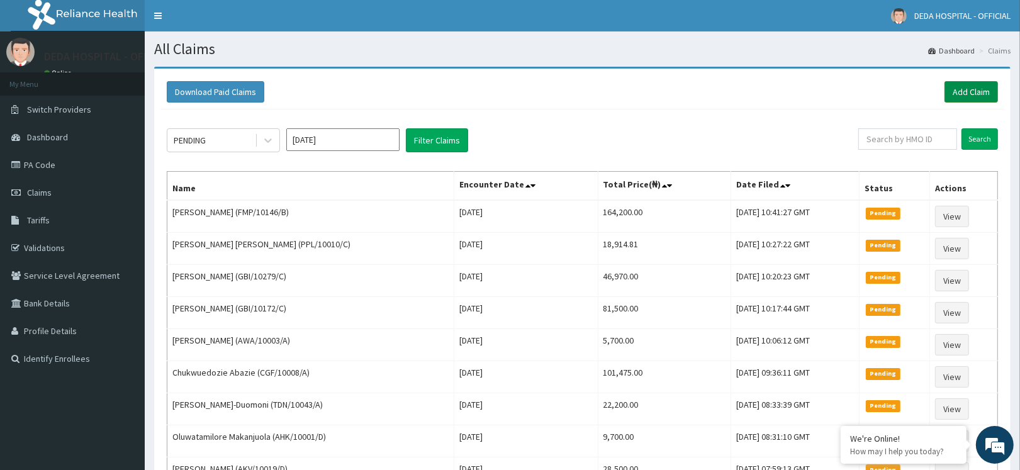
click at [967, 84] on link "Add Claim" at bounding box center [970, 91] width 53 height 21
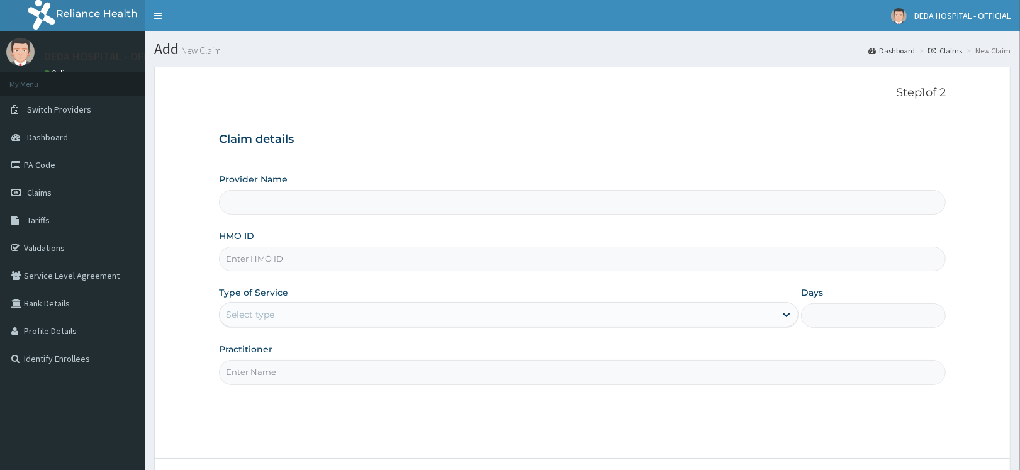
click at [249, 256] on input "HMO ID" at bounding box center [582, 259] width 727 height 25
paste input "FMP/10146/B"
type input "FMP/10146/B"
type input "DEDA HOSPITAL"
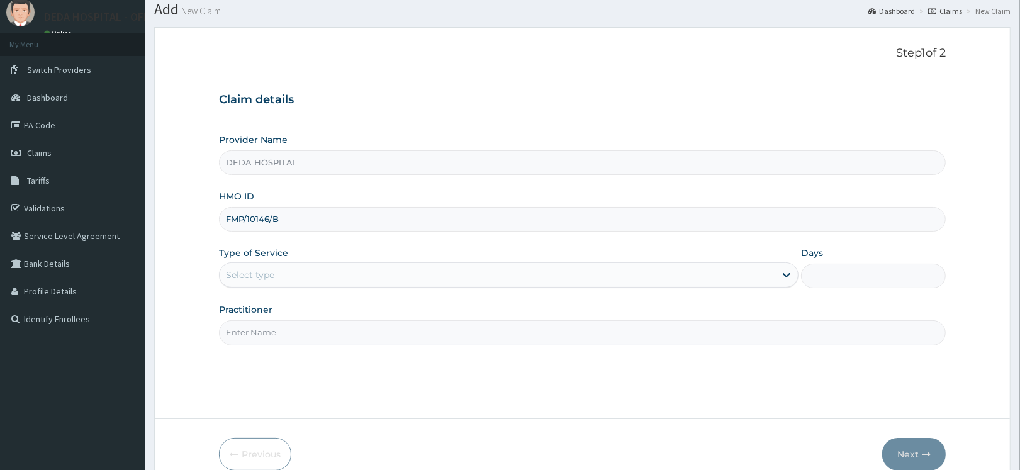
scroll to position [79, 0]
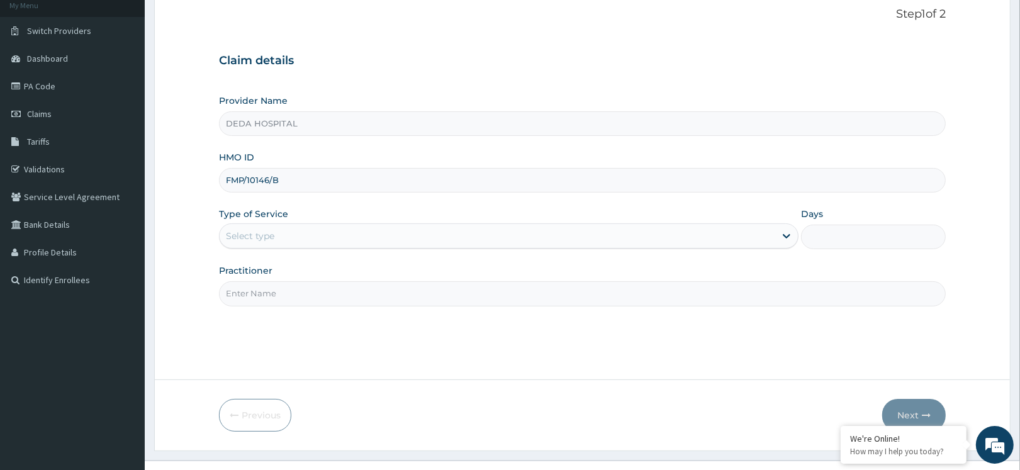
type input "FMP/10146/B"
click at [309, 231] on div "Select type" at bounding box center [497, 236] width 555 height 20
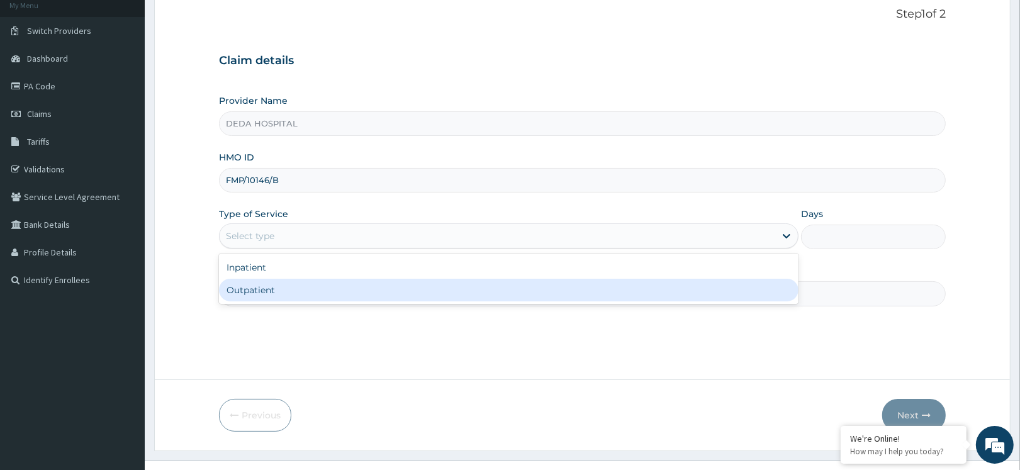
click at [276, 296] on div "Outpatient" at bounding box center [508, 290] width 579 height 23
type input "1"
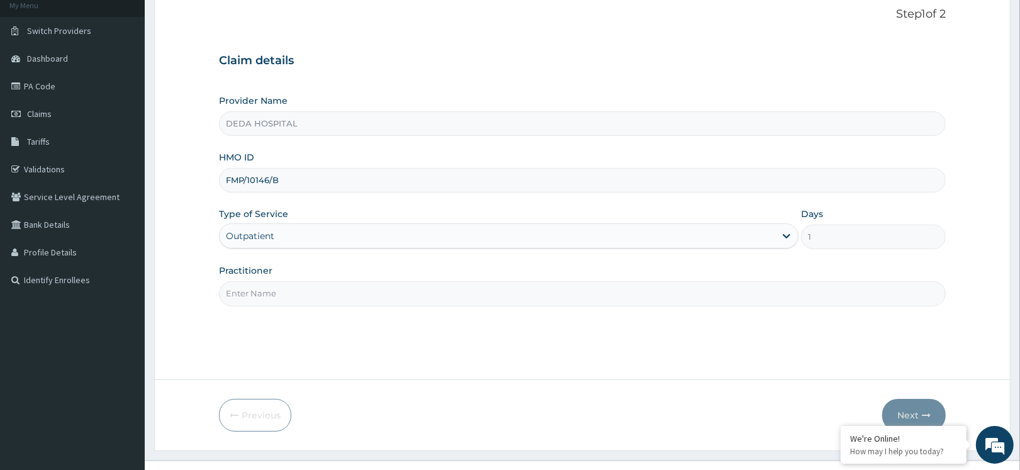
click at [277, 294] on input "Practitioner" at bounding box center [582, 293] width 727 height 25
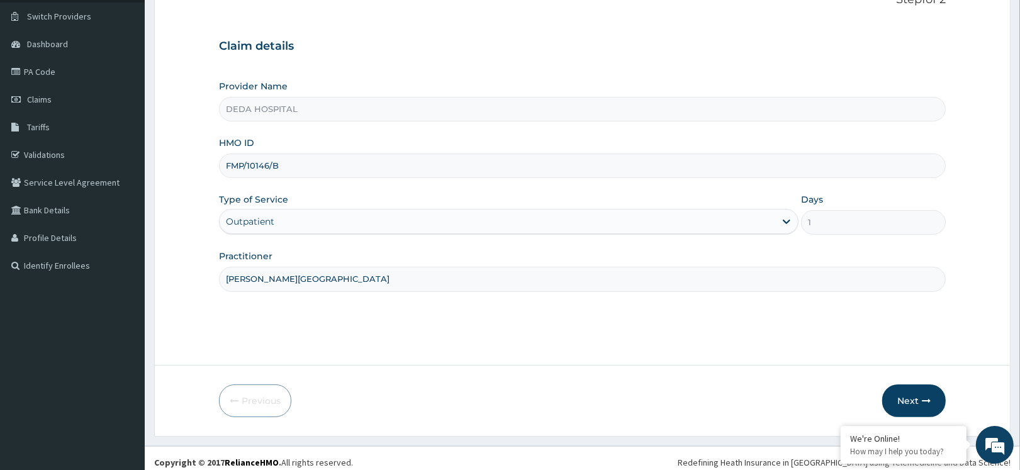
scroll to position [101, 0]
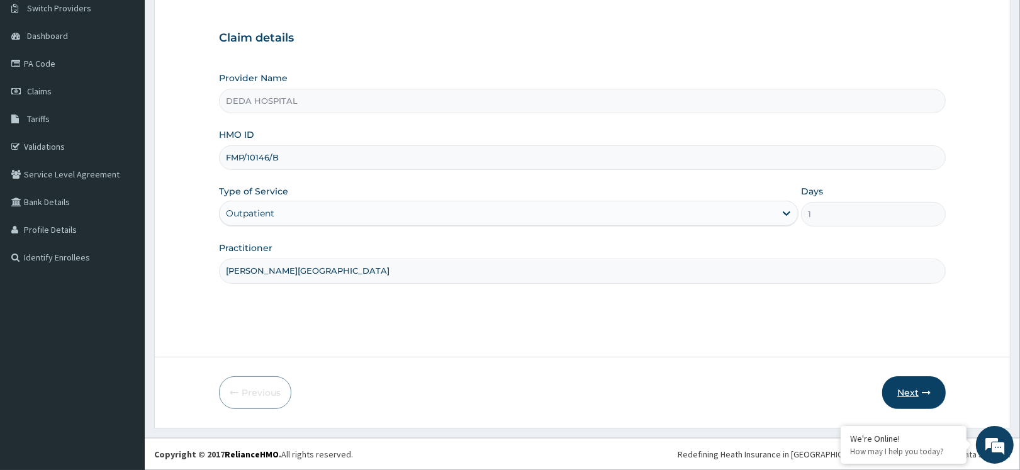
type input "[PERSON_NAME][GEOGRAPHIC_DATA]"
click at [933, 388] on button "Next" at bounding box center [914, 392] width 64 height 33
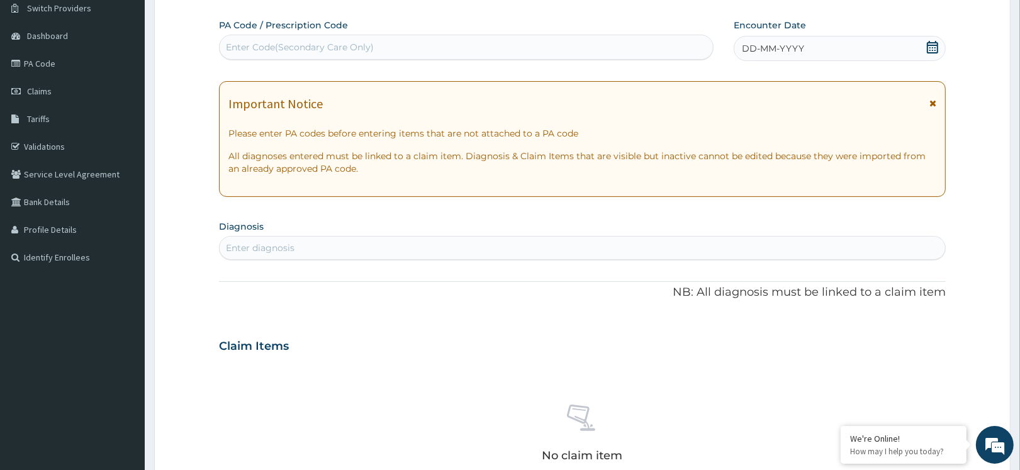
scroll to position [0, 0]
click at [318, 53] on div "Enter Code(Secondary Care Only)" at bounding box center [300, 47] width 148 height 13
paste input "PA/5A7D46"
type input "PA/5A7D46"
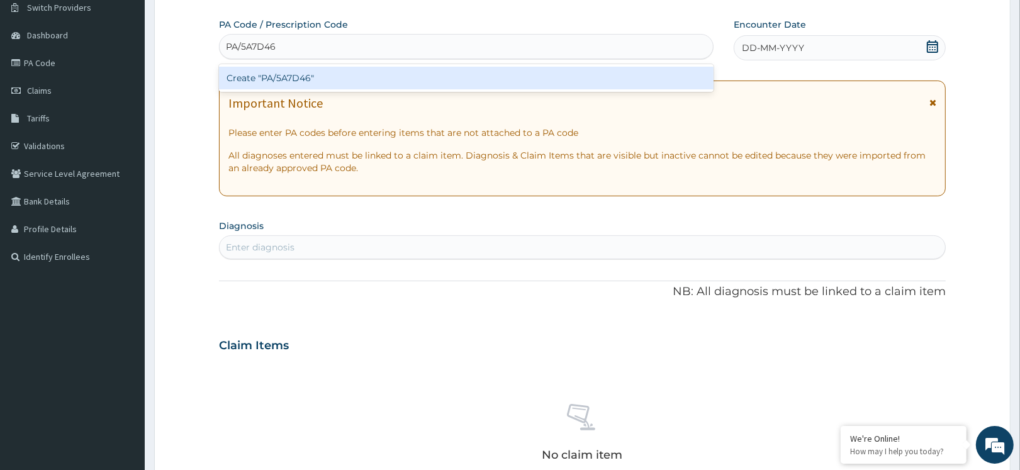
scroll to position [101, 0]
click at [306, 85] on div "Create "PA/5A7D46"" at bounding box center [466, 78] width 494 height 23
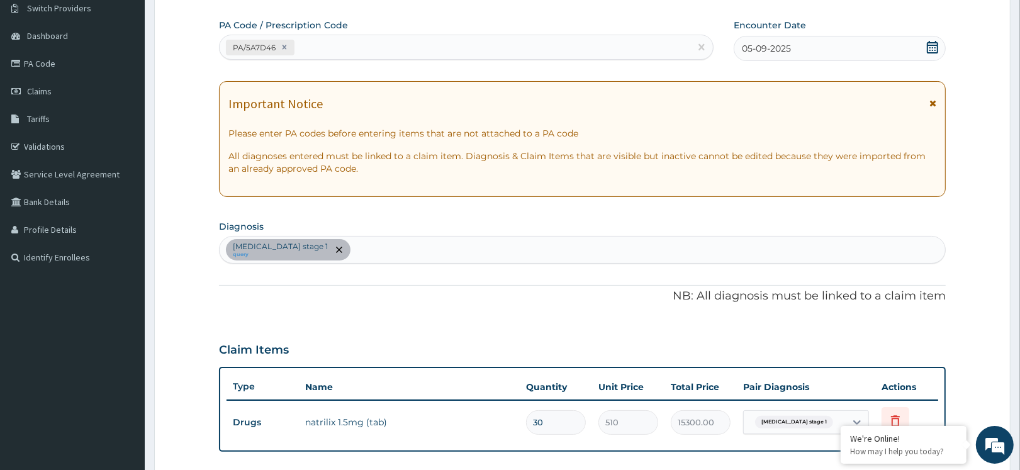
click at [574, 312] on div "PA Code / Prescription Code PA/5A7D46 Encounter Date 05-09-2025 Important Notic…" at bounding box center [582, 316] width 727 height 595
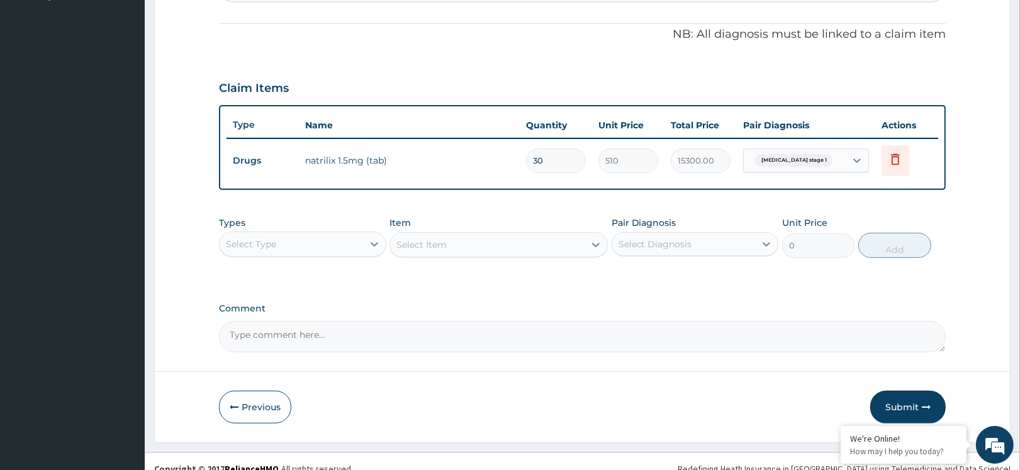
scroll to position [376, 0]
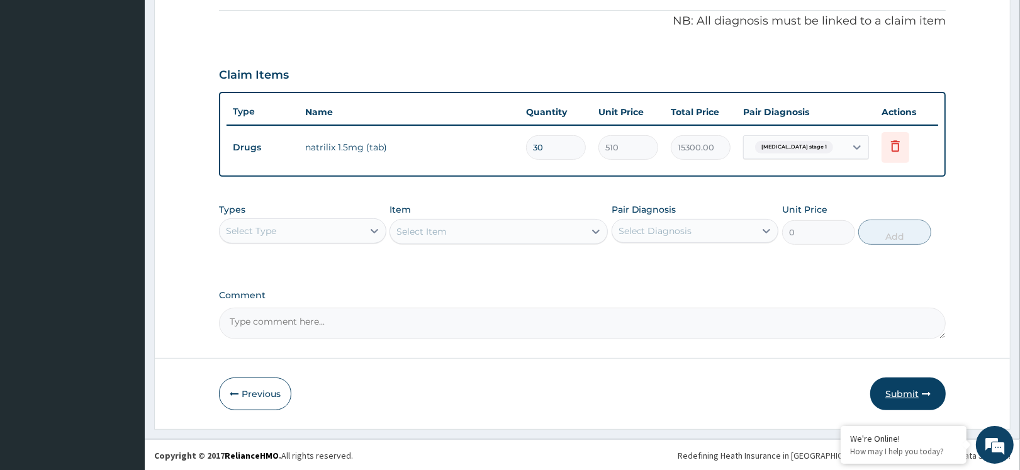
click at [896, 393] on button "Submit" at bounding box center [907, 393] width 75 height 33
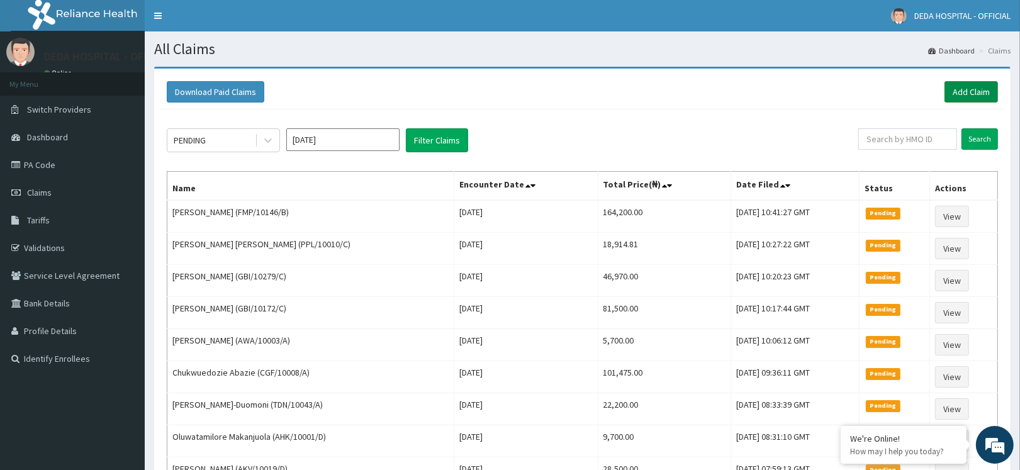
click at [947, 95] on link "Add Claim" at bounding box center [970, 91] width 53 height 21
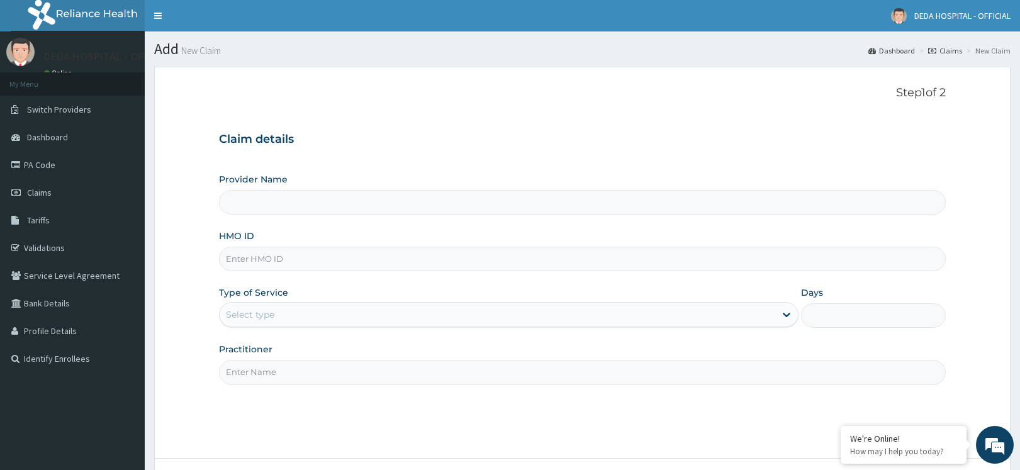
type input "DEDA HOSPITAL"
click at [243, 258] on input "HMO ID" at bounding box center [582, 259] width 727 height 25
click at [239, 263] on input "HMO ID" at bounding box center [582, 259] width 727 height 25
paste input "GBI/10382/B"
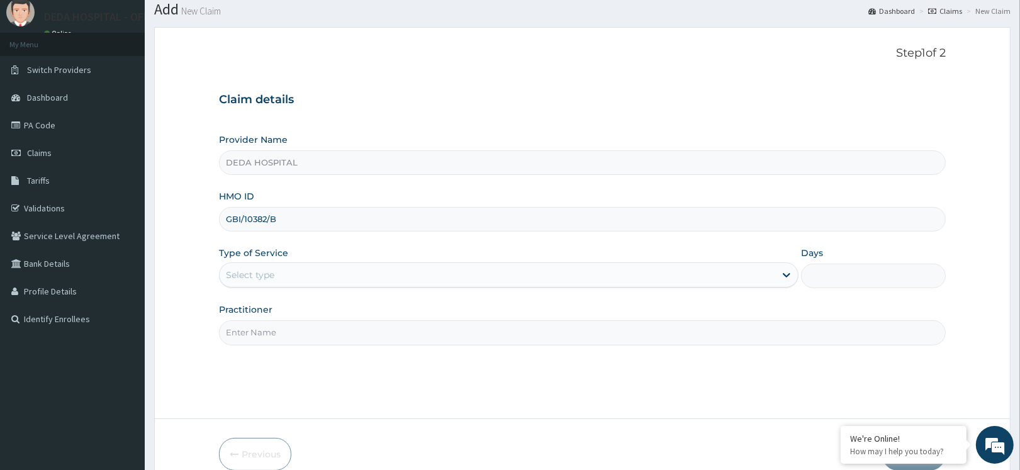
scroll to position [79, 0]
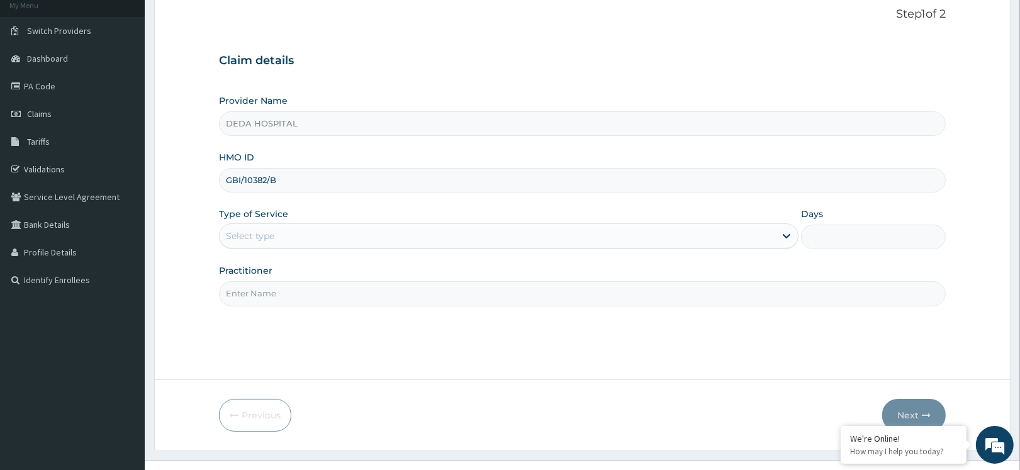
type input "GBI/10382/B"
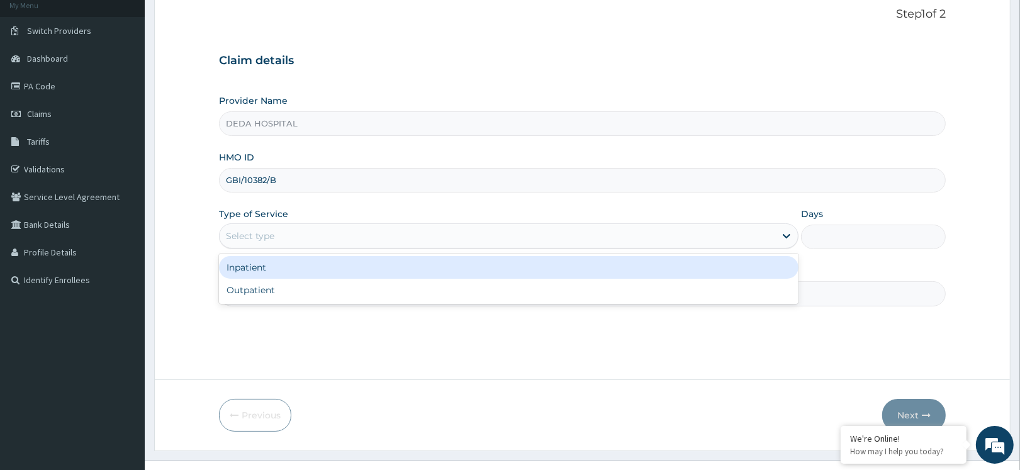
click at [265, 240] on div "Select type" at bounding box center [250, 236] width 48 height 13
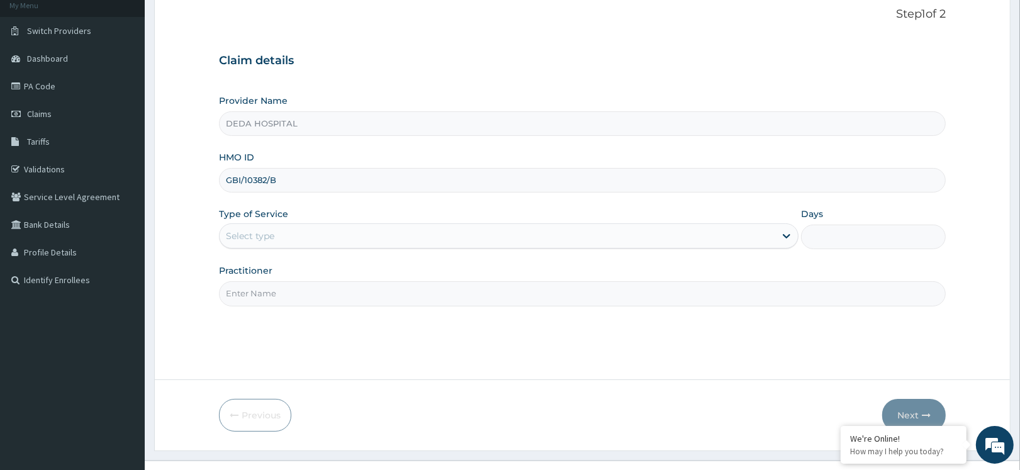
click at [254, 306] on input "Practitioner" at bounding box center [582, 293] width 727 height 25
click at [253, 298] on input "Practitioner" at bounding box center [582, 293] width 727 height 25
drag, startPoint x: 275, startPoint y: 227, endPoint x: 258, endPoint y: 244, distance: 24.0
click at [274, 230] on div "Select type" at bounding box center [497, 236] width 555 height 20
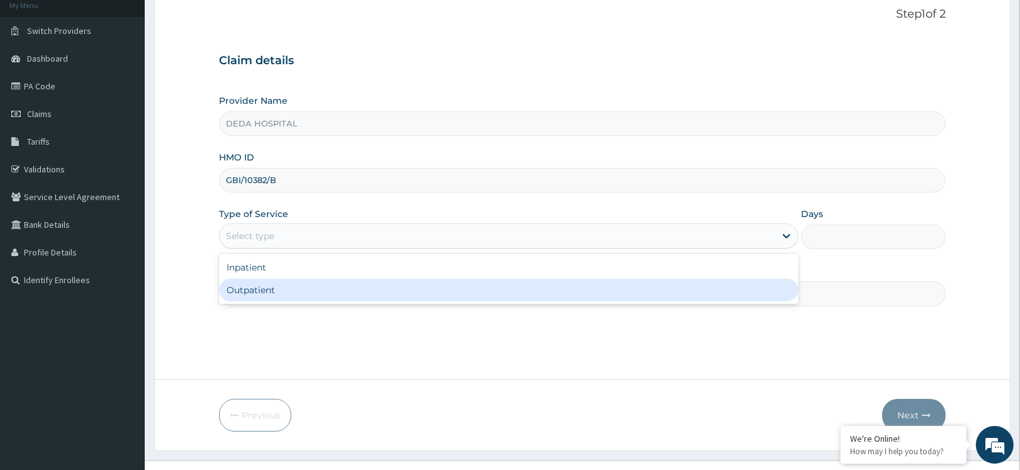
click at [243, 300] on div "Outpatient" at bounding box center [508, 290] width 579 height 23
type input "1"
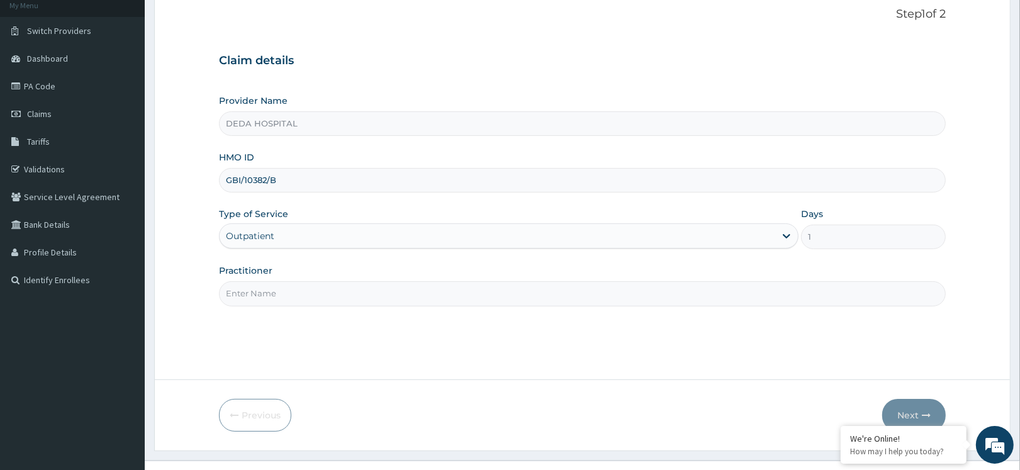
click at [245, 293] on input "Practitioner" at bounding box center [582, 293] width 727 height 25
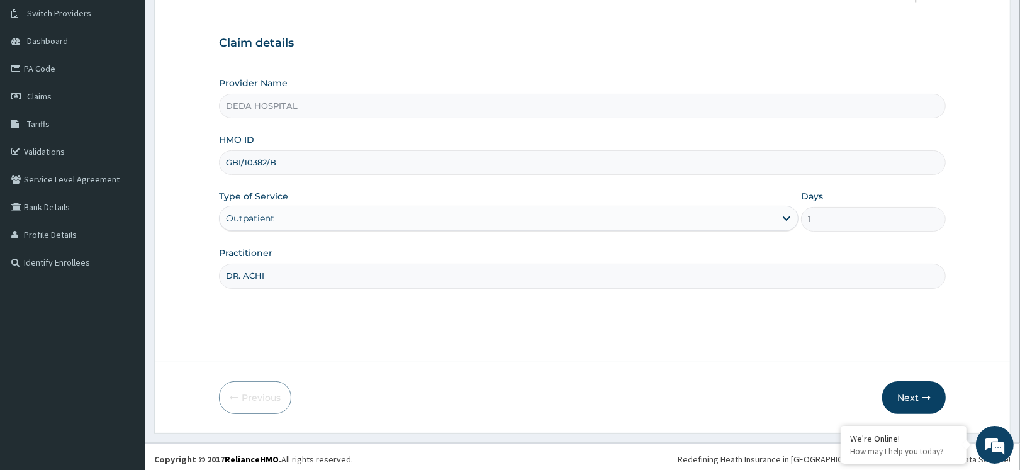
scroll to position [101, 0]
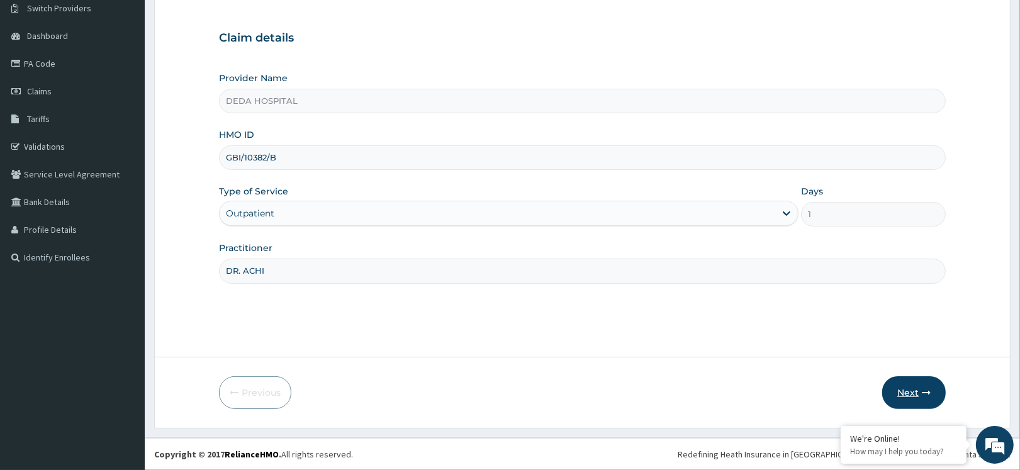
type input "DR. ACHI"
click at [906, 384] on button "Next" at bounding box center [914, 392] width 64 height 33
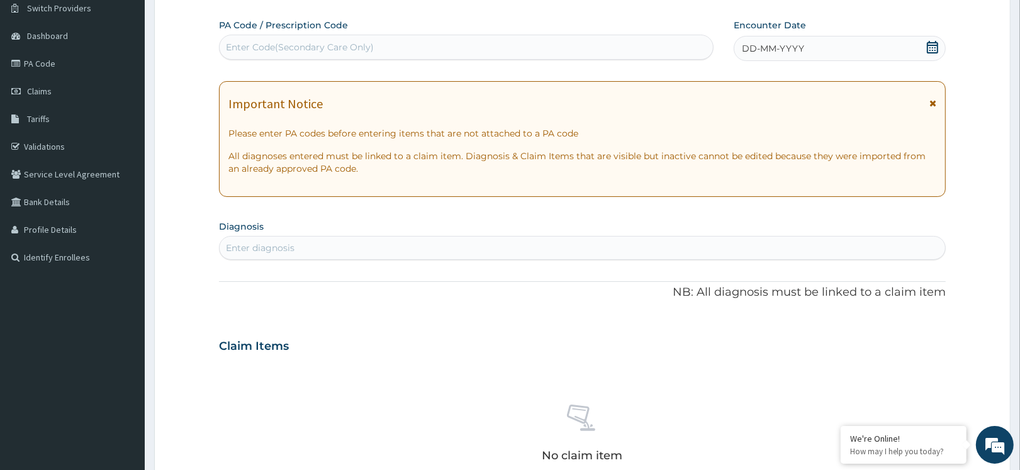
click at [281, 48] on div "Enter Code(Secondary Care Only)" at bounding box center [300, 47] width 148 height 13
paste input "PA/8CF57B"
type input "PA/8CF57B"
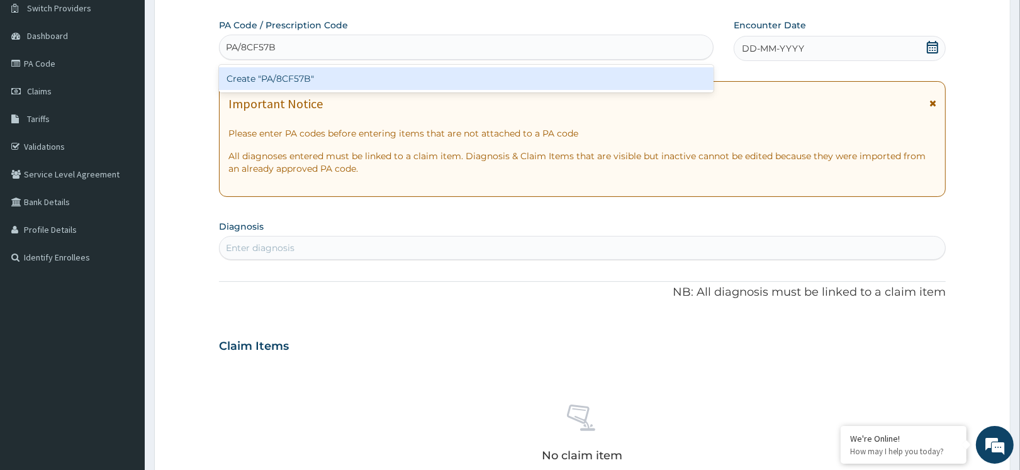
click at [294, 75] on div "Create "PA/8CF57B"" at bounding box center [466, 78] width 494 height 23
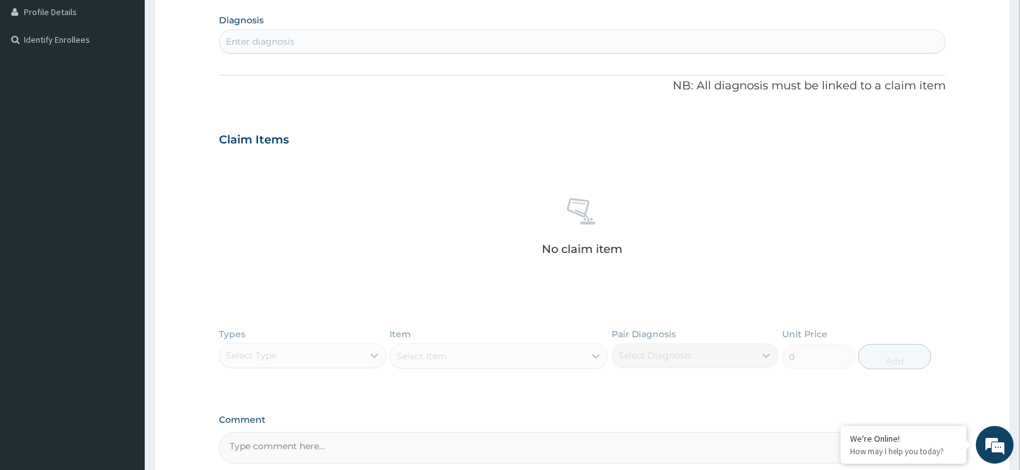
scroll to position [337, 0]
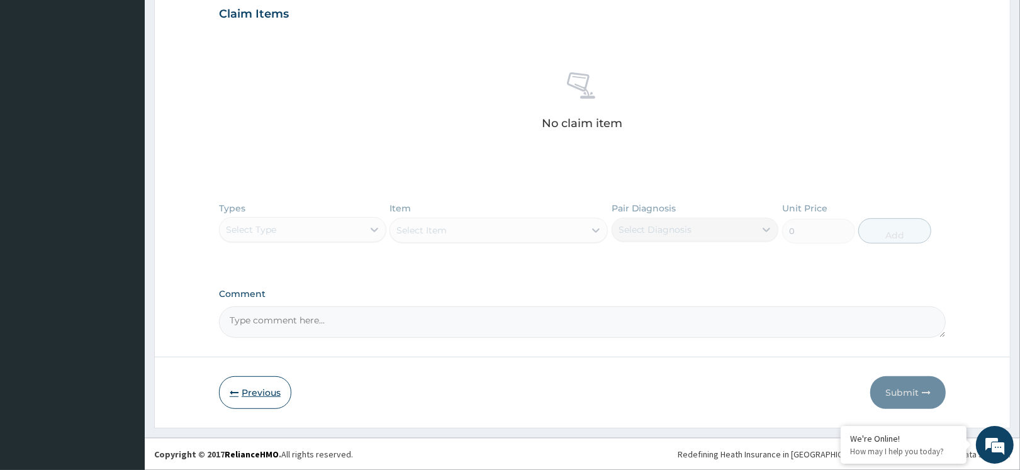
click at [255, 392] on button "Previous" at bounding box center [255, 392] width 72 height 33
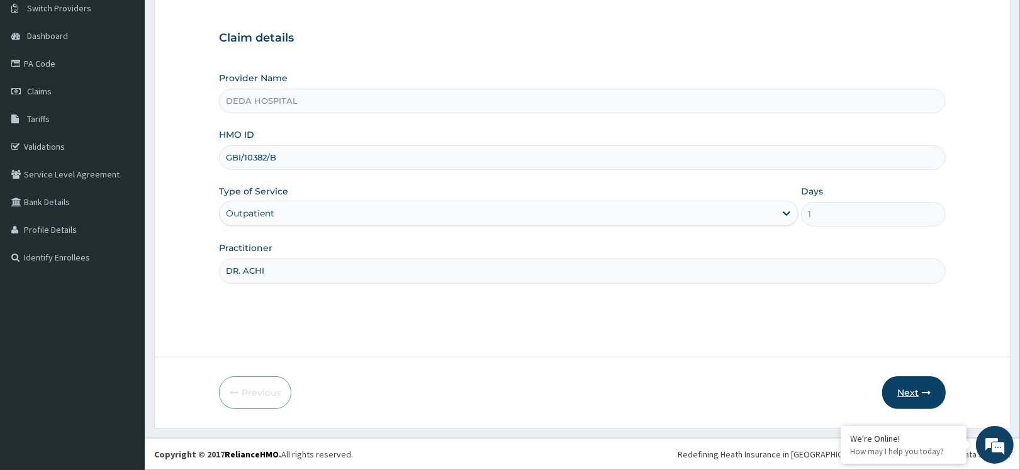
click at [910, 396] on button "Next" at bounding box center [914, 392] width 64 height 33
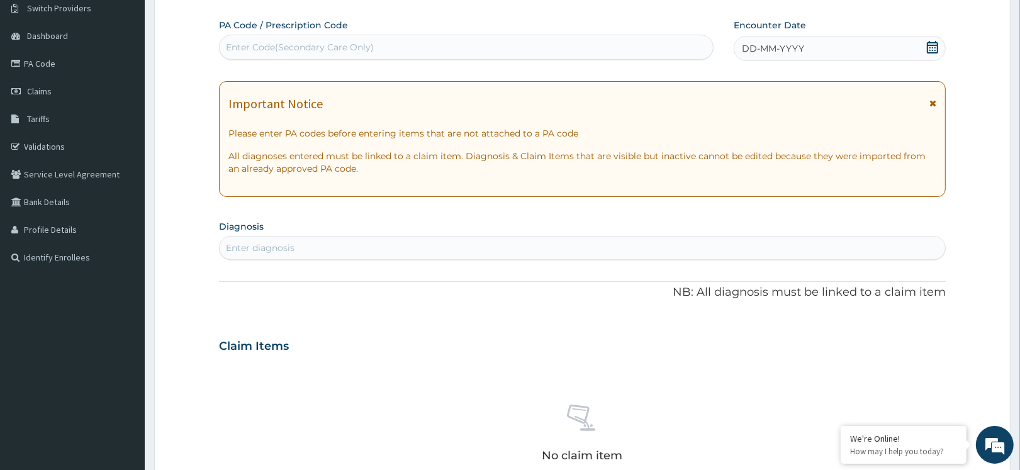
click at [254, 38] on div "Enter Code(Secondary Care Only)" at bounding box center [466, 47] width 493 height 20
paste input "PA/025D58"
type input "PA/025D58"
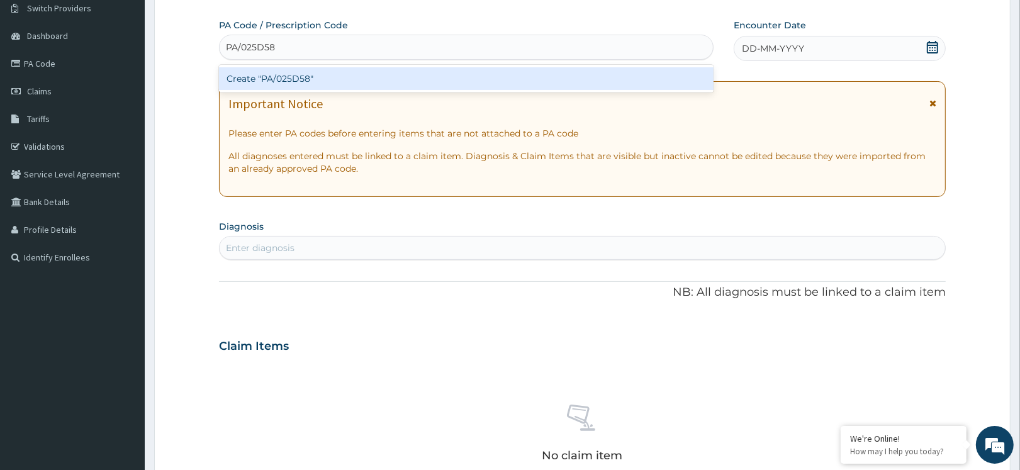
click at [241, 82] on div "Create "PA/025D58"" at bounding box center [466, 78] width 494 height 23
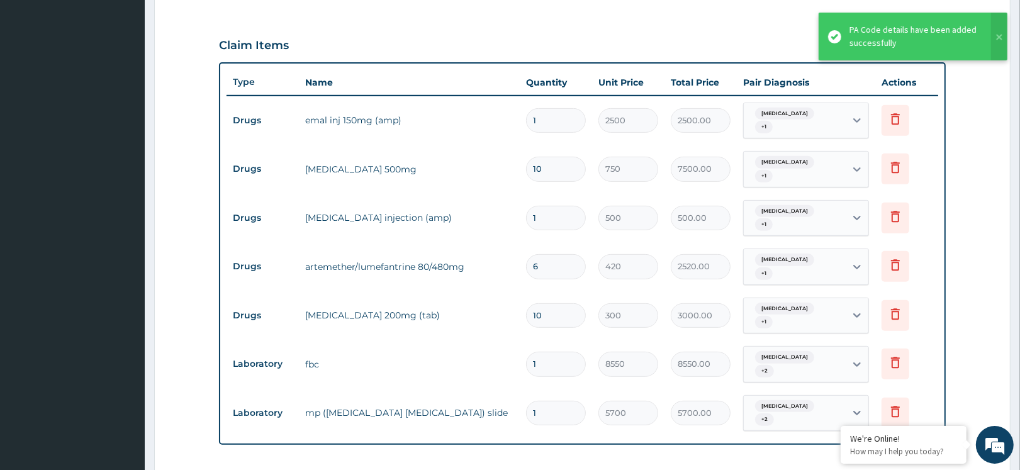
scroll to position [405, 0]
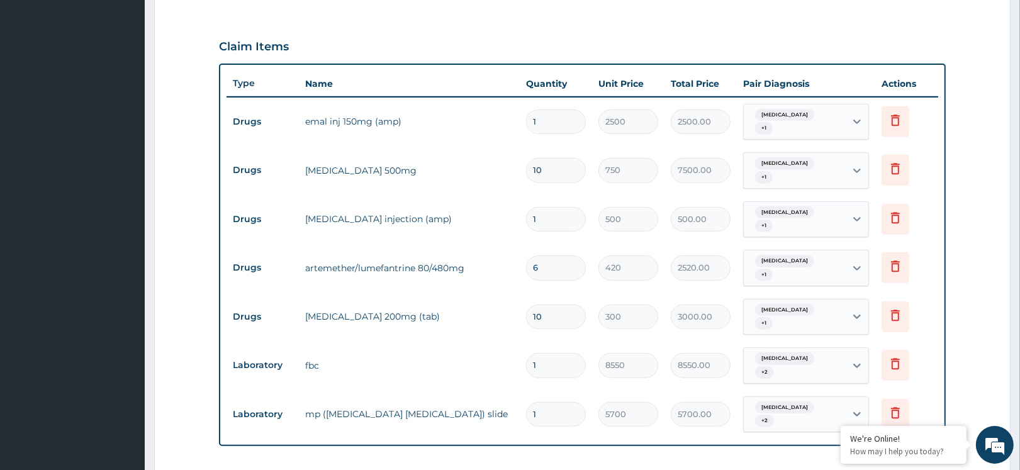
click at [549, 219] on input "1" at bounding box center [556, 219] width 60 height 25
type input "0.00"
type input "2"
type input "1000.00"
type input "2"
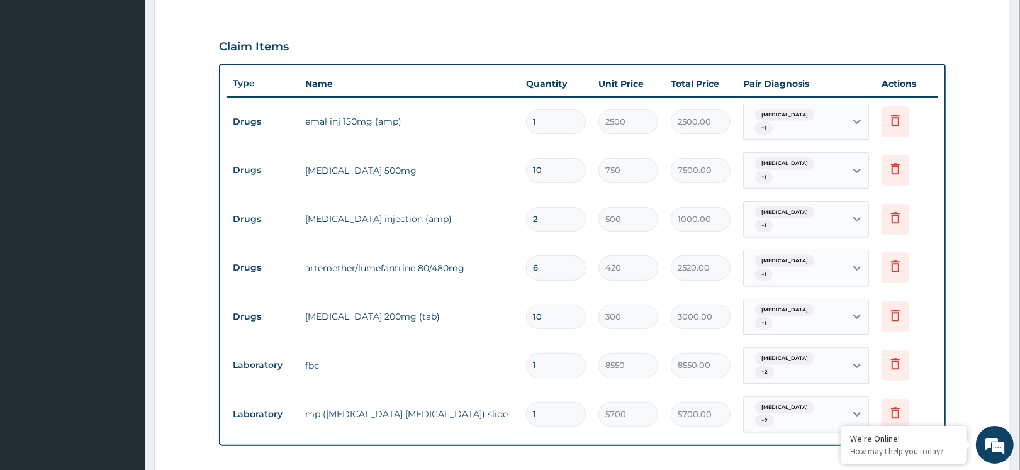
click at [946, 209] on form "Step 2 of 2 PA Code / Prescription Code PA/025D58 Encounter Date [DATE] Importa…" at bounding box center [582, 180] width 856 height 1037
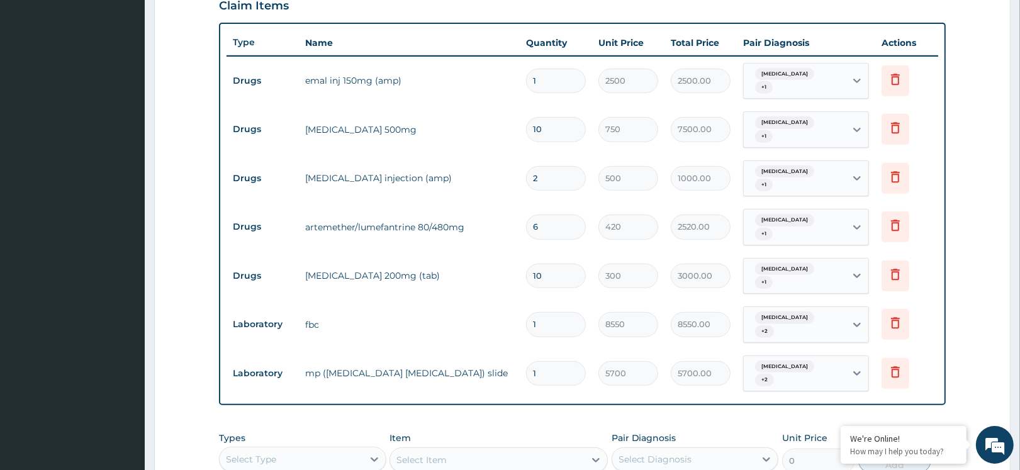
scroll to position [483, 0]
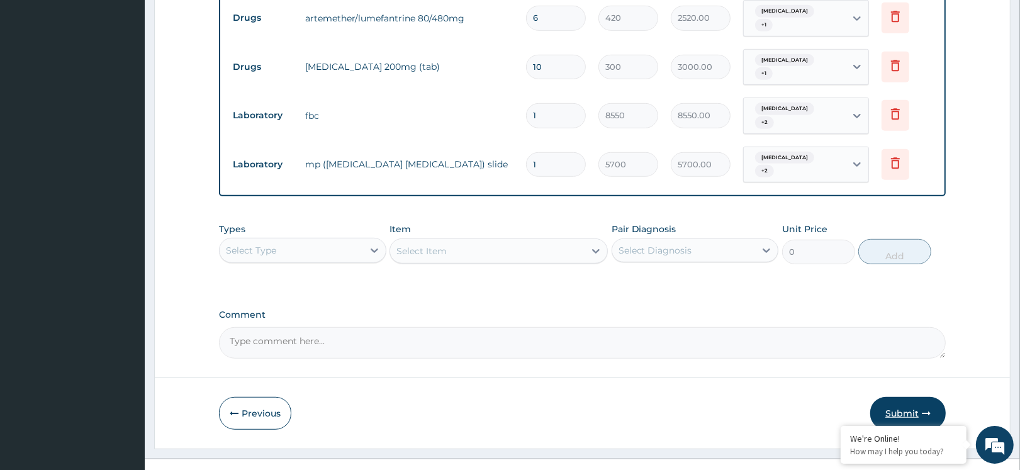
click at [897, 397] on button "Submit" at bounding box center [907, 413] width 75 height 33
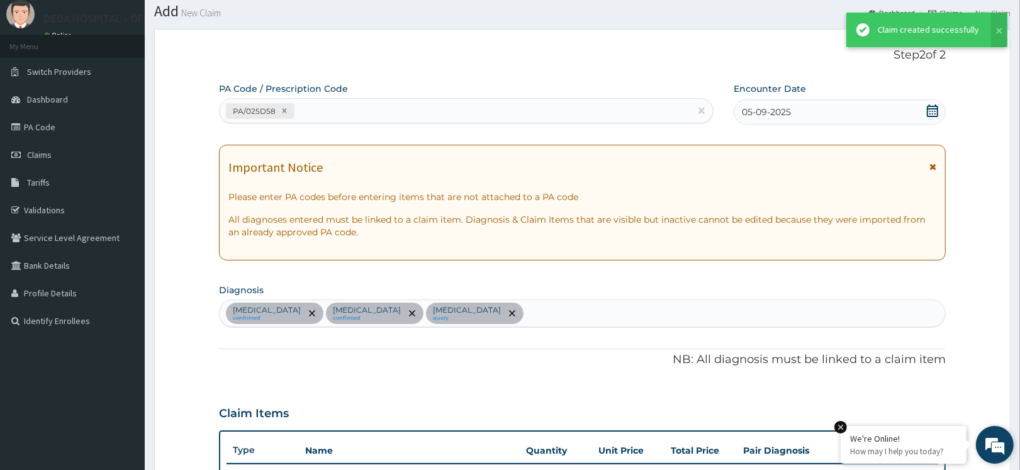
scroll to position [654, 0]
